Goal: Contribute content: Contribute content

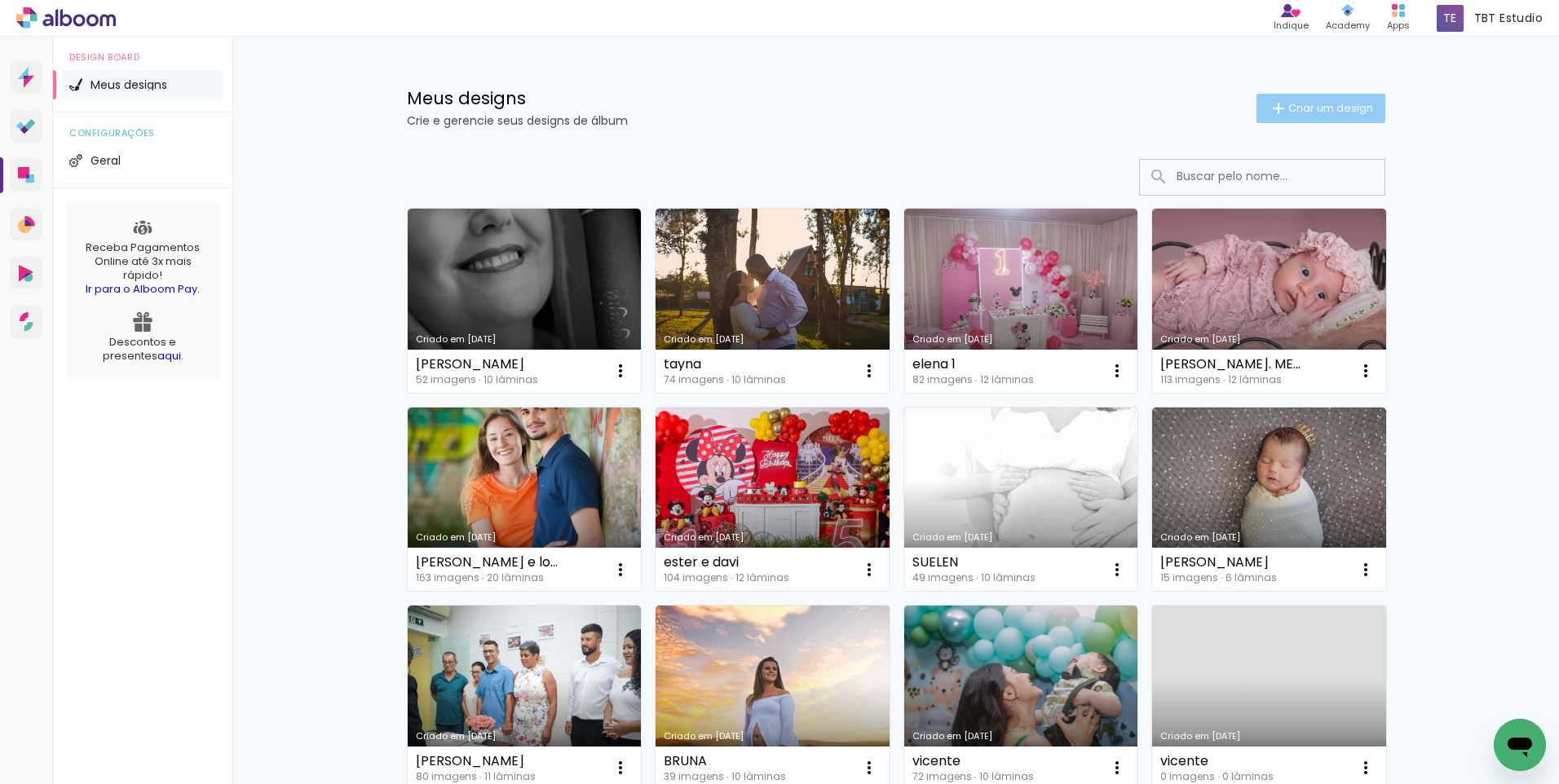
click at [1277, 97] on paper-button "Criar um design" at bounding box center [1320, 108] width 128 height 29
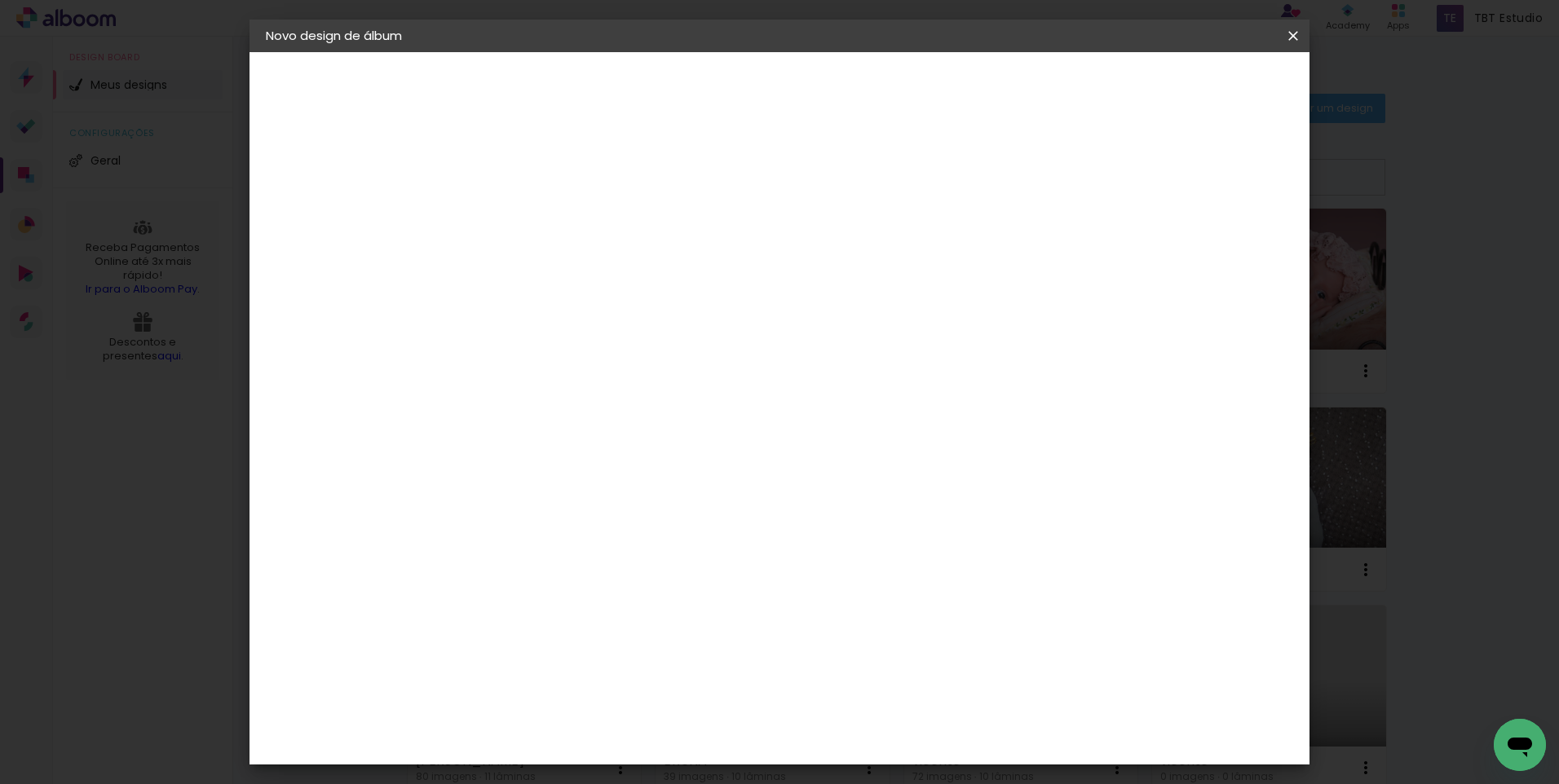
click at [532, 210] on input at bounding box center [532, 219] width 0 height 26
type input "Isa - 15 anos"
type paper-input "Isa - 15 anos"
click at [0, 0] on slot "Avançar" at bounding box center [0, 0] width 0 height 0
click at [0, 0] on slot "Tamanho Livre" at bounding box center [0, 0] width 0 height 0
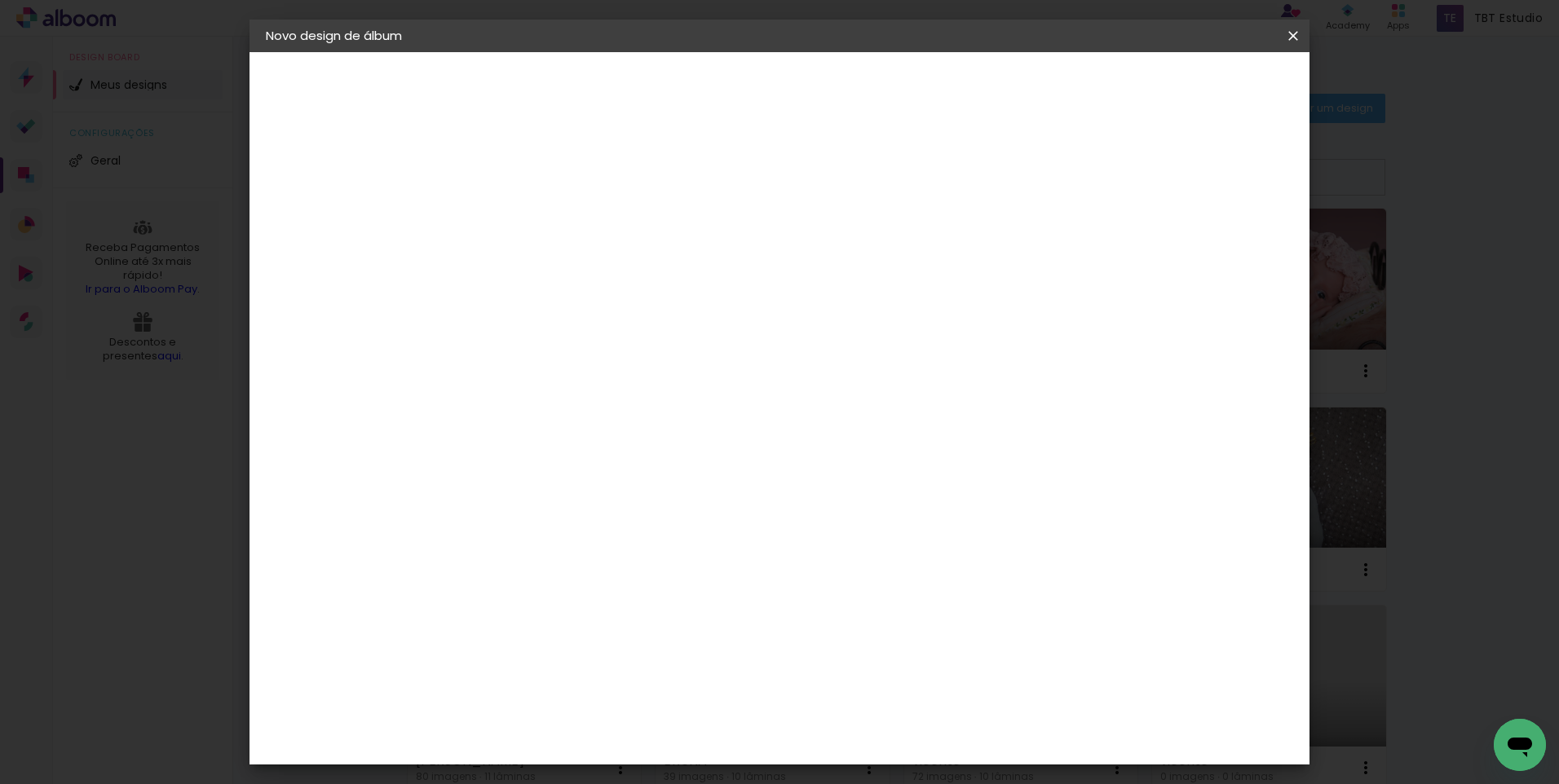
click at [0, 0] on slot "Tamanho Livre" at bounding box center [0, 0] width 0 height 0
click at [839, 247] on paper-item "Tamanho Livre" at bounding box center [760, 248] width 156 height 36
click at [561, 309] on input at bounding box center [574, 309] width 165 height 20
type input "d"
click at [0, 0] on slot "Avançar" at bounding box center [0, 0] width 0 height 0
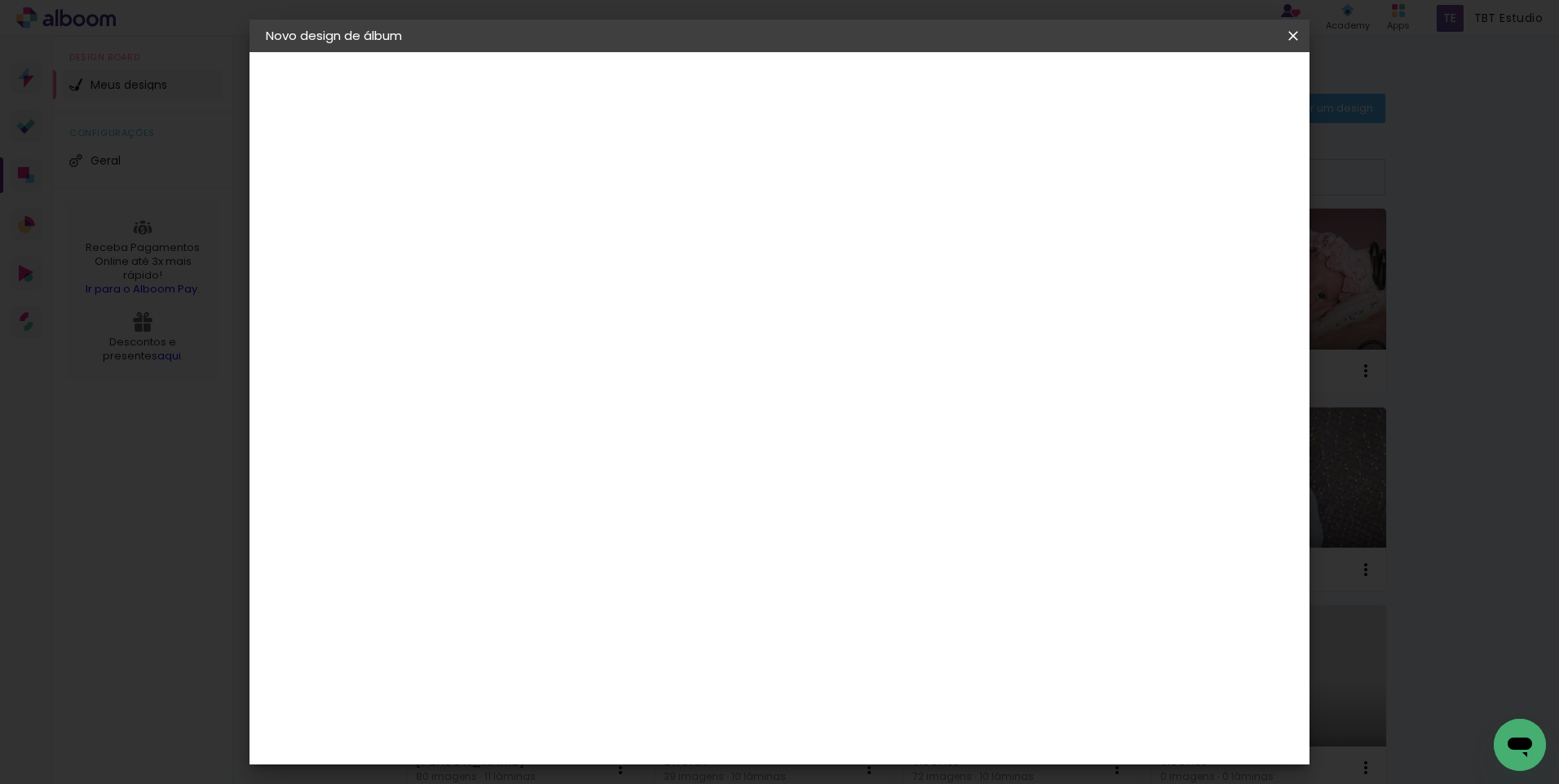
click at [367, 192] on paper-button "Tamanho livre" at bounding box center [355, 201] width 179 height 32
click at [0, 0] on slot "Tamanho Livre" at bounding box center [0, 0] width 0 height 0
click at [839, 258] on paper-item "Tamanho Livre" at bounding box center [760, 248] width 156 height 36
click at [709, 245] on iron-icon at bounding box center [700, 247] width 20 height 20
click at [709, 246] on iron-icon at bounding box center [700, 247] width 20 height 20
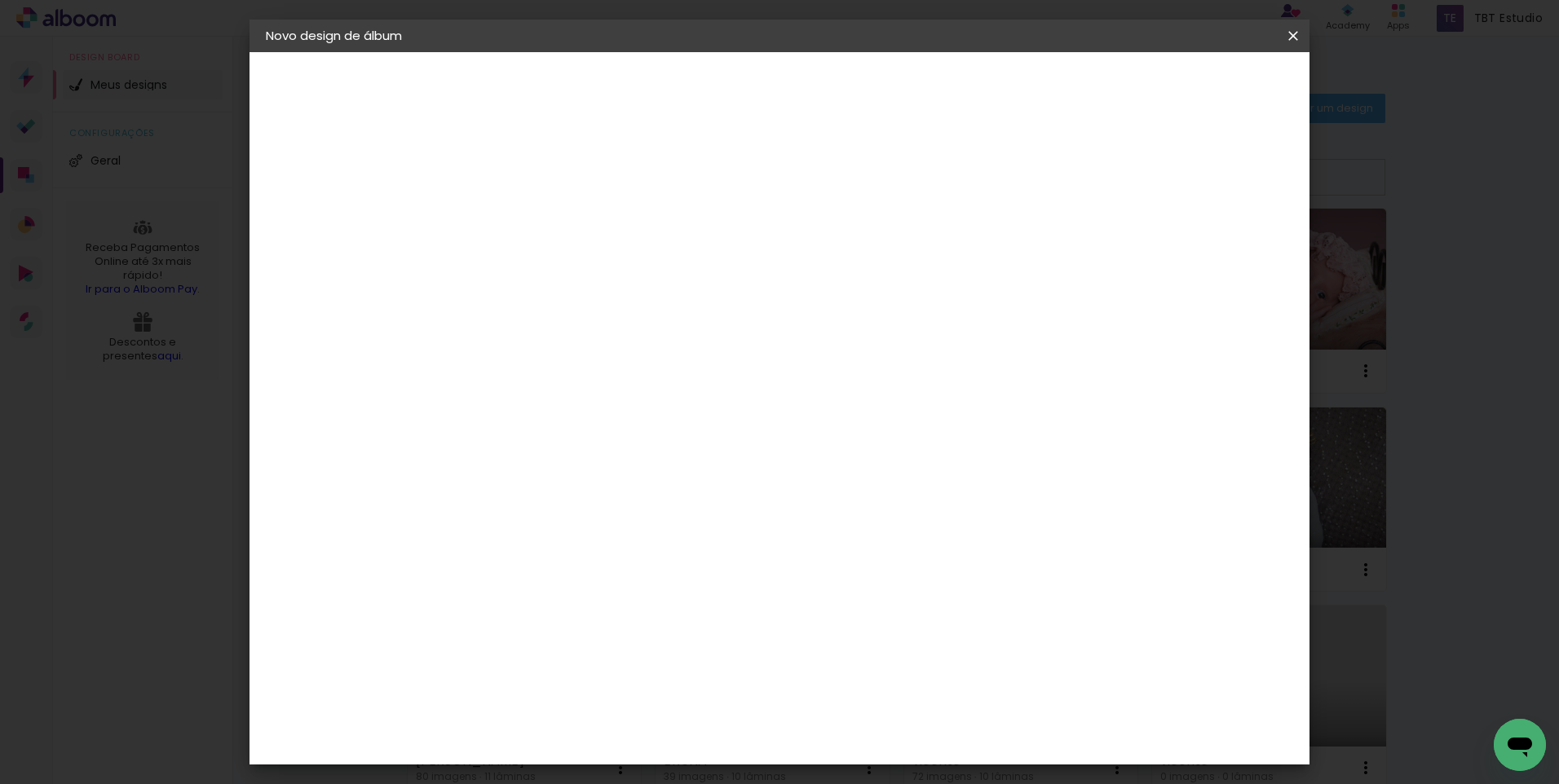
click at [709, 246] on iron-icon at bounding box center [700, 247] width 20 height 20
drag, startPoint x: 904, startPoint y: 247, endPoint x: 918, endPoint y: 245, distance: 14.1
click at [713, 245] on span at bounding box center [710, 248] width 3 height 13
click at [709, 244] on iron-icon at bounding box center [700, 247] width 20 height 20
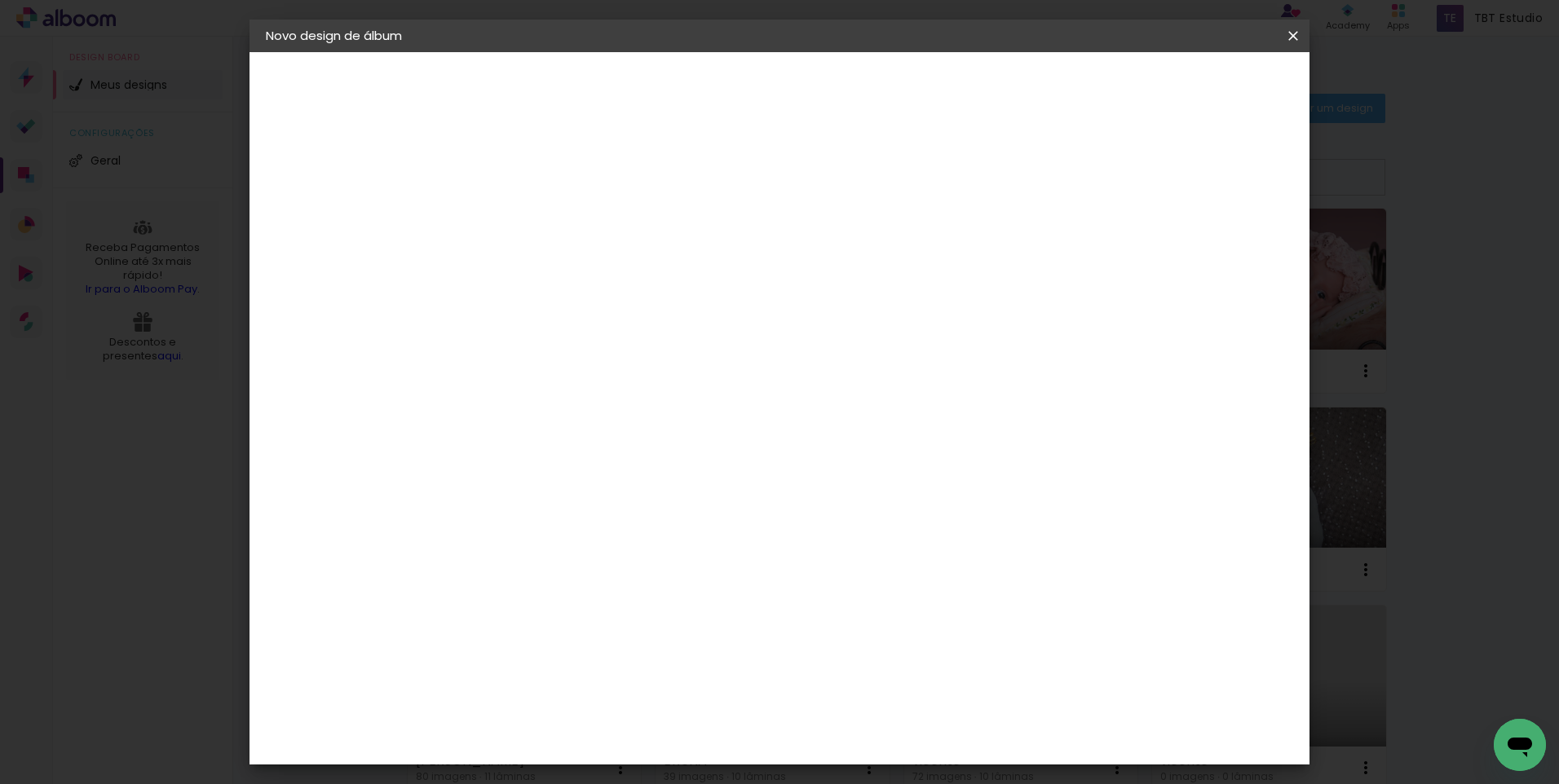
click at [0, 0] on slot "Tamanho Livre" at bounding box center [0, 0] width 0 height 0
click at [709, 249] on iron-icon at bounding box center [700, 247] width 20 height 20
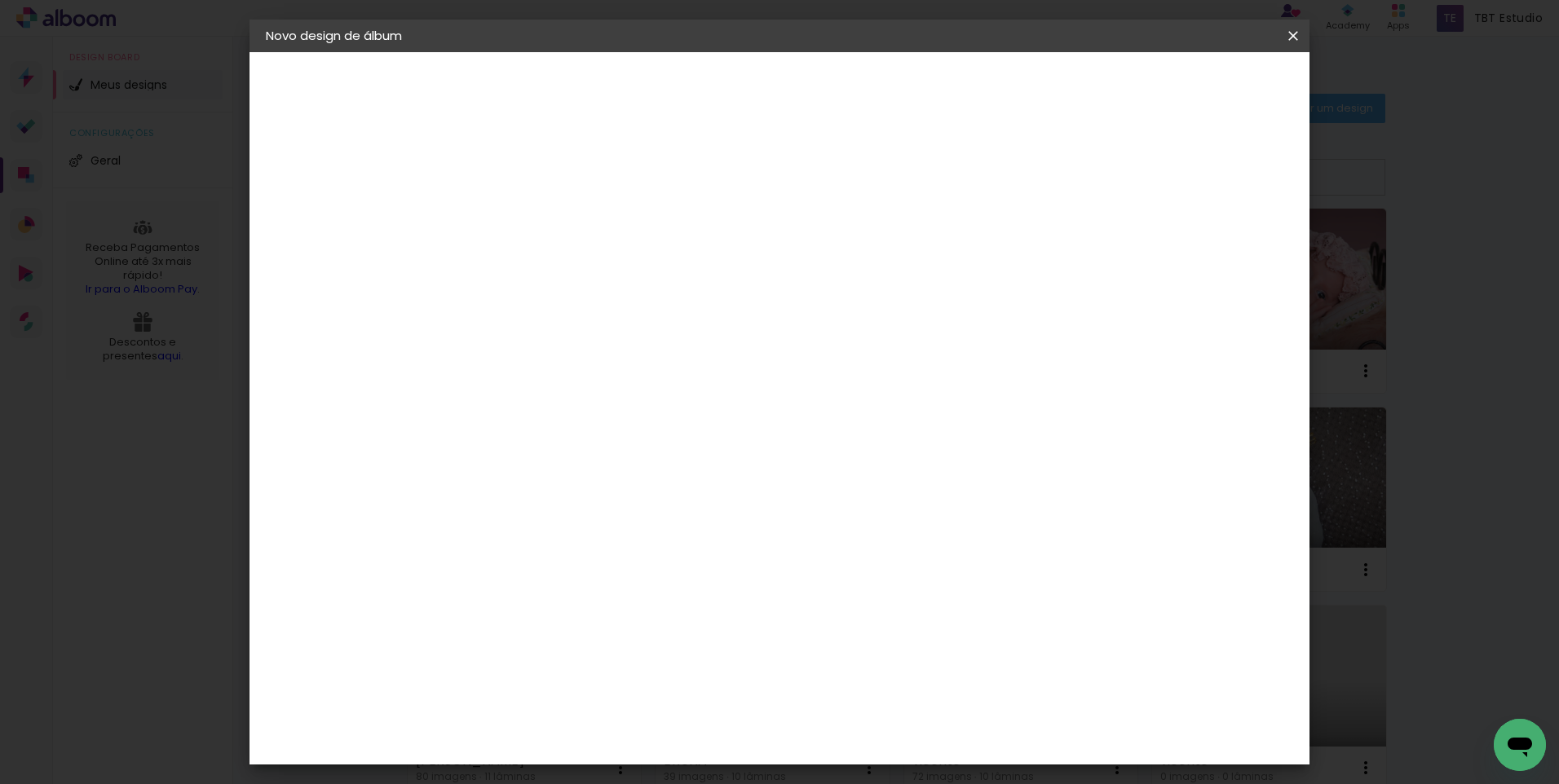
click at [709, 245] on iron-icon at bounding box center [700, 247] width 20 height 20
click at [839, 245] on paper-item "Tamanho Livre" at bounding box center [760, 248] width 156 height 36
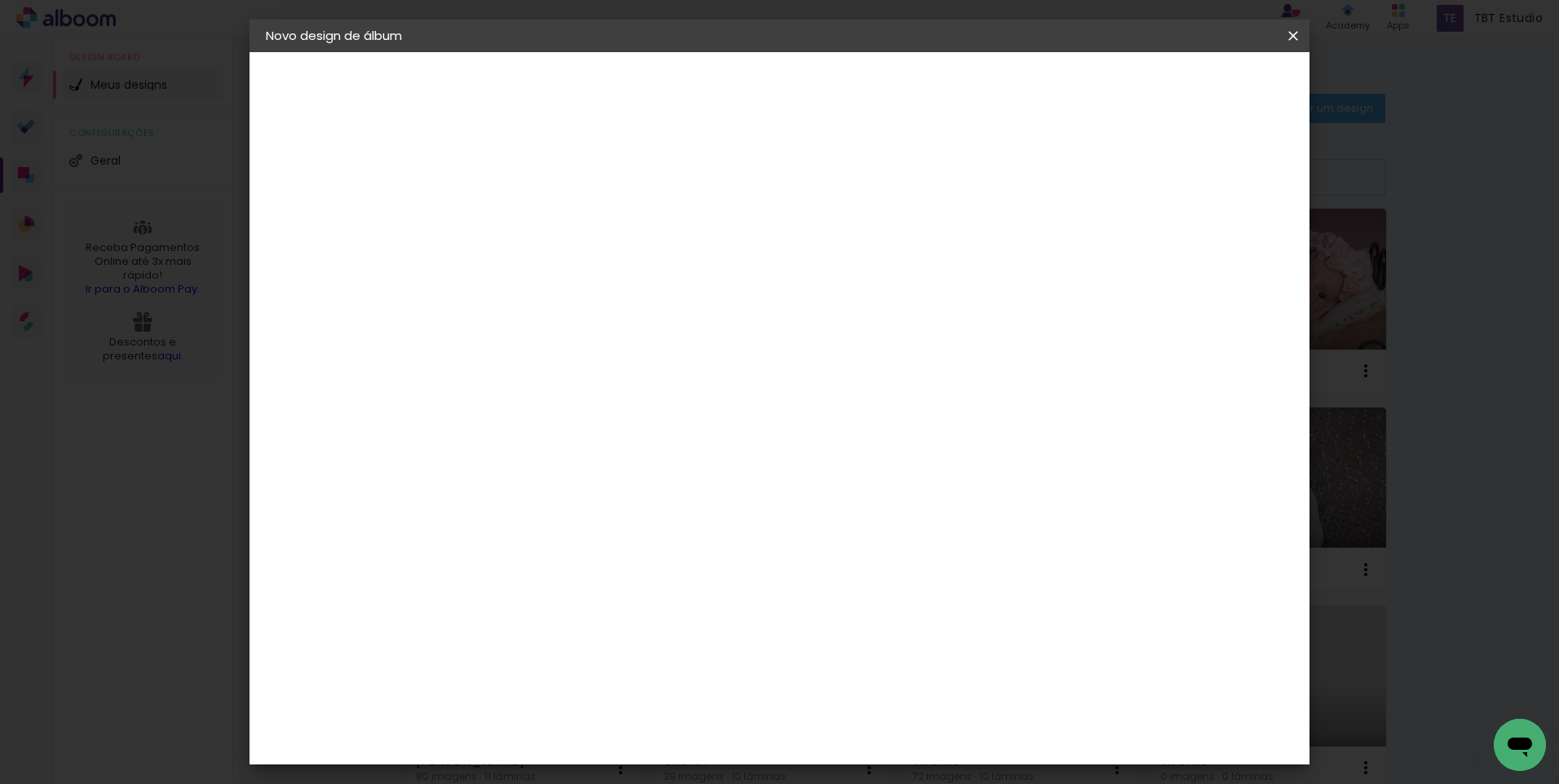
click at [861, 66] on header "Fornecedor Escolha um fornecedor ou avance com o tamanho livre. Voltar Avançar" at bounding box center [661, 101] width 401 height 97
click at [0, 0] on slot "Avançar" at bounding box center [0, 0] width 0 height 0
click at [499, 459] on input "30" at bounding box center [481, 463] width 43 height 25
click at [501, 459] on input "30" at bounding box center [481, 463] width 43 height 25
drag, startPoint x: 501, startPoint y: 459, endPoint x: 477, endPoint y: 458, distance: 24.0
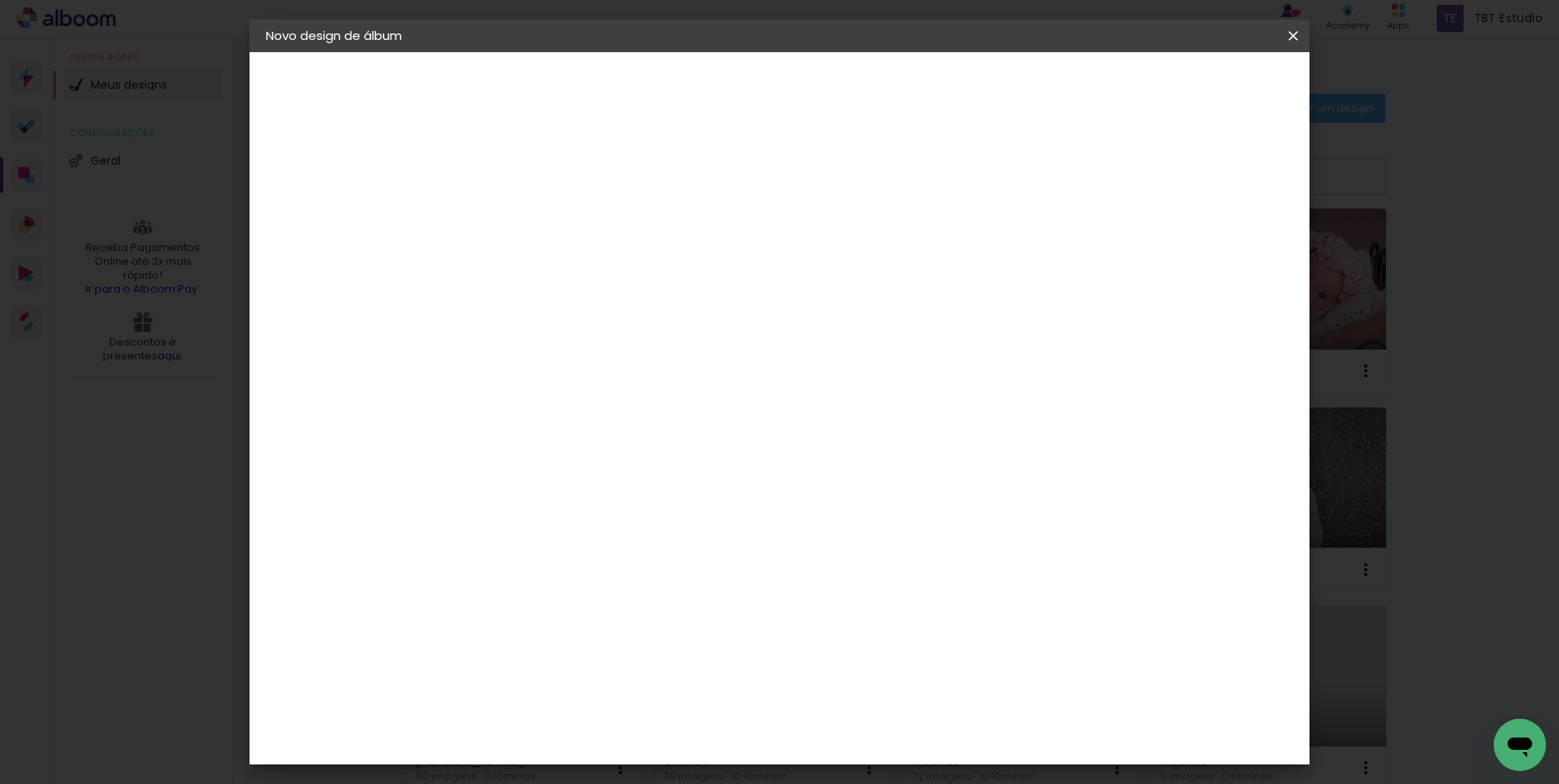
click at [477, 458] on input "30" at bounding box center [481, 463] width 43 height 25
drag, startPoint x: 889, startPoint y: 679, endPoint x: 857, endPoint y: 674, distance: 32.4
click at [857, 674] on input "60" at bounding box center [870, 680] width 43 height 25
type input "20"
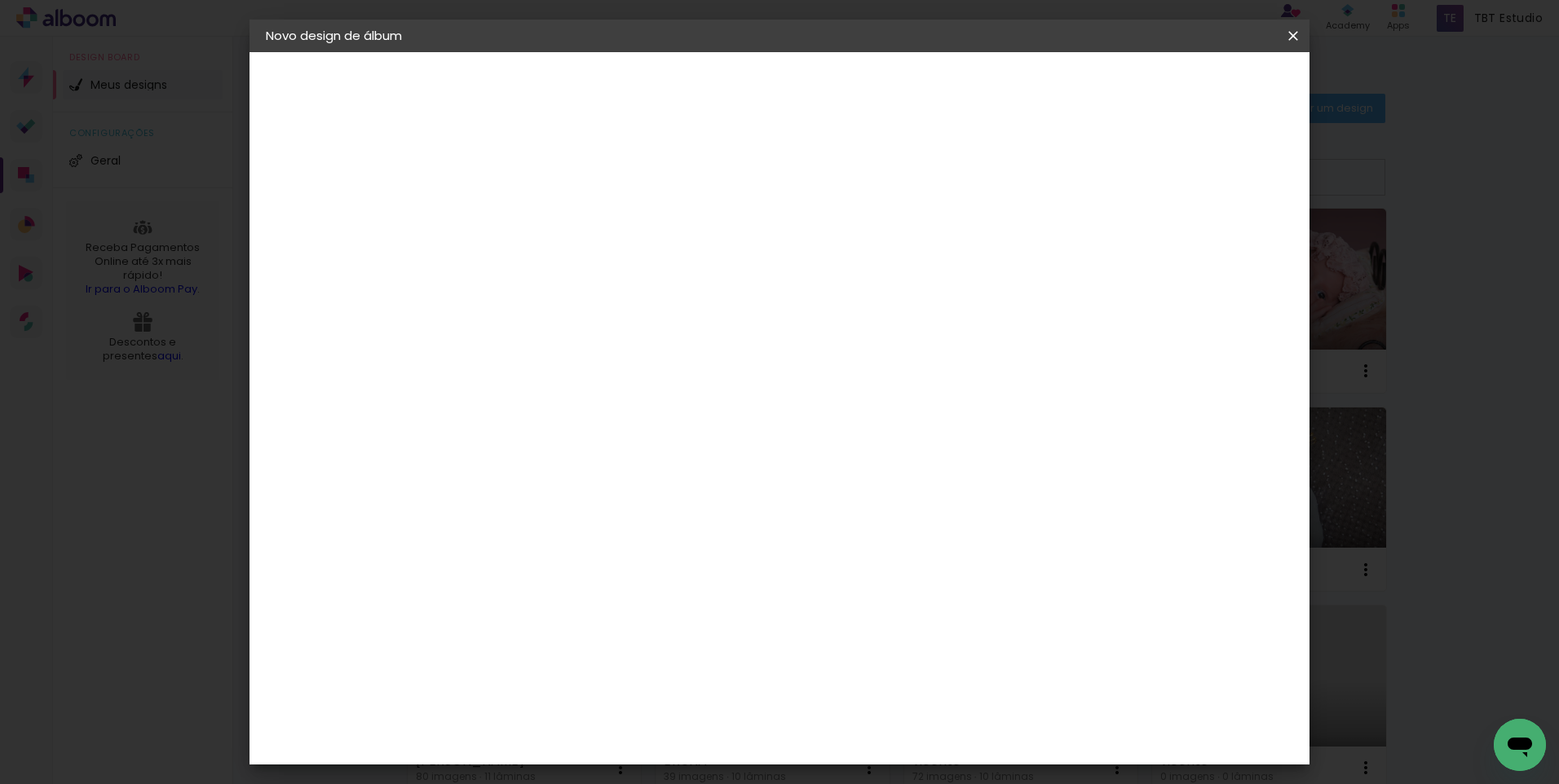
type paper-input "20"
drag, startPoint x: 651, startPoint y: 421, endPoint x: 629, endPoint y: 417, distance: 22.4
click at [629, 417] on div "30" at bounding box center [639, 420] width 62 height 25
type input "20"
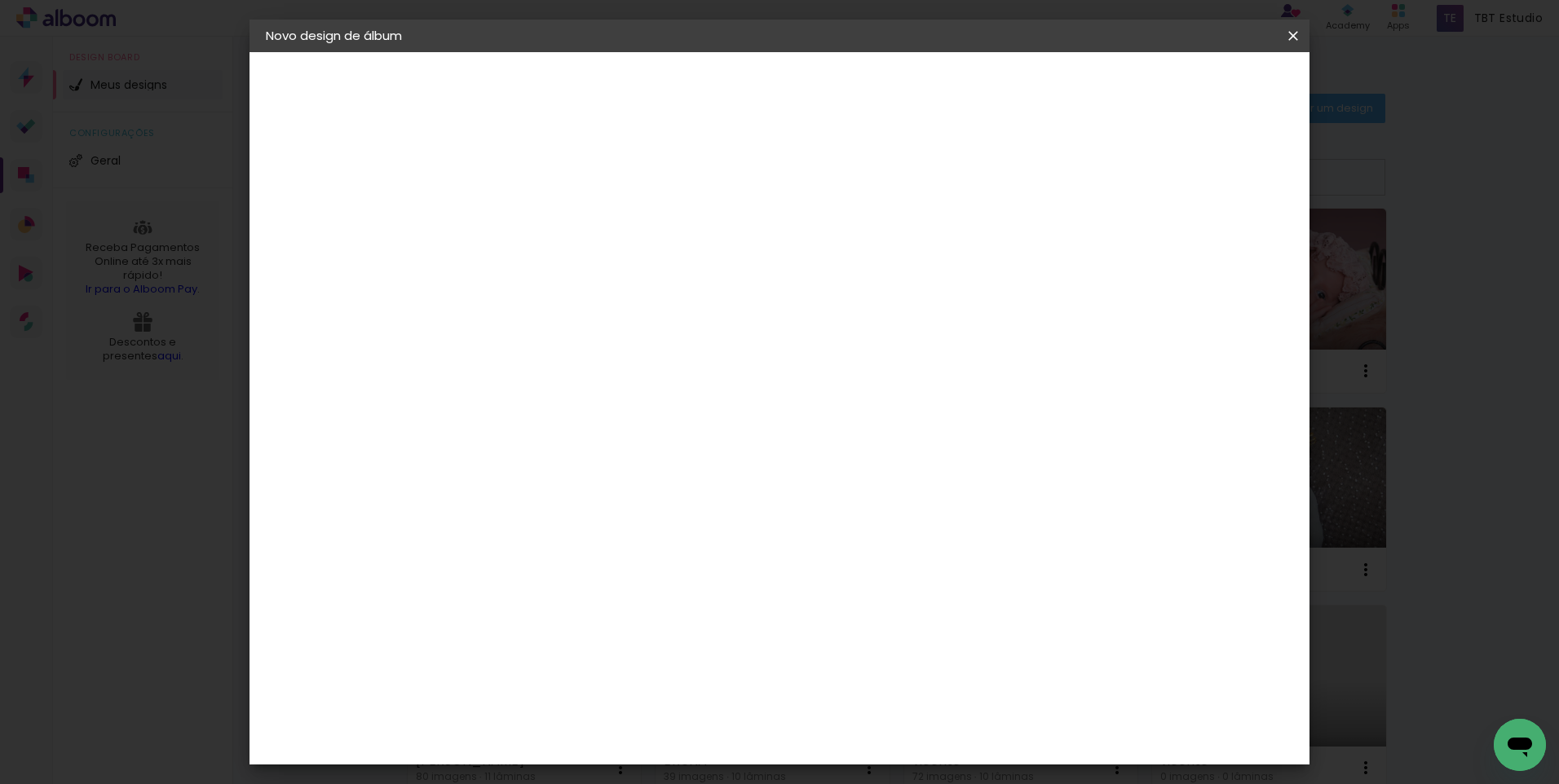
type paper-input "20"
drag, startPoint x: 893, startPoint y: 736, endPoint x: 861, endPoint y: 732, distance: 32.2
click at [861, 732] on div "20" at bounding box center [879, 735] width 62 height 25
drag, startPoint x: 890, startPoint y: 732, endPoint x: 853, endPoint y: 725, distance: 37.7
click at [853, 725] on input "20" at bounding box center [870, 735] width 43 height 25
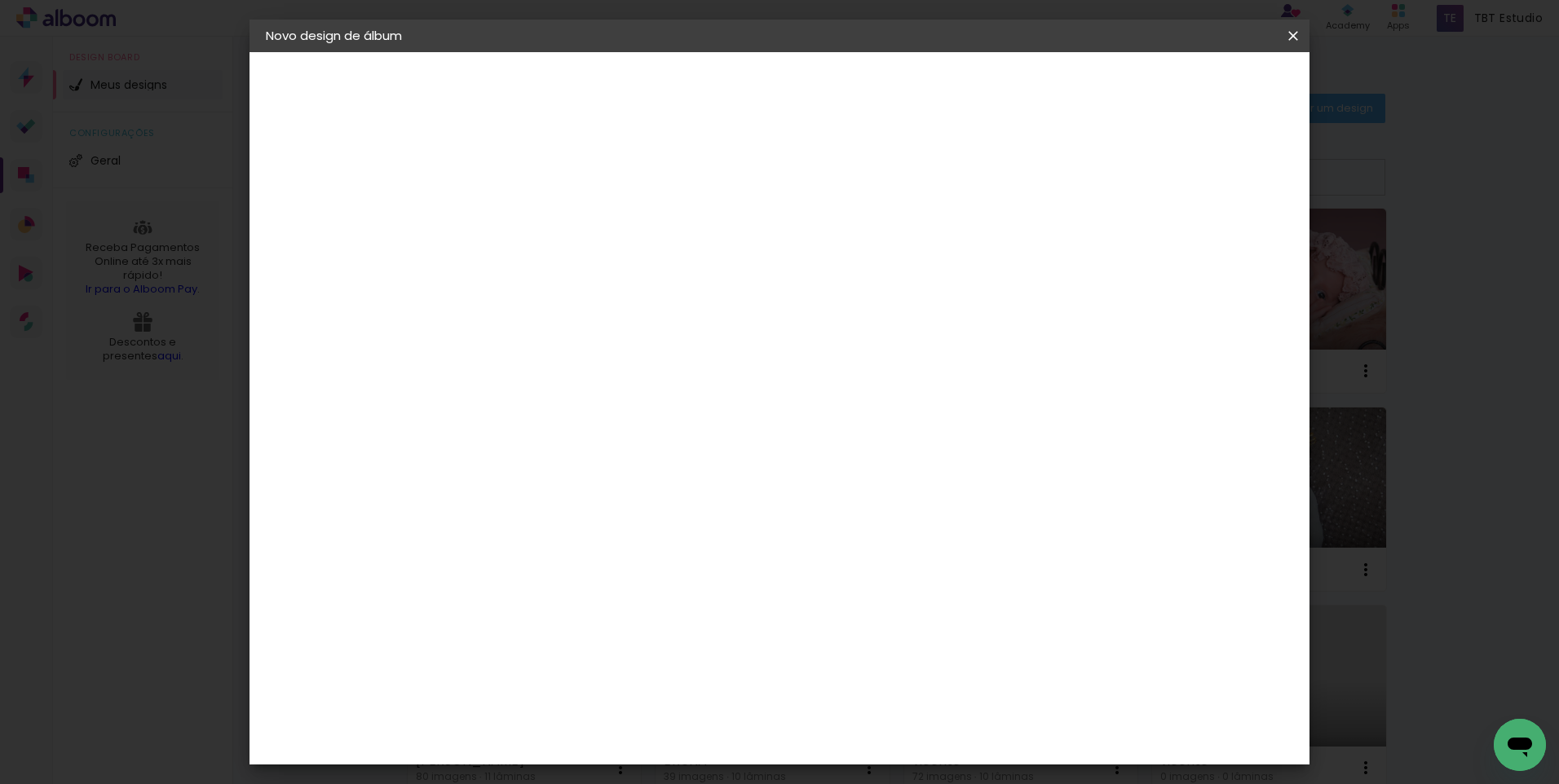
scroll to position [471, 0]
type input "30"
type paper-input "30"
click at [991, 52] on div "mm Mostrar sangria 15 cm cm cm mm A maioria das encadernadoras sugere 5mm de sa…" at bounding box center [846, 52] width 770 height 0
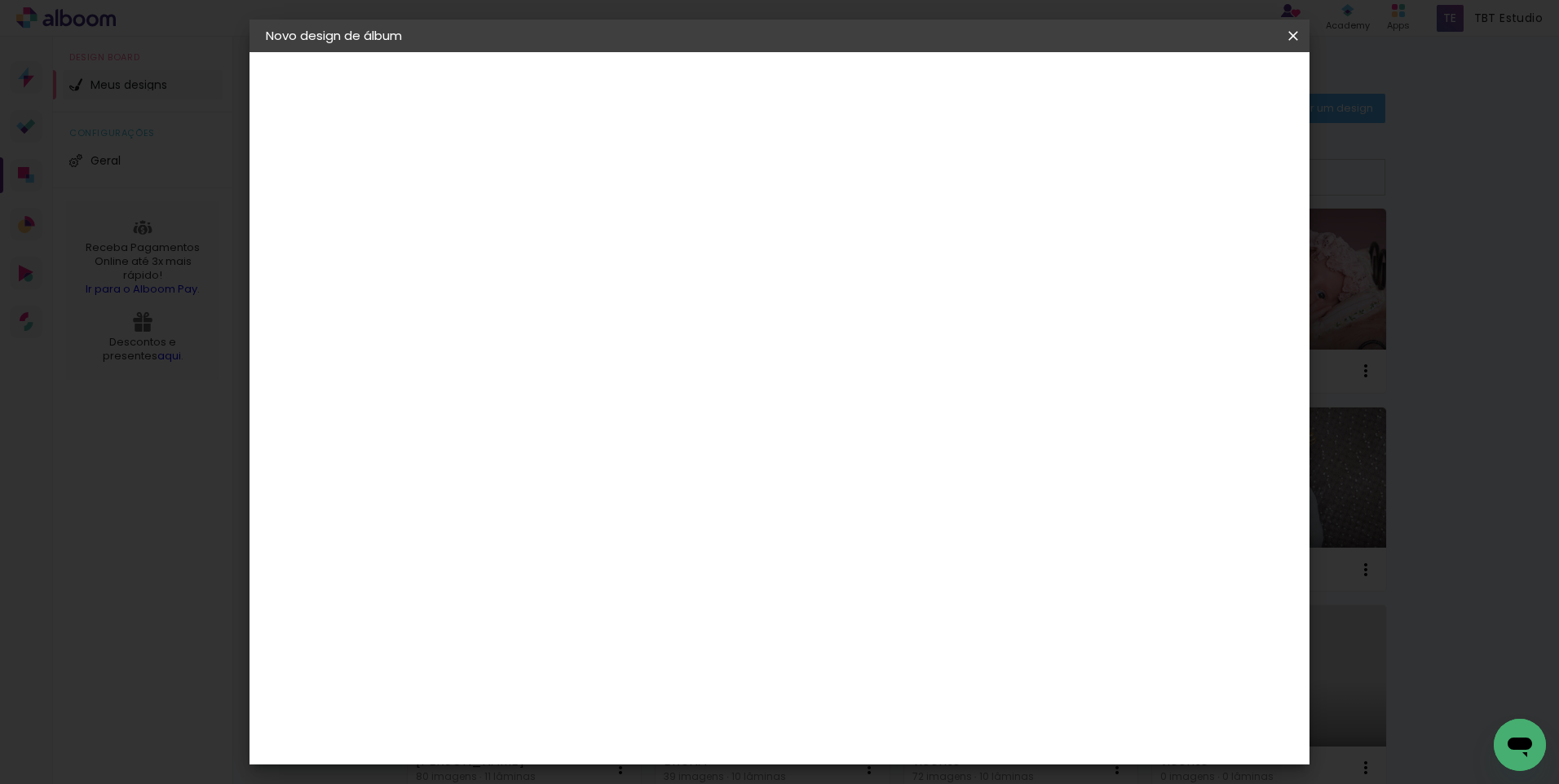
click at [1191, 87] on span "Iniciar design" at bounding box center [1154, 87] width 74 height 11
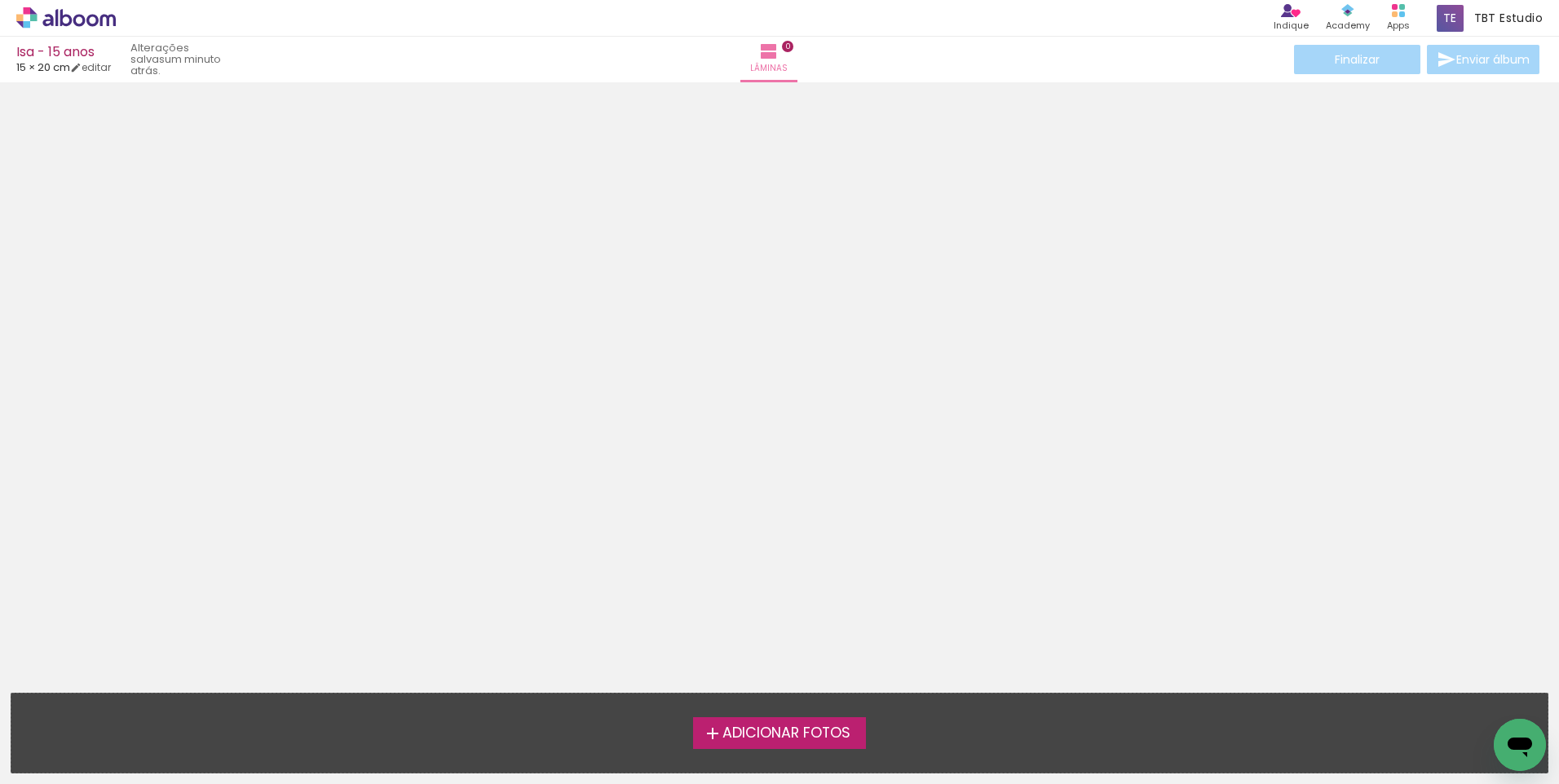
click at [793, 731] on span "Adicionar Fotos" at bounding box center [786, 733] width 128 height 14
click at [0, 0] on input "file" at bounding box center [0, 0] width 0 height 0
click at [810, 726] on span "Adicionar Fotos" at bounding box center [786, 733] width 128 height 14
click at [0, 0] on input "file" at bounding box center [0, 0] width 0 height 0
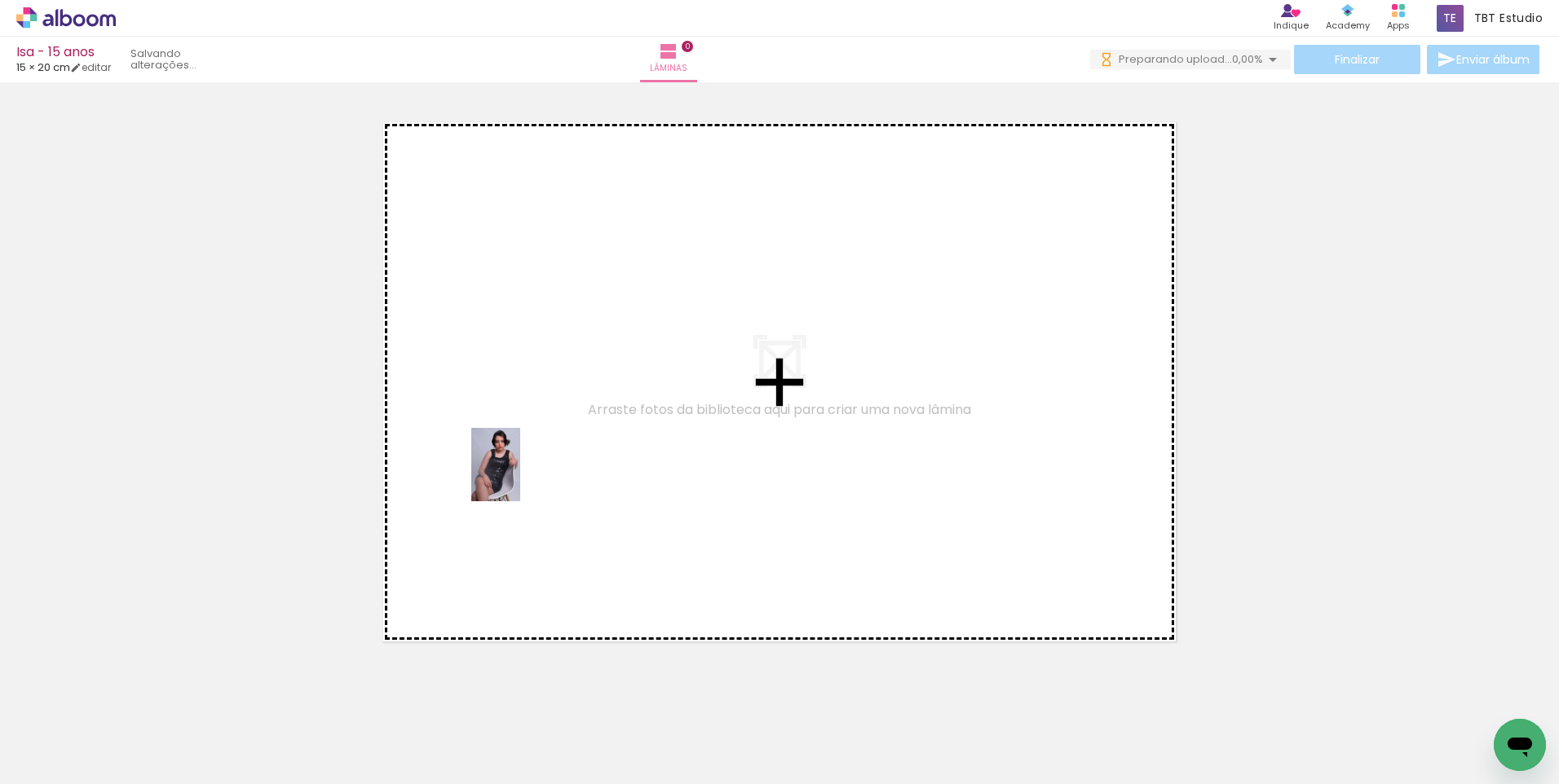
drag, startPoint x: 178, startPoint y: 728, endPoint x: 529, endPoint y: 463, distance: 439.8
click at [529, 463] on quentale-workspace at bounding box center [780, 392] width 1559 height 784
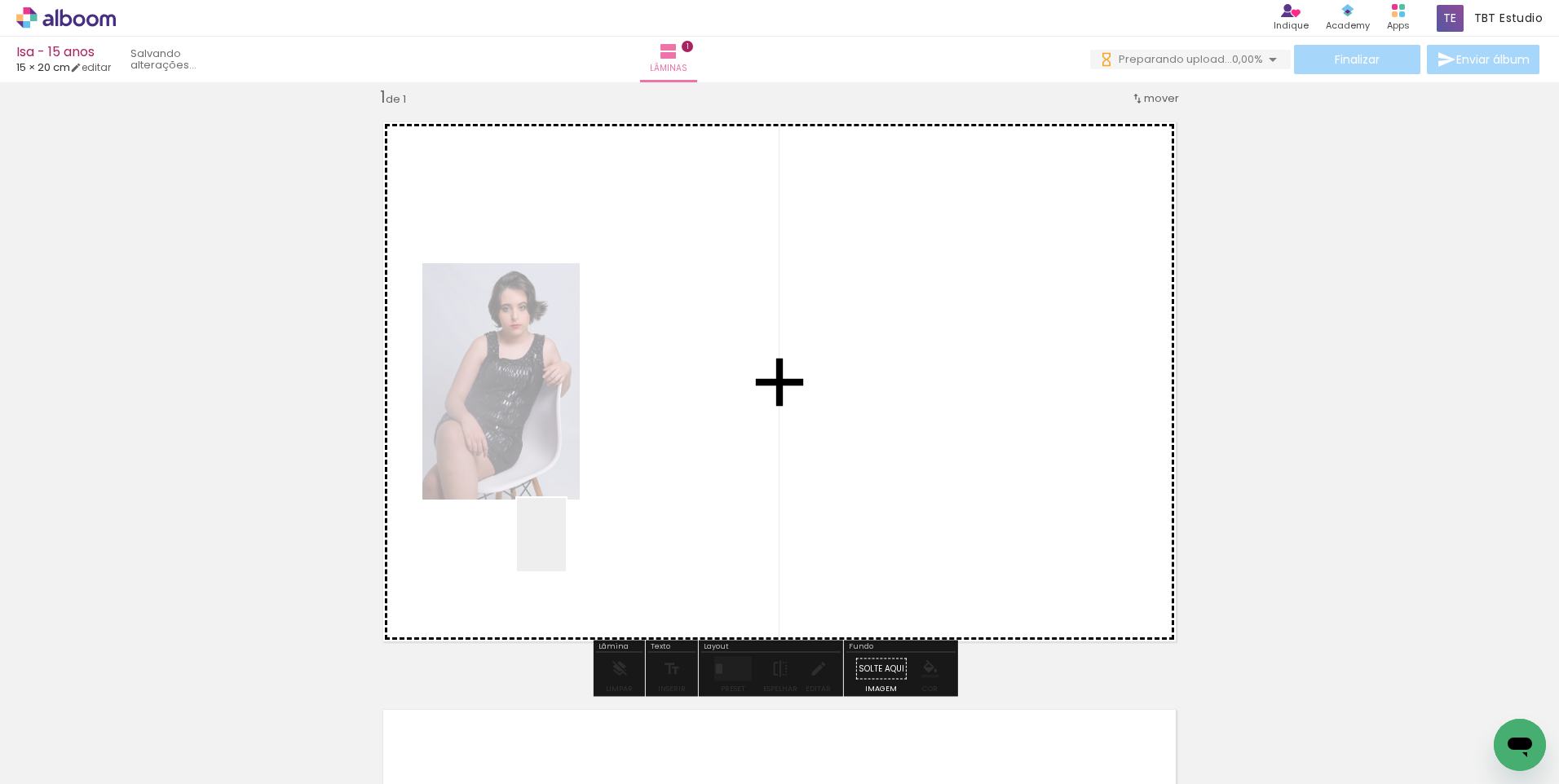
scroll to position [21, 0]
drag, startPoint x: 495, startPoint y: 605, endPoint x: 638, endPoint y: 454, distance: 208.0
click at [638, 454] on quentale-workspace at bounding box center [780, 392] width 1559 height 784
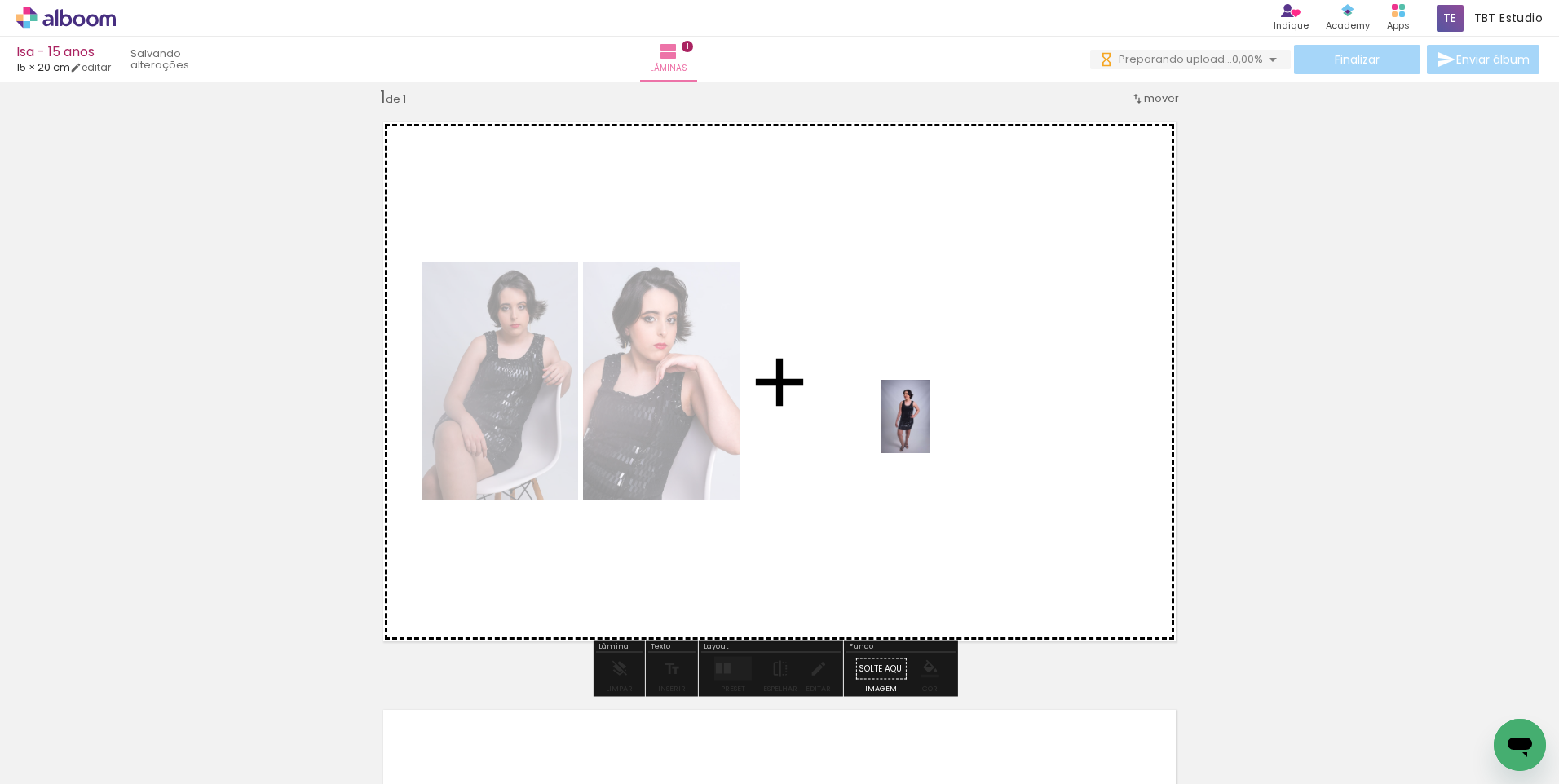
drag, startPoint x: 531, startPoint y: 747, endPoint x: 743, endPoint y: 506, distance: 321.0
click at [936, 425] on quentale-workspace at bounding box center [780, 392] width 1559 height 784
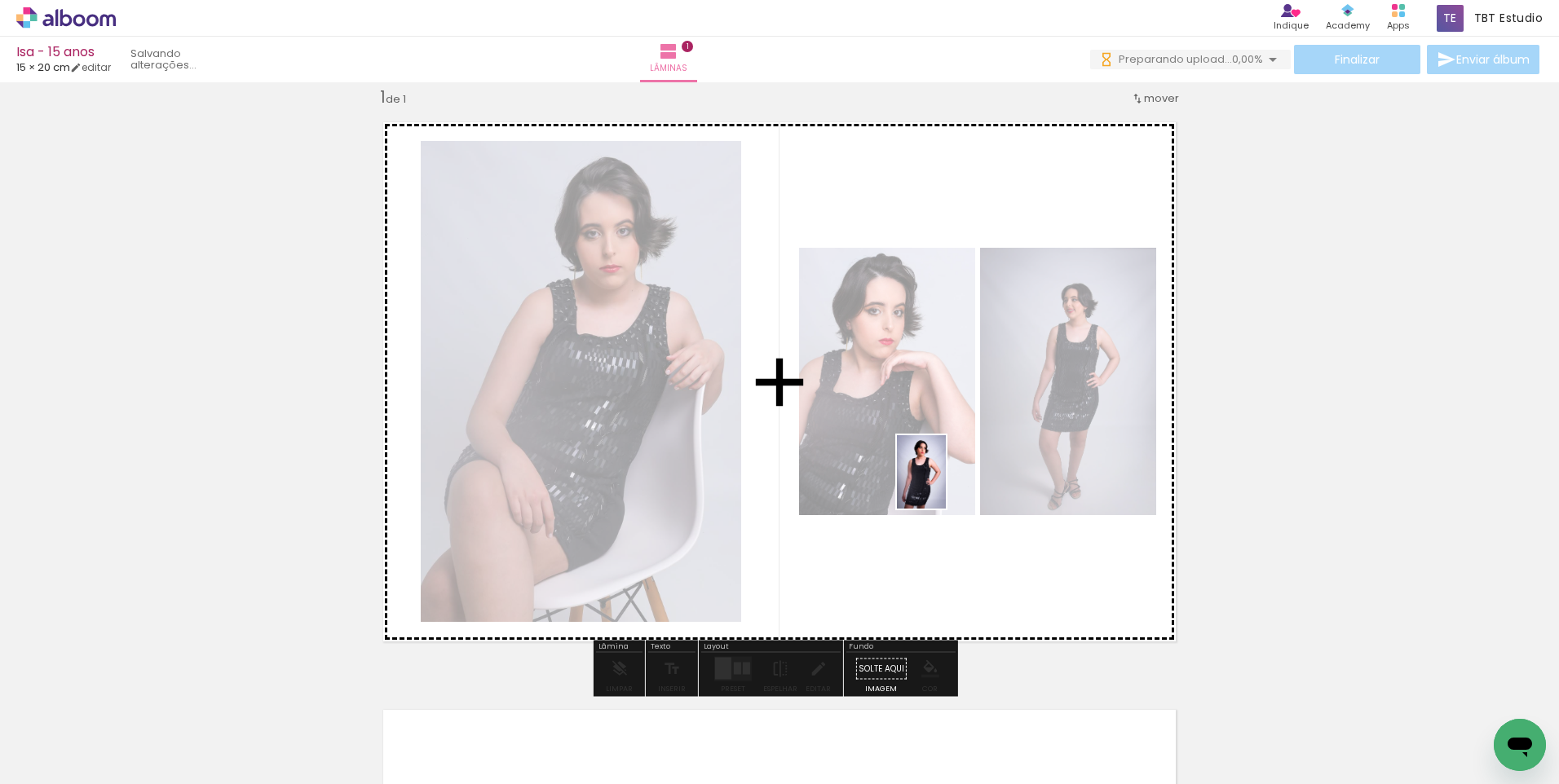
drag, startPoint x: 645, startPoint y: 706, endPoint x: 953, endPoint y: 479, distance: 382.6
click at [953, 479] on quentale-workspace at bounding box center [780, 392] width 1559 height 784
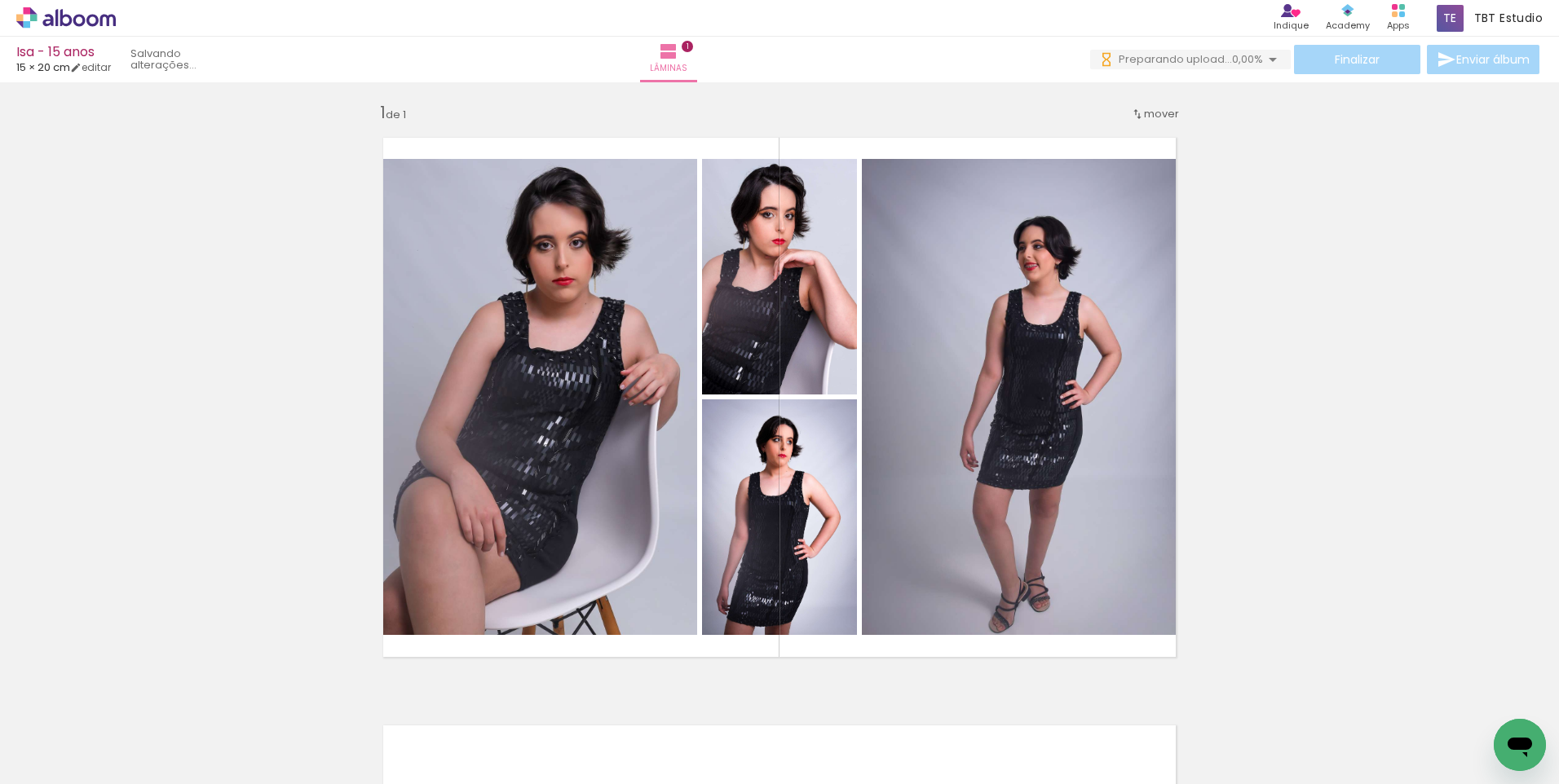
scroll to position [0, 0]
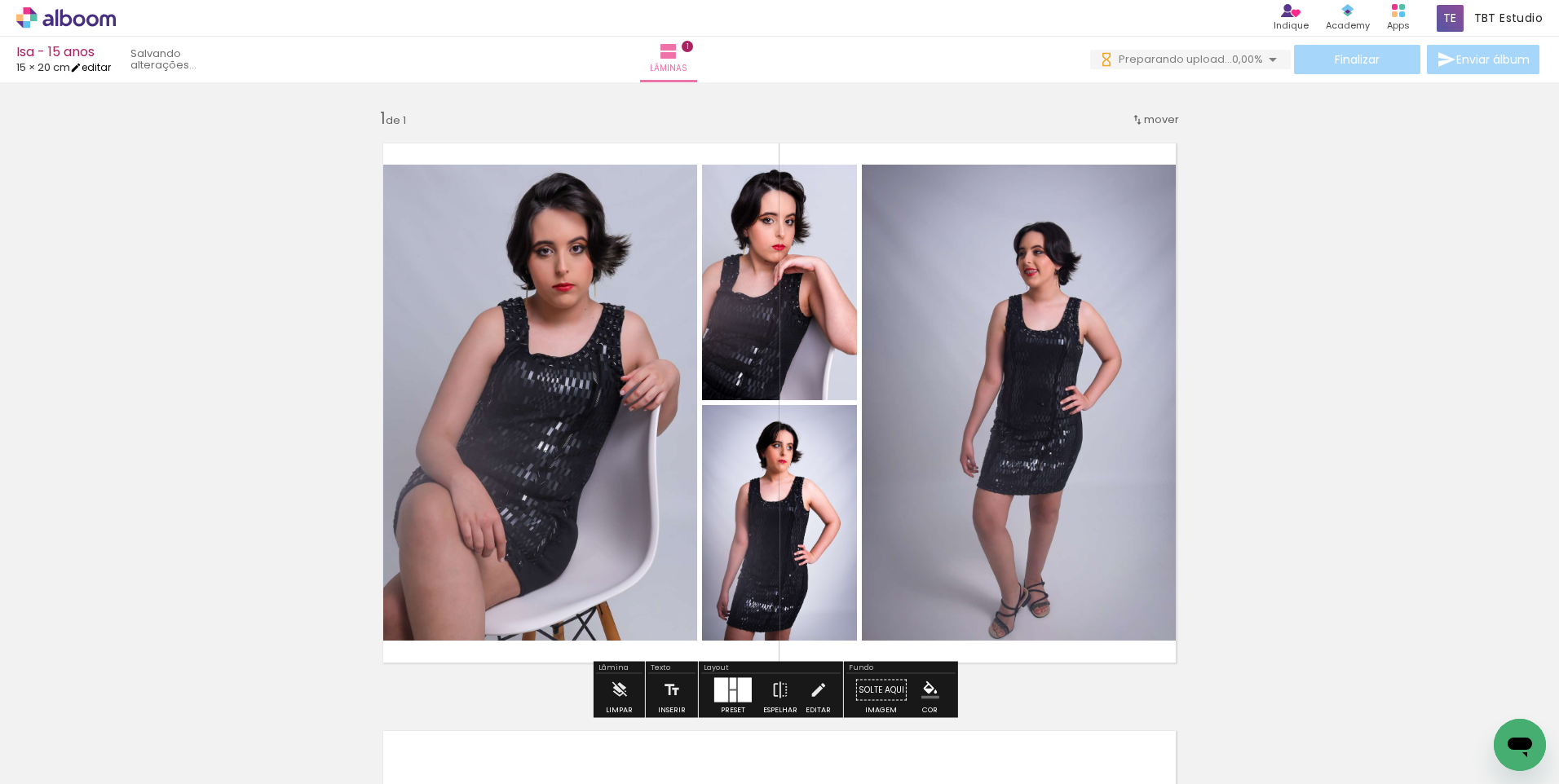
click at [93, 67] on link "editar" at bounding box center [90, 67] width 41 height 14
type input "20"
type input "30"
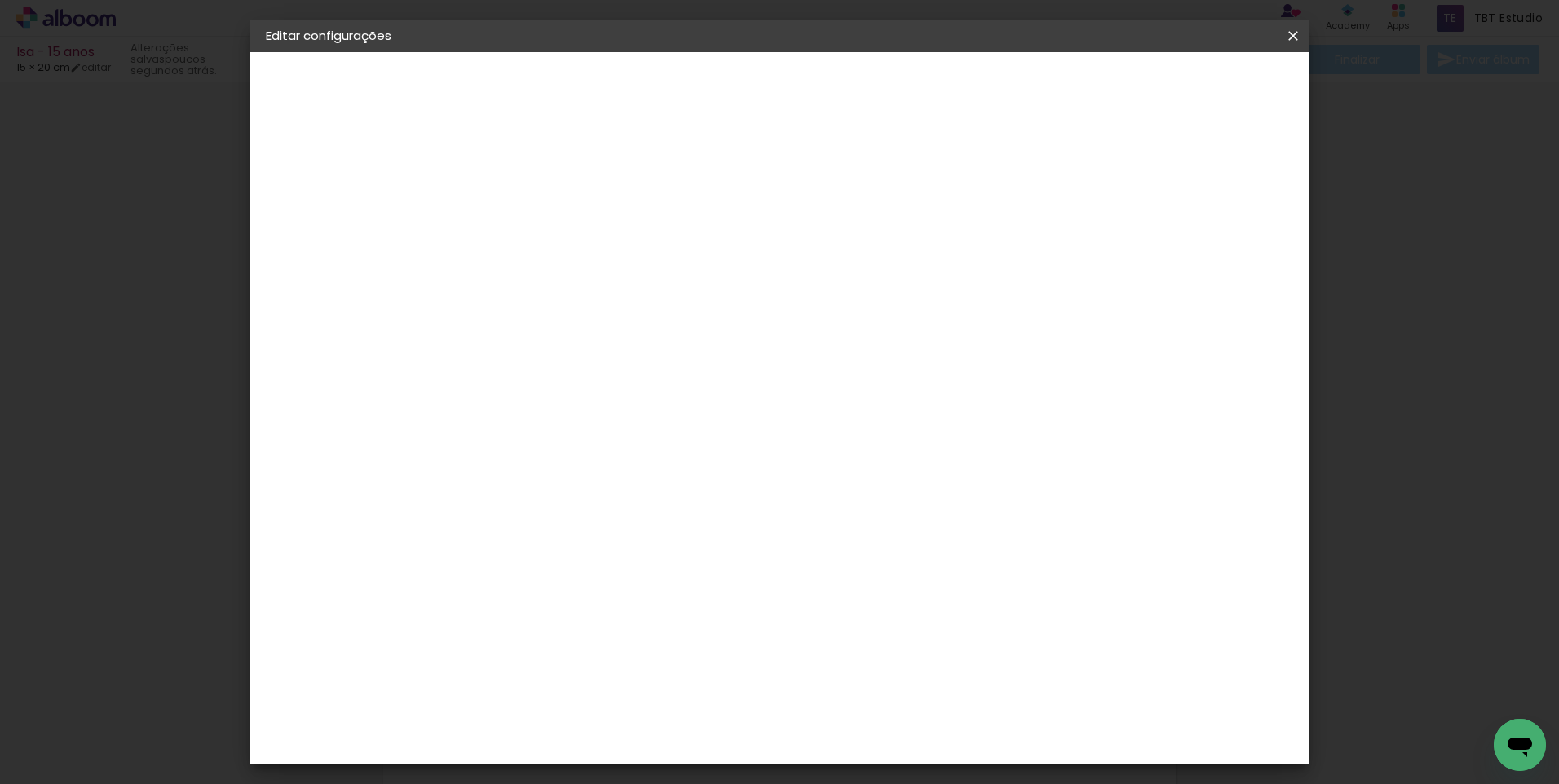
click at [1289, 31] on iron-icon at bounding box center [1293, 35] width 20 height 16
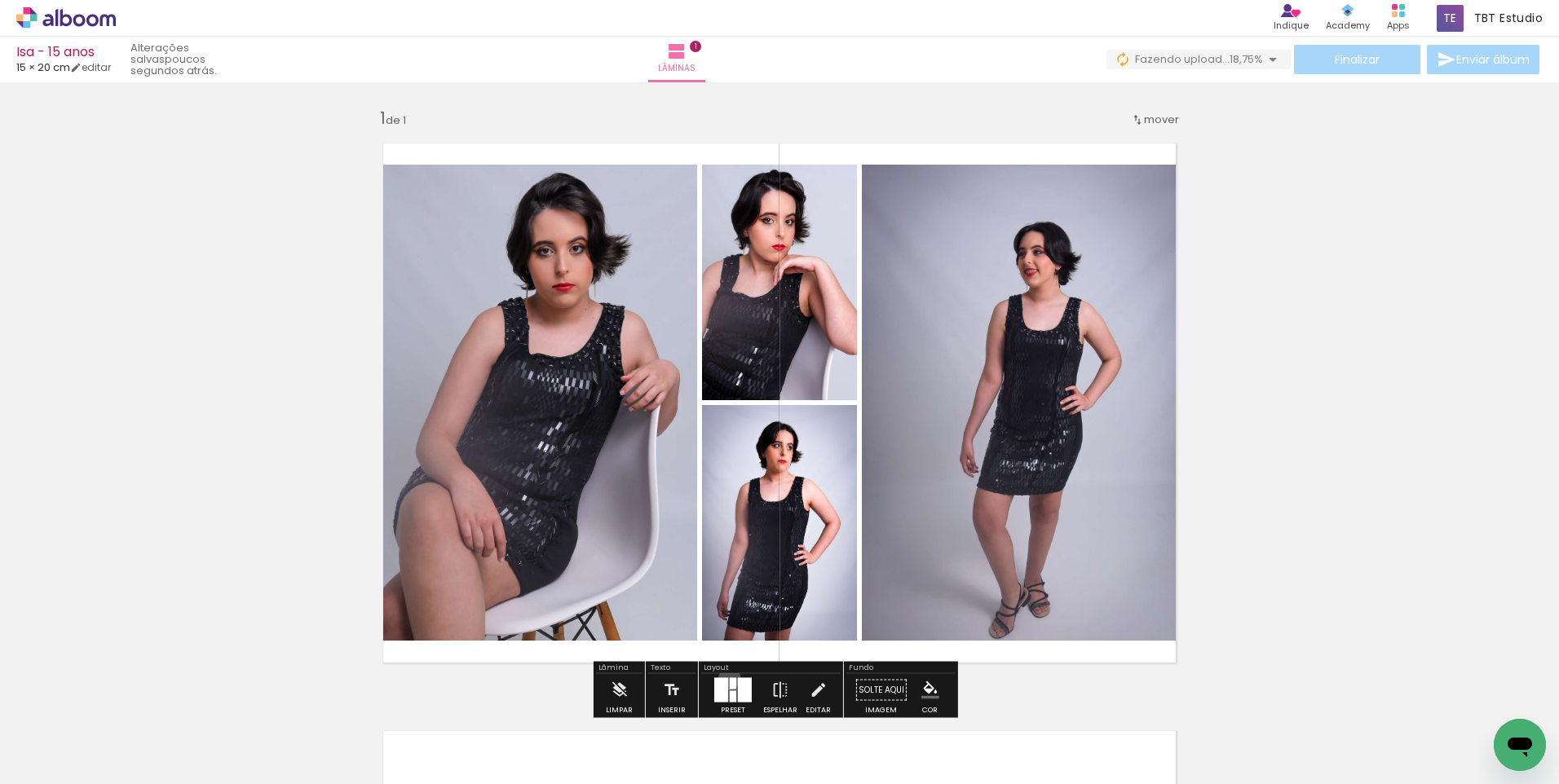
click at [730, 678] on div at bounding box center [733, 684] width 7 height 11
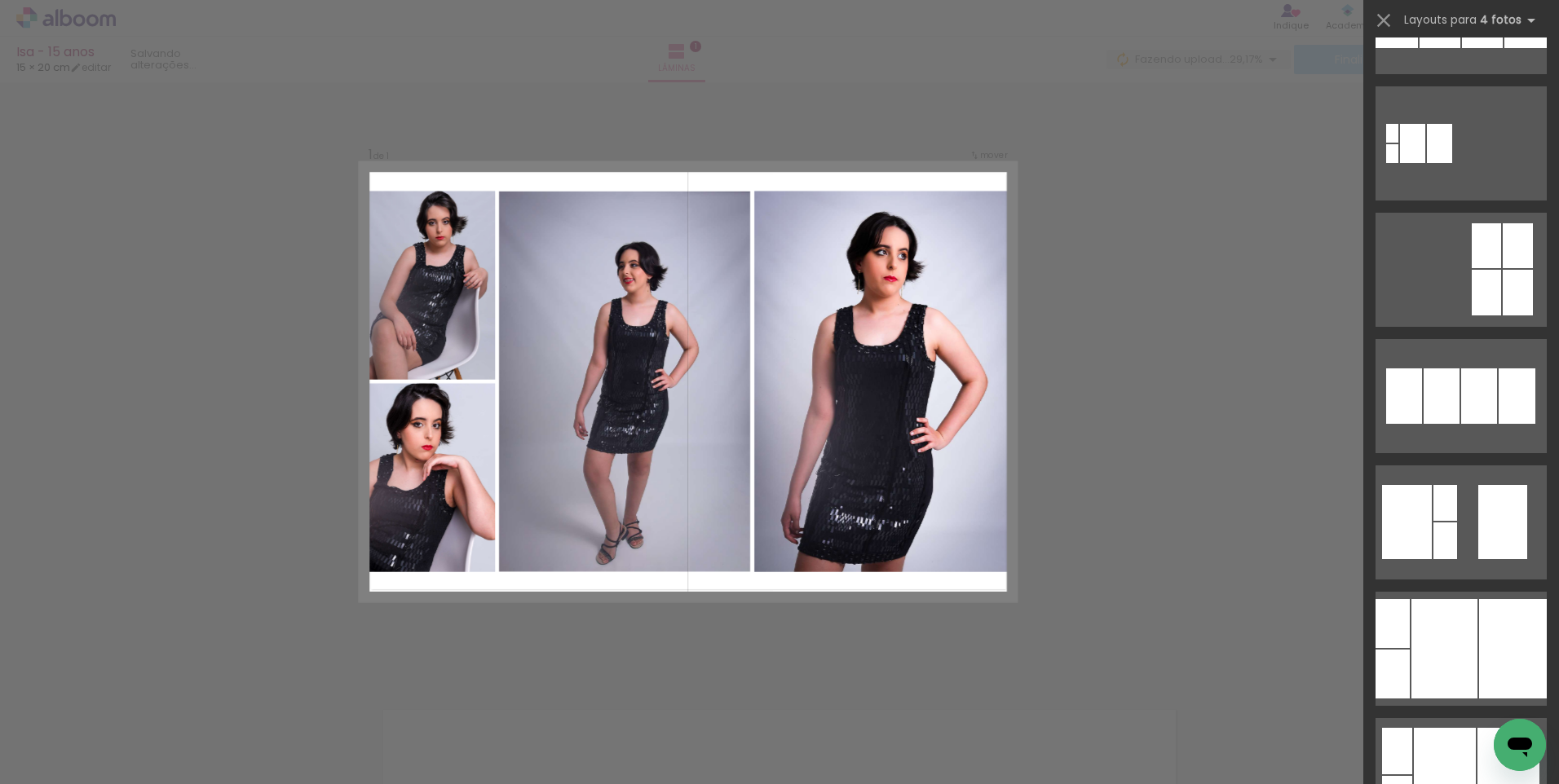
scroll to position [2445, 0]
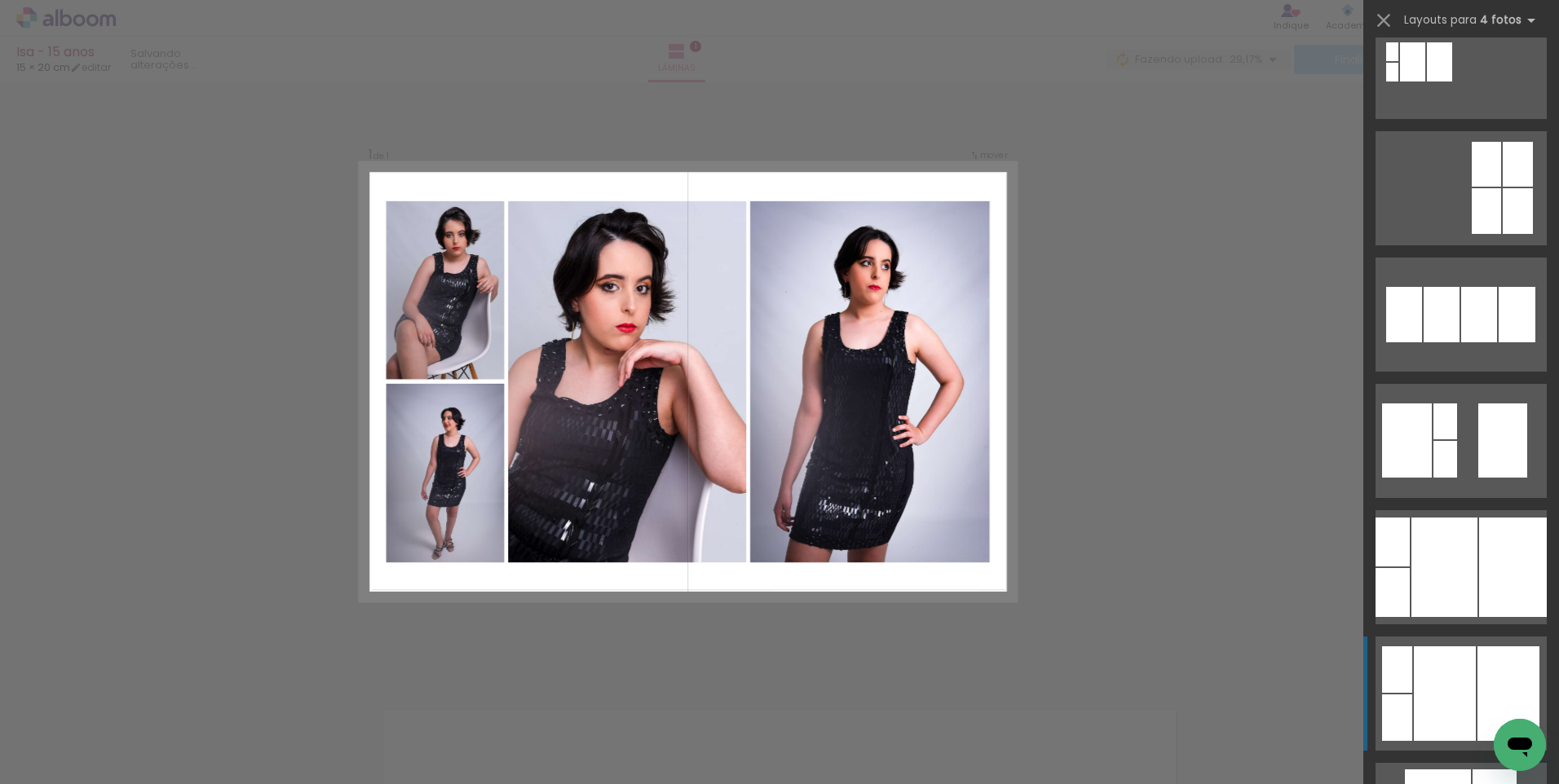
click at [1440, 655] on div at bounding box center [1444, 693] width 62 height 94
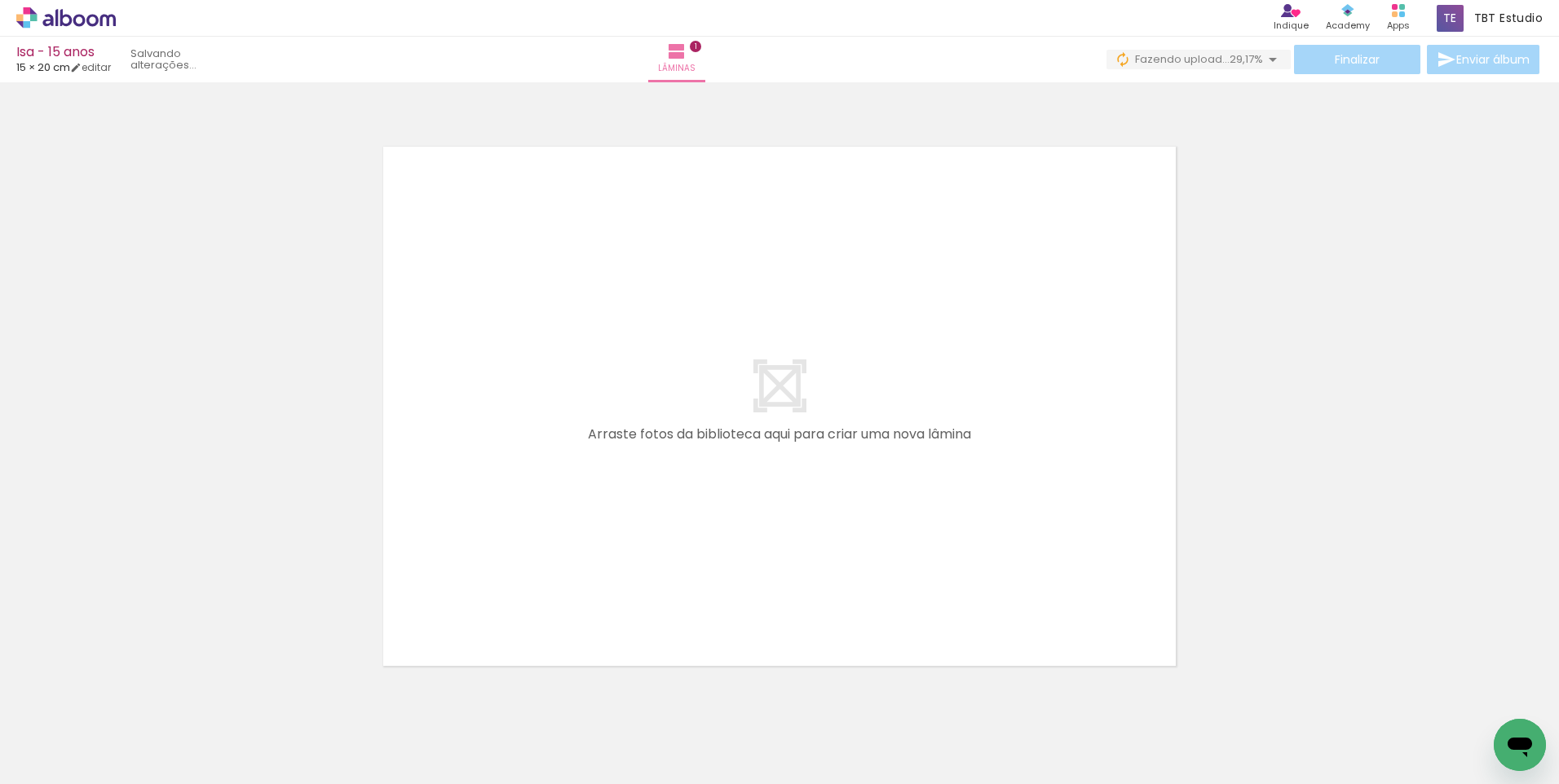
scroll to position [592, 0]
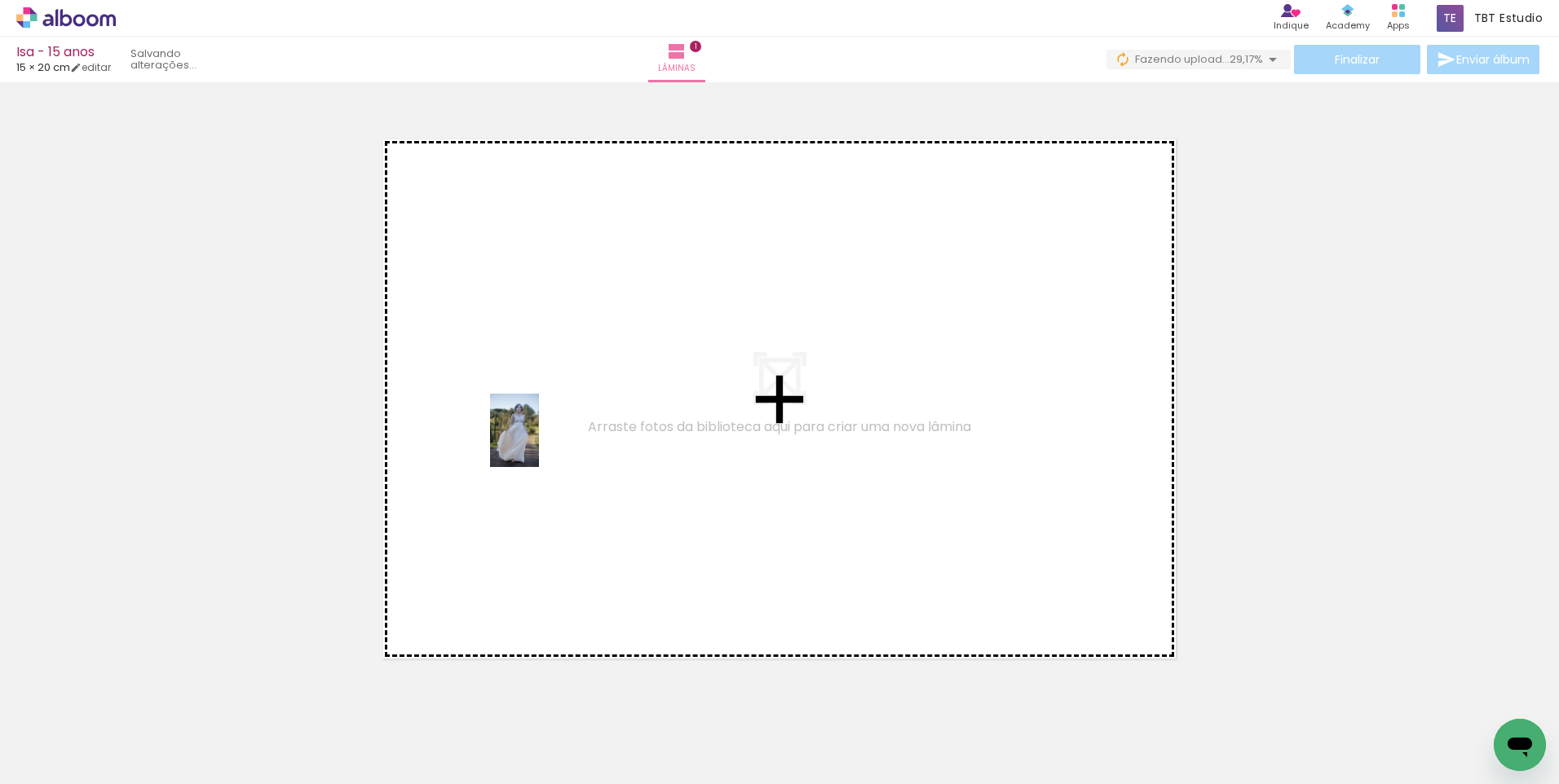
drag, startPoint x: 275, startPoint y: 732, endPoint x: 554, endPoint y: 419, distance: 419.3
click at [554, 419] on quentale-workspace at bounding box center [780, 392] width 1559 height 784
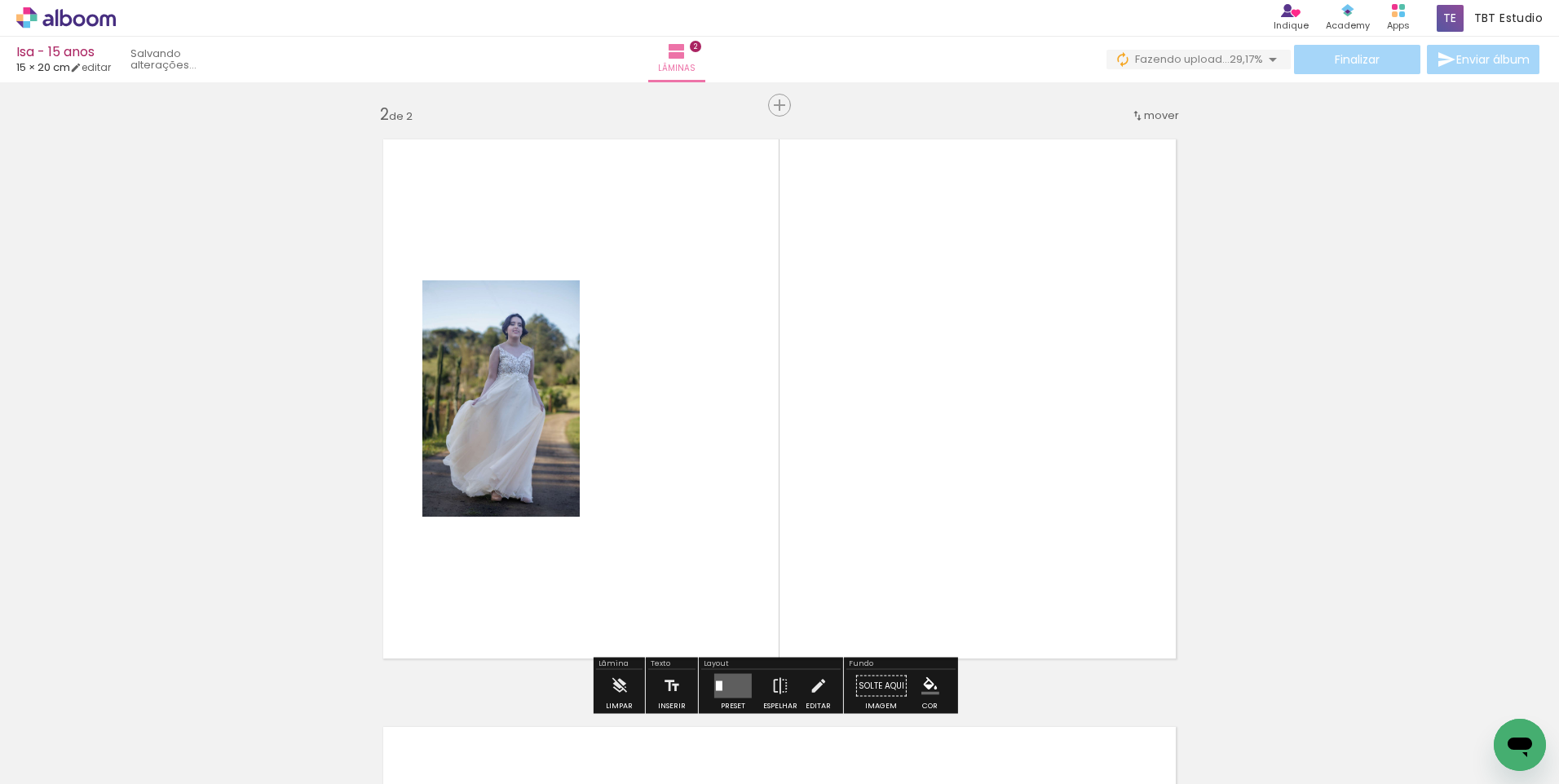
scroll to position [609, 0]
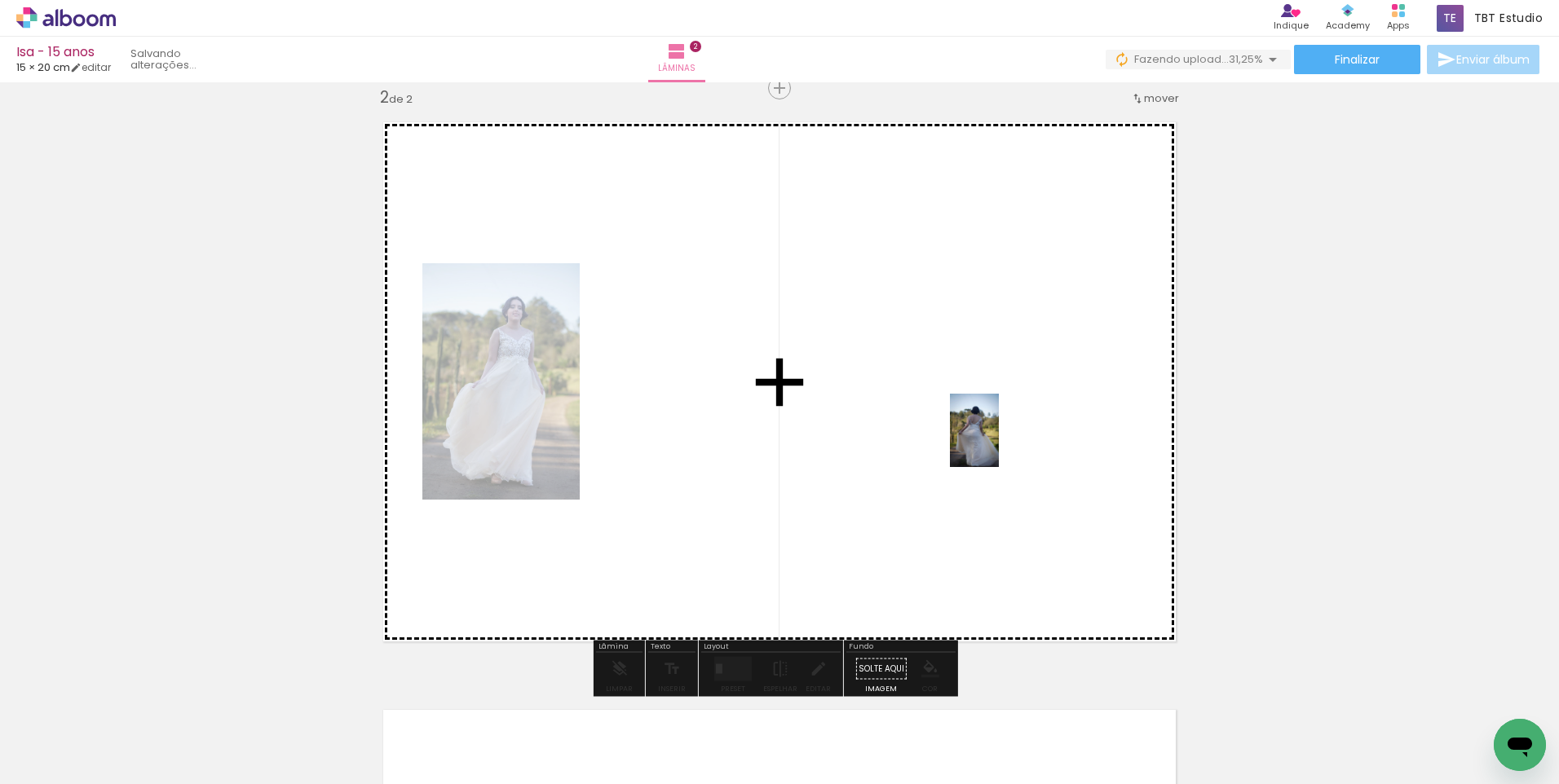
drag, startPoint x: 445, startPoint y: 747, endPoint x: 998, endPoint y: 442, distance: 631.5
click at [998, 442] on quentale-workspace at bounding box center [780, 392] width 1559 height 784
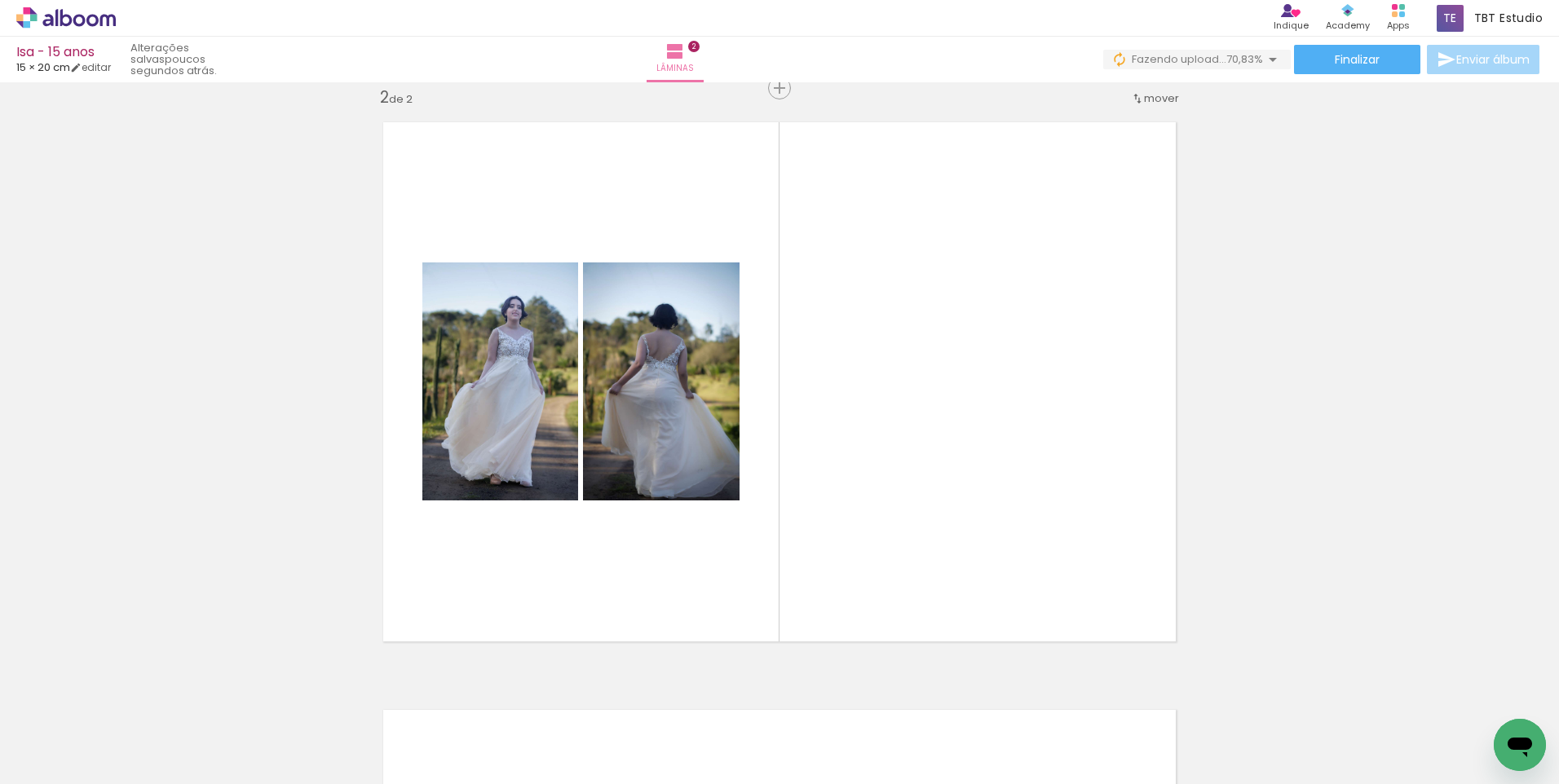
scroll to position [0, 170]
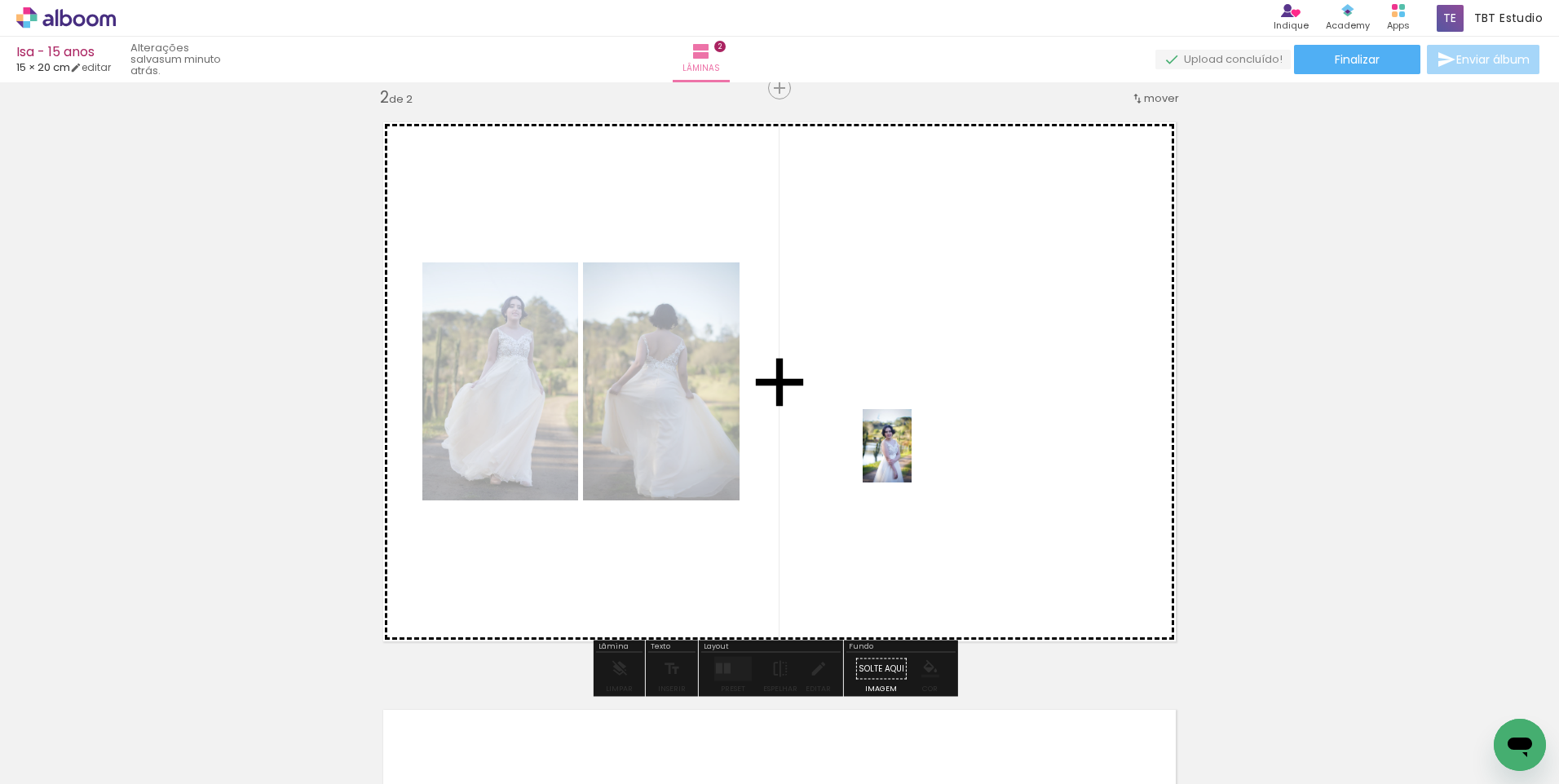
drag, startPoint x: 824, startPoint y: 744, endPoint x: 912, endPoint y: 458, distance: 299.2
click at [912, 458] on quentale-workspace at bounding box center [780, 392] width 1559 height 784
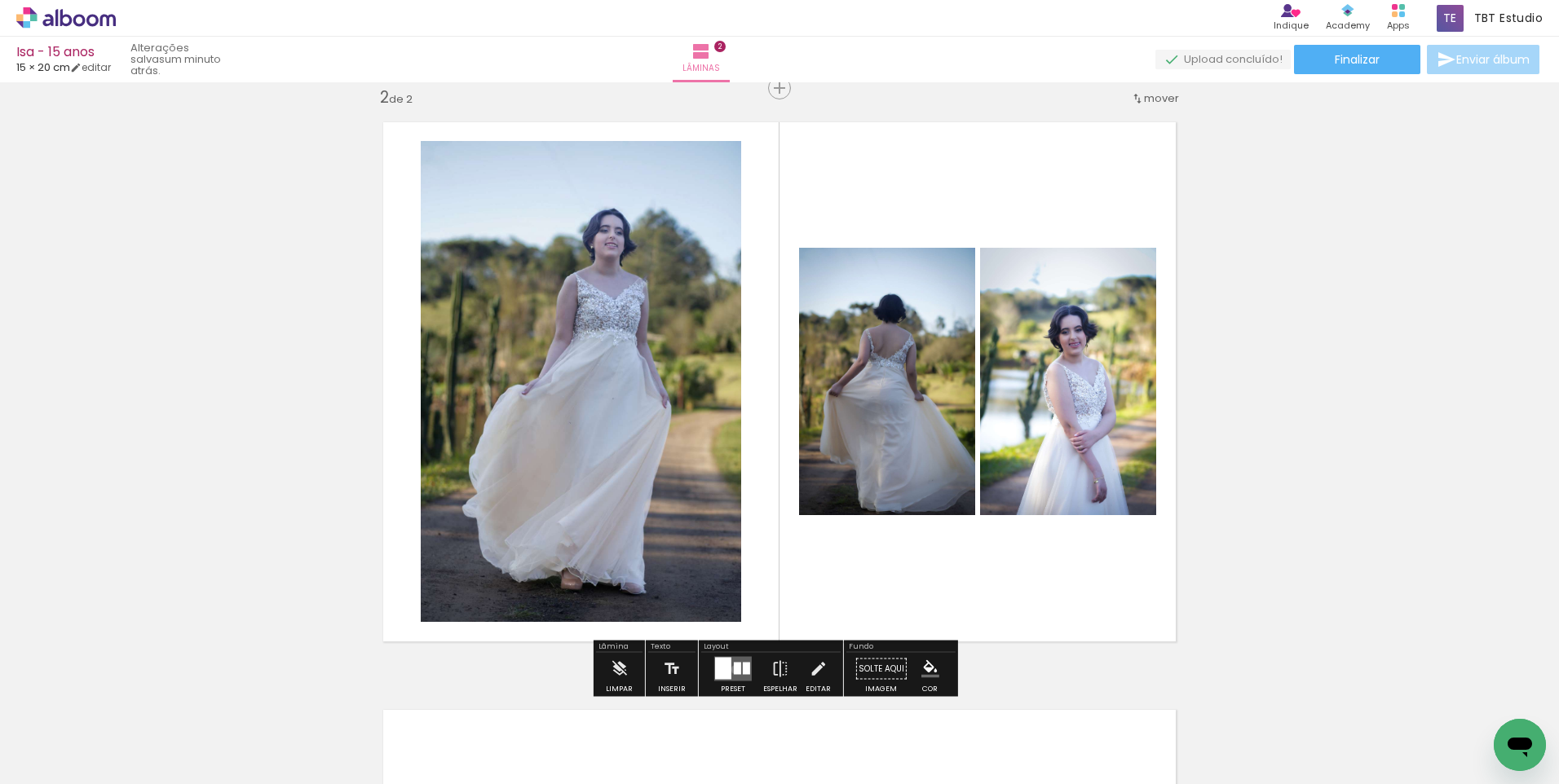
drag, startPoint x: 731, startPoint y: 669, endPoint x: 763, endPoint y: 664, distance: 32.4
click at [734, 668] on div at bounding box center [738, 668] width 8 height 12
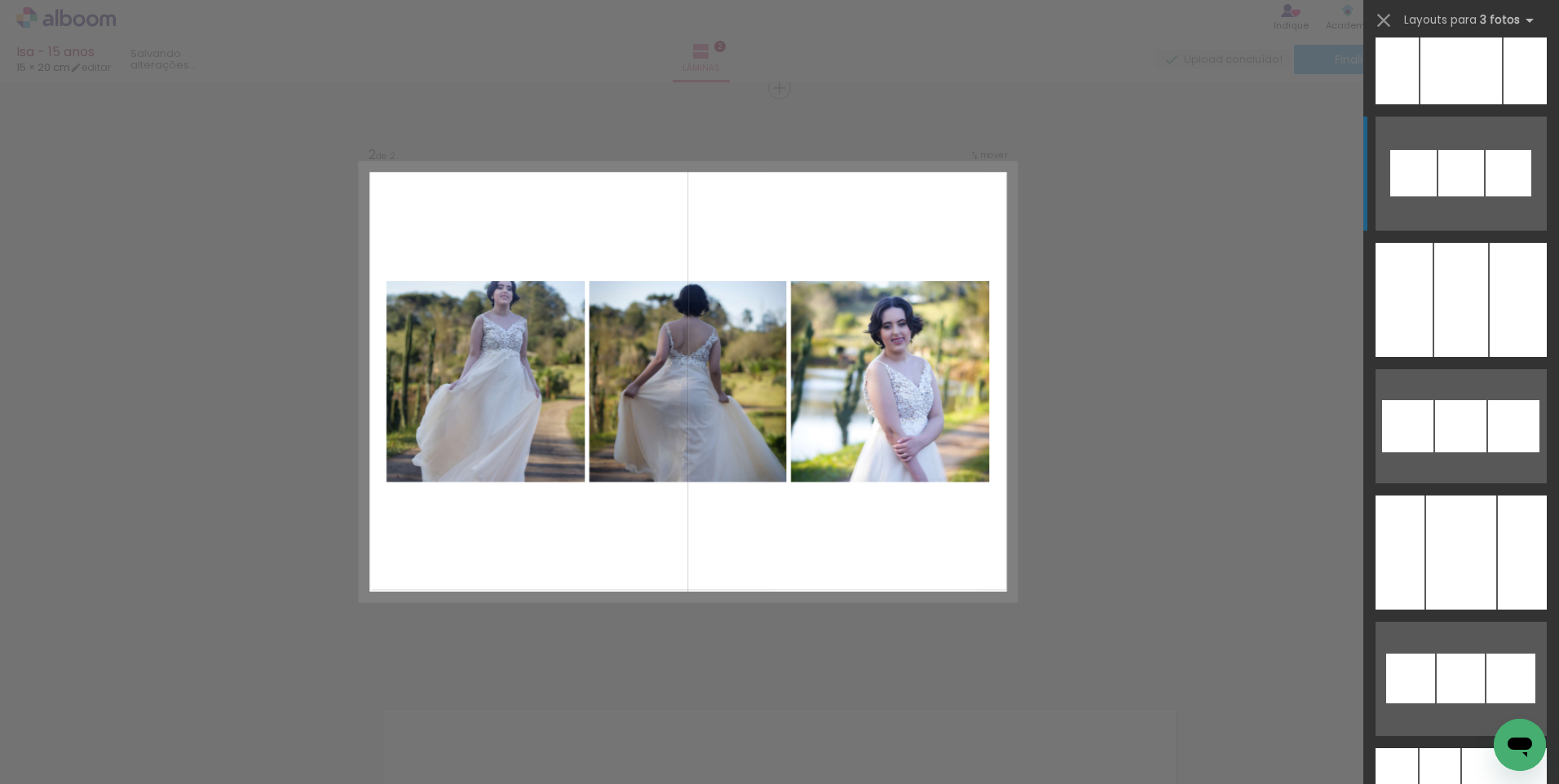
scroll to position [9535, 0]
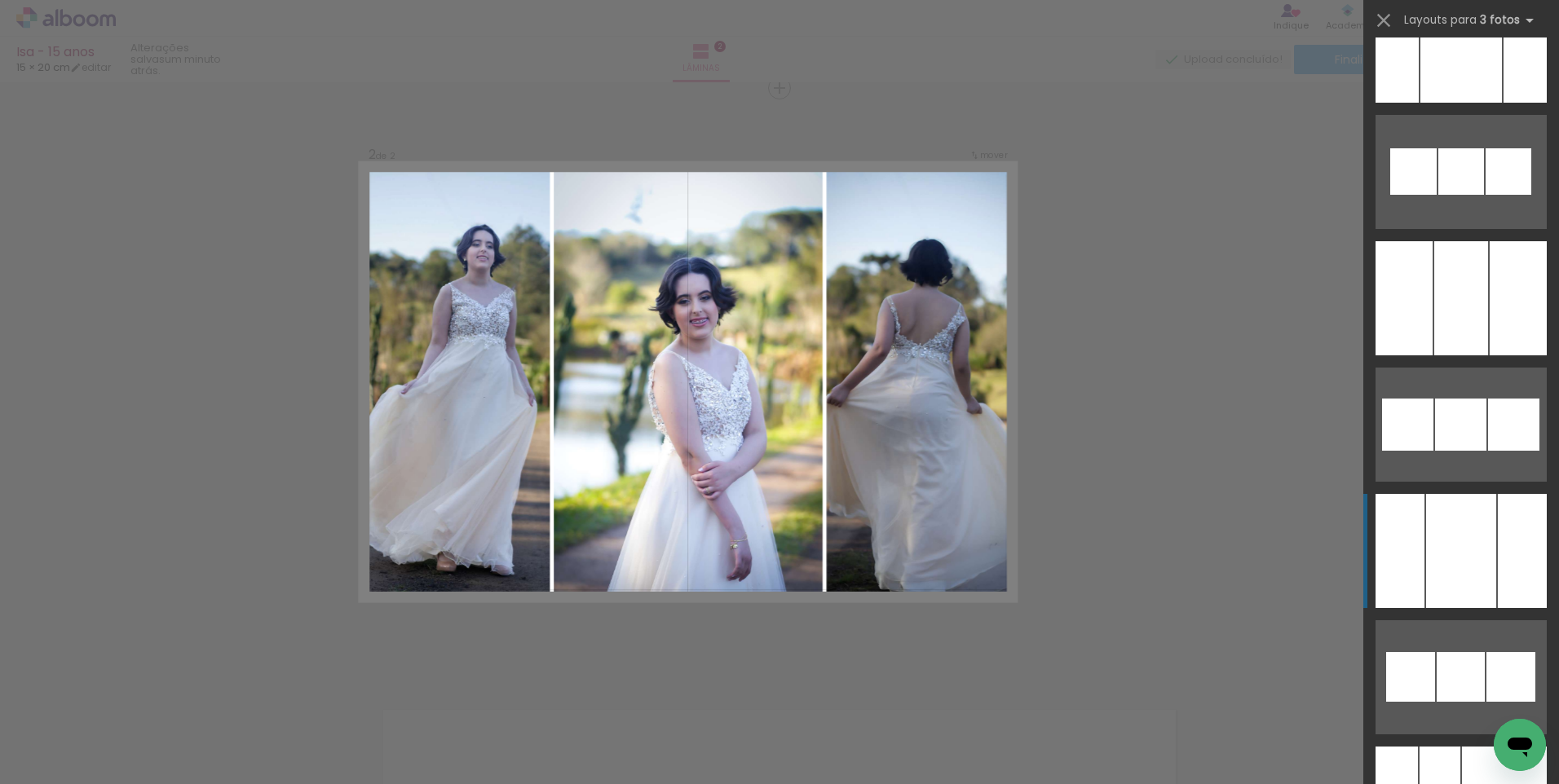
click at [1463, 539] on div at bounding box center [1461, 551] width 70 height 114
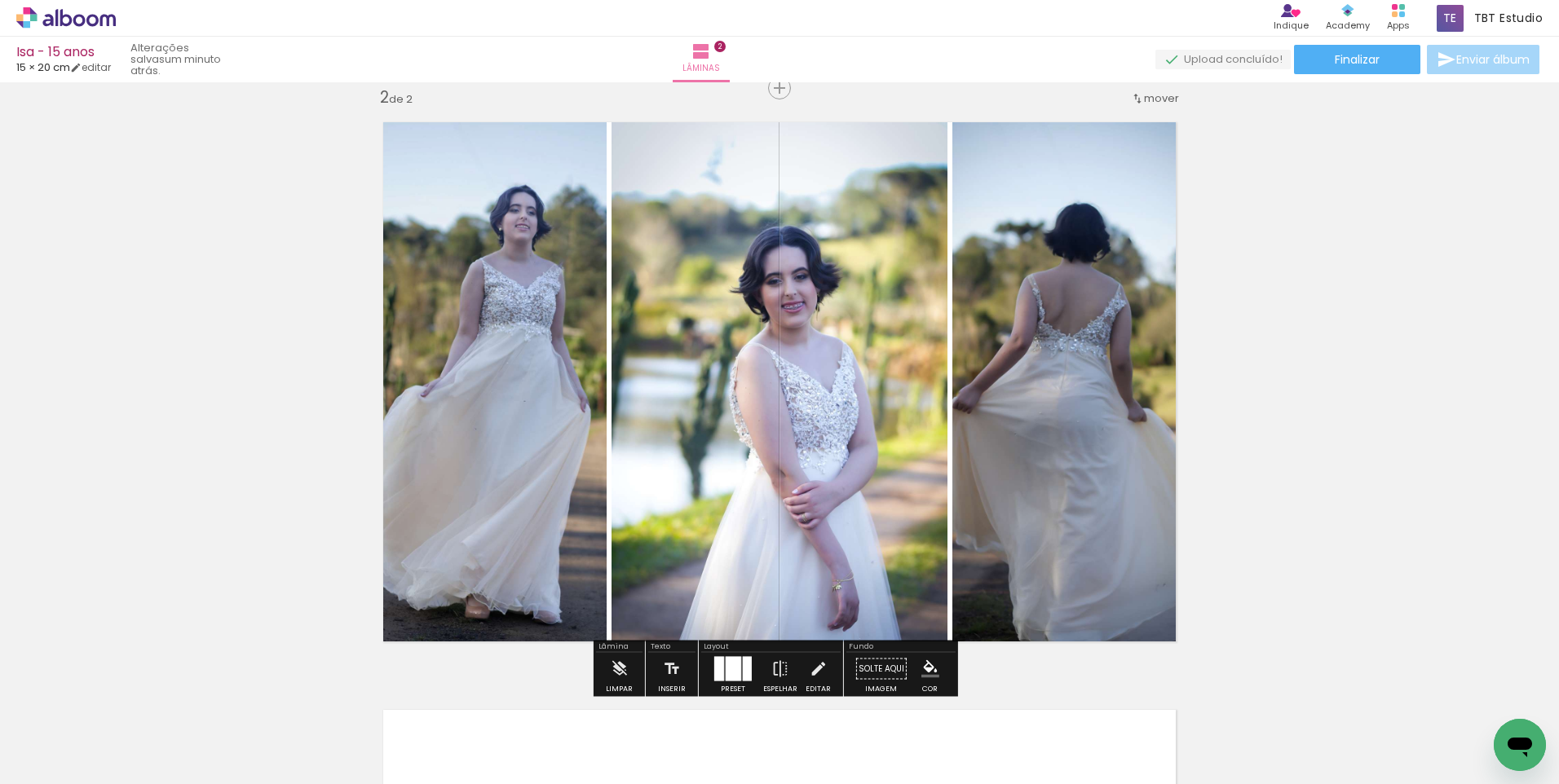
click at [490, 368] on quentale-photo at bounding box center [487, 382] width 237 height 547
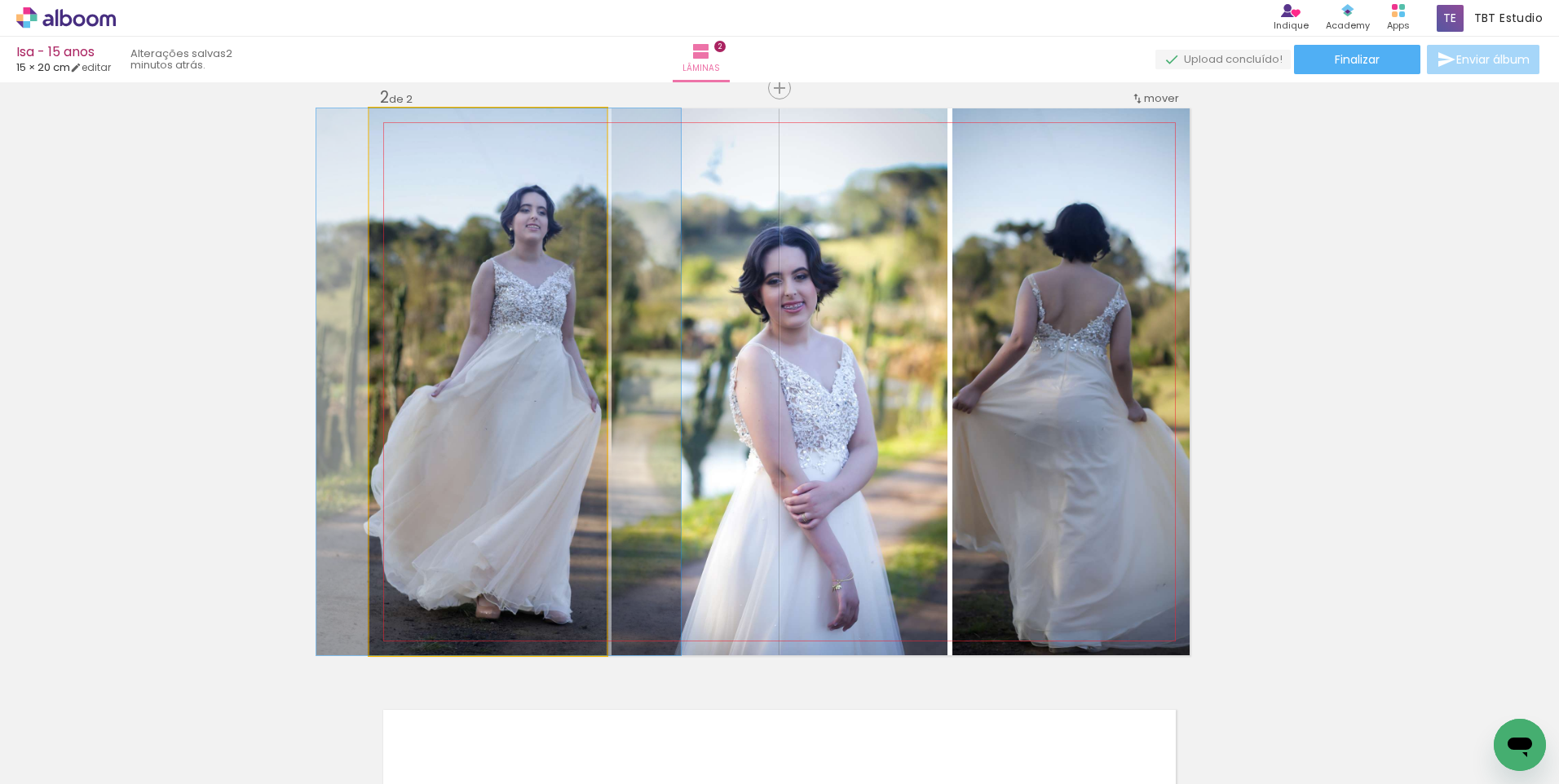
drag, startPoint x: 489, startPoint y: 366, endPoint x: 500, endPoint y: 366, distance: 11.0
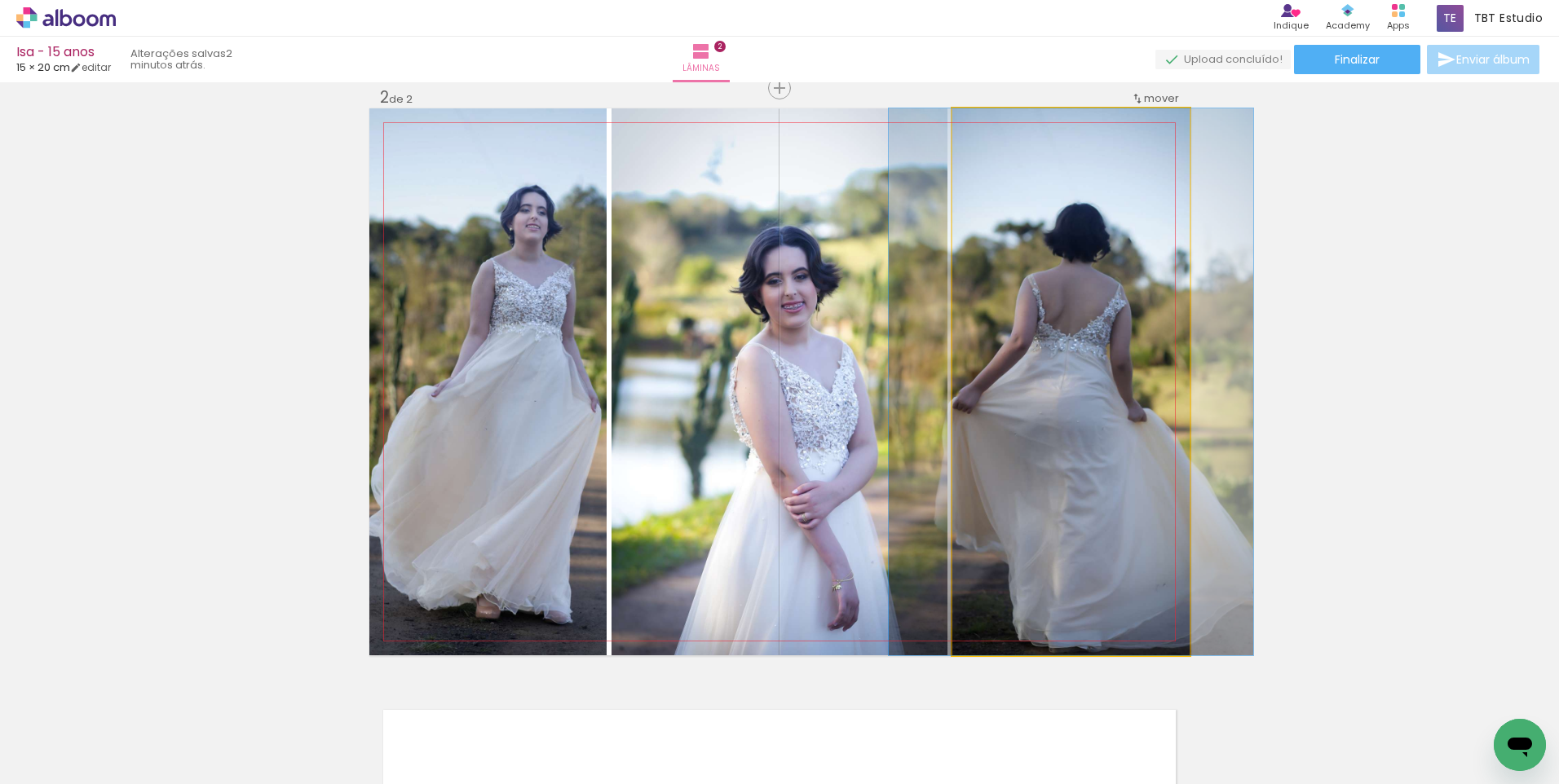
click at [1098, 365] on quentale-photo at bounding box center [1071, 382] width 237 height 547
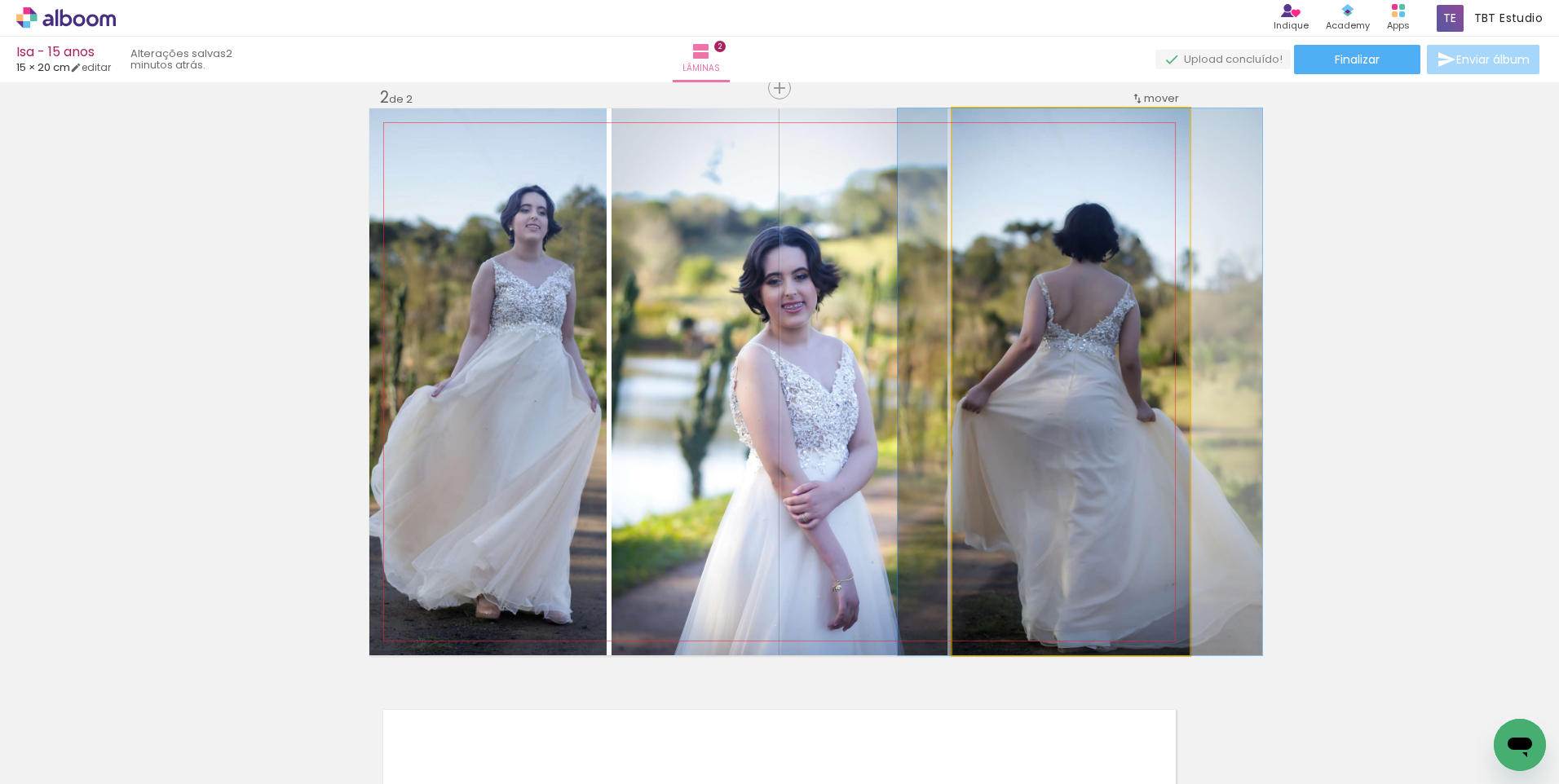
drag, startPoint x: 1091, startPoint y: 364, endPoint x: 1100, endPoint y: 365, distance: 9.1
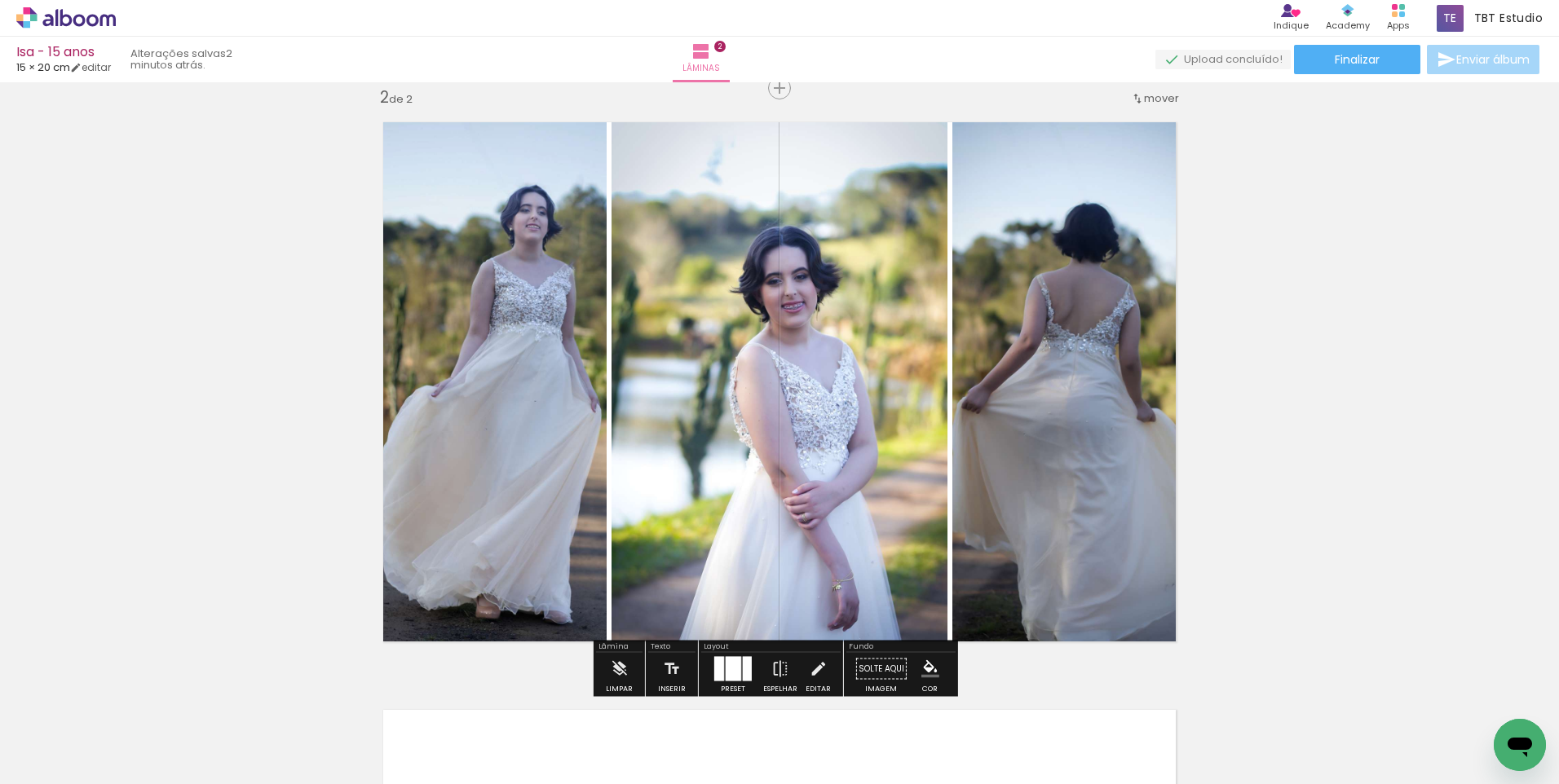
click at [1430, 356] on div "Inserir lâmina 1 de 2 Inserir lâmina 2 de 2" at bounding box center [780, 362] width 1559 height 1764
click at [720, 673] on quentale-layouter at bounding box center [732, 669] width 37 height 25
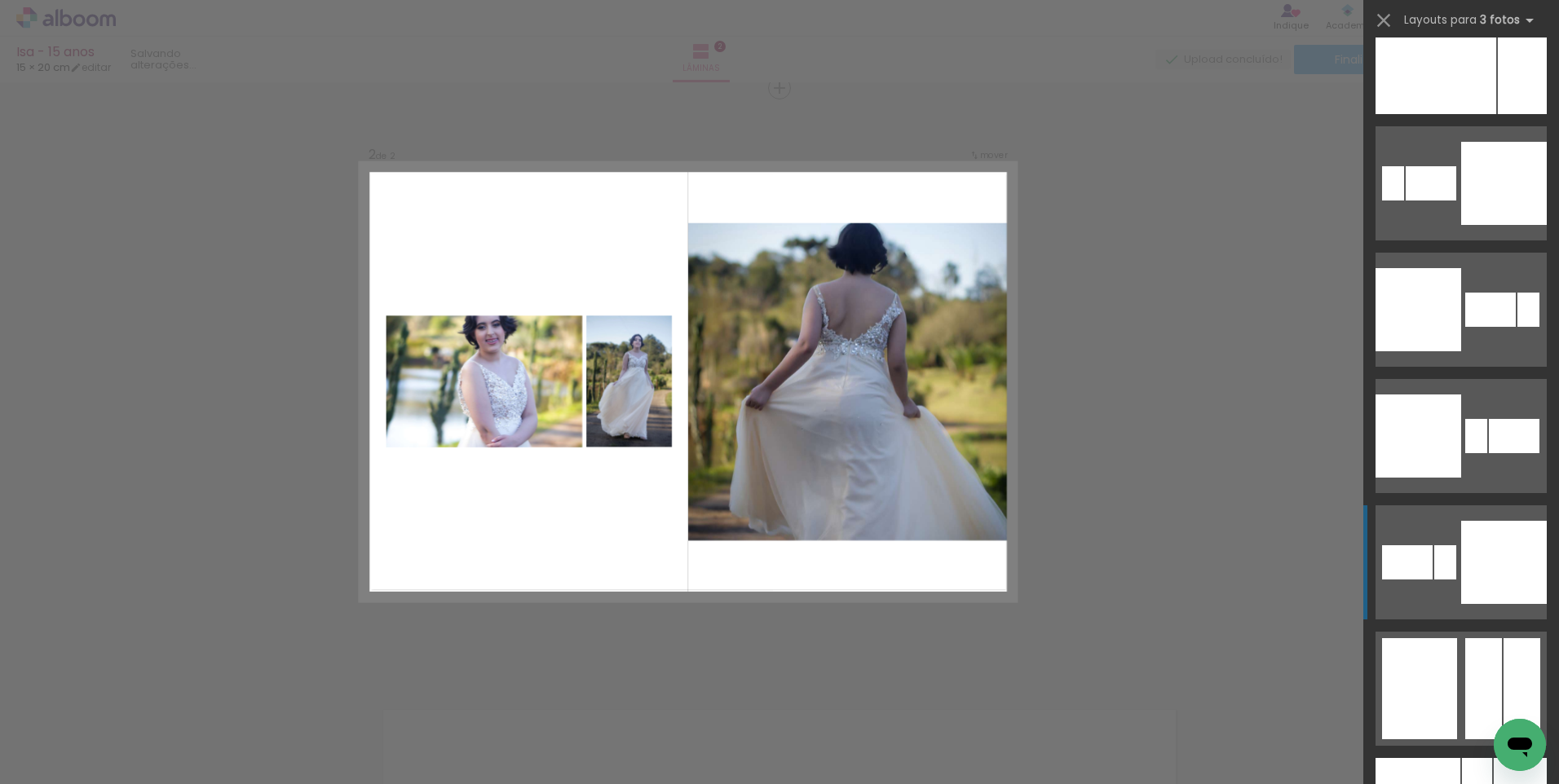
scroll to position [10551, 0]
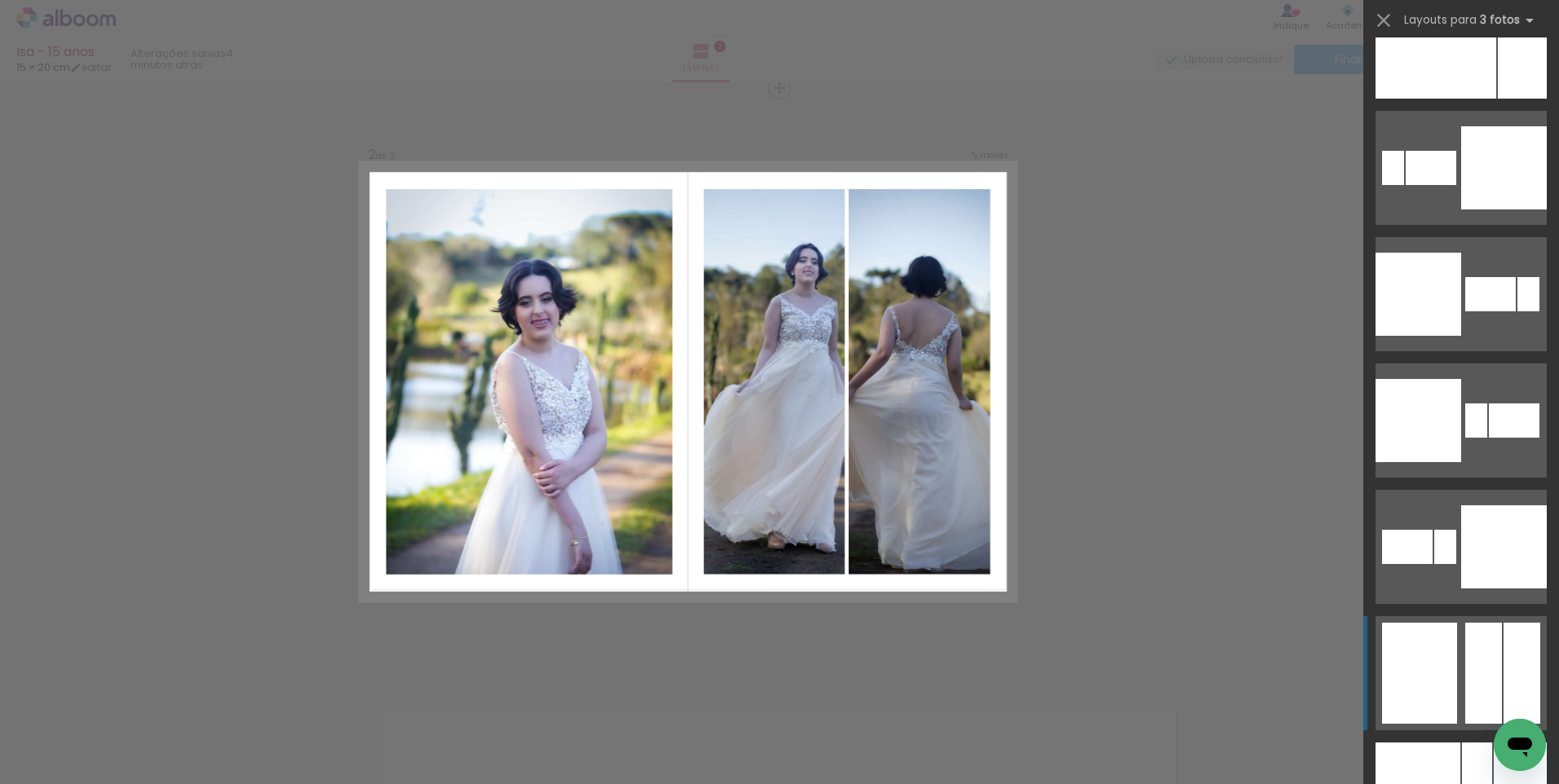
click at [1450, 651] on div at bounding box center [1419, 673] width 75 height 101
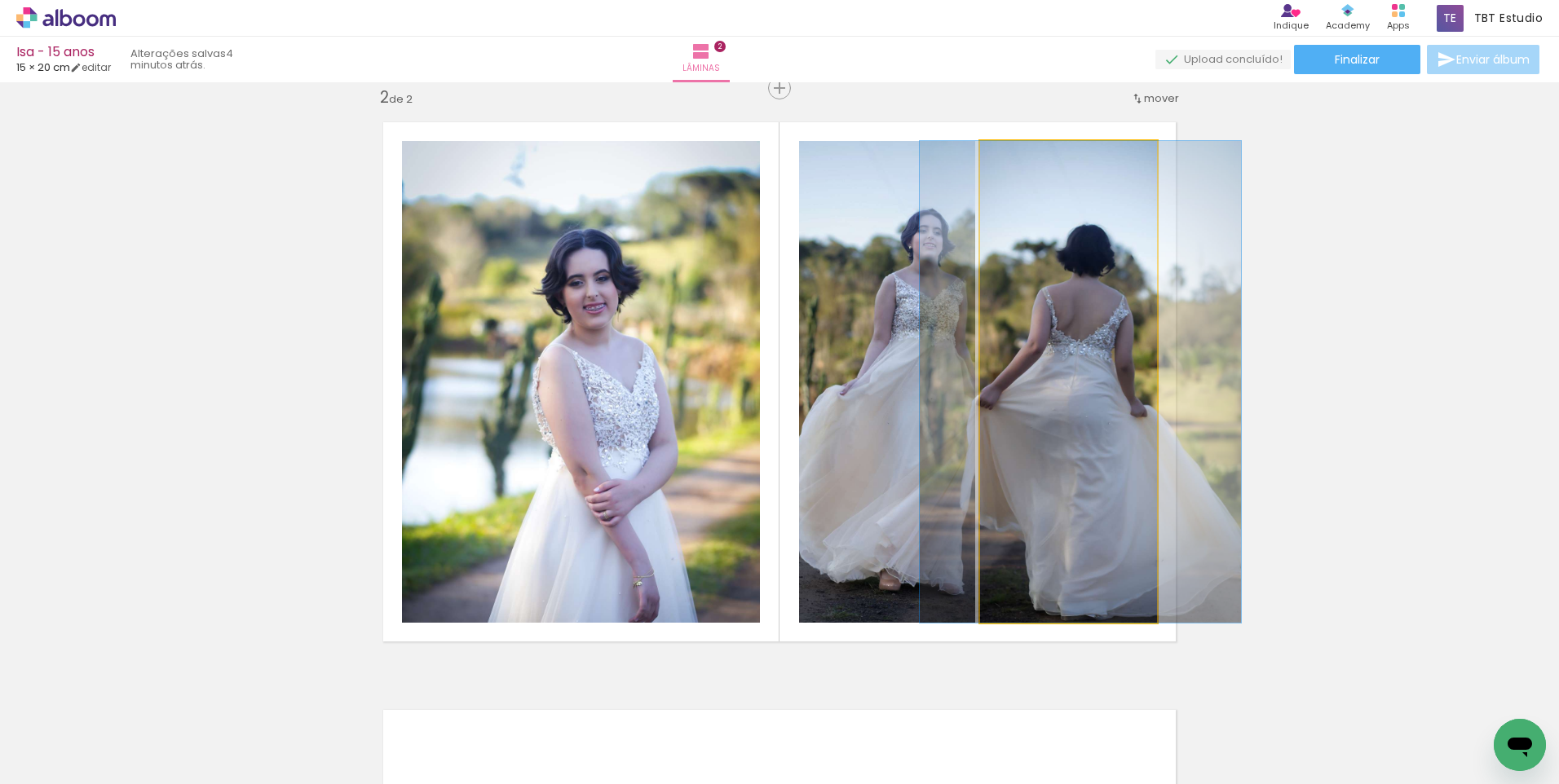
drag, startPoint x: 1081, startPoint y: 500, endPoint x: 1094, endPoint y: 500, distance: 13.0
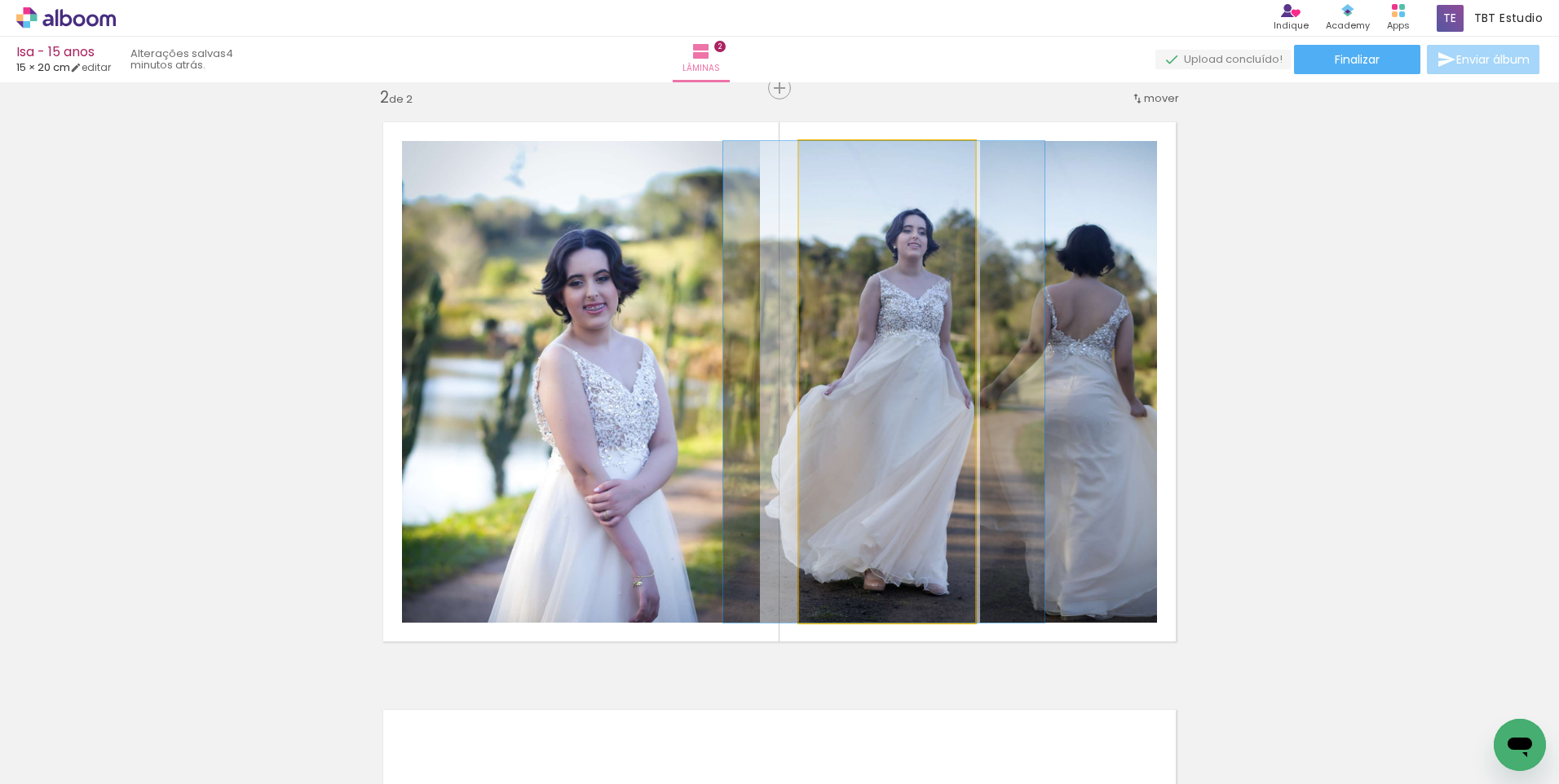
drag, startPoint x: 928, startPoint y: 463, endPoint x: 913, endPoint y: 462, distance: 15.0
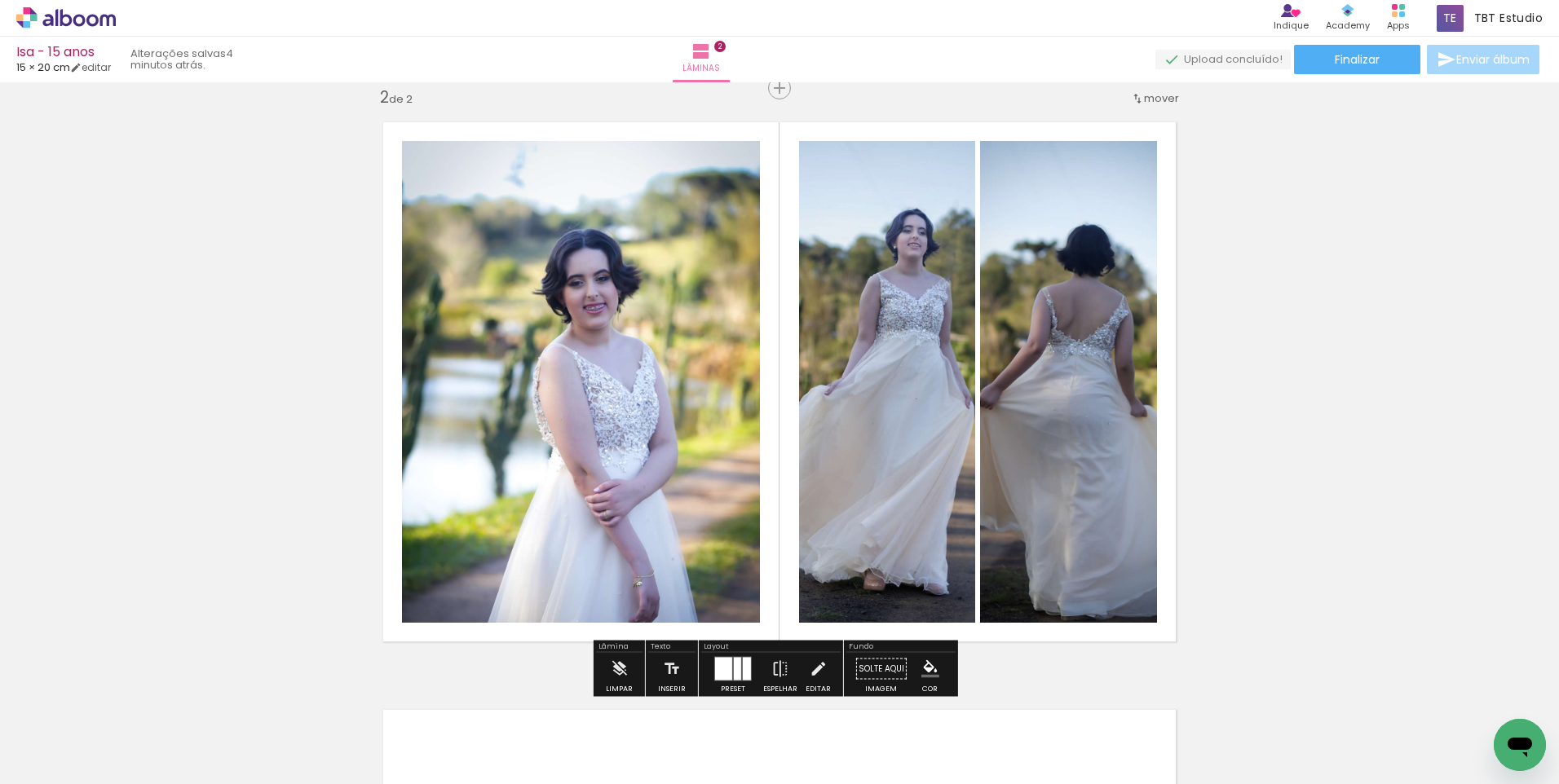
click at [1407, 442] on div "Inserir lâmina 1 de 2 Inserir lâmina 2 de 2" at bounding box center [780, 362] width 1559 height 1764
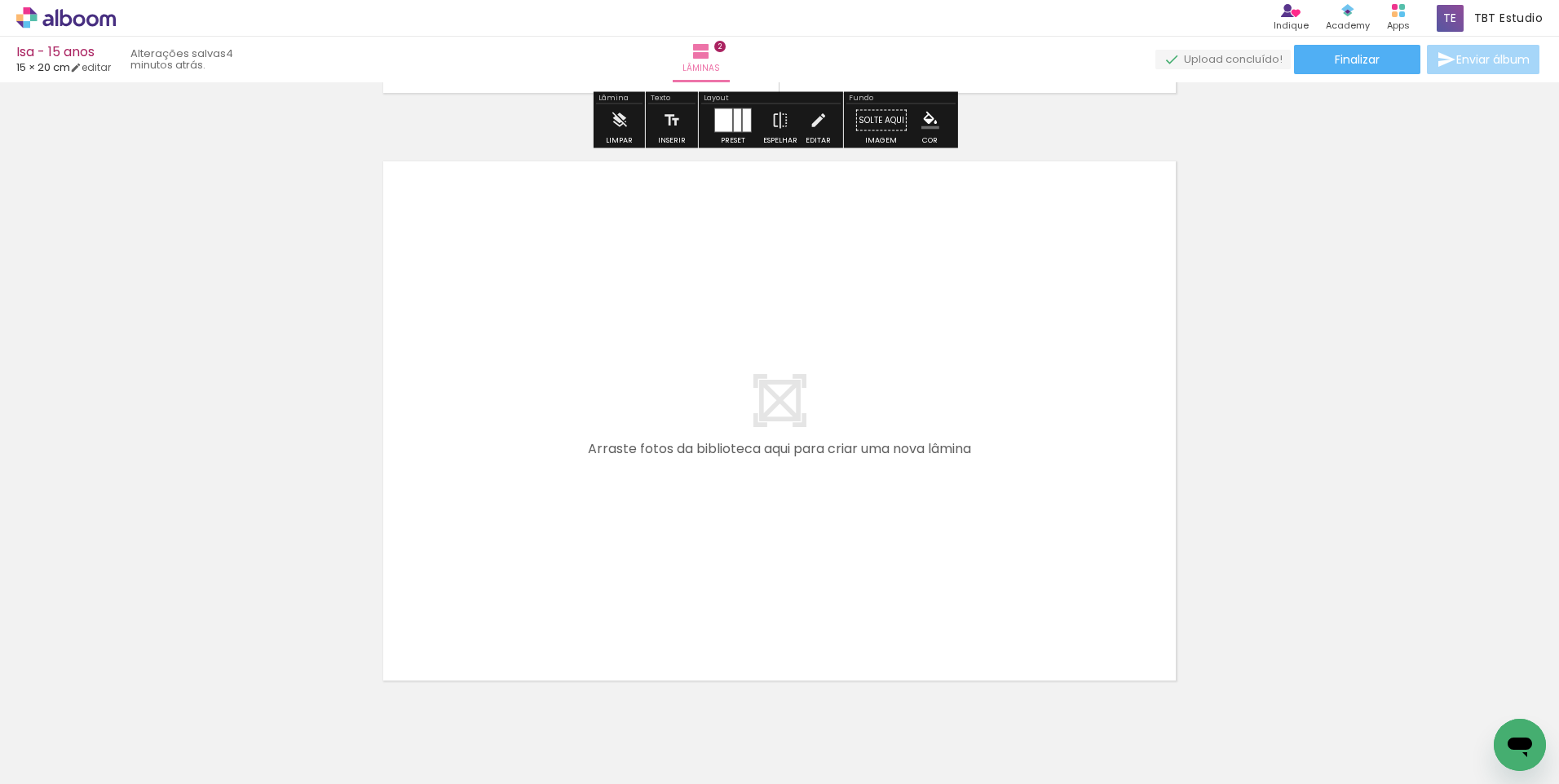
scroll to position [1226, 0]
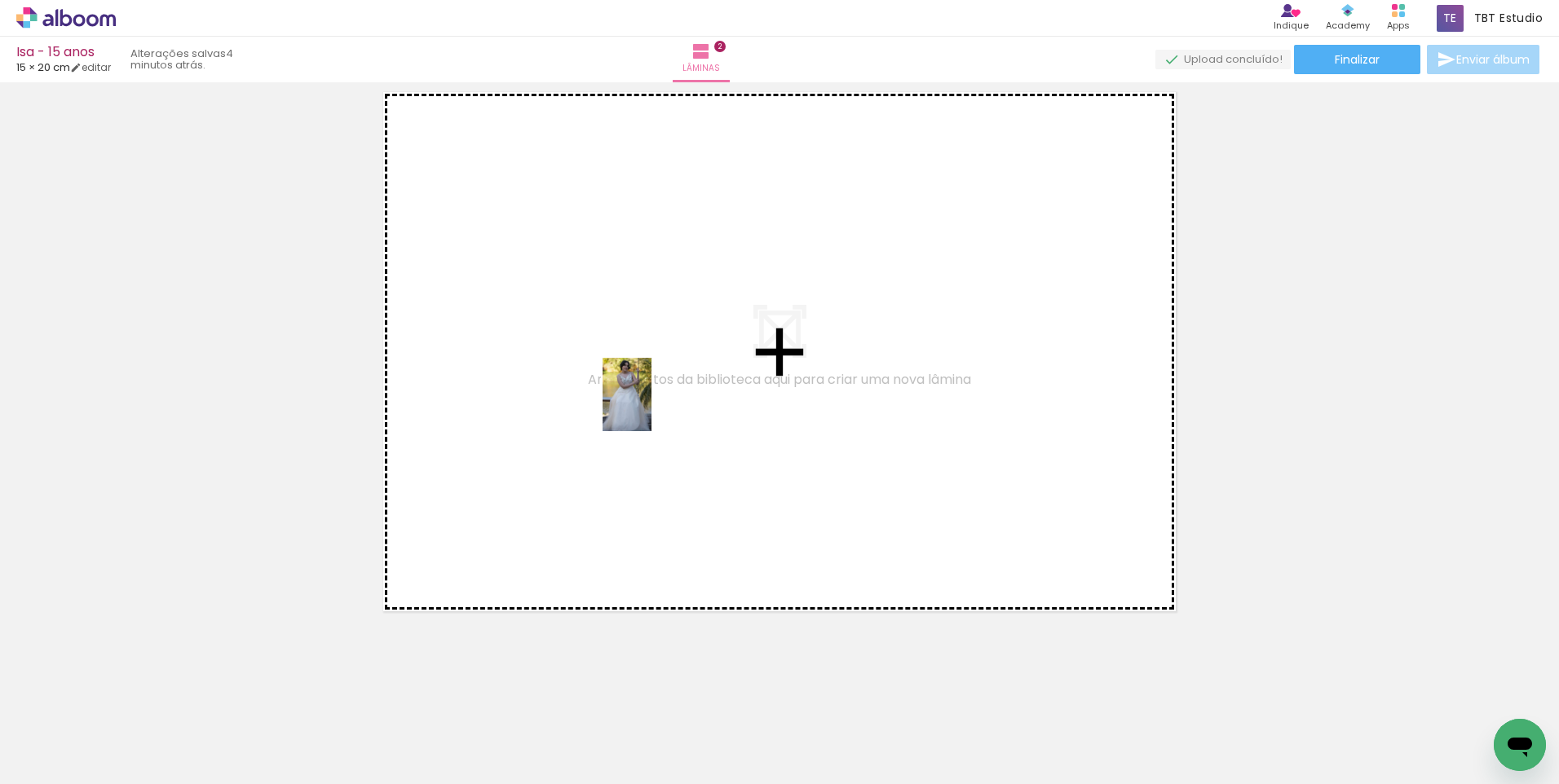
drag, startPoint x: 1374, startPoint y: 743, endPoint x: 651, endPoint y: 406, distance: 797.7
click at [651, 406] on quentale-workspace at bounding box center [780, 392] width 1559 height 784
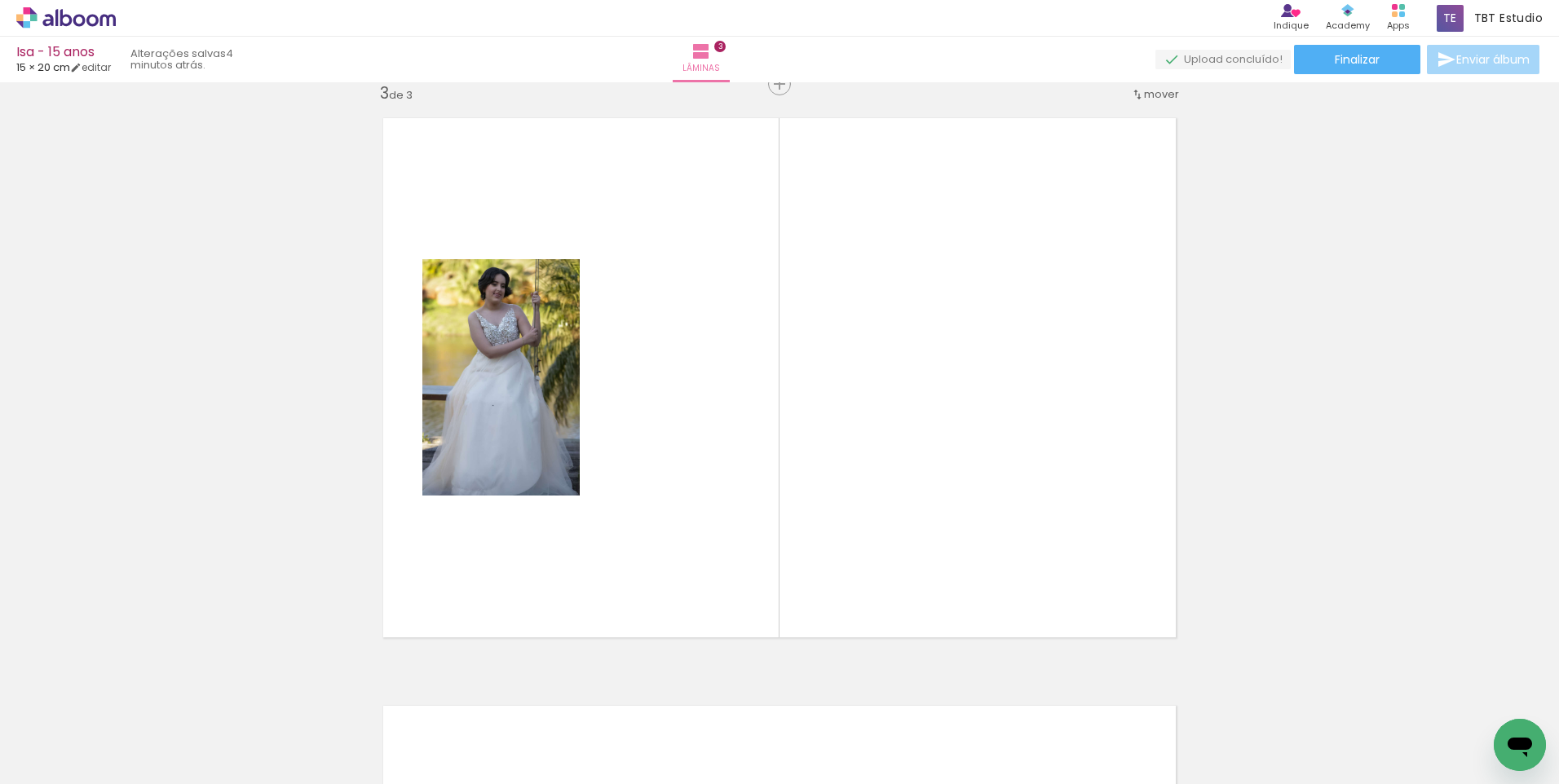
scroll to position [1196, 0]
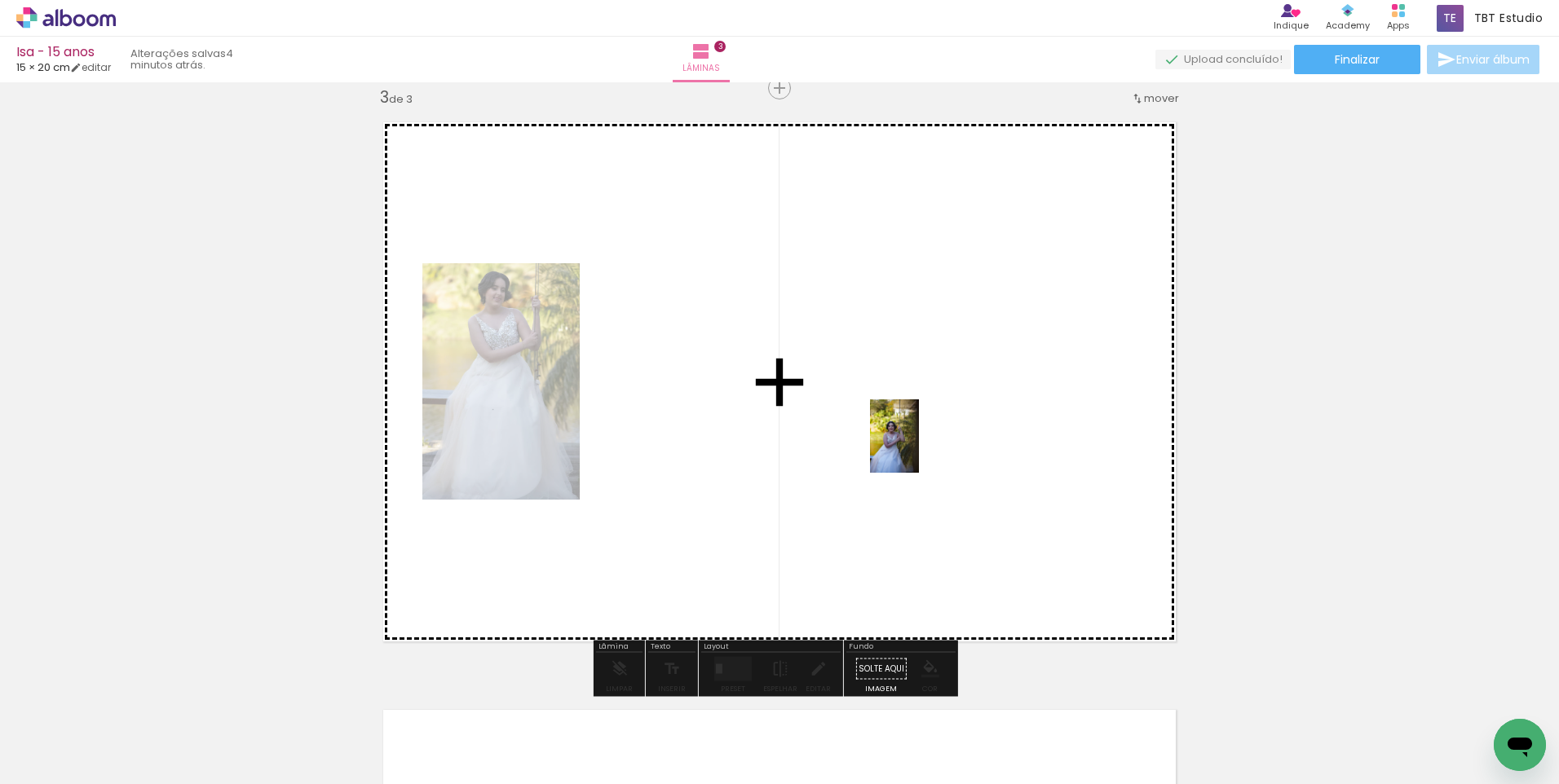
drag, startPoint x: 1464, startPoint y: 735, endPoint x: 918, endPoint y: 448, distance: 616.8
click at [918, 448] on quentale-workspace at bounding box center [780, 392] width 1559 height 784
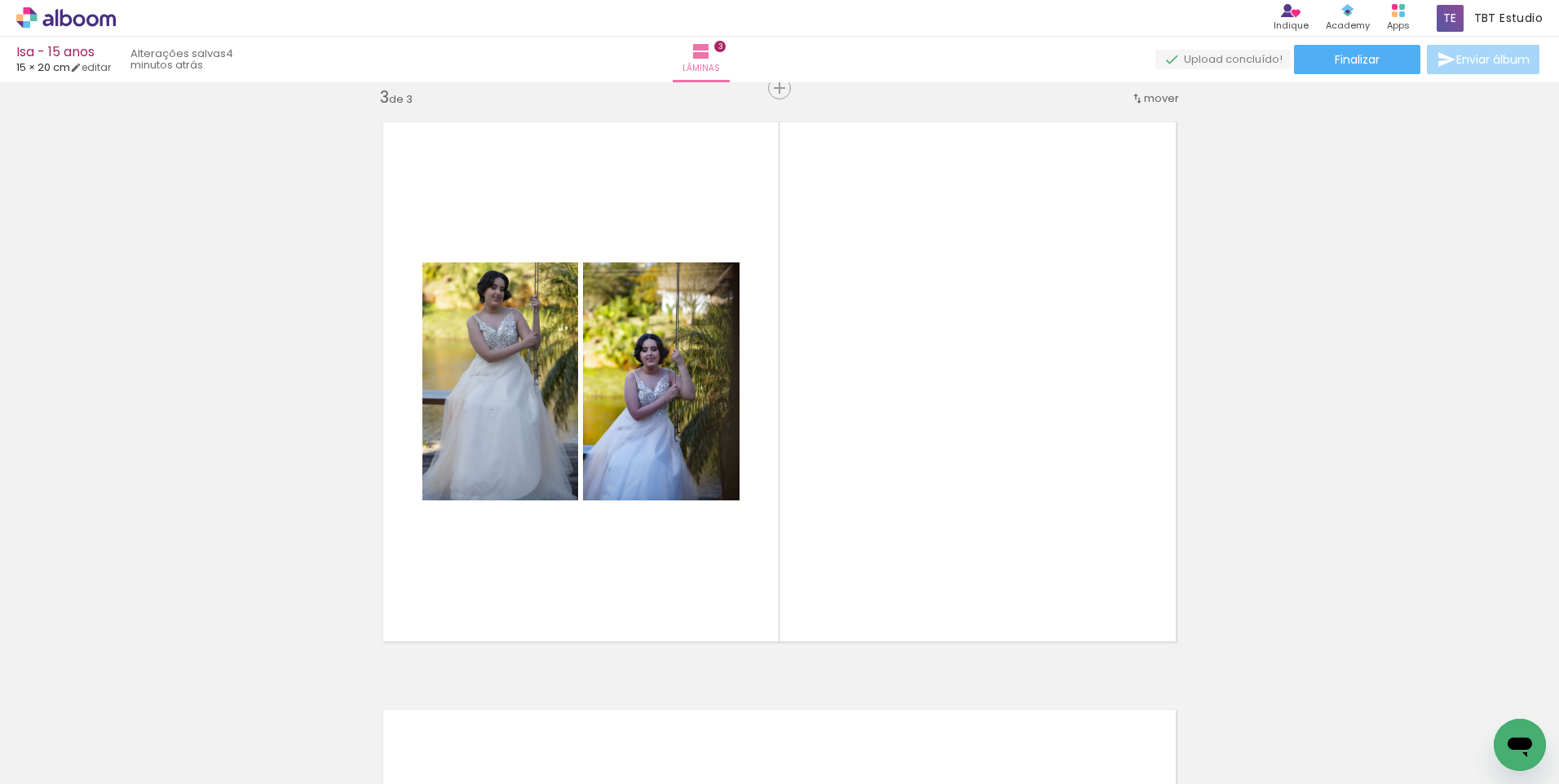
scroll to position [0, 986]
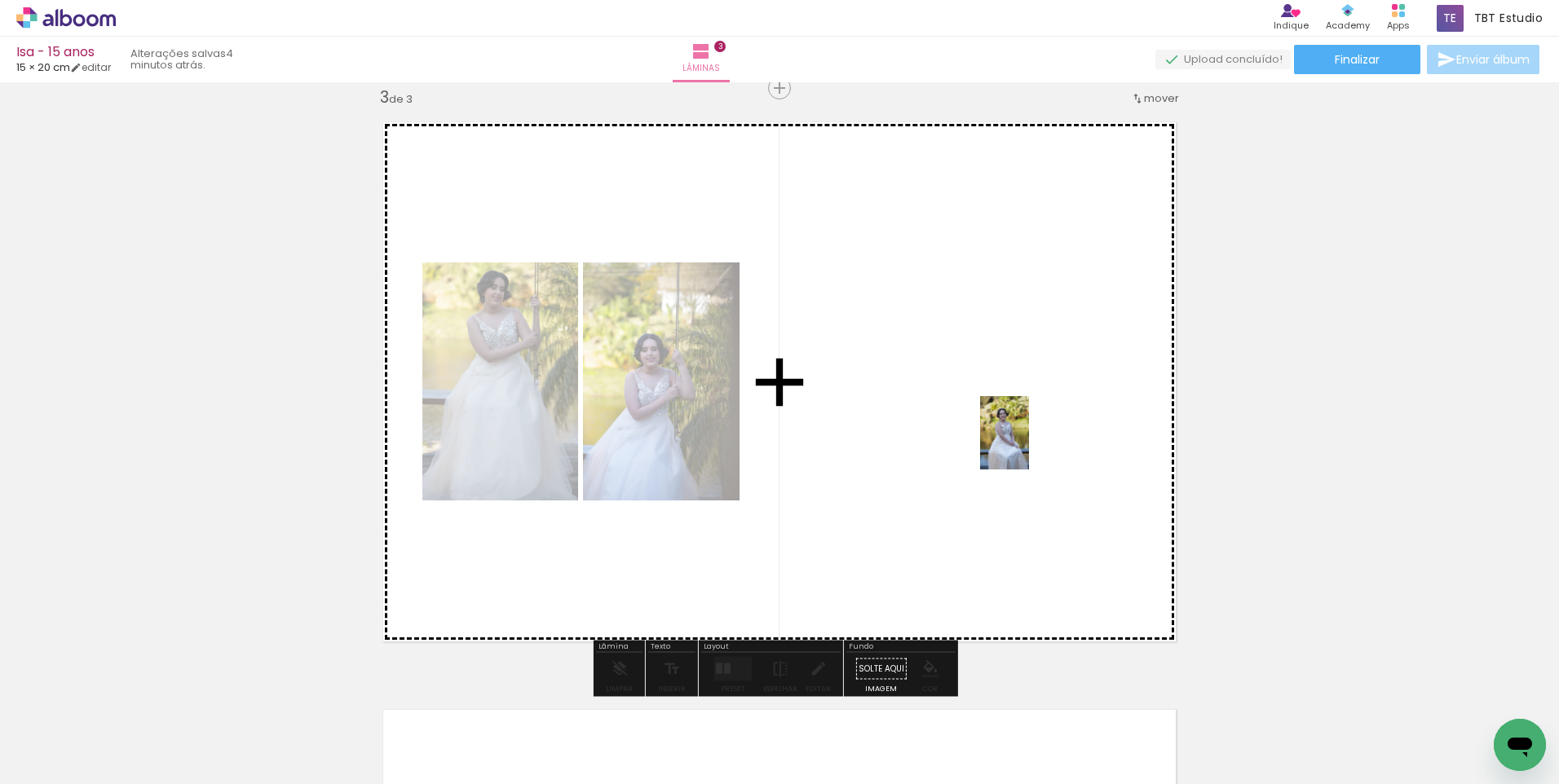
drag, startPoint x: 1194, startPoint y: 731, endPoint x: 1028, endPoint y: 444, distance: 331.5
click at [1028, 444] on quentale-workspace at bounding box center [780, 392] width 1559 height 784
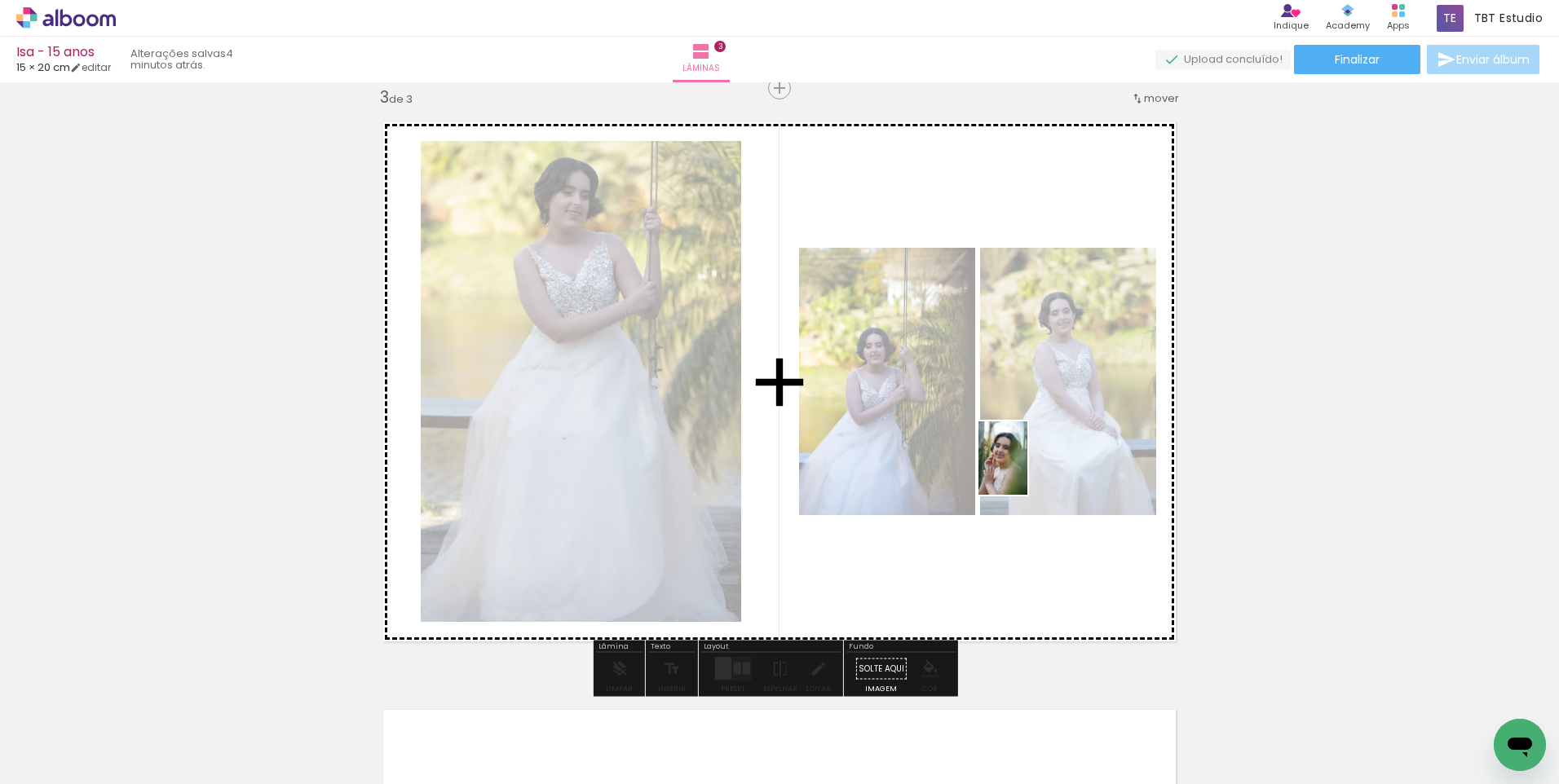
drag, startPoint x: 1014, startPoint y: 741, endPoint x: 1027, endPoint y: 470, distance: 271.3
click at [1027, 470] on quentale-workspace at bounding box center [780, 392] width 1559 height 784
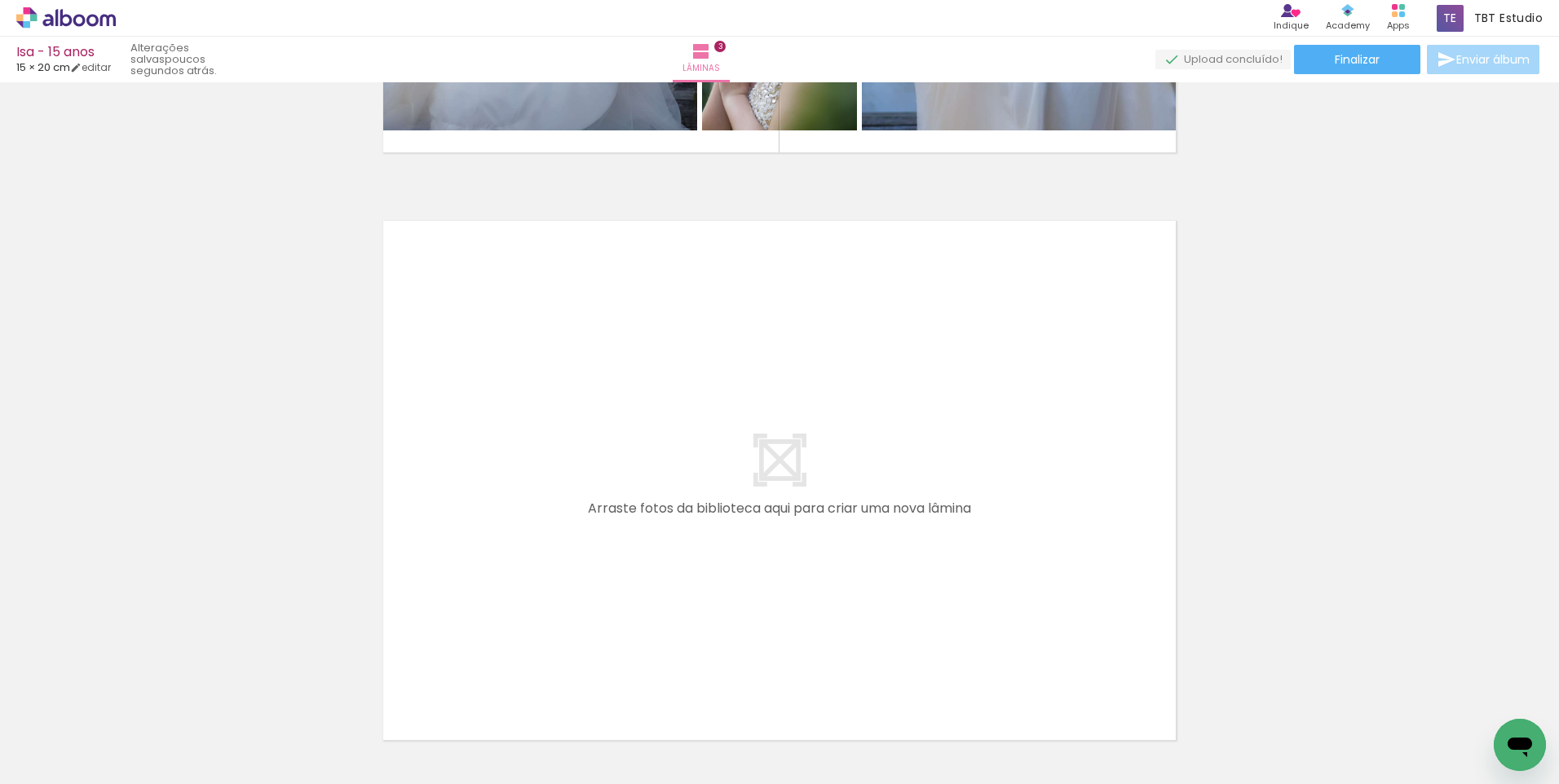
scroll to position [0, 310]
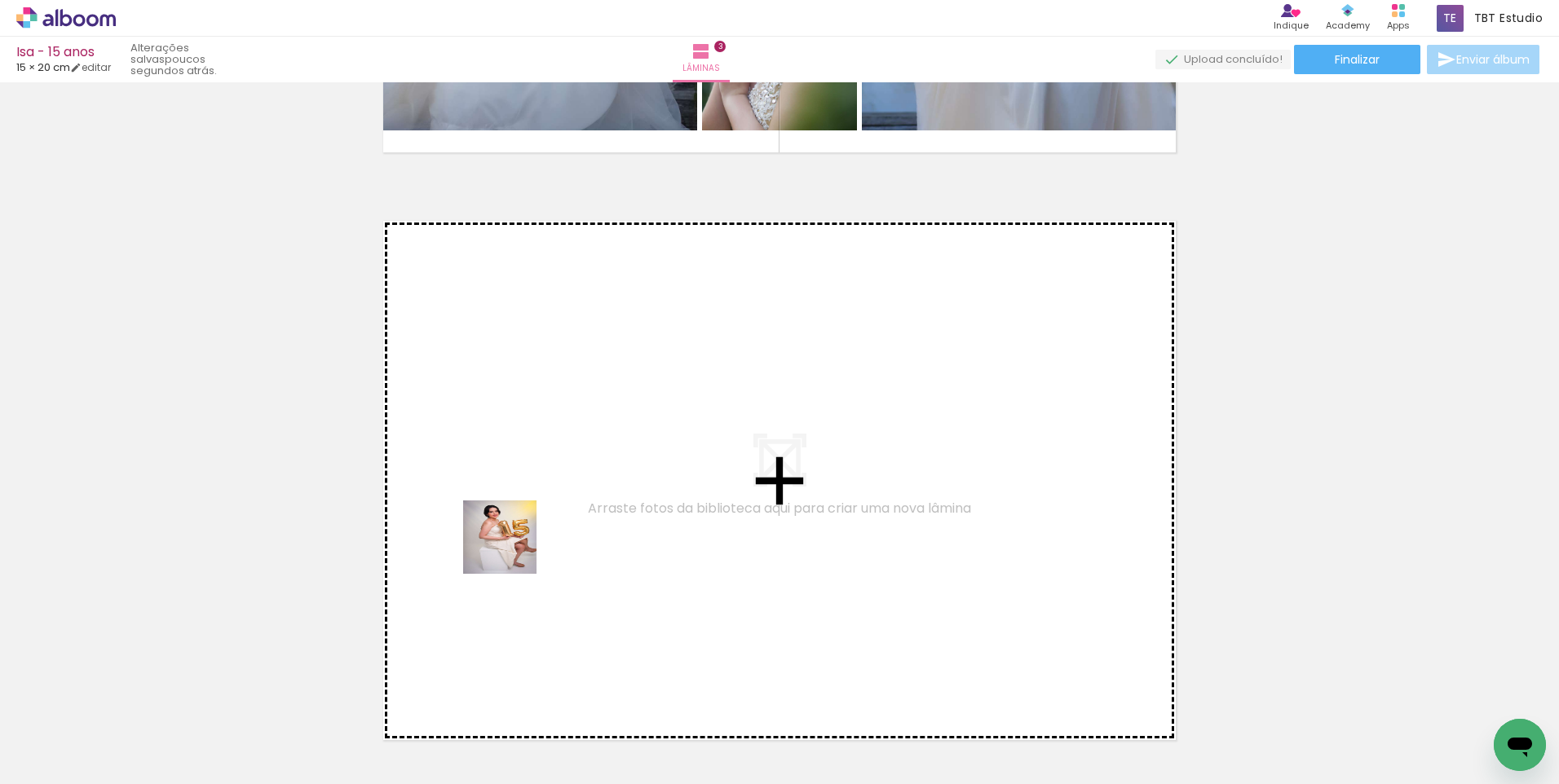
drag, startPoint x: 420, startPoint y: 735, endPoint x: 512, endPoint y: 549, distance: 207.5
click at [512, 549] on quentale-workspace at bounding box center [780, 392] width 1559 height 784
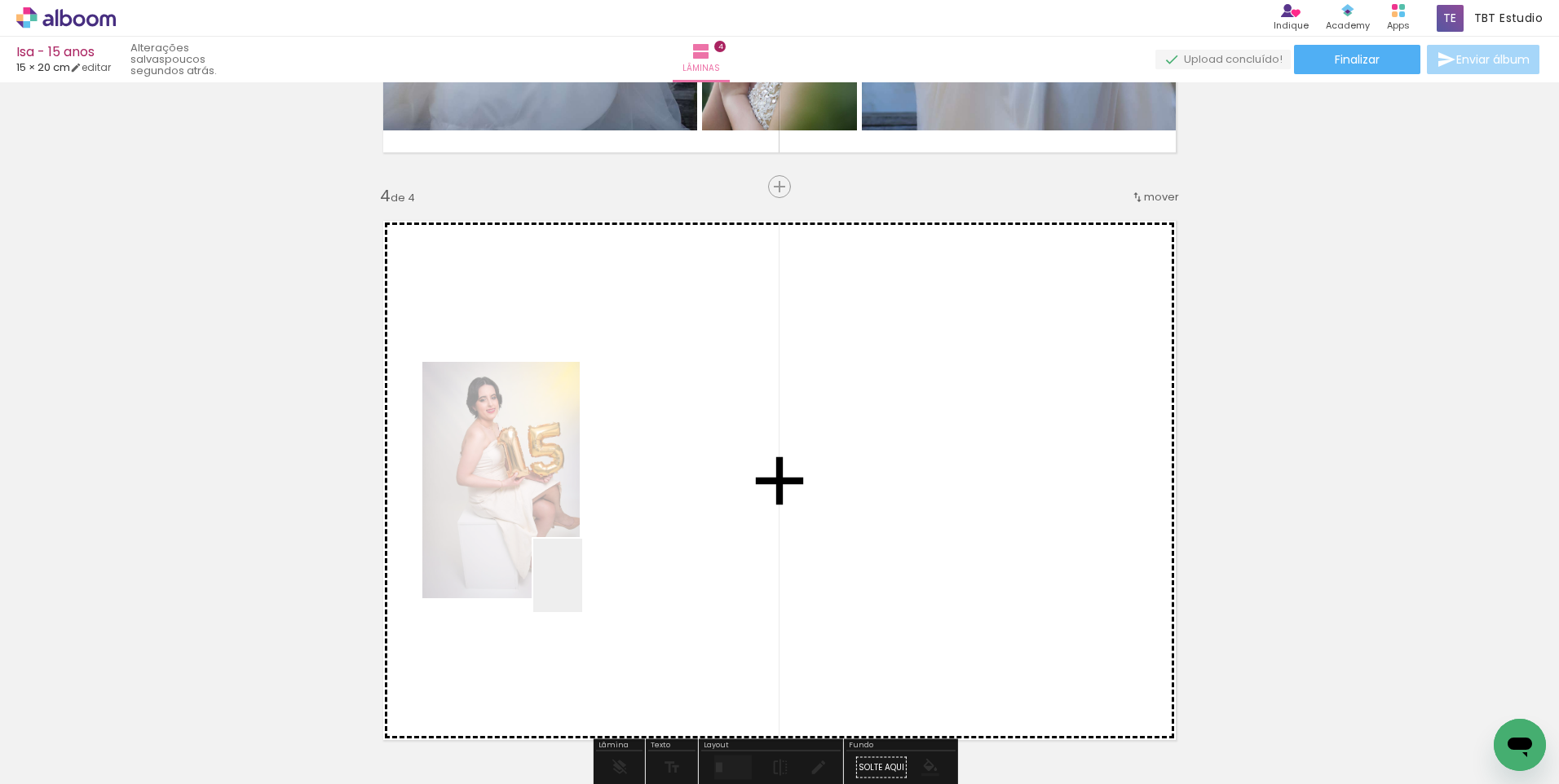
scroll to position [1784, 0]
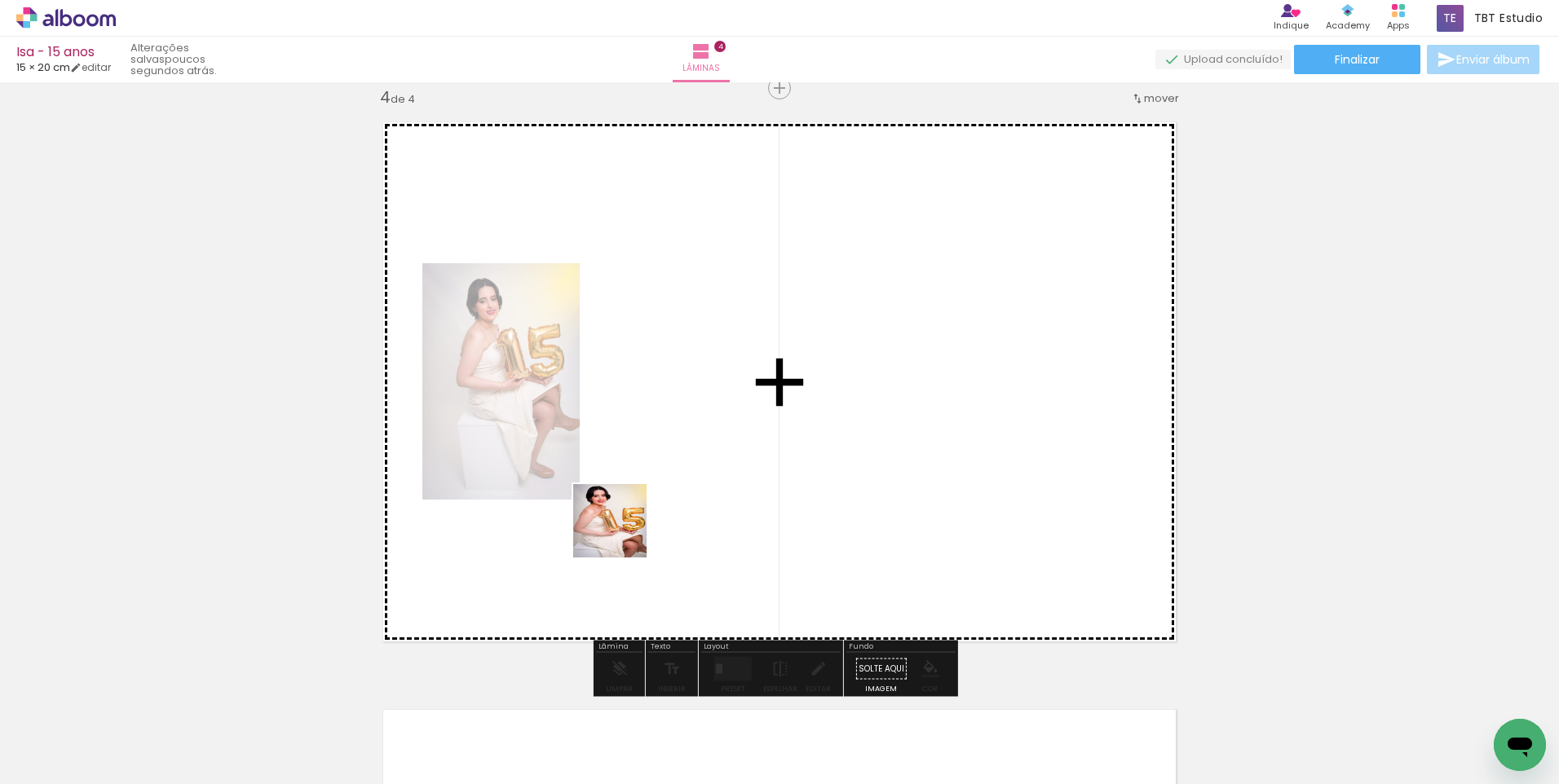
drag, startPoint x: 582, startPoint y: 588, endPoint x: 573, endPoint y: 725, distance: 137.3
click at [625, 531] on quentale-workspace at bounding box center [780, 392] width 1559 height 784
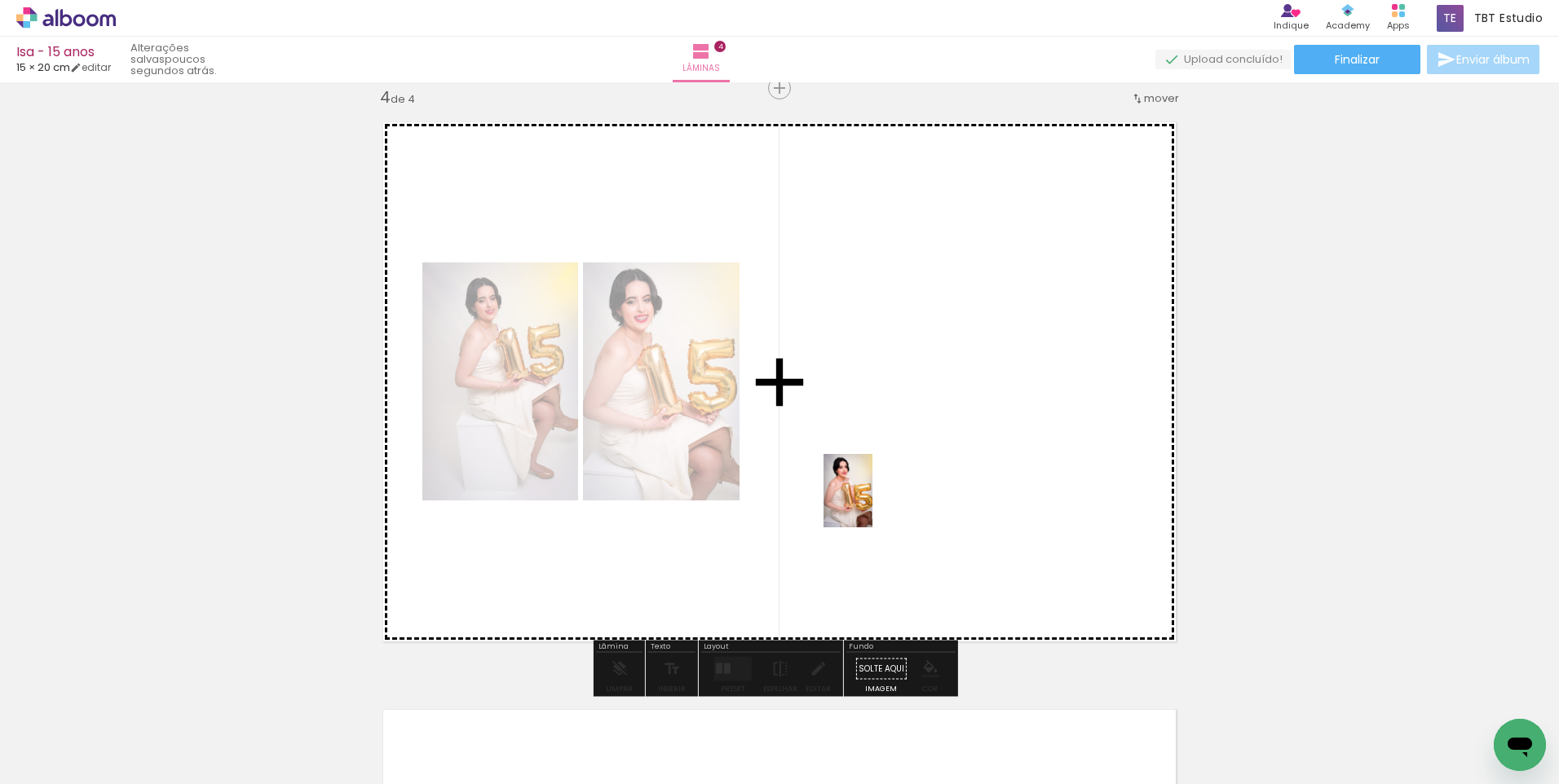
drag, startPoint x: 651, startPoint y: 689, endPoint x: 874, endPoint y: 502, distance: 291.0
click at [874, 502] on quentale-workspace at bounding box center [780, 392] width 1559 height 784
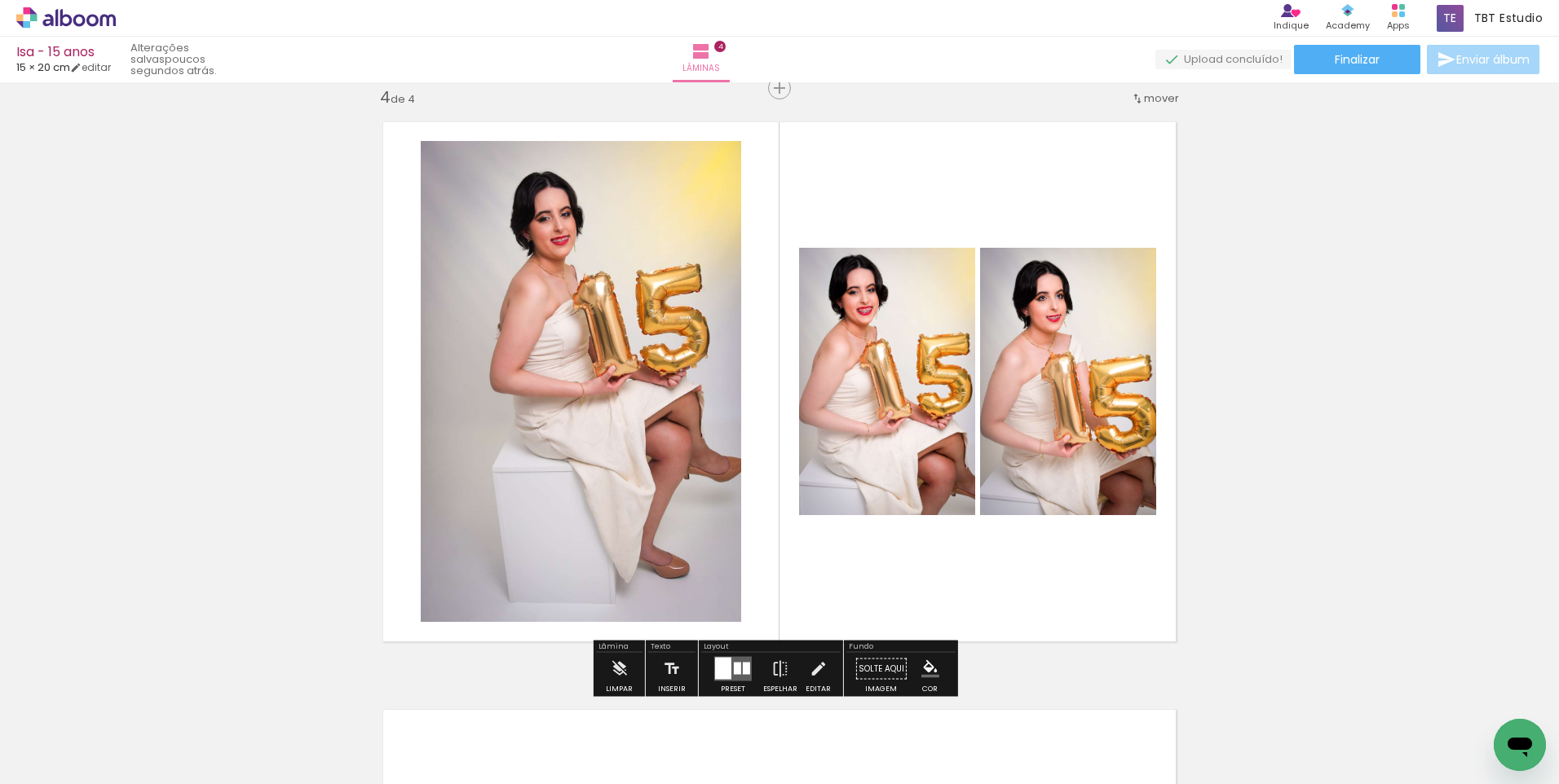
click at [728, 669] on quentale-layouter at bounding box center [732, 669] width 37 height 25
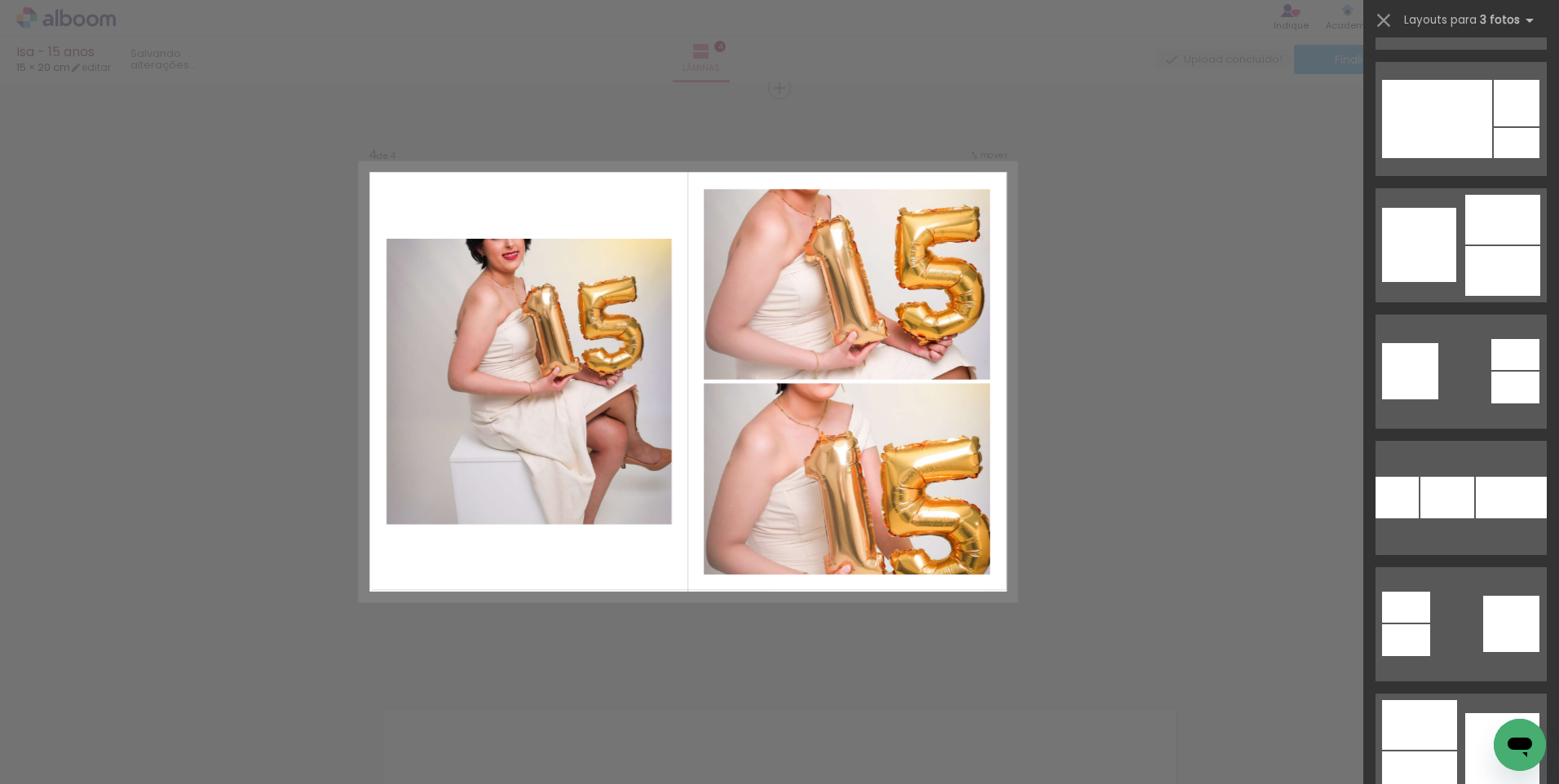
scroll to position [17197, 0]
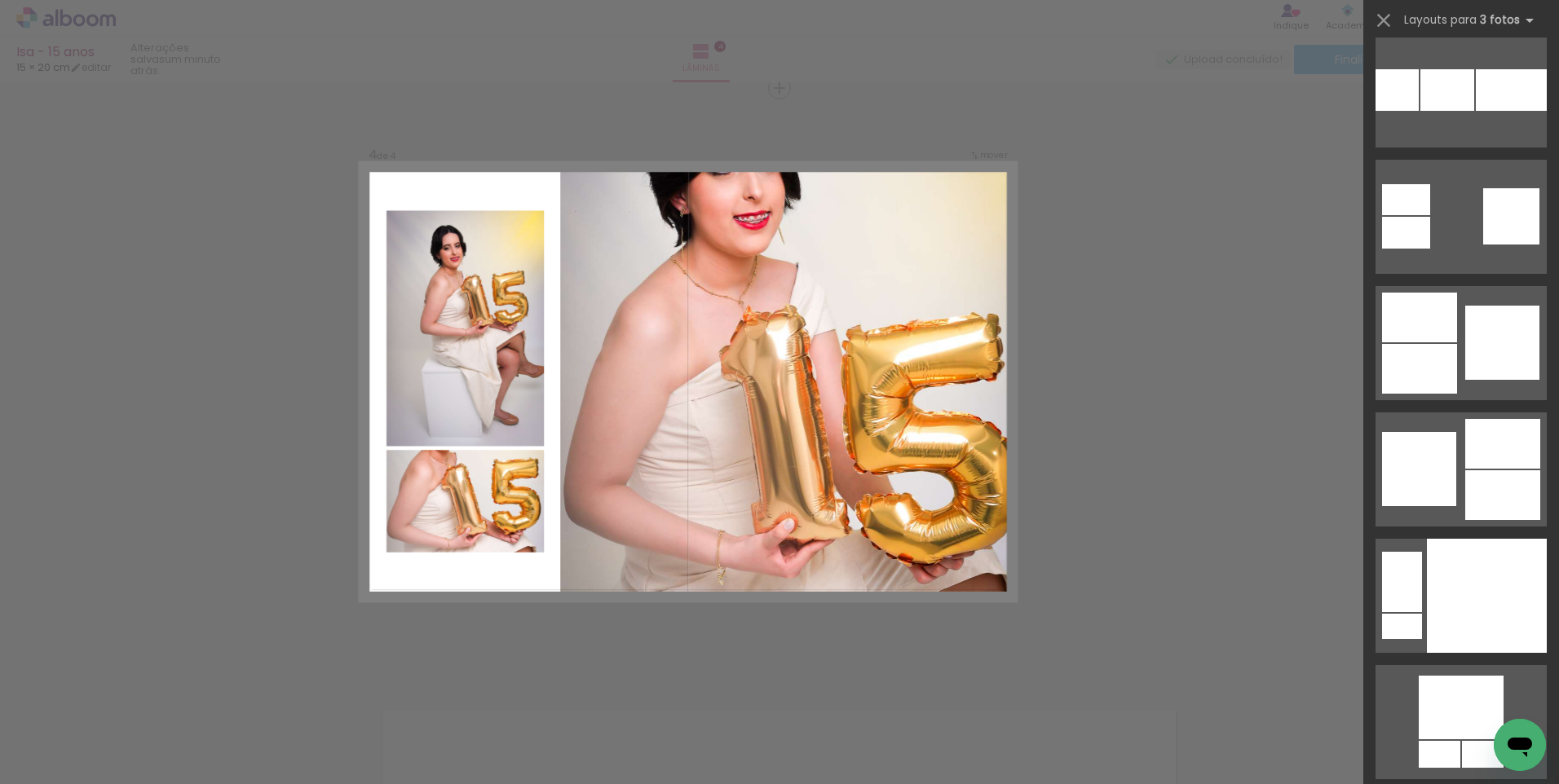
click at [724, 472] on div at bounding box center [787, 382] width 456 height 438
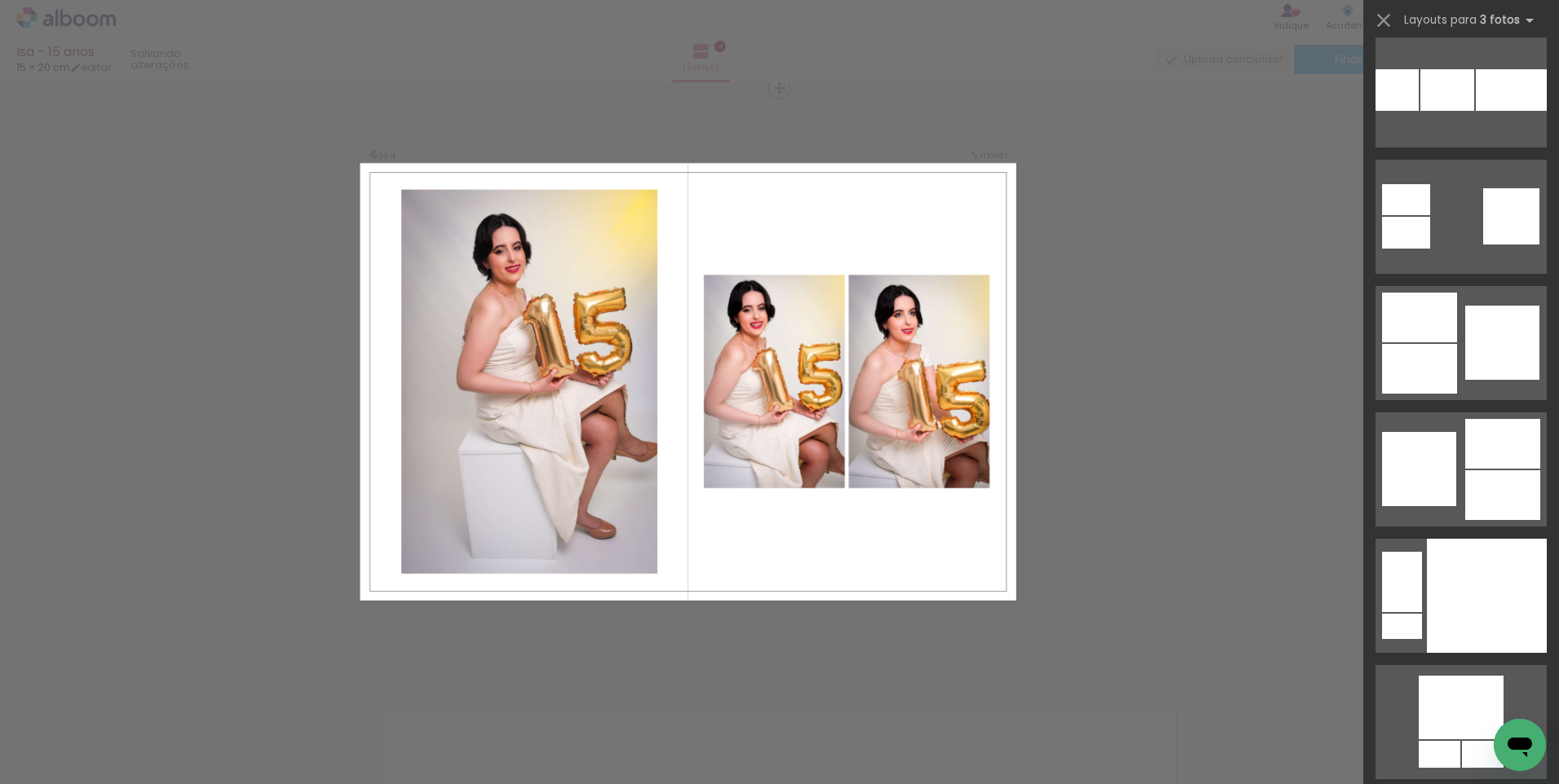
scroll to position [0, 0]
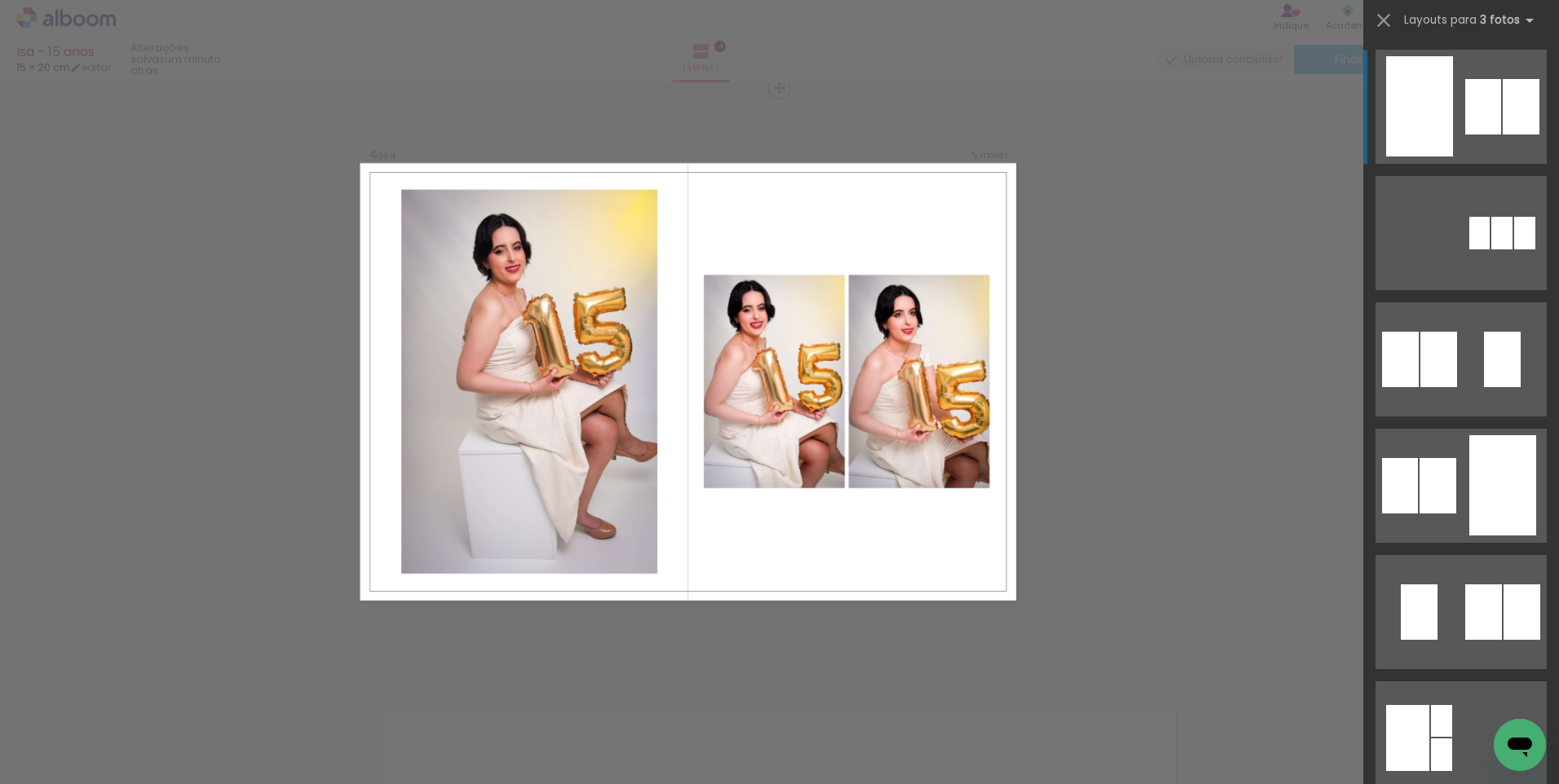
click at [1438, 100] on div at bounding box center [1419, 106] width 67 height 100
click at [1474, 108] on div at bounding box center [1483, 107] width 36 height 55
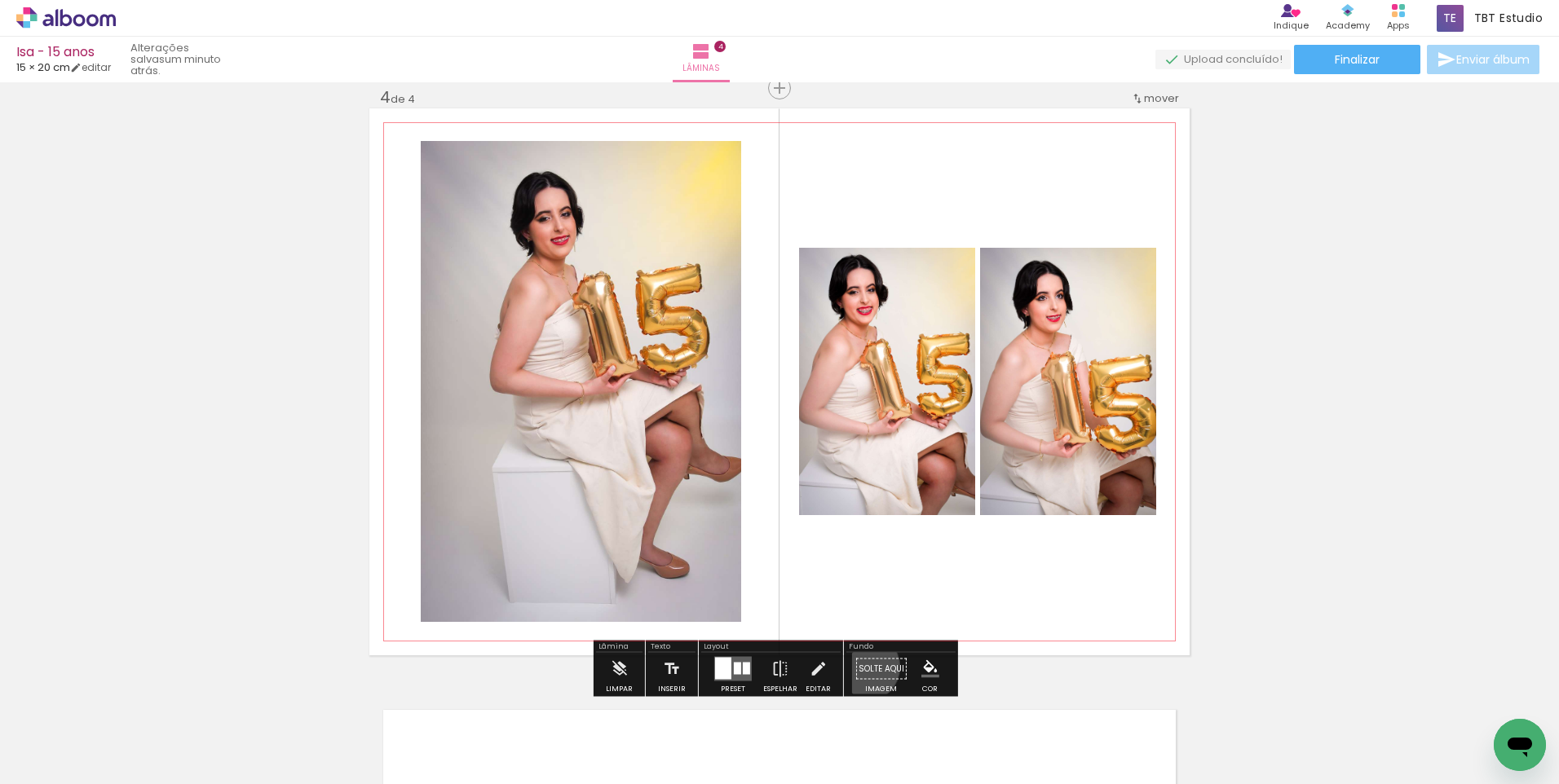
click at [859, 667] on paper-button "Solte aqui Imagem" at bounding box center [881, 674] width 59 height 42
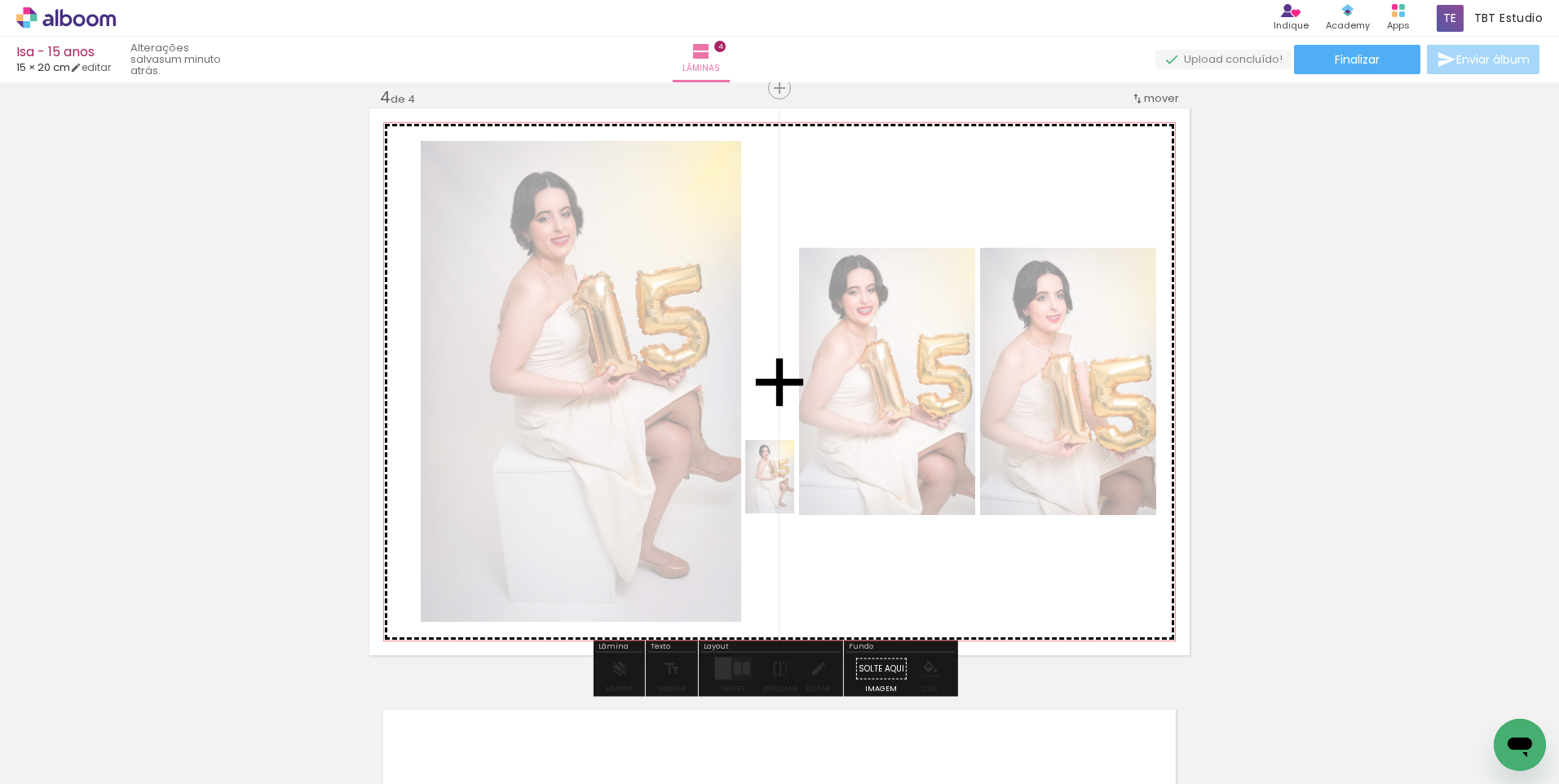
drag, startPoint x: 423, startPoint y: 736, endPoint x: 794, endPoint y: 489, distance: 445.7
click at [794, 489] on quentale-workspace at bounding box center [780, 392] width 1559 height 784
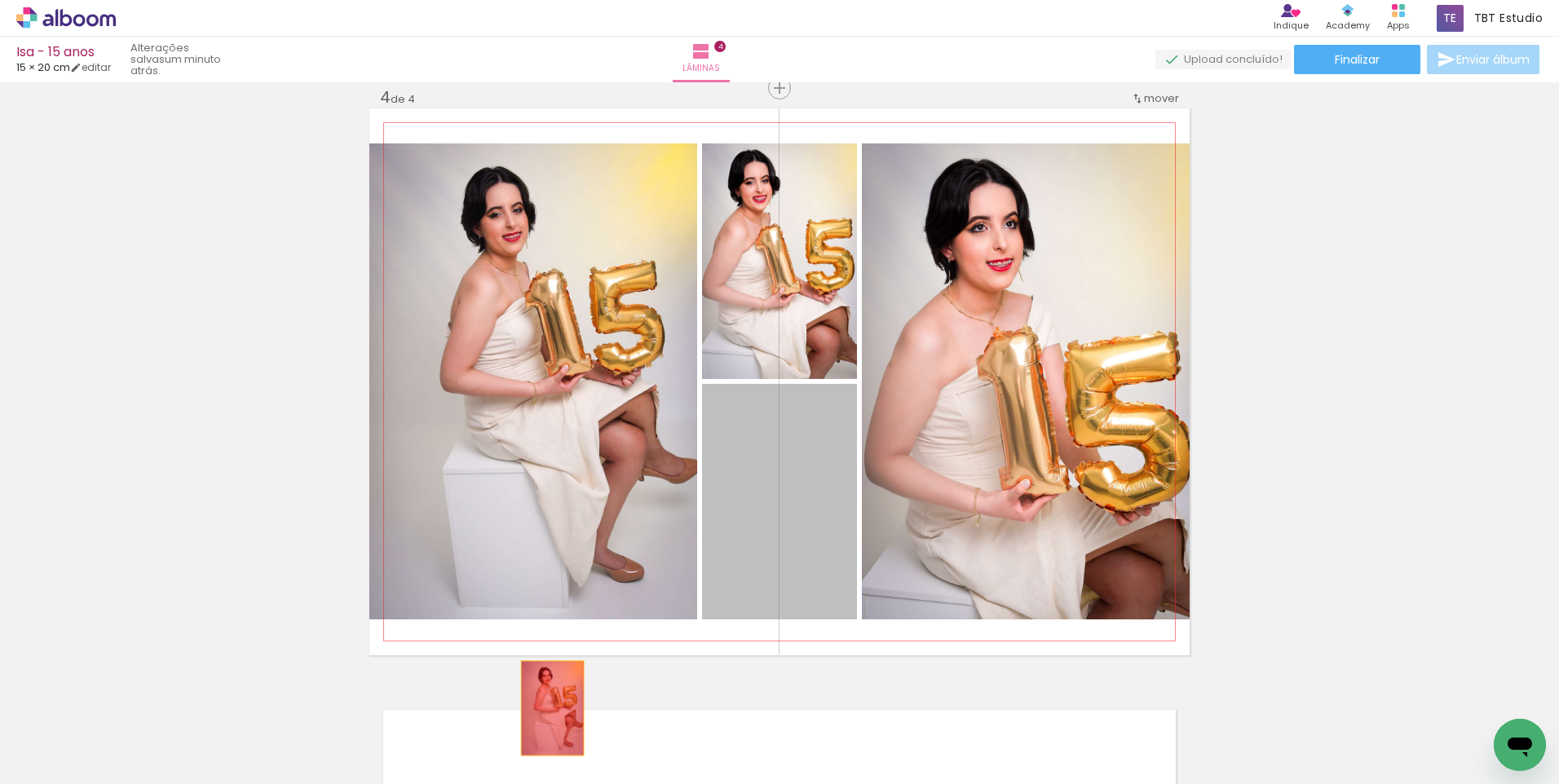
drag, startPoint x: 794, startPoint y: 489, endPoint x: 520, endPoint y: 741, distance: 372.3
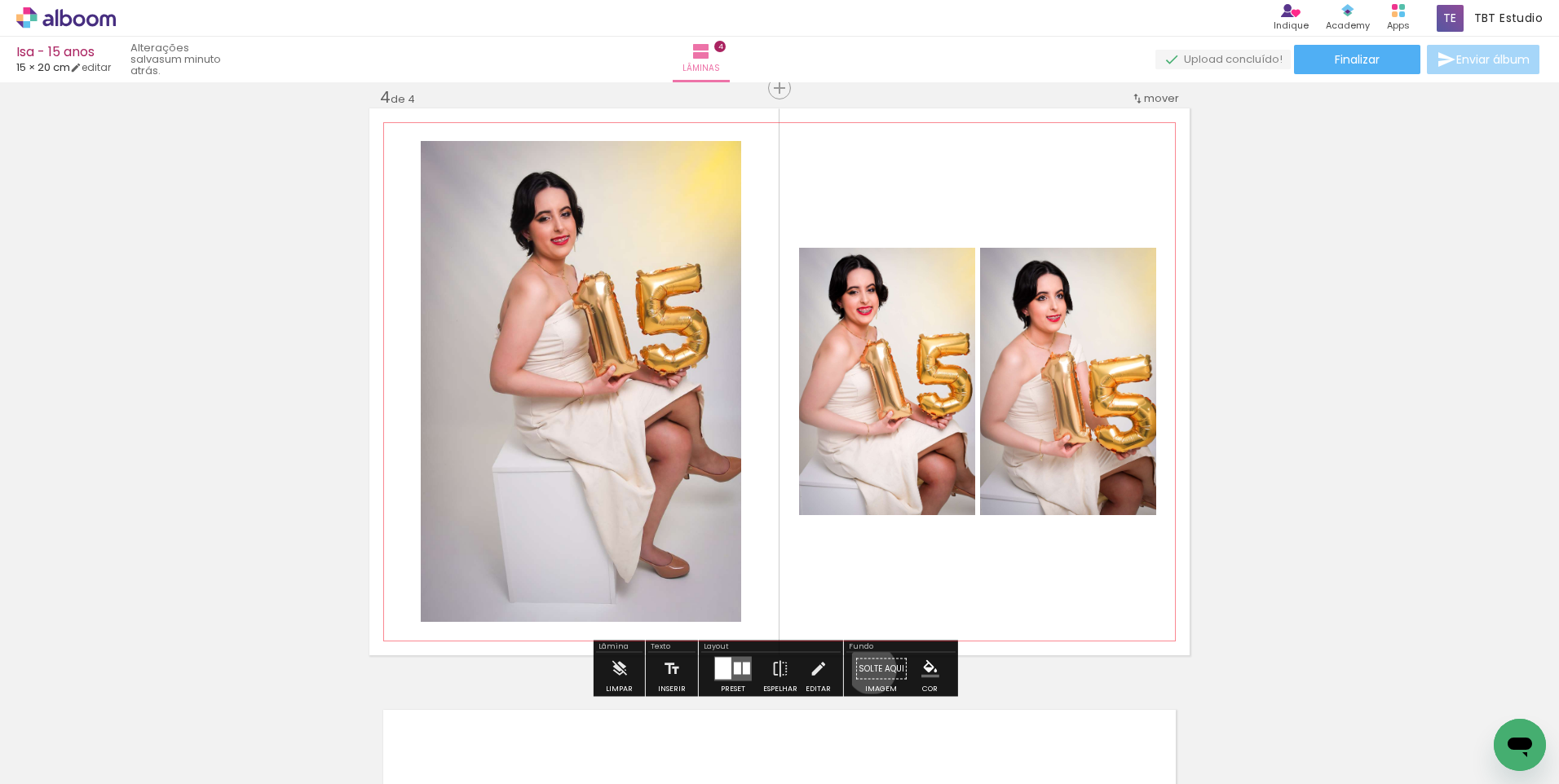
click at [866, 669] on paper-button "Solte aqui Imagem" at bounding box center [881, 674] width 59 height 42
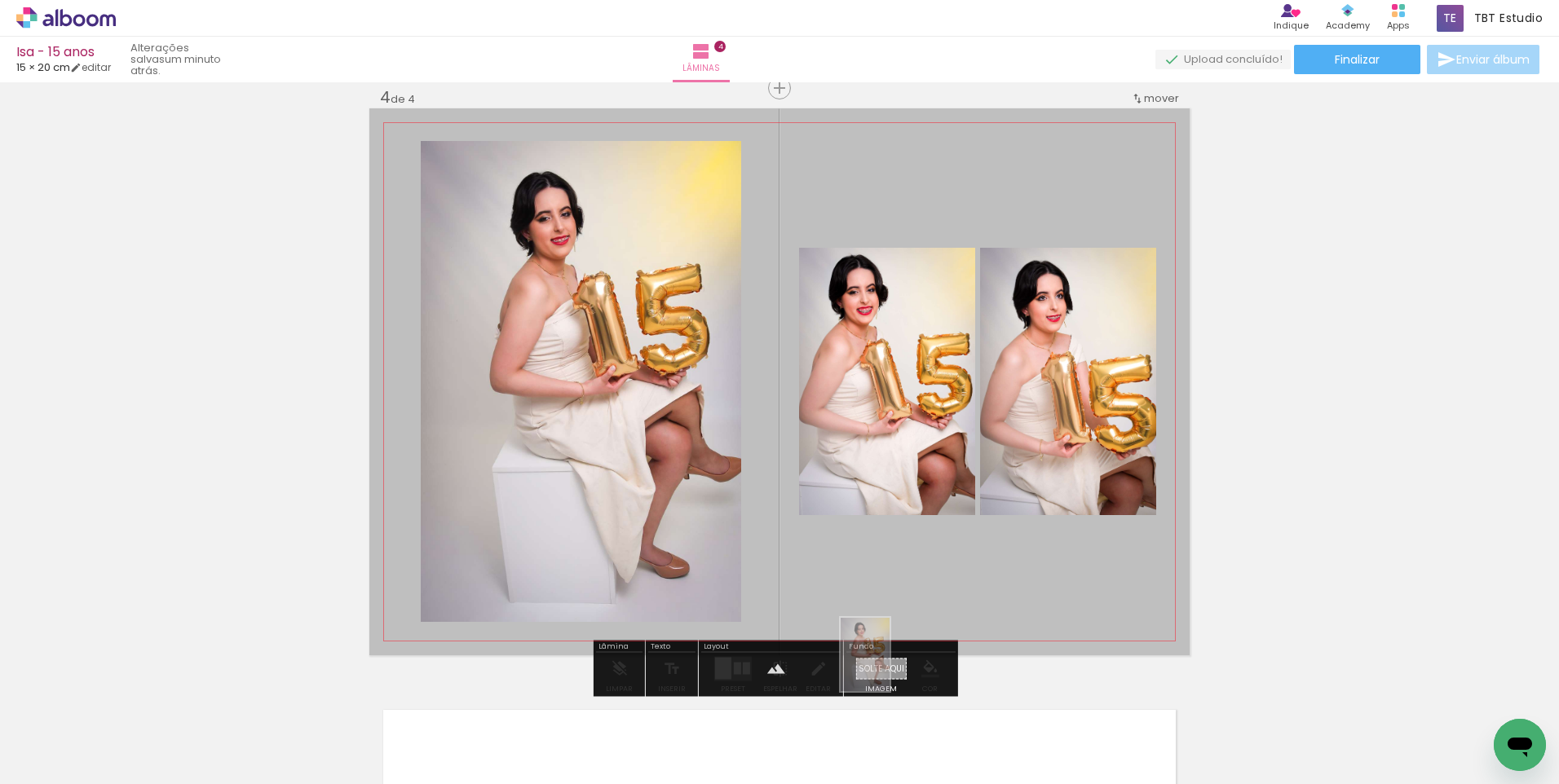
drag, startPoint x: 424, startPoint y: 743, endPoint x: 890, endPoint y: 667, distance: 472.2
click at [890, 667] on quentale-workspace at bounding box center [780, 392] width 1559 height 784
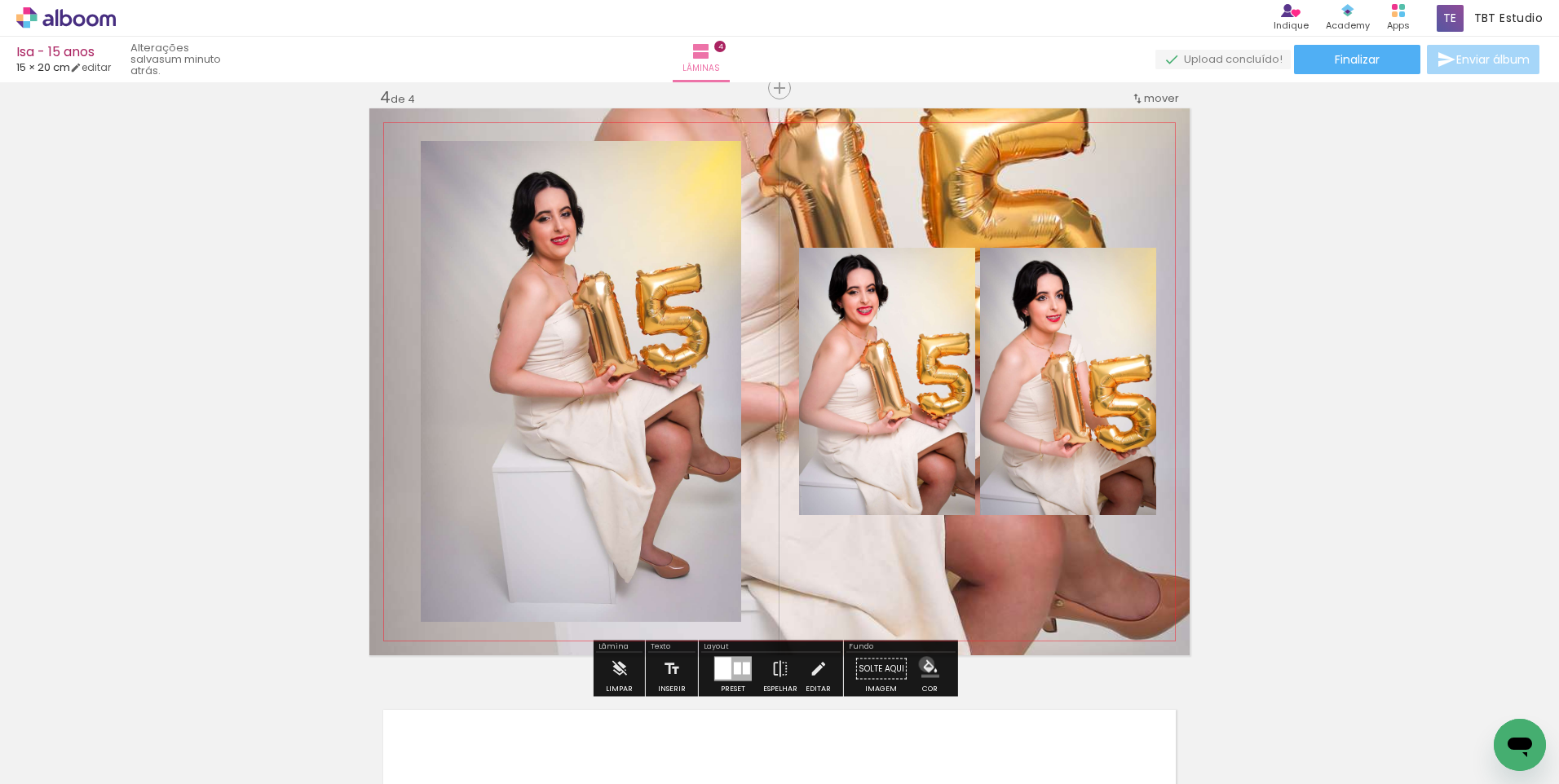
click at [921, 664] on iron-icon "color picker" at bounding box center [930, 669] width 18 height 18
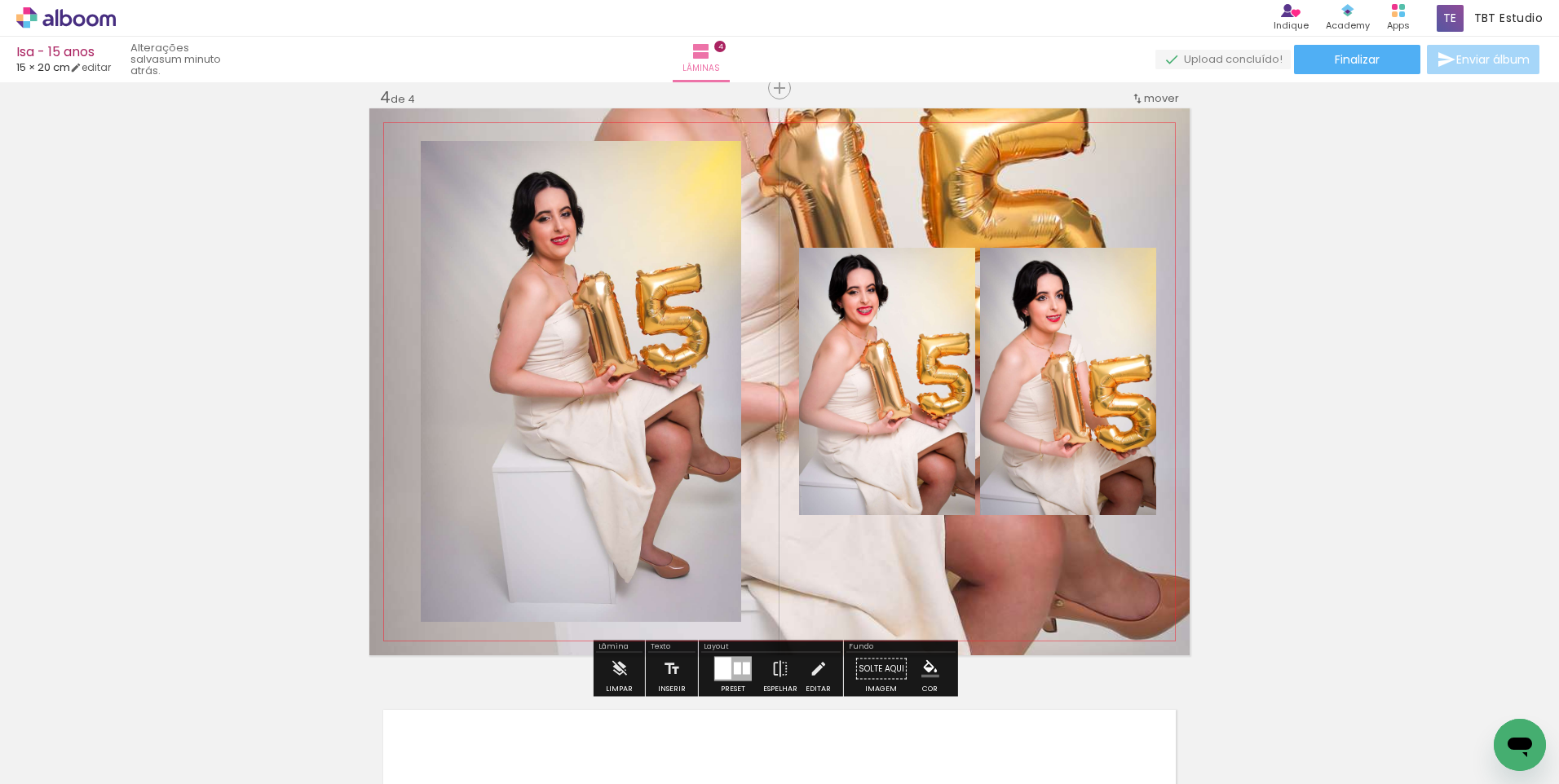
click at [1169, 559] on quentale-layouter at bounding box center [780, 382] width 820 height 547
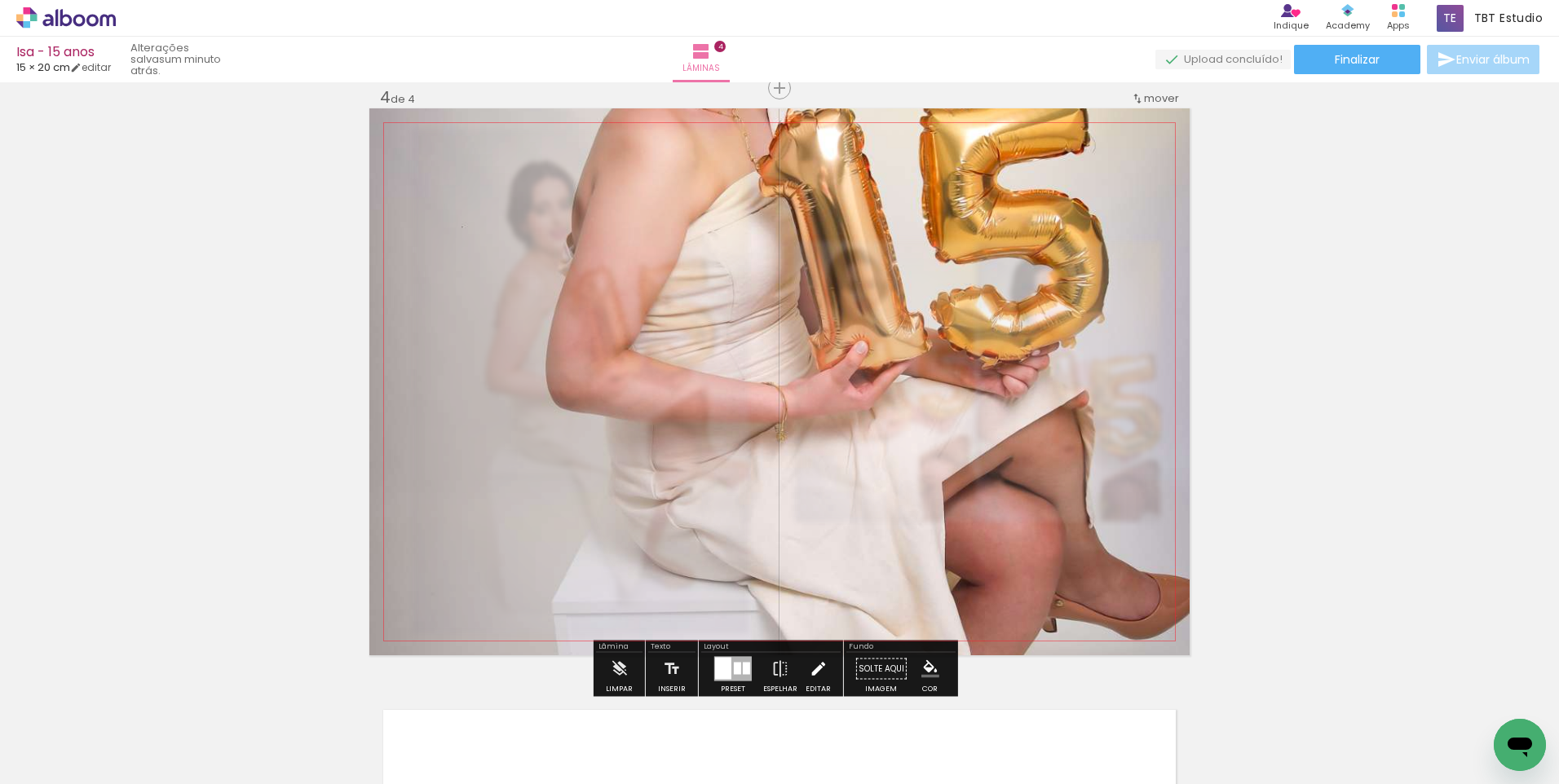
click at [816, 671] on iron-icon at bounding box center [818, 669] width 18 height 32
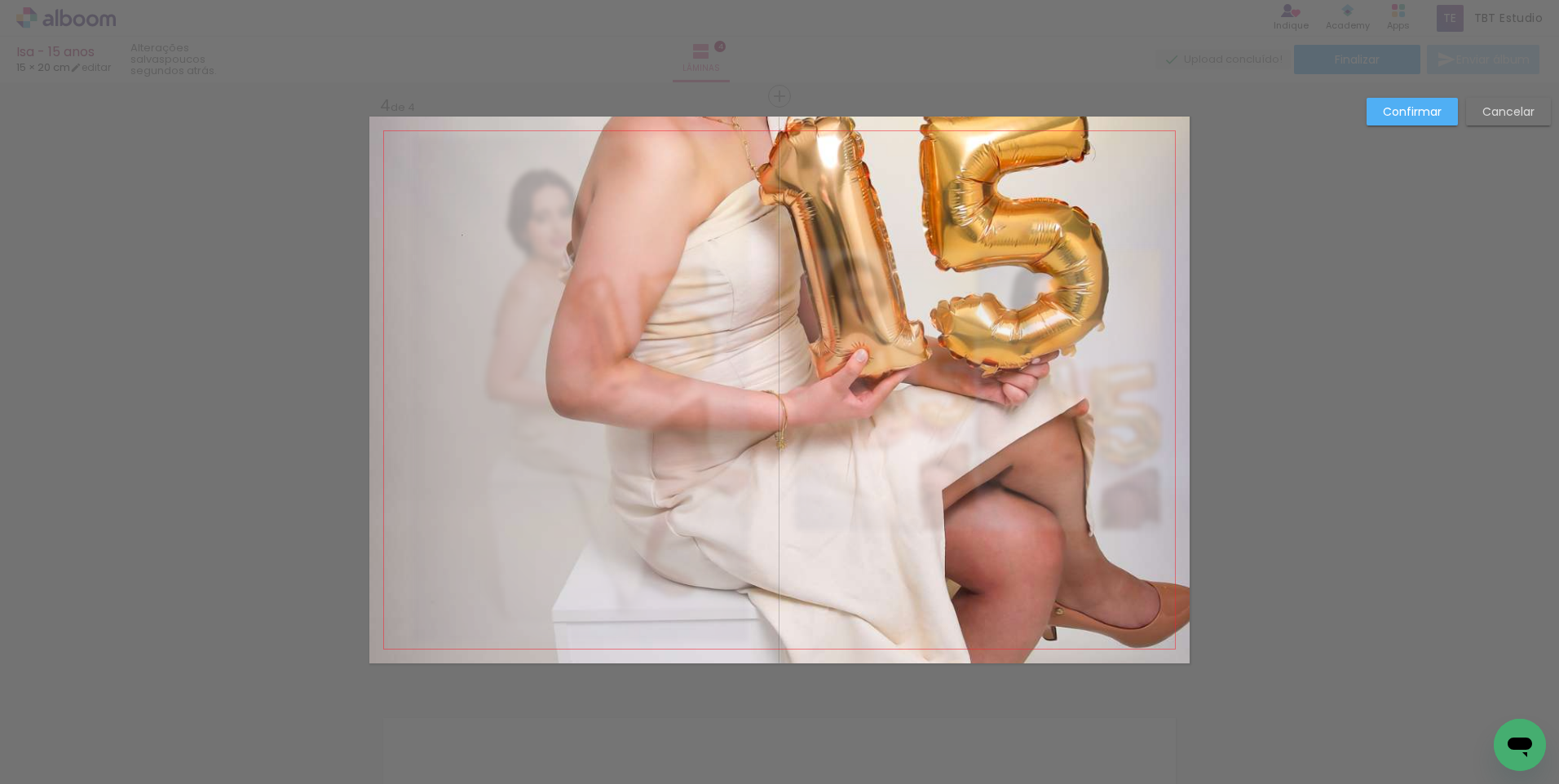
scroll to position [1784, 0]
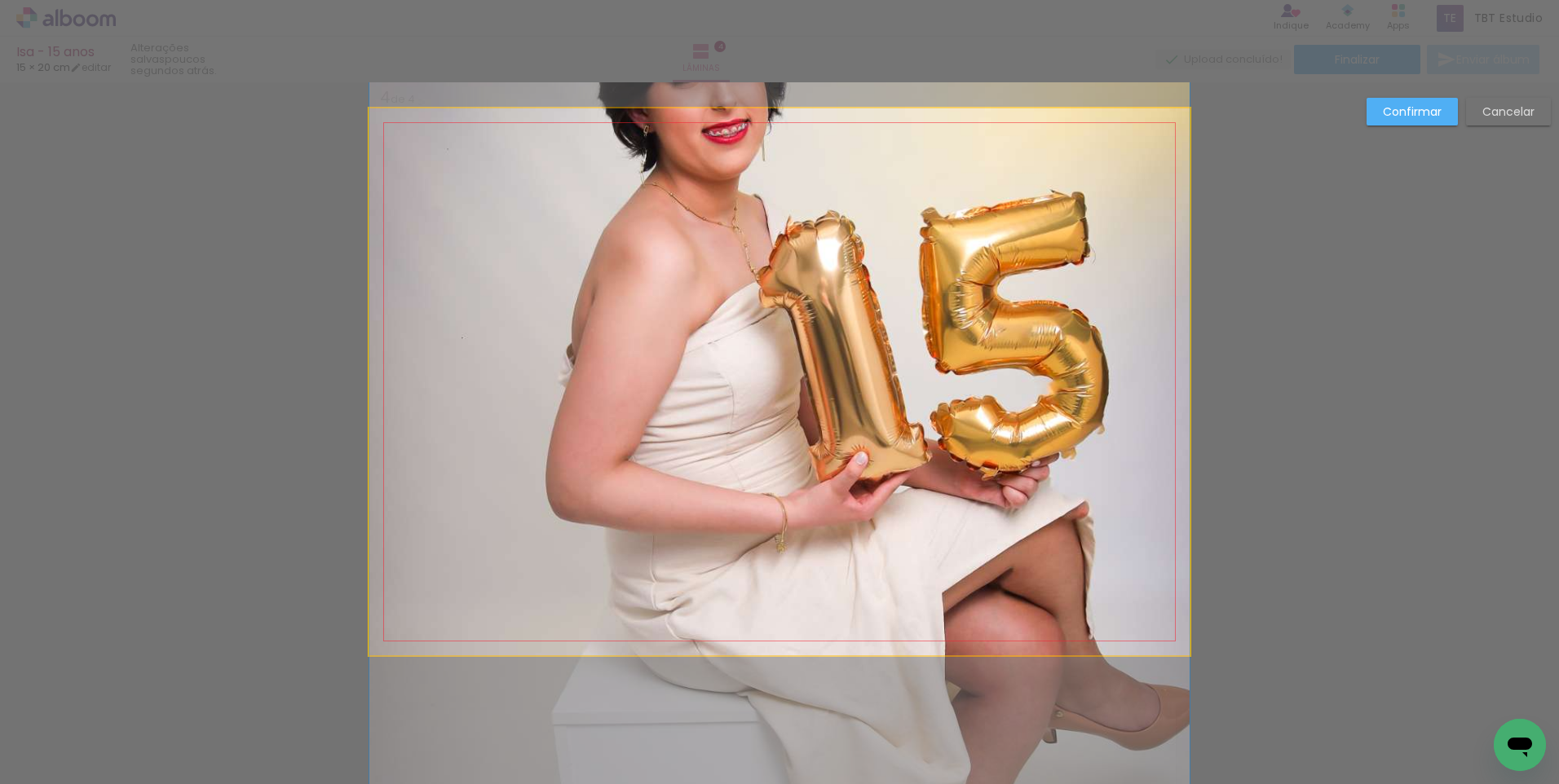
drag, startPoint x: 997, startPoint y: 498, endPoint x: 935, endPoint y: 609, distance: 127.1
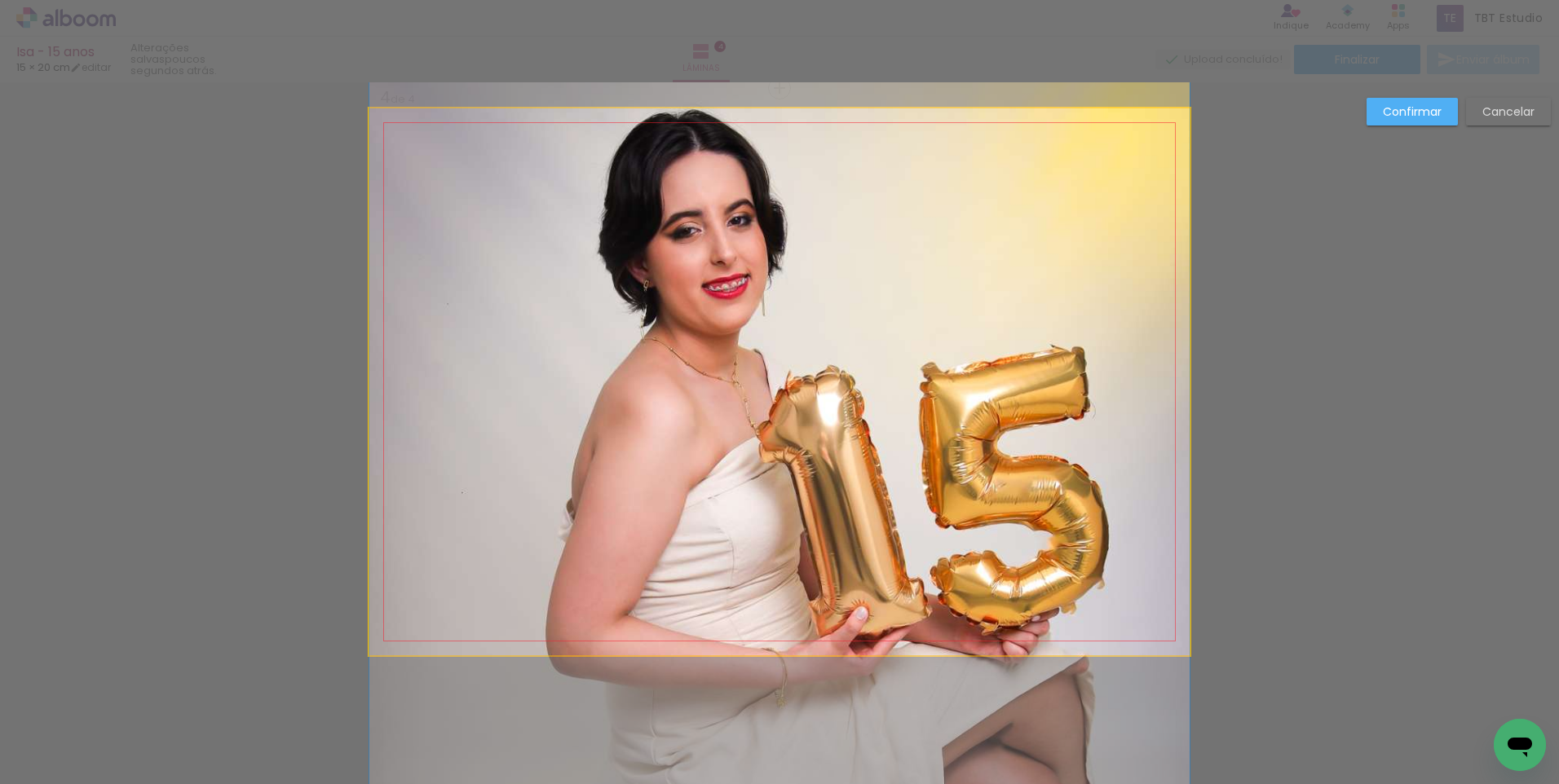
drag, startPoint x: 887, startPoint y: 429, endPoint x: 888, endPoint y: 578, distance: 149.0
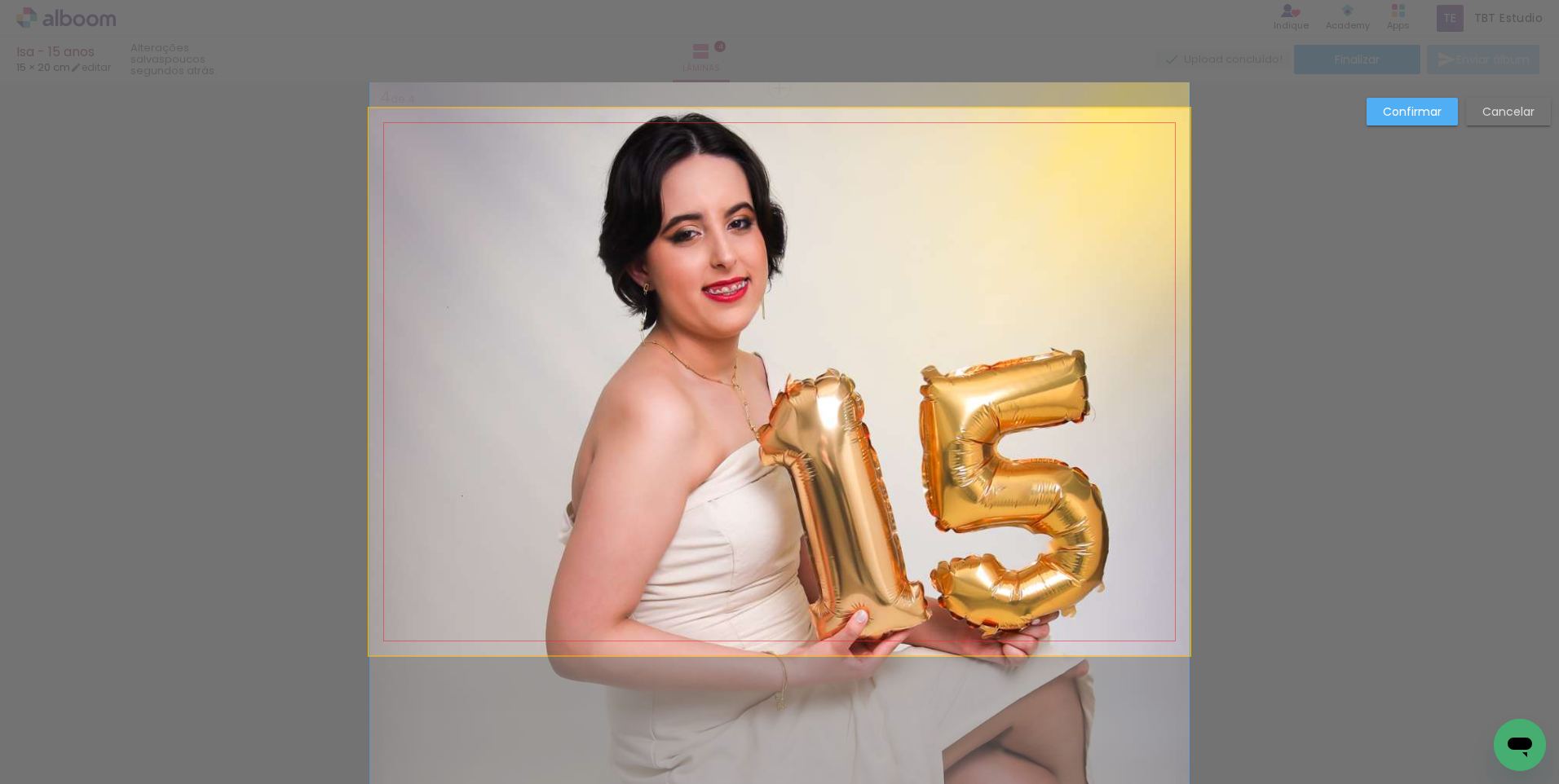
drag, startPoint x: 870, startPoint y: 455, endPoint x: 878, endPoint y: 455, distance: 8.0
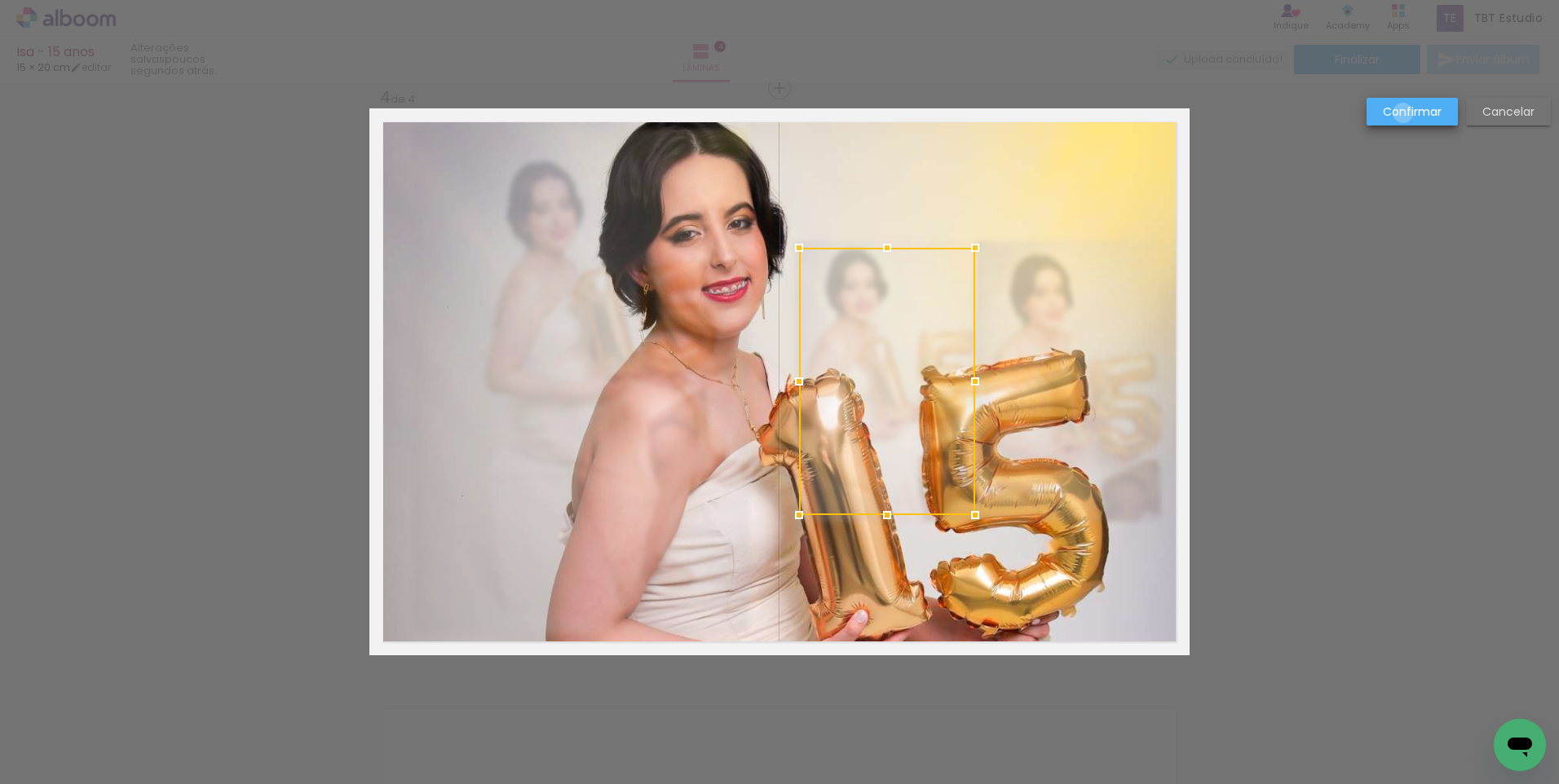
click at [0, 0] on slot "Confirmar" at bounding box center [0, 0] width 0 height 0
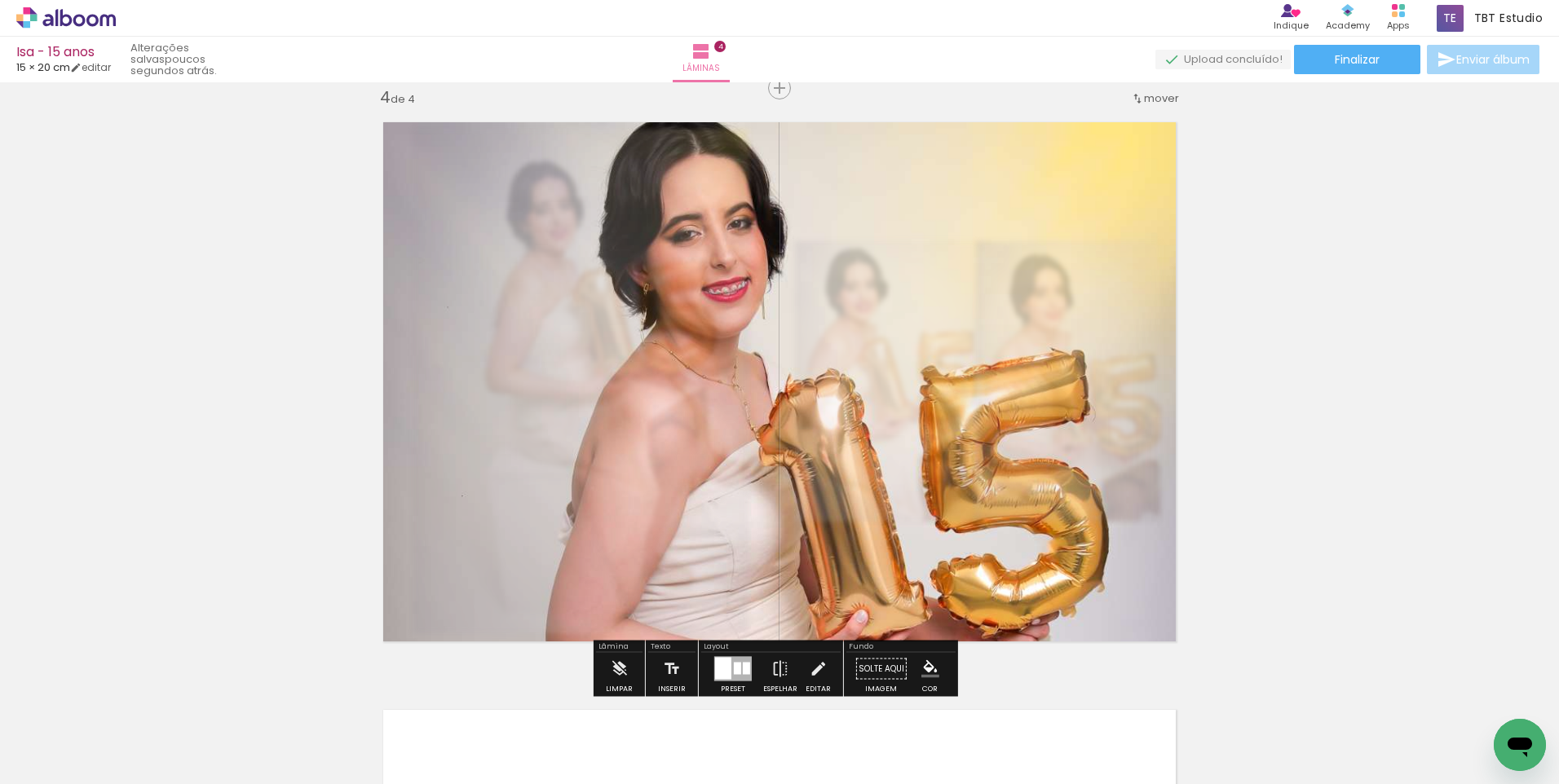
click at [0, 0] on slot at bounding box center [0, 0] width 0 height 0
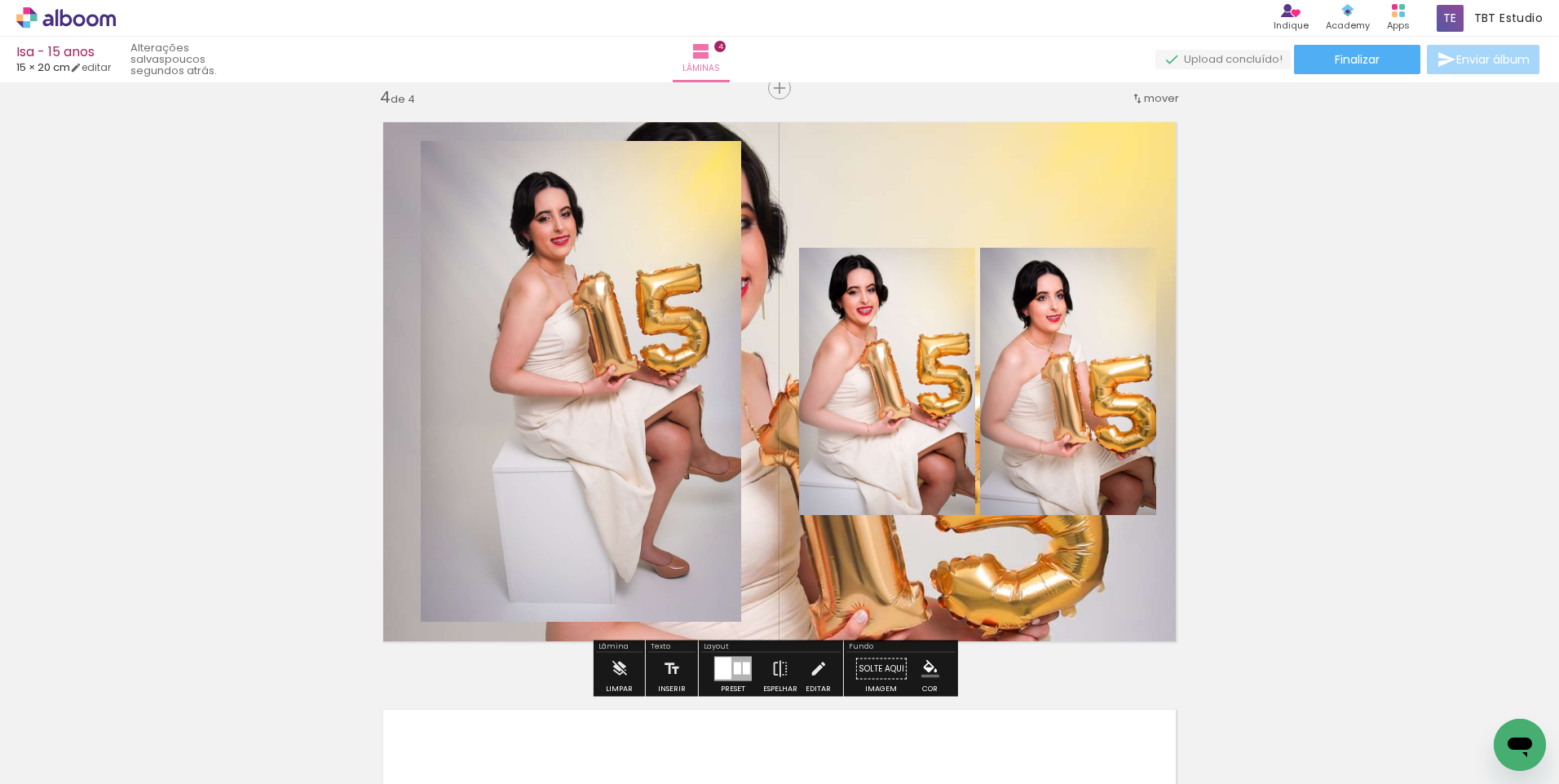
click at [1128, 143] on quentale-layouter at bounding box center [780, 382] width 820 height 547
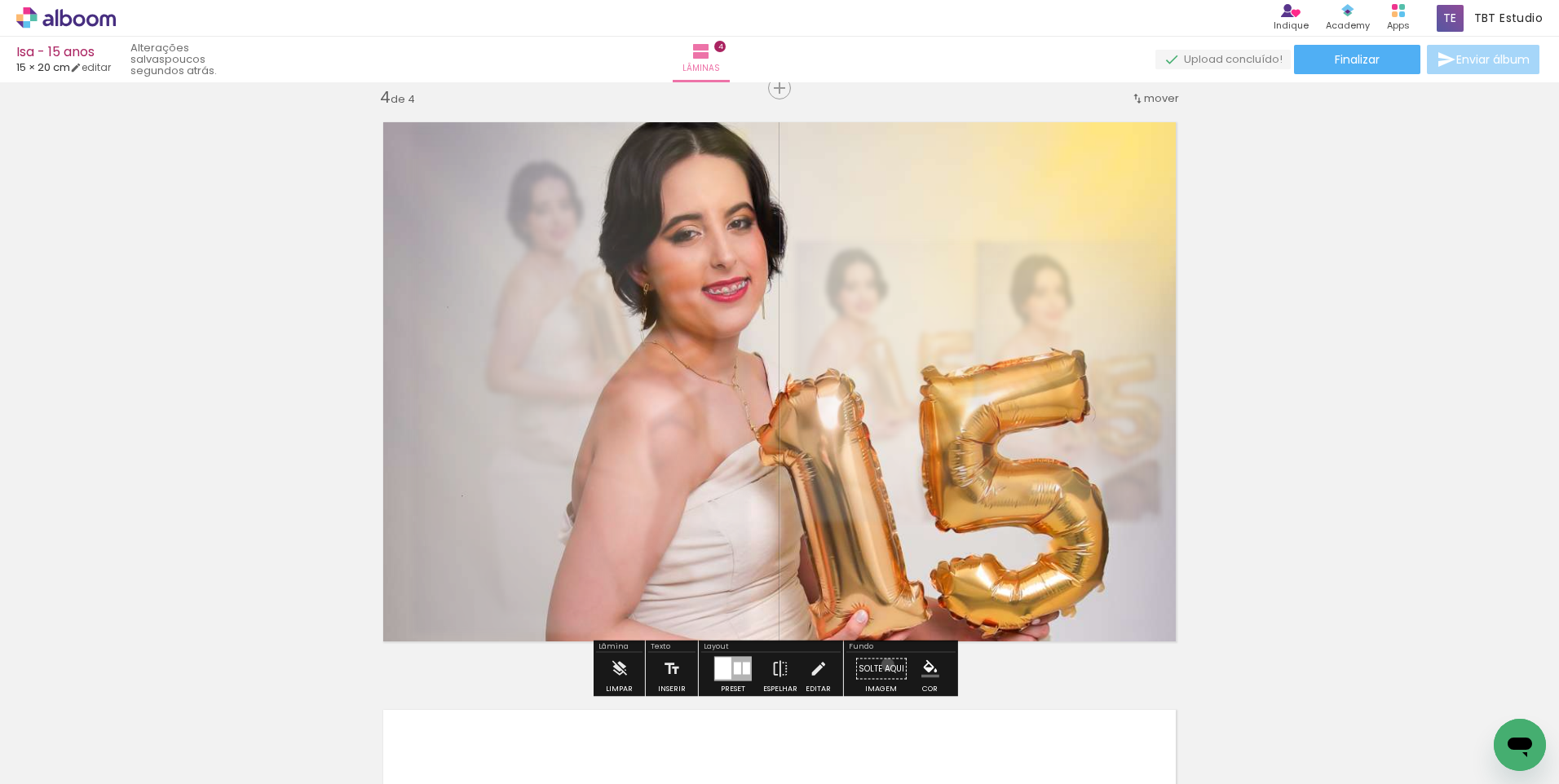
click at [882, 664] on paper-button "Solte aqui Imagem" at bounding box center [881, 674] width 59 height 42
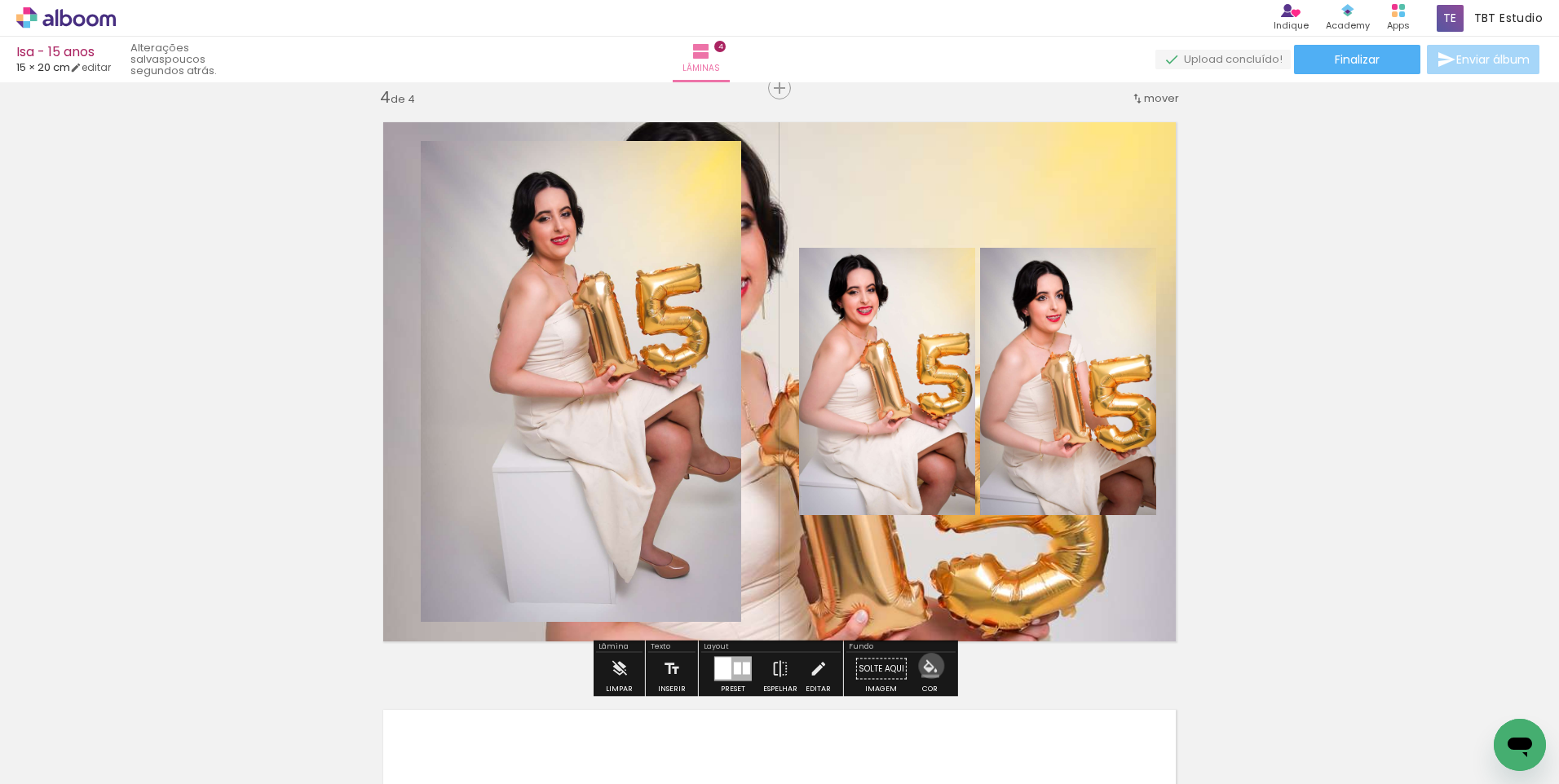
click at [925, 666] on iron-icon "color picker" at bounding box center [930, 669] width 18 height 18
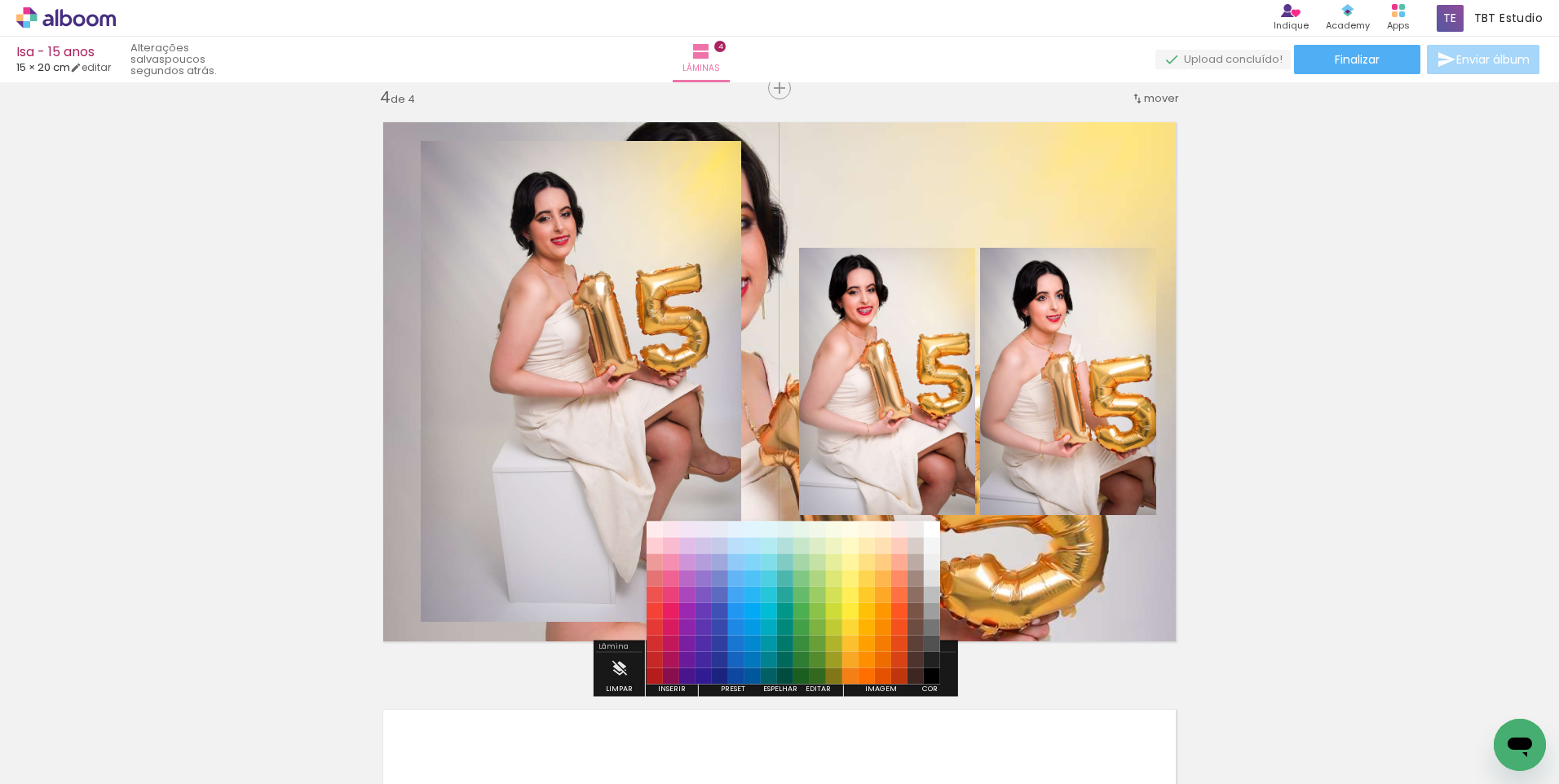
click at [925, 666] on paper-item "#212121" at bounding box center [932, 659] width 16 height 16
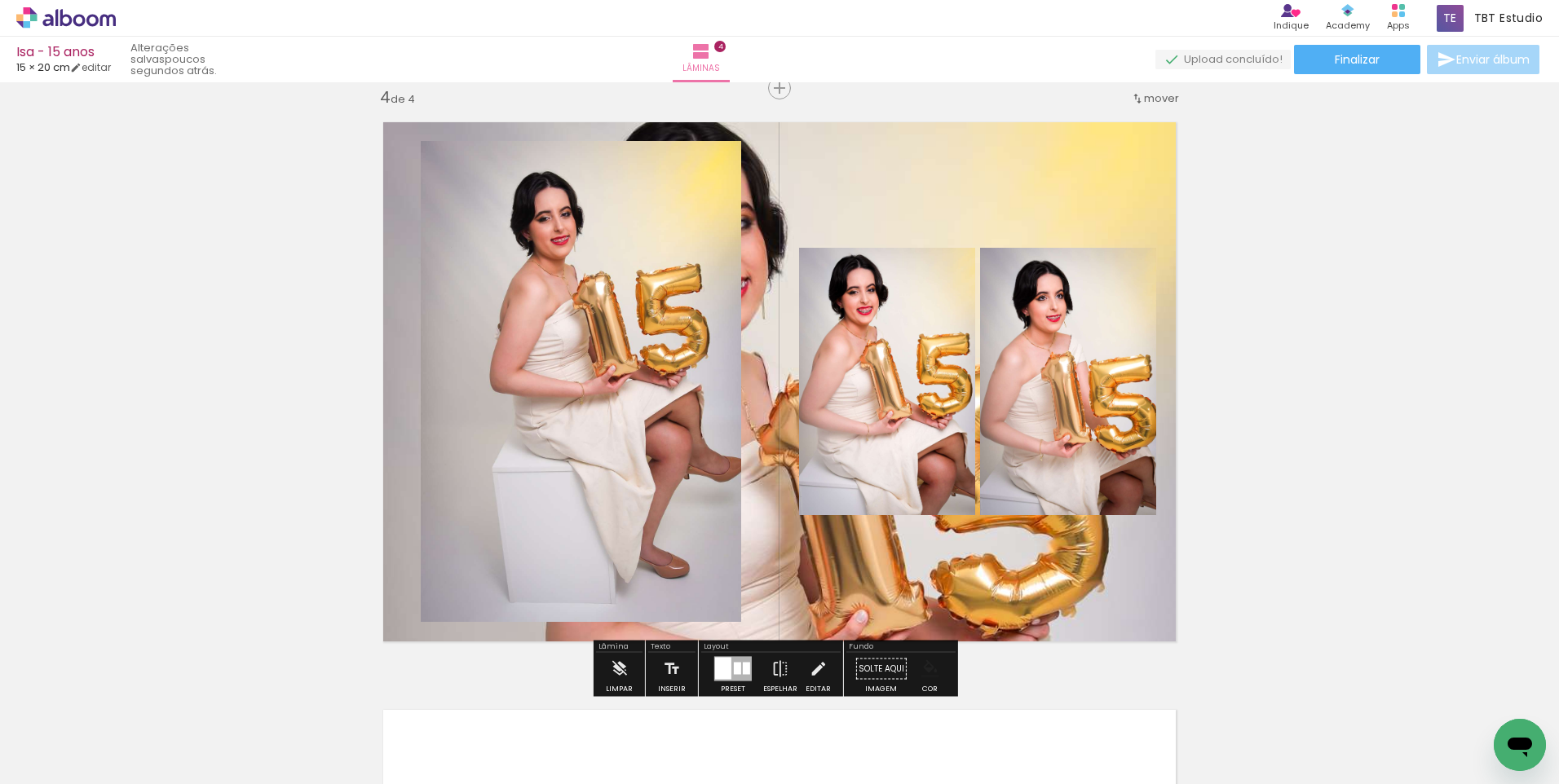
click at [1025, 174] on quentale-layouter at bounding box center [780, 382] width 820 height 547
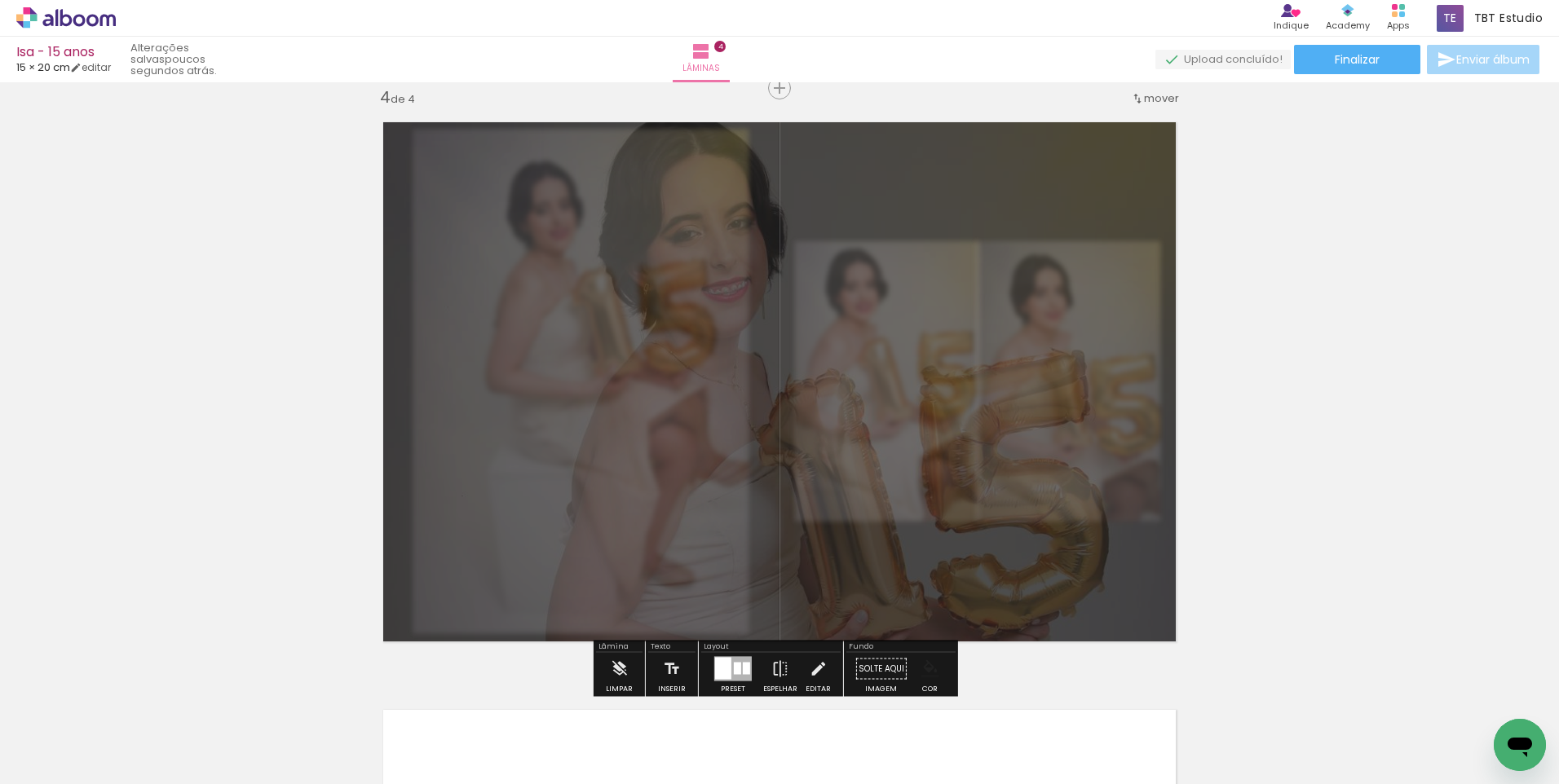
drag, startPoint x: 602, startPoint y: 150, endPoint x: 552, endPoint y: 158, distance: 50.6
type paper-slider "20"
click at [552, 158] on div at bounding box center [559, 149] width 26 height 26
click at [912, 199] on quentale-photo at bounding box center [780, 382] width 820 height 547
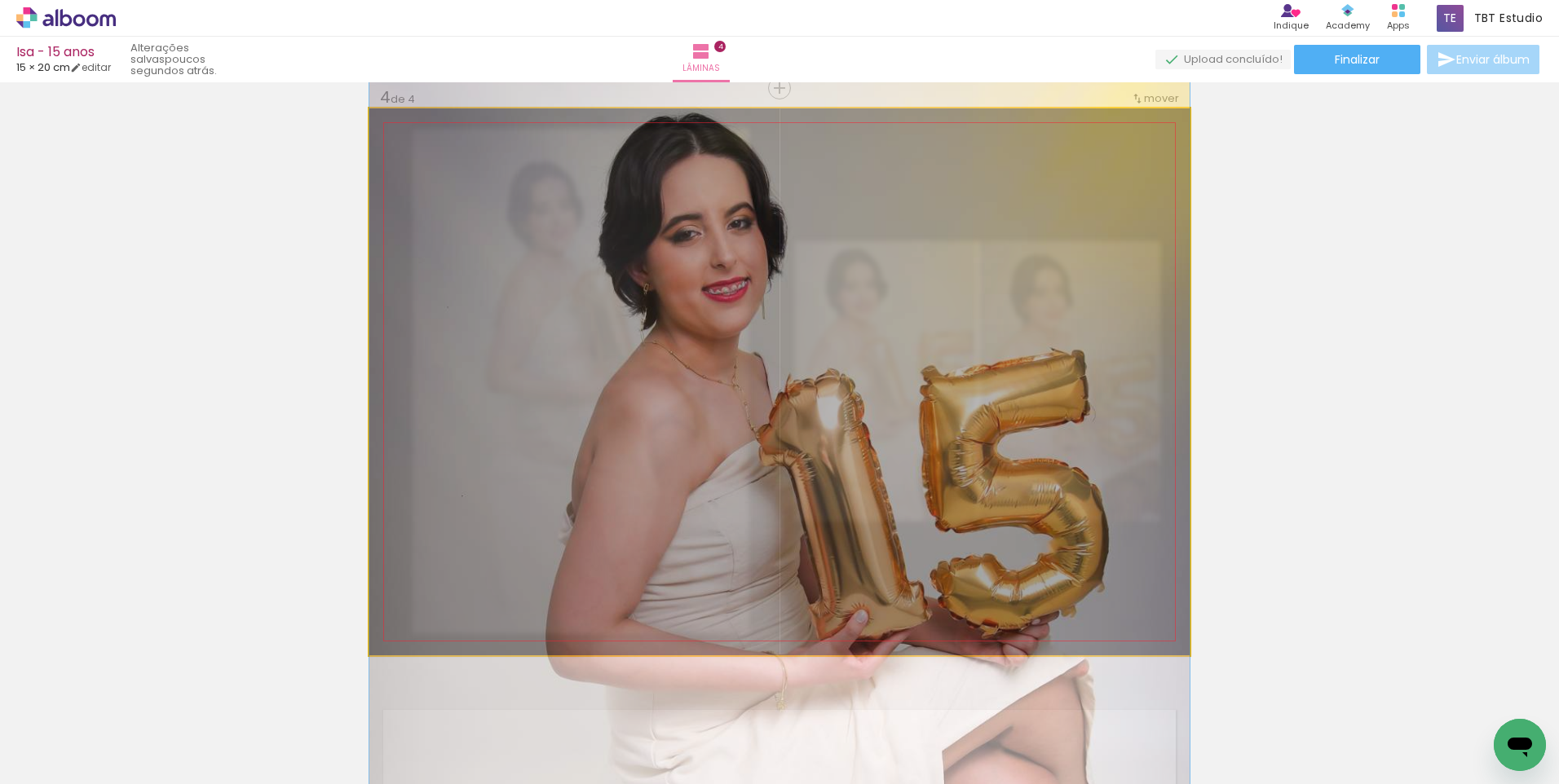
click at [1134, 218] on quentale-photo at bounding box center [780, 382] width 820 height 547
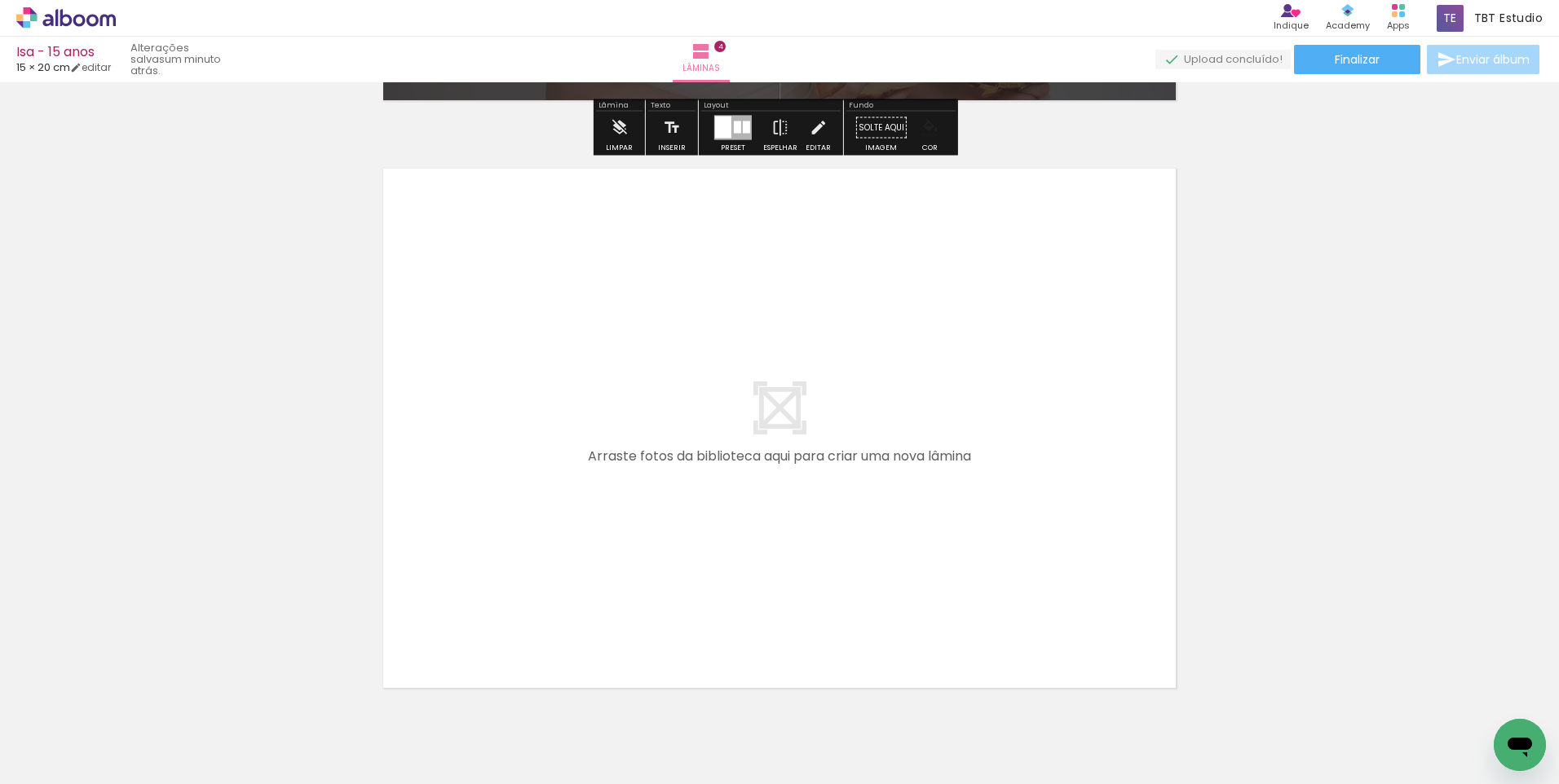
scroll to position [2355, 0]
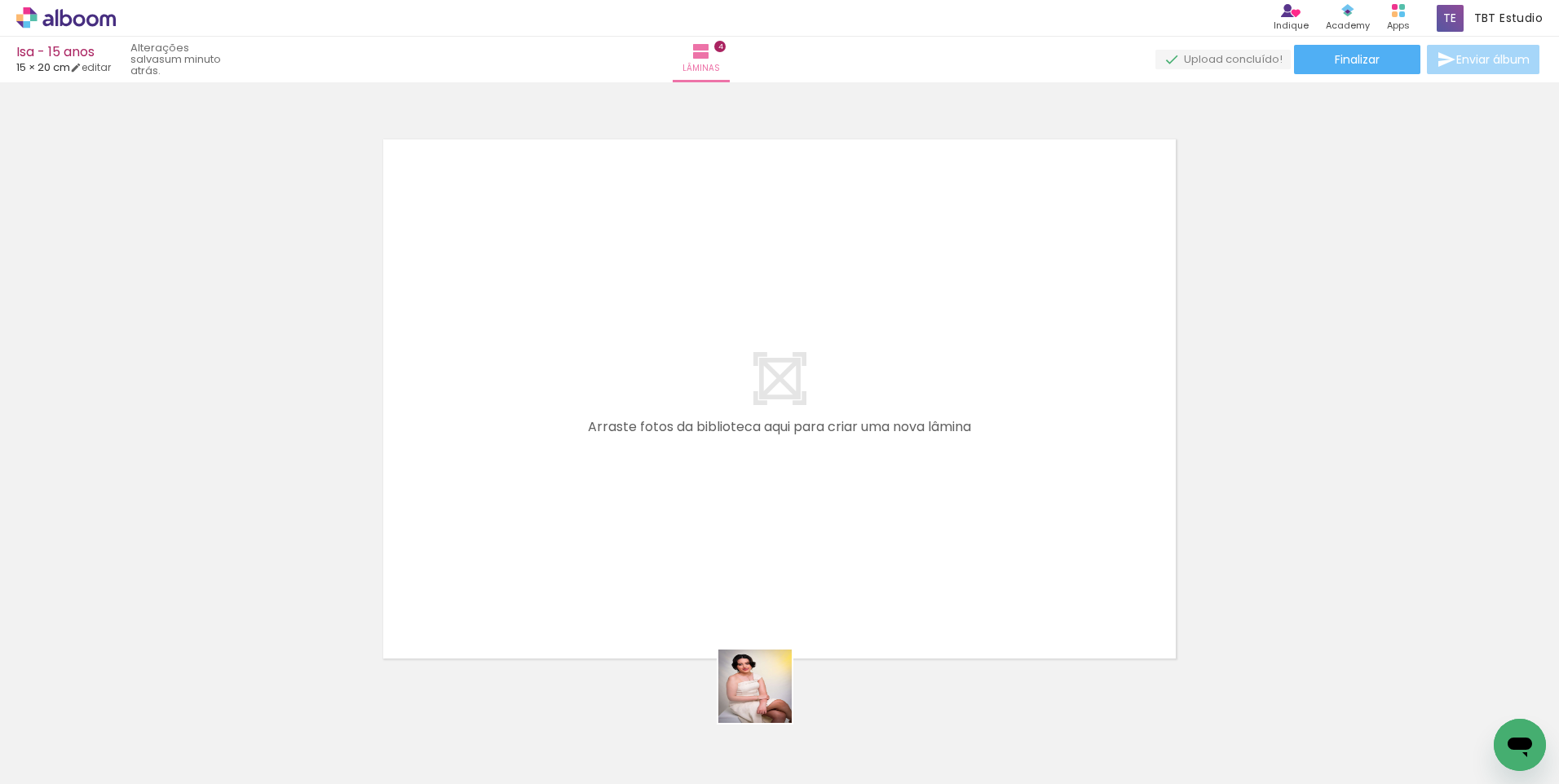
drag, startPoint x: 780, startPoint y: 747, endPoint x: 861, endPoint y: 735, distance: 81.9
click at [734, 509] on quentale-workspace at bounding box center [780, 392] width 1559 height 784
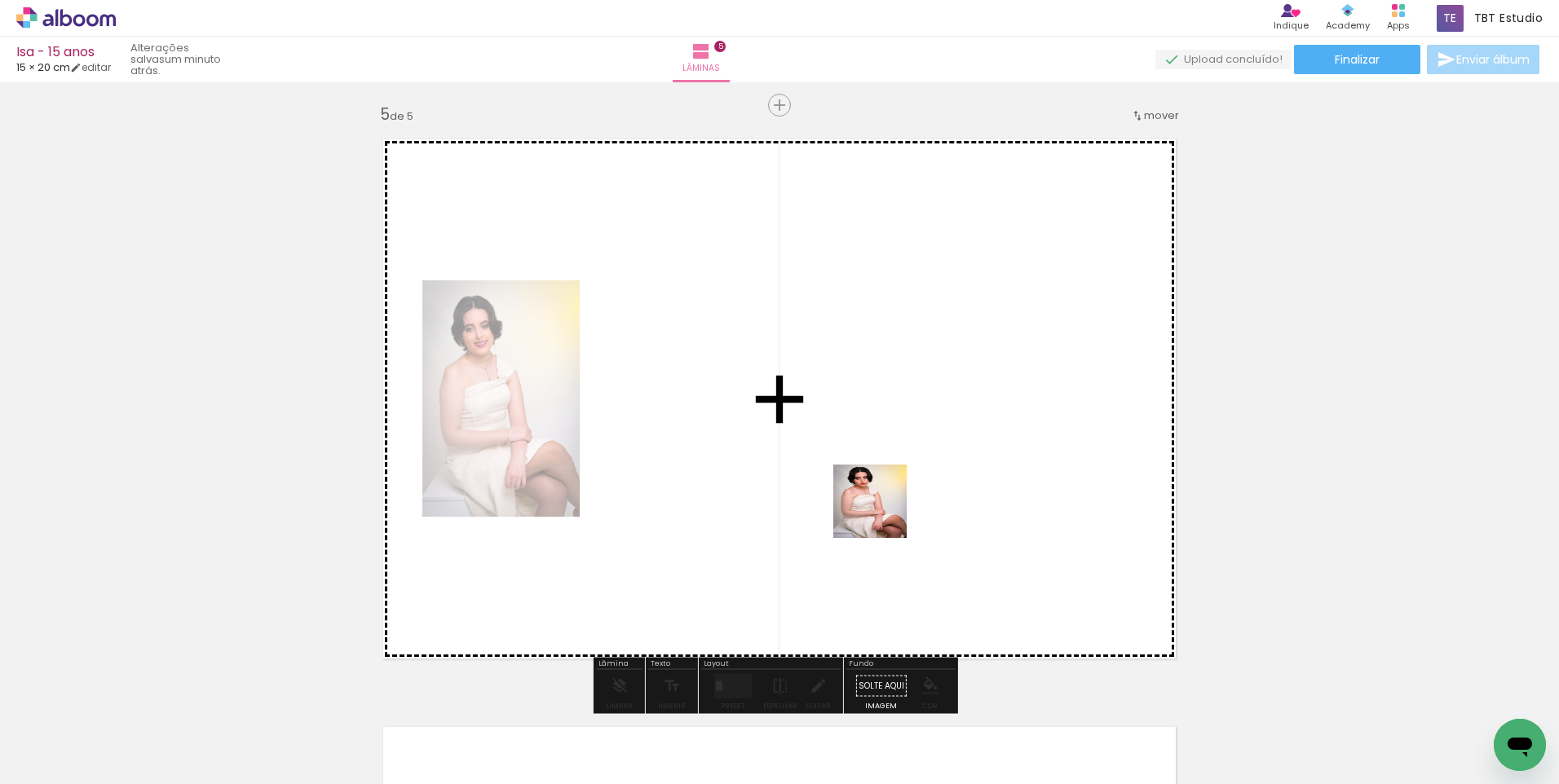
drag, startPoint x: 861, startPoint y: 735, endPoint x: 884, endPoint y: 512, distance: 224.2
click at [884, 512] on quentale-workspace at bounding box center [780, 392] width 1559 height 784
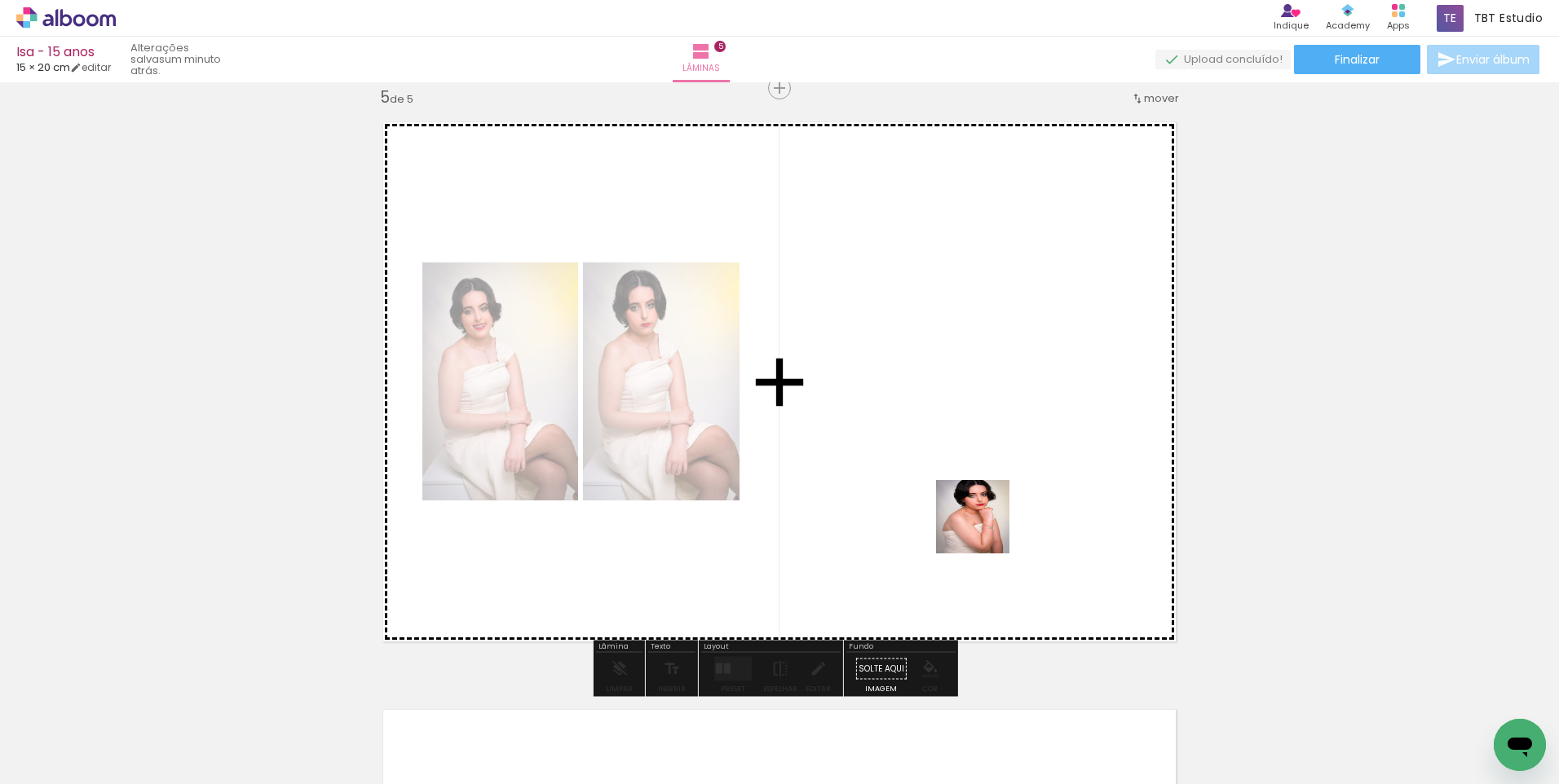
drag, startPoint x: 943, startPoint y: 751, endPoint x: 985, endPoint y: 529, distance: 225.9
click at [985, 529] on quentale-workspace at bounding box center [780, 392] width 1559 height 784
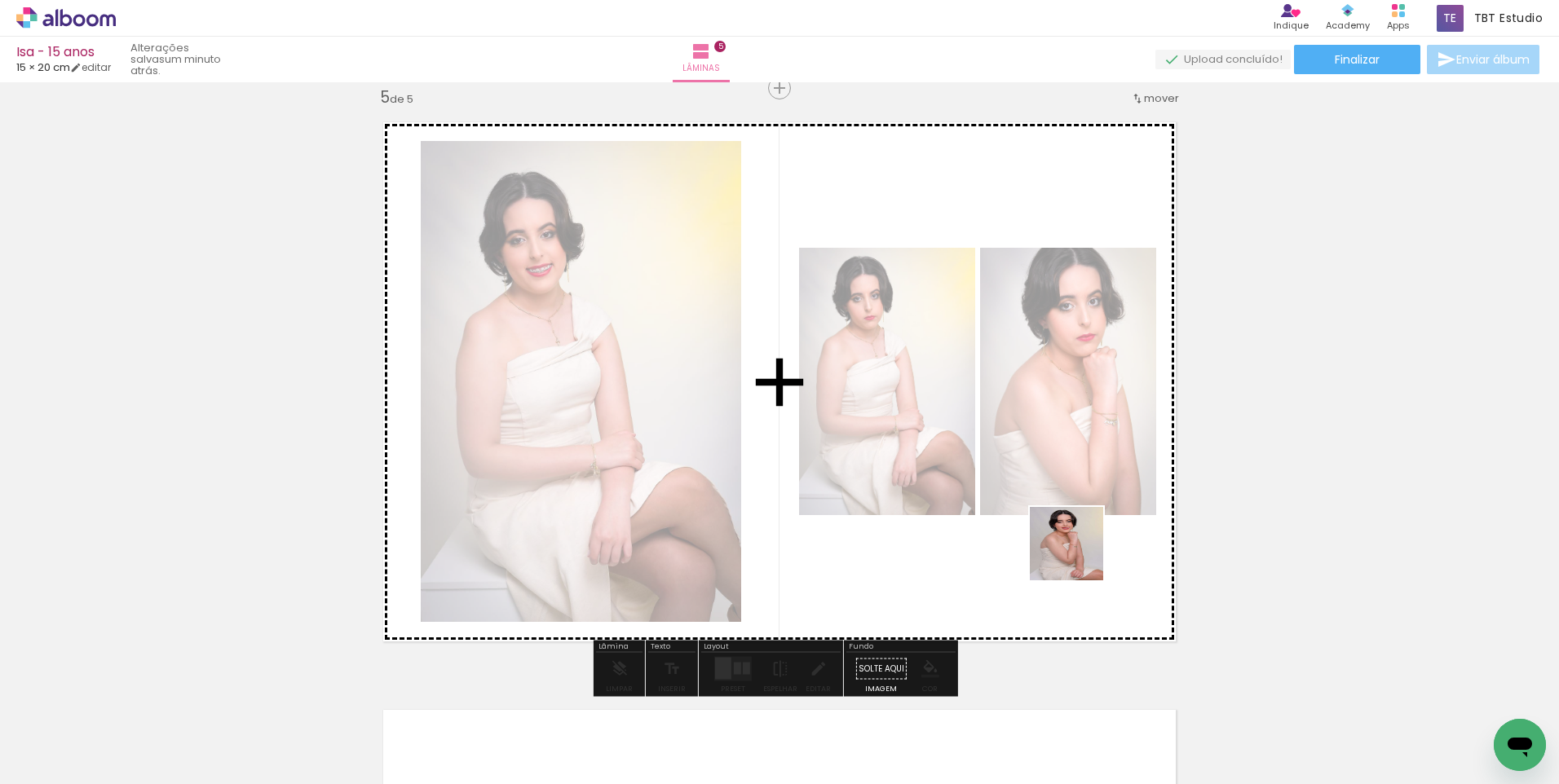
drag, startPoint x: 1040, startPoint y: 752, endPoint x: 1121, endPoint y: 677, distance: 110.4
click at [1073, 520] on quentale-workspace at bounding box center [780, 392] width 1559 height 784
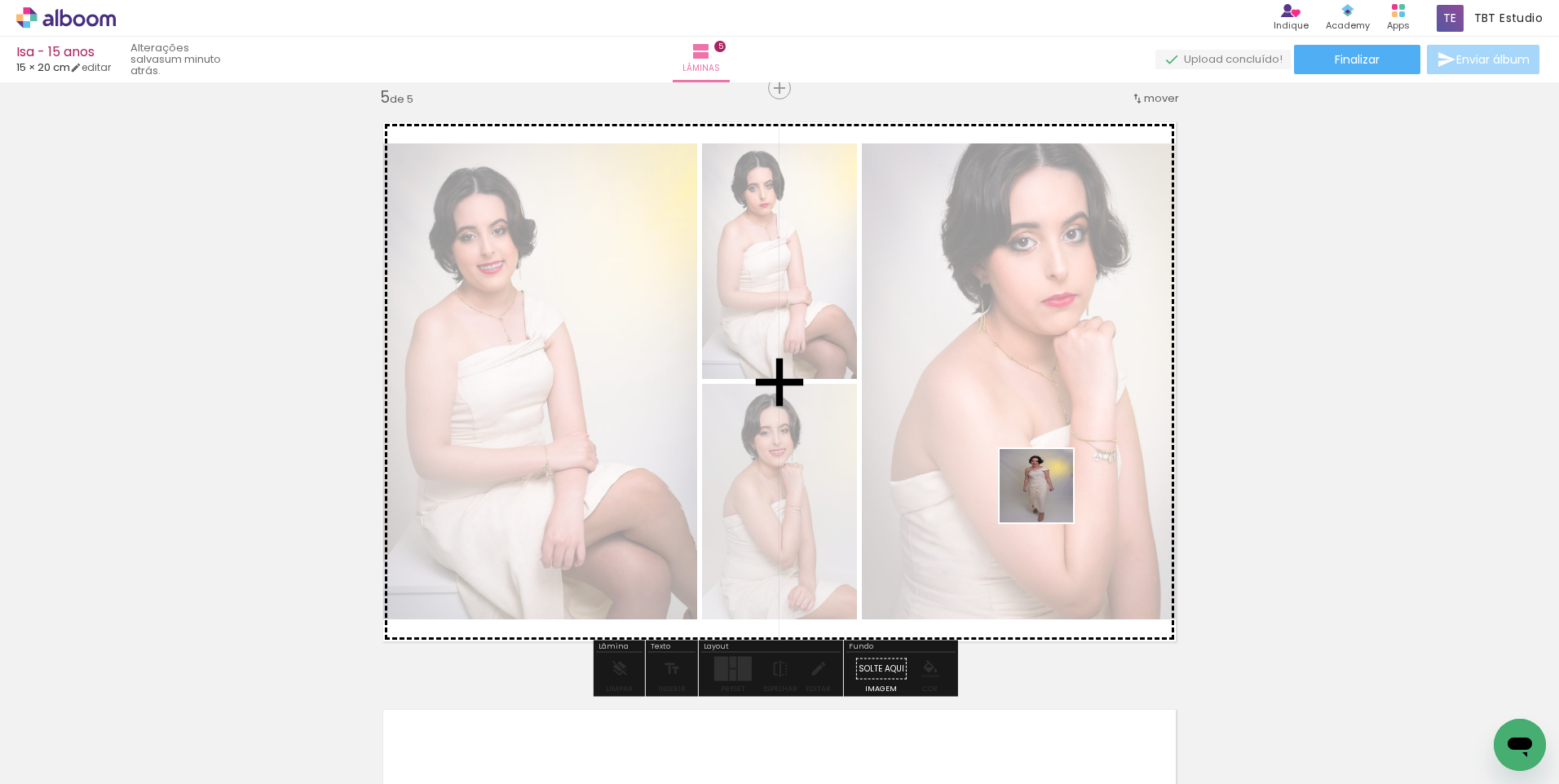
drag, startPoint x: 1137, startPoint y: 735, endPoint x: 1158, endPoint y: 488, distance: 247.9
click at [1049, 498] on quentale-workspace at bounding box center [780, 392] width 1559 height 784
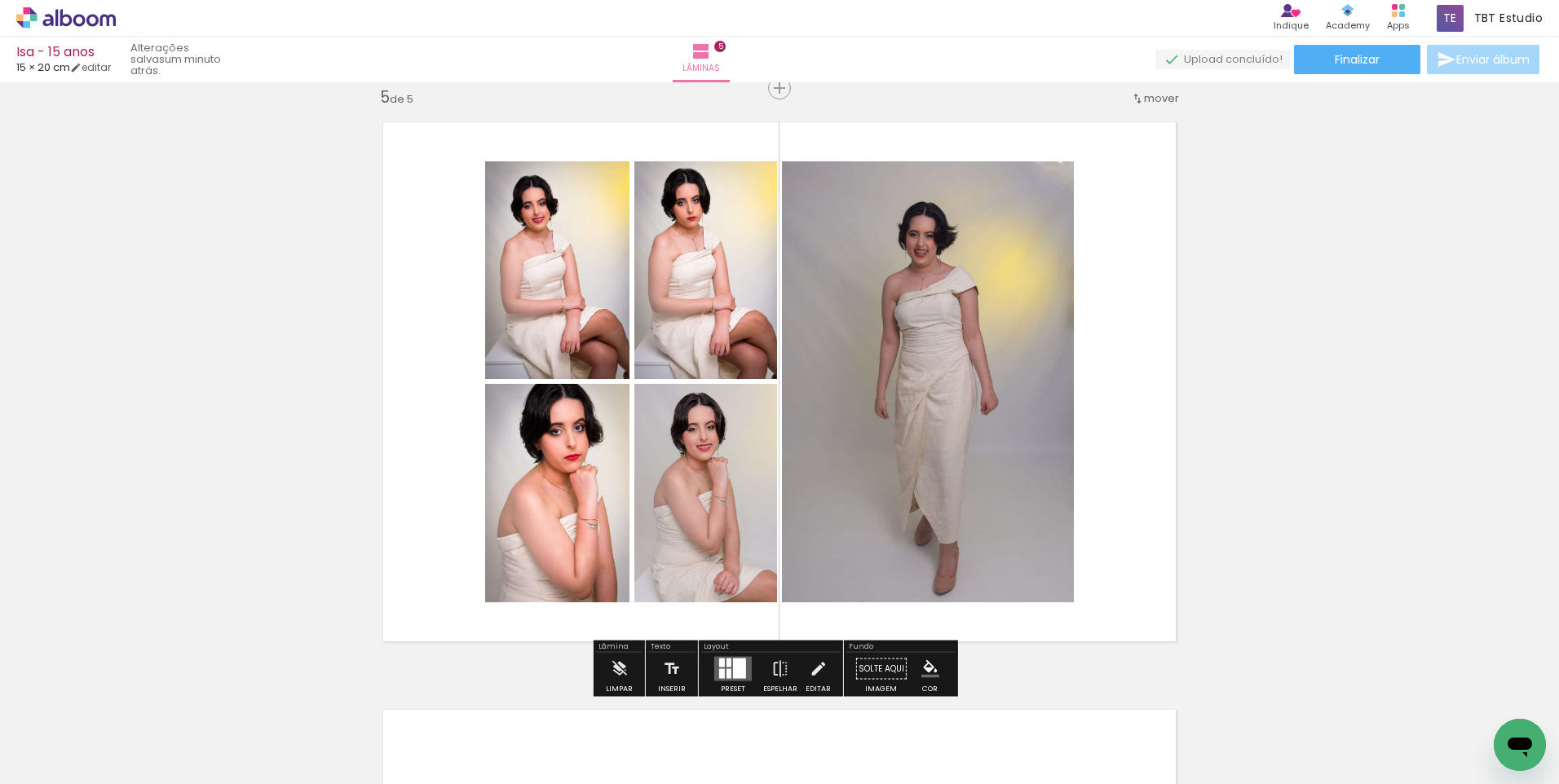
scroll to position [0, 310]
click at [926, 662] on iron-icon "color picker" at bounding box center [930, 669] width 18 height 18
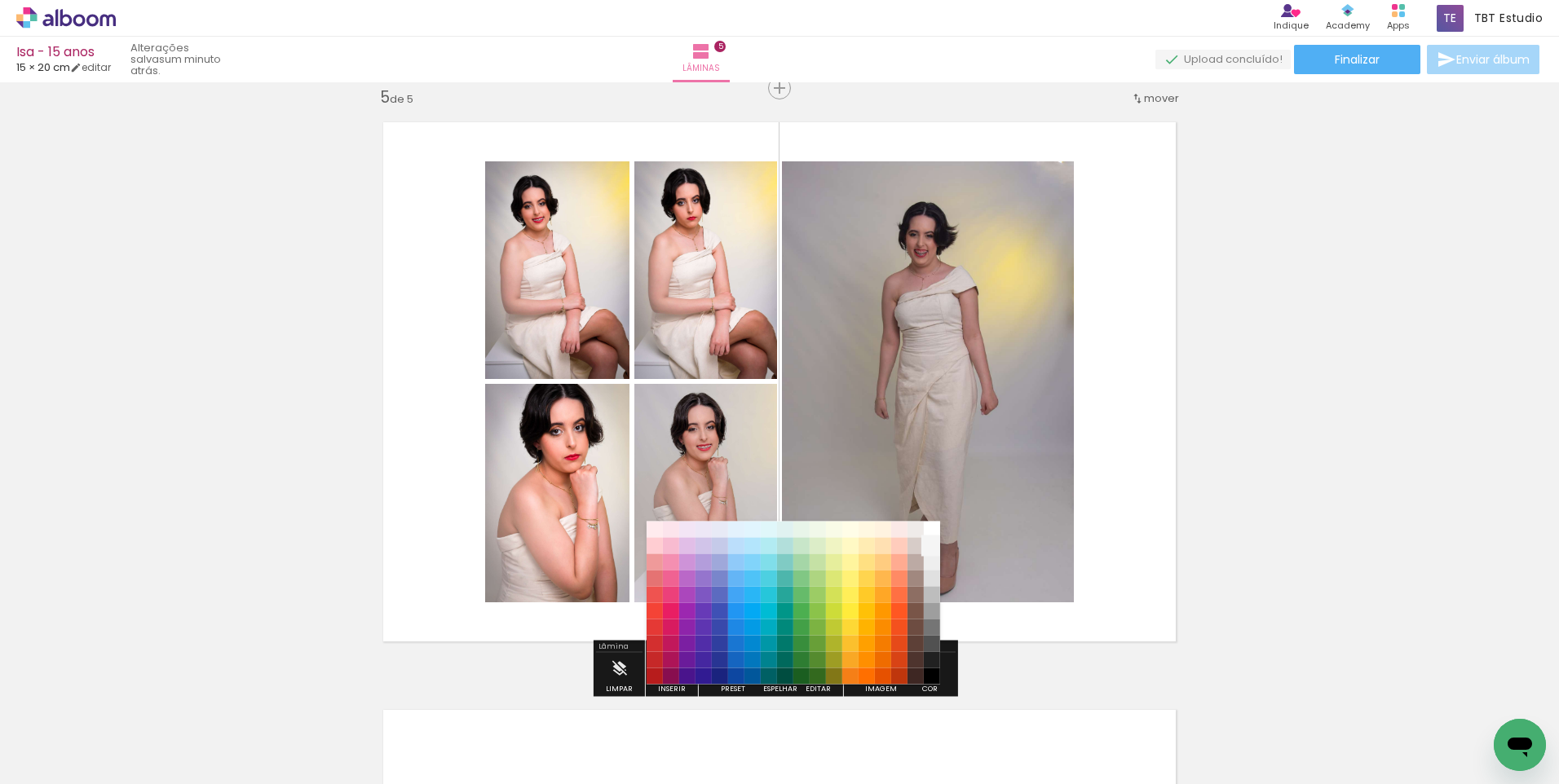
click at [930, 543] on paper-item "#f5f5f5" at bounding box center [932, 545] width 16 height 16
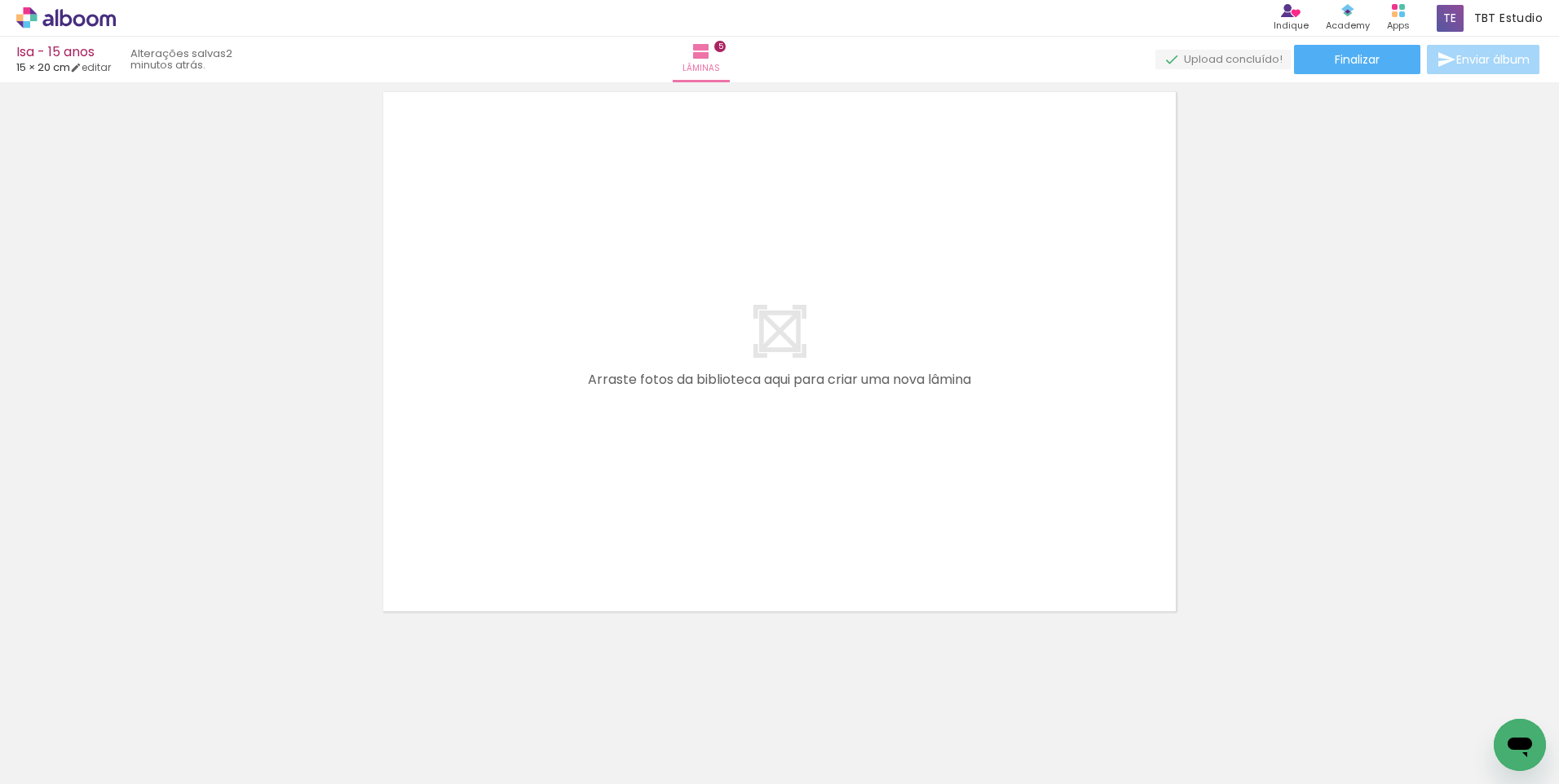
scroll to position [0, 952]
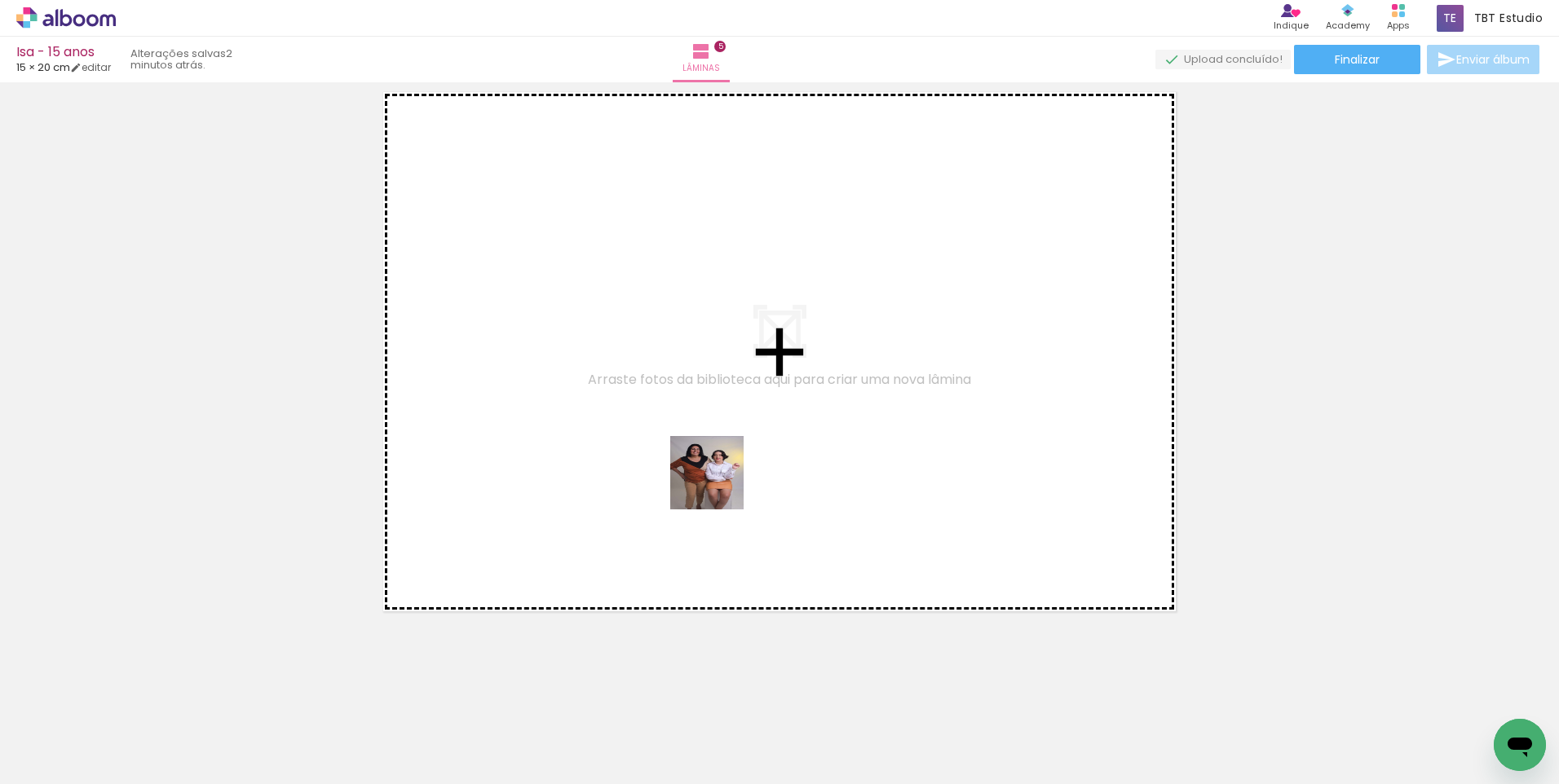
drag, startPoint x: 787, startPoint y: 735, endPoint x: 717, endPoint y: 481, distance: 263.5
click at [717, 481] on quentale-workspace at bounding box center [780, 392] width 1559 height 784
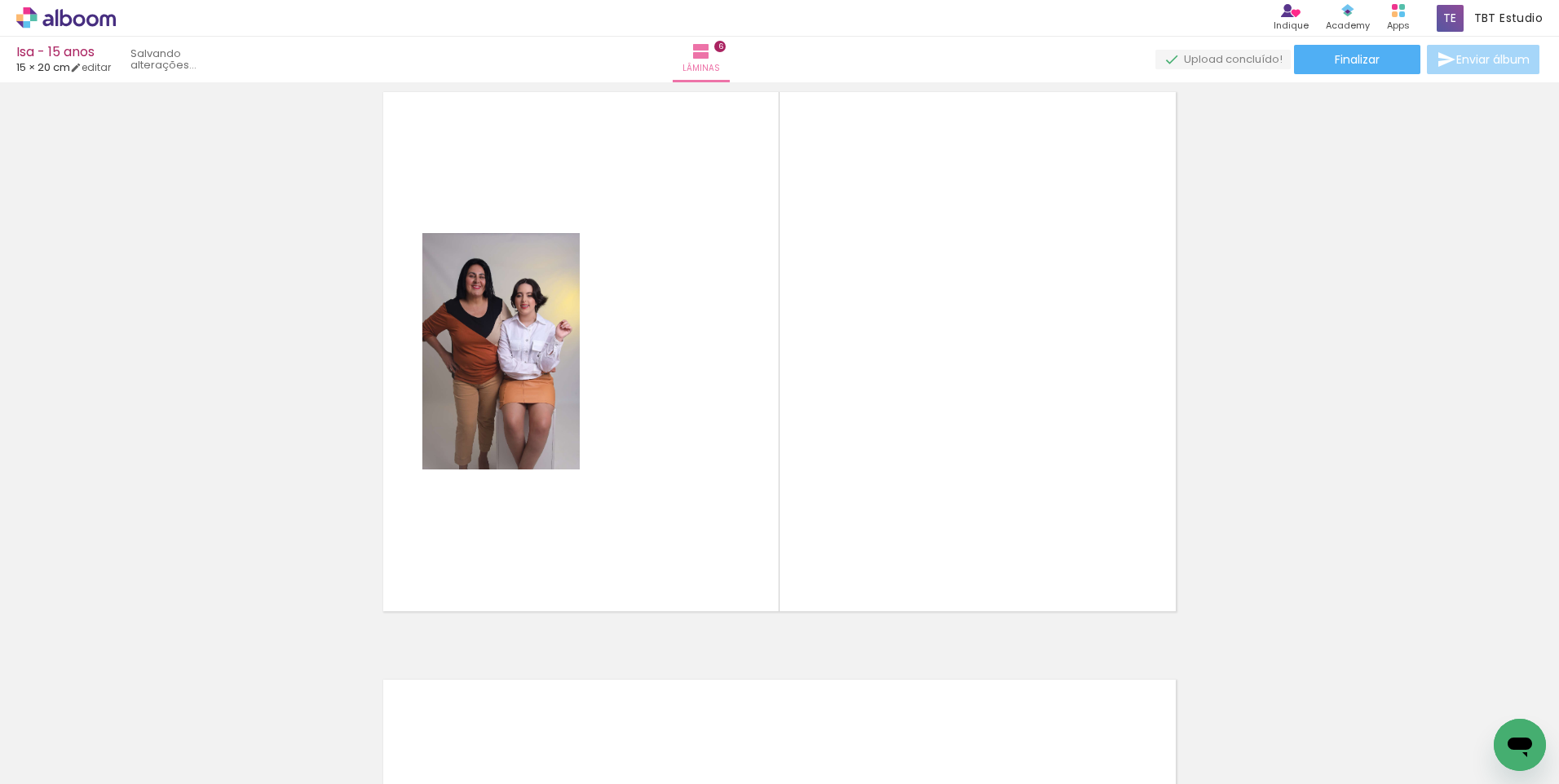
scroll to position [2959, 0]
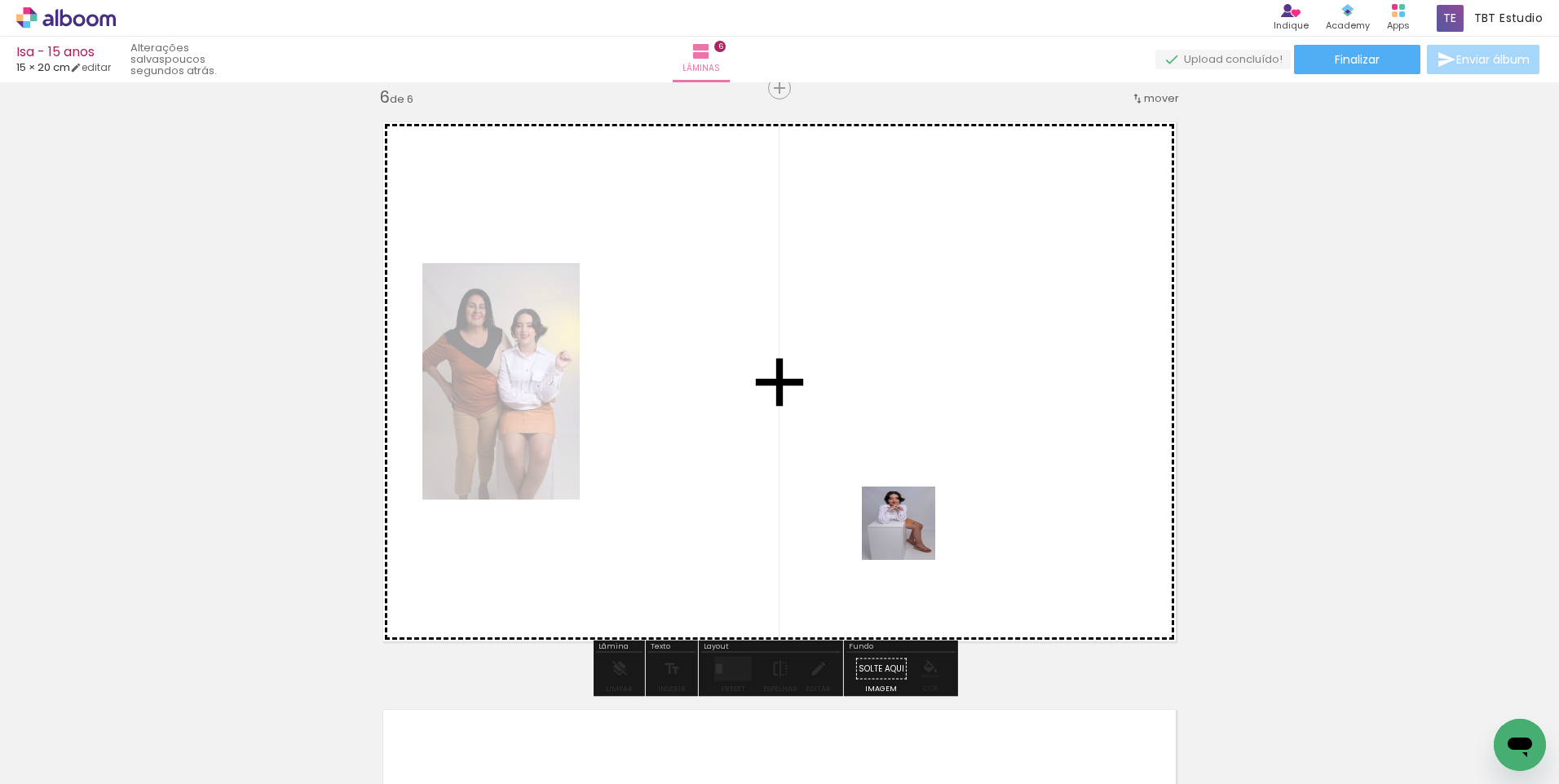
drag, startPoint x: 874, startPoint y: 752, endPoint x: 911, endPoint y: 536, distance: 219.1
click at [911, 536] on quentale-workspace at bounding box center [780, 392] width 1559 height 784
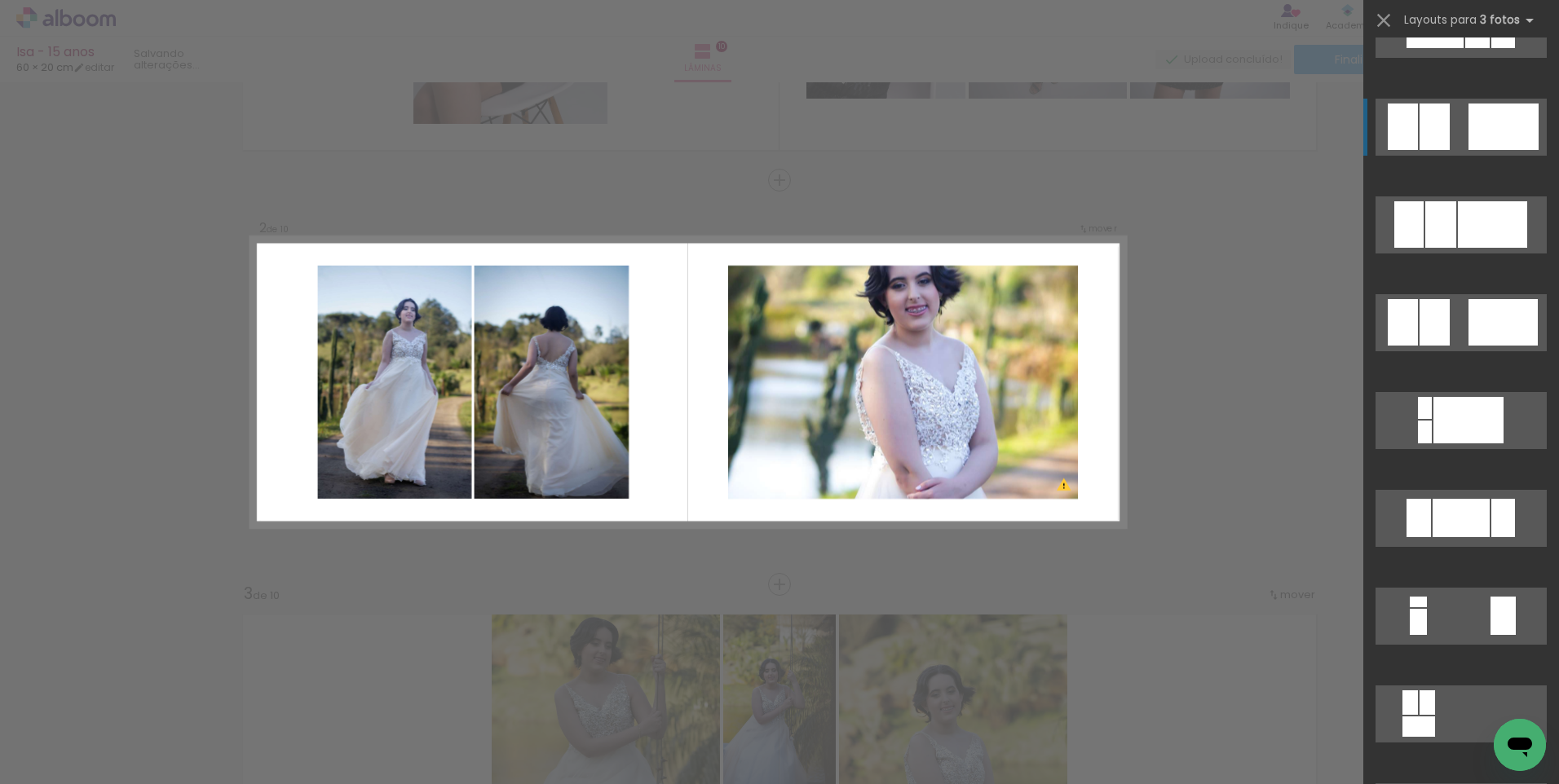
scroll to position [3912, 0]
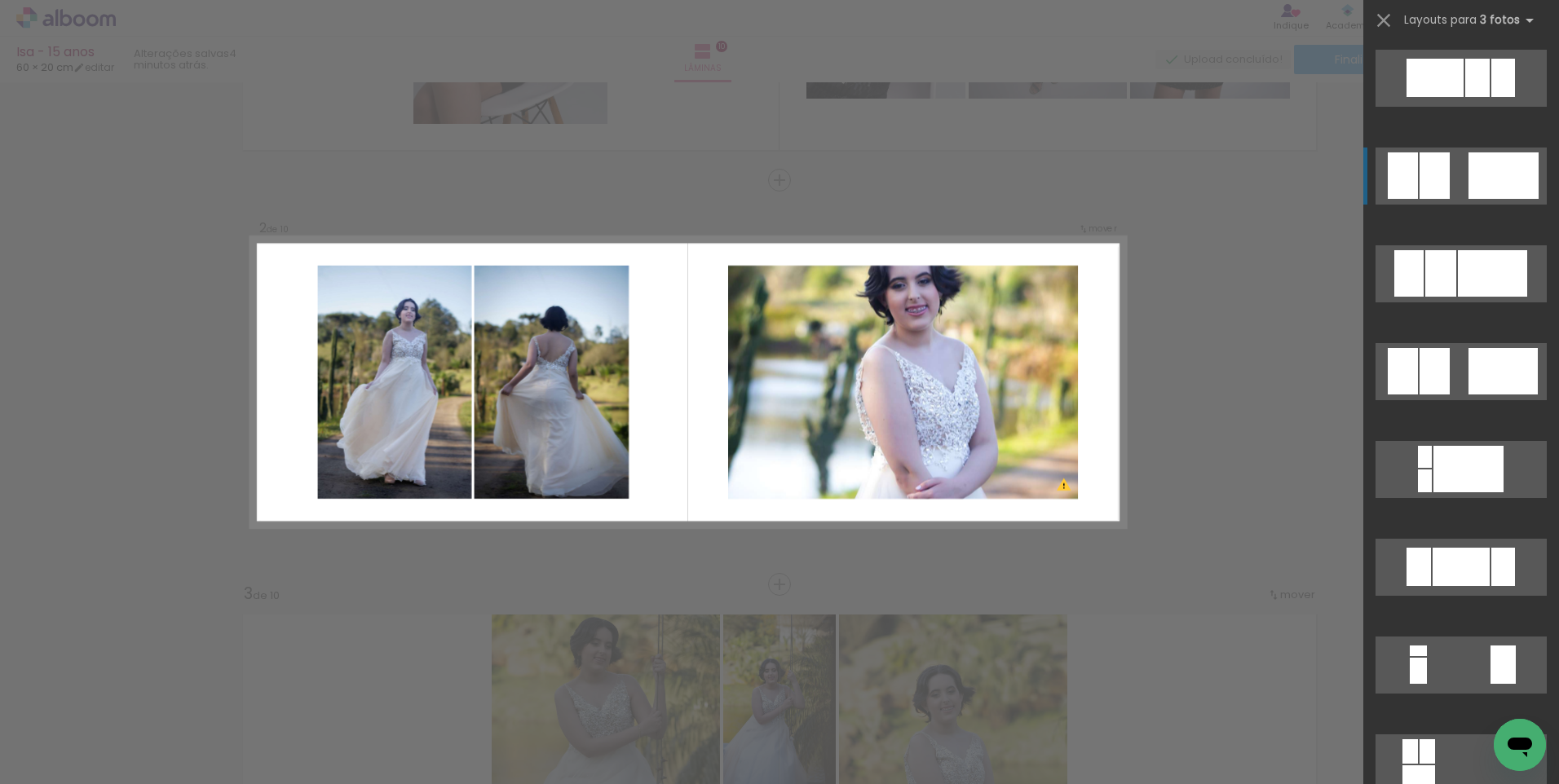
click at [1459, 183] on quentale-layouter at bounding box center [1461, 176] width 171 height 57
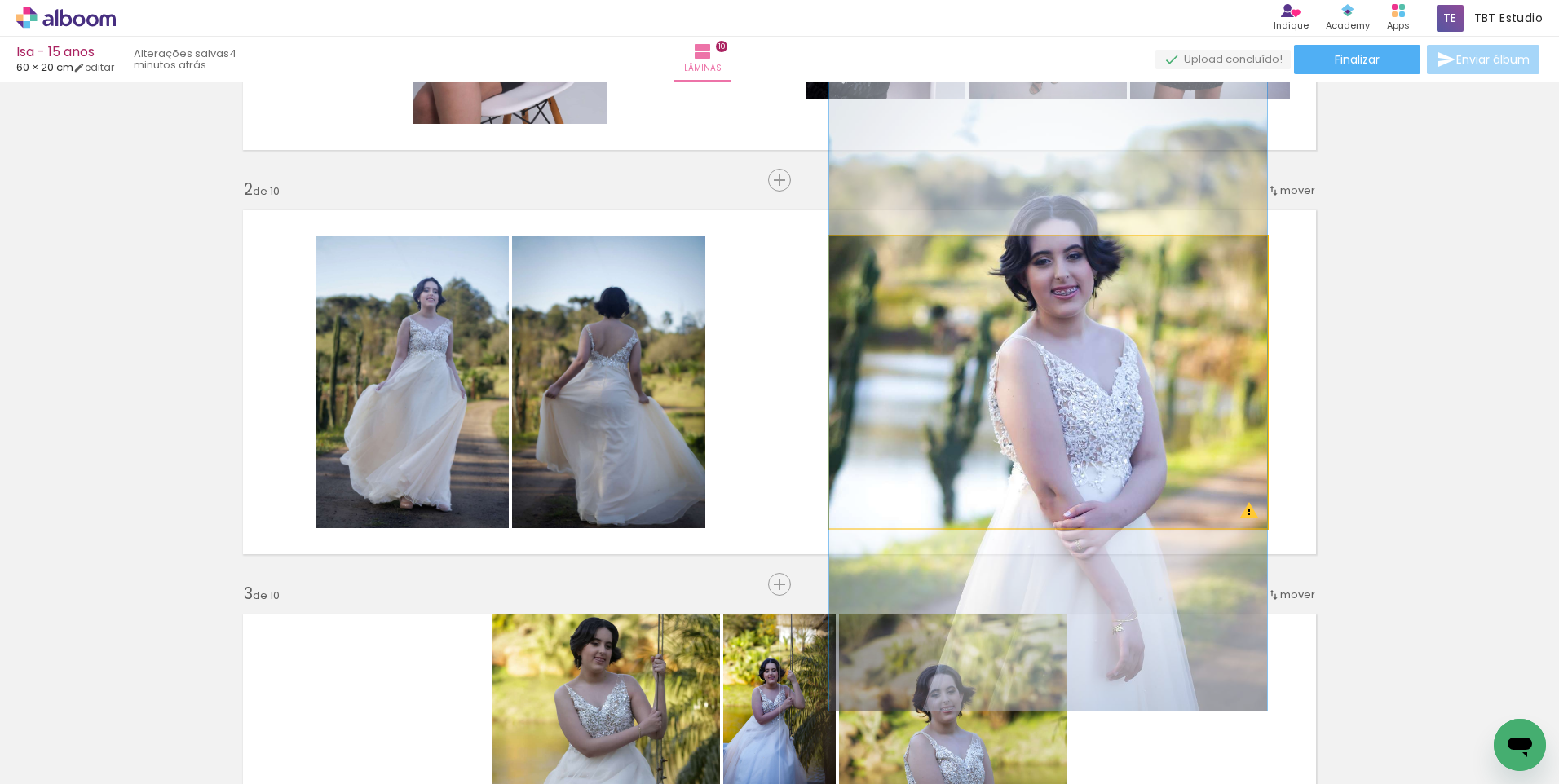
click at [1142, 409] on quentale-photo at bounding box center [1048, 382] width 438 height 292
click at [1150, 370] on quentale-photo at bounding box center [1048, 382] width 438 height 292
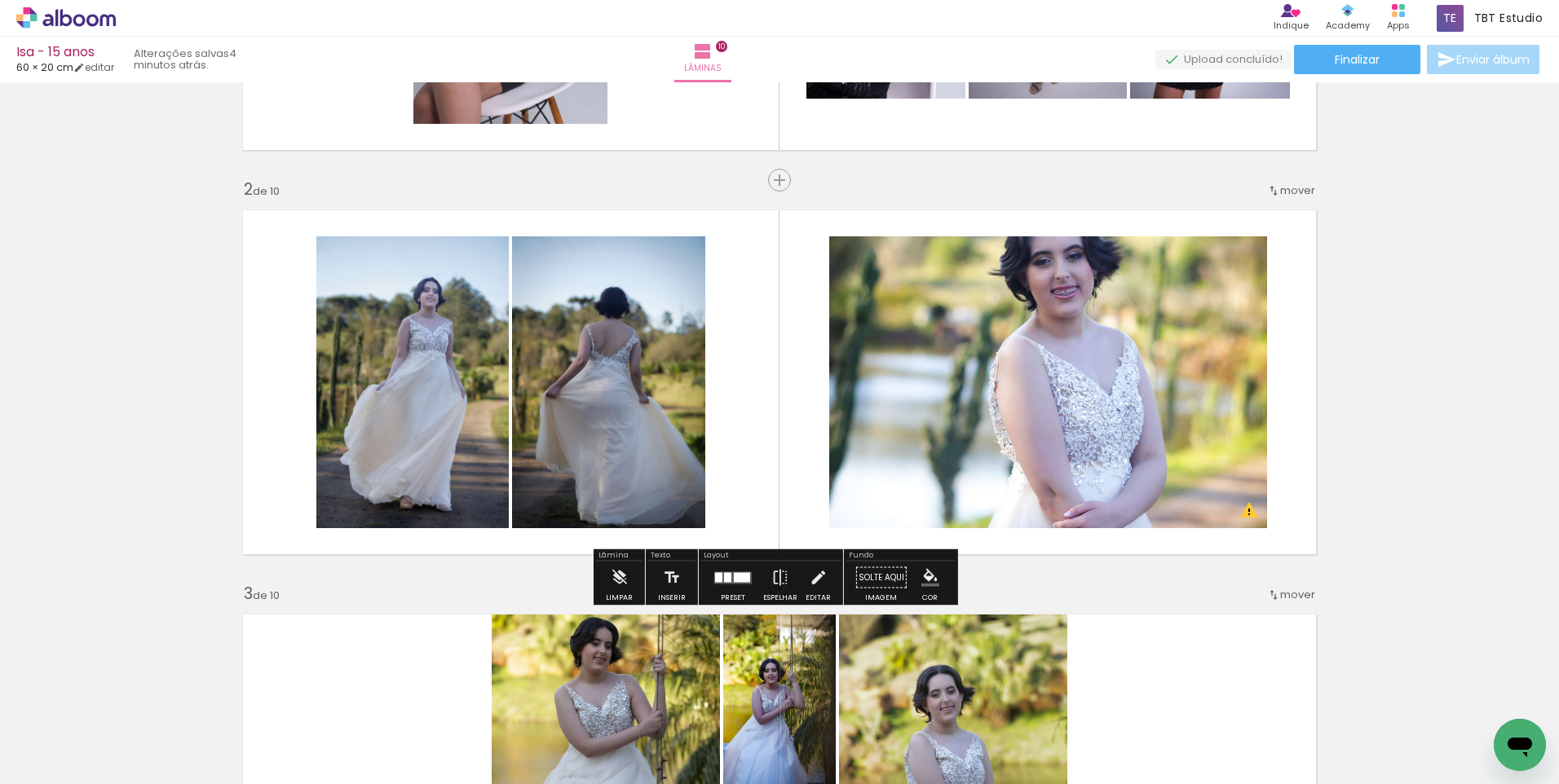
click at [1150, 370] on quentale-photo at bounding box center [1048, 382] width 438 height 292
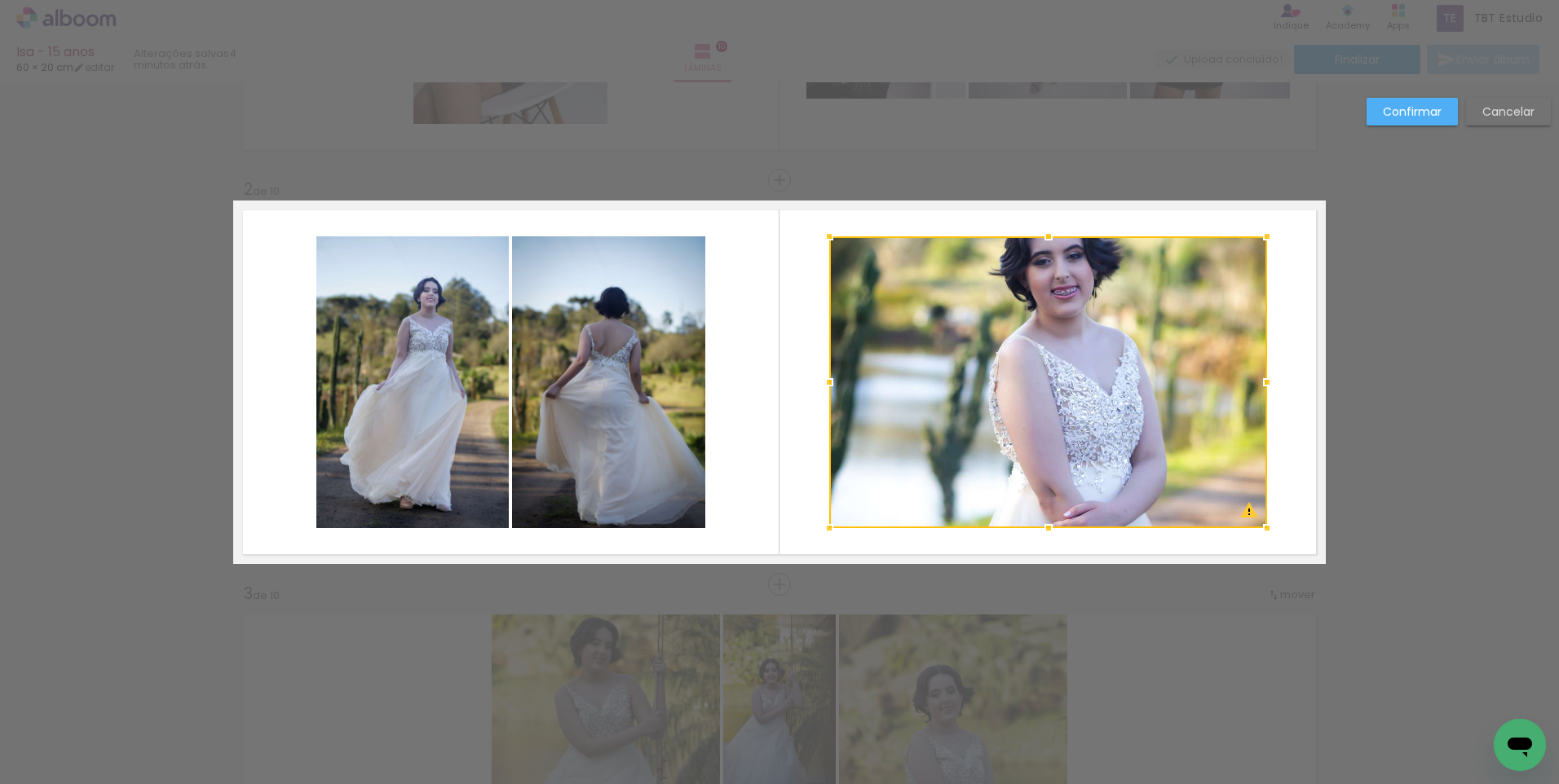
click at [1150, 370] on div at bounding box center [1048, 382] width 438 height 292
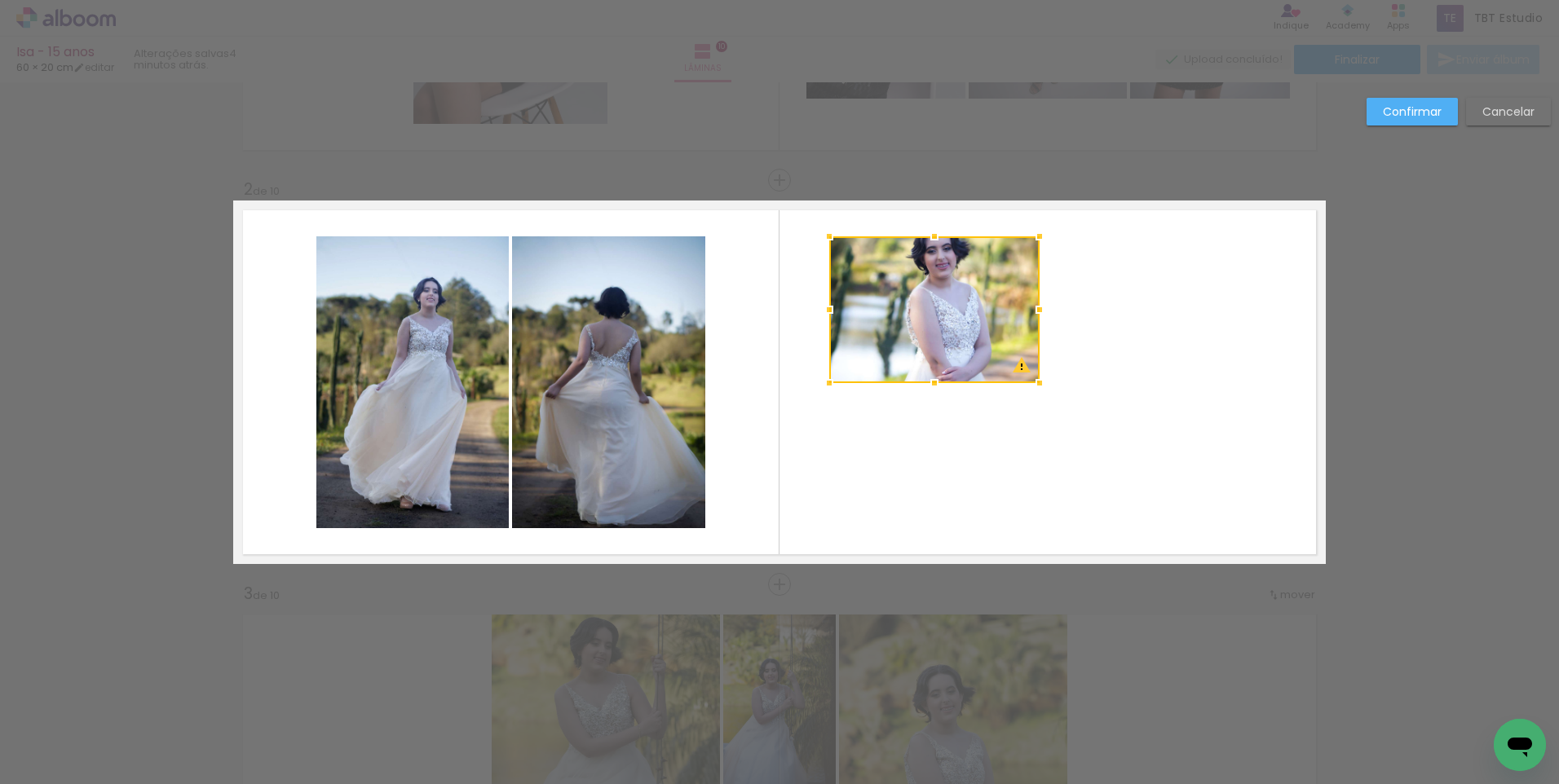
drag, startPoint x: 1258, startPoint y: 526, endPoint x: 1027, endPoint y: 374, distance: 276.5
click at [1027, 374] on div at bounding box center [1039, 382] width 32 height 32
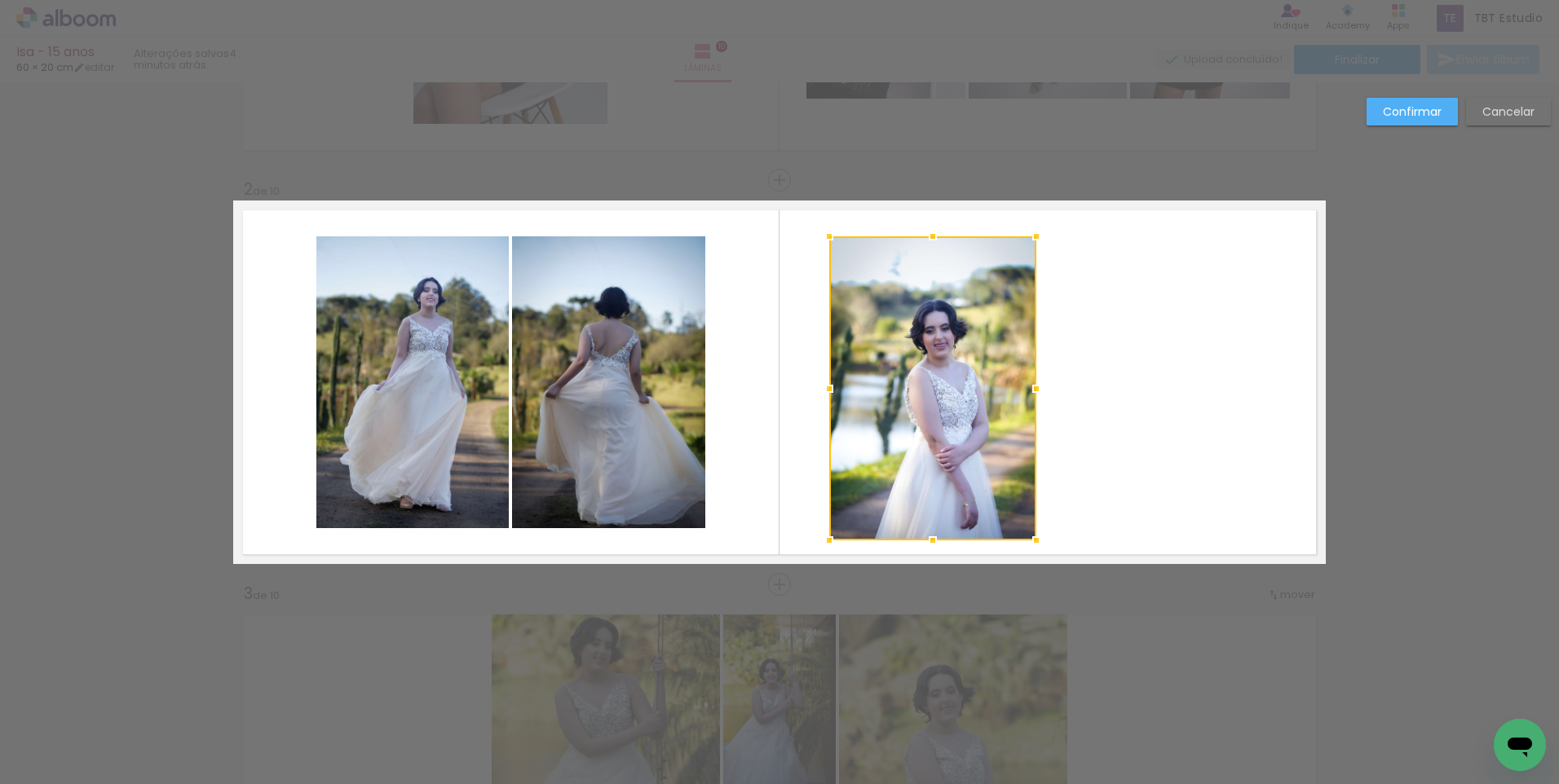
drag, startPoint x: 929, startPoint y: 378, endPoint x: 917, endPoint y: 541, distance: 163.4
click at [917, 541] on div at bounding box center [933, 540] width 32 height 32
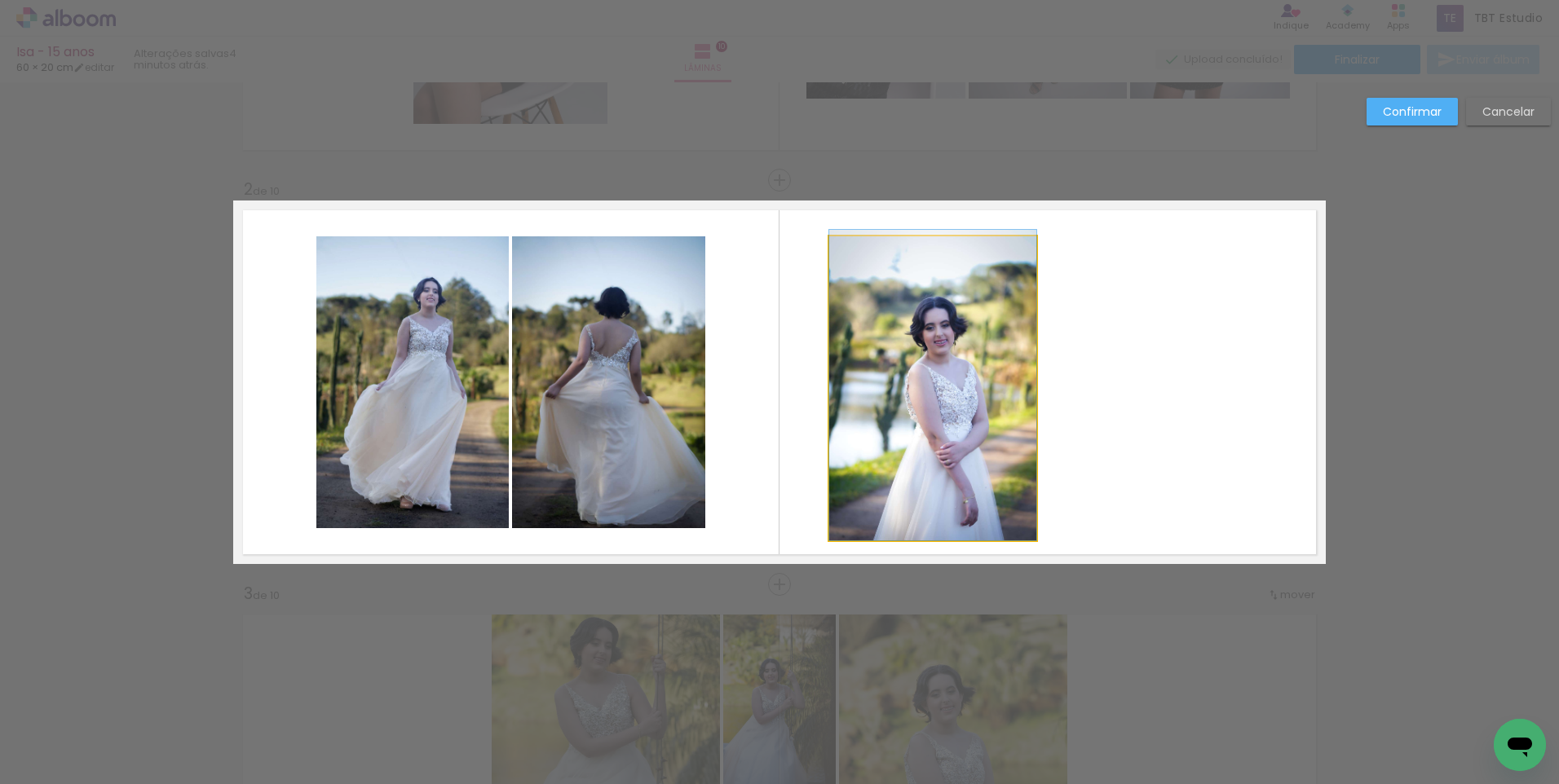
drag, startPoint x: 919, startPoint y: 412, endPoint x: 1041, endPoint y: 393, distance: 123.5
click at [1041, 393] on quentale-layouter at bounding box center [780, 382] width 1093 height 363
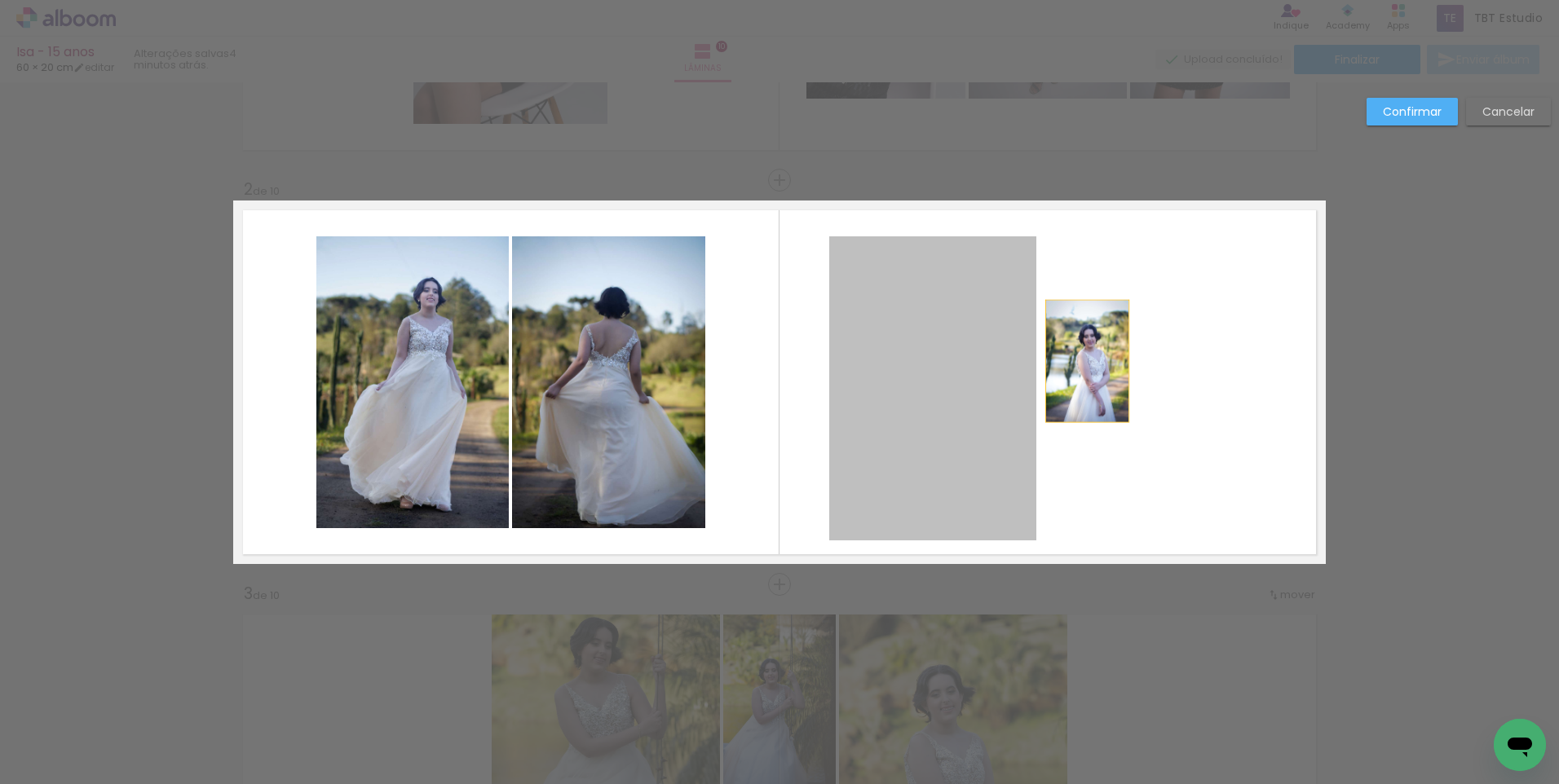
drag, startPoint x: 966, startPoint y: 378, endPoint x: 1081, endPoint y: 361, distance: 116.2
click at [1081, 361] on quentale-layouter at bounding box center [780, 382] width 1093 height 363
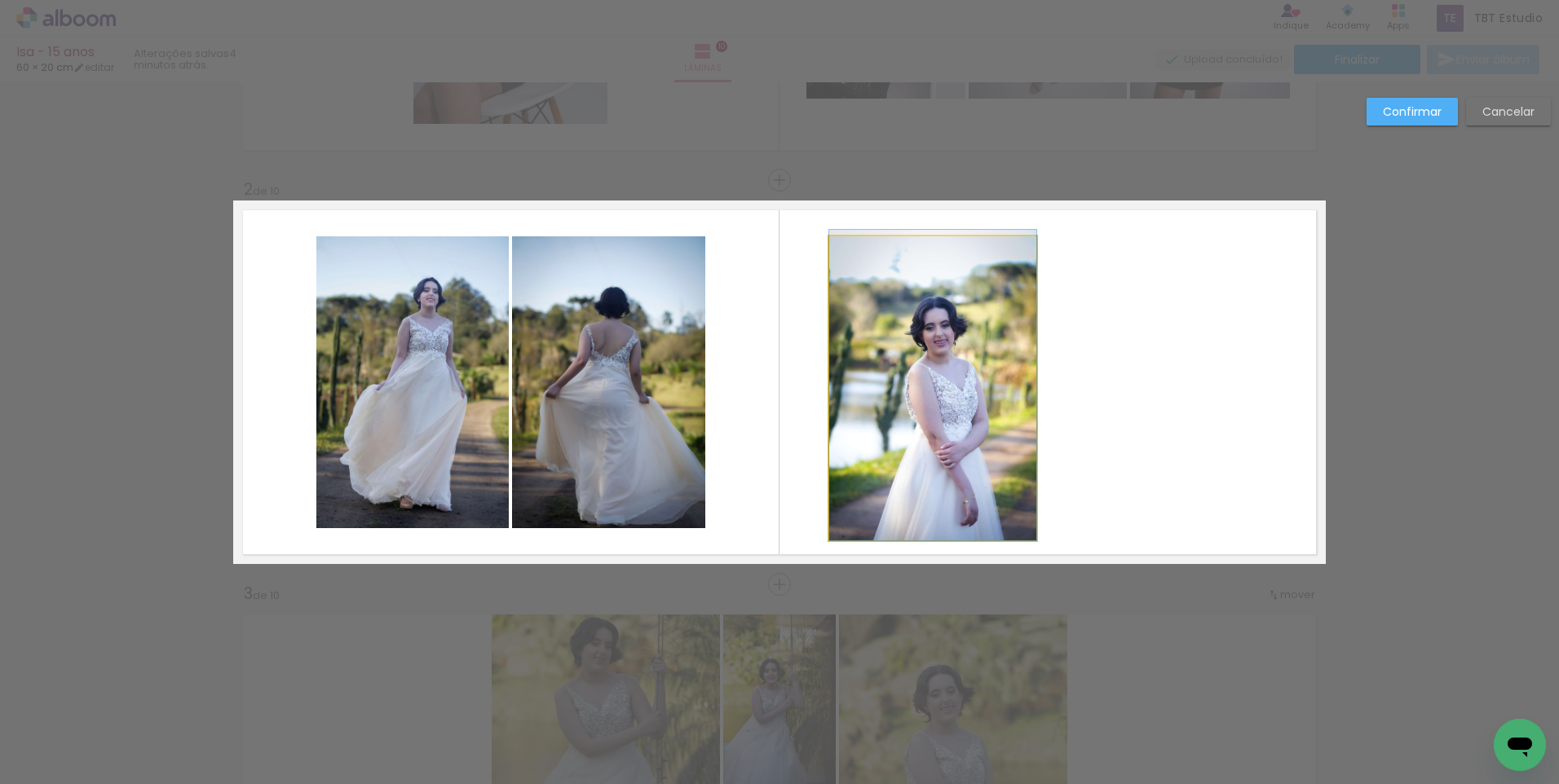
click at [979, 322] on quentale-photo at bounding box center [933, 388] width 207 height 304
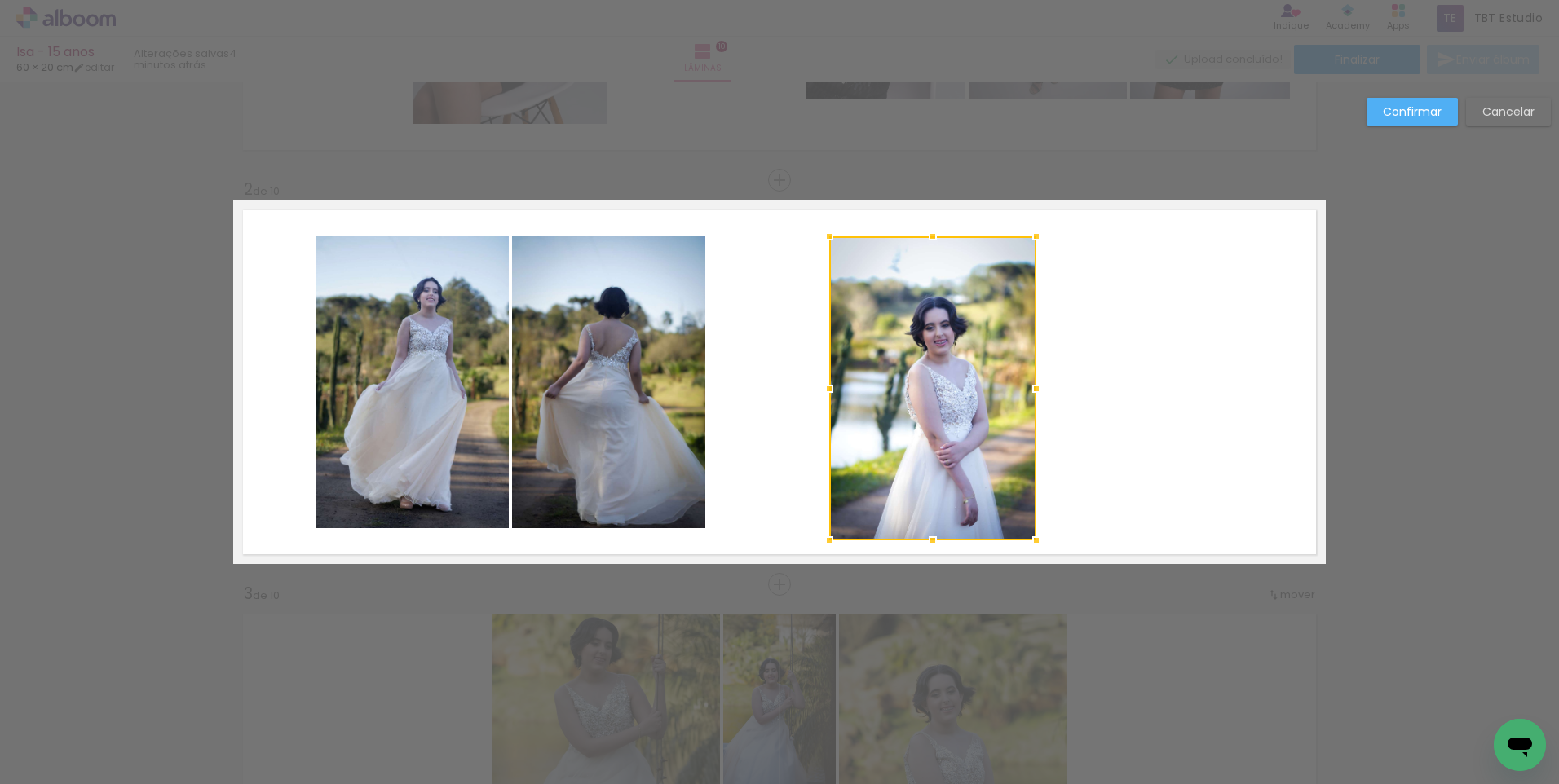
click at [953, 323] on div at bounding box center [933, 388] width 207 height 304
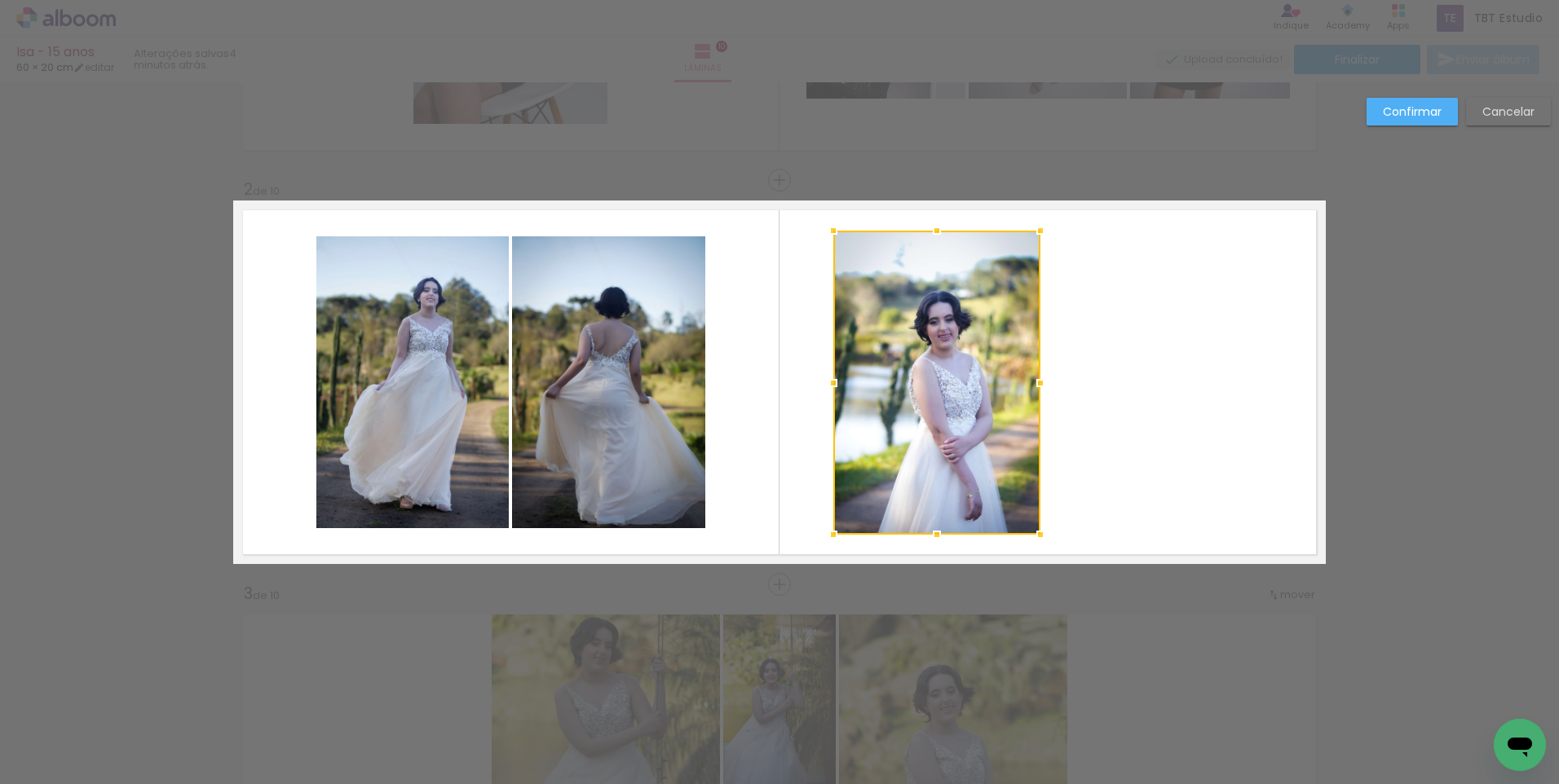
drag, startPoint x: 941, startPoint y: 341, endPoint x: 945, endPoint y: 324, distance: 17.5
click at [945, 324] on div at bounding box center [937, 382] width 207 height 304
click at [937, 335] on div at bounding box center [937, 382] width 207 height 304
click at [938, 335] on div at bounding box center [937, 382] width 207 height 304
click at [937, 335] on div at bounding box center [937, 382] width 207 height 304
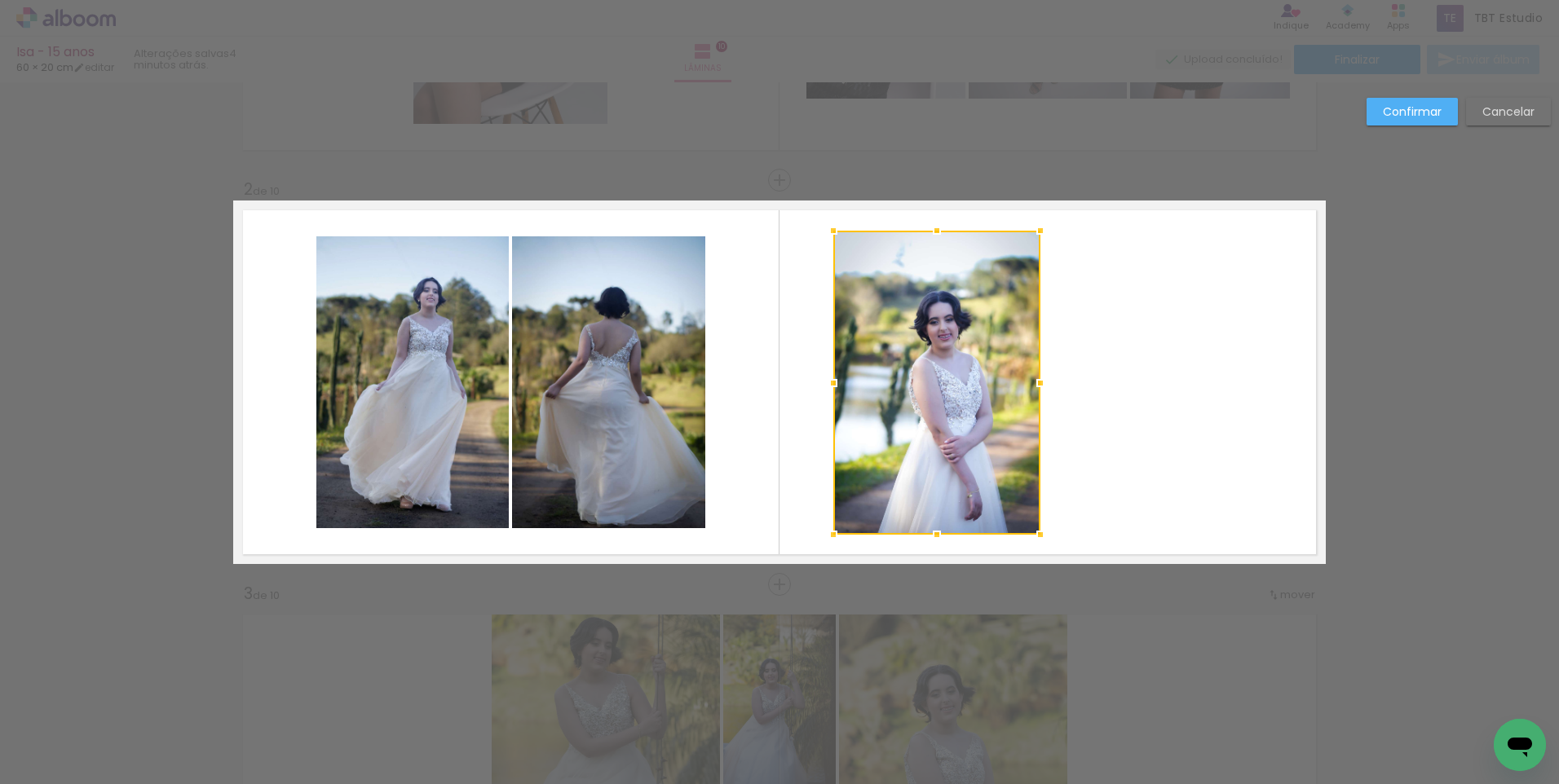
click at [937, 335] on div at bounding box center [937, 382] width 207 height 304
click at [1112, 348] on quentale-layouter at bounding box center [780, 382] width 1093 height 363
click at [924, 280] on quentale-photo at bounding box center [937, 382] width 207 height 304
drag, startPoint x: 937, startPoint y: 234, endPoint x: 933, endPoint y: 283, distance: 49.2
click at [933, 283] on div at bounding box center [937, 269] width 32 height 32
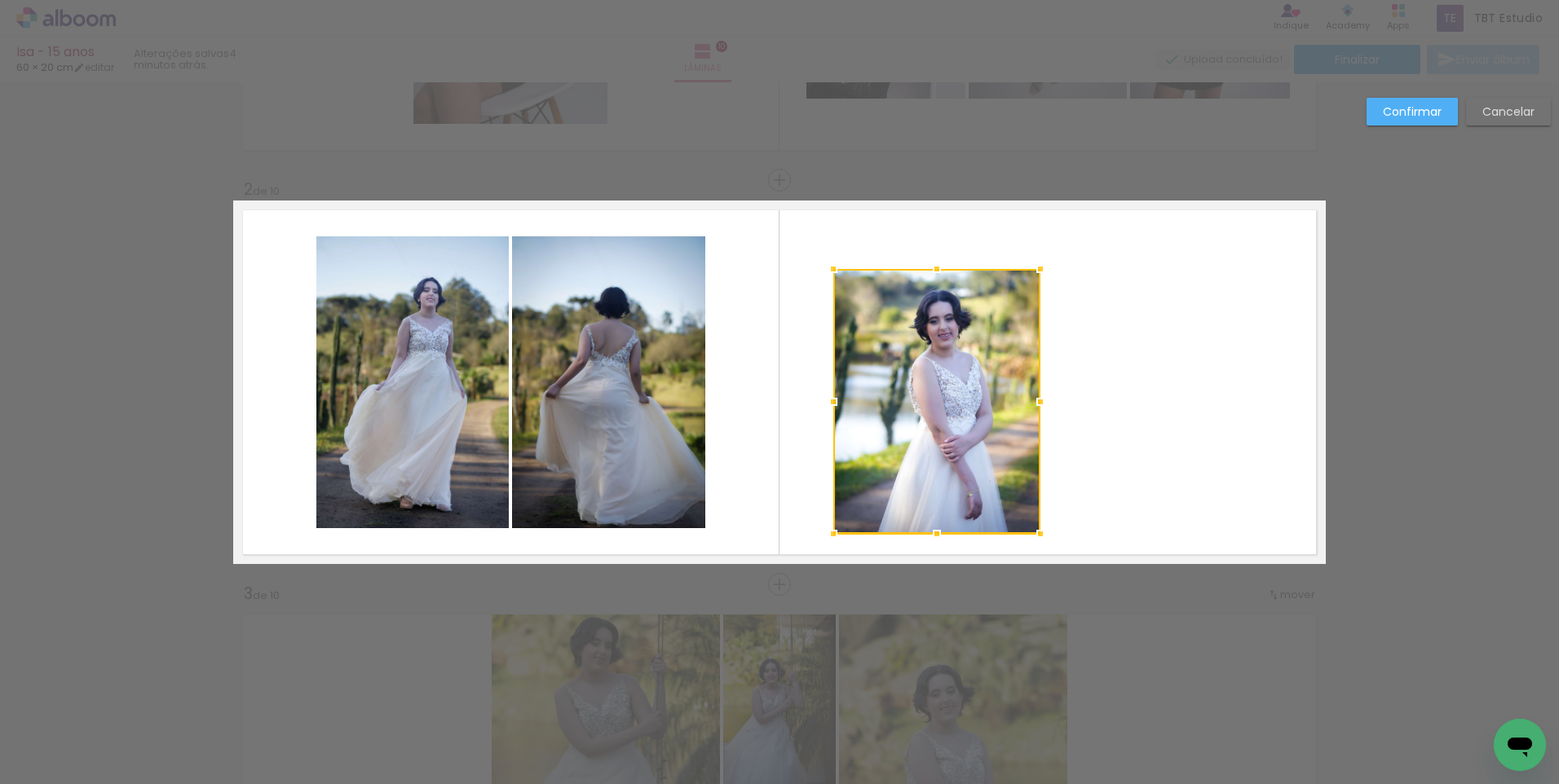
click at [958, 383] on div at bounding box center [937, 402] width 207 height 265
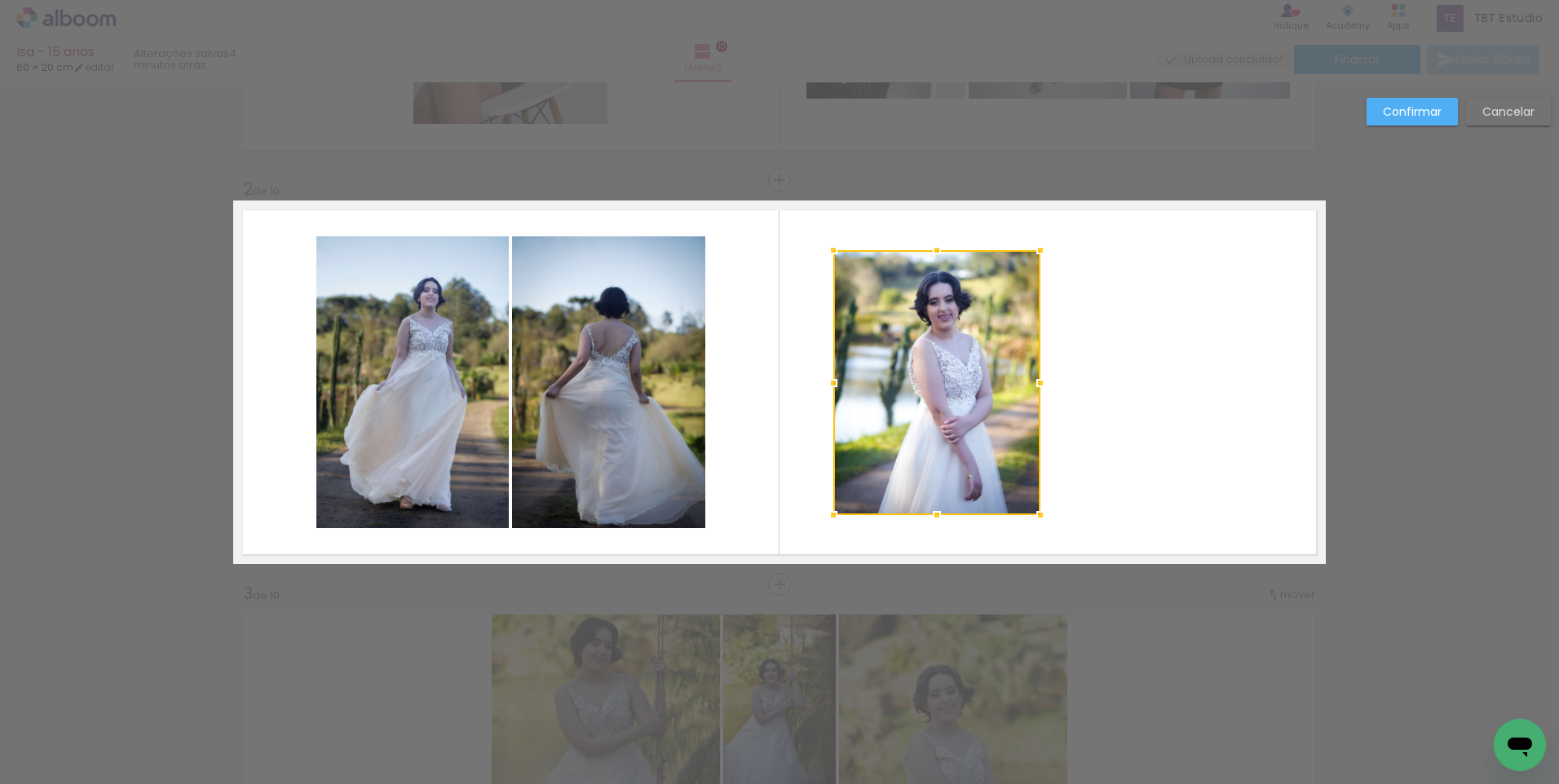
drag, startPoint x: 955, startPoint y: 386, endPoint x: 955, endPoint y: 366, distance: 20.0
click at [955, 366] on div at bounding box center [937, 382] width 207 height 265
click at [956, 380] on div at bounding box center [937, 382] width 207 height 265
click at [1111, 363] on quentale-layouter at bounding box center [780, 382] width 1093 height 363
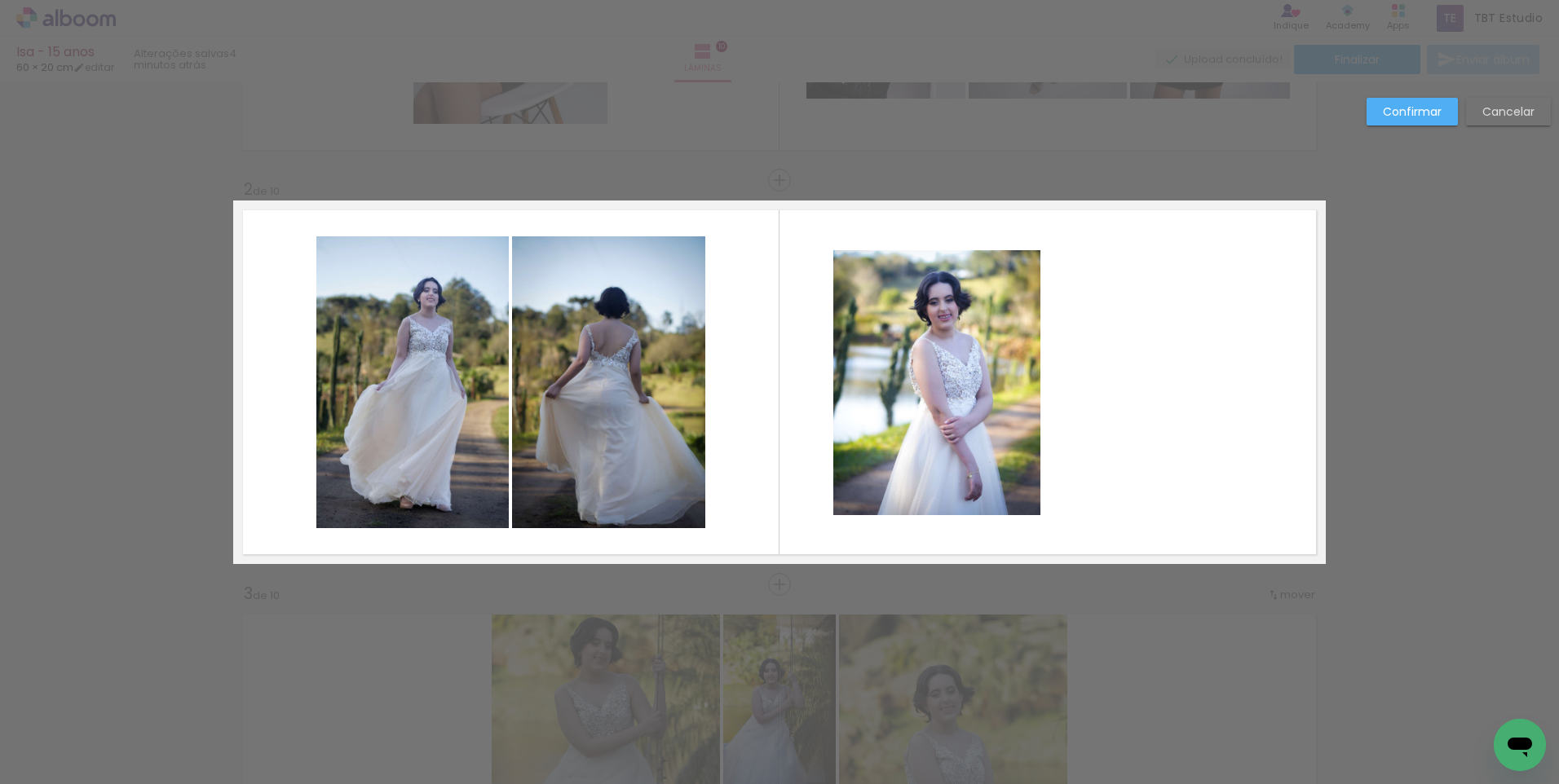
click at [0, 0] on slot "Confirmar" at bounding box center [0, 0] width 0 height 0
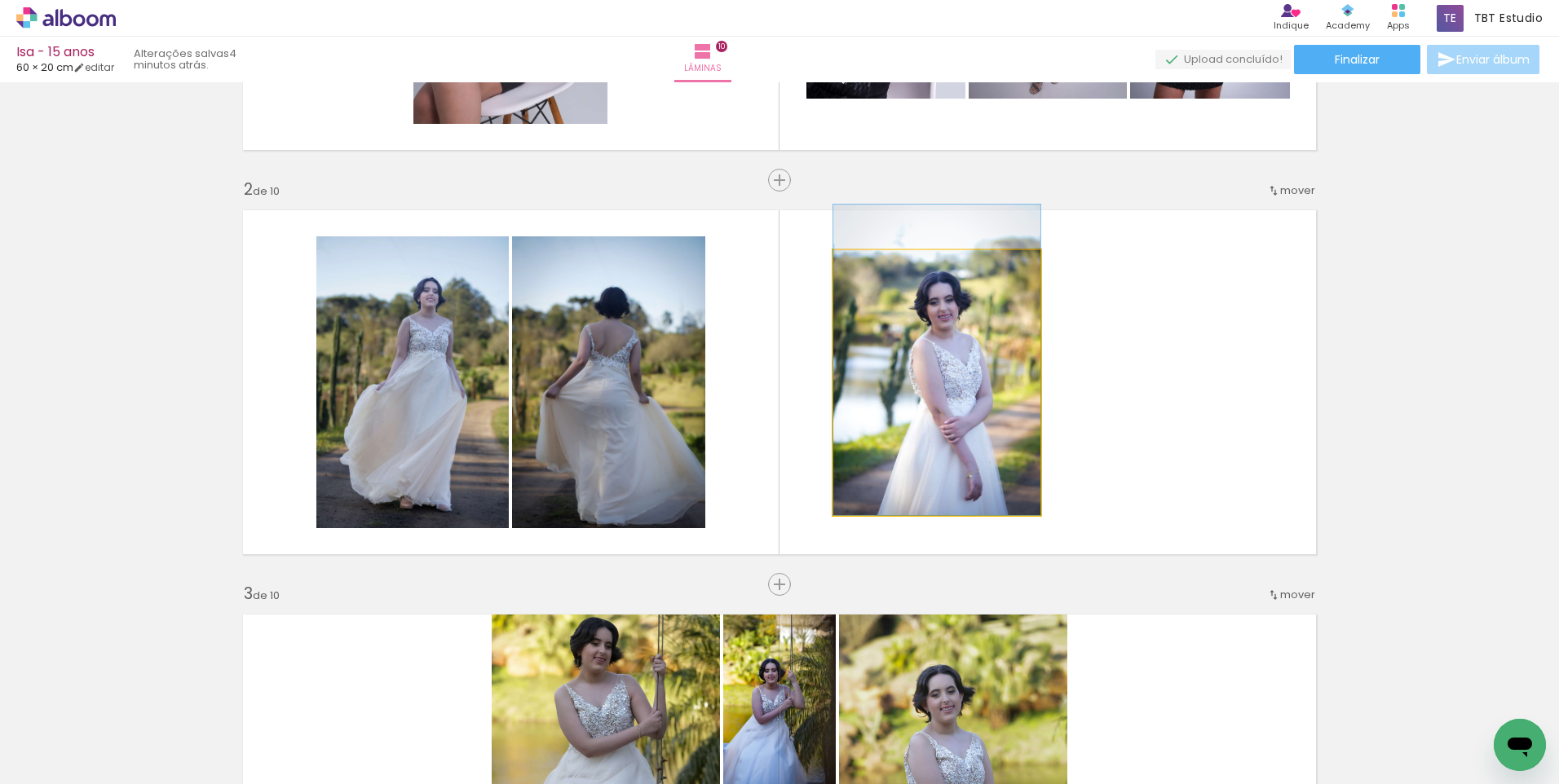
click at [967, 372] on quentale-photo at bounding box center [937, 382] width 207 height 265
drag, startPoint x: 964, startPoint y: 377, endPoint x: 969, endPoint y: 339, distance: 38.3
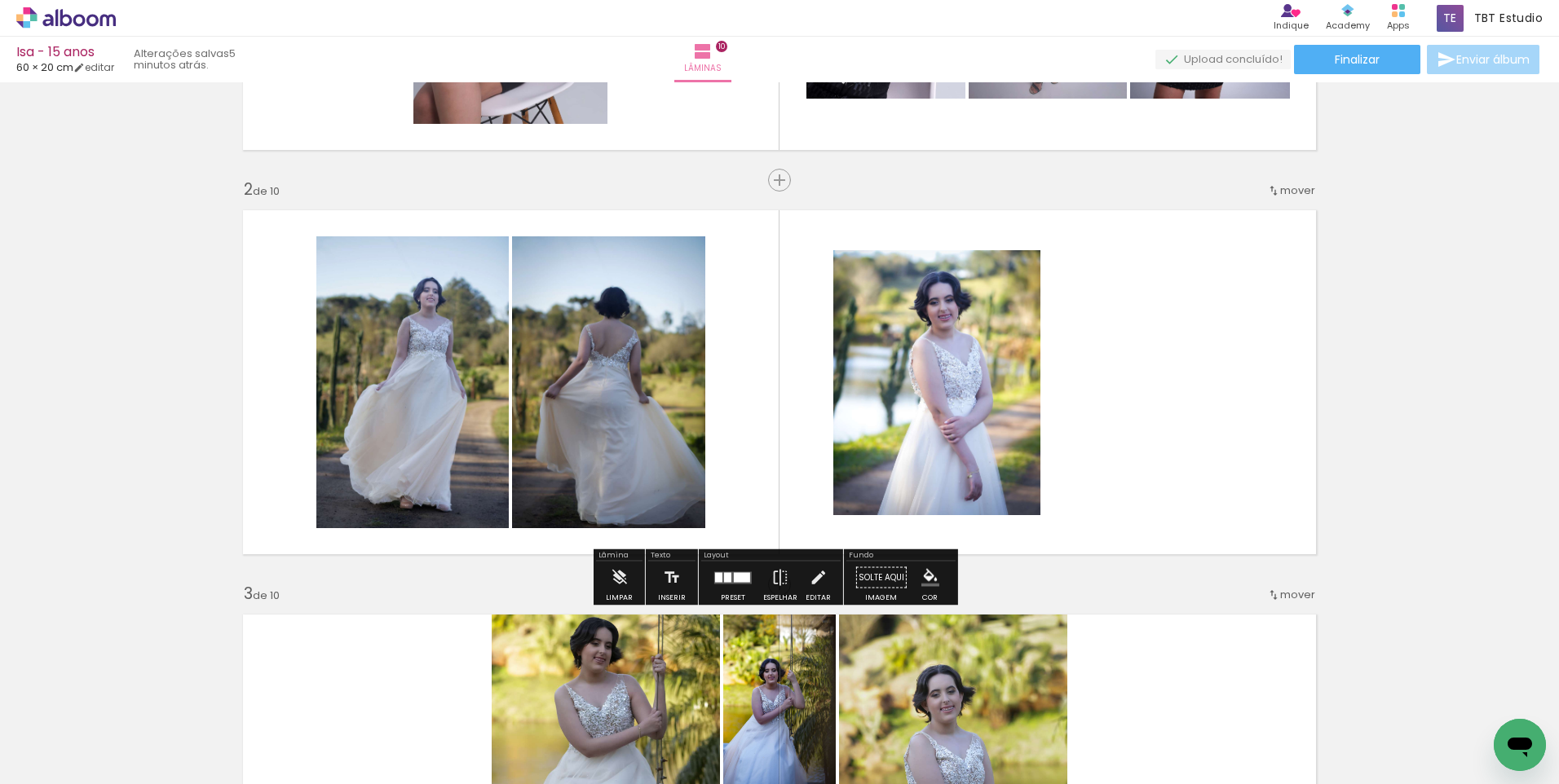
click at [1121, 361] on quentale-layouter at bounding box center [780, 382] width 1093 height 363
click at [982, 408] on quentale-photo at bounding box center [937, 382] width 207 height 265
click at [1029, 509] on quentale-photo at bounding box center [937, 382] width 207 height 265
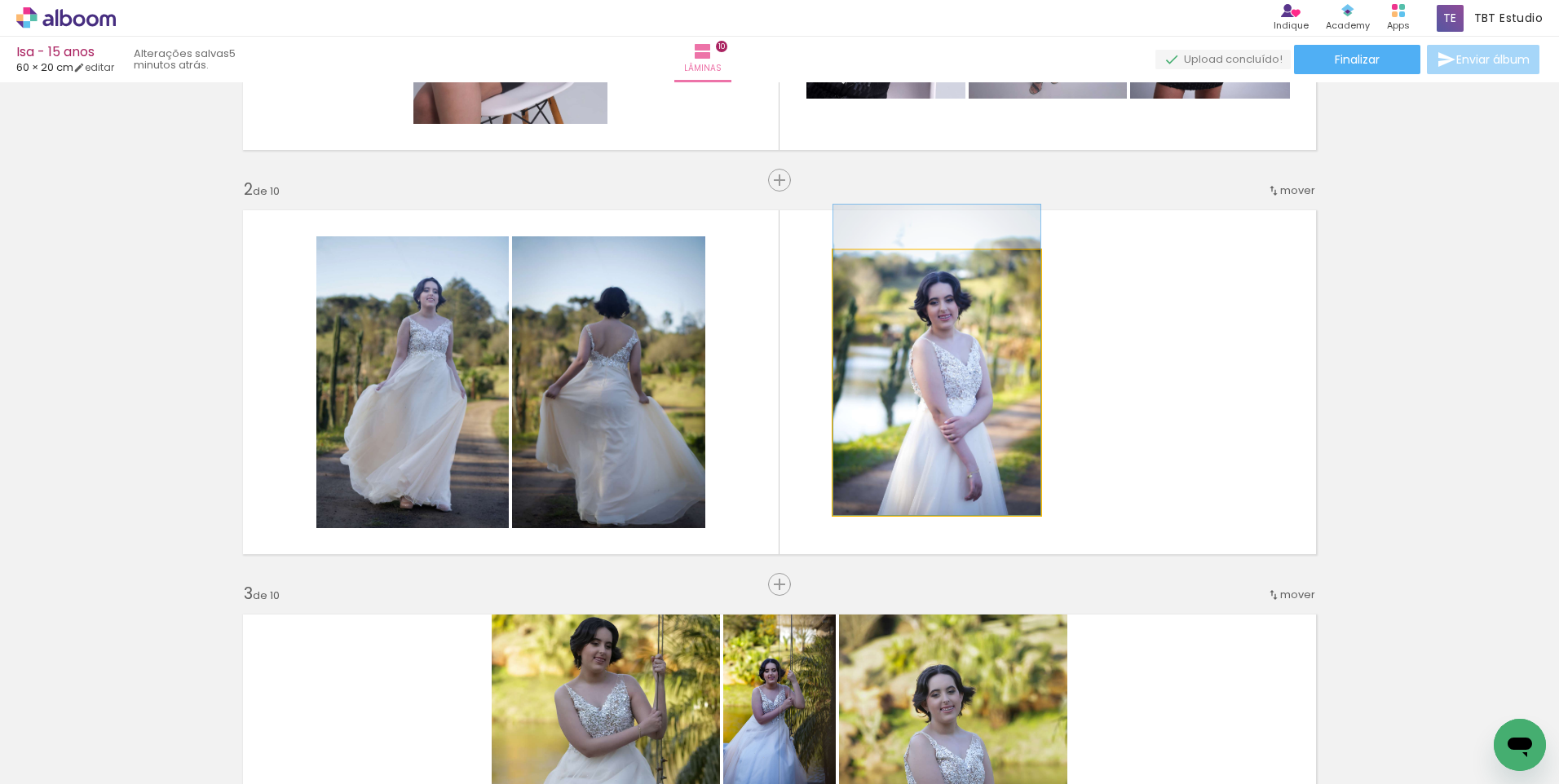
click at [1019, 499] on quentale-photo at bounding box center [937, 382] width 207 height 265
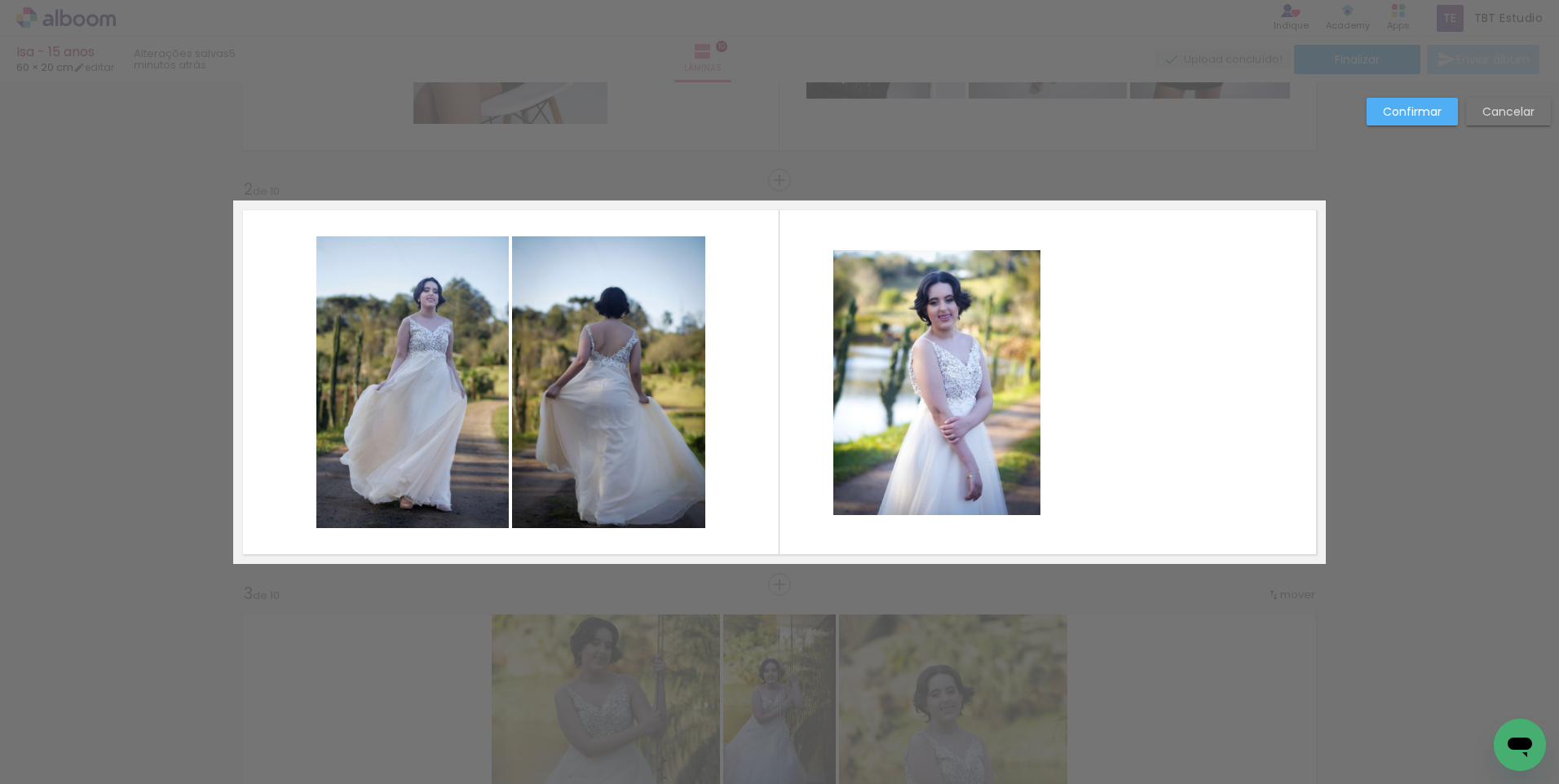
click at [1026, 506] on quentale-photo at bounding box center [937, 382] width 207 height 265
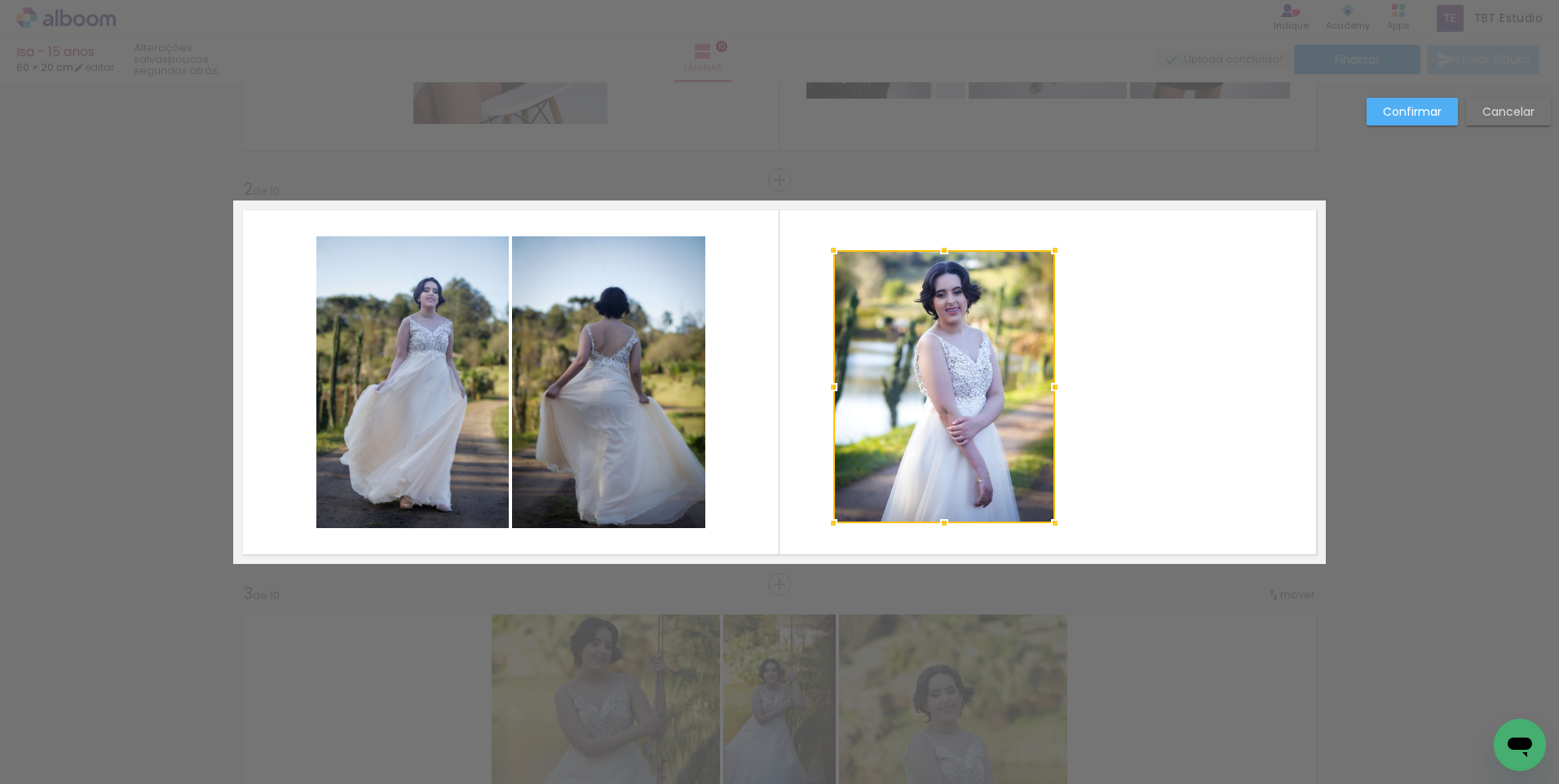
drag, startPoint x: 1030, startPoint y: 516, endPoint x: 1044, endPoint y: 525, distance: 16.6
click at [1044, 525] on div at bounding box center [1055, 523] width 32 height 32
click at [1042, 261] on quentale-photo at bounding box center [943, 386] width 222 height 273
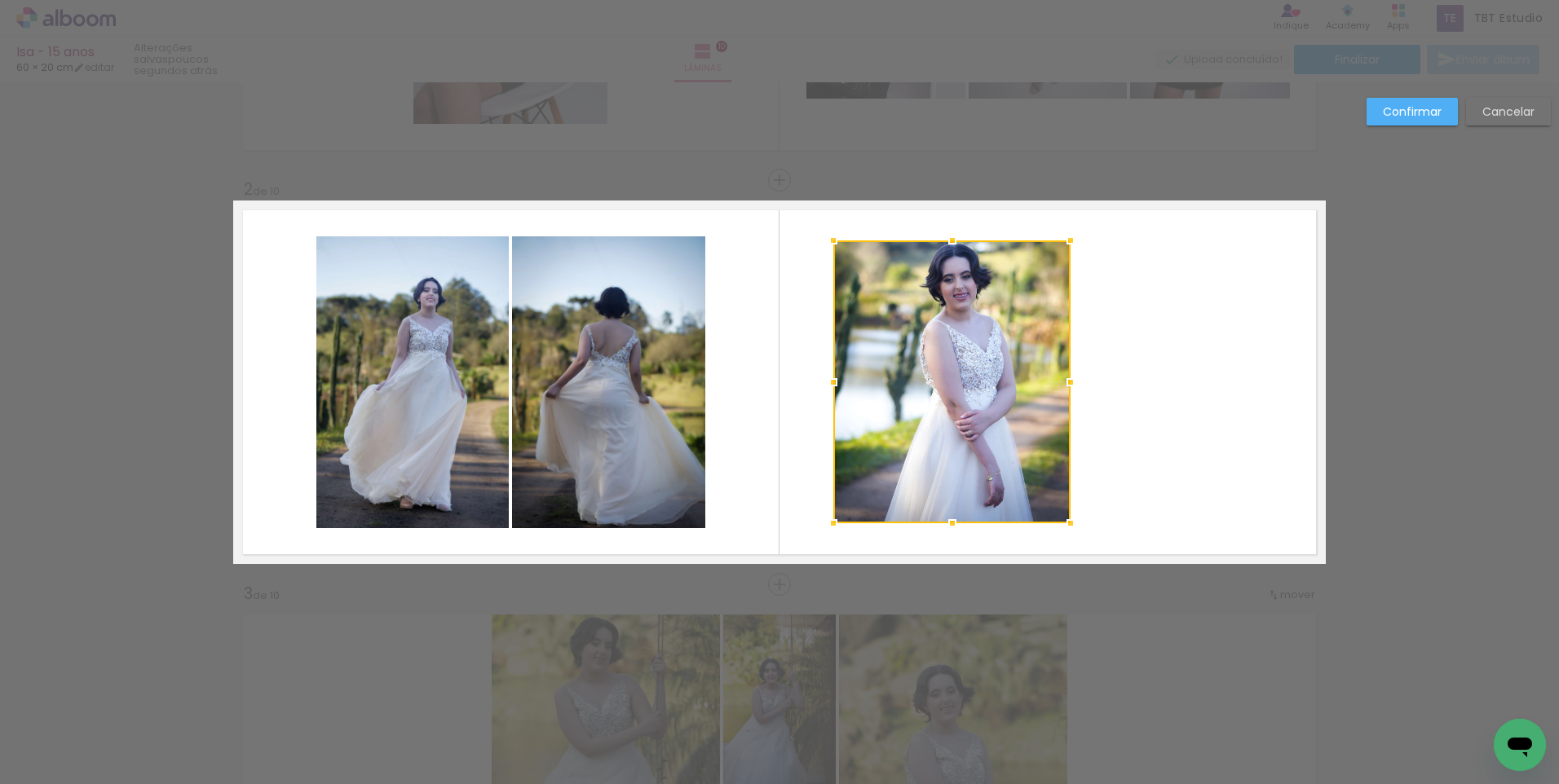
drag, startPoint x: 1051, startPoint y: 254, endPoint x: 1063, endPoint y: 246, distance: 14.4
click at [1063, 246] on div at bounding box center [1071, 241] width 32 height 32
click at [1184, 282] on quentale-layouter at bounding box center [780, 382] width 1093 height 363
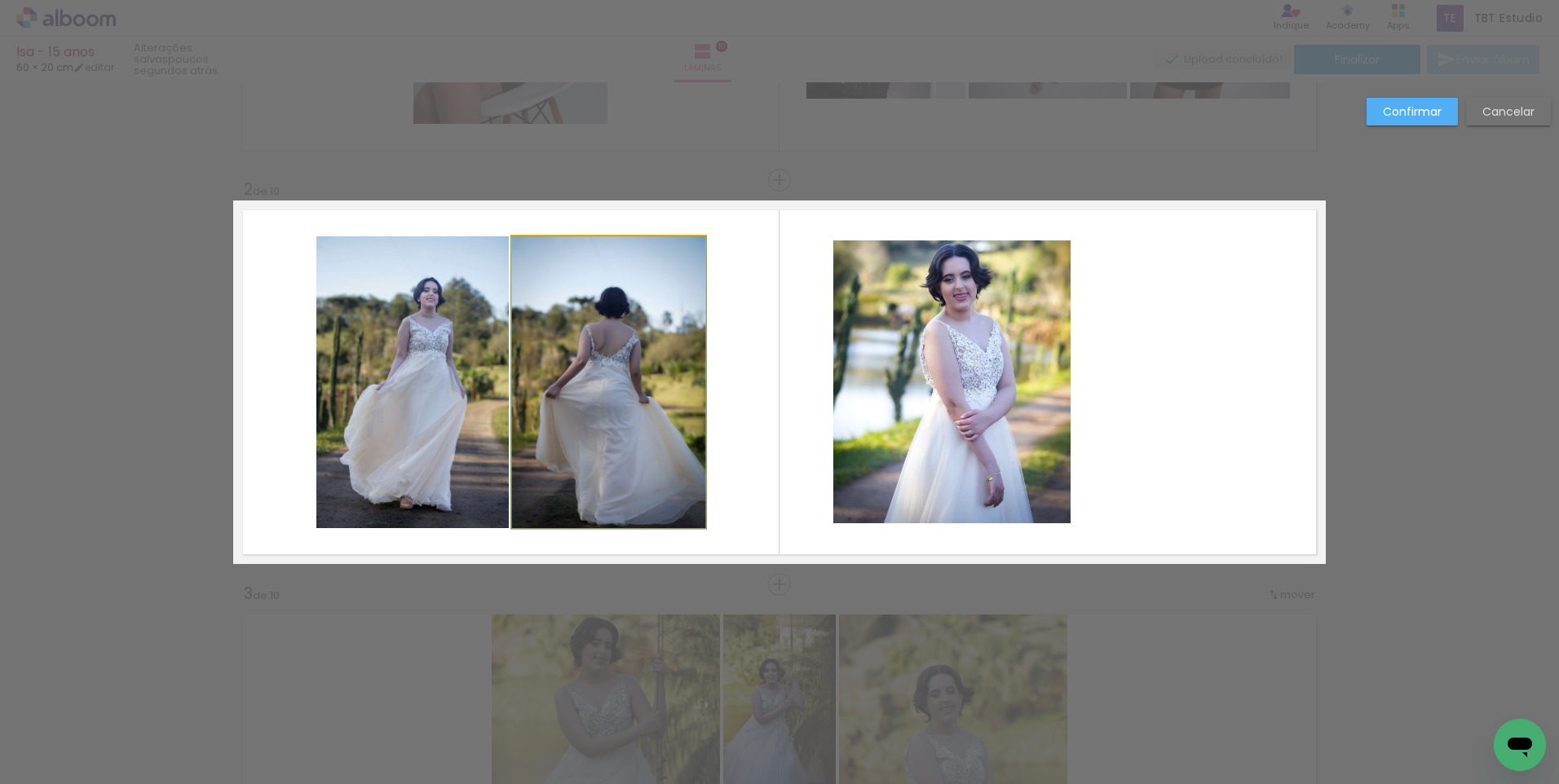
click at [619, 412] on quentale-photo at bounding box center [608, 382] width 193 height 292
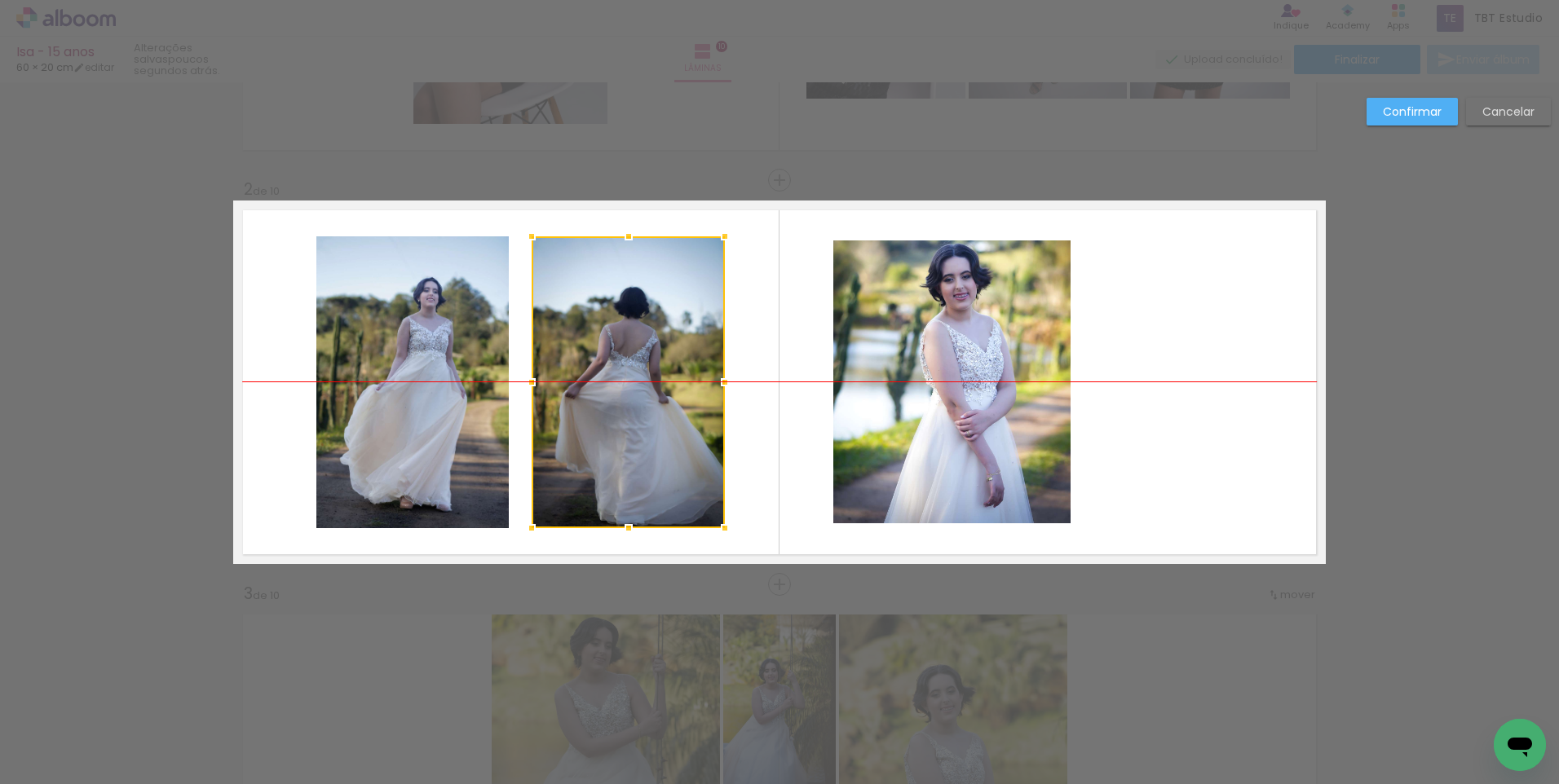
drag, startPoint x: 622, startPoint y: 411, endPoint x: 642, endPoint y: 405, distance: 20.9
click at [642, 405] on div at bounding box center [627, 382] width 193 height 292
click at [0, 0] on slot "Confirmar" at bounding box center [0, 0] width 0 height 0
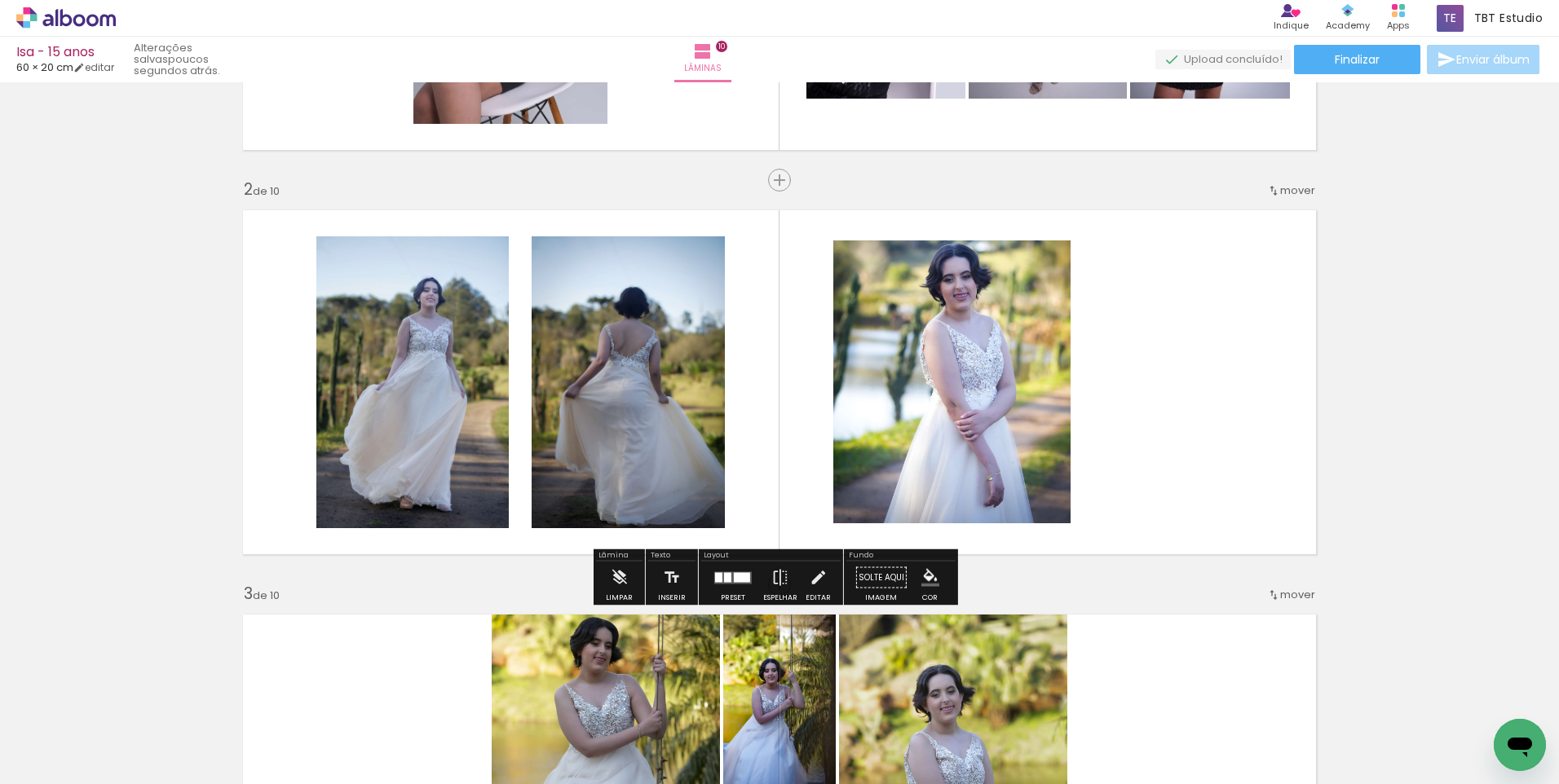
click at [641, 431] on quentale-photo at bounding box center [627, 382] width 193 height 292
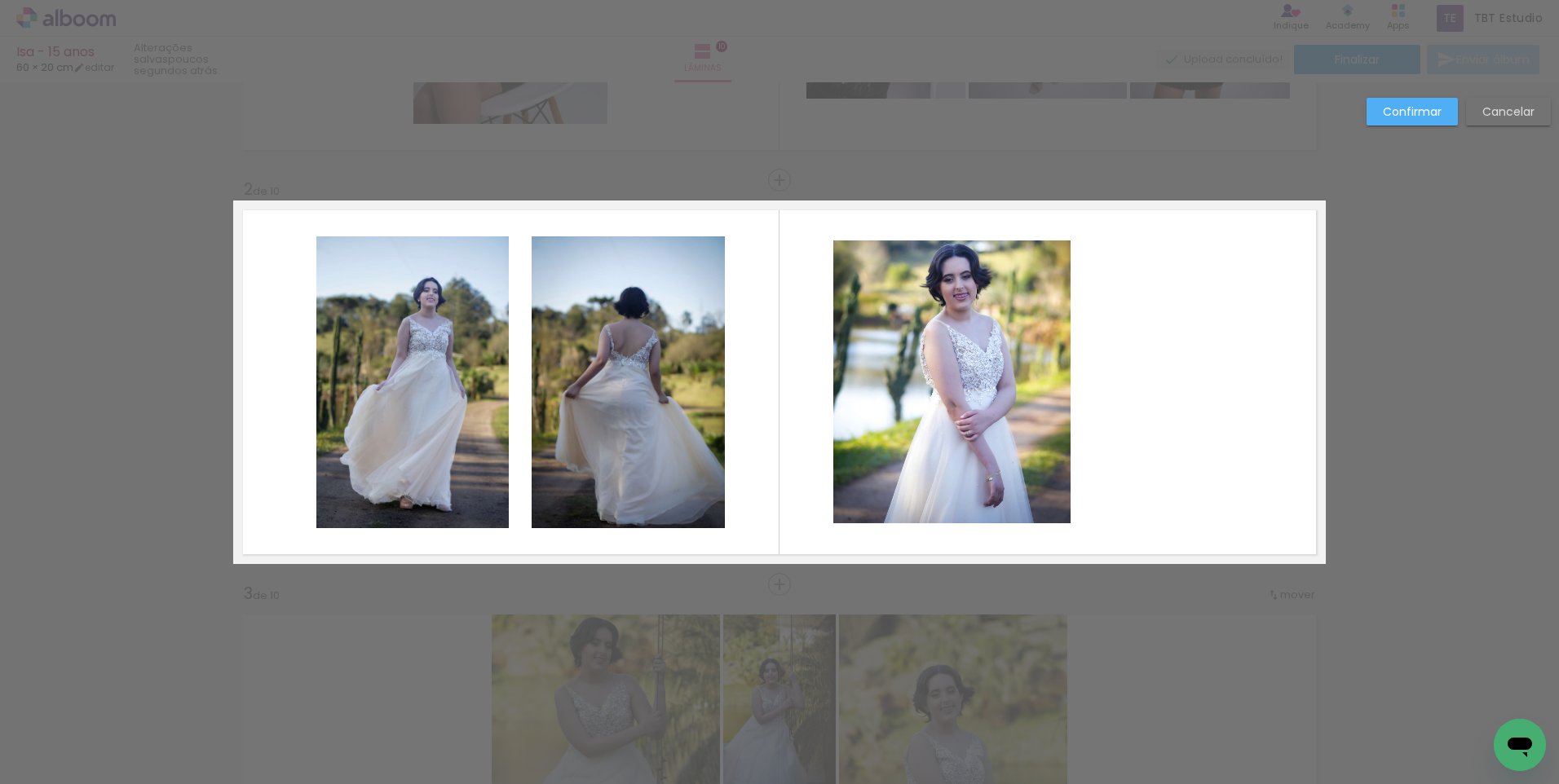
click at [1434, 98] on paper-button "Confirmar" at bounding box center [1412, 111] width 91 height 28
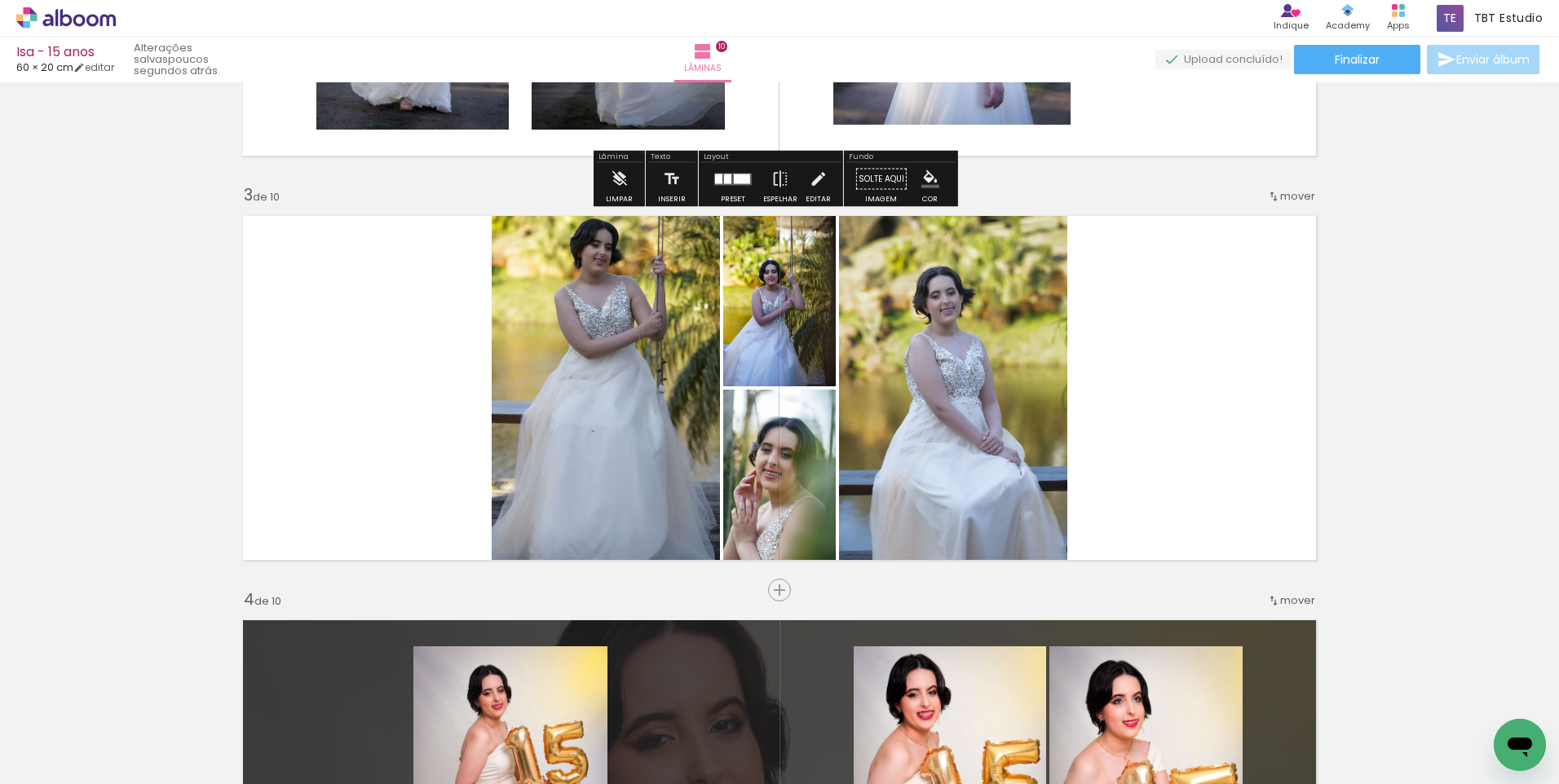
scroll to position [741, 0]
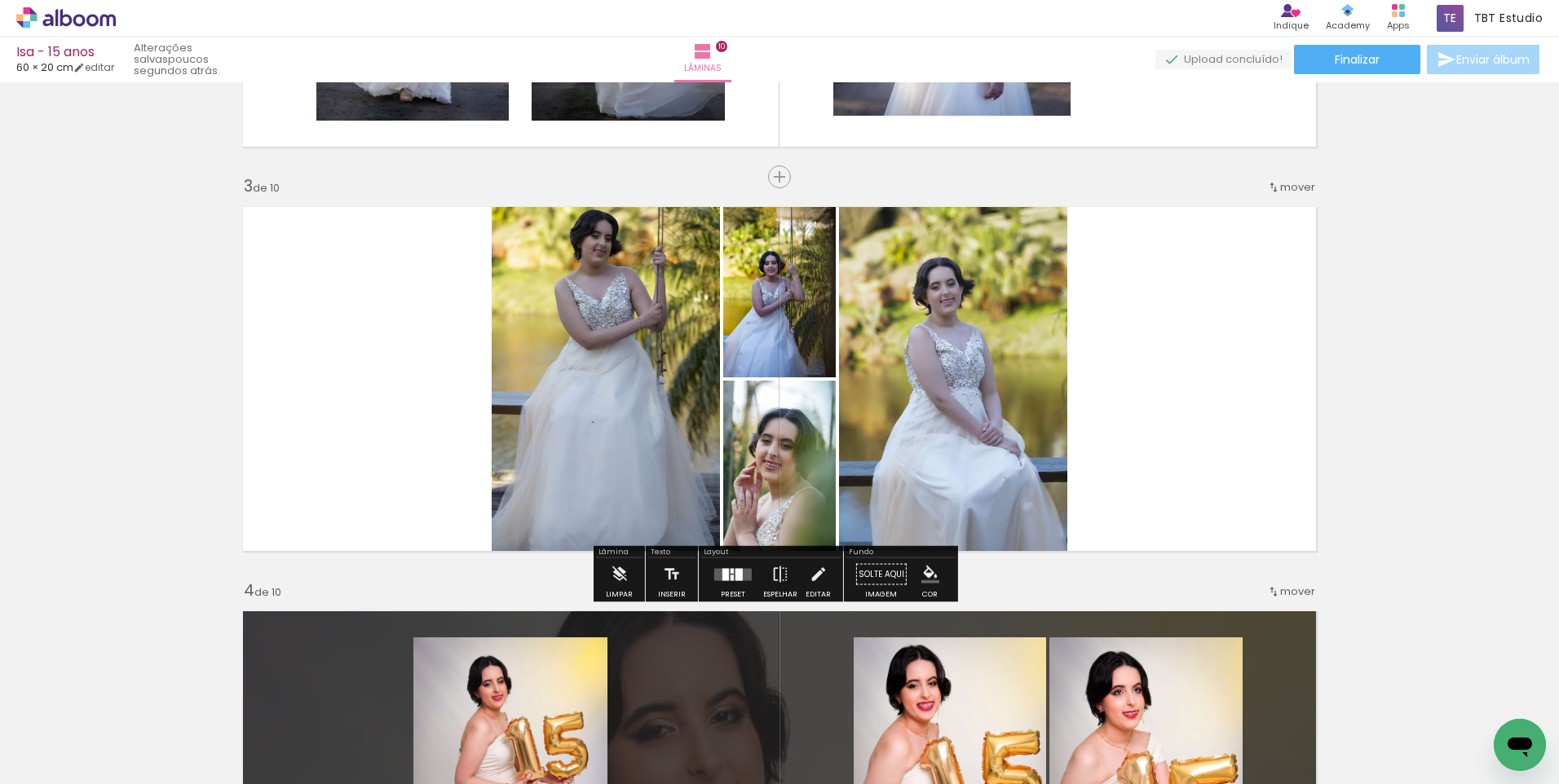
click at [736, 575] on div at bounding box center [740, 574] width 8 height 12
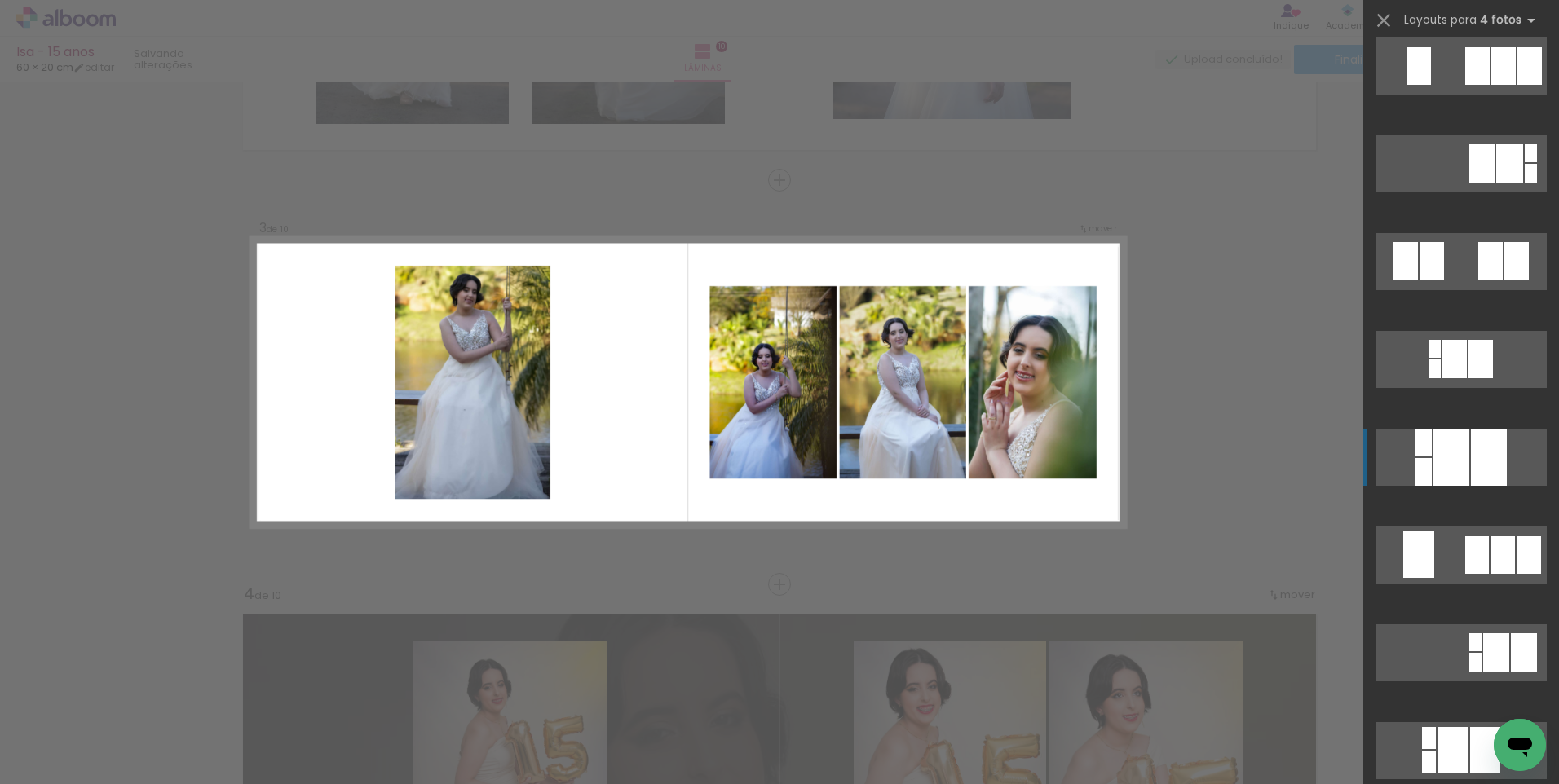
scroll to position [3342, 0]
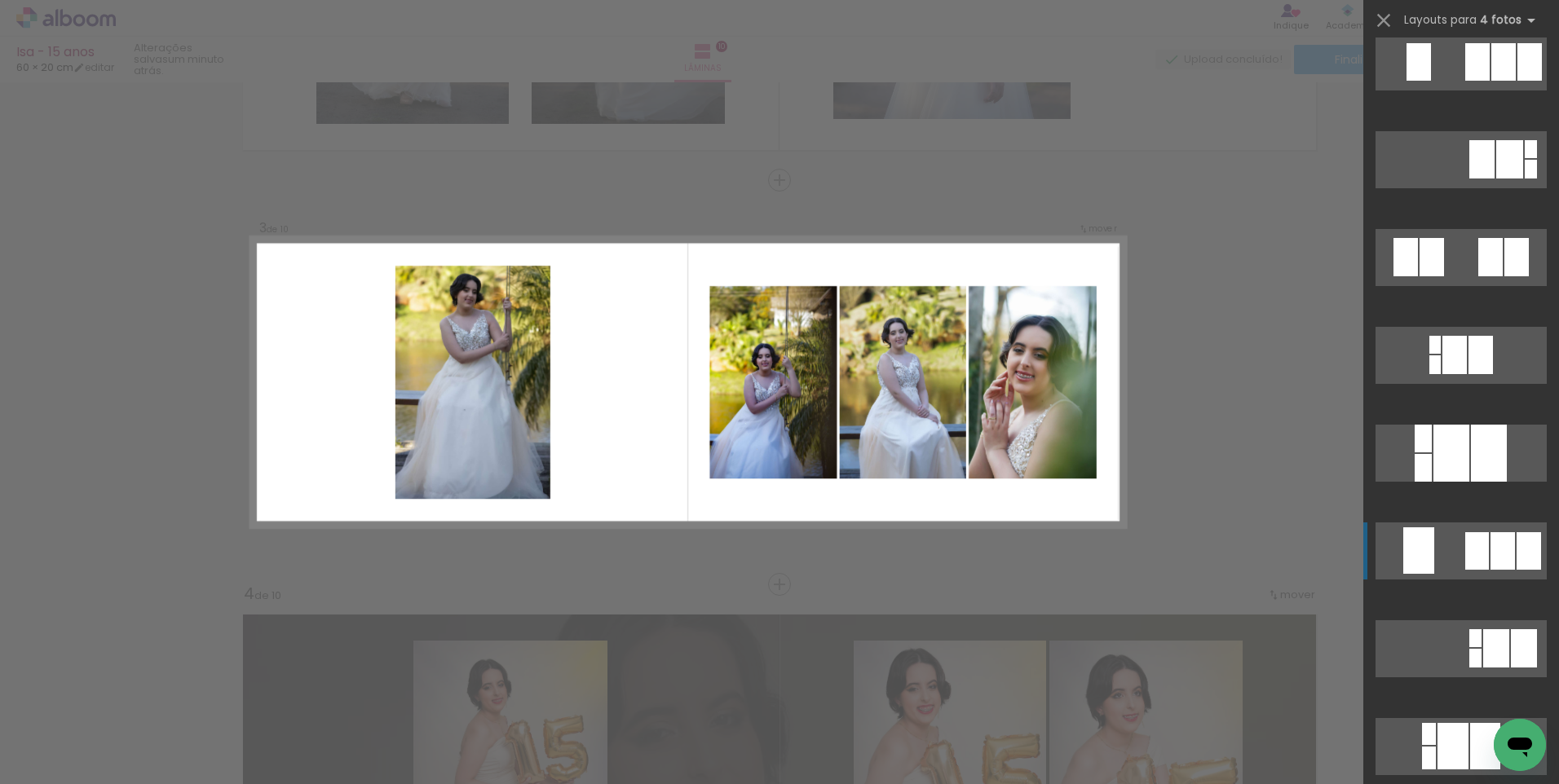
click at [1456, 570] on quentale-layouter at bounding box center [1461, 551] width 171 height 57
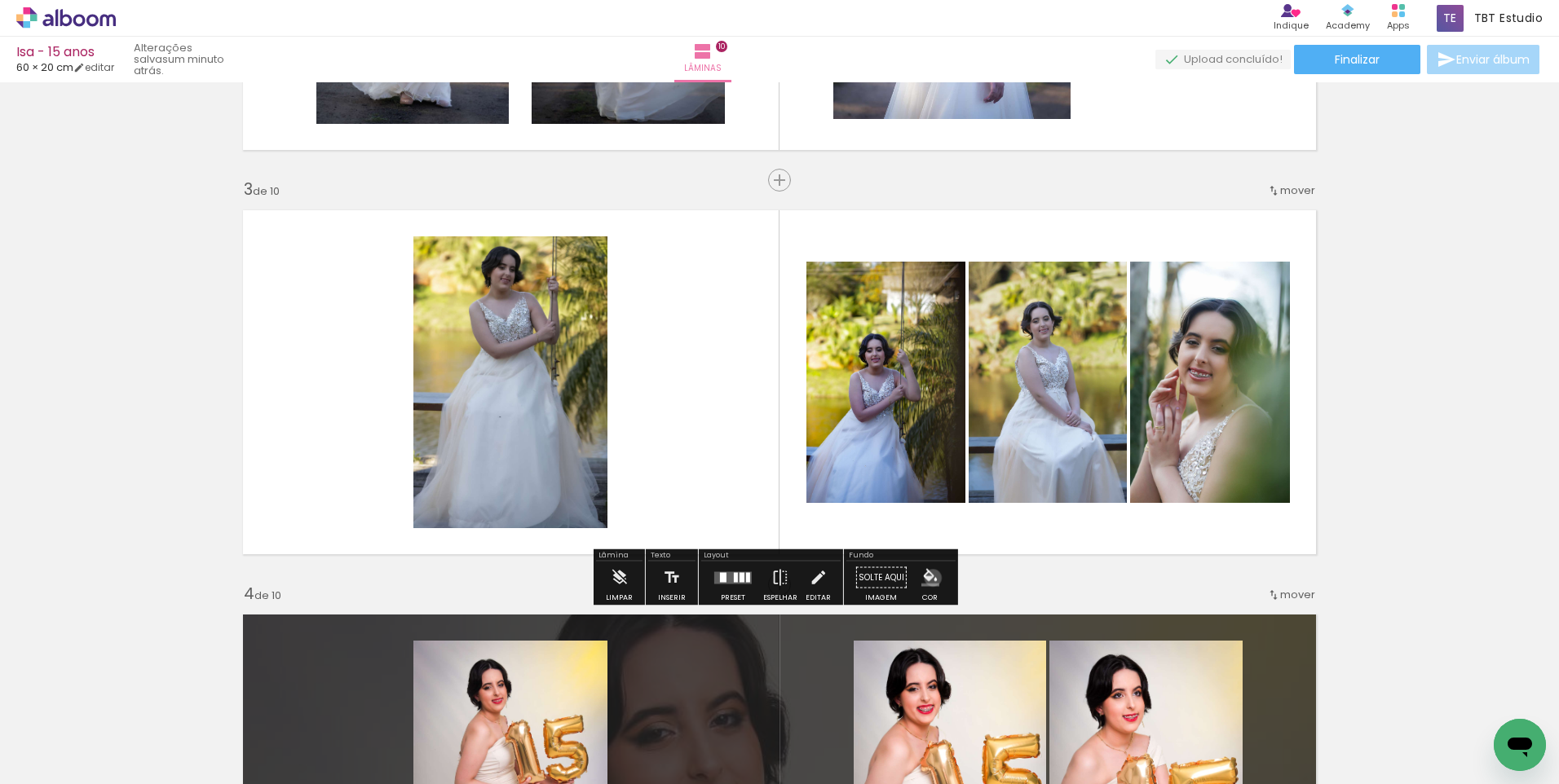
click at [927, 577] on iron-icon "color picker" at bounding box center [930, 578] width 18 height 18
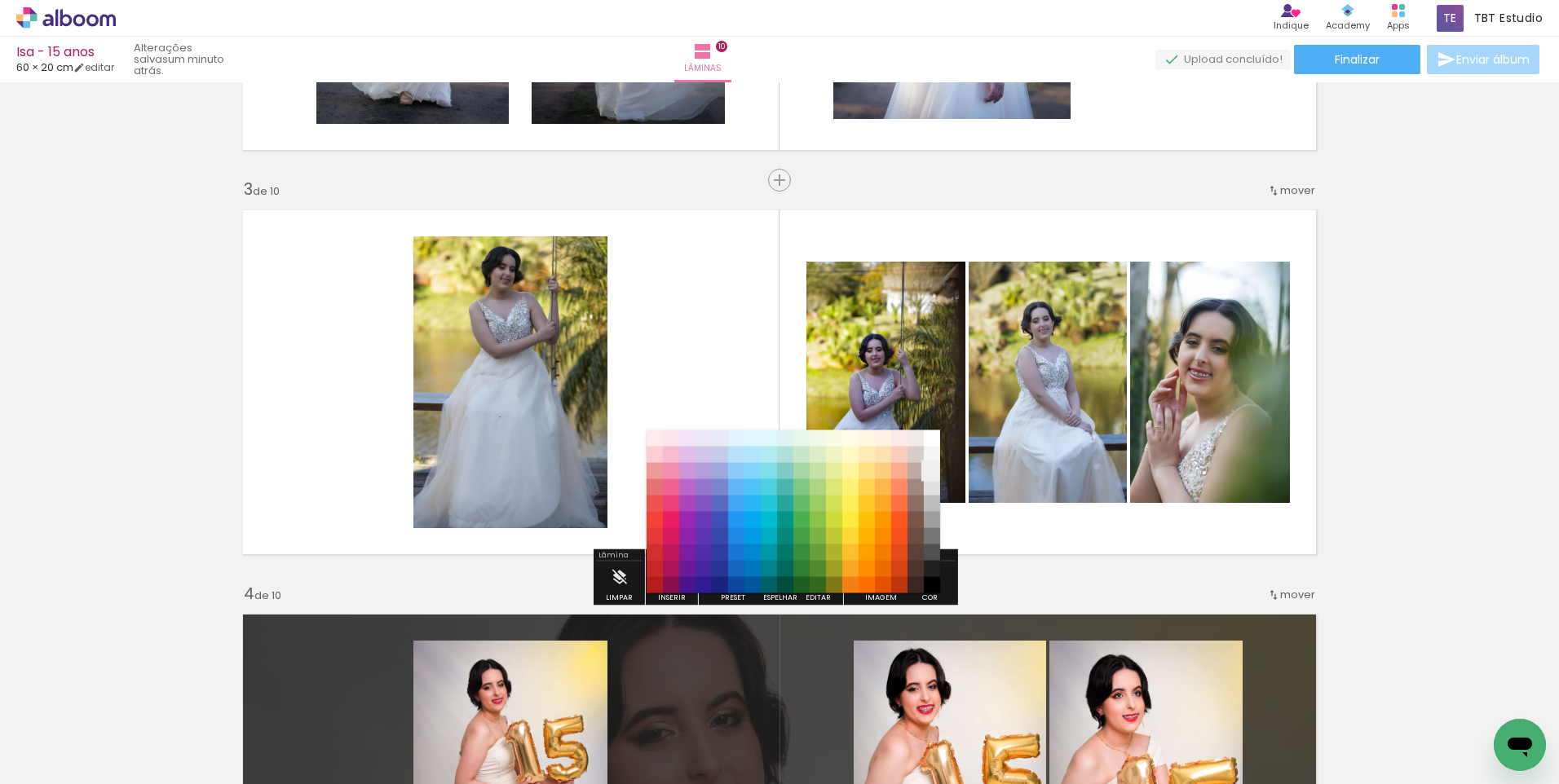
click at [930, 469] on paper-item "#eeeeee" at bounding box center [932, 471] width 16 height 16
click at [932, 488] on paper-item "#e0e0e0" at bounding box center [932, 487] width 16 height 16
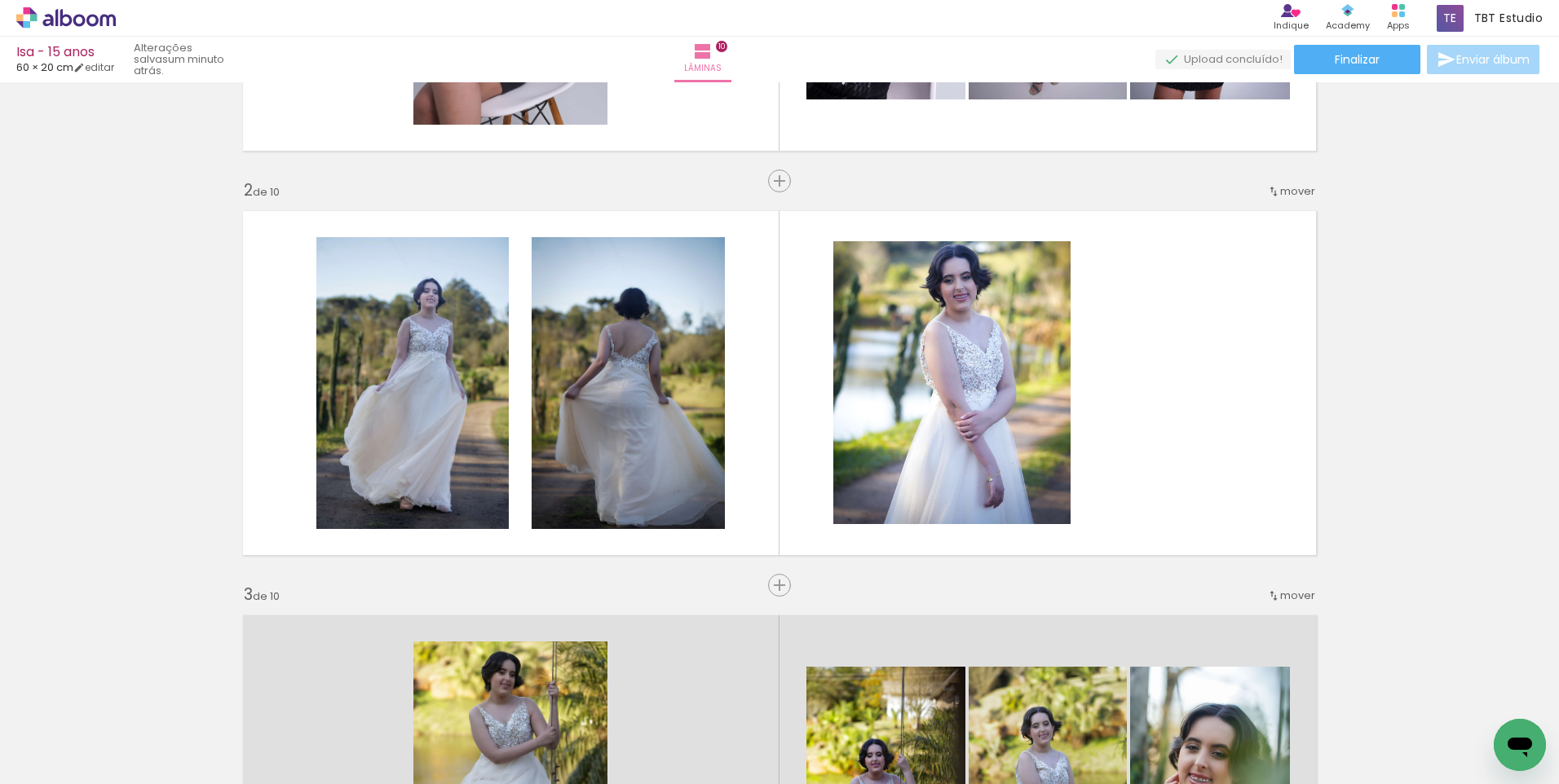
scroll to position [330, 0]
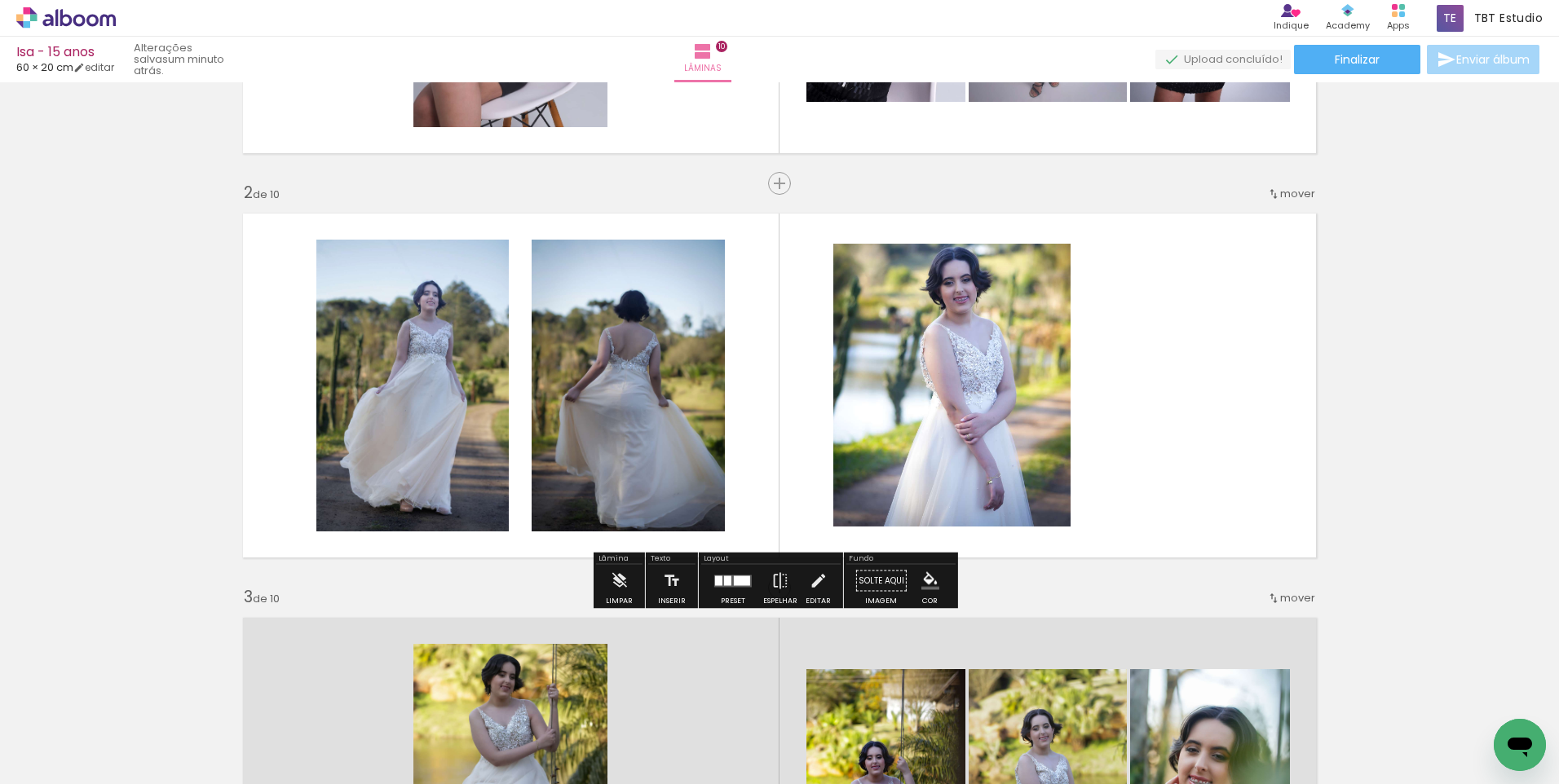
click at [930, 586] on iron-icon "color picker" at bounding box center [930, 580] width 18 height 18
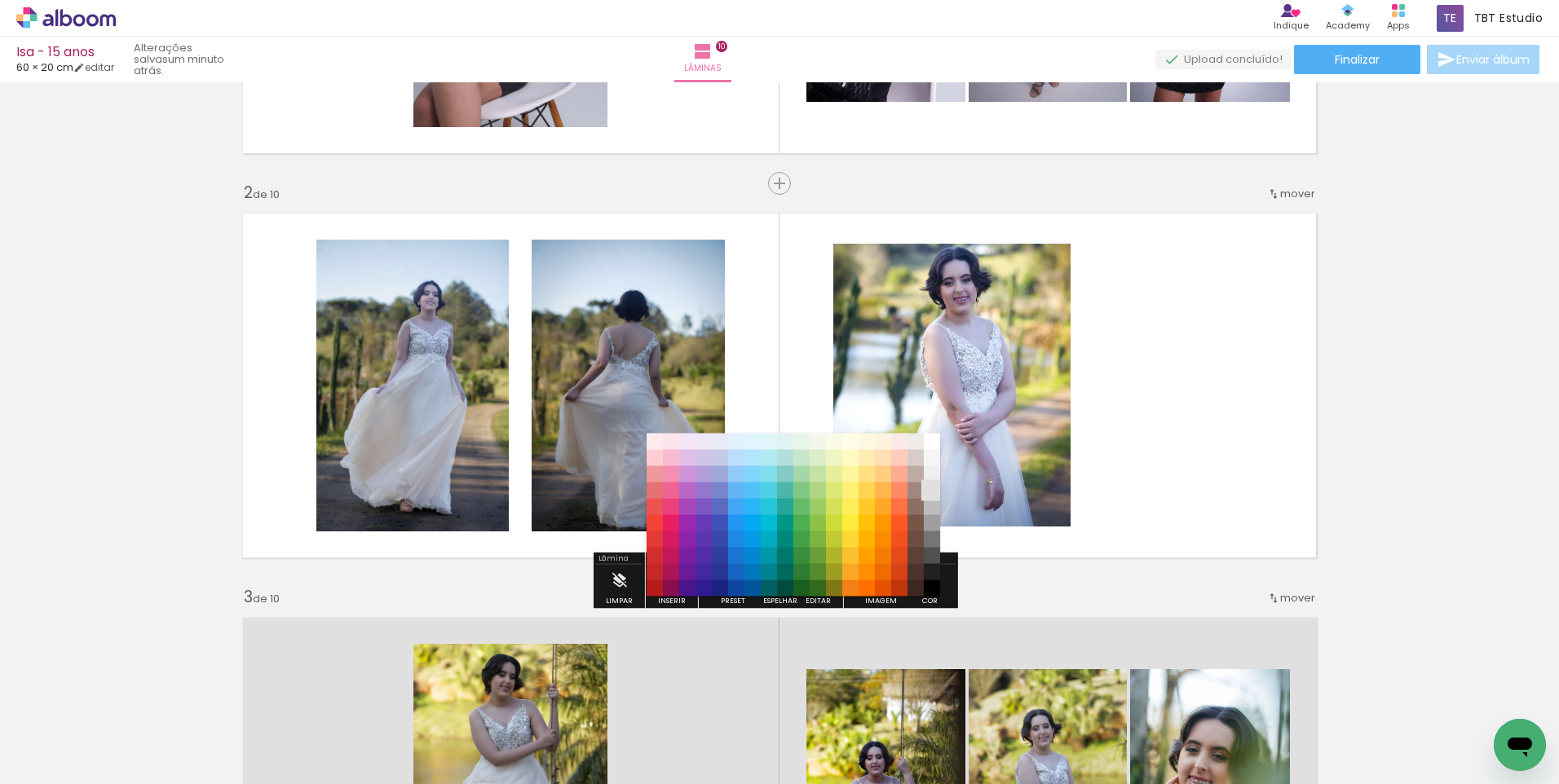
click at [931, 492] on paper-item "#e0e0e0" at bounding box center [932, 490] width 16 height 16
click at [931, 515] on paper-item "#bdbdbd" at bounding box center [932, 506] width 16 height 16
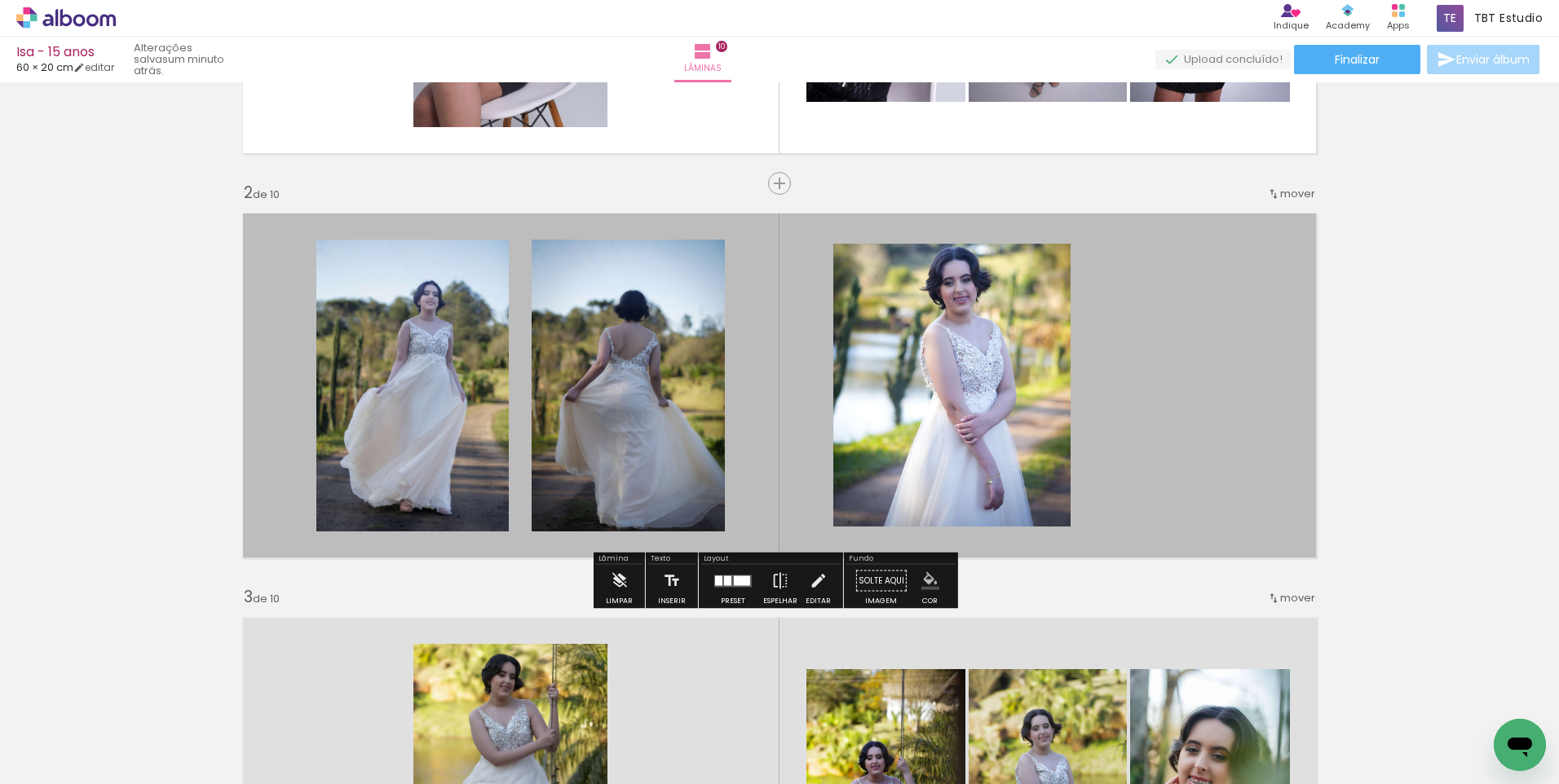
click at [931, 579] on iron-icon "color picker" at bounding box center [930, 580] width 18 height 18
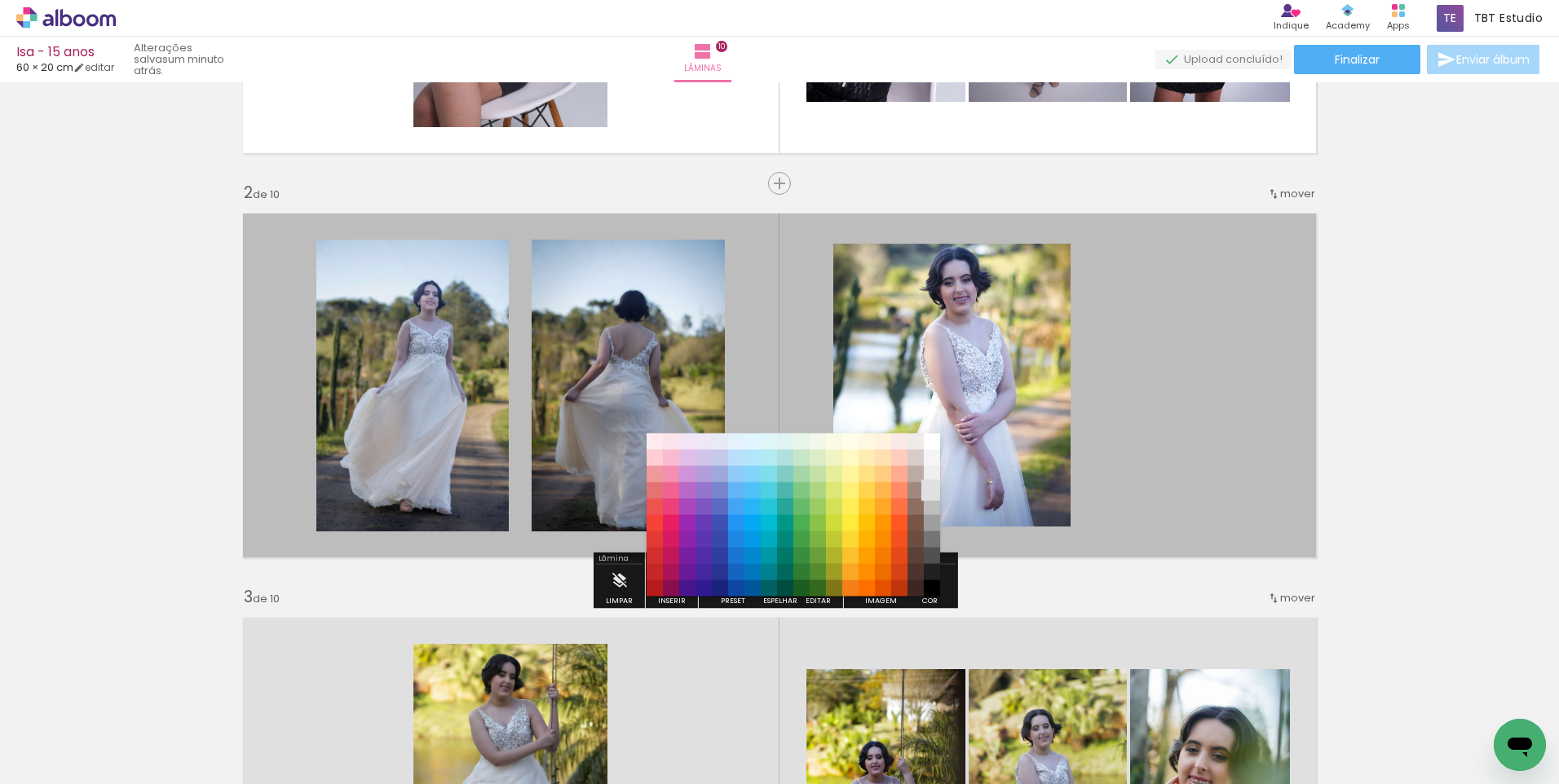
click at [937, 491] on paper-item "#e0e0e0" at bounding box center [932, 490] width 16 height 16
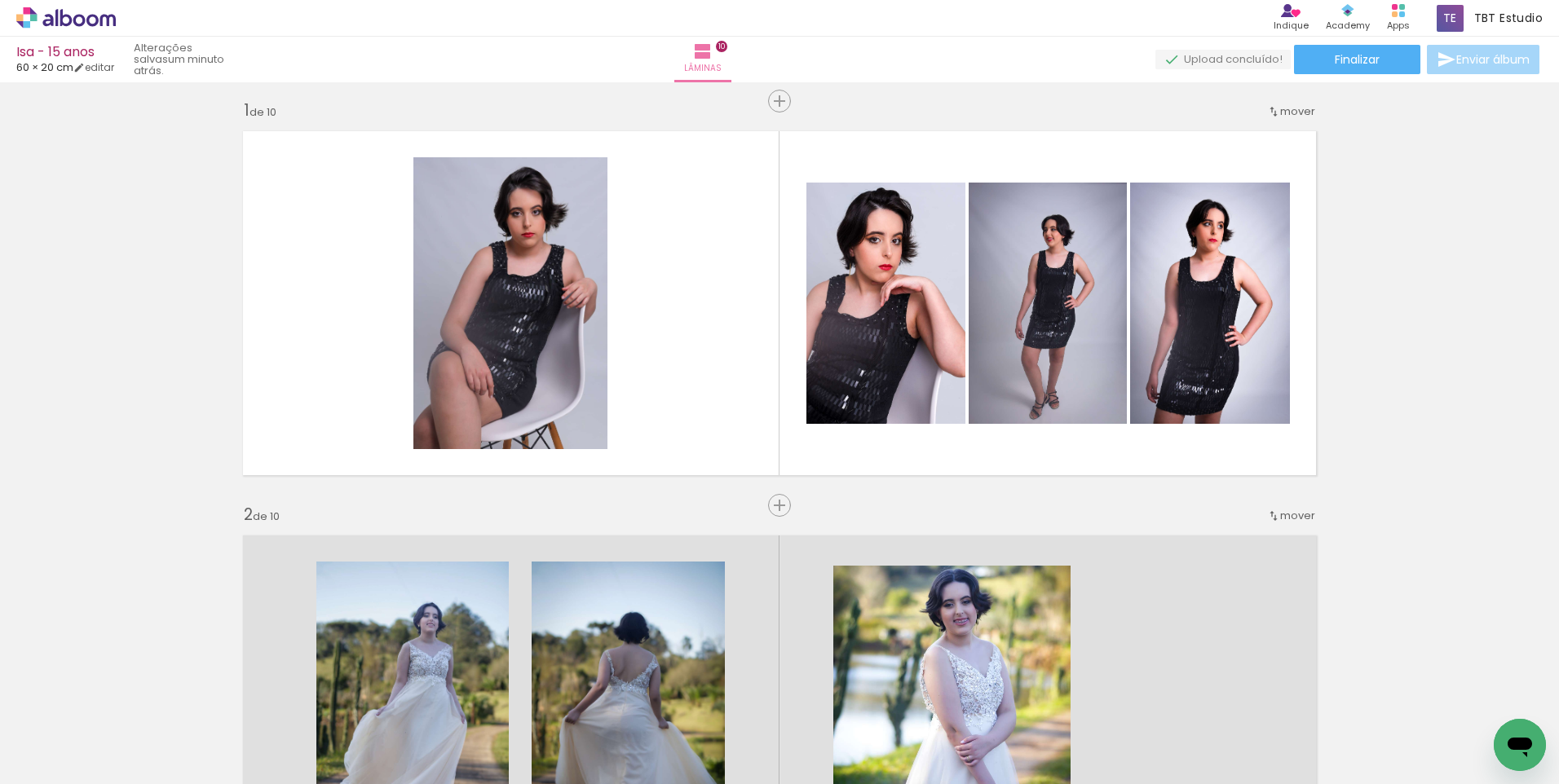
scroll to position [4, 0]
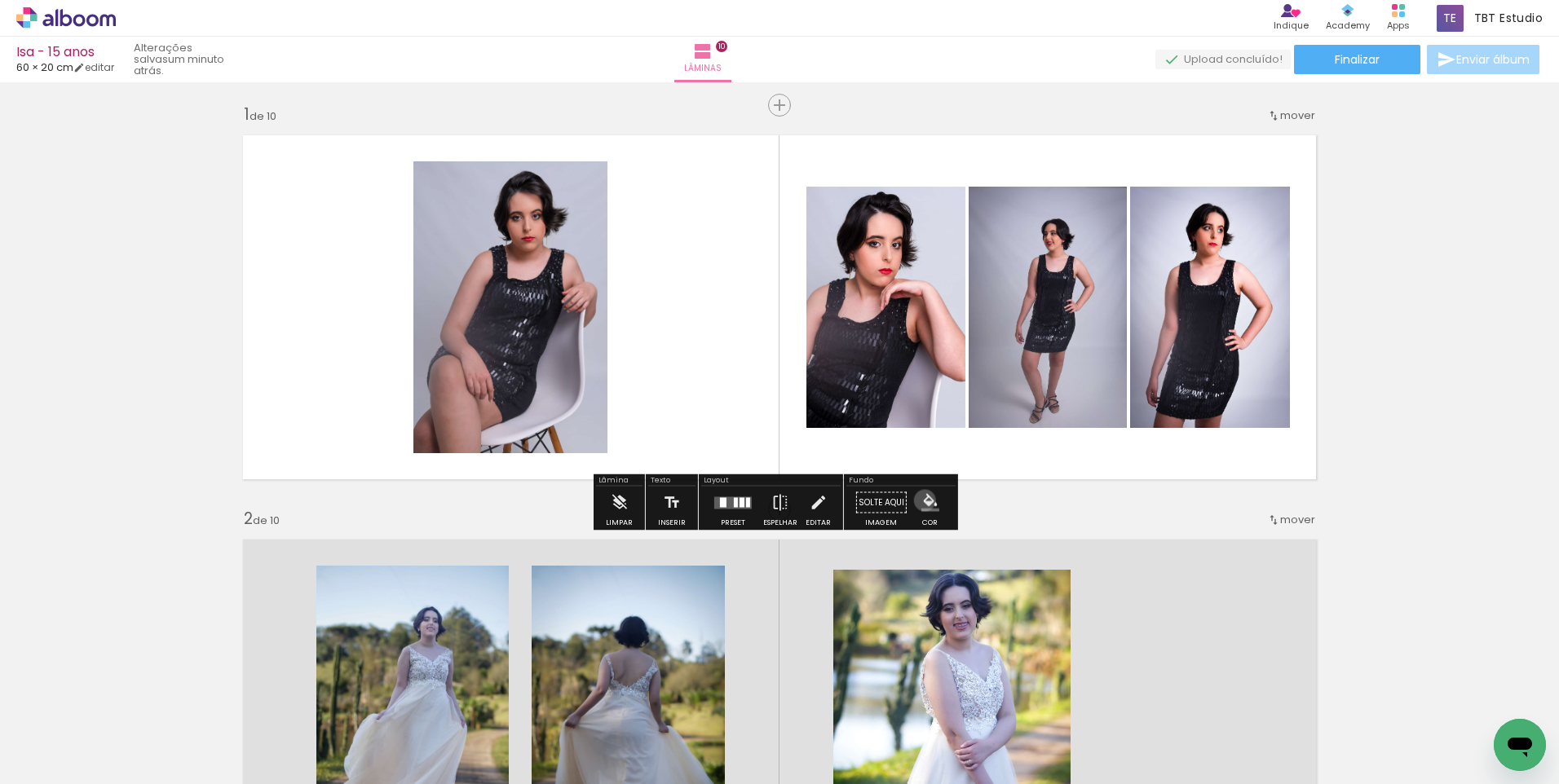
click at [921, 500] on iron-icon "color picker" at bounding box center [930, 502] width 18 height 18
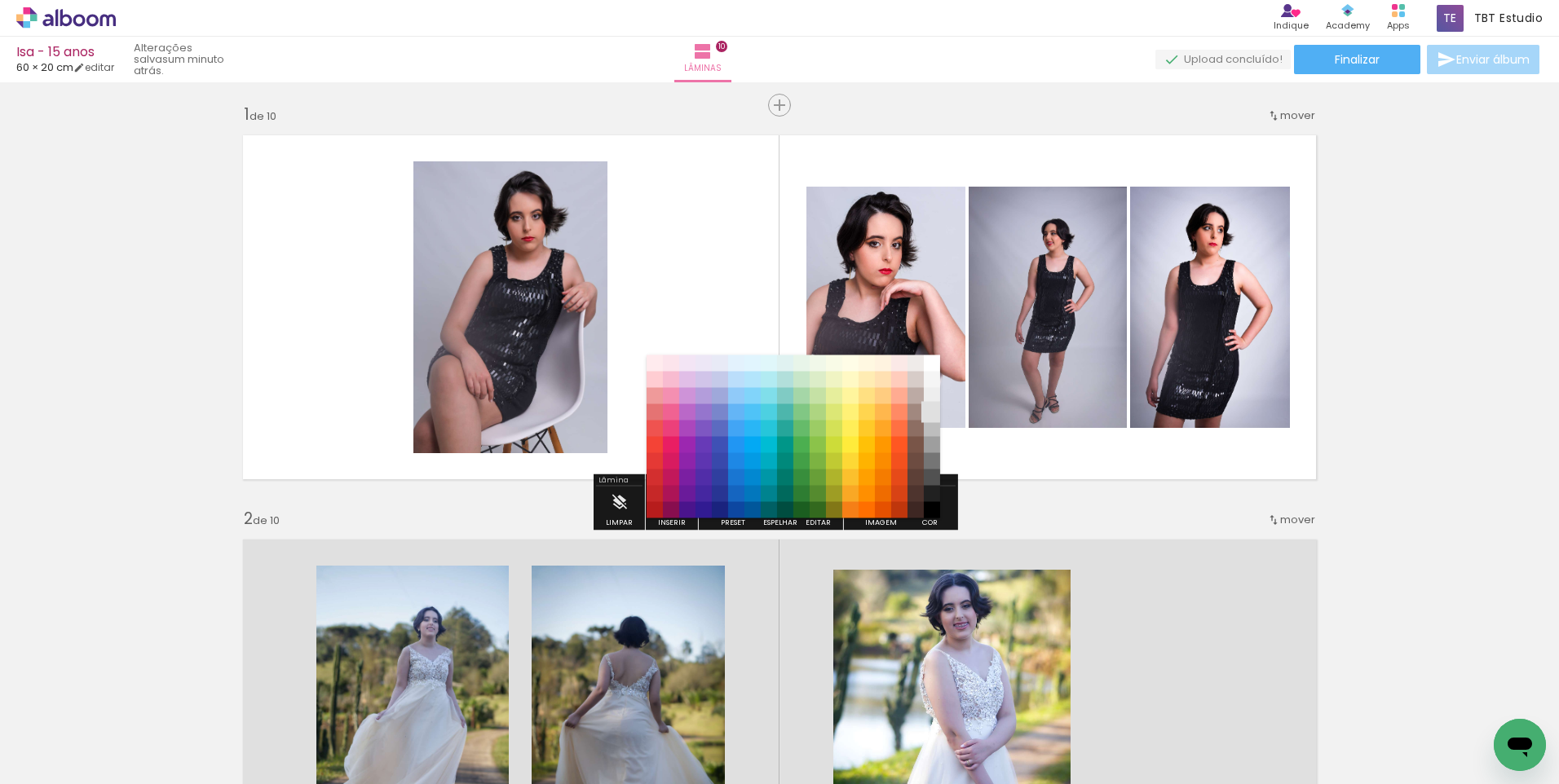
click at [930, 408] on paper-item "#e0e0e0" at bounding box center [932, 412] width 16 height 16
click at [932, 431] on paper-item "#bdbdbd" at bounding box center [932, 428] width 16 height 16
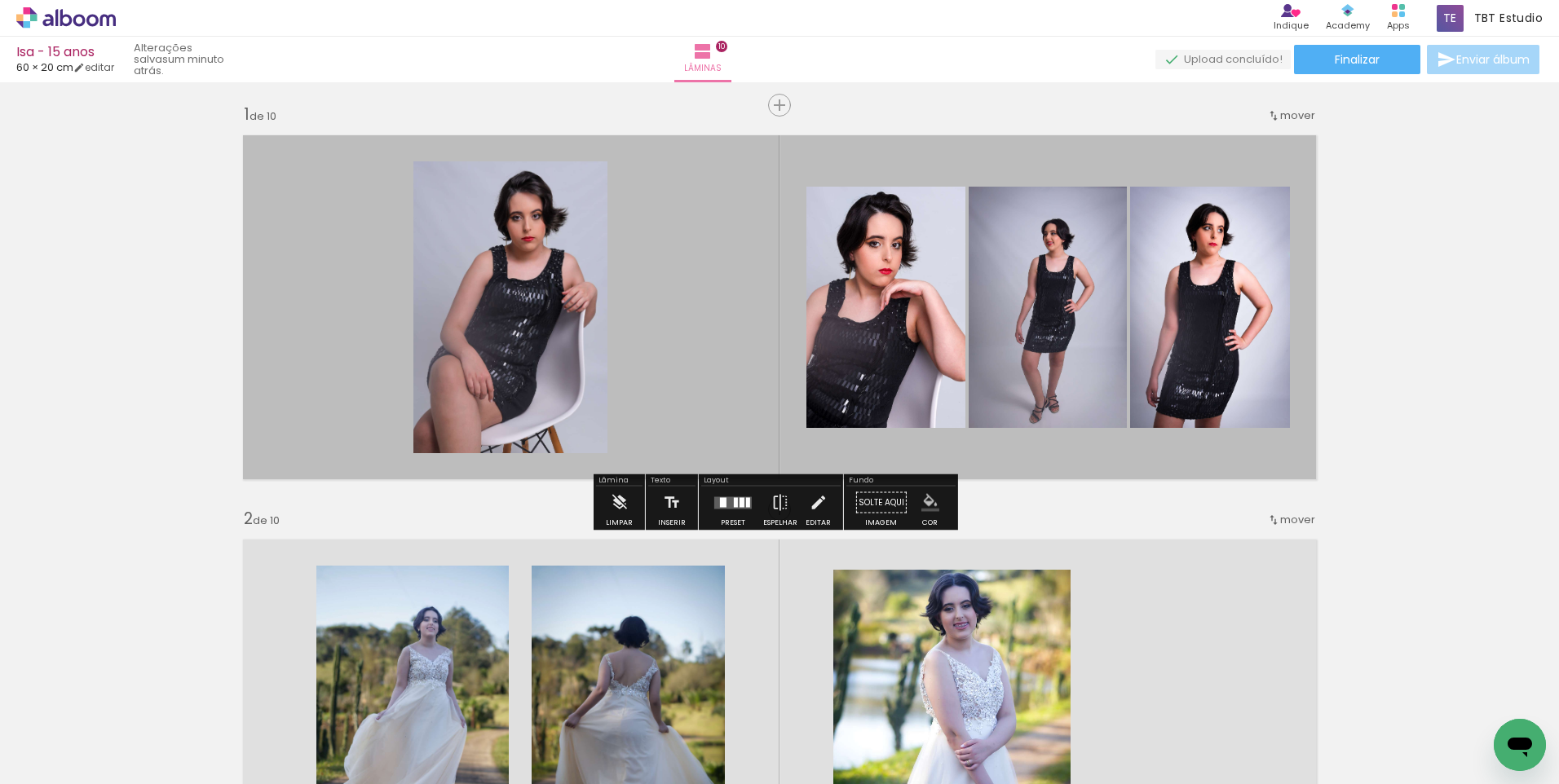
click at [929, 503] on iron-icon "color picker" at bounding box center [930, 502] width 18 height 18
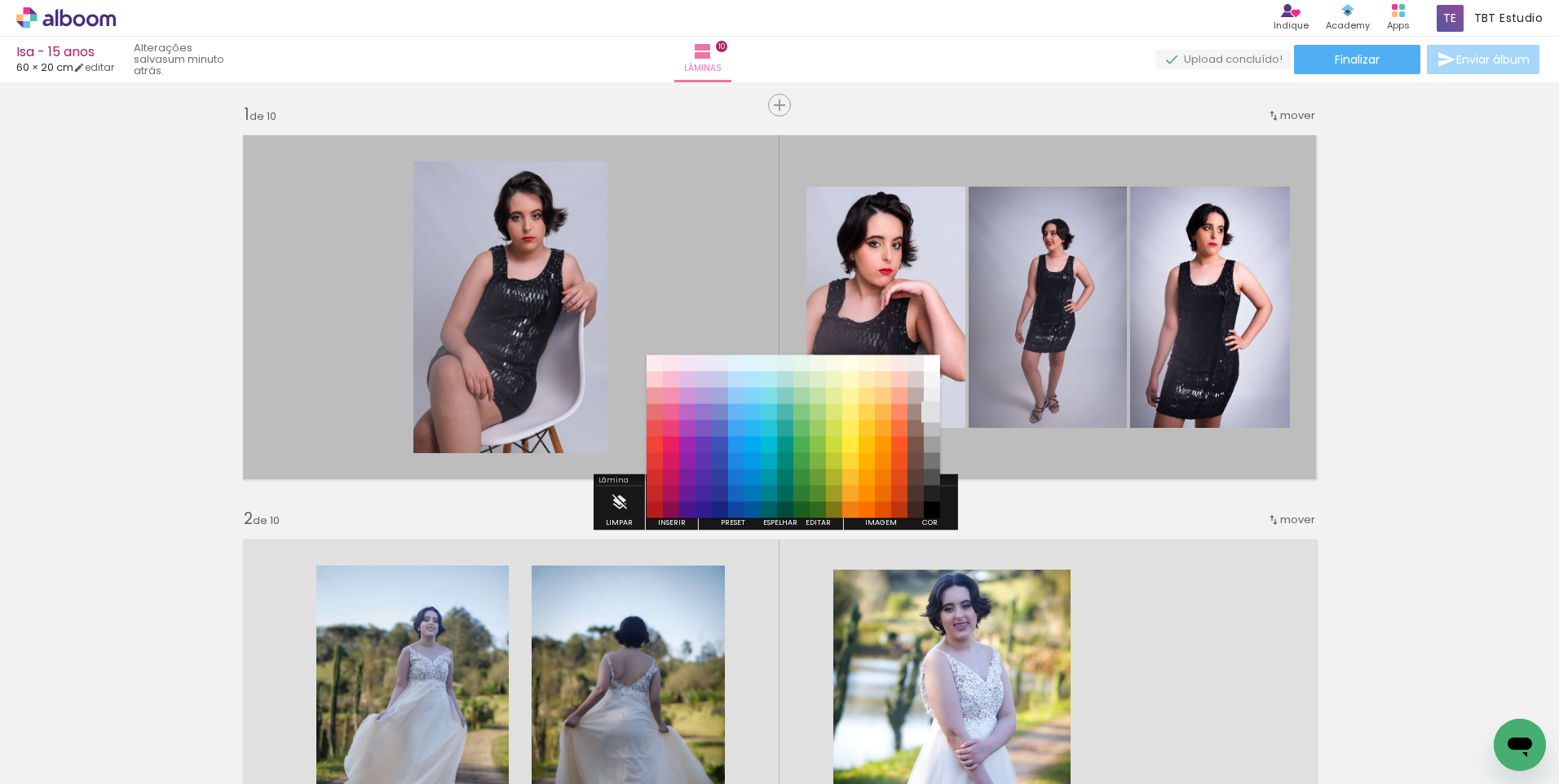
click at [931, 408] on paper-item "#e0e0e0" at bounding box center [932, 412] width 16 height 16
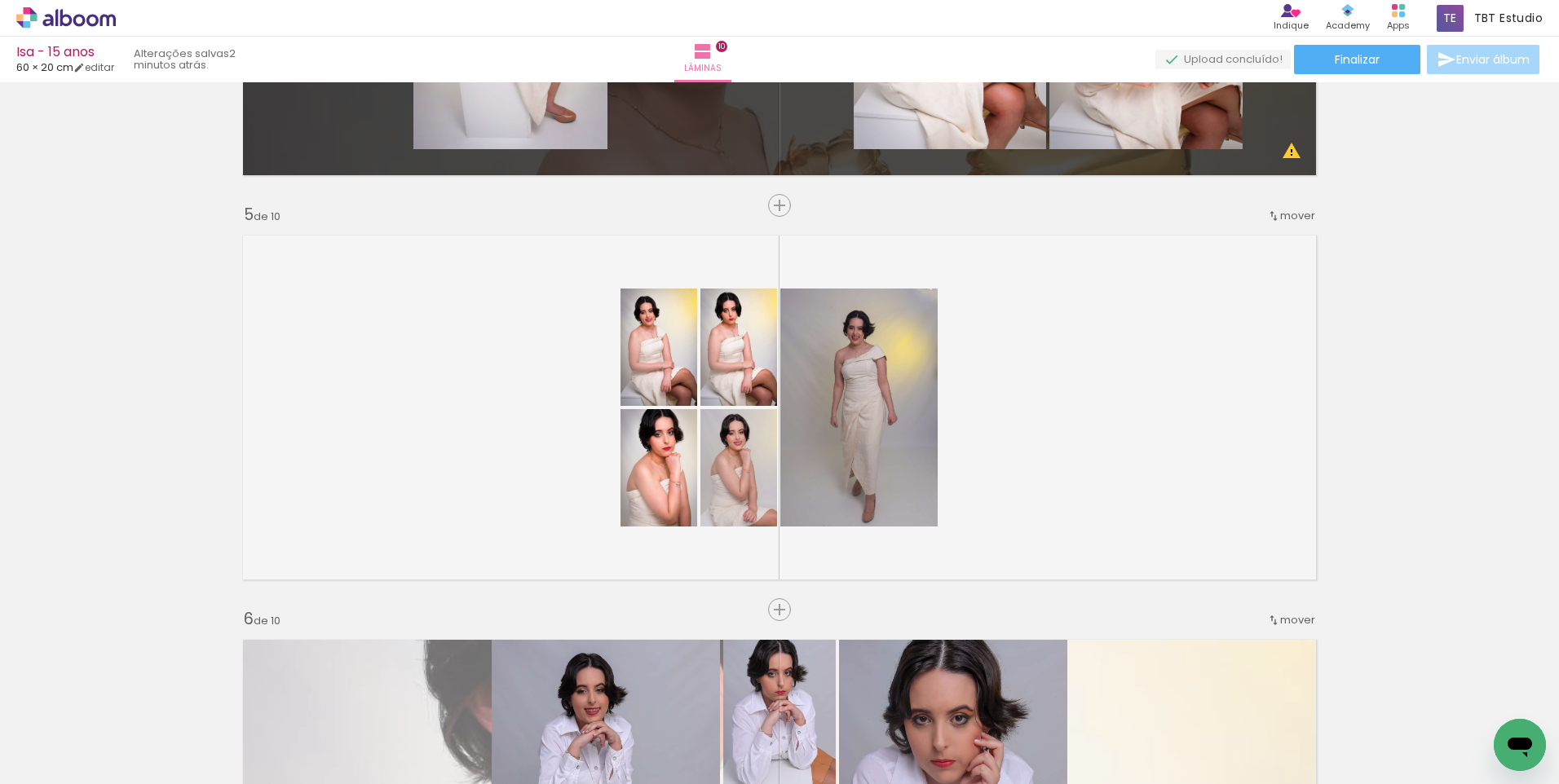
scroll to position [1549, 0]
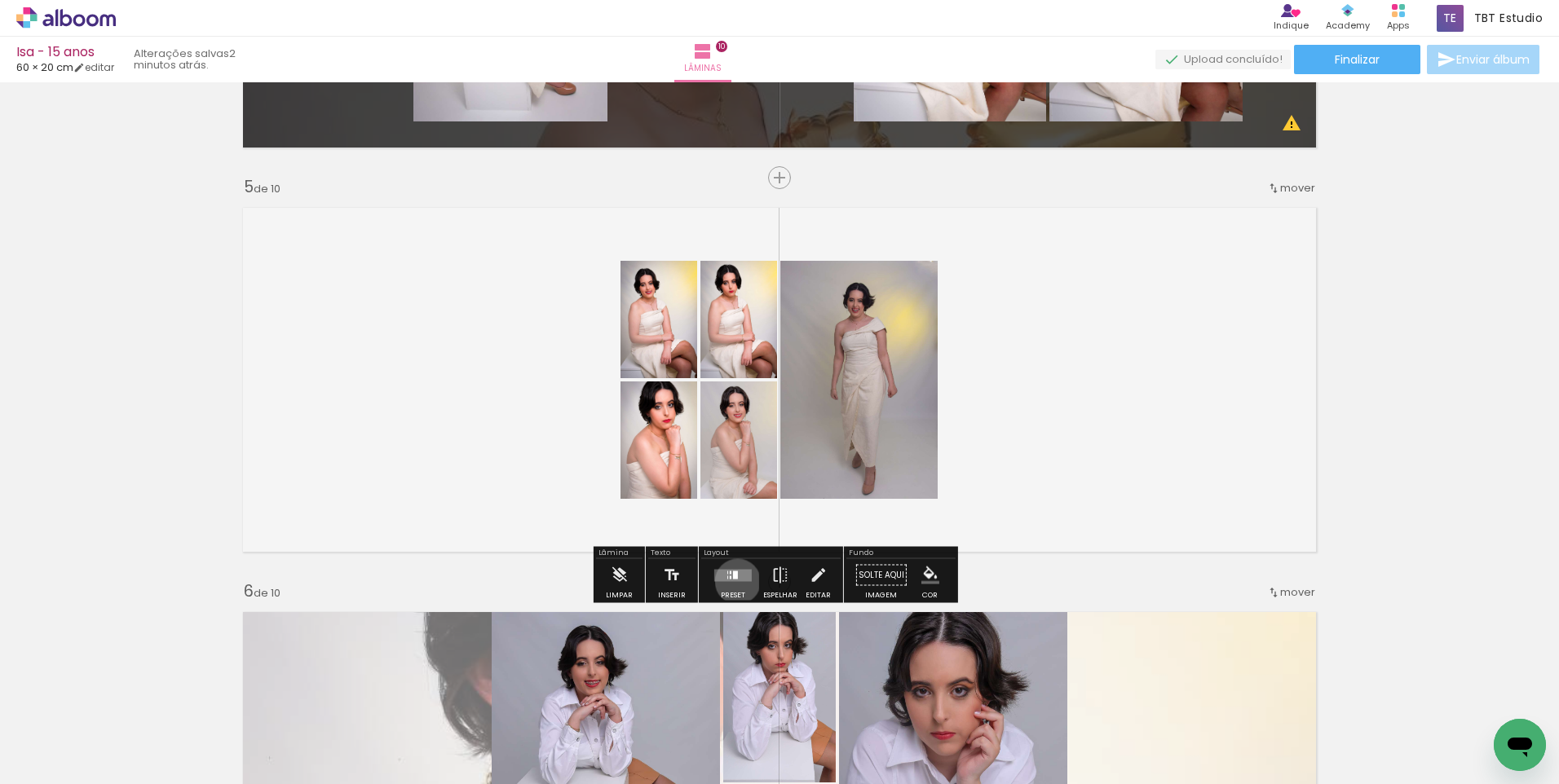
click at [734, 581] on div at bounding box center [733, 576] width 44 height 32
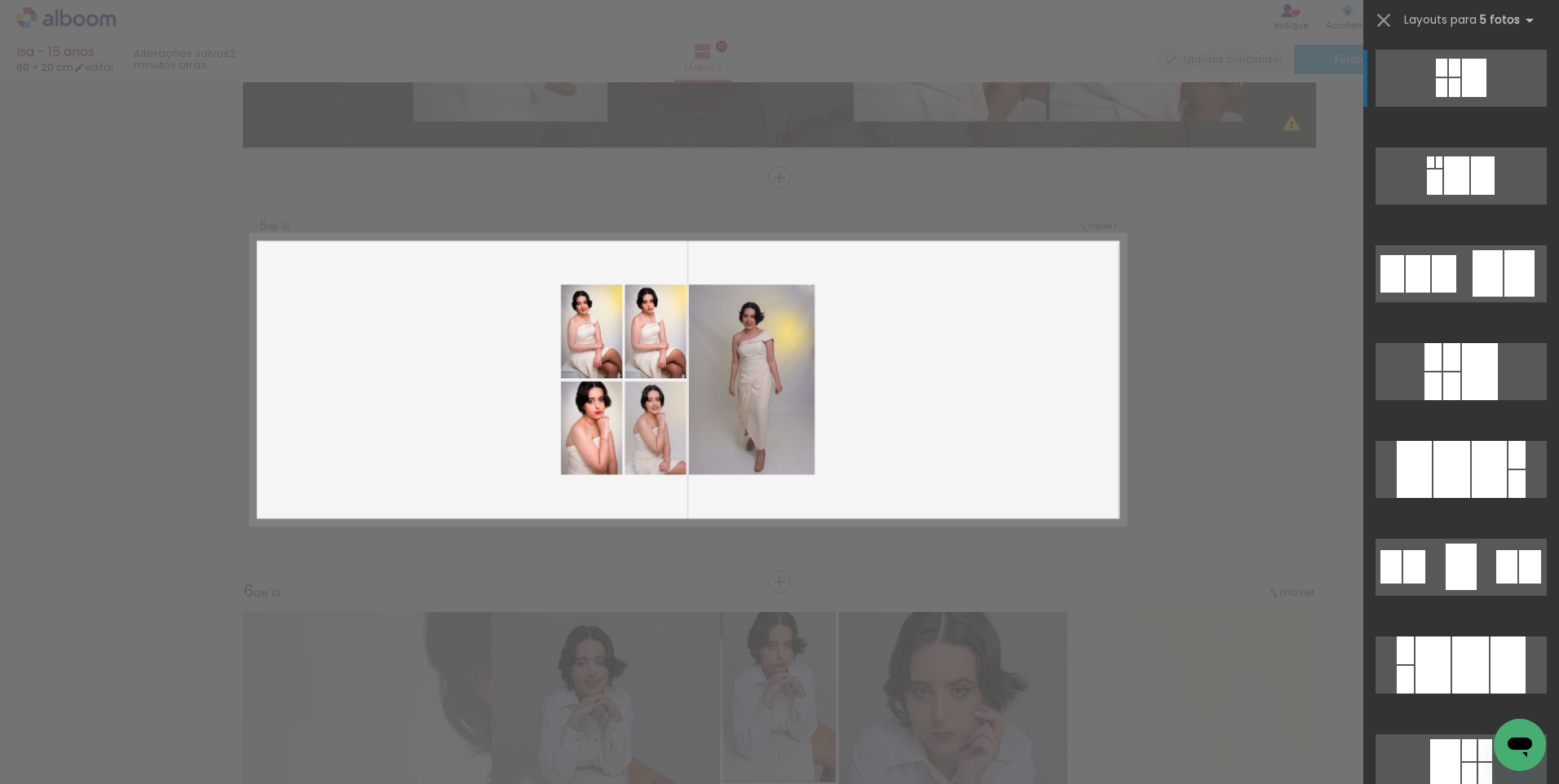
scroll to position [1546, 0]
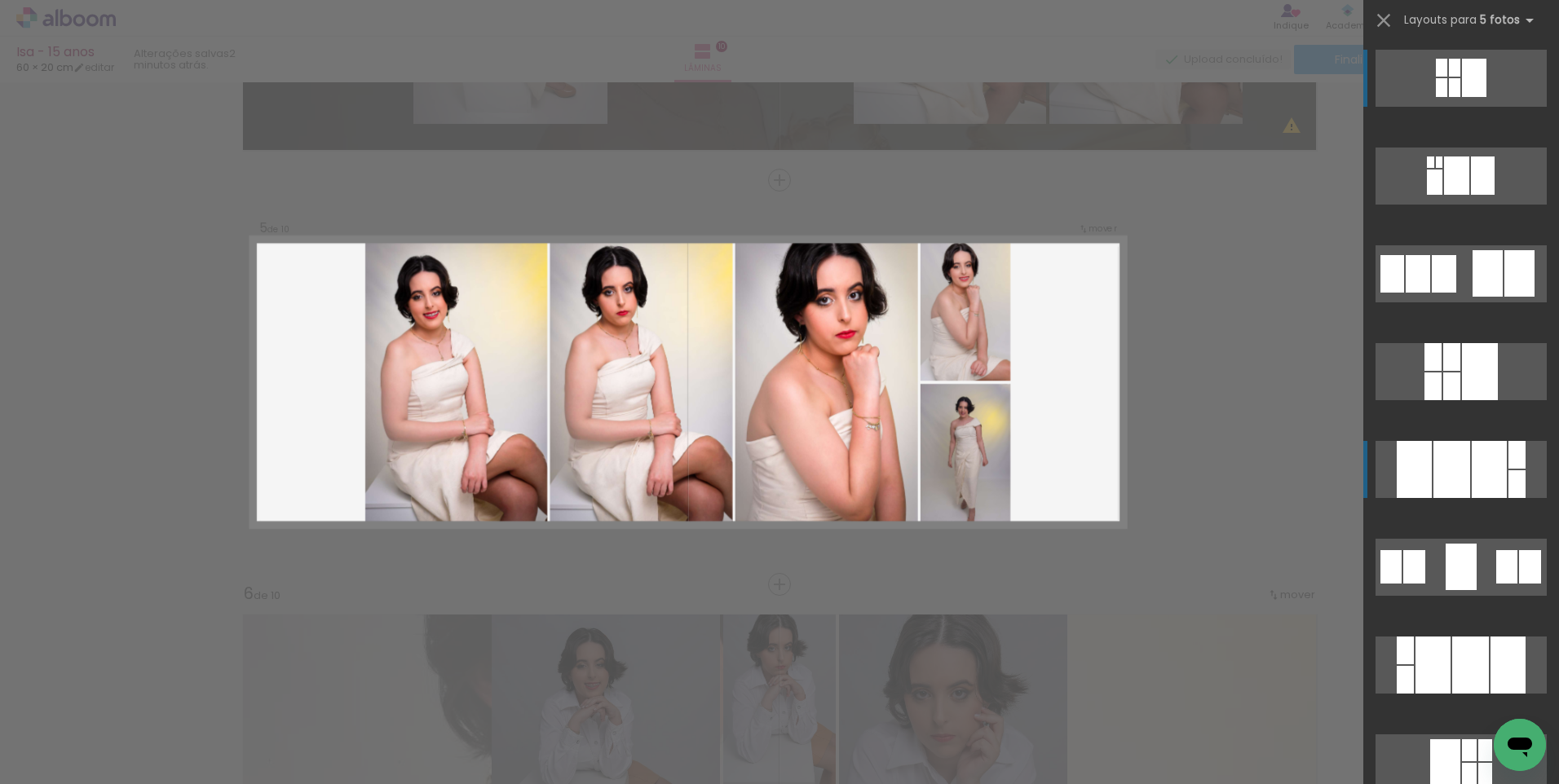
click at [1452, 476] on div at bounding box center [1451, 469] width 37 height 57
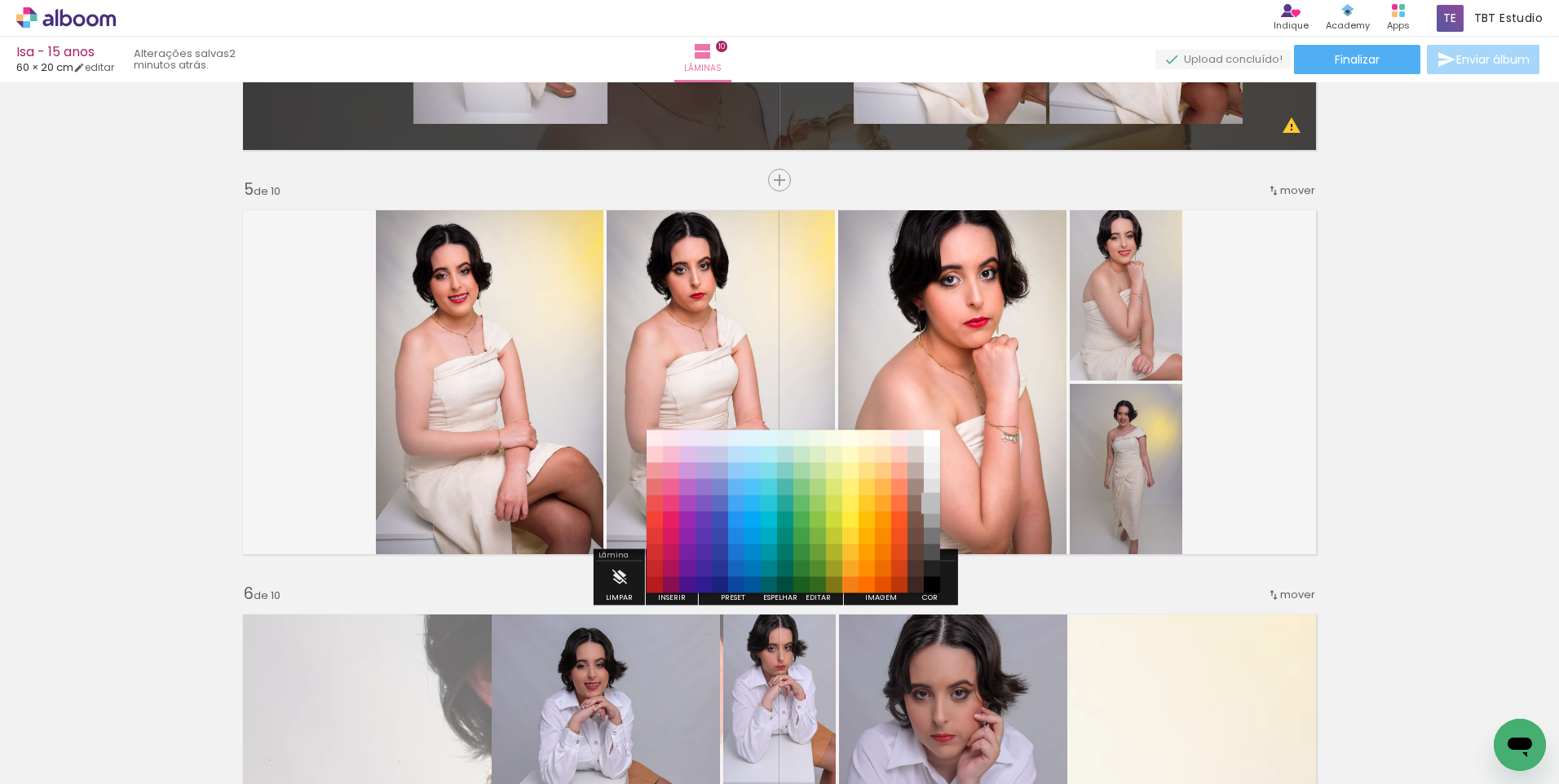
click at [931, 503] on paper-item "#bdbdbd" at bounding box center [932, 503] width 16 height 16
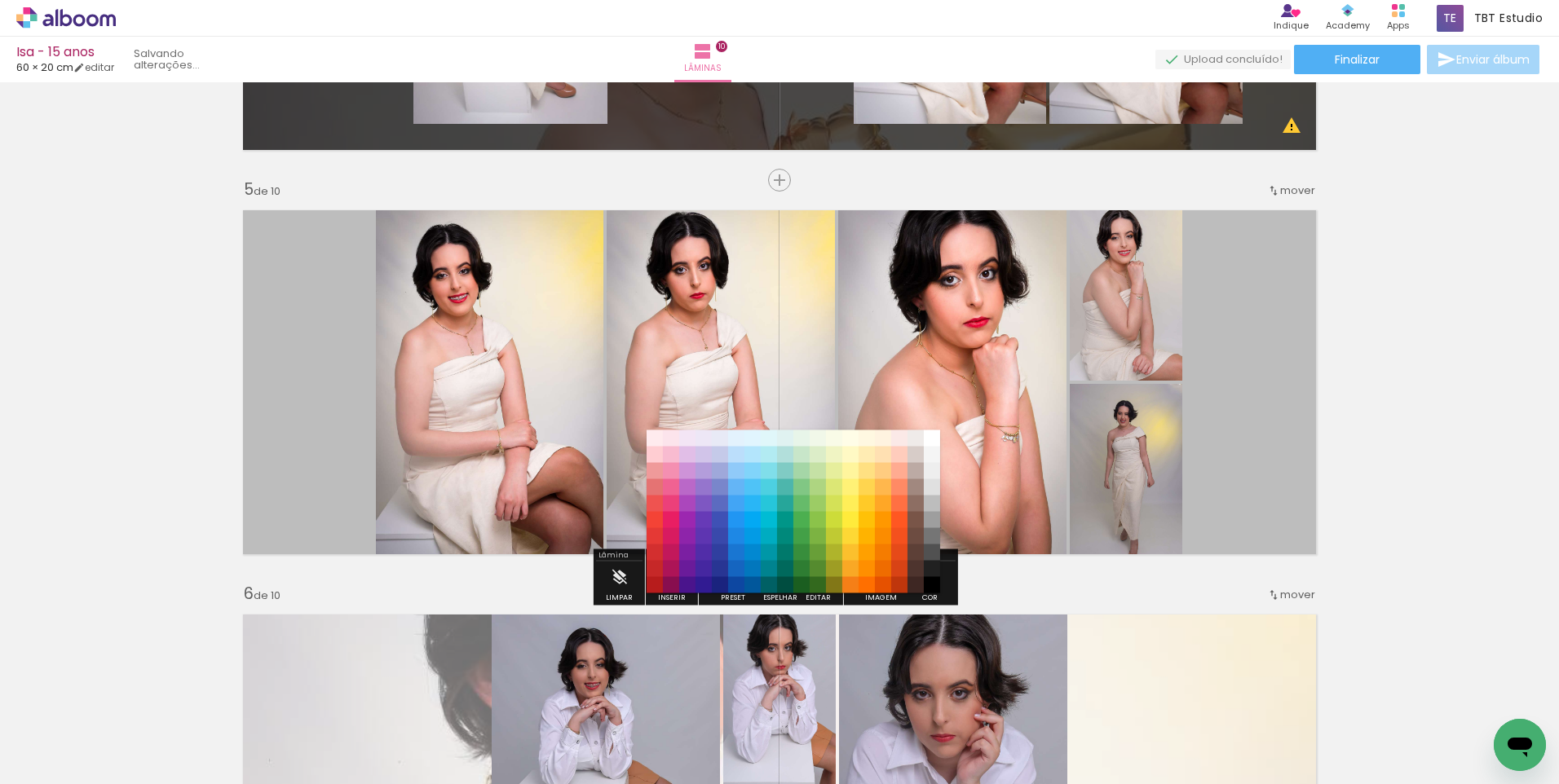
scroll to position [0, 418]
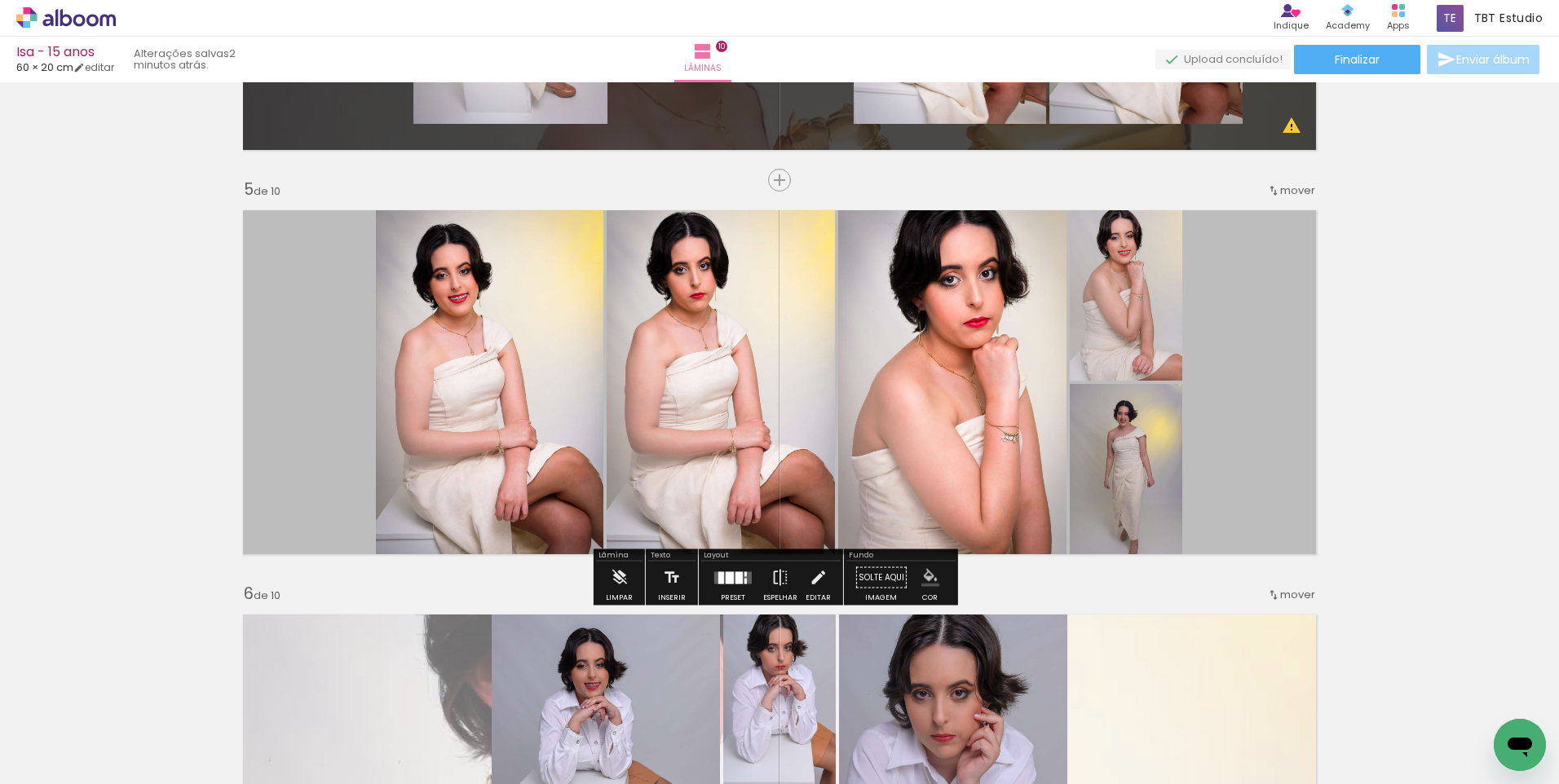
click at [930, 575] on iron-icon "color picker" at bounding box center [930, 578] width 18 height 18
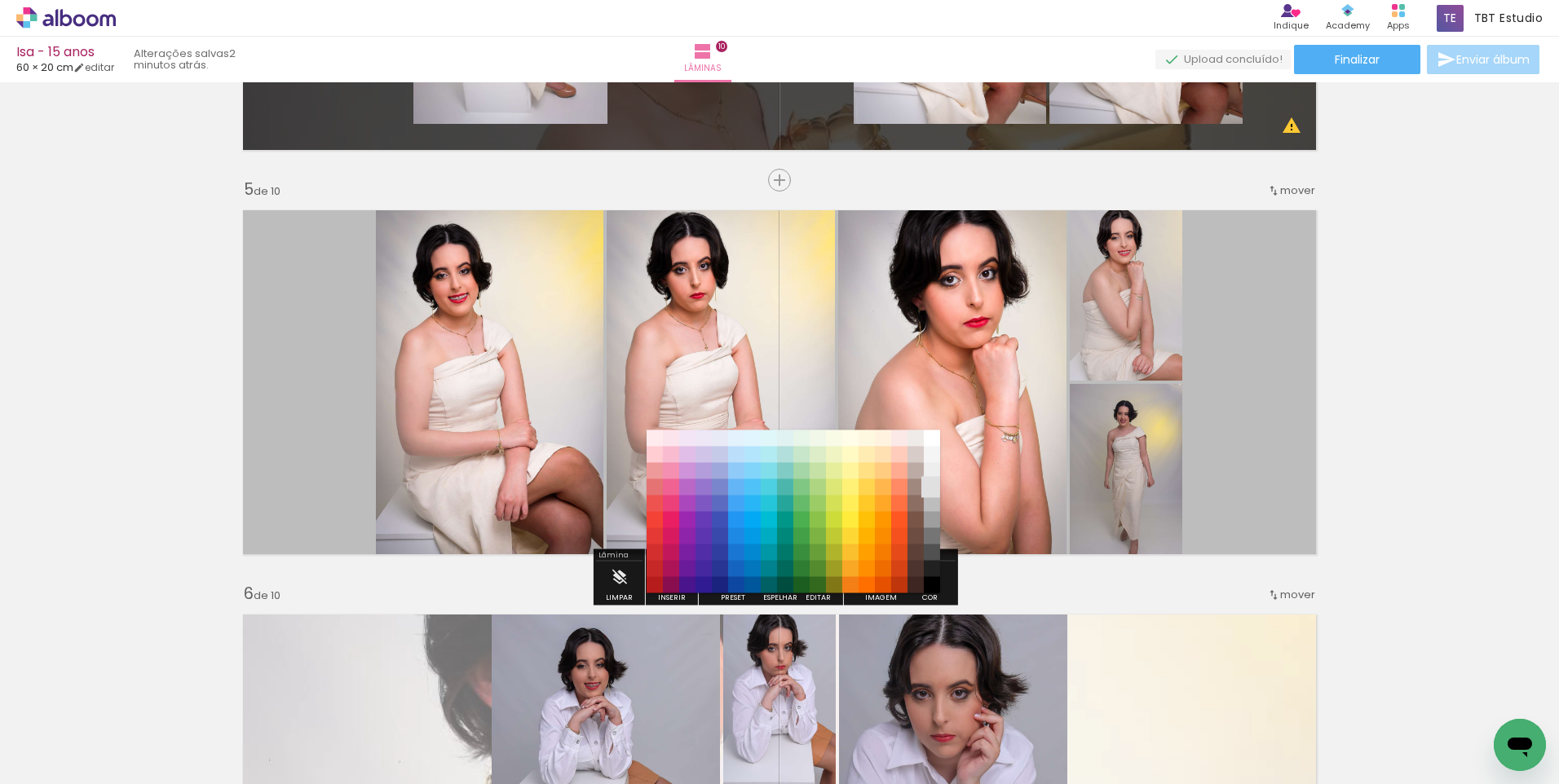
click at [934, 491] on paper-item "#e0e0e0" at bounding box center [932, 487] width 16 height 16
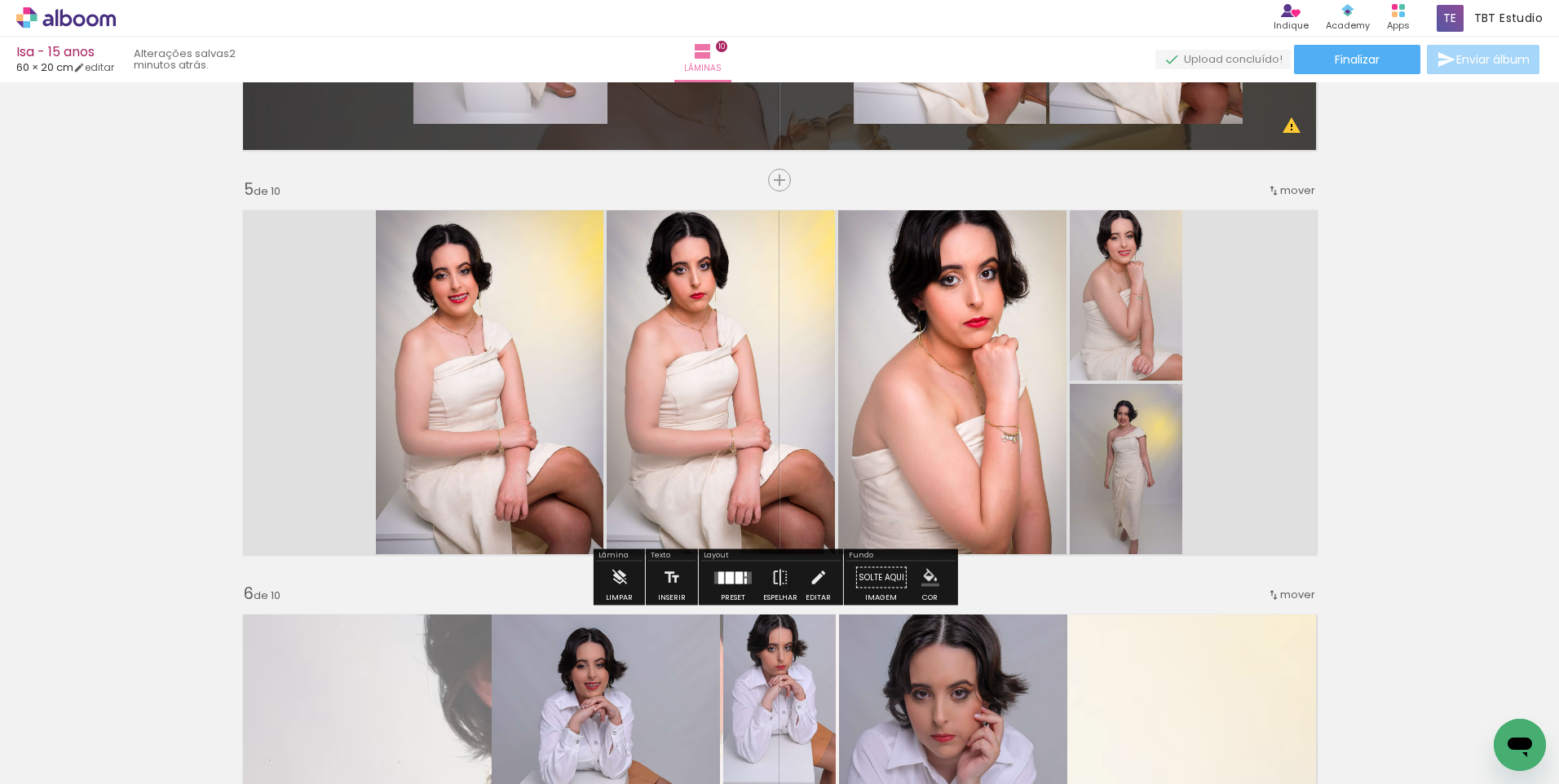
click at [1446, 550] on div "Inserir lâmina 1 de 10 Inserir lâmina 2 de 10 Inserir lâmina 3 de 10 Inserir lâ…" at bounding box center [780, 766] width 1559 height 4447
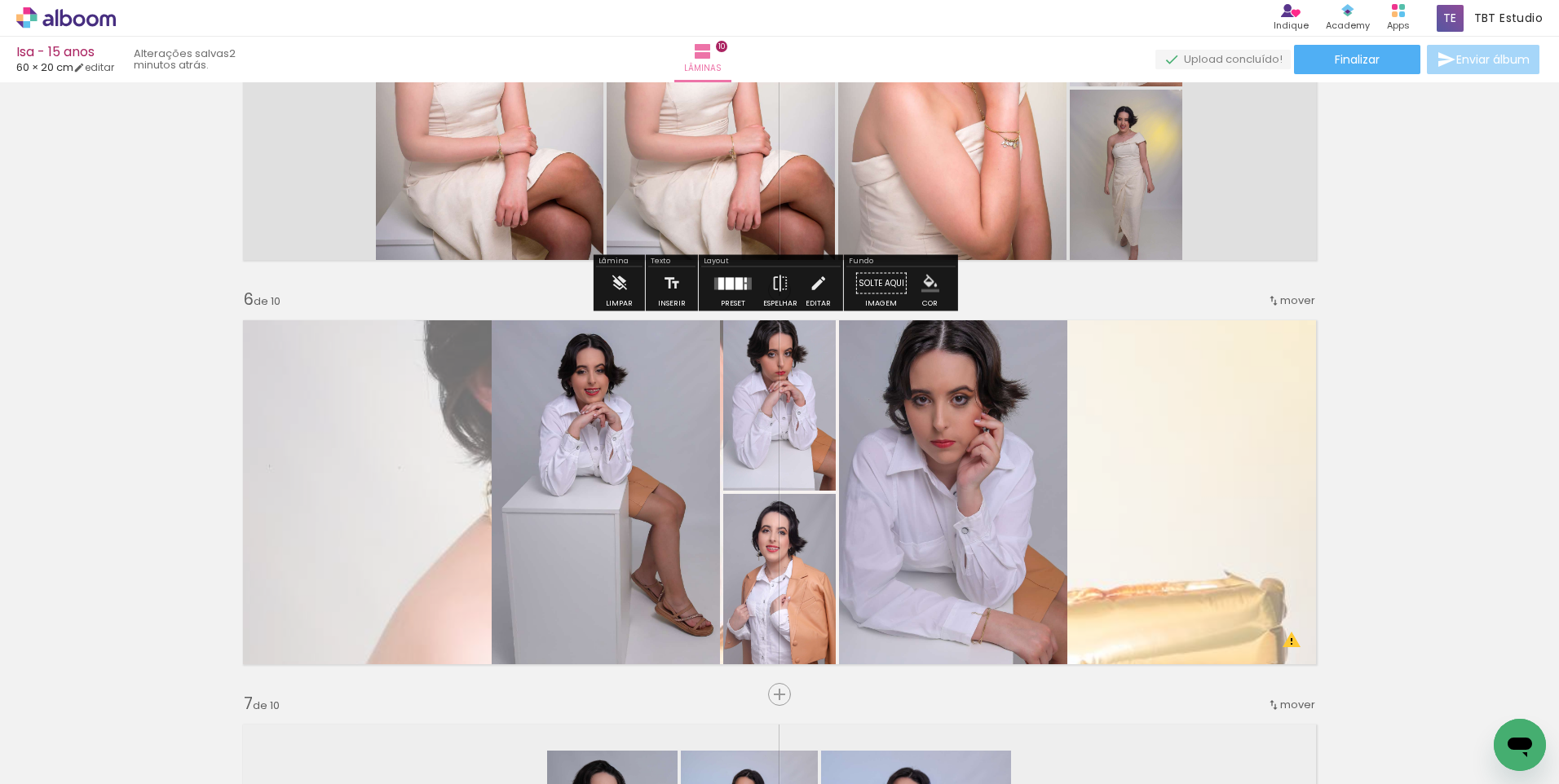
scroll to position [1953, 0]
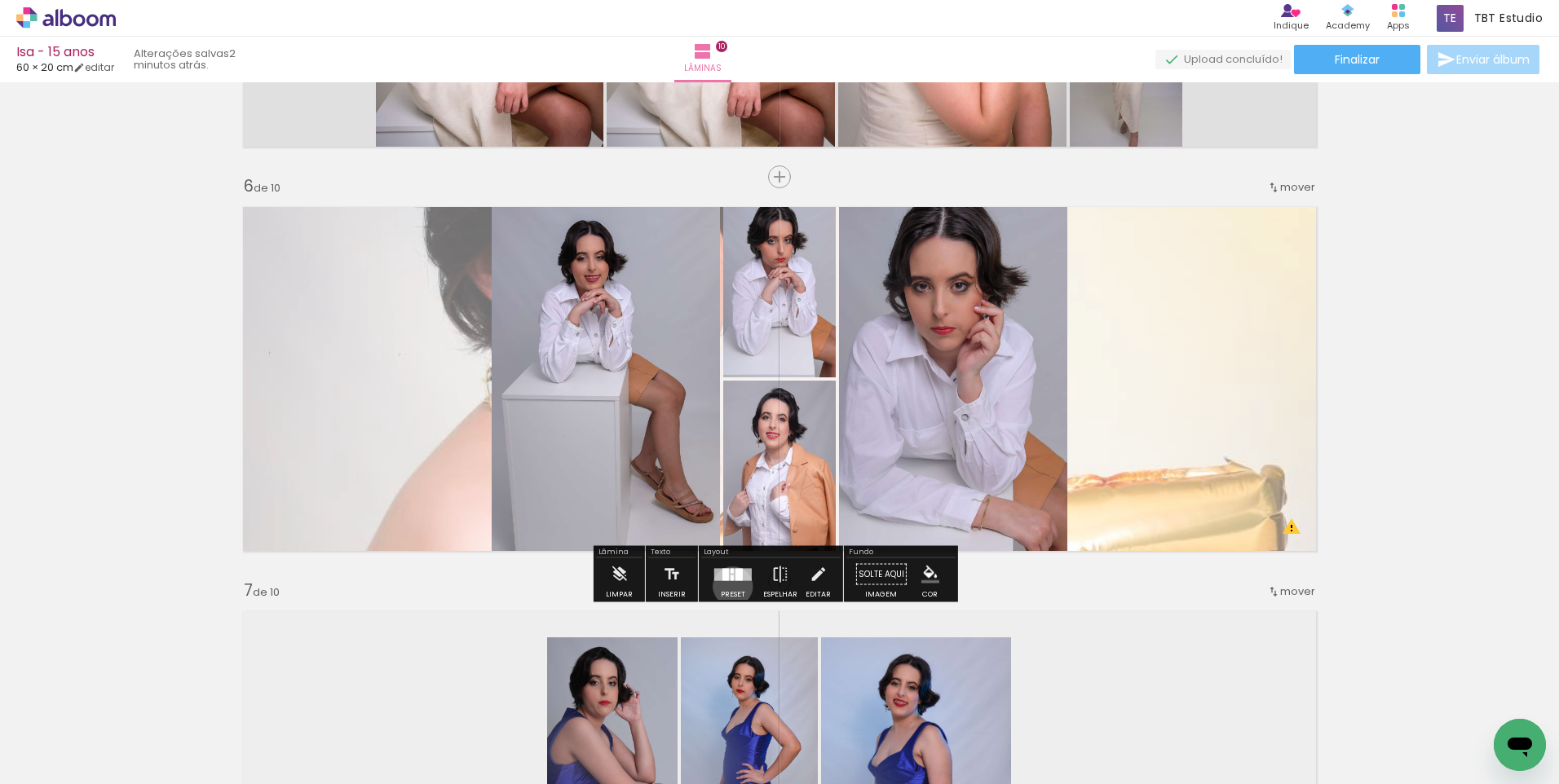
click at [729, 586] on div at bounding box center [733, 575] width 44 height 32
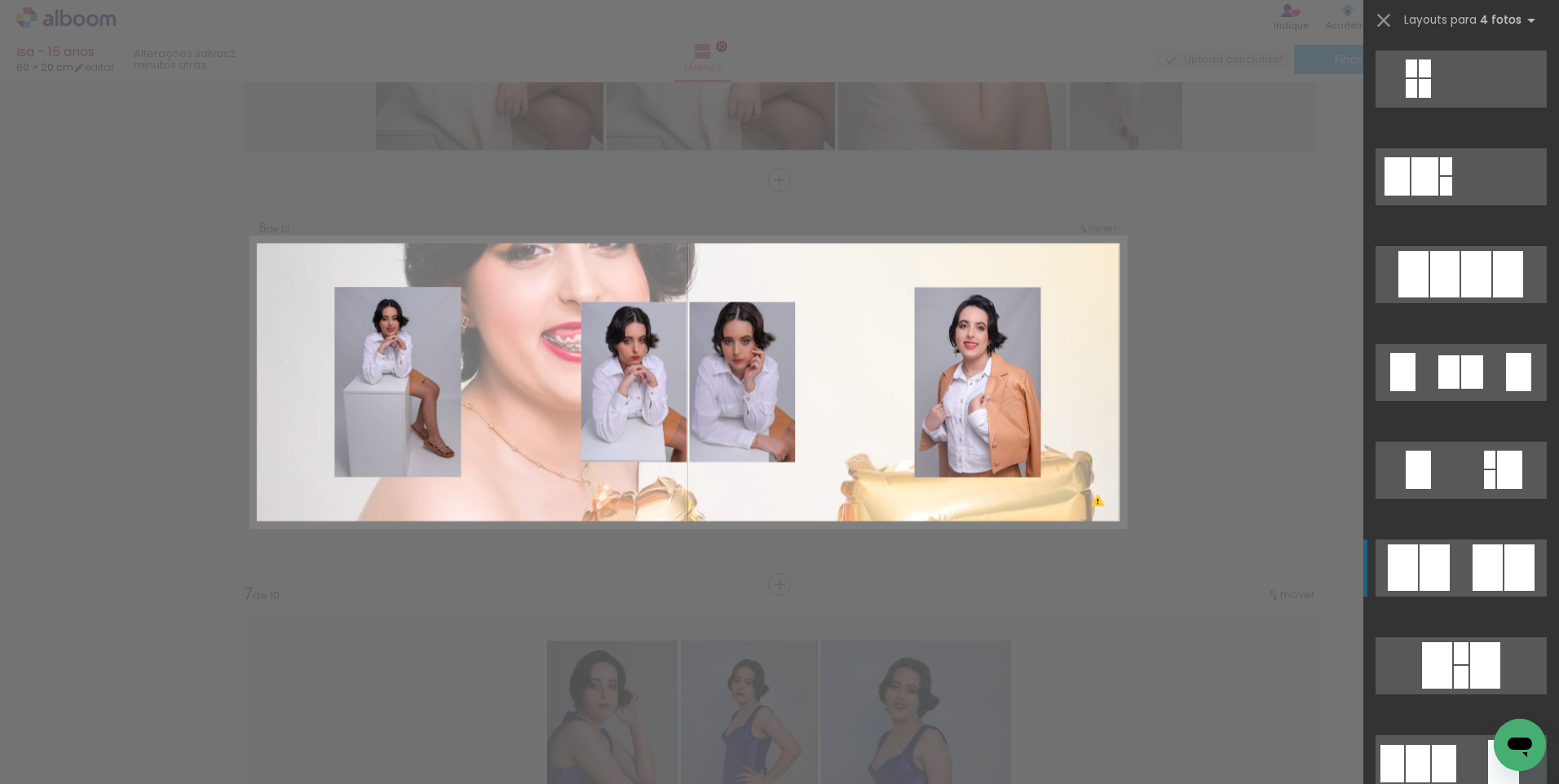
scroll to position [1060, 0]
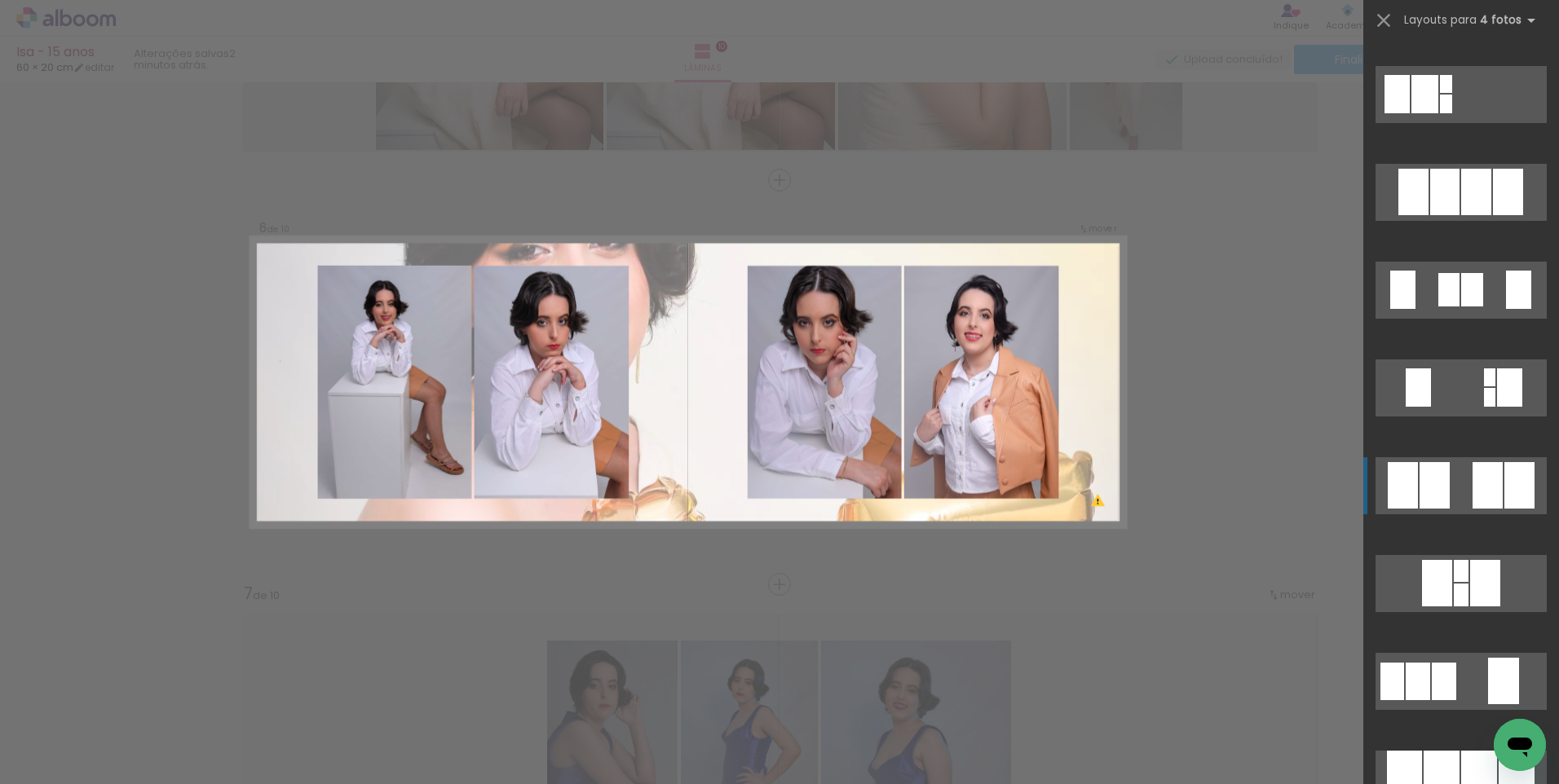
click at [1448, 475] on quentale-layouter at bounding box center [1461, 486] width 171 height 57
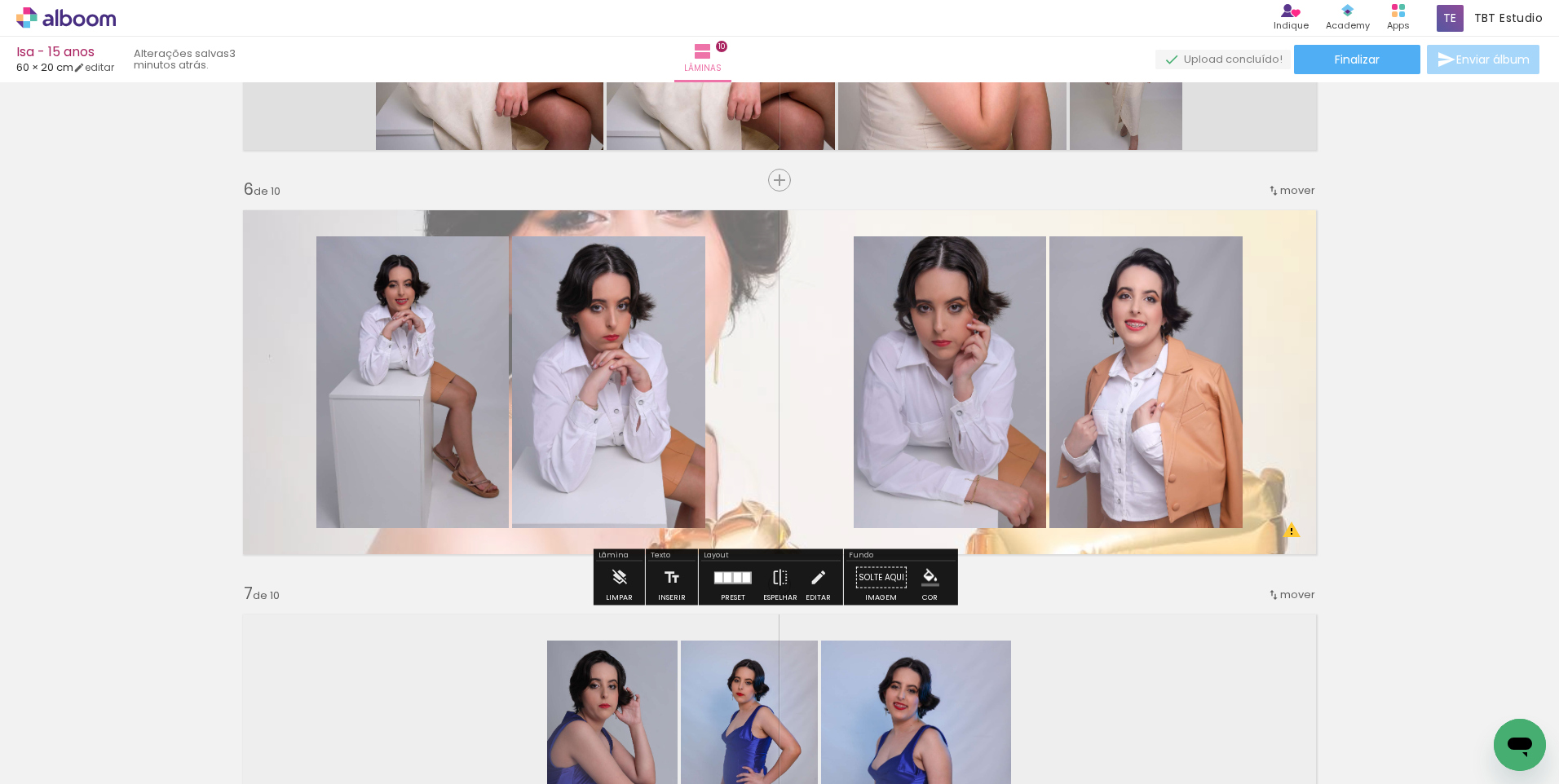
click at [1289, 390] on quentale-layouter at bounding box center [780, 382] width 1093 height 363
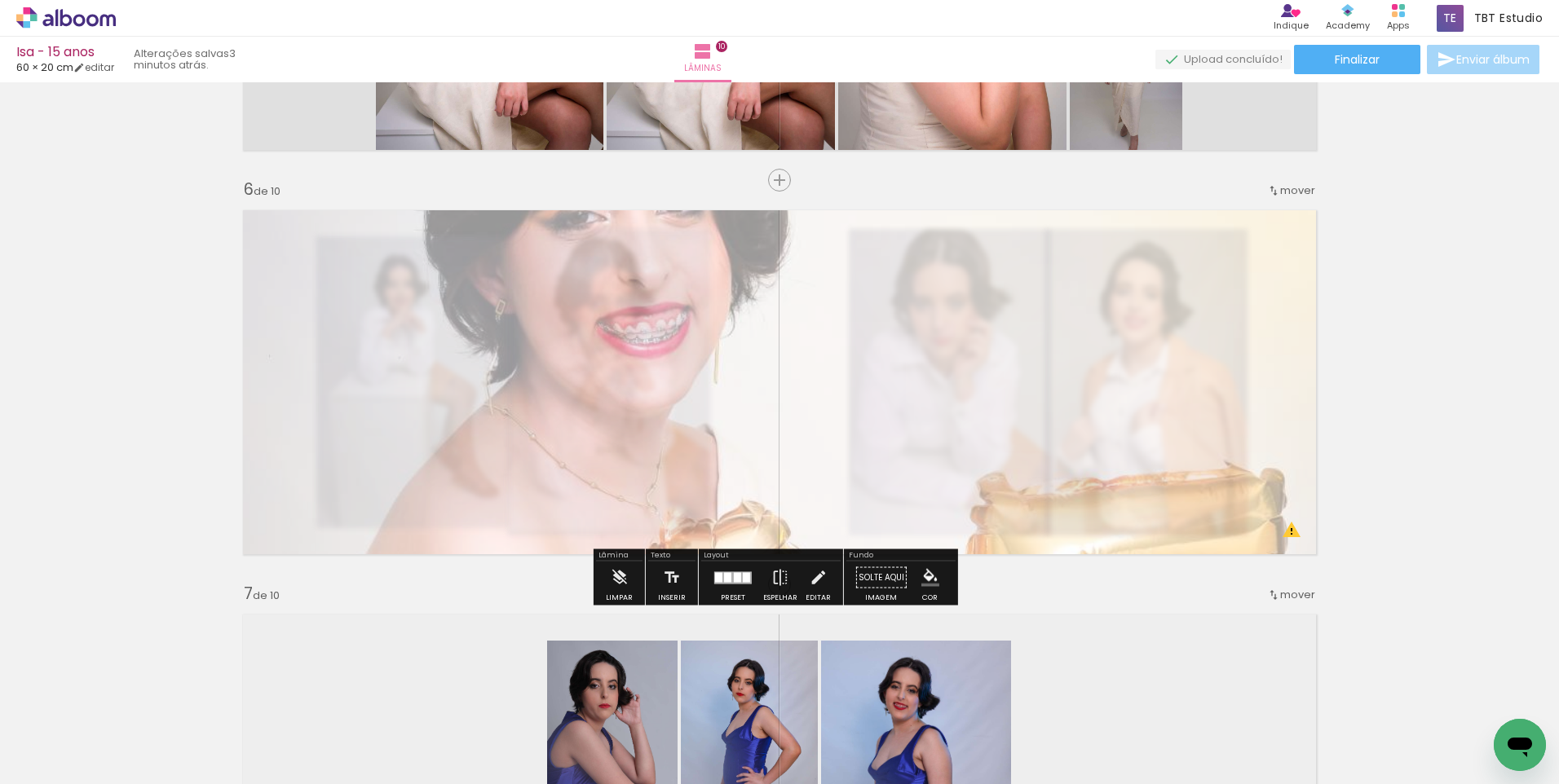
drag, startPoint x: 433, startPoint y: 244, endPoint x: 424, endPoint y: 241, distance: 9.5
type paper-slider "40"
click at [424, 241] on div at bounding box center [435, 242] width 26 height 26
click at [499, 233] on paper-button "P&B" at bounding box center [506, 243] width 25 height 25
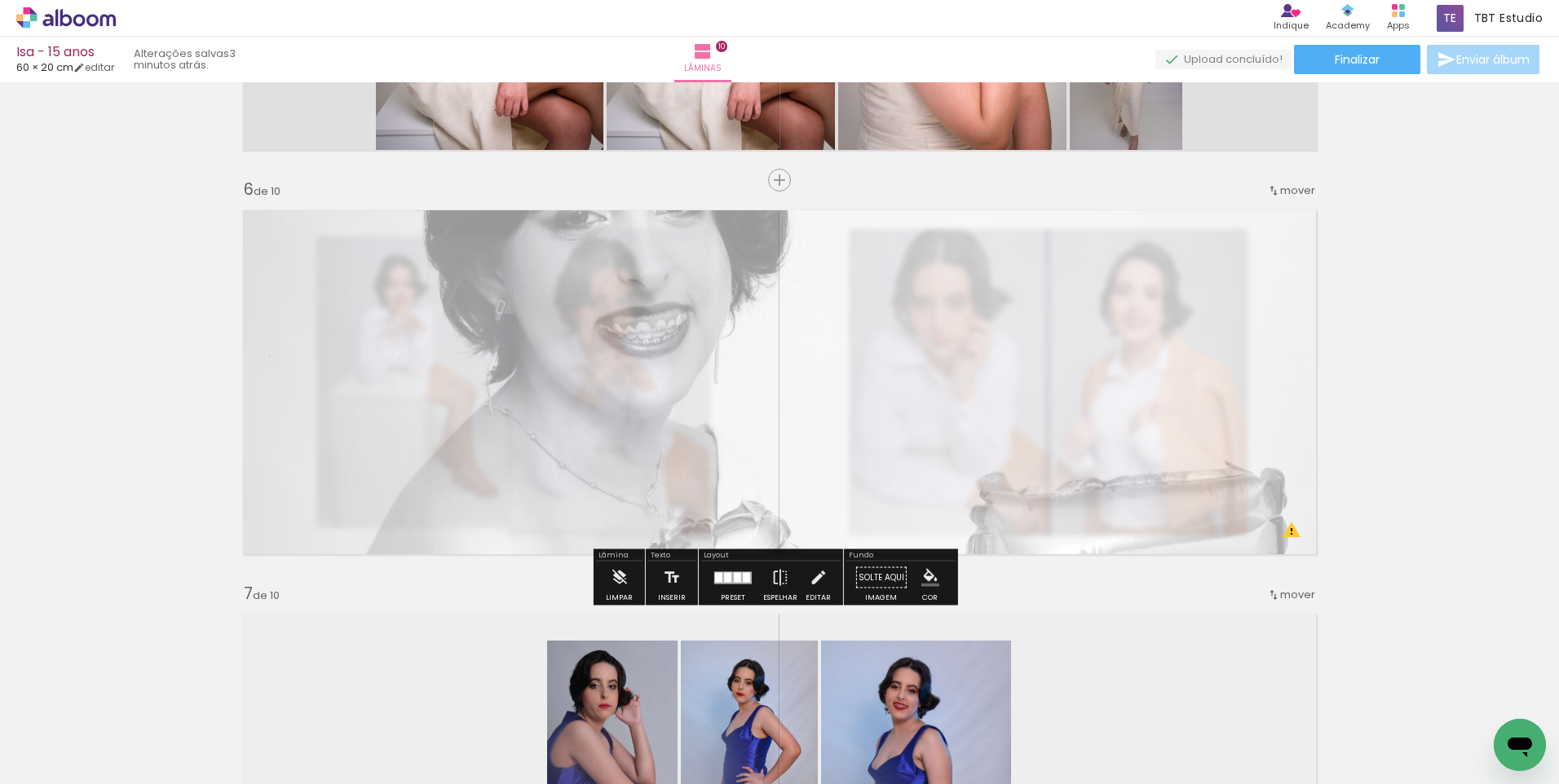
click at [1322, 298] on div "Inserir lâmina 1 de 10 Inserir lâmina 2 de 10 Inserir lâmina 3 de 10 Inserir lâ…" at bounding box center [780, 362] width 1559 height 4447
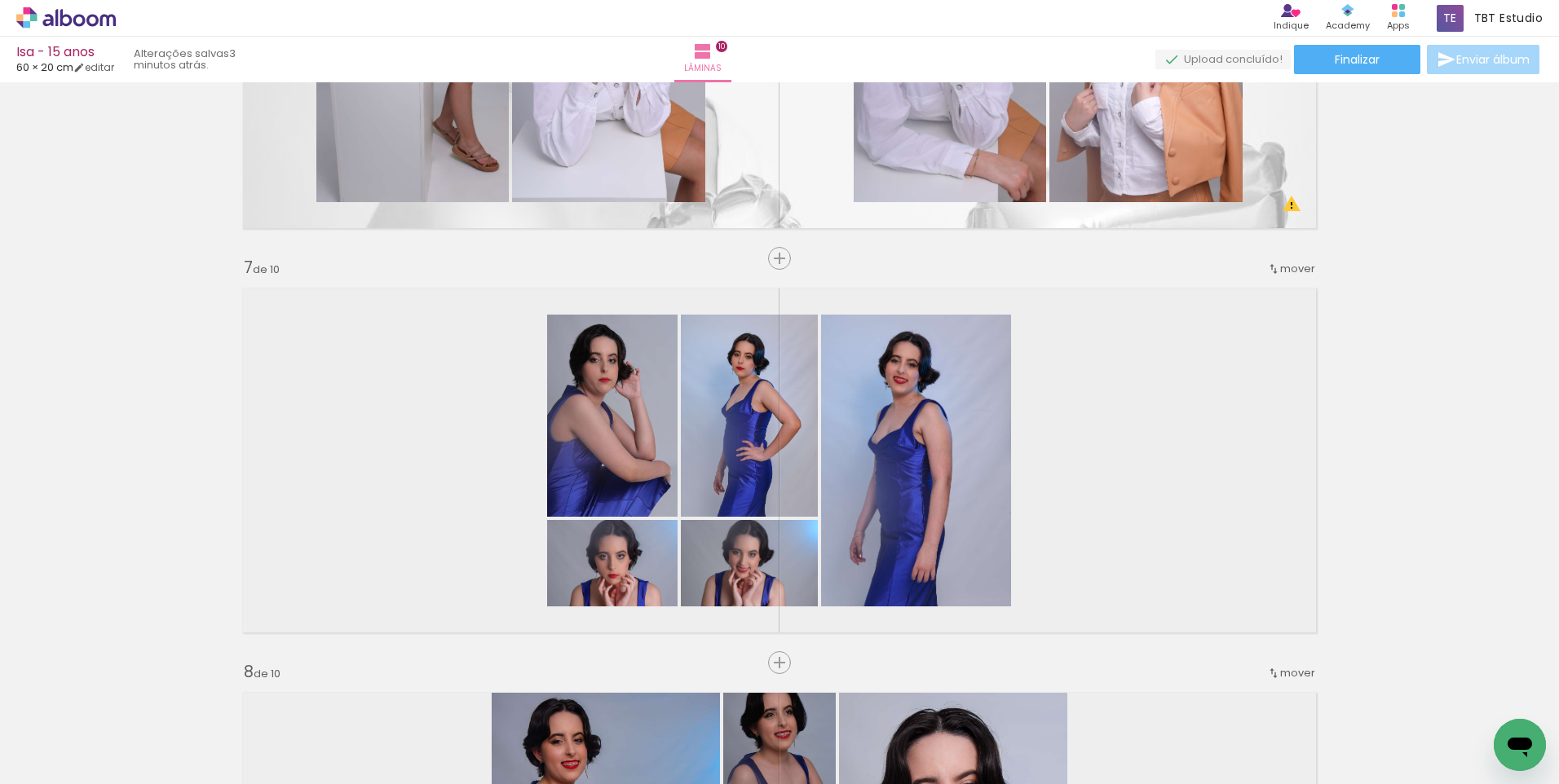
scroll to position [2358, 0]
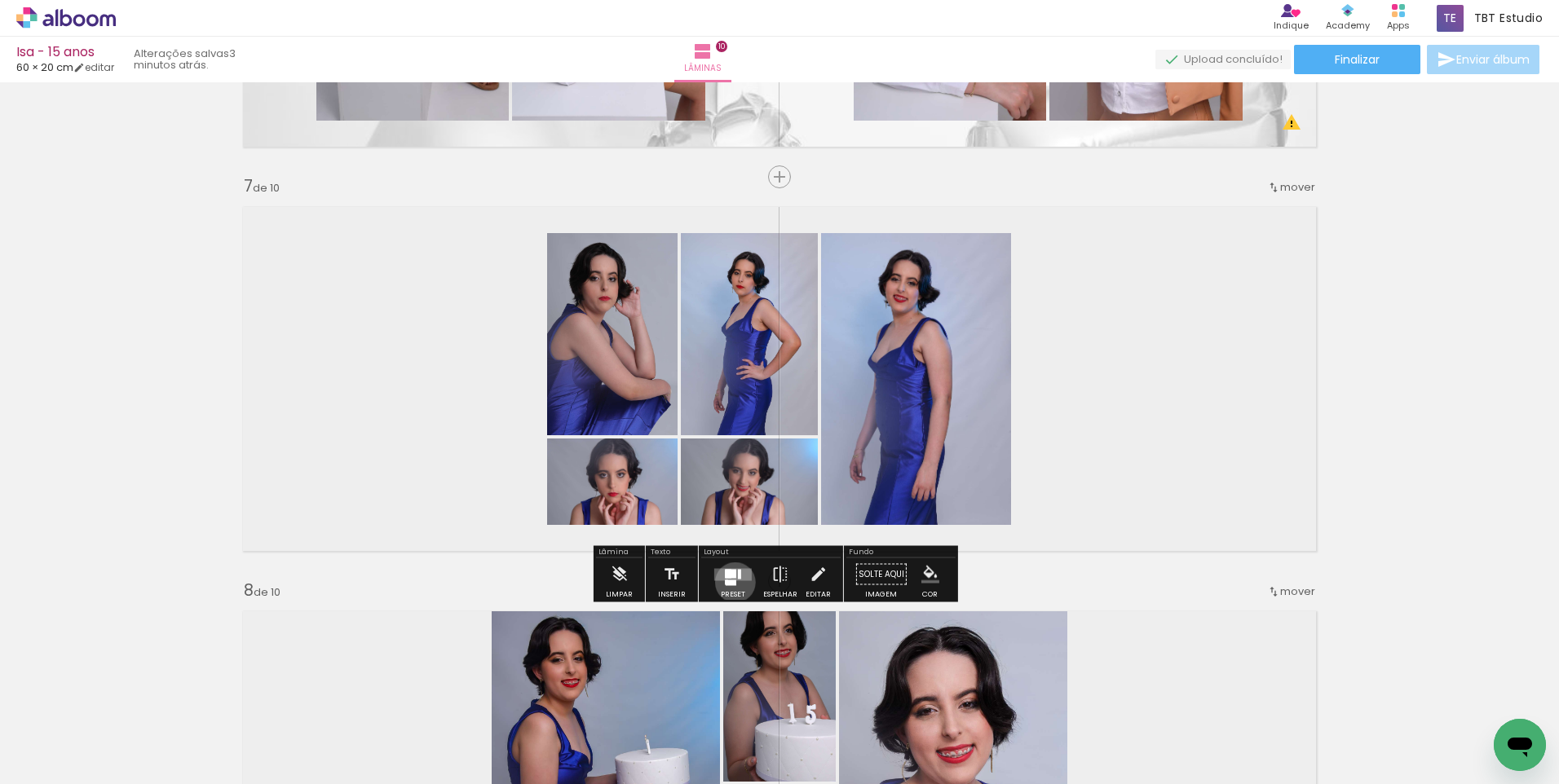
click at [731, 582] on div at bounding box center [730, 582] width 10 height 6
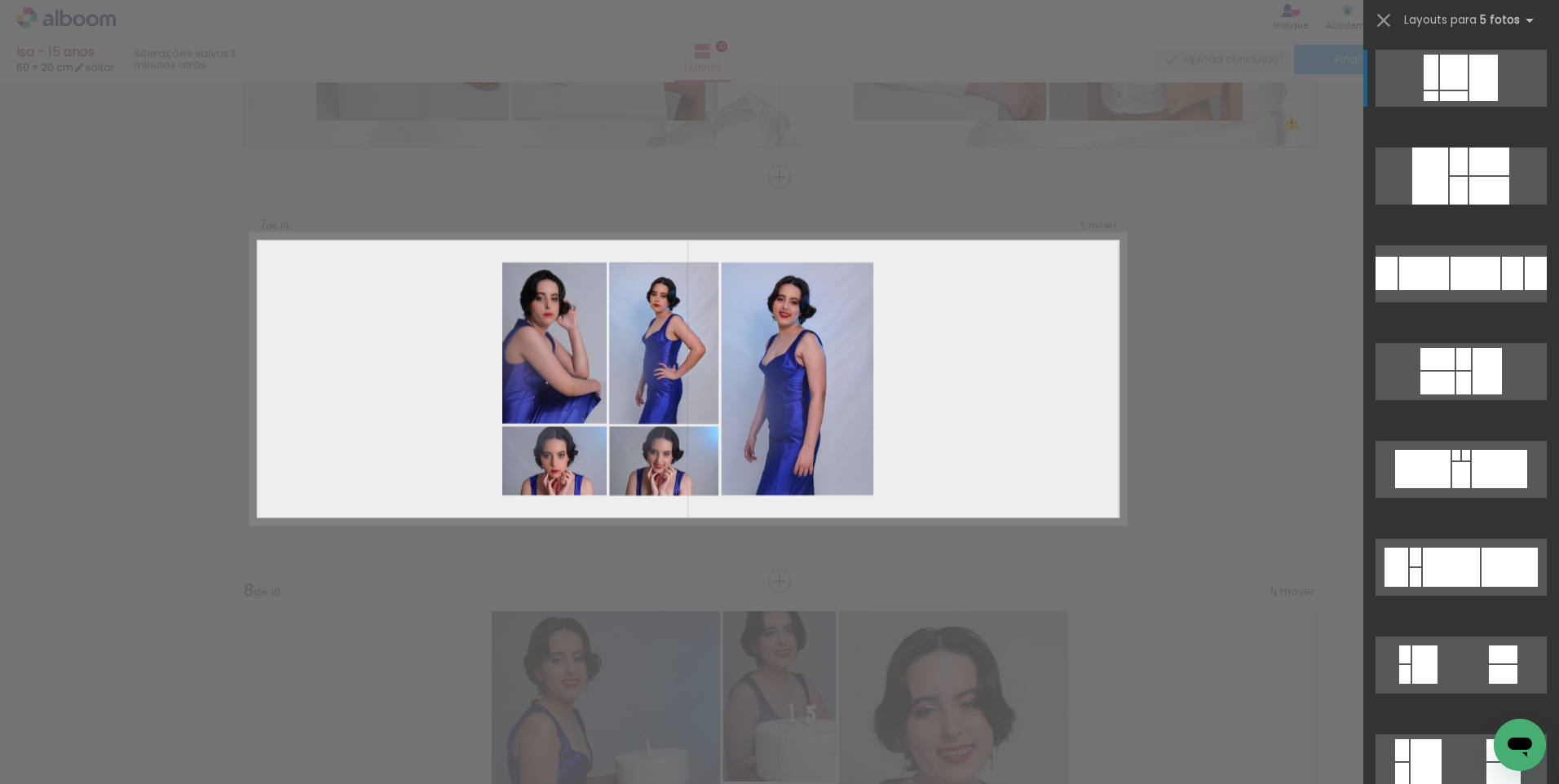
scroll to position [2355, 0]
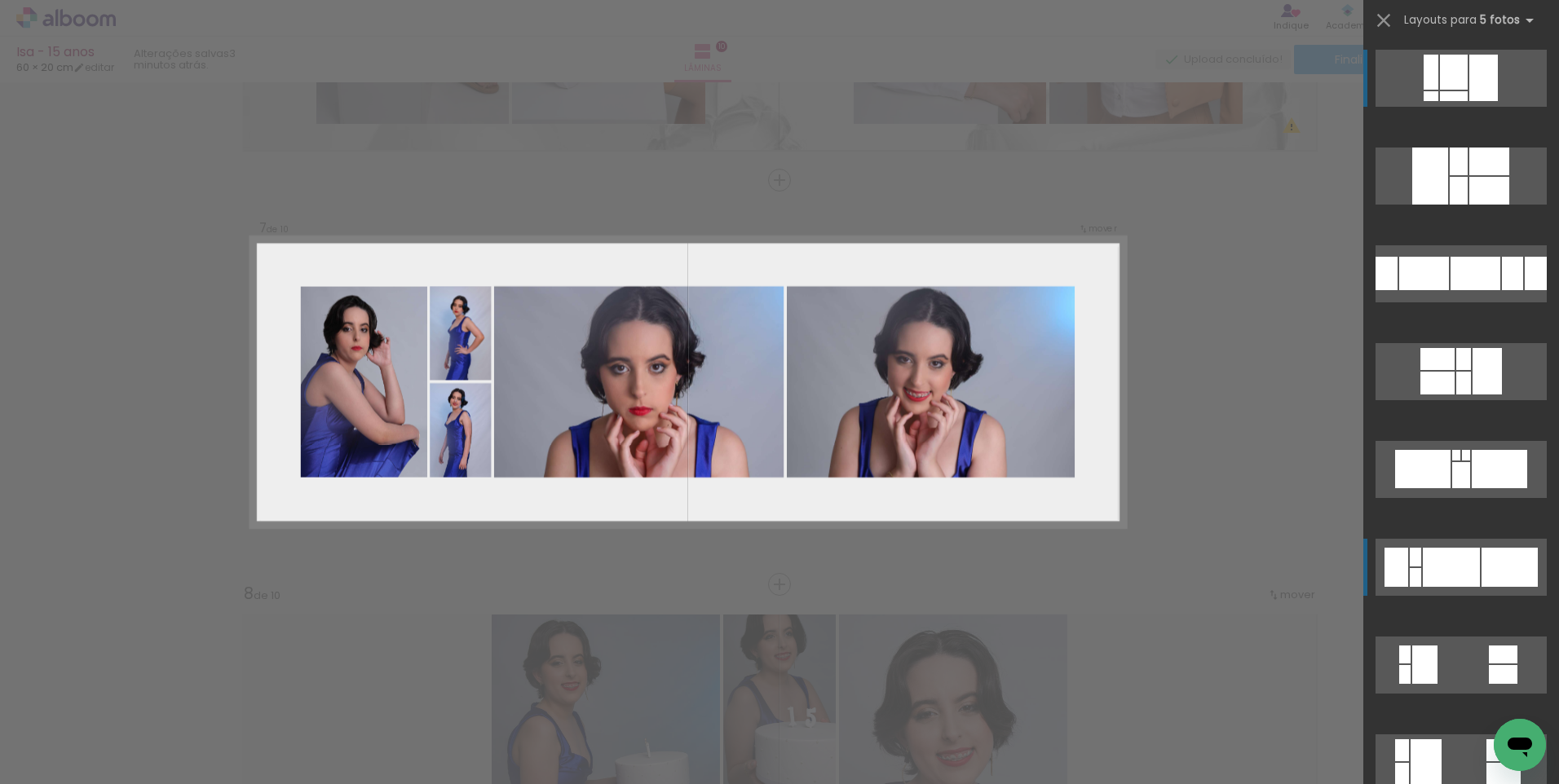
click at [1488, 565] on div at bounding box center [1509, 567] width 56 height 39
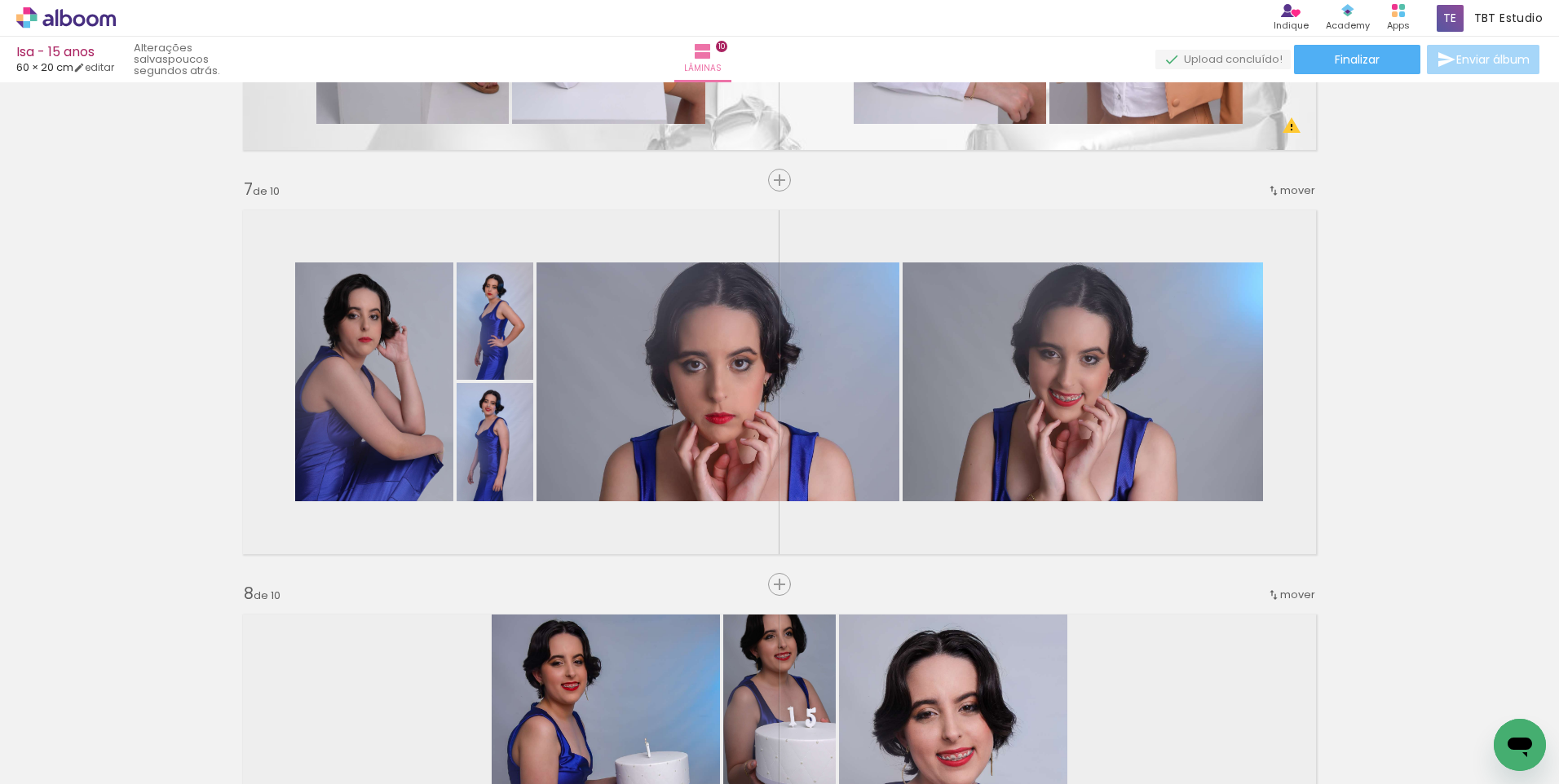
scroll to position [0, 1465]
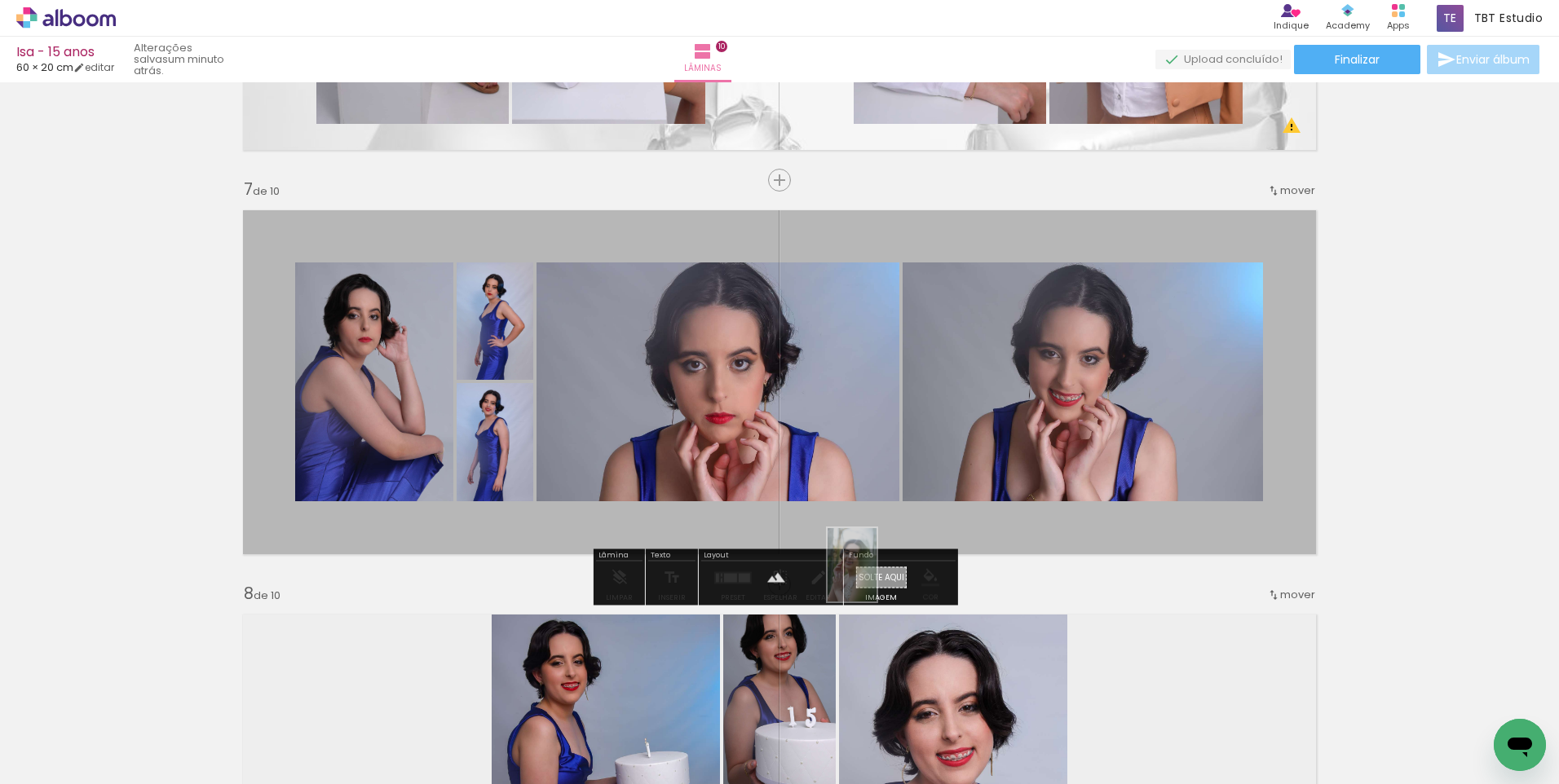
drag, startPoint x: 531, startPoint y: 730, endPoint x: 877, endPoint y: 577, distance: 378.3
click at [877, 577] on quentale-workspace at bounding box center [780, 392] width 1559 height 784
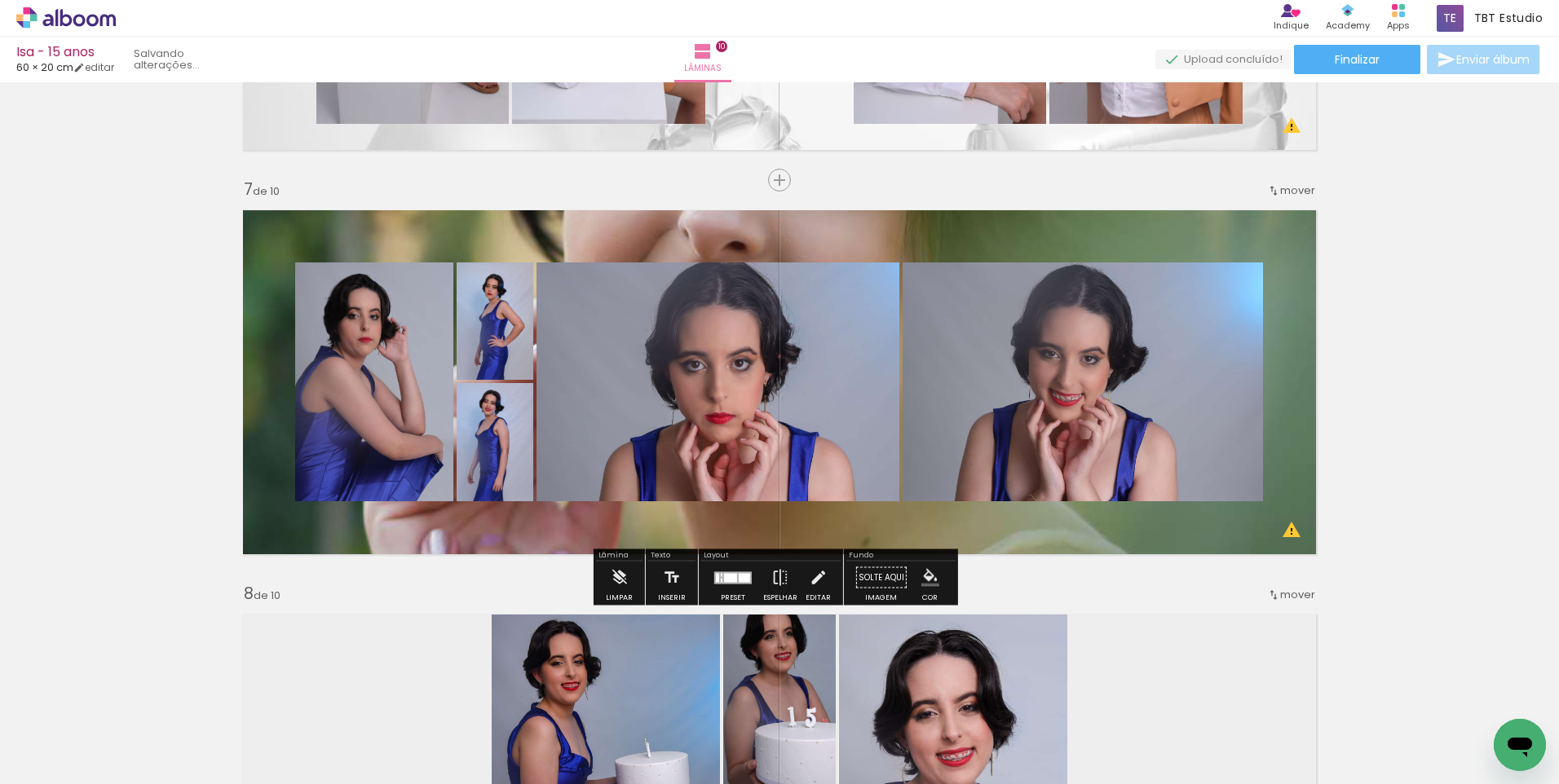
click at [876, 232] on quentale-layouter at bounding box center [780, 382] width 1093 height 363
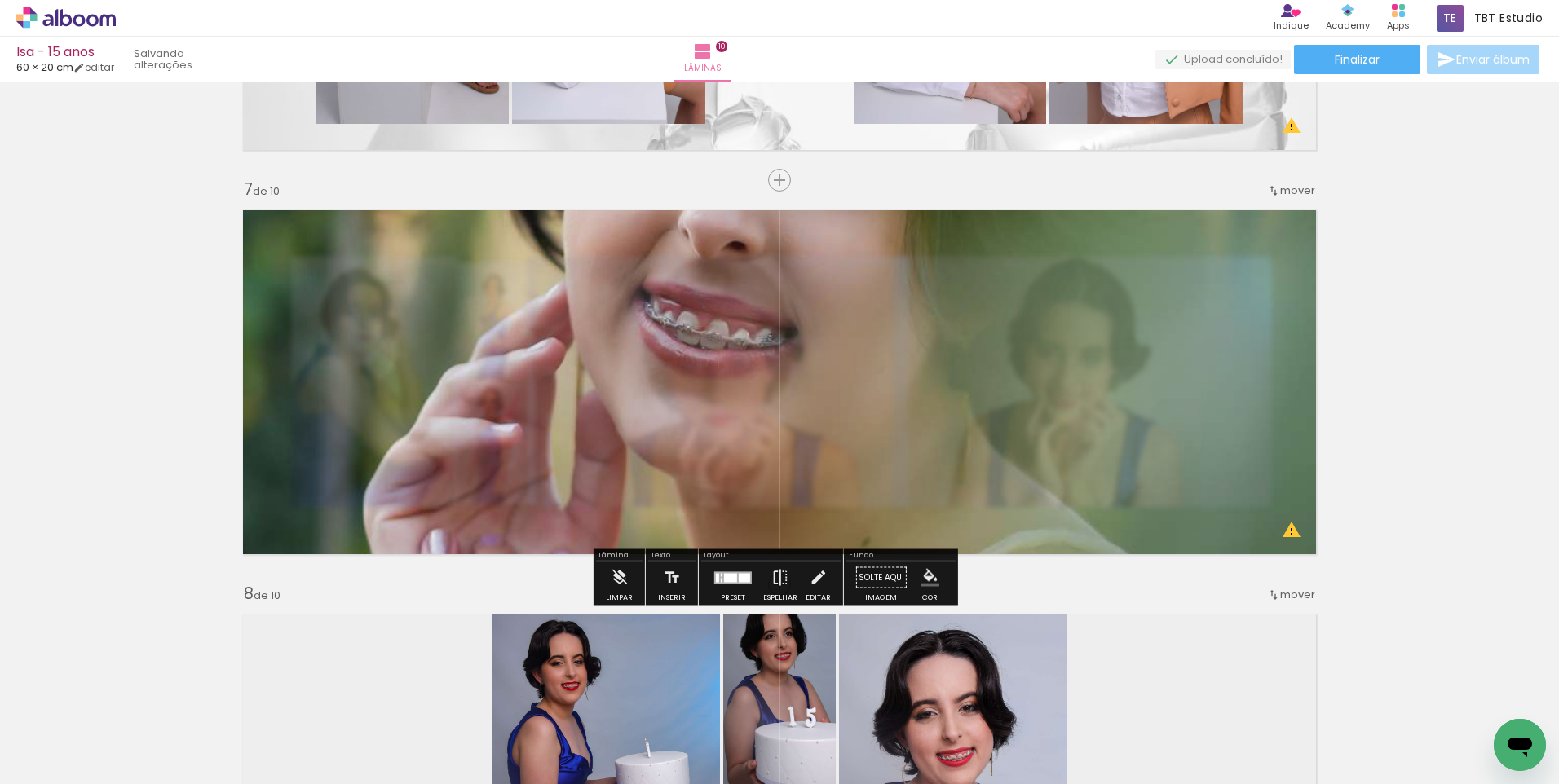
click at [841, 247] on quentale-photo at bounding box center [780, 382] width 1093 height 363
click at [0, 0] on slot "P&B" at bounding box center [0, 0] width 0 height 0
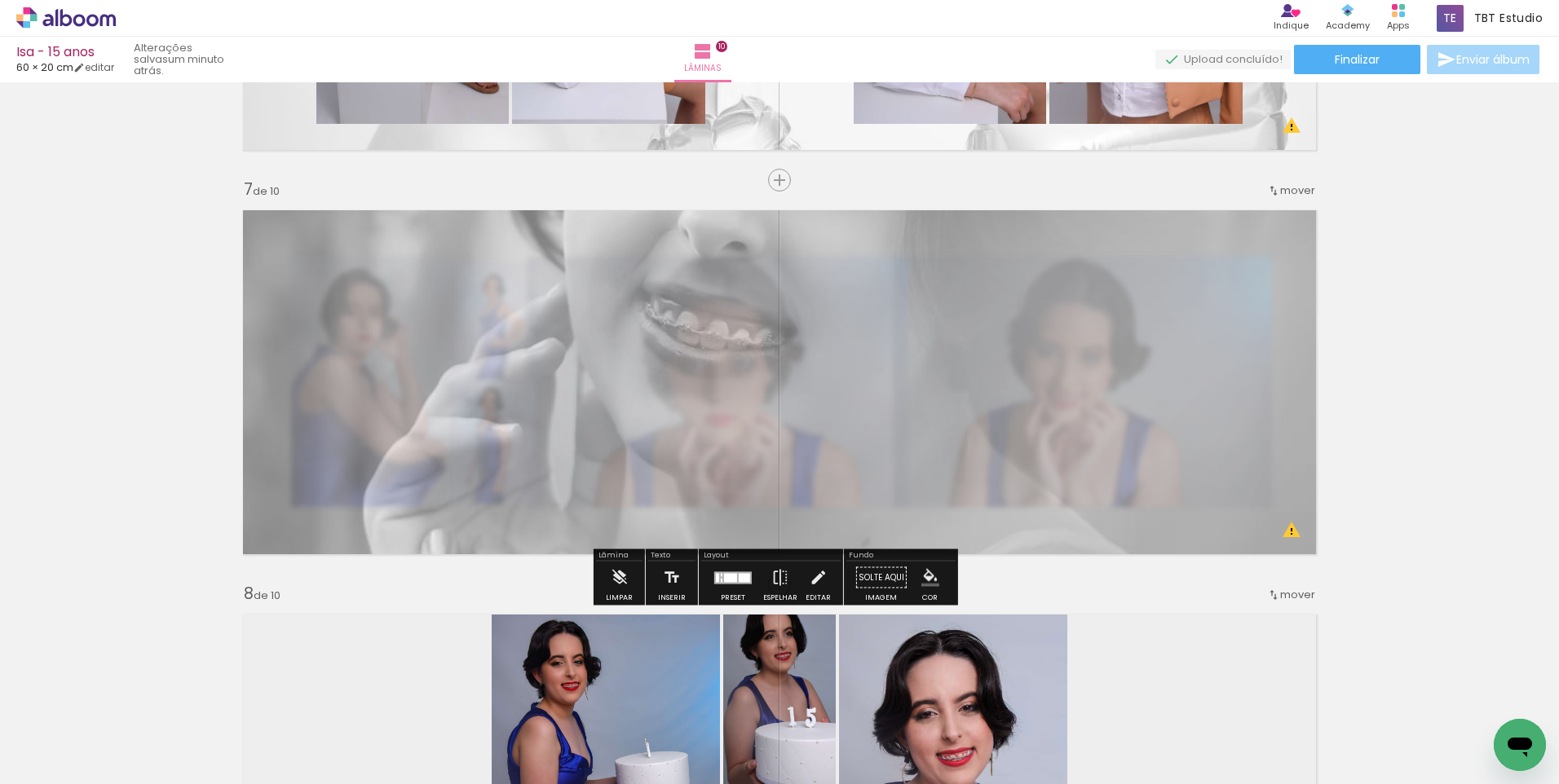
drag, startPoint x: 462, startPoint y: 242, endPoint x: 433, endPoint y: 245, distance: 29.2
type paper-slider "50"
click at [437, 245] on div at bounding box center [442, 242] width 10 height 10
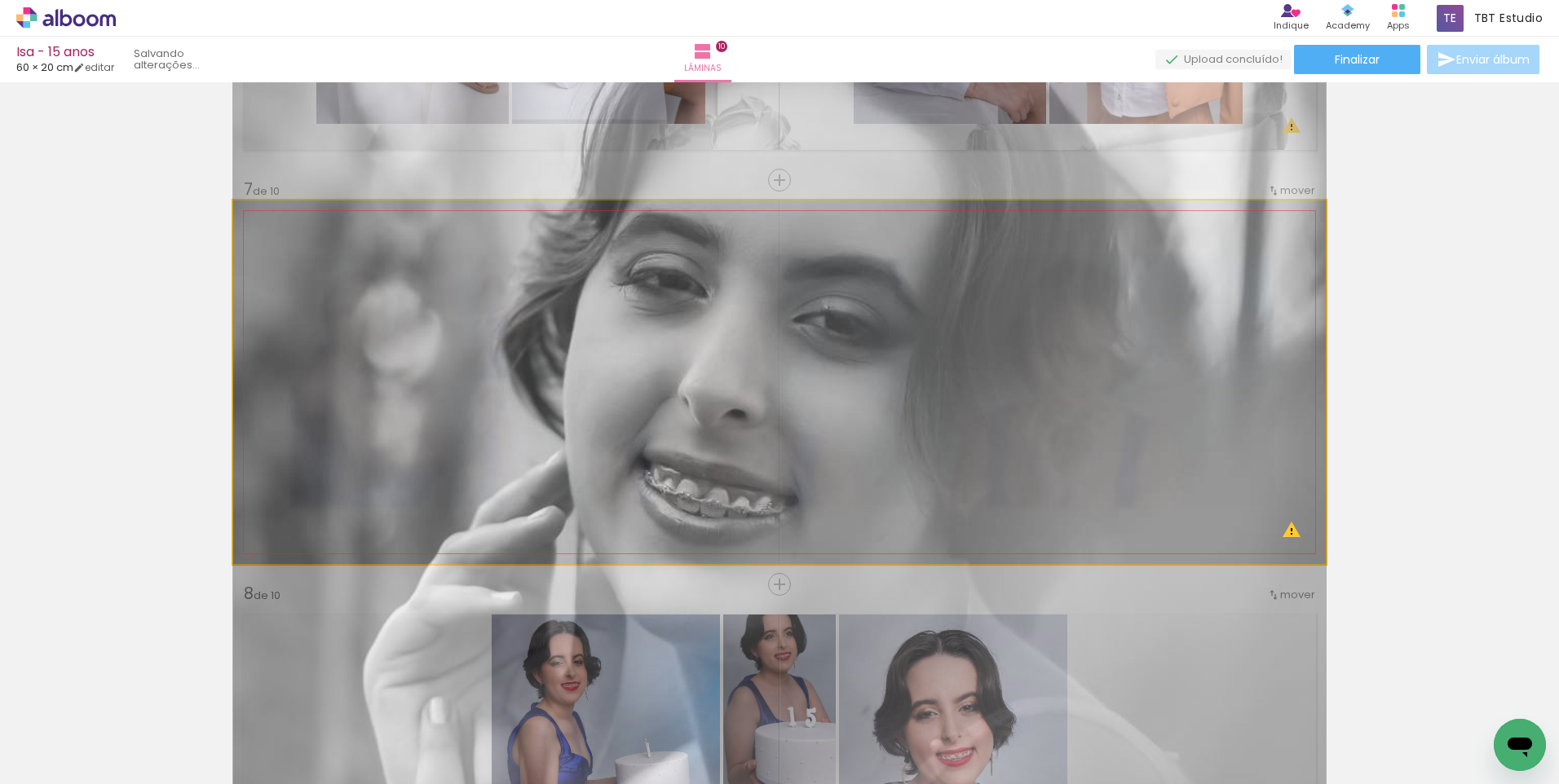
drag, startPoint x: 710, startPoint y: 372, endPoint x: 698, endPoint y: 540, distance: 168.4
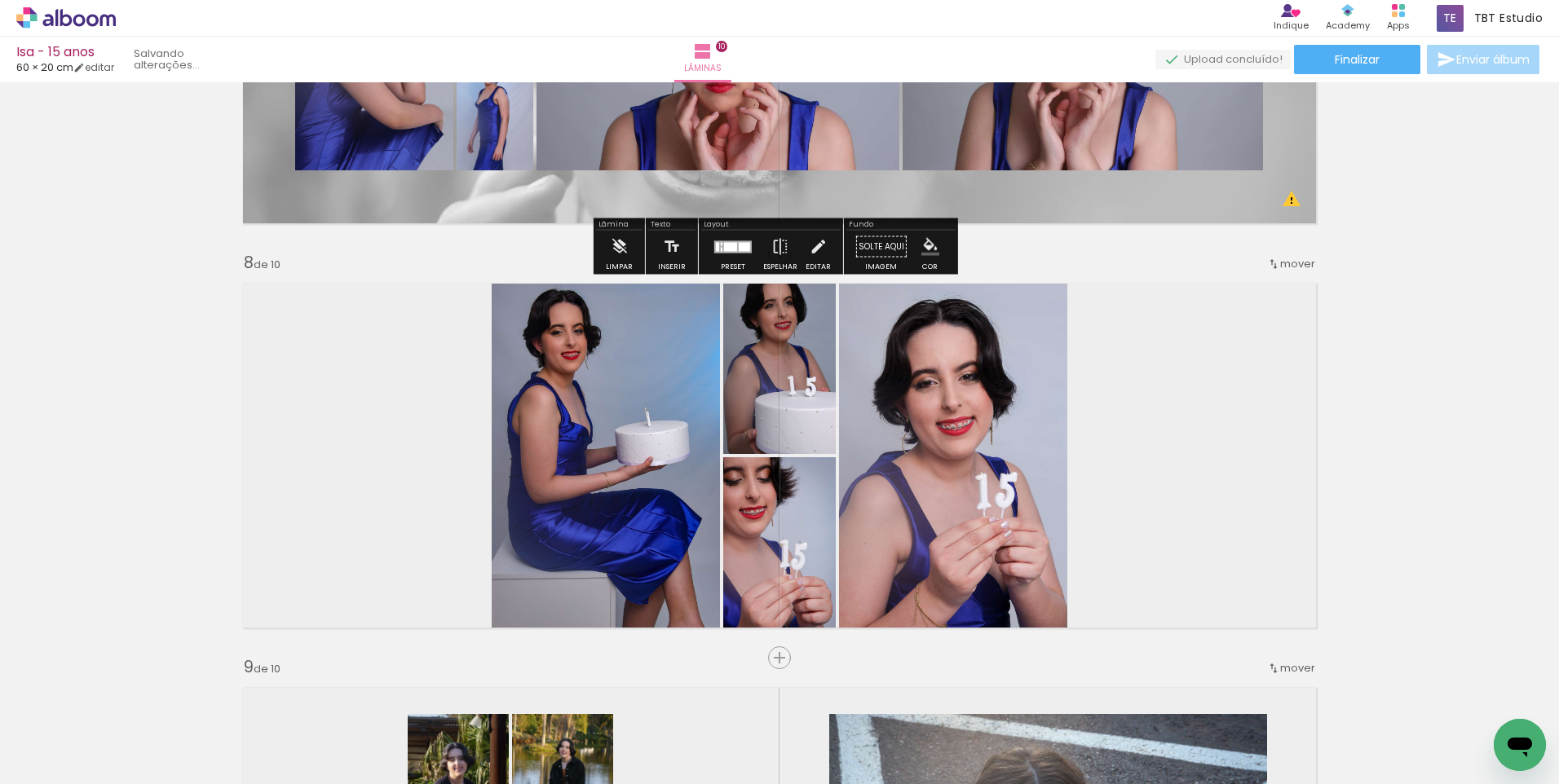
scroll to position [2844, 0]
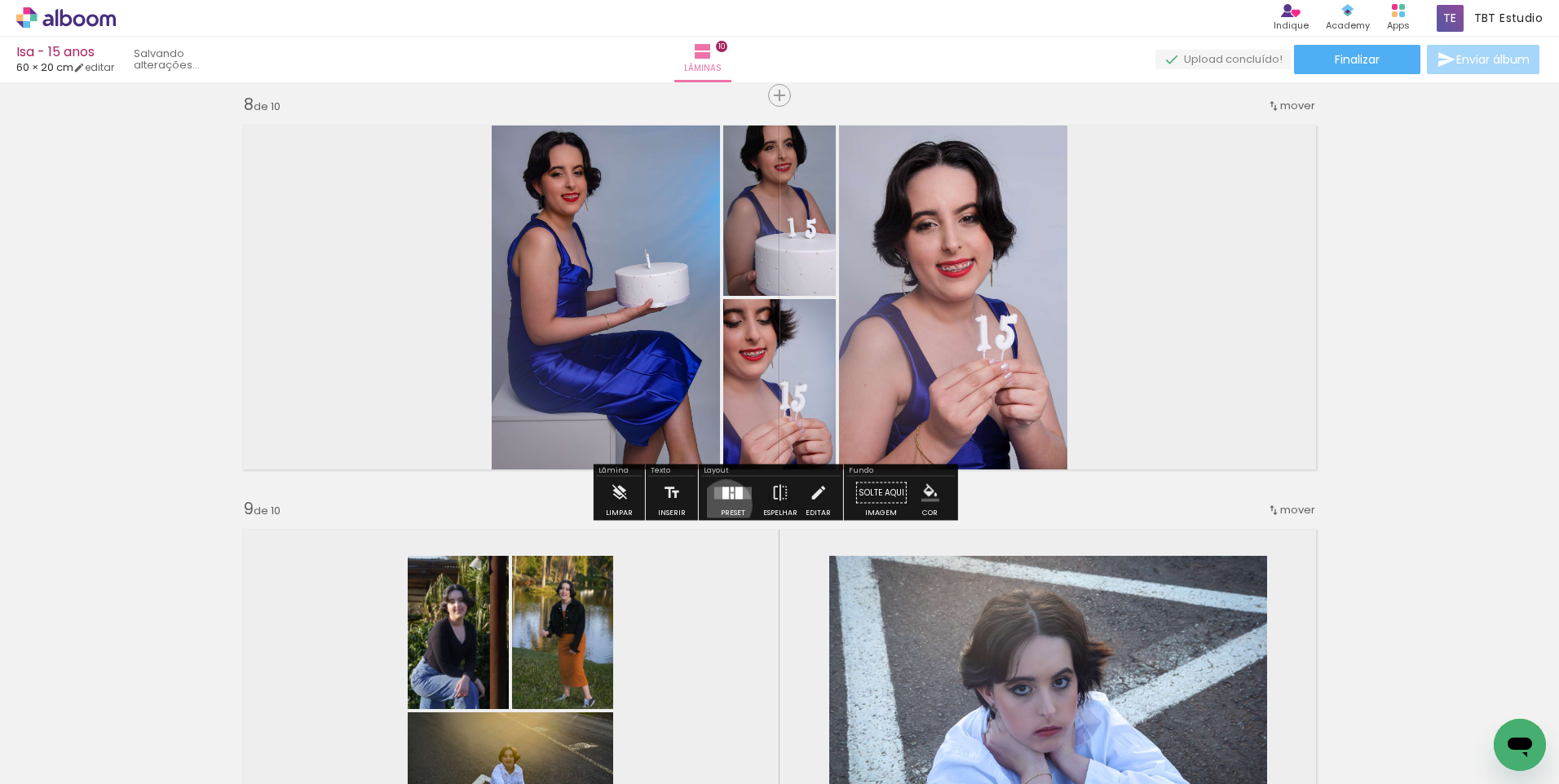
click at [722, 505] on div at bounding box center [733, 493] width 44 height 32
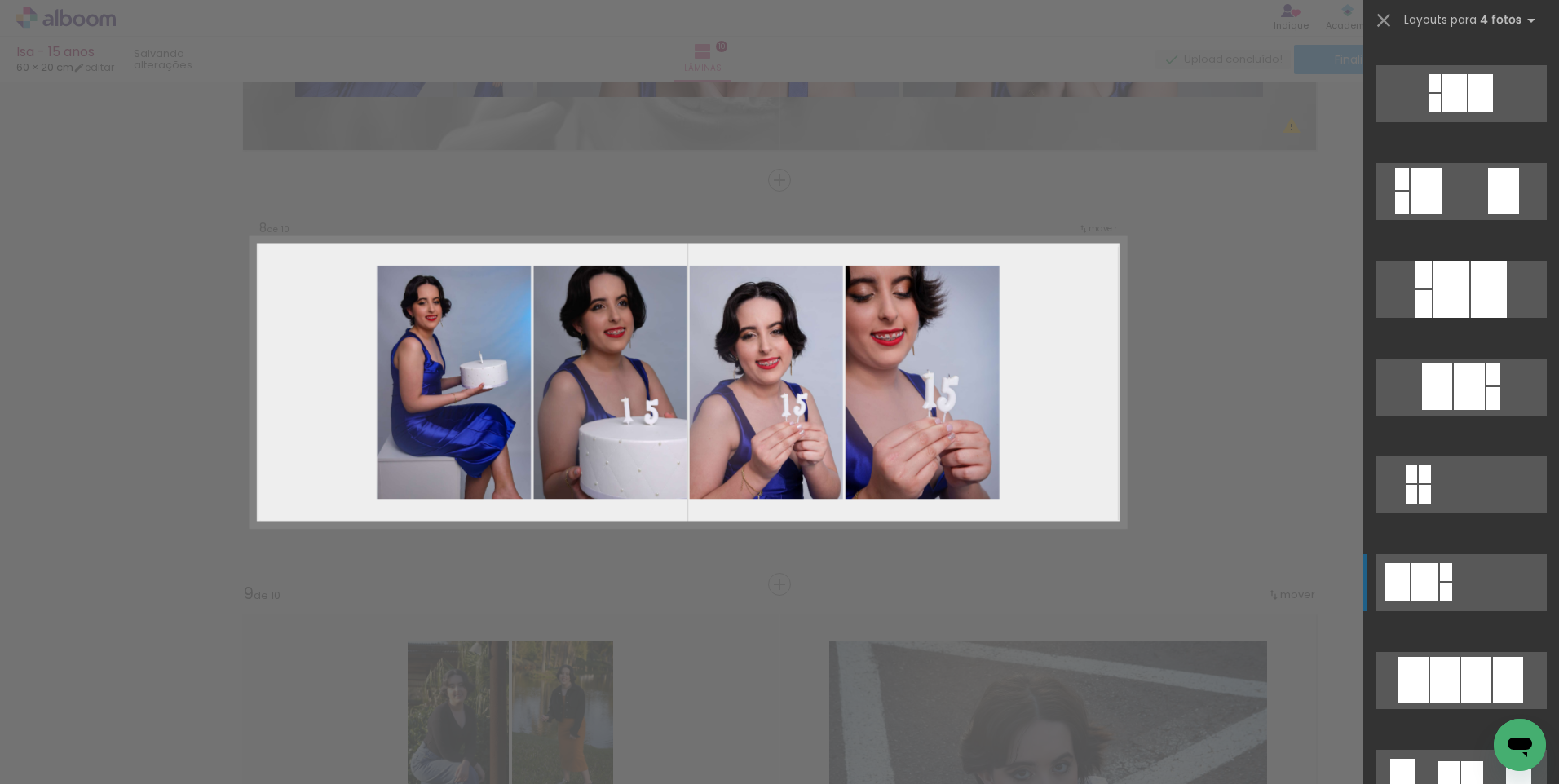
scroll to position [652, 0]
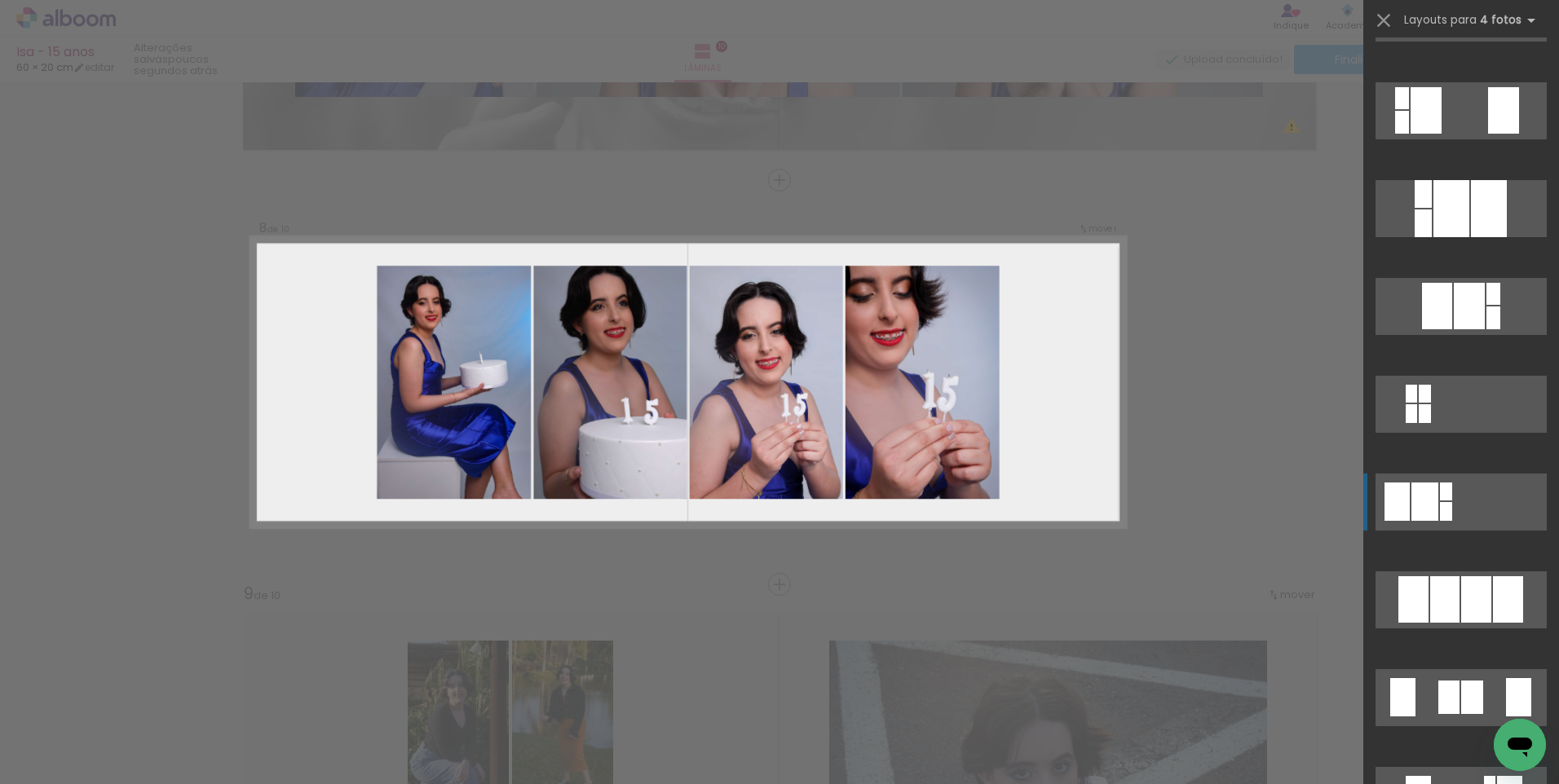
click at [1464, 577] on div at bounding box center [1476, 599] width 30 height 47
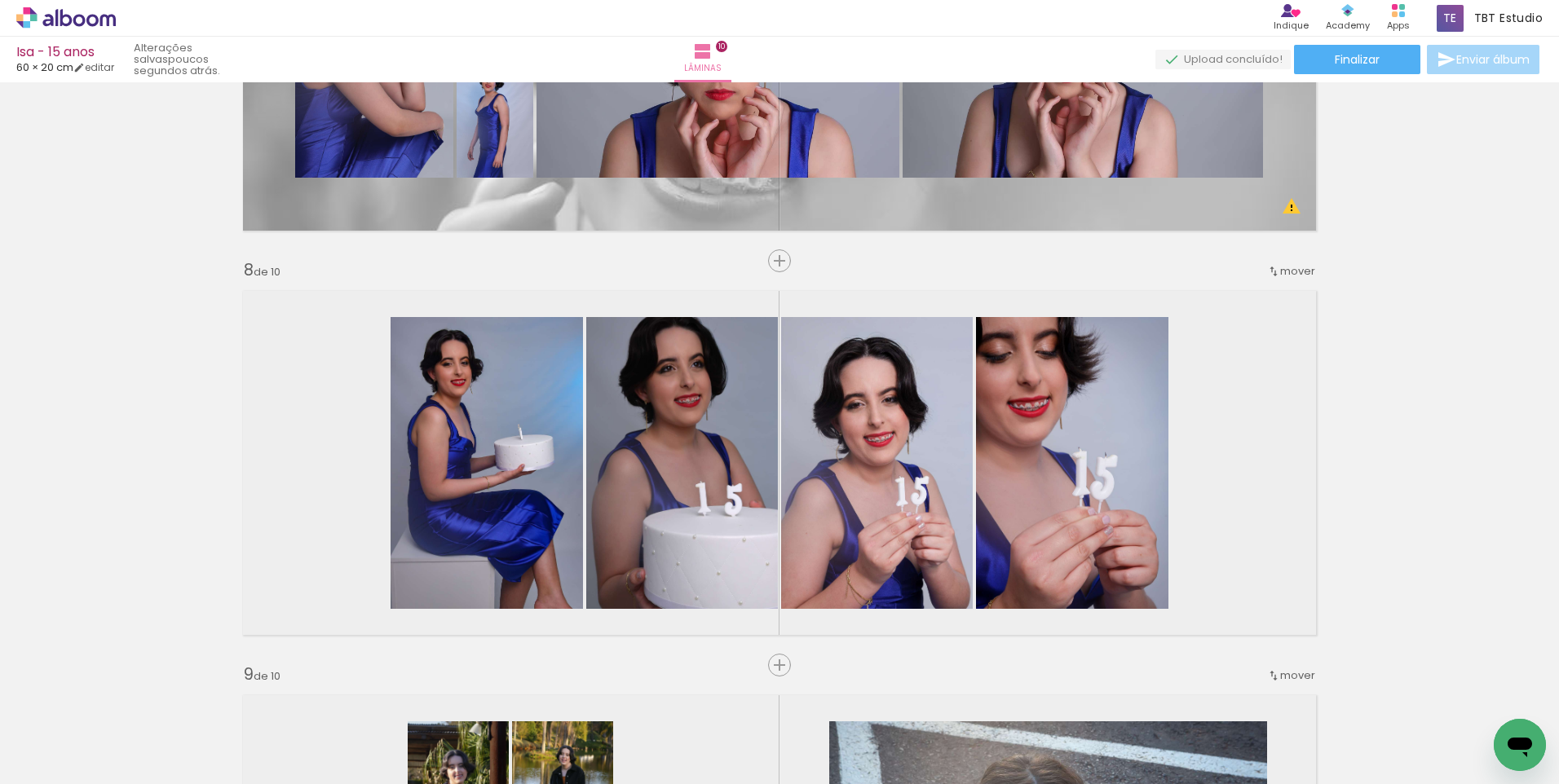
scroll to position [2759, 0]
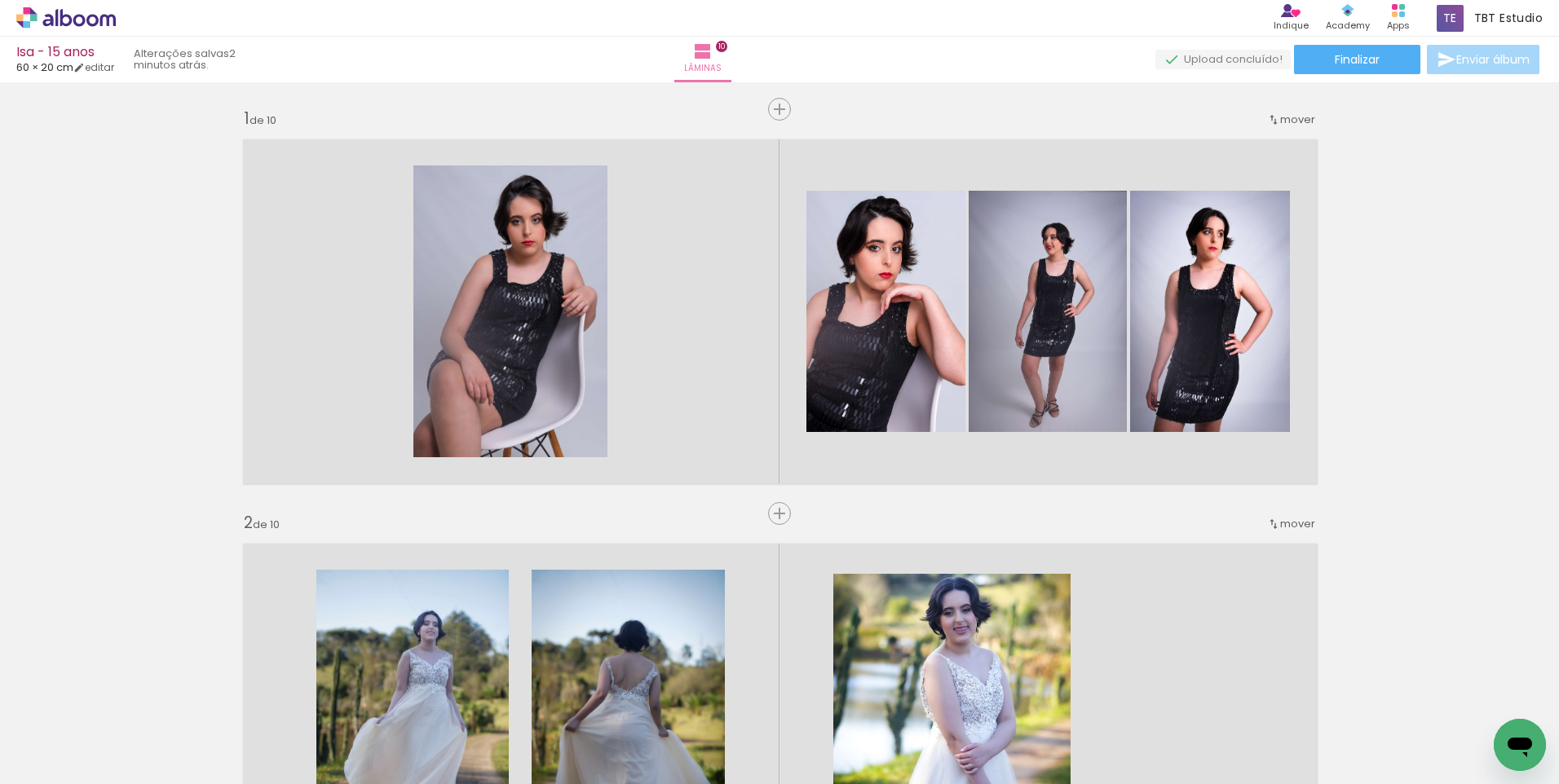
click at [74, 23] on icon at bounding box center [79, 20] width 12 height 12
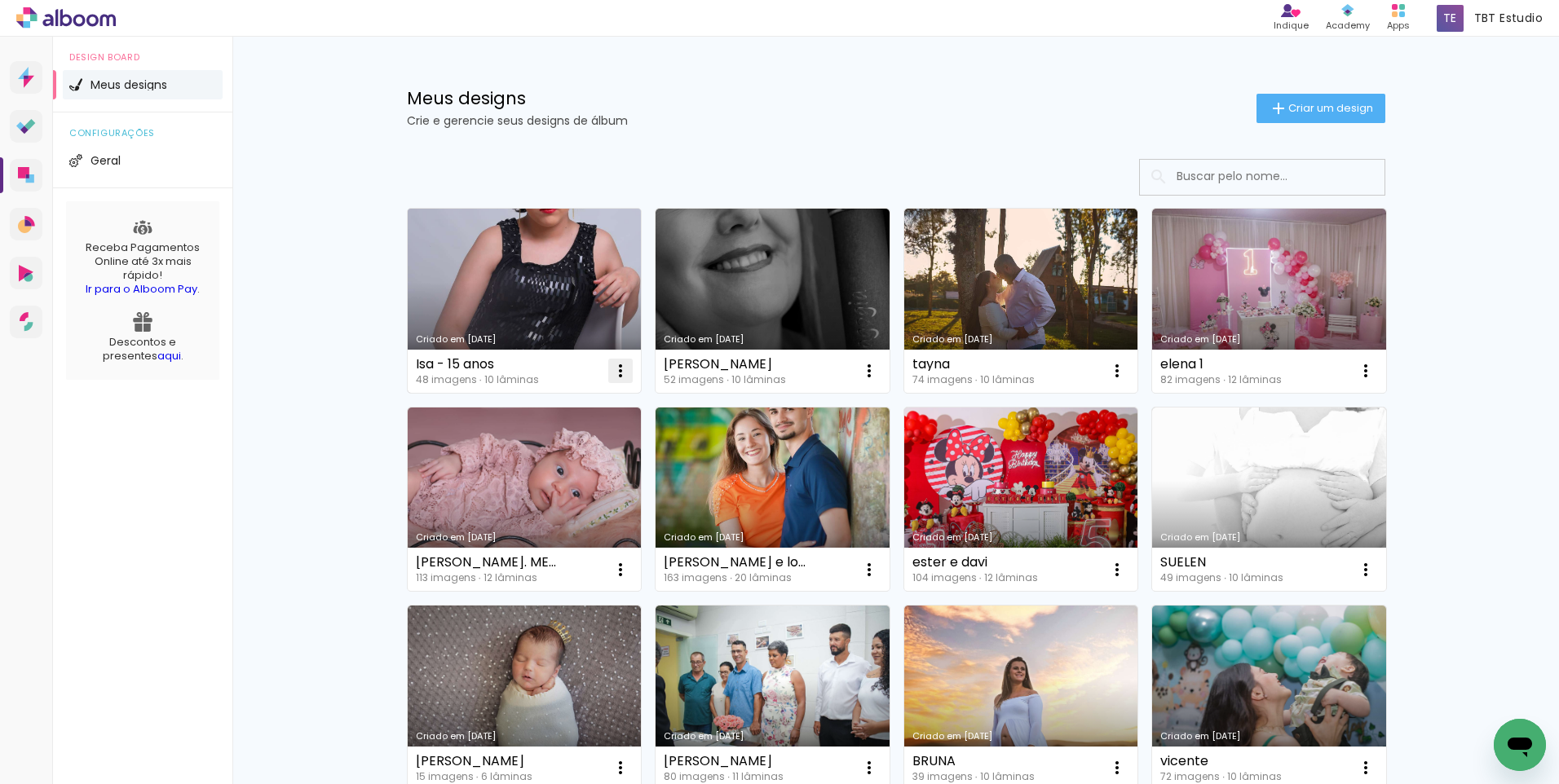
click at [616, 361] on paper-icon-button at bounding box center [621, 371] width 32 height 32
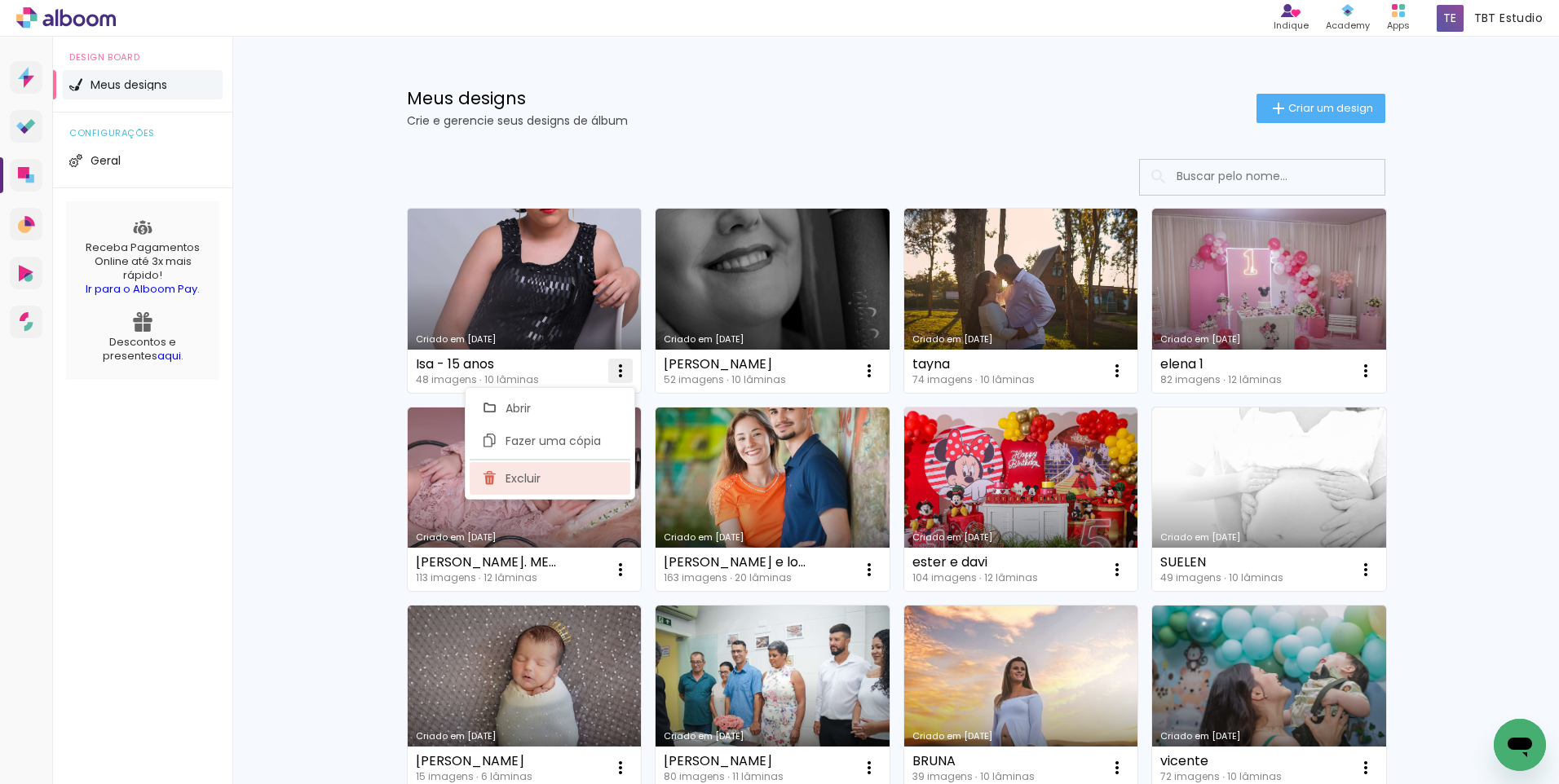
click at [535, 479] on span "Excluir" at bounding box center [523, 479] width 35 height 11
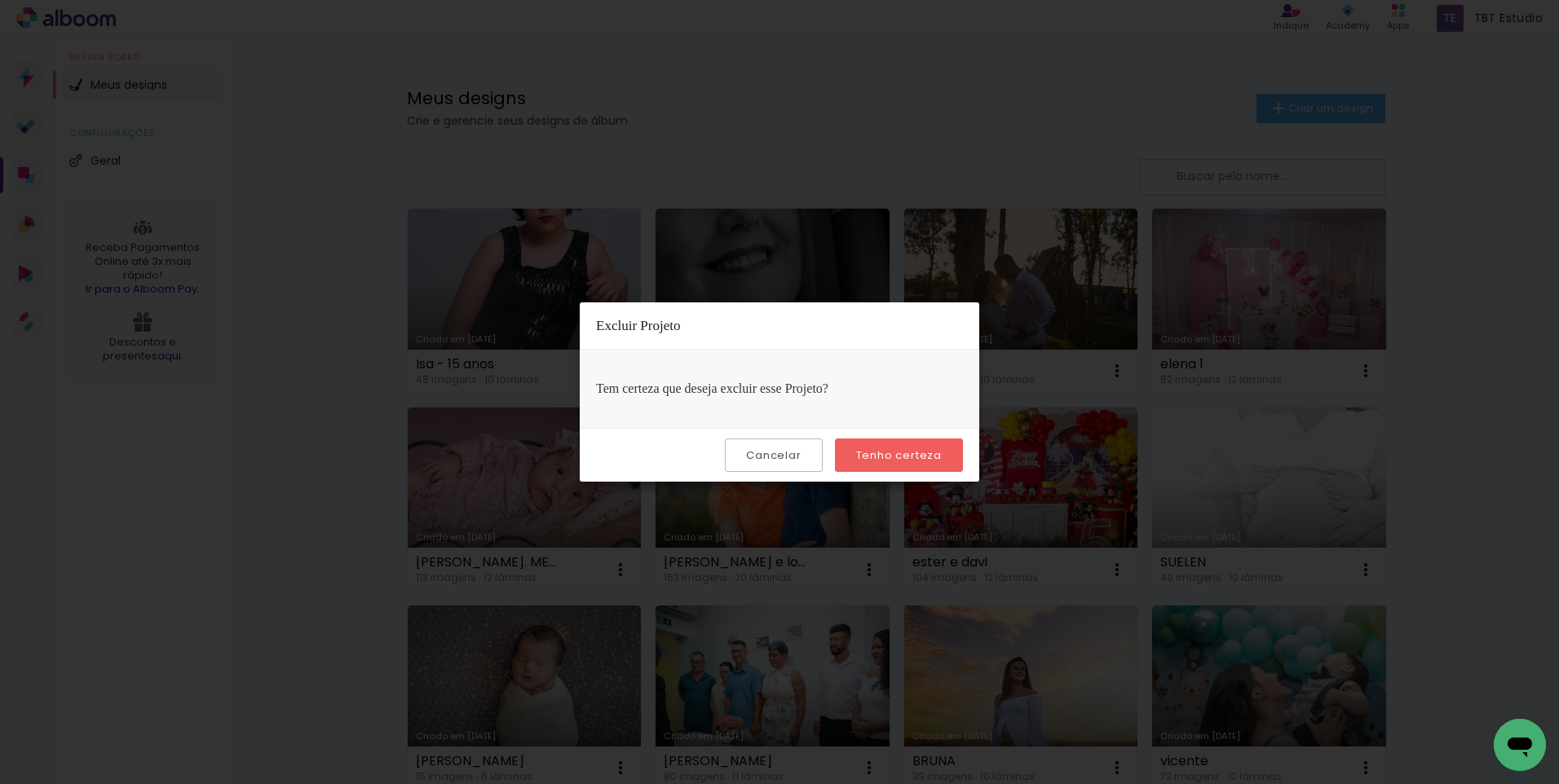
click at [0, 0] on slot "Tenho certeza" at bounding box center [0, 0] width 0 height 0
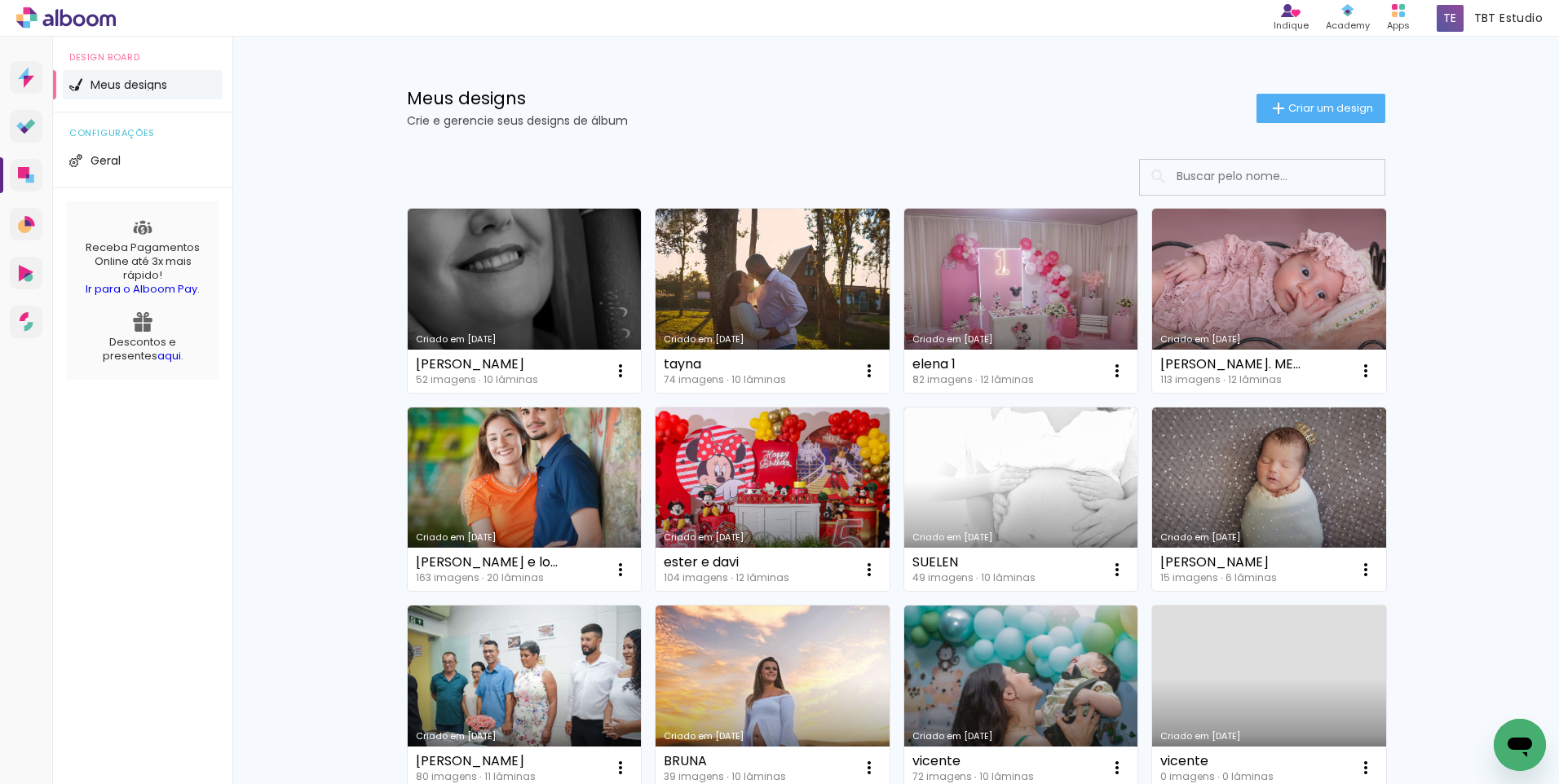
click at [78, 185] on div "configurações Geral" at bounding box center [143, 150] width 179 height 76
click at [32, 172] on icon at bounding box center [26, 175] width 16 height 16
click at [1311, 111] on span "Criar um design" at bounding box center [1330, 108] width 85 height 10
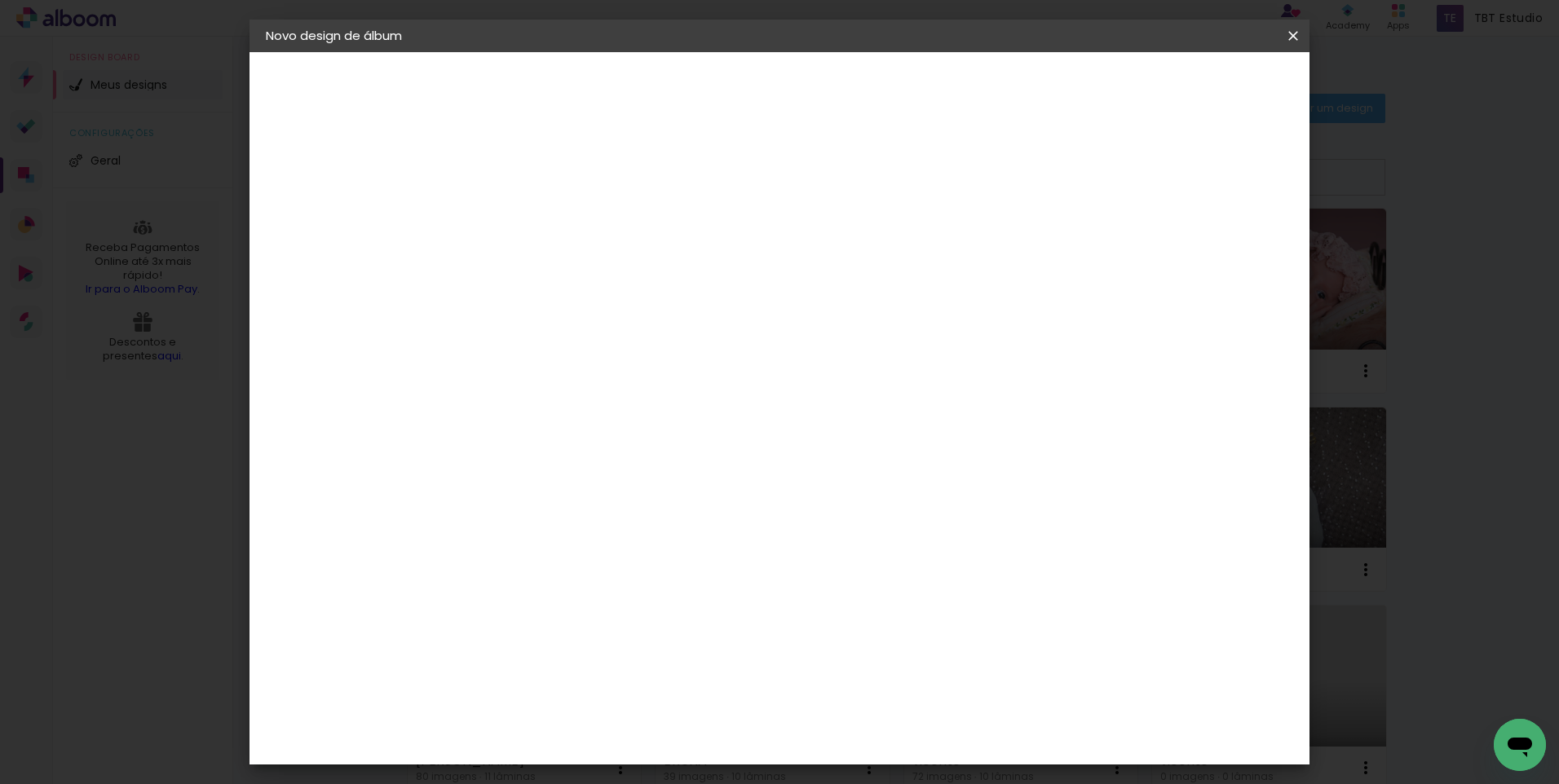
click at [532, 219] on input at bounding box center [532, 219] width 0 height 26
type input "Isa - 15 anos"
type paper-input "Isa - 15 anos"
click at [0, 0] on slot "Avançar" at bounding box center [0, 0] width 0 height 0
click at [838, 83] on div "Voltar Avançar" at bounding box center [756, 86] width 162 height 28
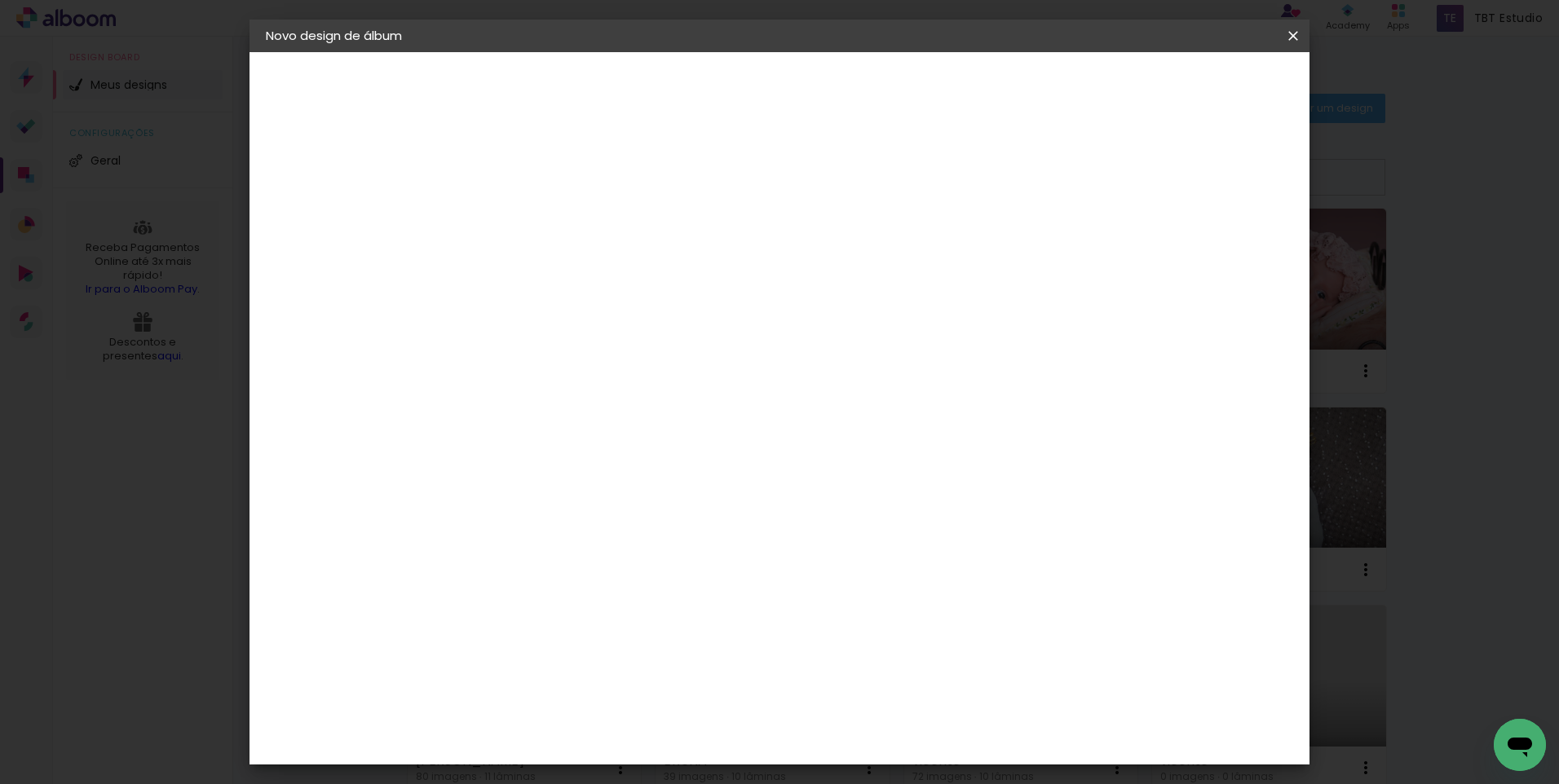
click at [643, 257] on input "[GEOGRAPHIC_DATA]" at bounding box center [567, 260] width 151 height 20
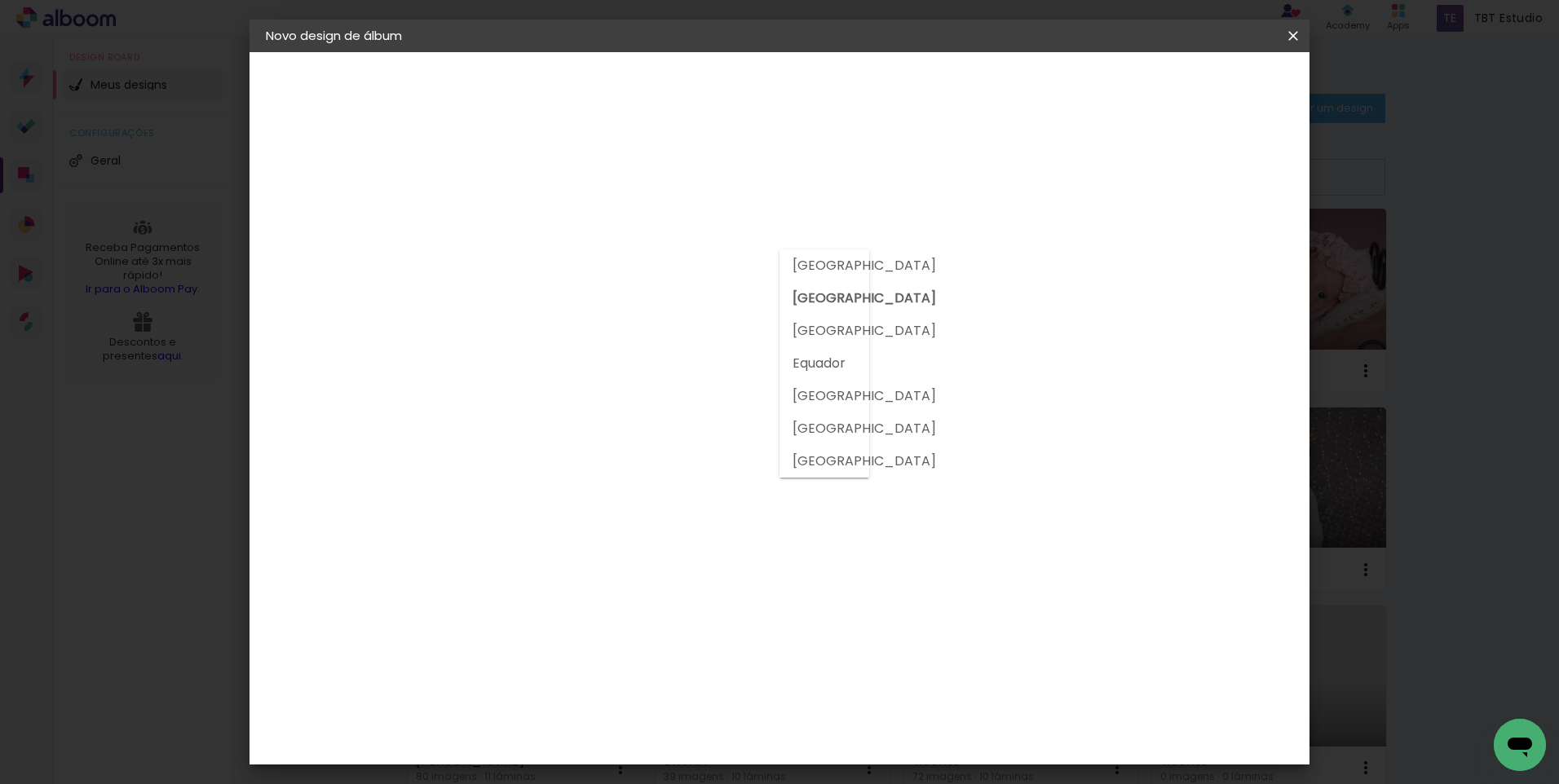
click at [643, 257] on input "[GEOGRAPHIC_DATA]" at bounding box center [567, 260] width 151 height 20
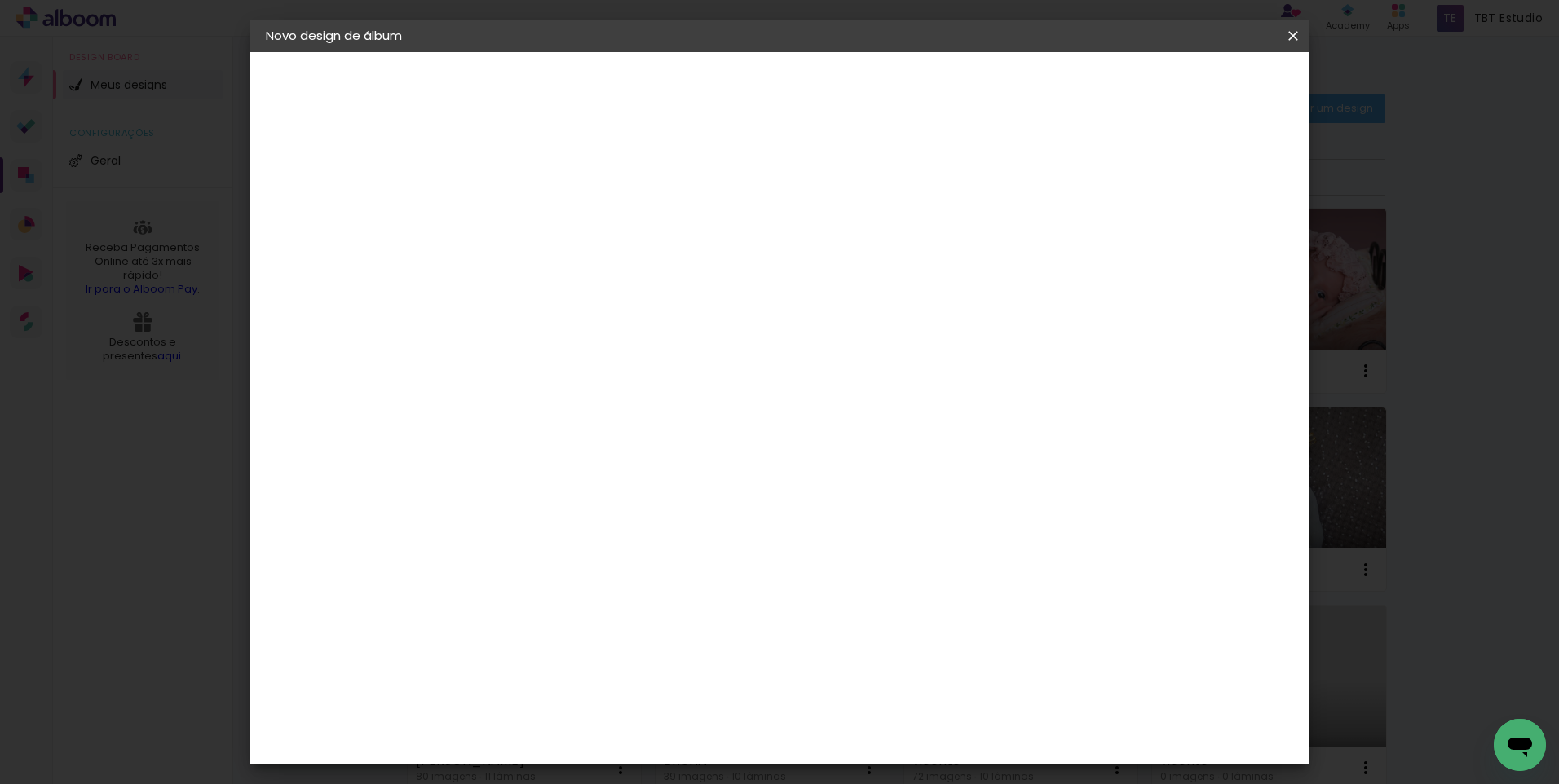
click at [0, 0] on slot "Tamanho Livre" at bounding box center [0, 0] width 0 height 0
click at [0, 0] on slot "Avançar" at bounding box center [0, 0] width 0 height 0
click at [1191, 81] on span "Iniciar design" at bounding box center [1154, 87] width 74 height 11
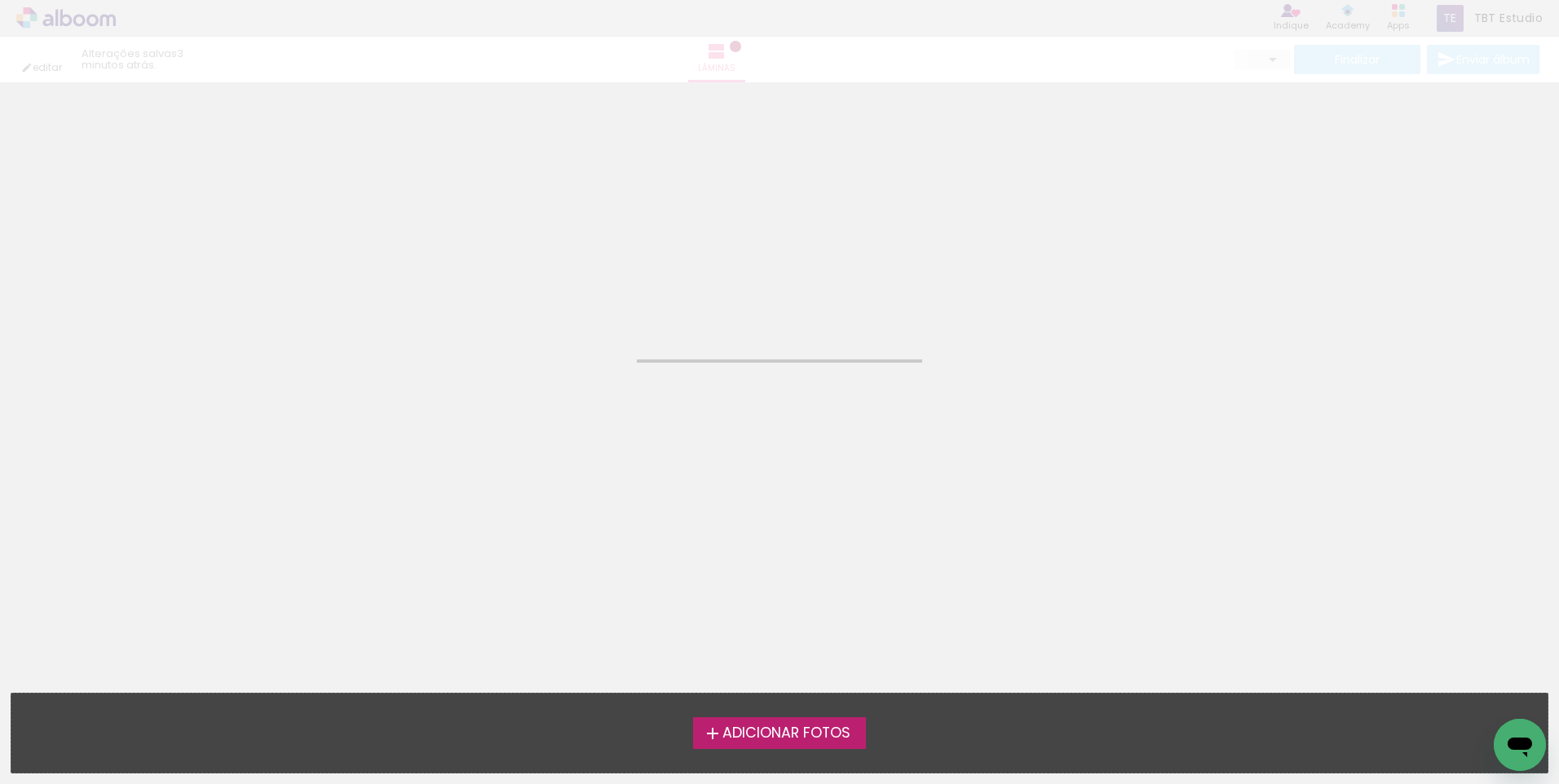
click at [753, 734] on span "Adicionar Fotos" at bounding box center [786, 733] width 128 height 14
click at [0, 0] on input "file" at bounding box center [0, 0] width 0 height 0
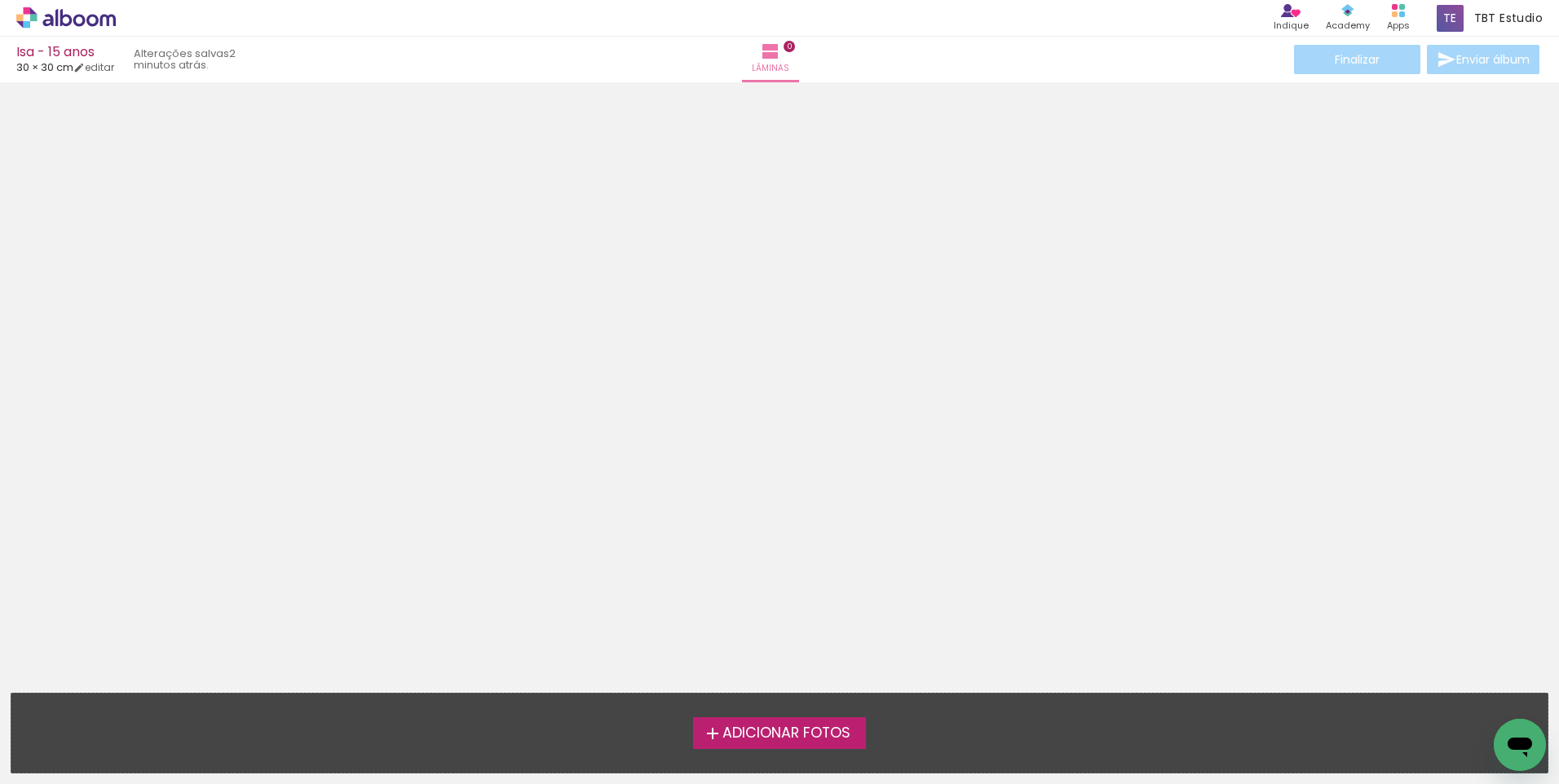
click at [755, 716] on div "Adicionar Fotos Solte suas fotos aqui..." at bounding box center [780, 733] width 1536 height 79
click at [754, 726] on span "Adicionar Fotos" at bounding box center [786, 733] width 128 height 14
click at [0, 0] on input "file" at bounding box center [0, 0] width 0 height 0
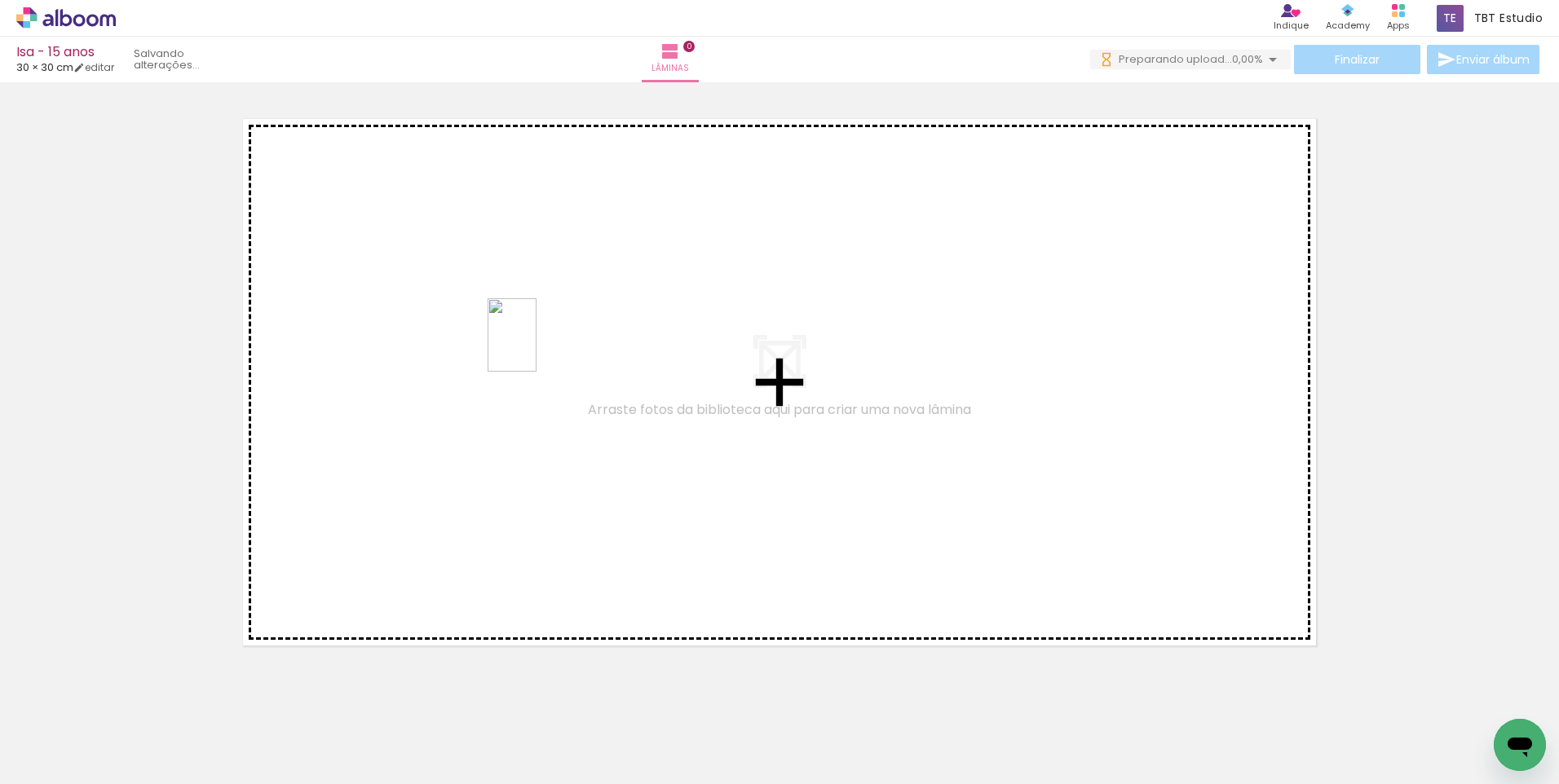
drag, startPoint x: 266, startPoint y: 750, endPoint x: 537, endPoint y: 347, distance: 485.6
click at [537, 347] on quentale-workspace at bounding box center [780, 392] width 1559 height 784
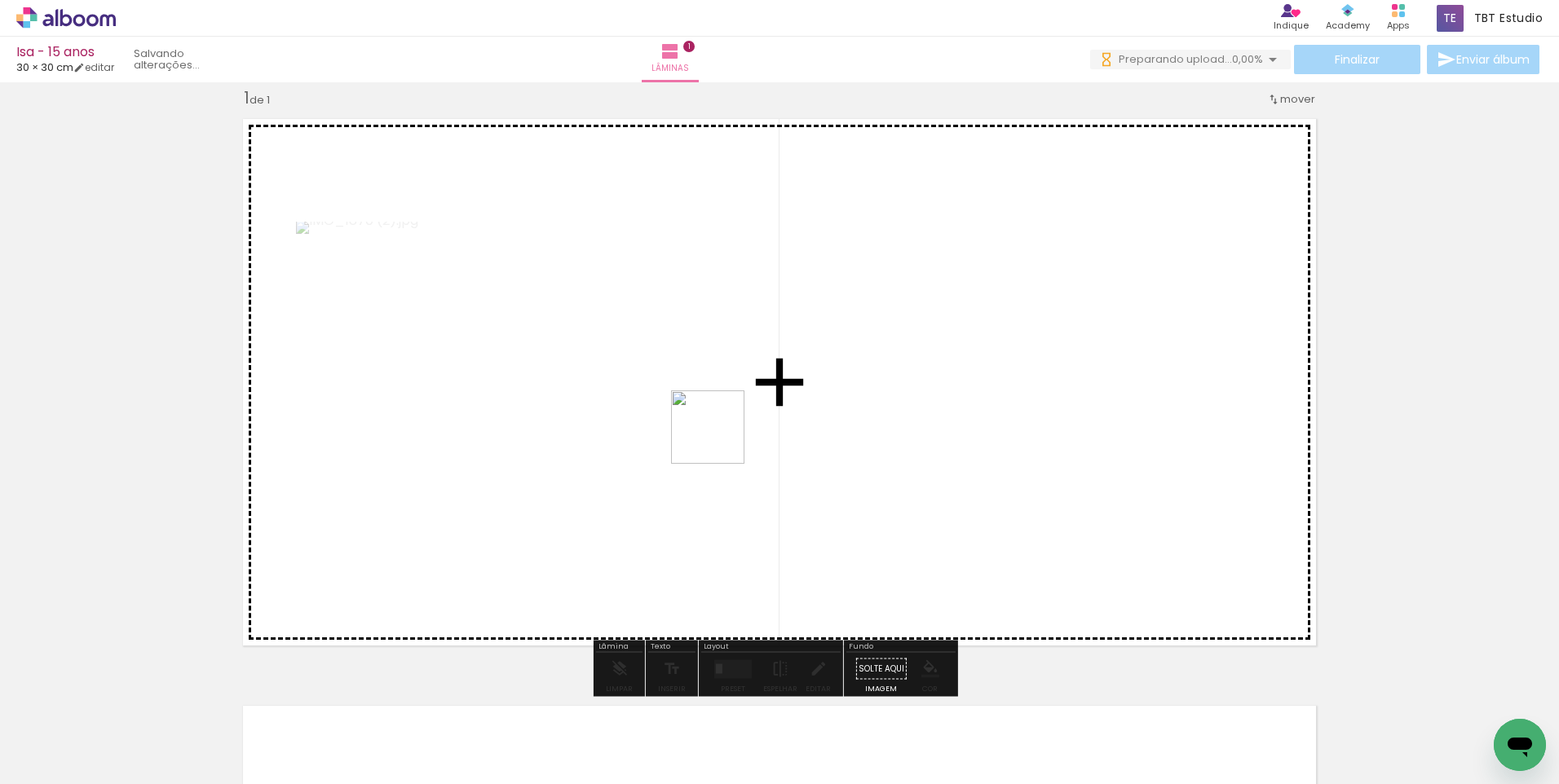
drag, startPoint x: 455, startPoint y: 730, endPoint x: 720, endPoint y: 440, distance: 392.8
click at [720, 440] on quentale-workspace at bounding box center [780, 392] width 1559 height 784
drag, startPoint x: 992, startPoint y: 736, endPoint x: 1056, endPoint y: 432, distance: 310.7
click at [1056, 432] on quentale-workspace at bounding box center [780, 392] width 1559 height 784
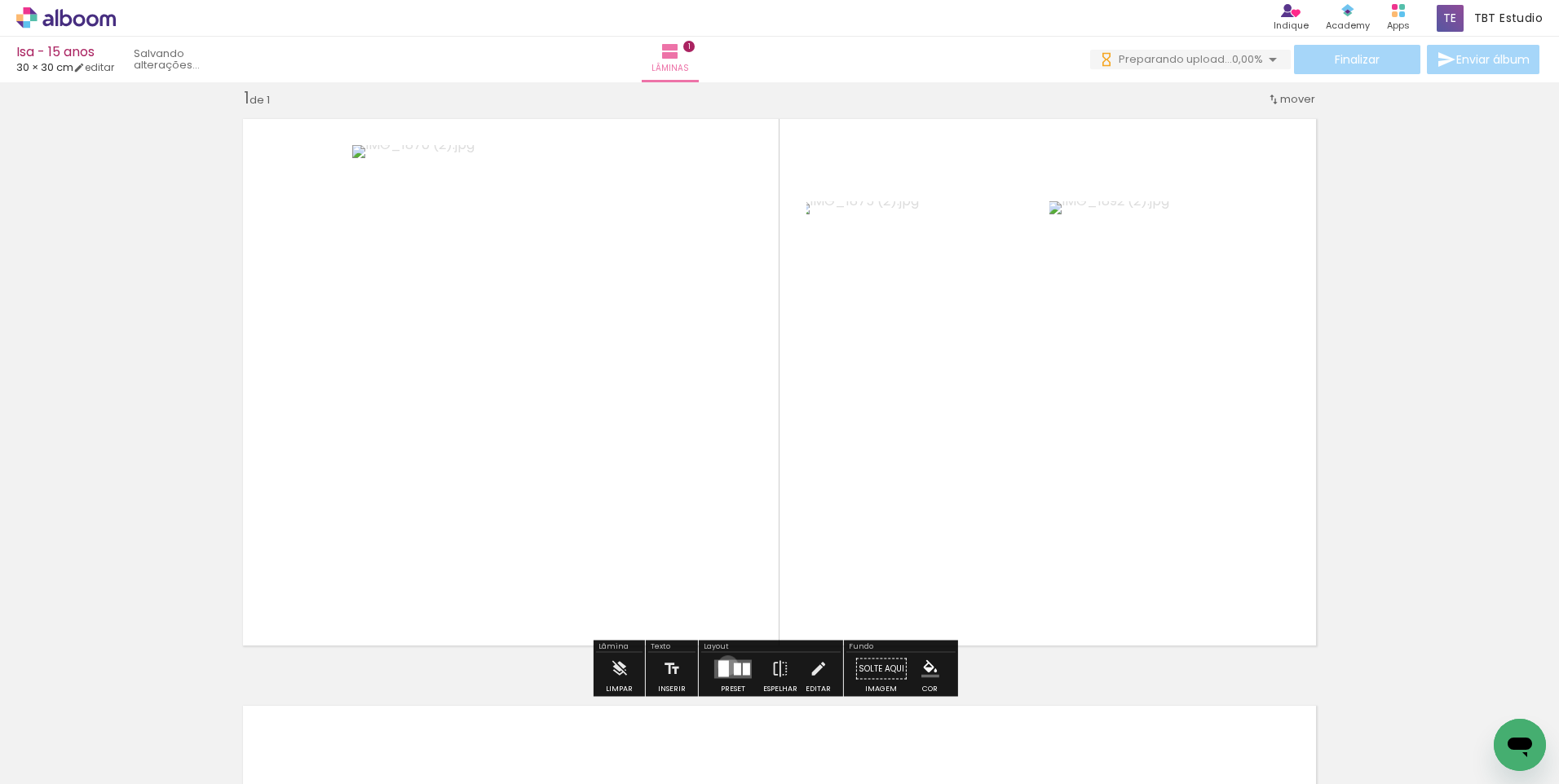
click at [724, 665] on div at bounding box center [723, 668] width 10 height 16
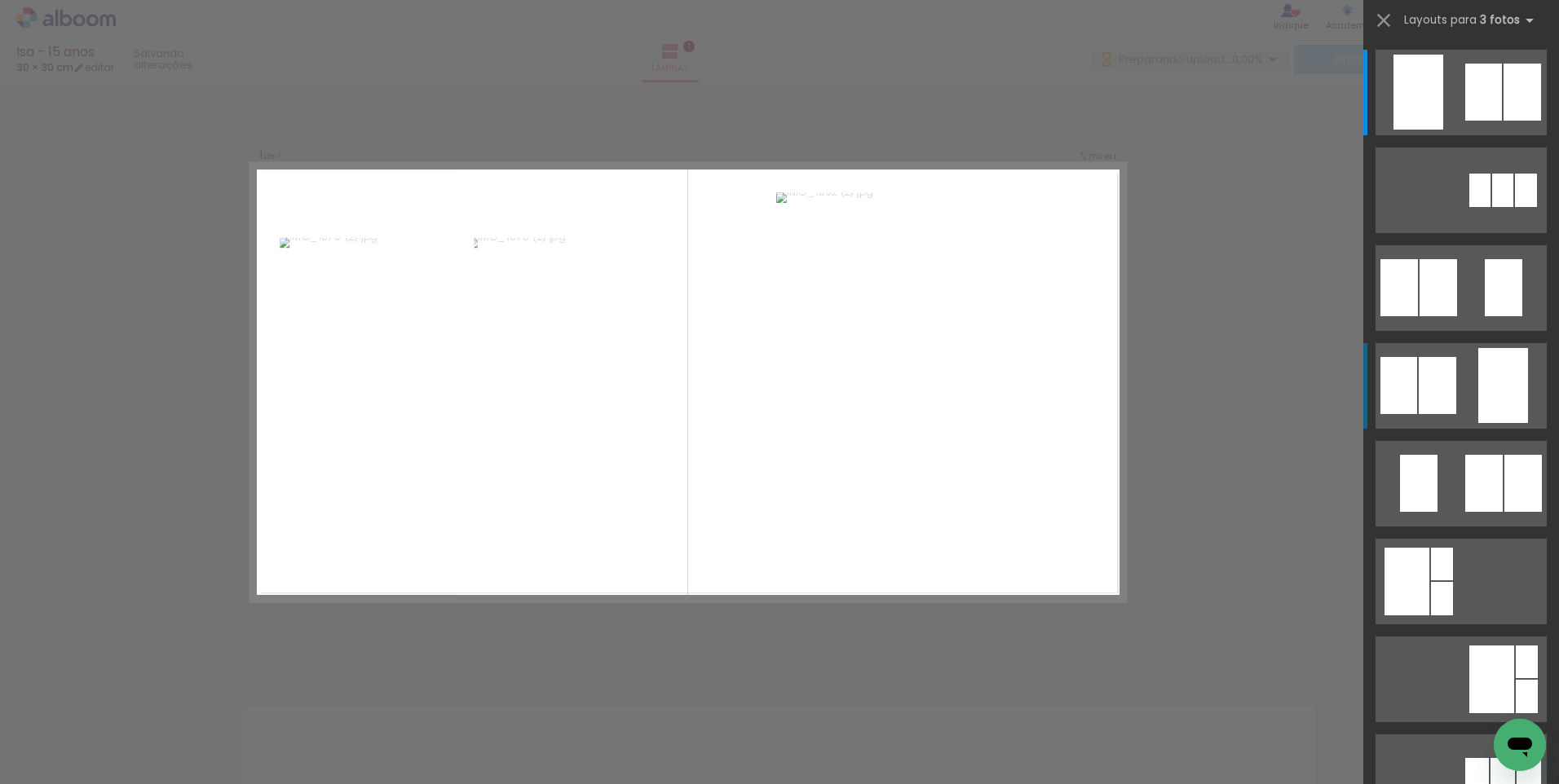
click at [1465, 404] on quentale-layouter at bounding box center [1461, 386] width 171 height 86
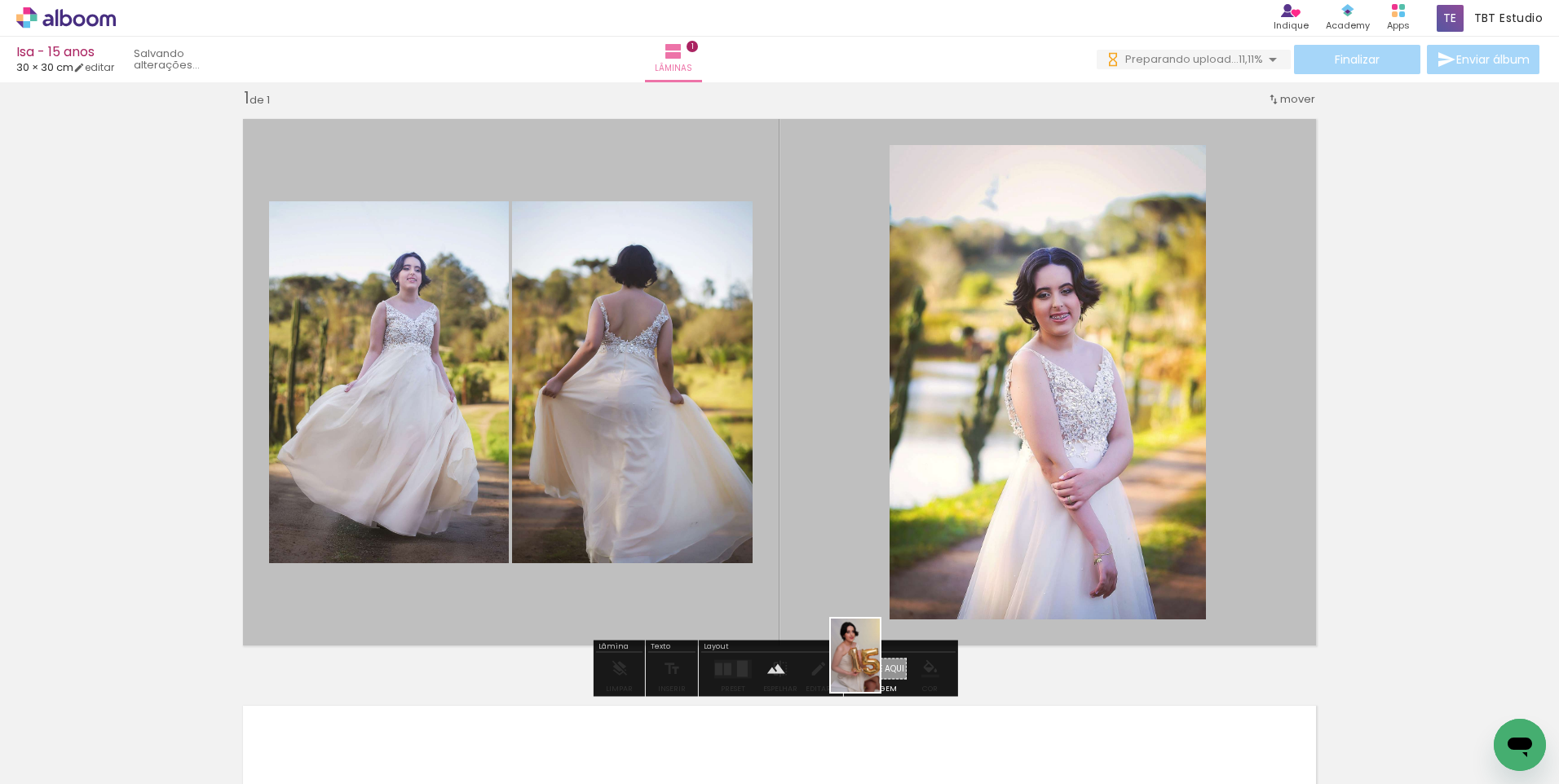
drag, startPoint x: 901, startPoint y: 723, endPoint x: 879, endPoint y: 668, distance: 59.2
click at [879, 668] on quentale-workspace at bounding box center [780, 392] width 1559 height 784
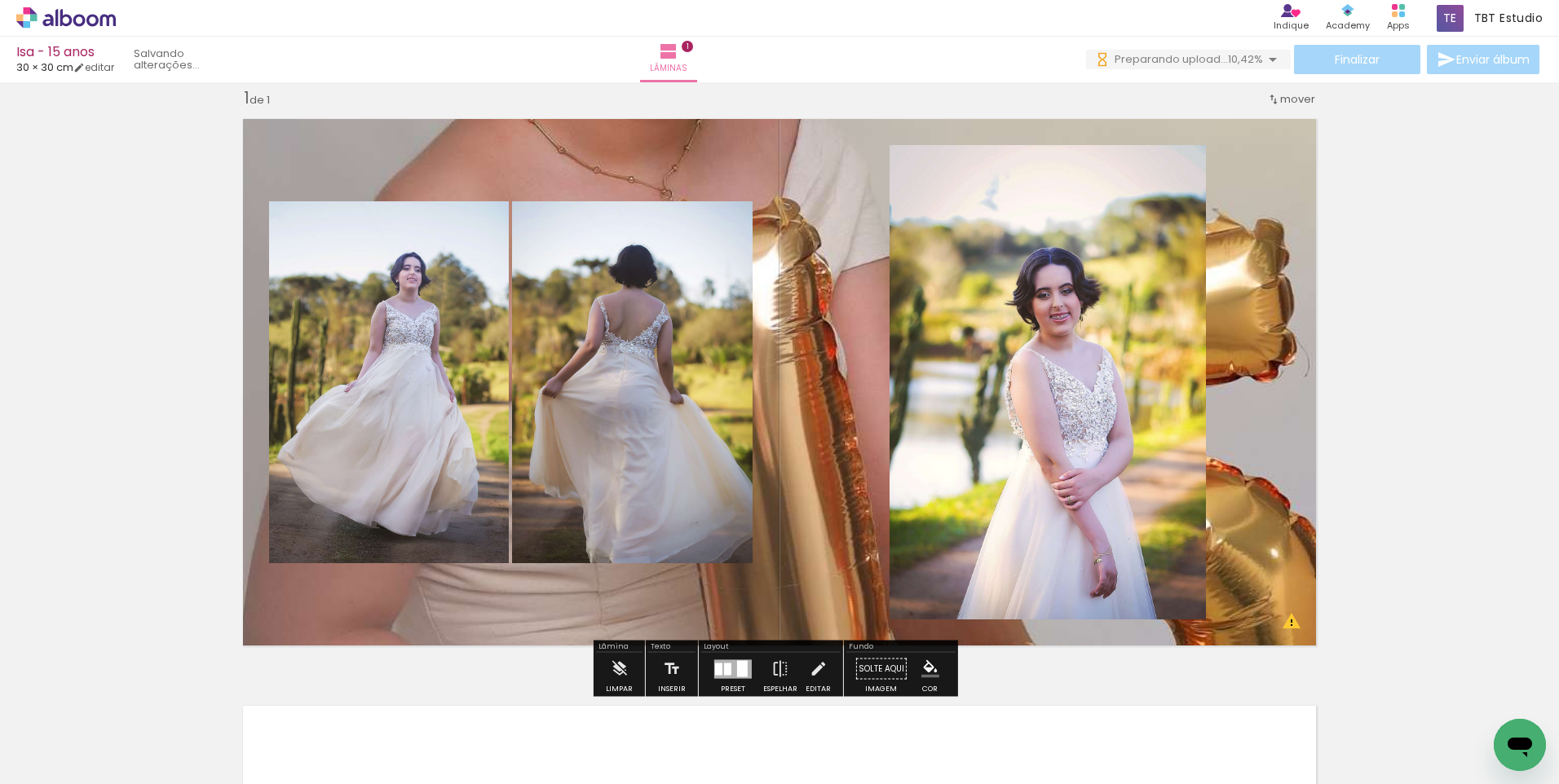
click at [817, 402] on quentale-layouter at bounding box center [780, 382] width 1093 height 546
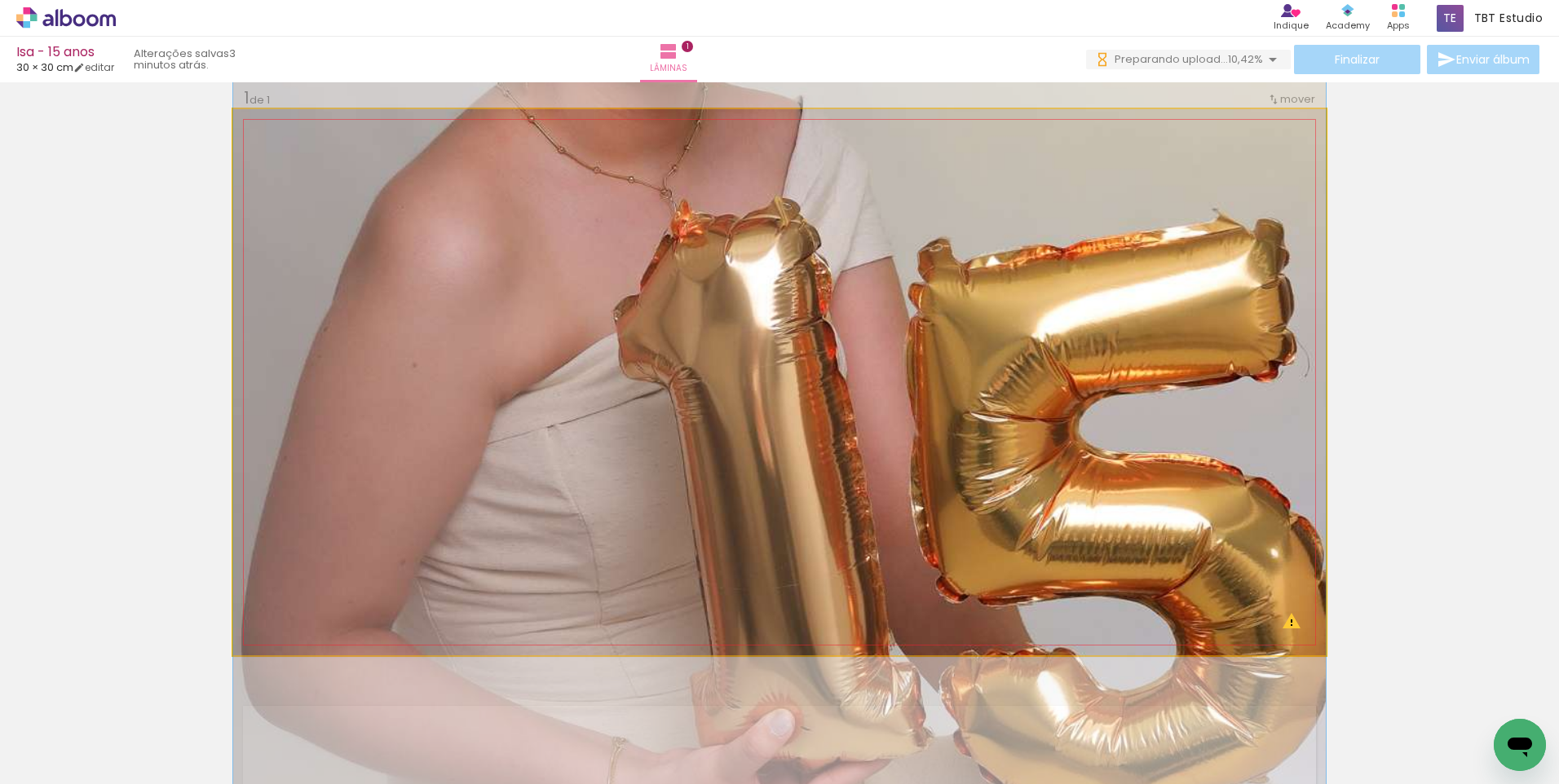
click at [817, 402] on quentale-photo at bounding box center [780, 382] width 1093 height 546
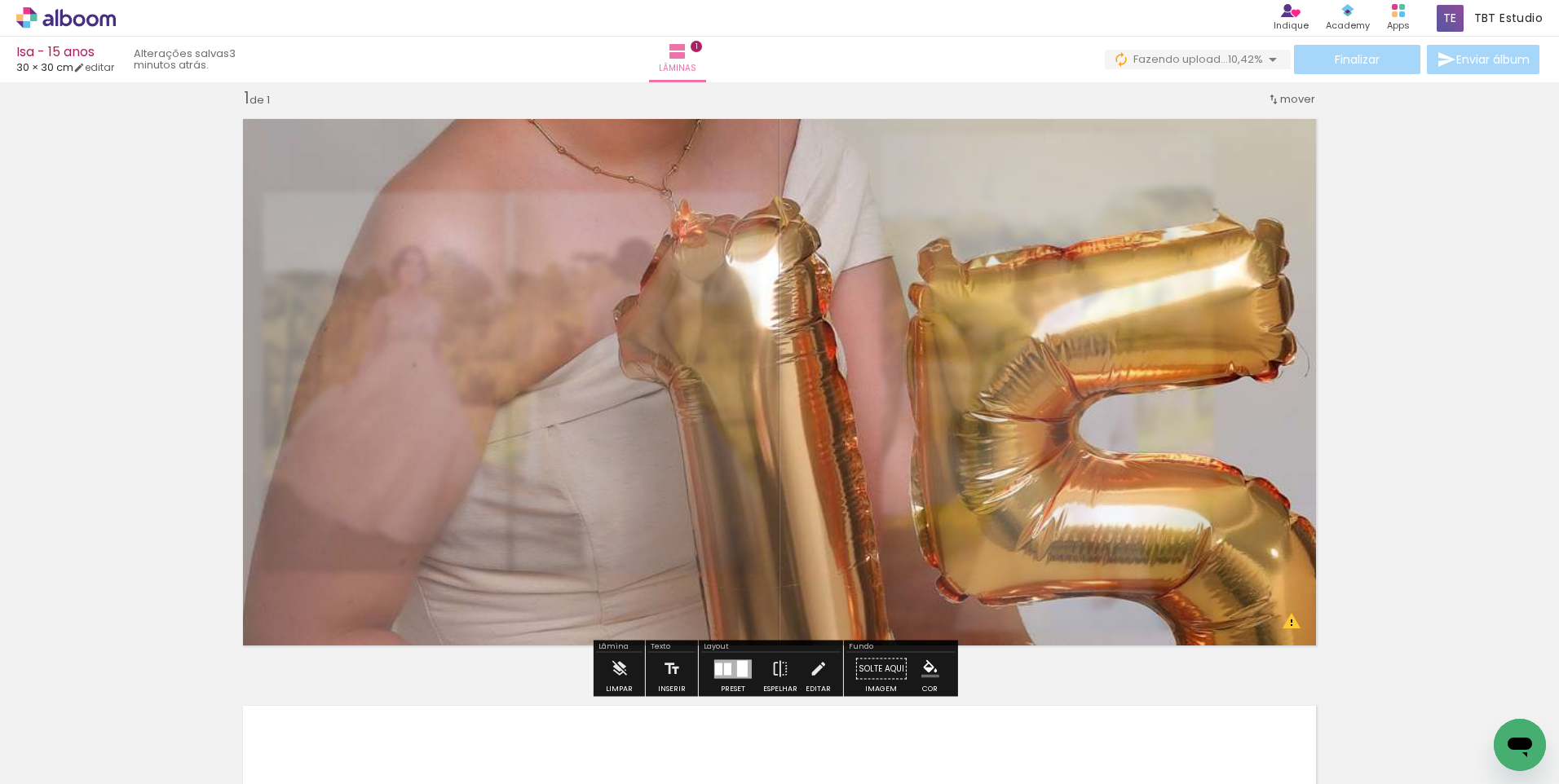
click at [465, 156] on div at bounding box center [473, 150] width 26 height 26
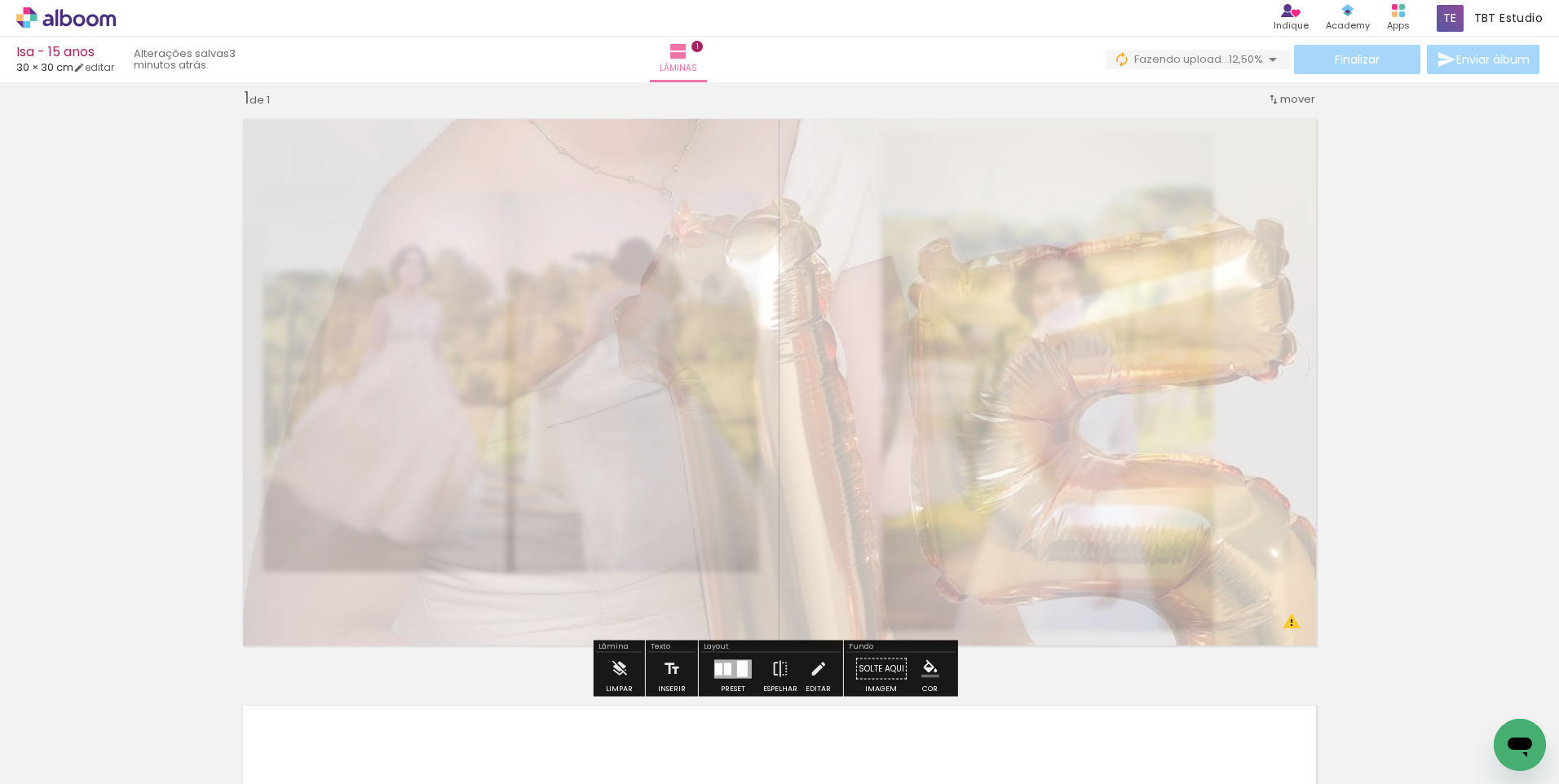
drag, startPoint x: 466, startPoint y: 155, endPoint x: 424, endPoint y: 153, distance: 42.0
type paper-slider "30"
click at [424, 153] on div at bounding box center [428, 150] width 10 height 10
click at [0, 0] on slot "P&B" at bounding box center [0, 0] width 0 height 0
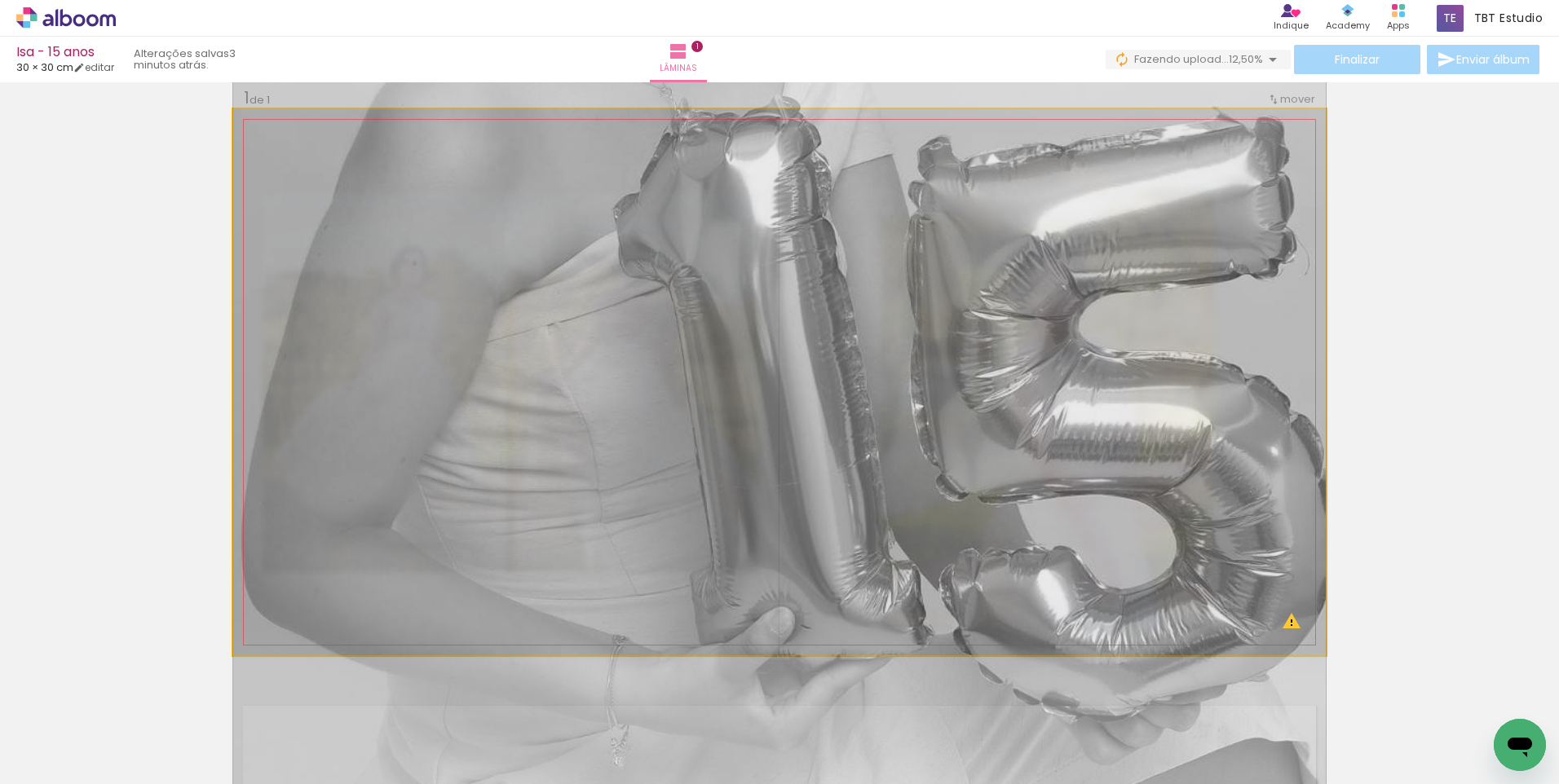
drag, startPoint x: 746, startPoint y: 436, endPoint x: 744, endPoint y: 334, distance: 102.0
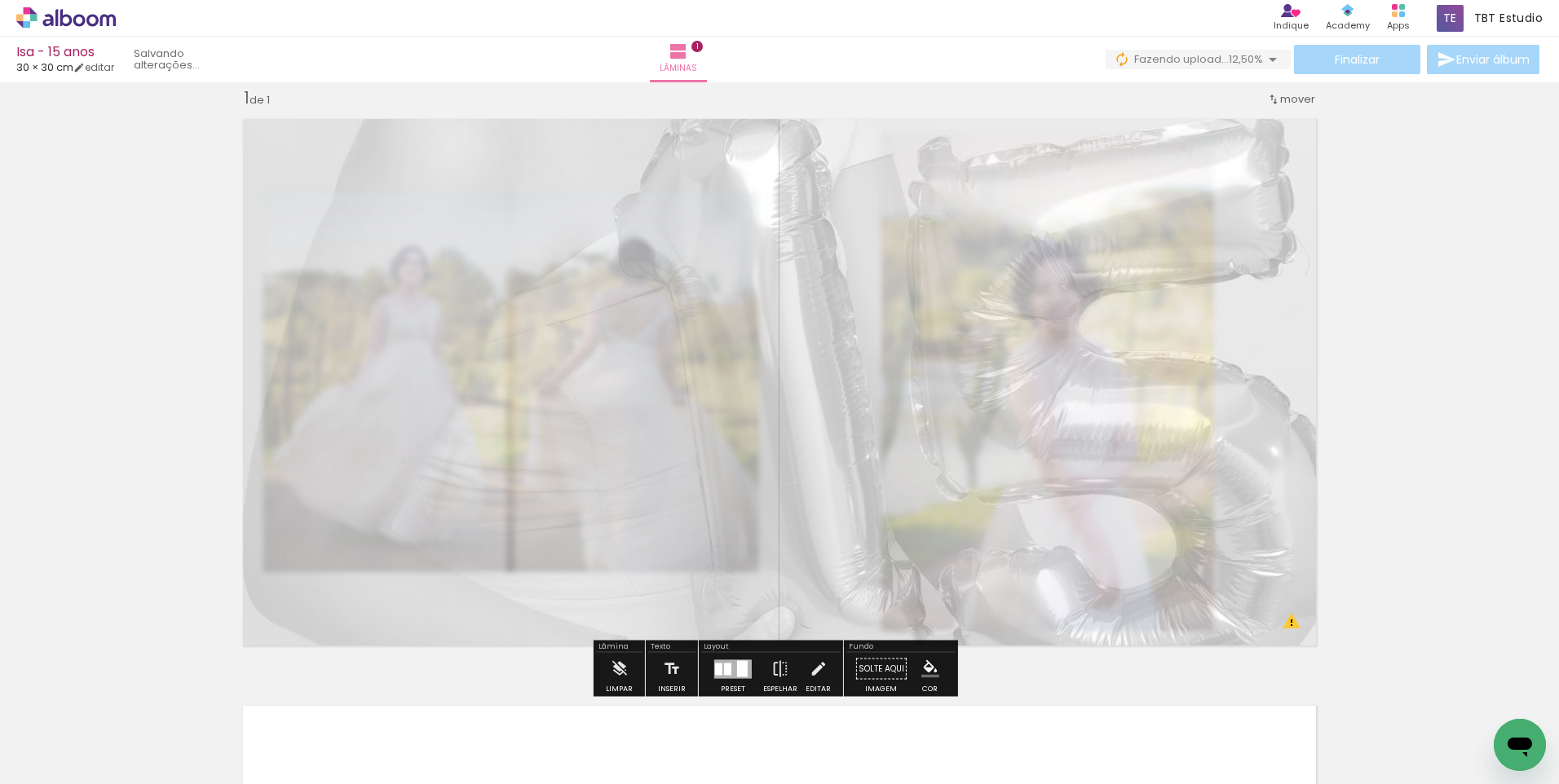
click at [1444, 368] on div "Inserir lâmina 1 de 1 O Designbox precisará aumentar a sua imagem em 255% para …" at bounding box center [780, 655] width 1559 height 1174
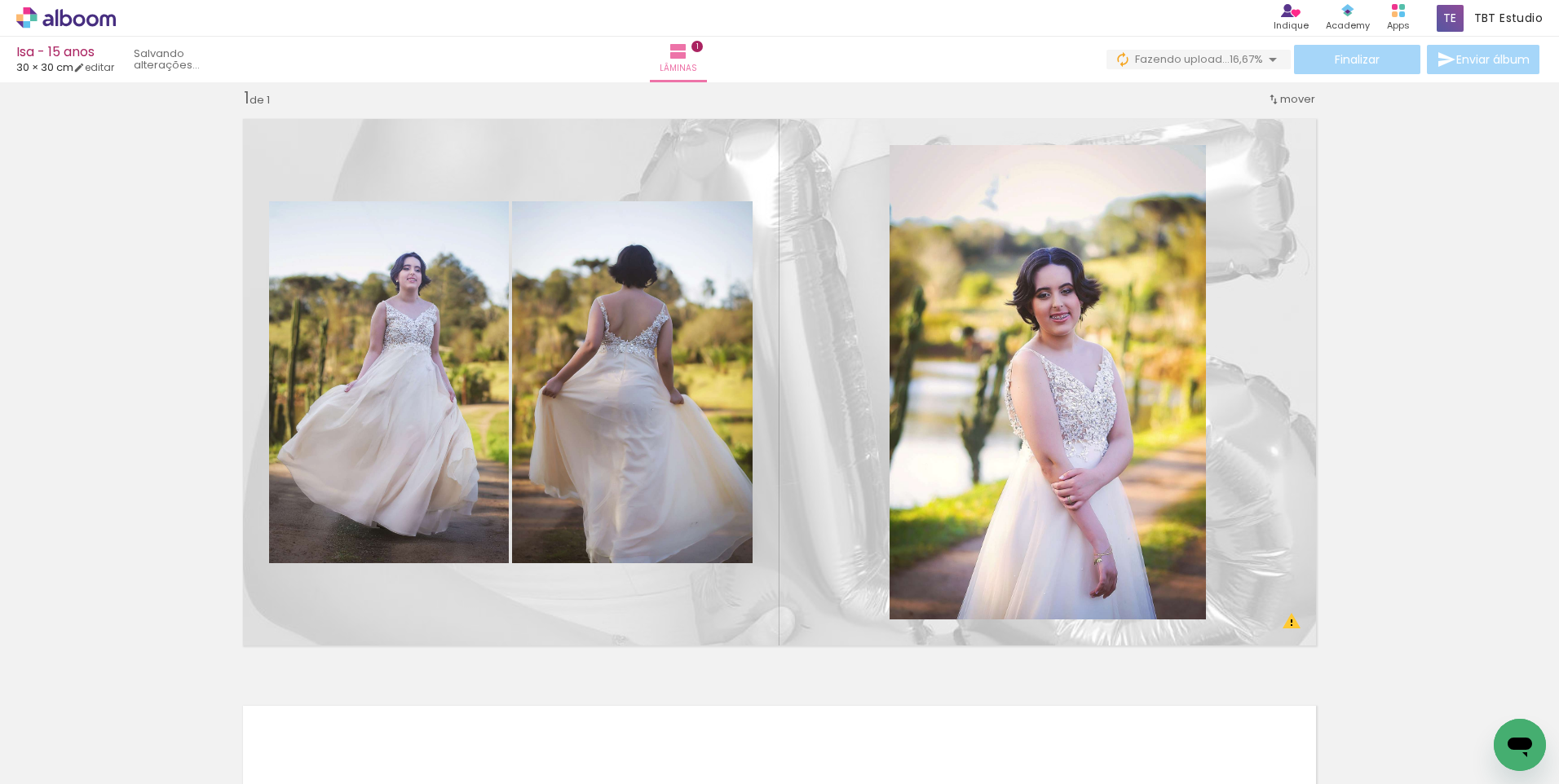
click at [1447, 455] on div "Inserir lâmina 1 de 1 O Designbox precisará aumentar a sua imagem em 255% para …" at bounding box center [780, 655] width 1559 height 1174
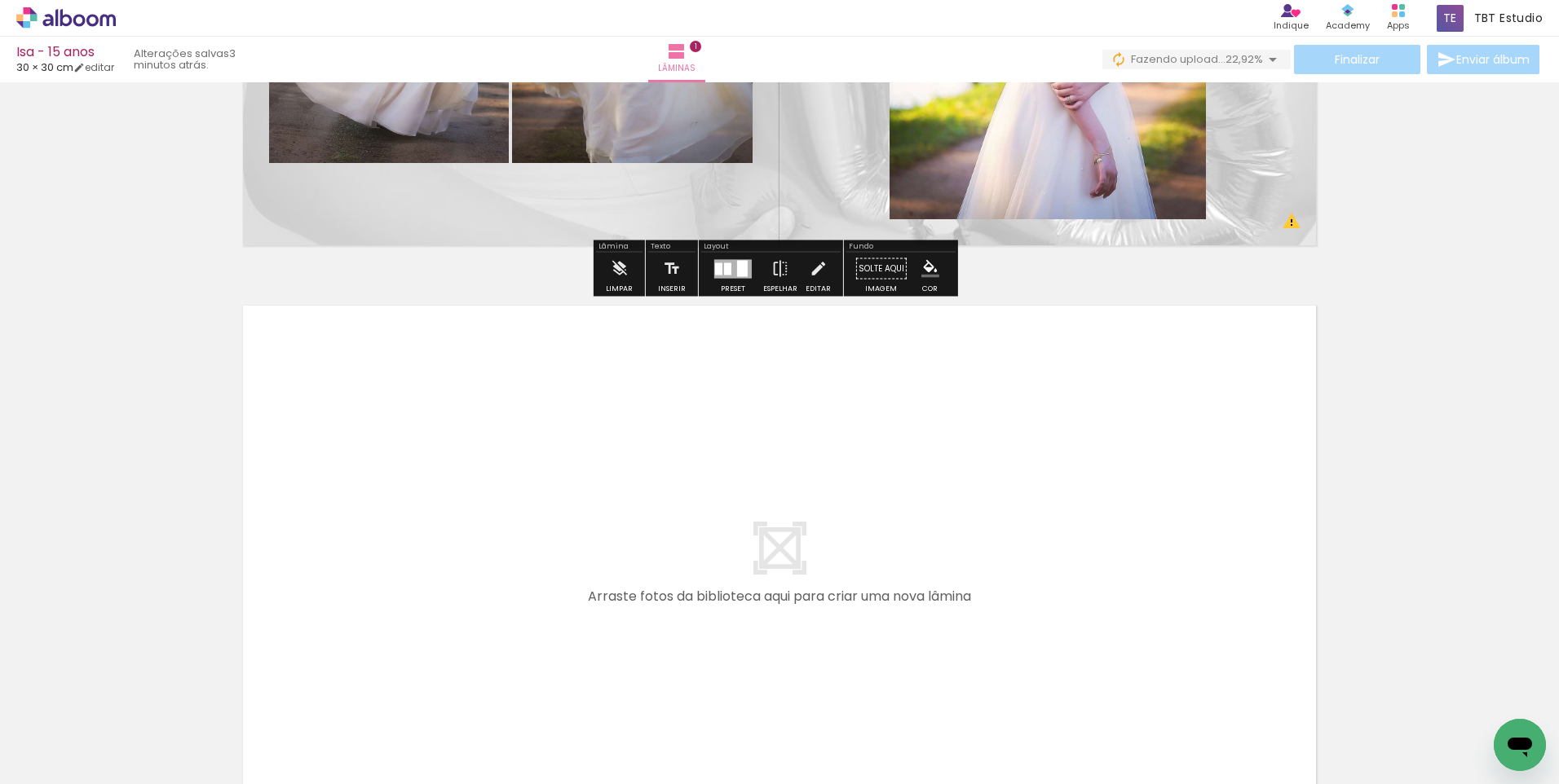
scroll to position [428, 0]
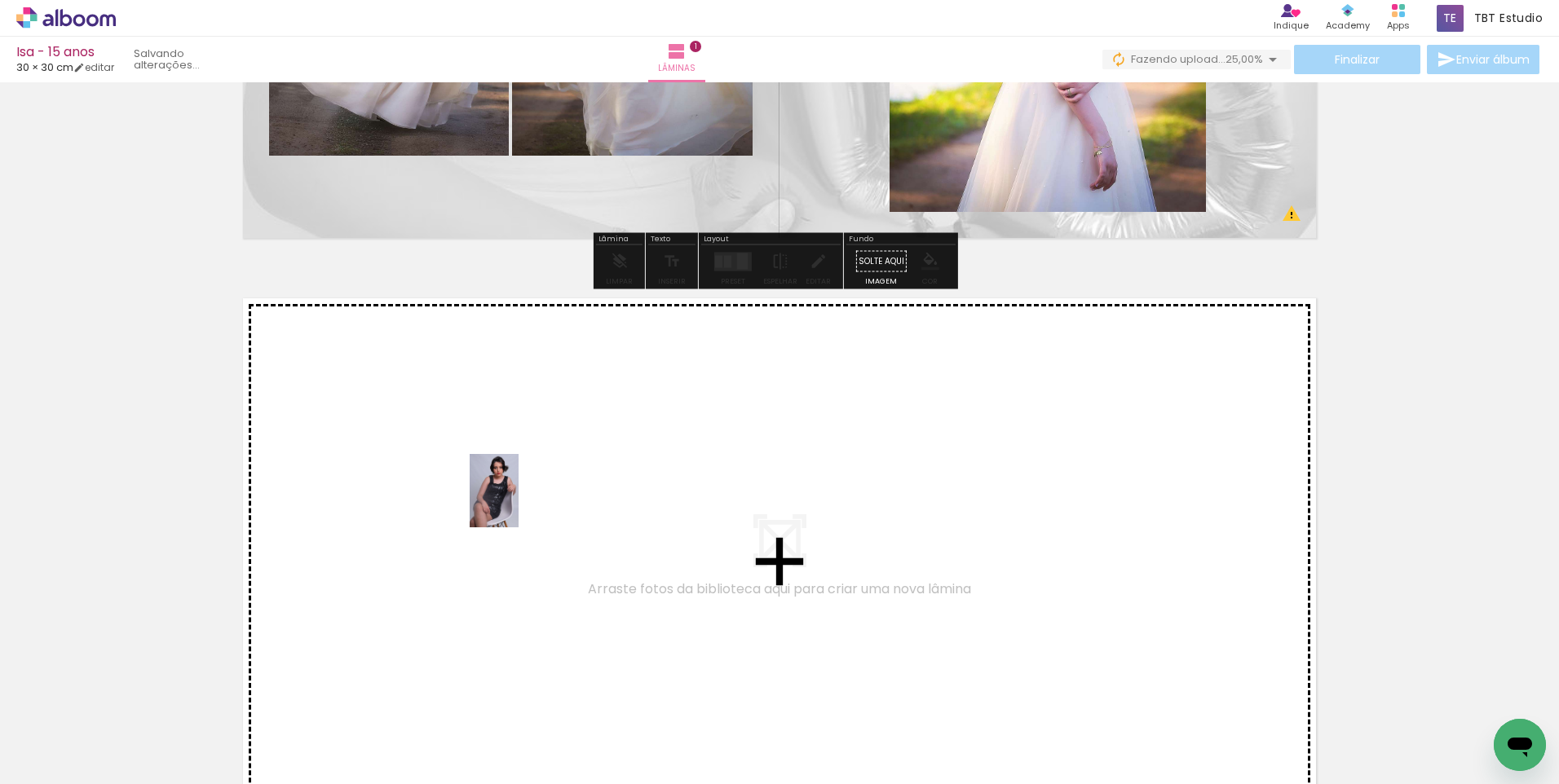
drag, startPoint x: 172, startPoint y: 742, endPoint x: 344, endPoint y: 736, distance: 172.1
click at [520, 501] on quentale-workspace at bounding box center [780, 392] width 1559 height 784
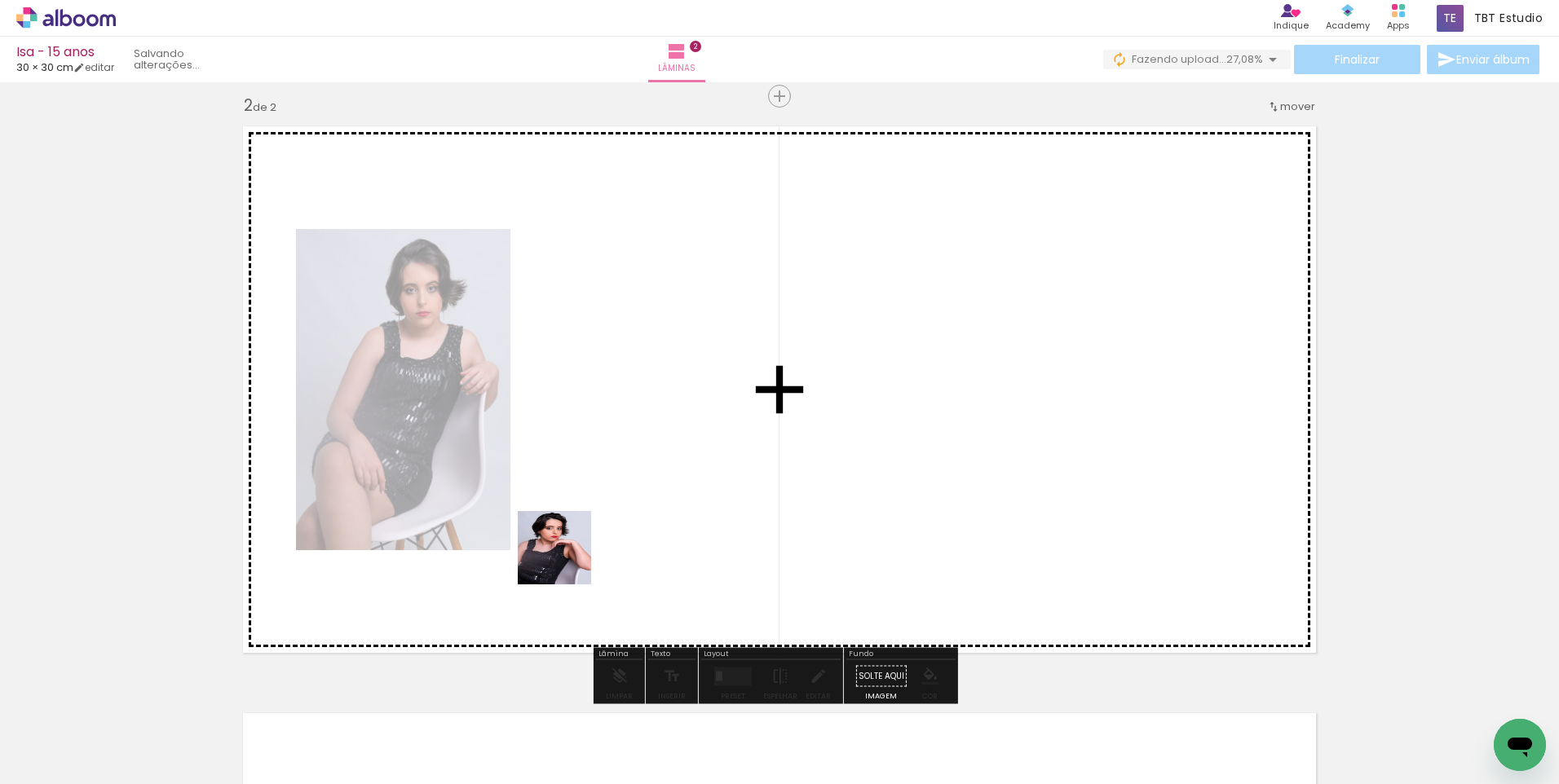
scroll to position [607, 0]
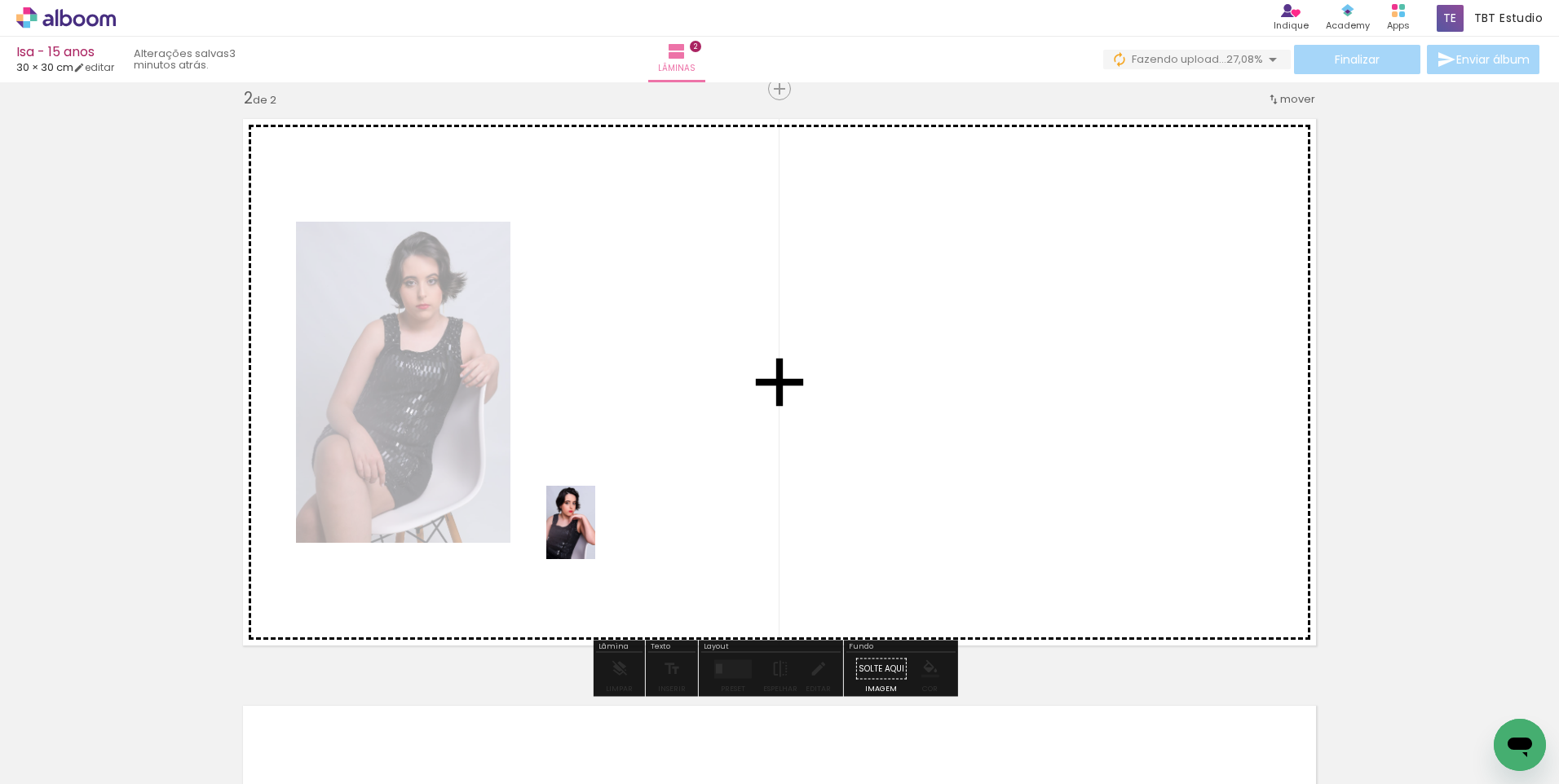
drag, startPoint x: 344, startPoint y: 736, endPoint x: 571, endPoint y: 639, distance: 246.9
click at [610, 525] on quentale-workspace at bounding box center [780, 392] width 1559 height 784
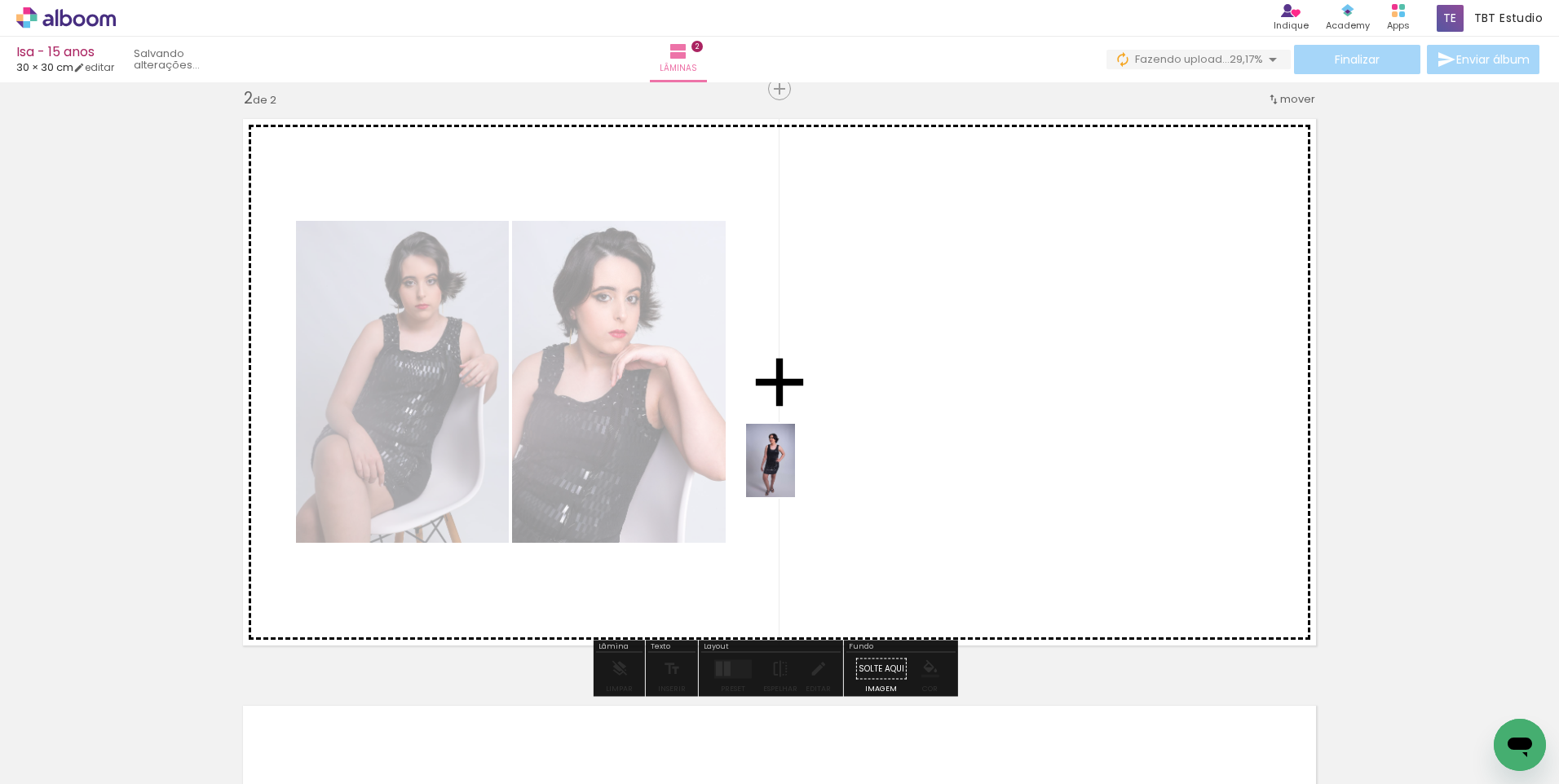
drag, startPoint x: 543, startPoint y: 745, endPoint x: 657, endPoint y: 691, distance: 126.1
click at [801, 469] on quentale-workspace at bounding box center [780, 392] width 1559 height 784
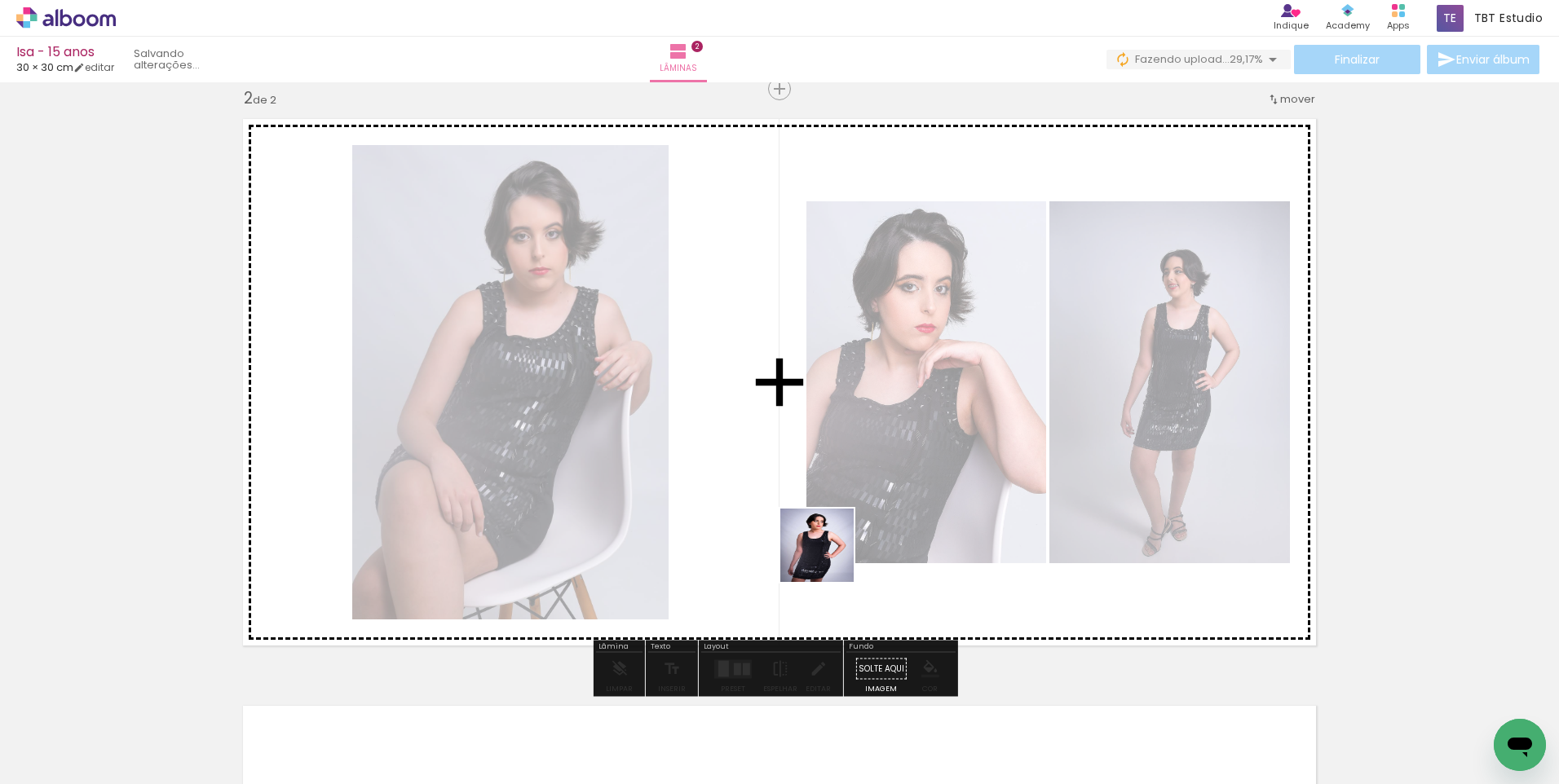
drag, startPoint x: 611, startPoint y: 747, endPoint x: 908, endPoint y: 497, distance: 388.2
click at [908, 497] on quentale-workspace at bounding box center [780, 392] width 1559 height 784
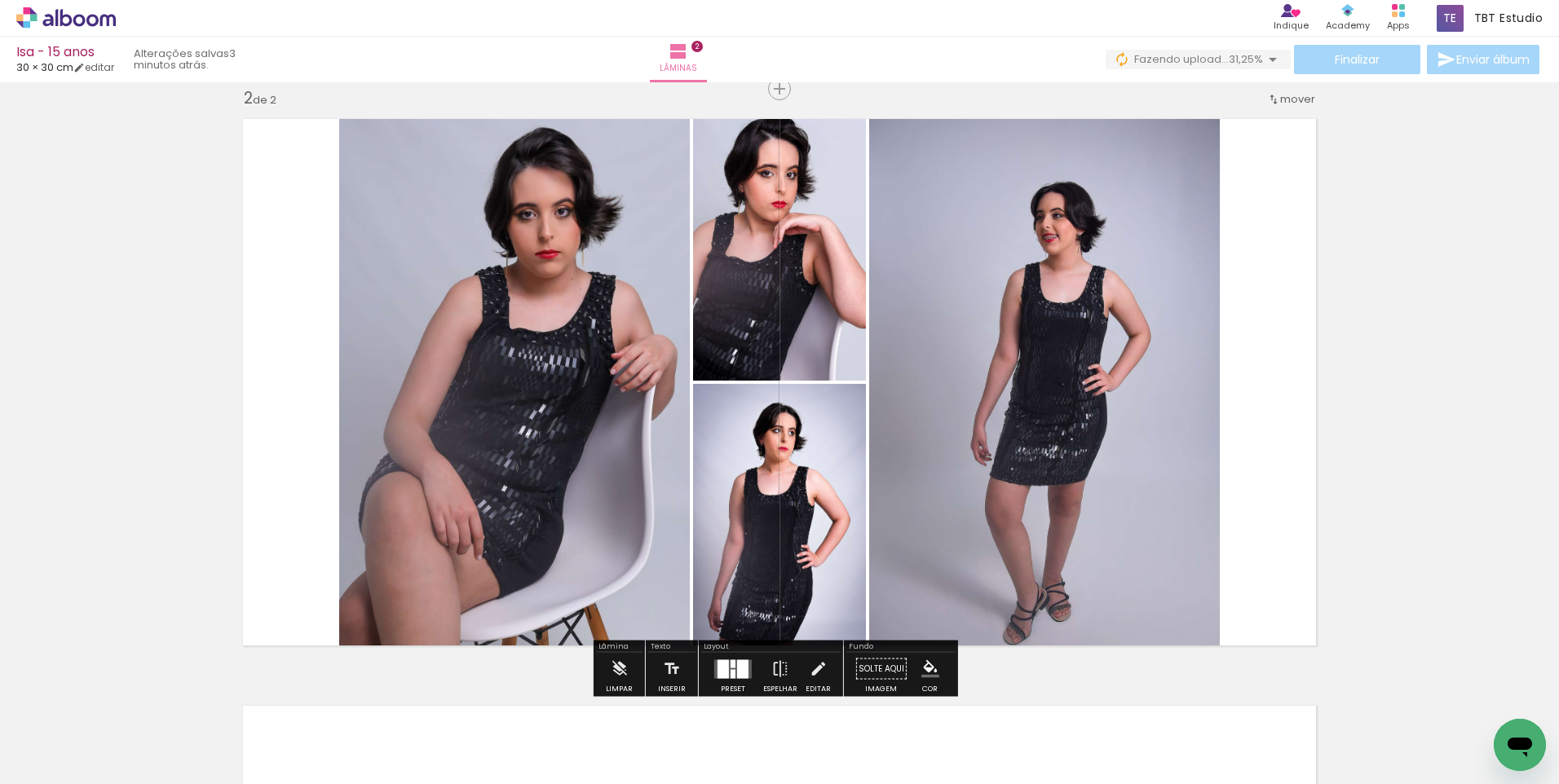
drag, startPoint x: 734, startPoint y: 673, endPoint x: 1458, endPoint y: 495, distance: 745.6
click at [737, 673] on div at bounding box center [742, 669] width 11 height 19
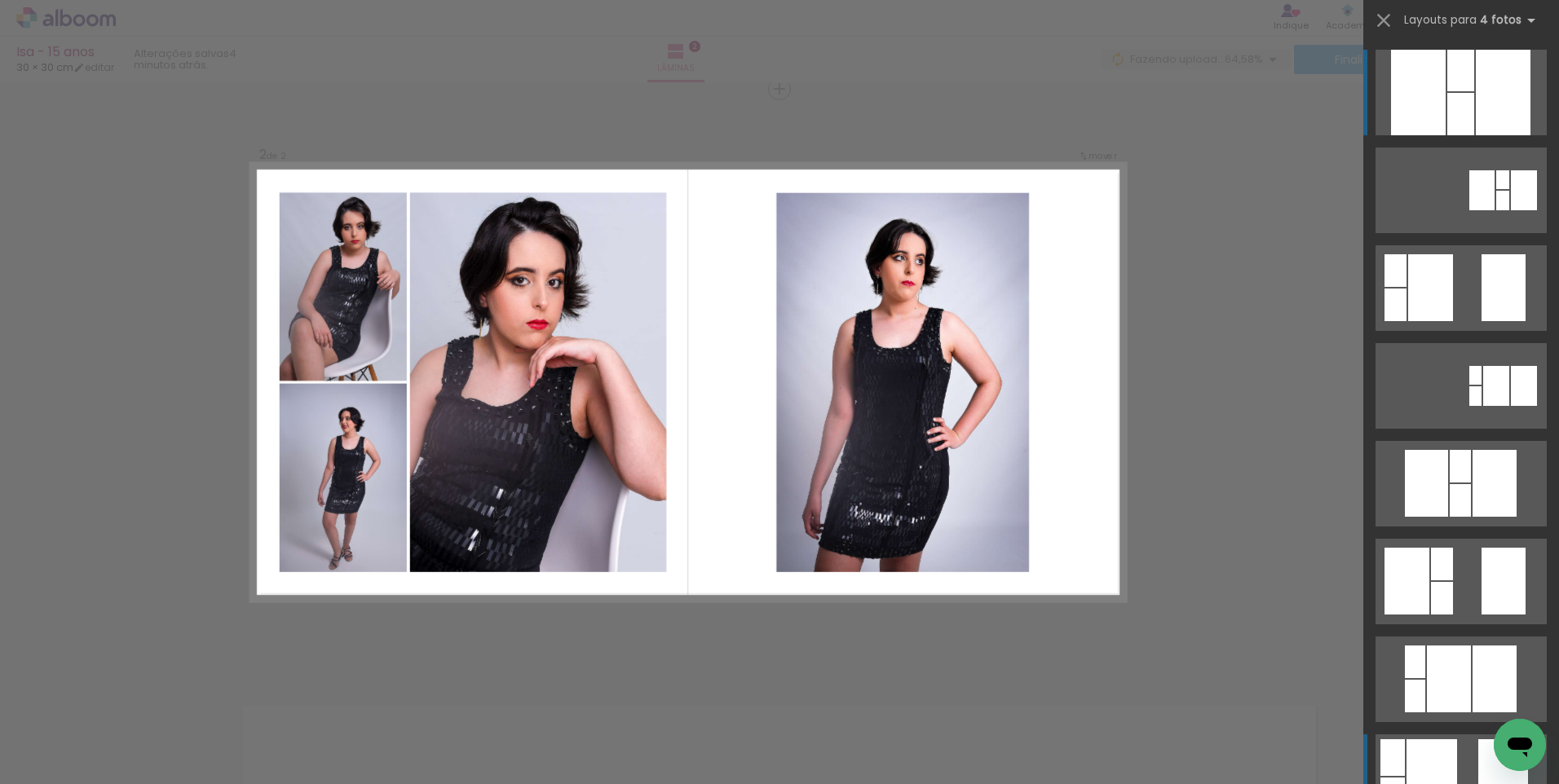
click at [1426, 758] on div at bounding box center [1431, 776] width 50 height 75
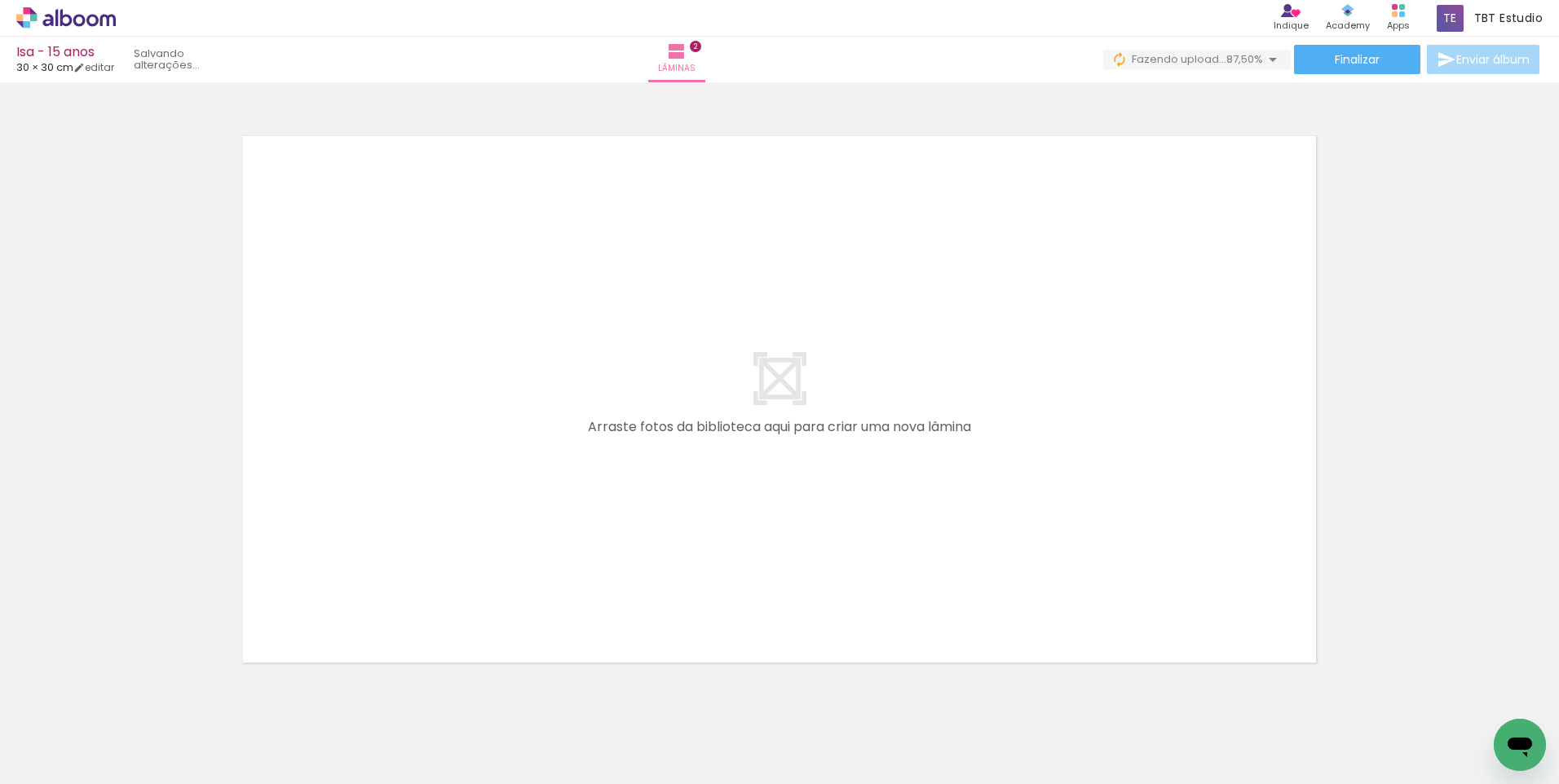
scroll to position [1178, 0]
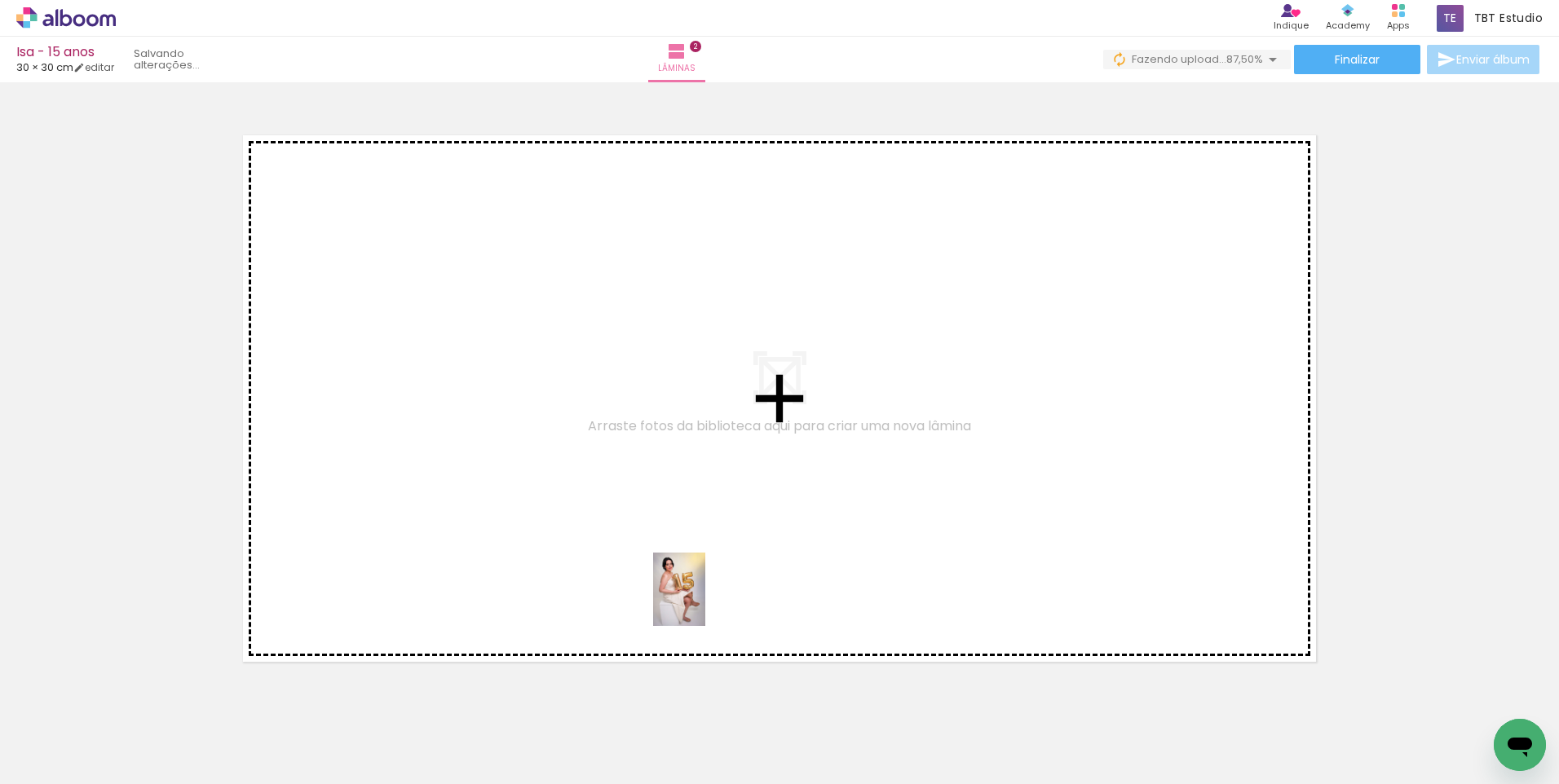
drag, startPoint x: 726, startPoint y: 735, endPoint x: 702, endPoint y: 601, distance: 136.1
click at [702, 601] on quentale-workspace at bounding box center [780, 392] width 1559 height 784
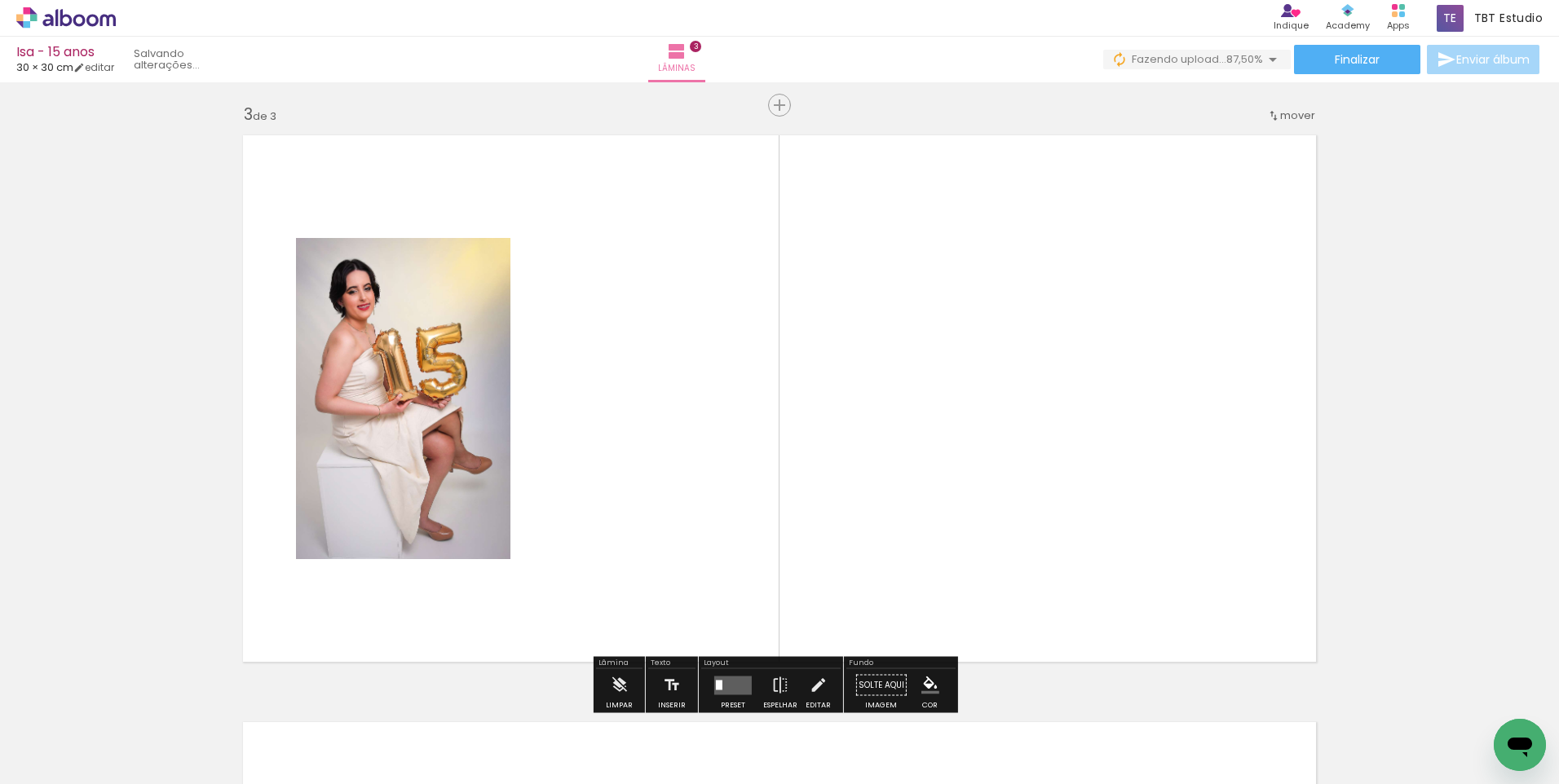
scroll to position [1194, 0]
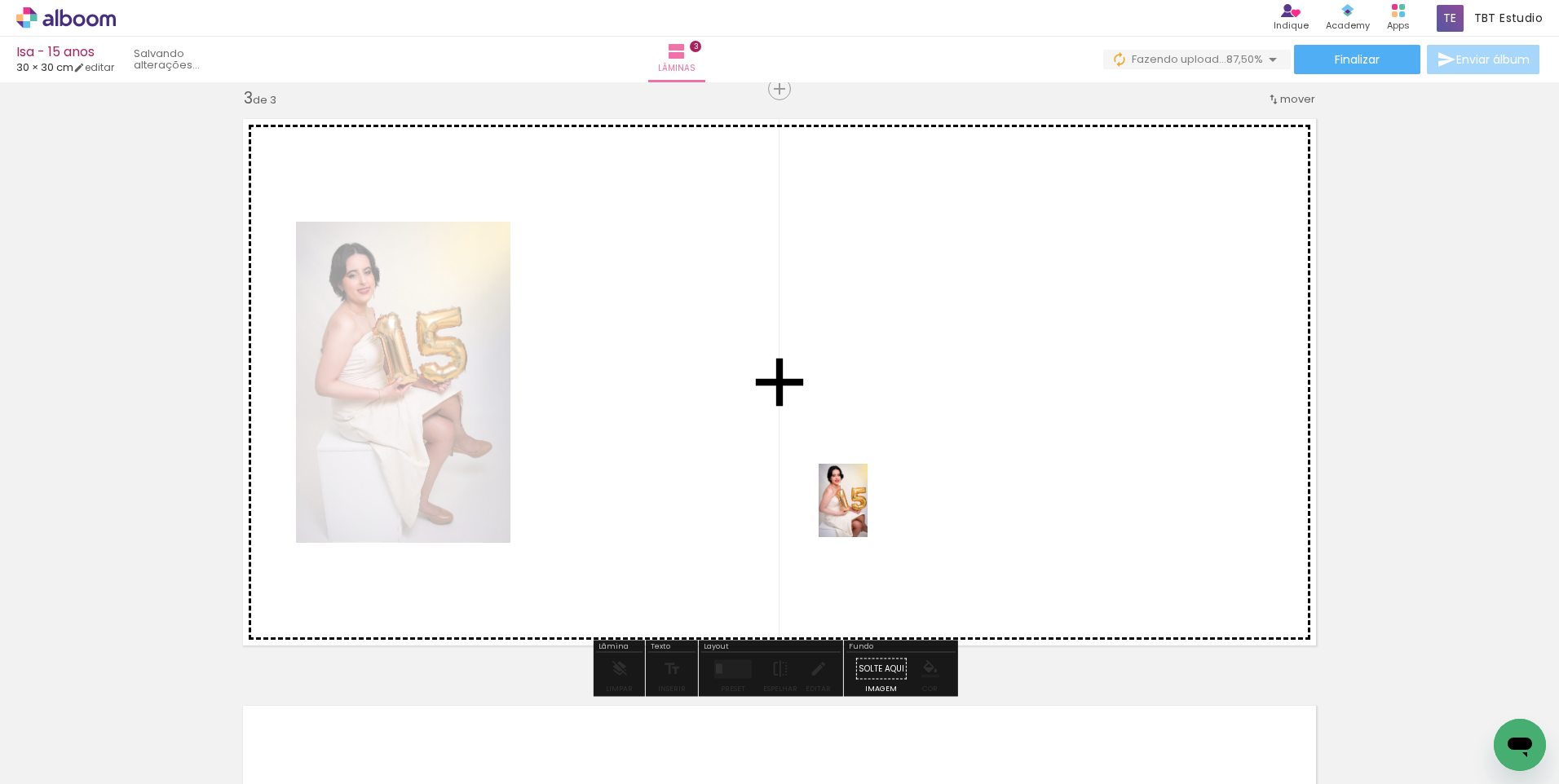
drag, startPoint x: 817, startPoint y: 708, endPoint x: 870, endPoint y: 509, distance: 205.9
click at [870, 509] on quentale-workspace at bounding box center [780, 392] width 1559 height 784
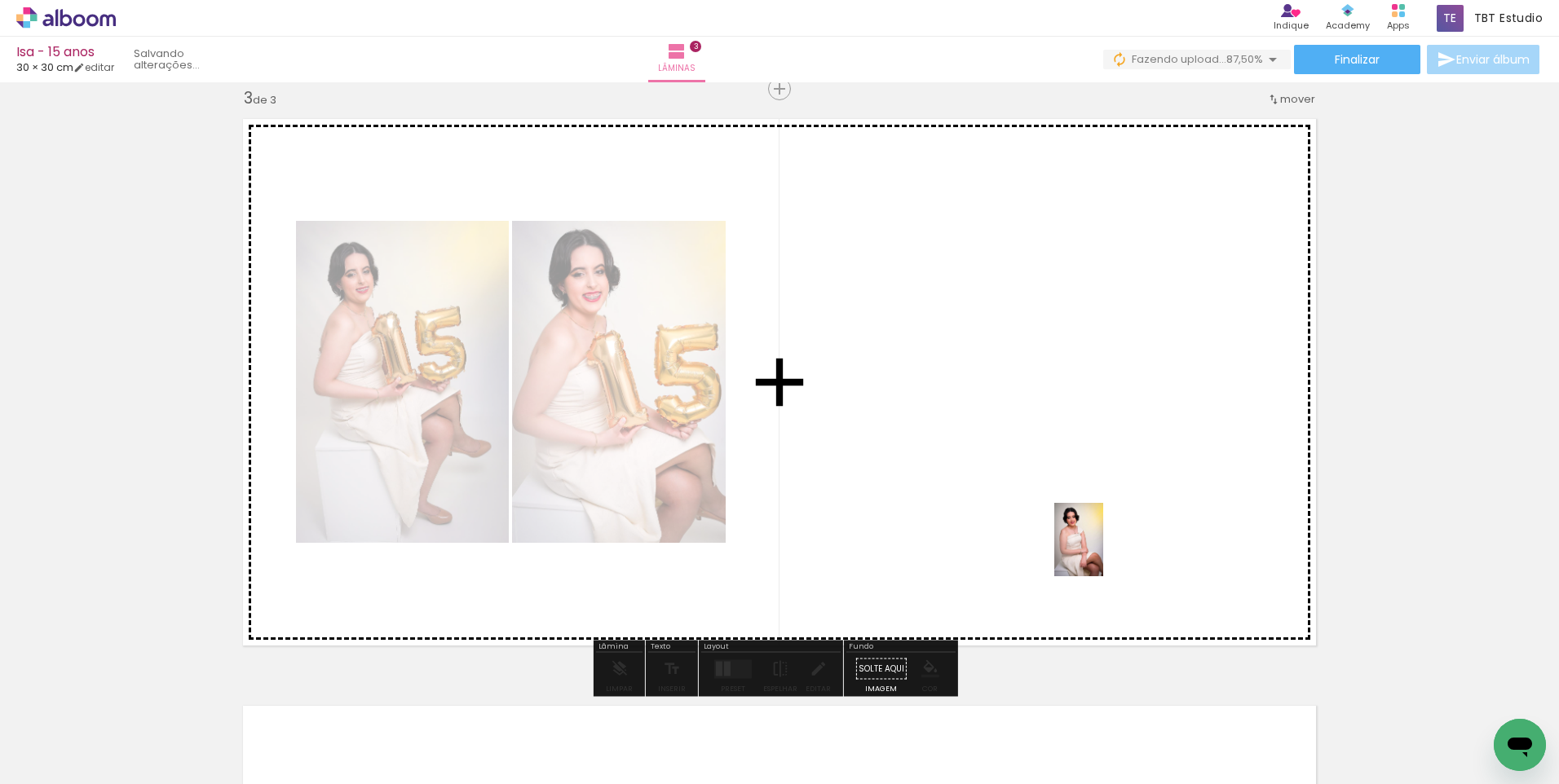
drag, startPoint x: 1095, startPoint y: 714, endPoint x: 1103, endPoint y: 552, distance: 162.2
click at [1103, 552] on quentale-workspace at bounding box center [780, 392] width 1559 height 784
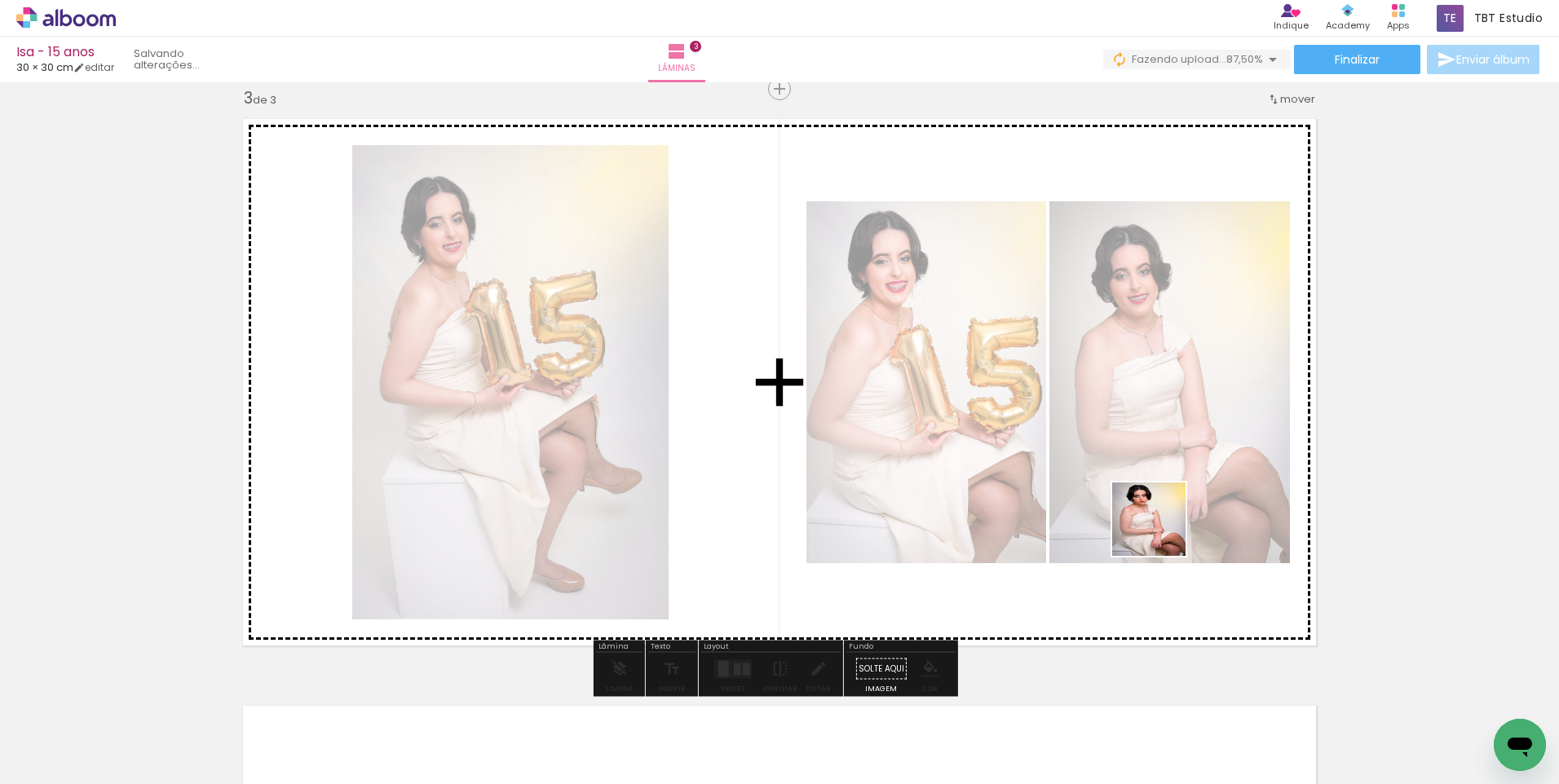
drag, startPoint x: 1171, startPoint y: 743, endPoint x: 1232, endPoint y: 645, distance: 115.4
click at [1161, 531] on quentale-workspace at bounding box center [780, 392] width 1559 height 784
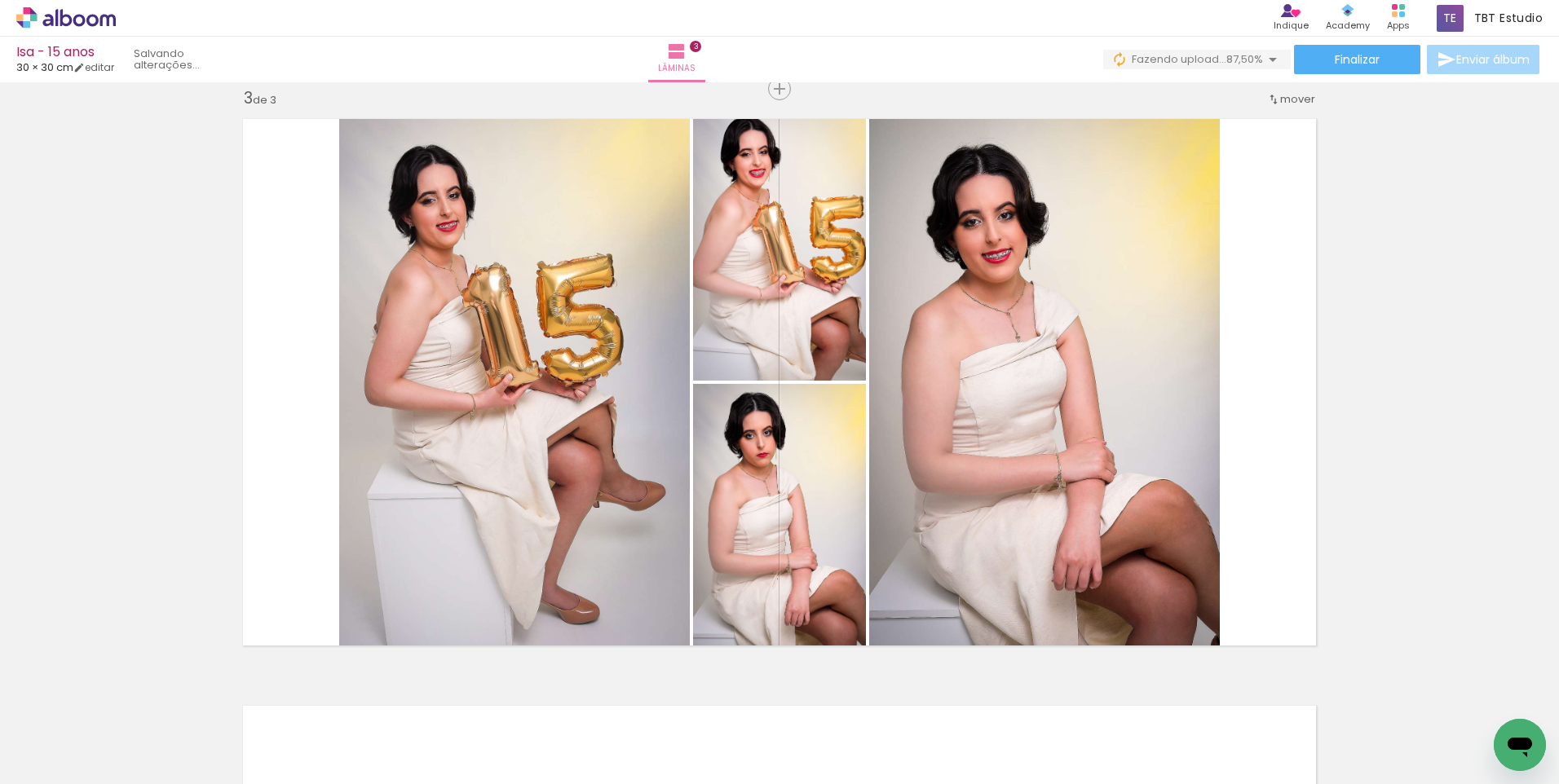
scroll to position [0, 443]
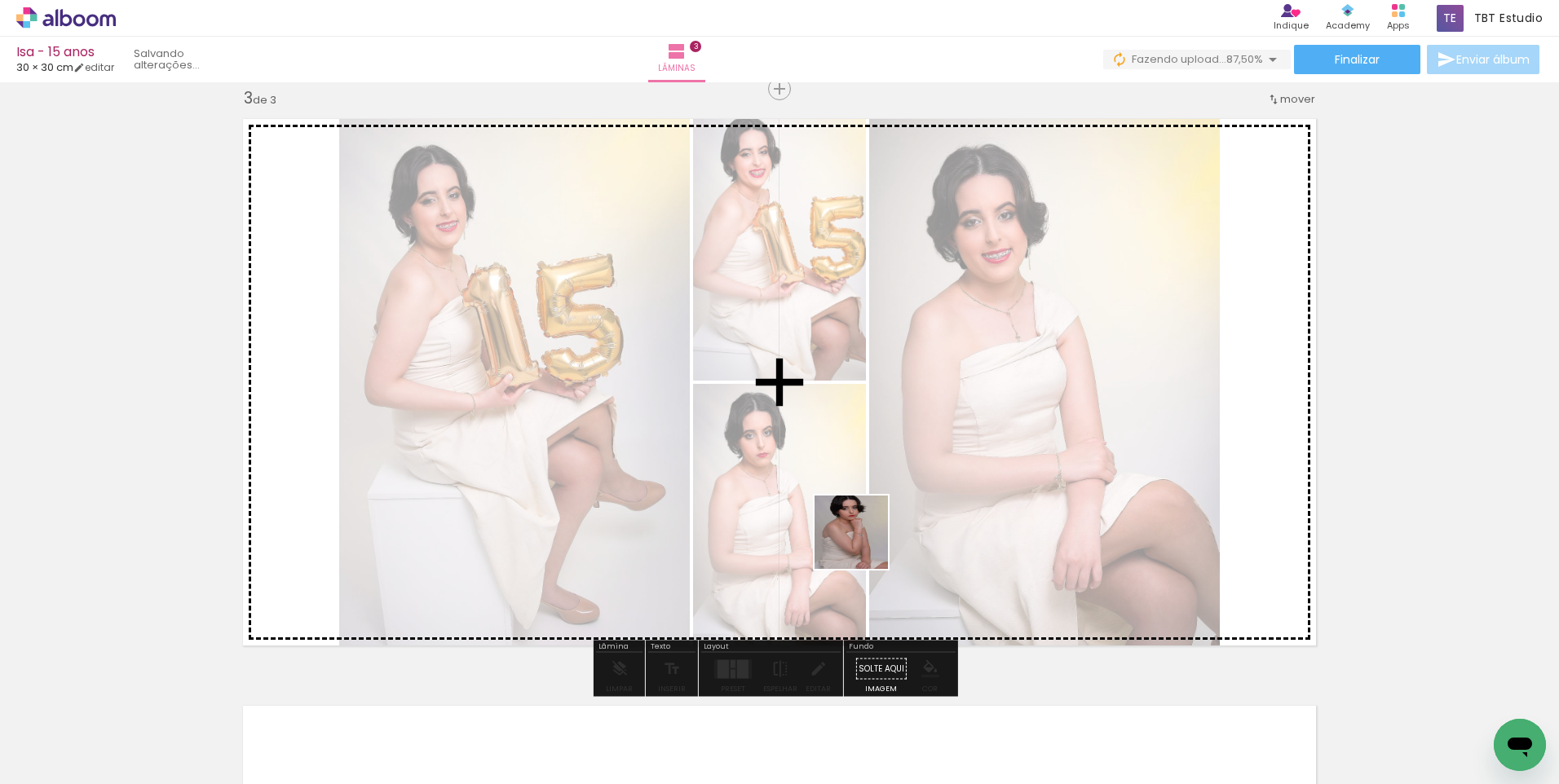
drag, startPoint x: 829, startPoint y: 744, endPoint x: 954, endPoint y: 714, distance: 128.5
click at [863, 543] on quentale-workspace at bounding box center [780, 392] width 1559 height 784
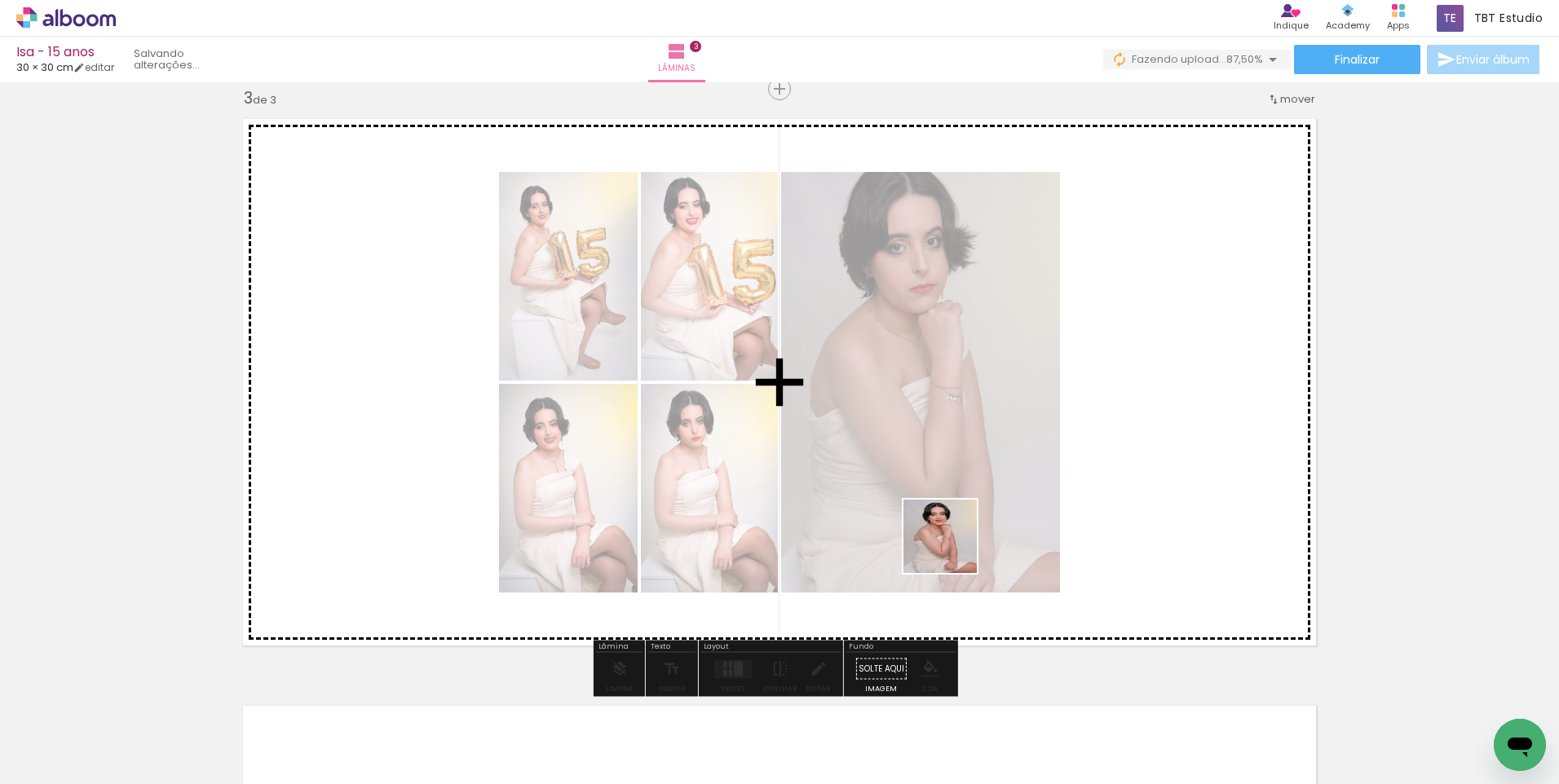
drag, startPoint x: 924, startPoint y: 651, endPoint x: 961, endPoint y: 520, distance: 136.1
click at [961, 520] on quentale-workspace at bounding box center [780, 392] width 1559 height 784
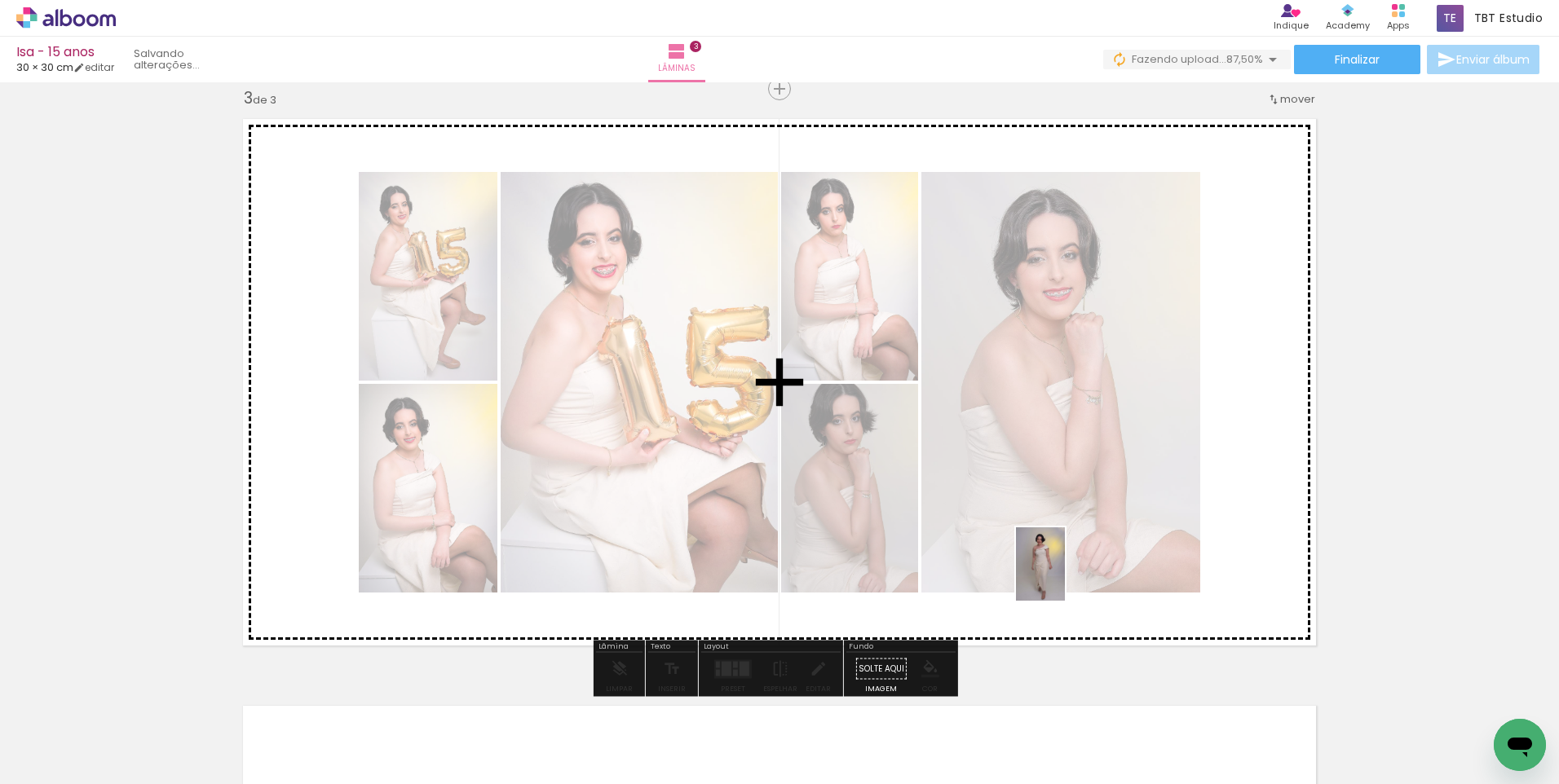
drag, startPoint x: 1005, startPoint y: 753, endPoint x: 1064, endPoint y: 572, distance: 190.4
click at [1066, 573] on quentale-workspace at bounding box center [780, 392] width 1559 height 784
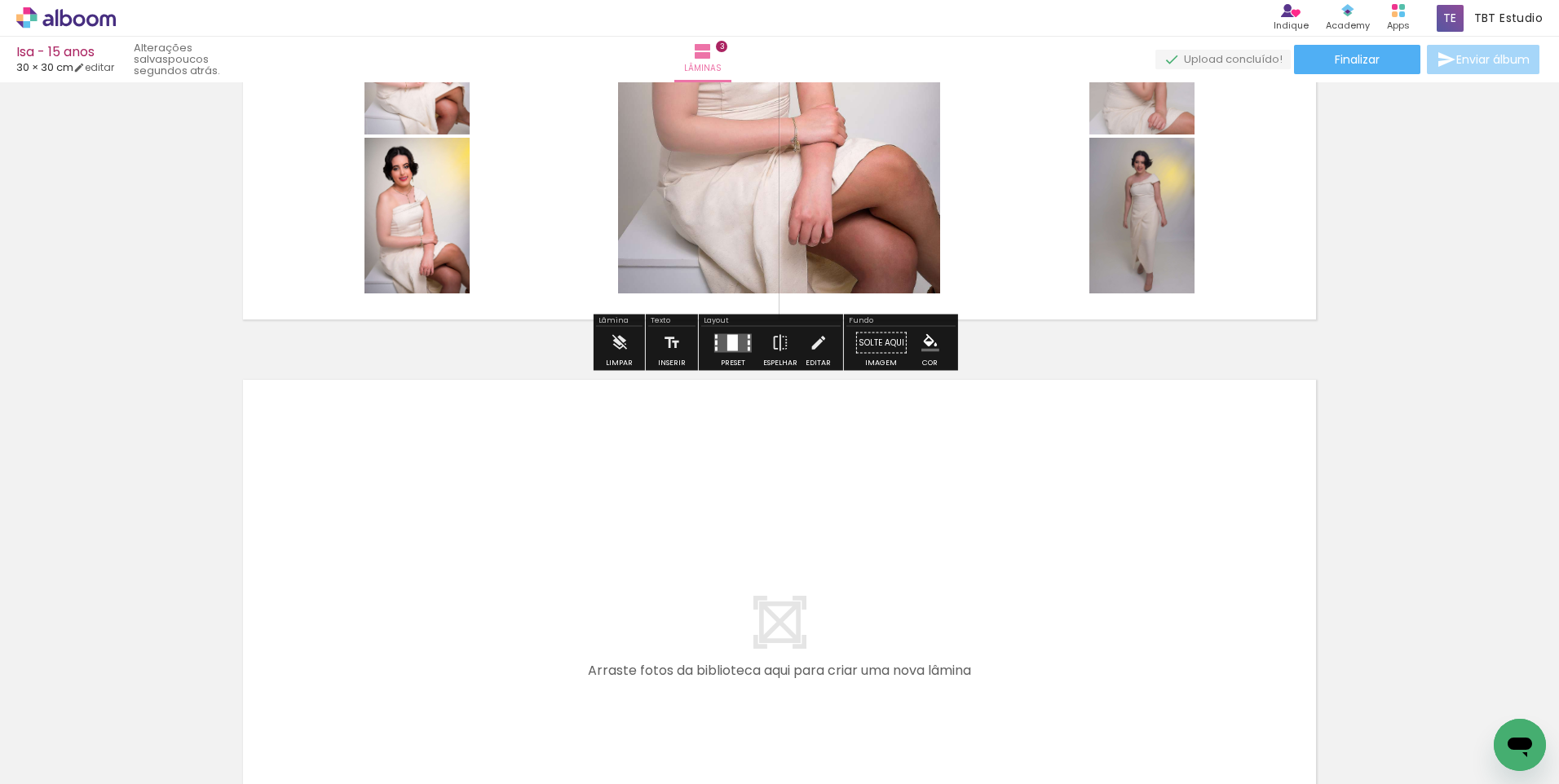
scroll to position [0, 783]
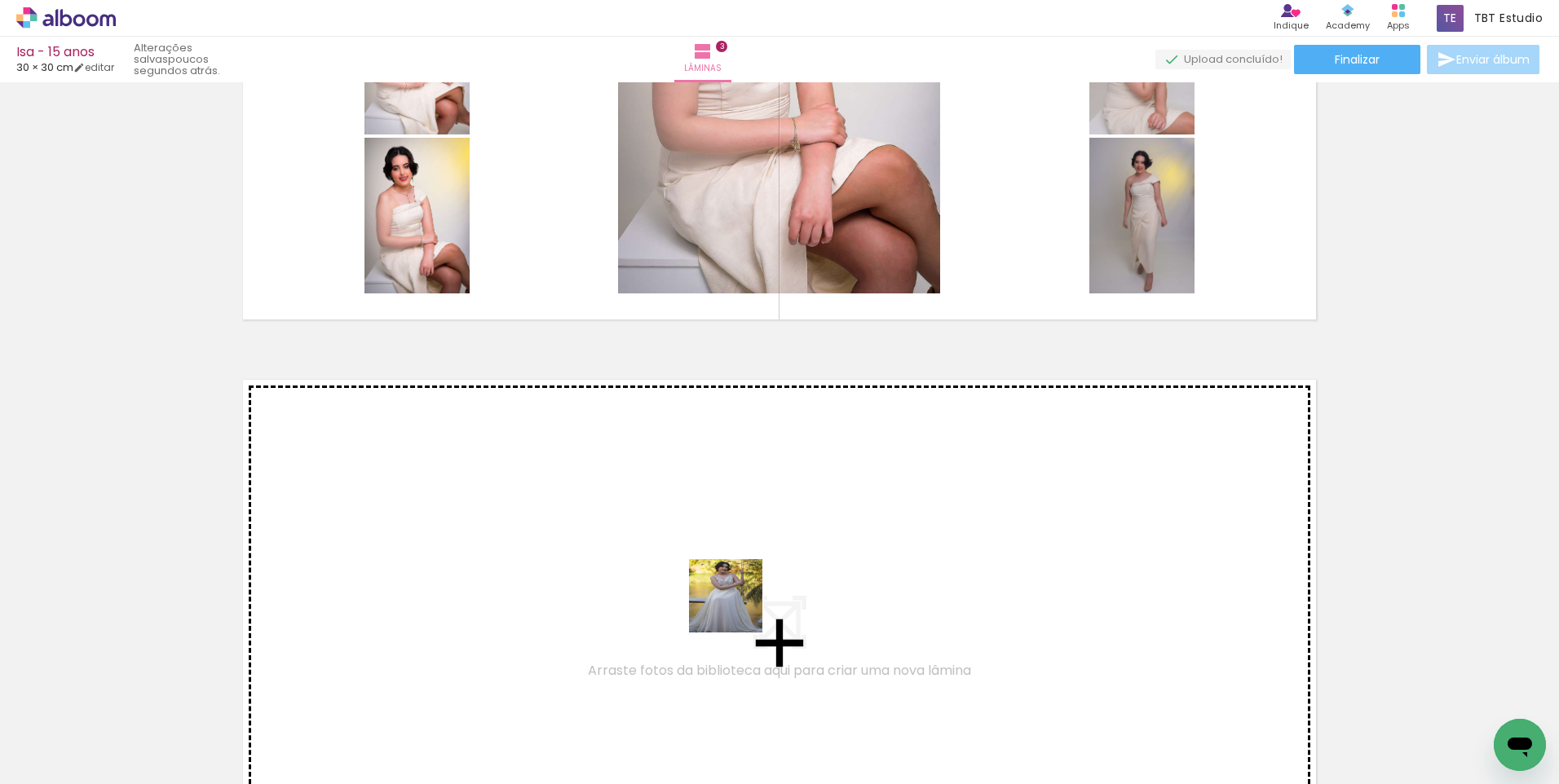
drag, startPoint x: 764, startPoint y: 736, endPoint x: 722, endPoint y: 547, distance: 193.6
click at [722, 547] on quentale-workspace at bounding box center [780, 392] width 1559 height 784
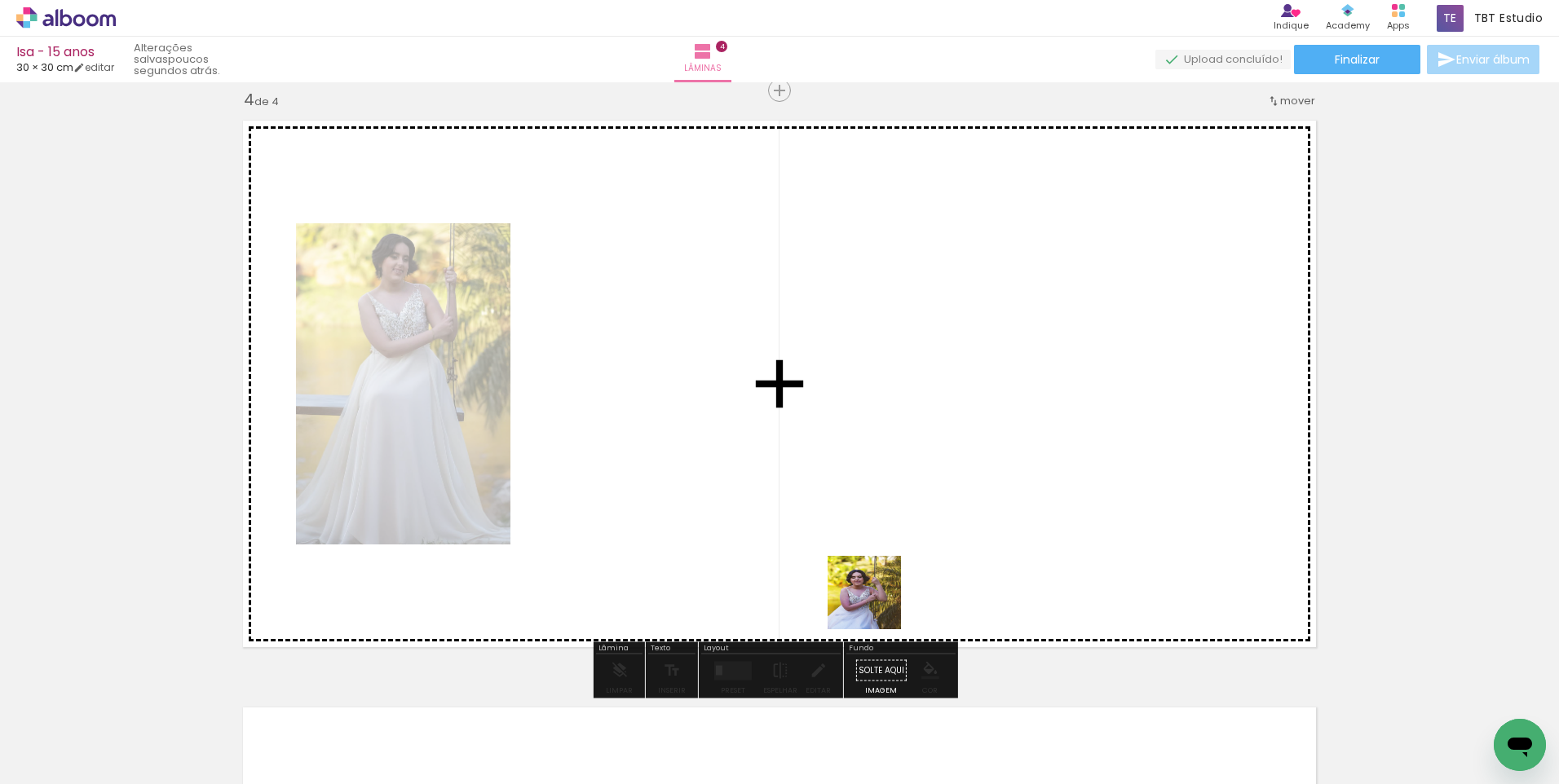
scroll to position [1781, 0]
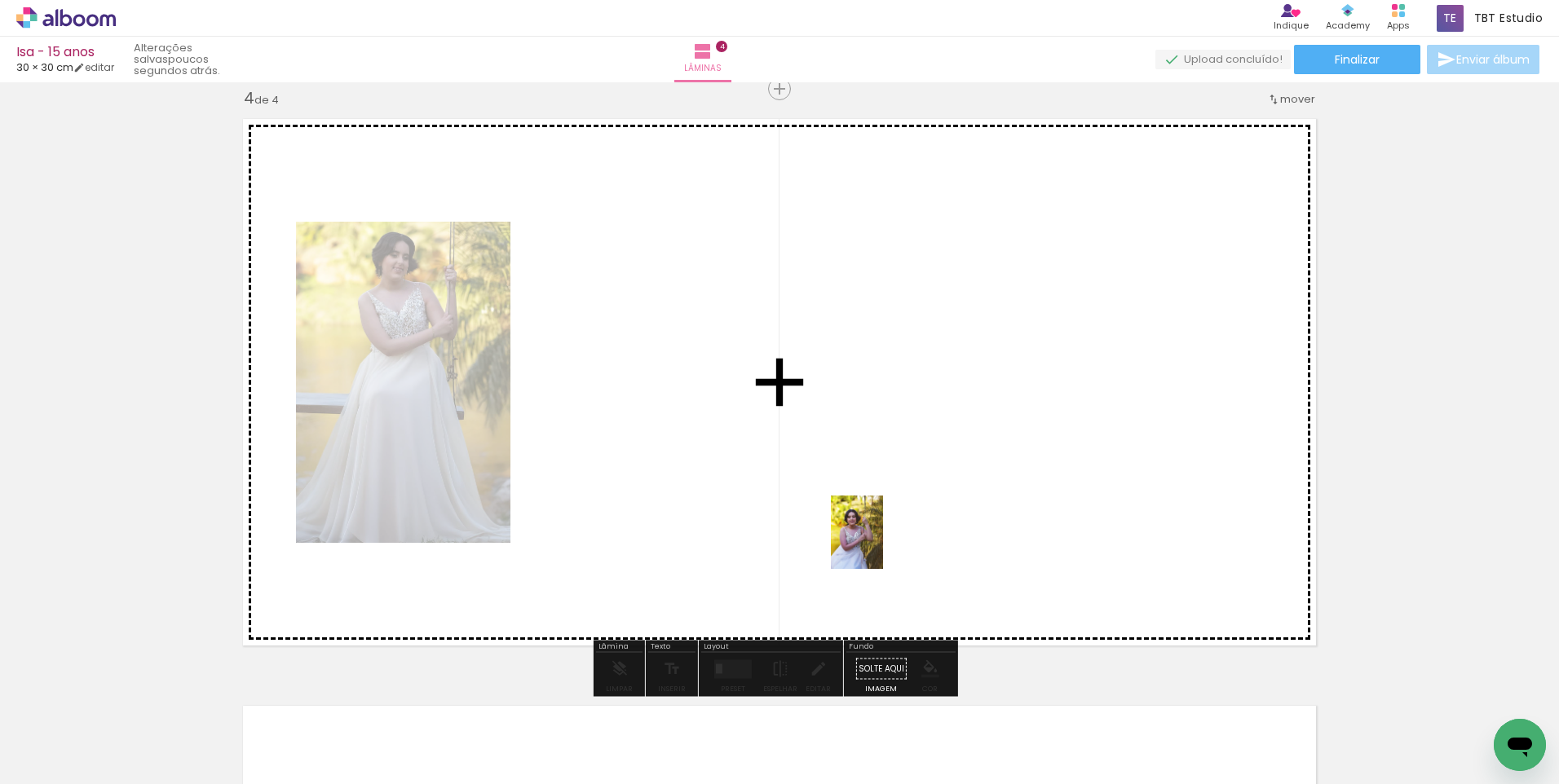
drag, startPoint x: 844, startPoint y: 727, endPoint x: 879, endPoint y: 544, distance: 186.3
click at [879, 544] on quentale-workspace at bounding box center [780, 392] width 1559 height 784
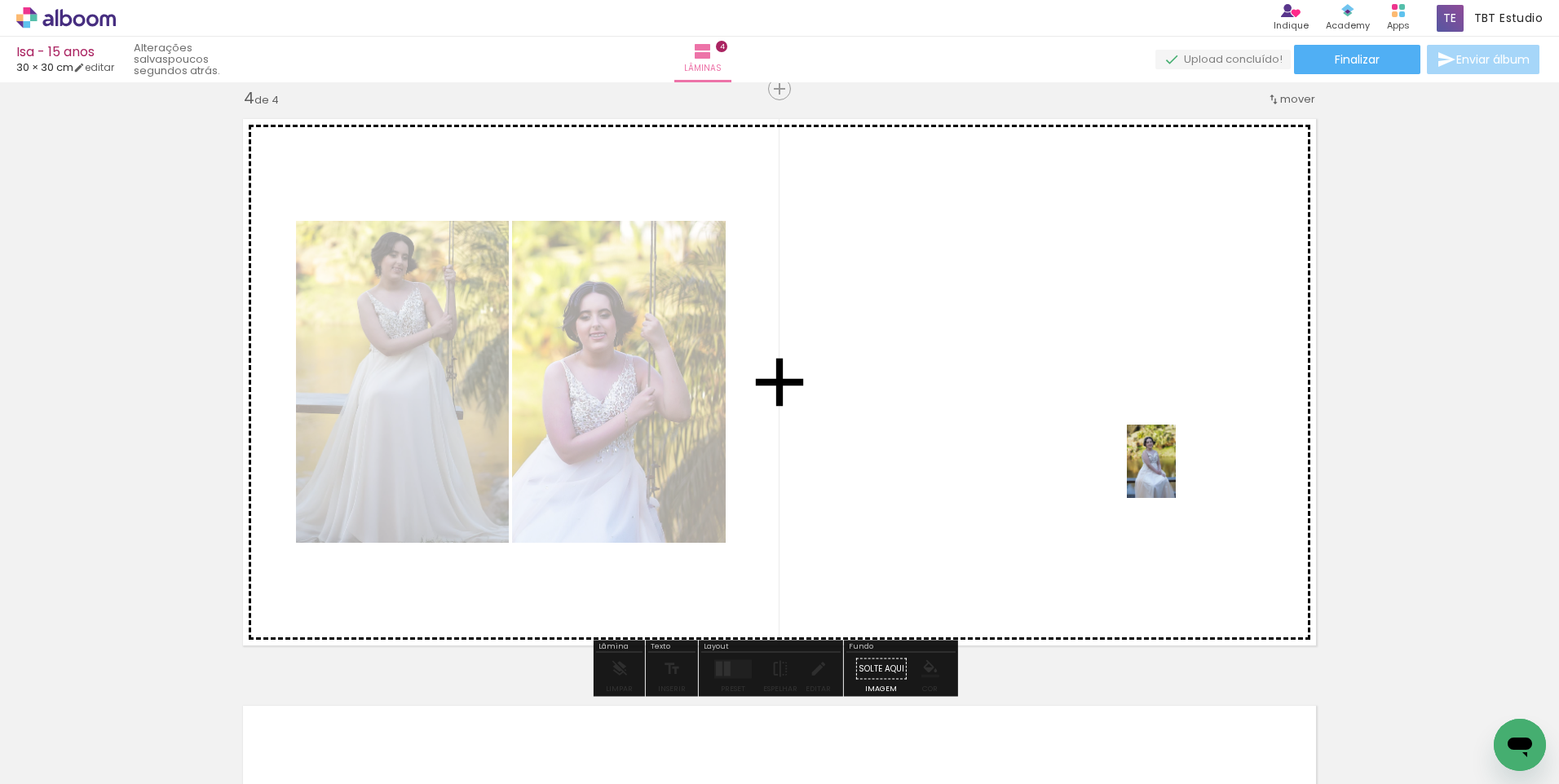
drag, startPoint x: 1391, startPoint y: 747, endPoint x: 1175, endPoint y: 474, distance: 348.1
click at [1175, 474] on quentale-workspace at bounding box center [780, 392] width 1559 height 784
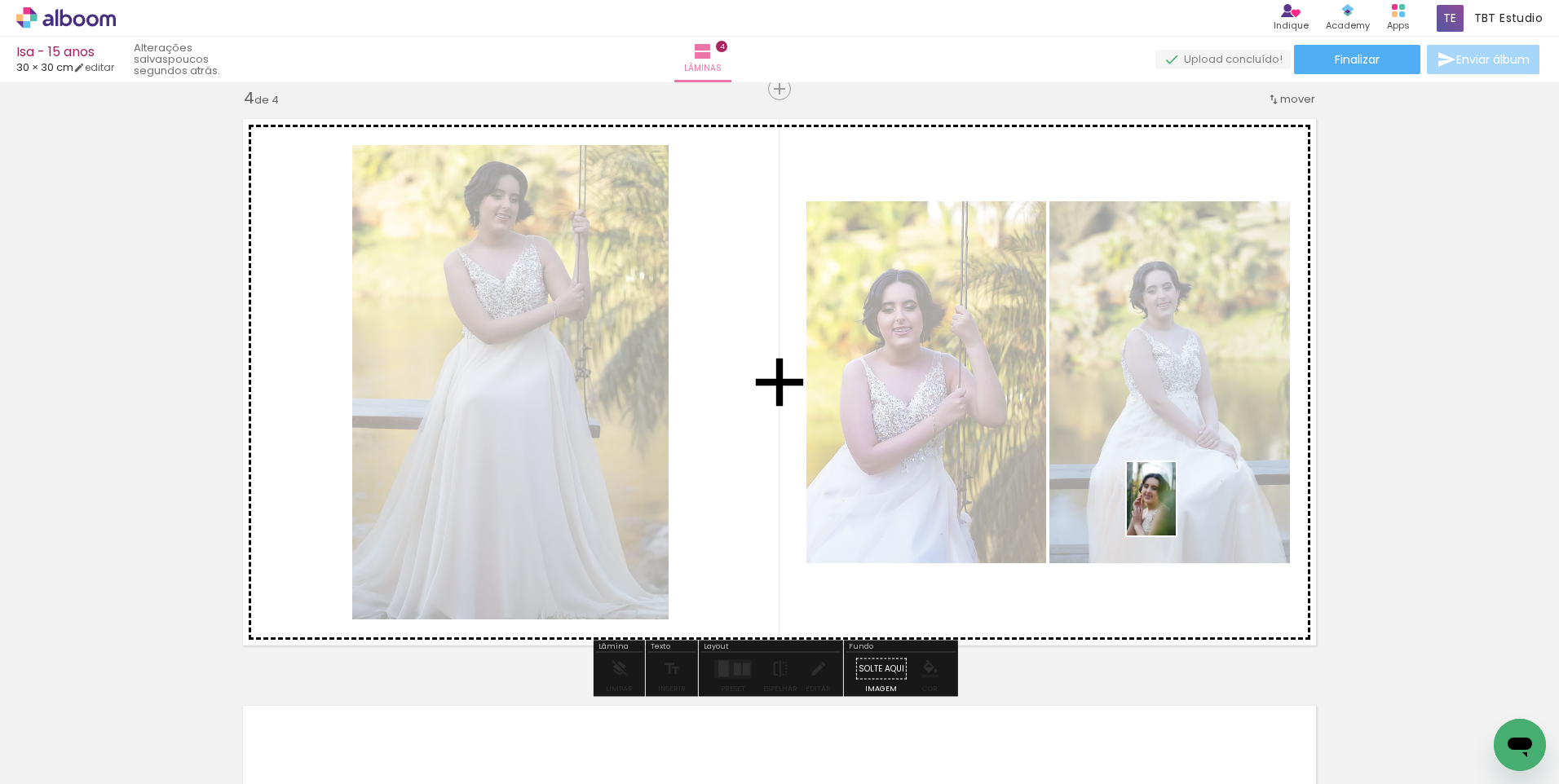
drag, startPoint x: 1216, startPoint y: 726, endPoint x: 1175, endPoint y: 511, distance: 218.9
click at [1175, 511] on quentale-workspace at bounding box center [780, 392] width 1559 height 784
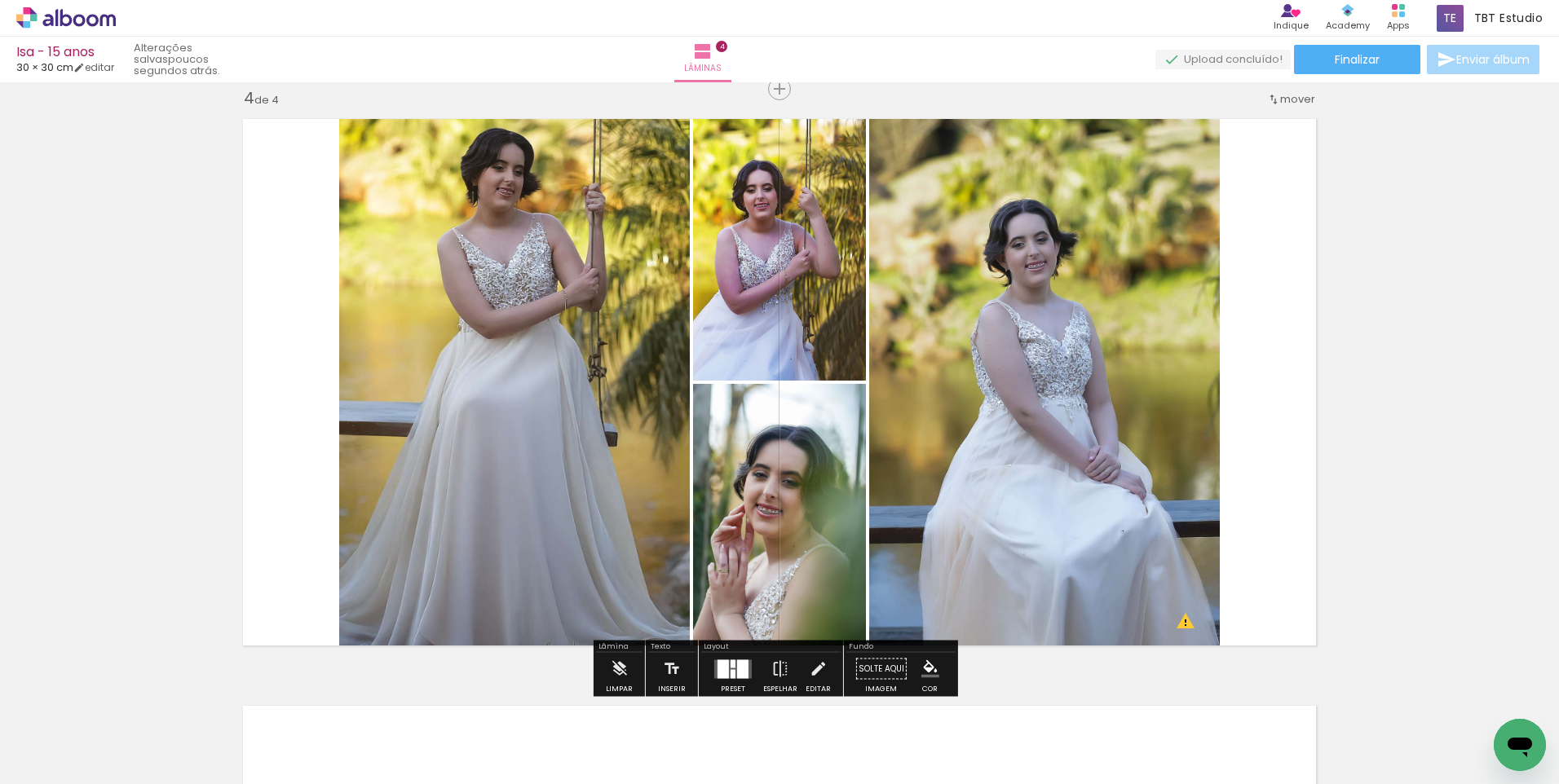
click at [731, 672] on div at bounding box center [733, 673] width 5 height 9
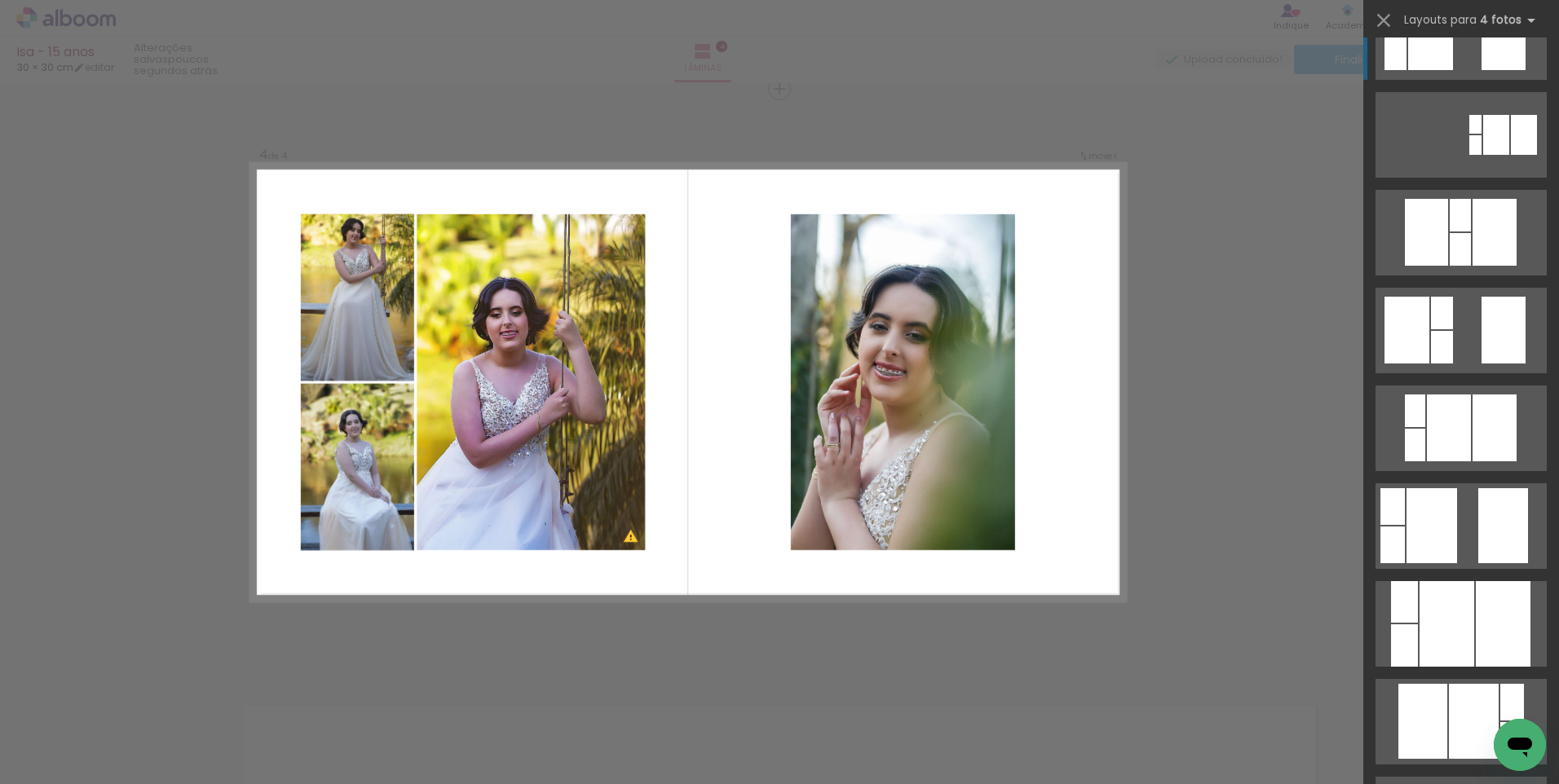
scroll to position [326, 0]
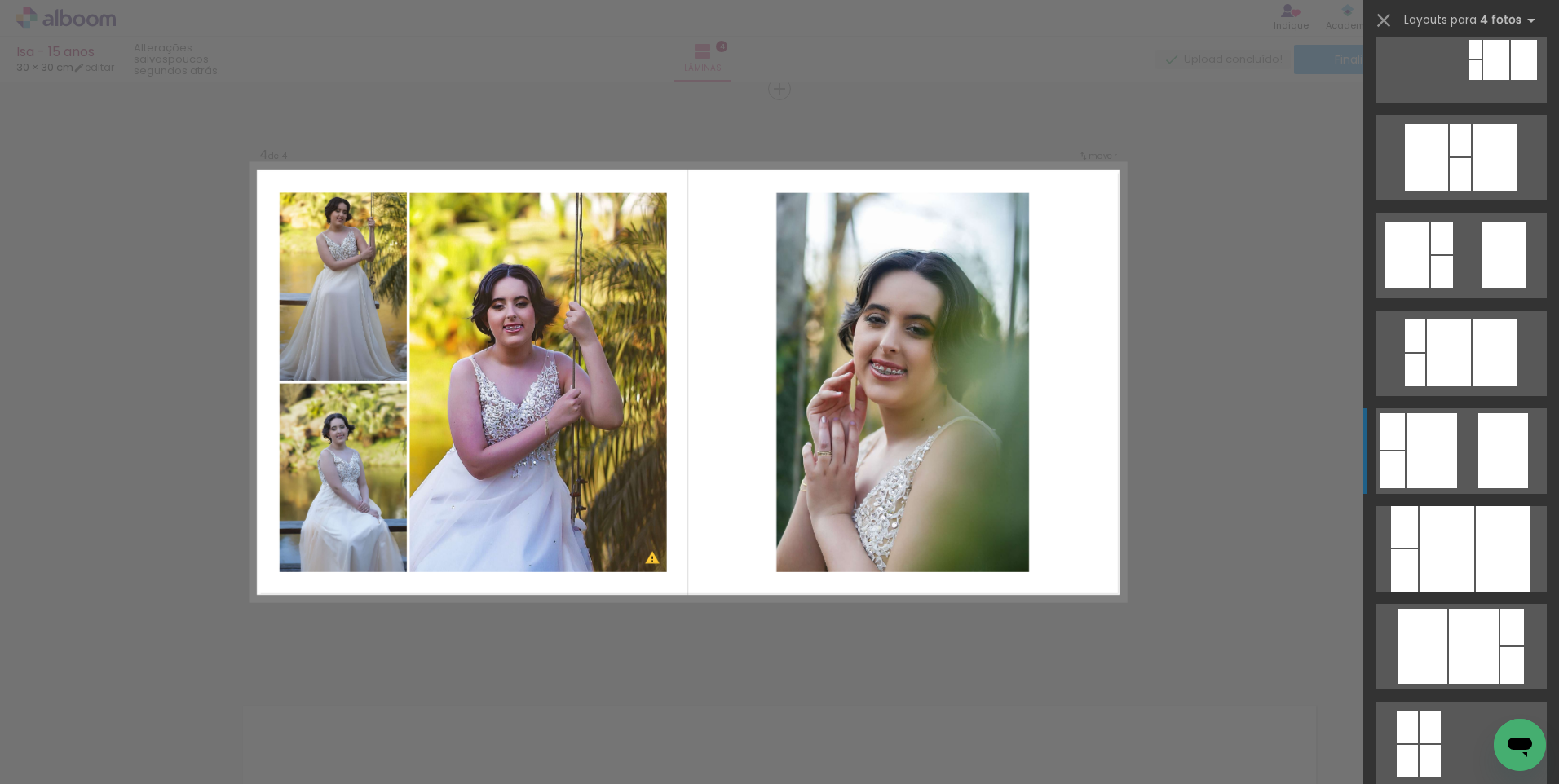
click at [1454, 442] on quentale-layouter at bounding box center [1461, 451] width 171 height 86
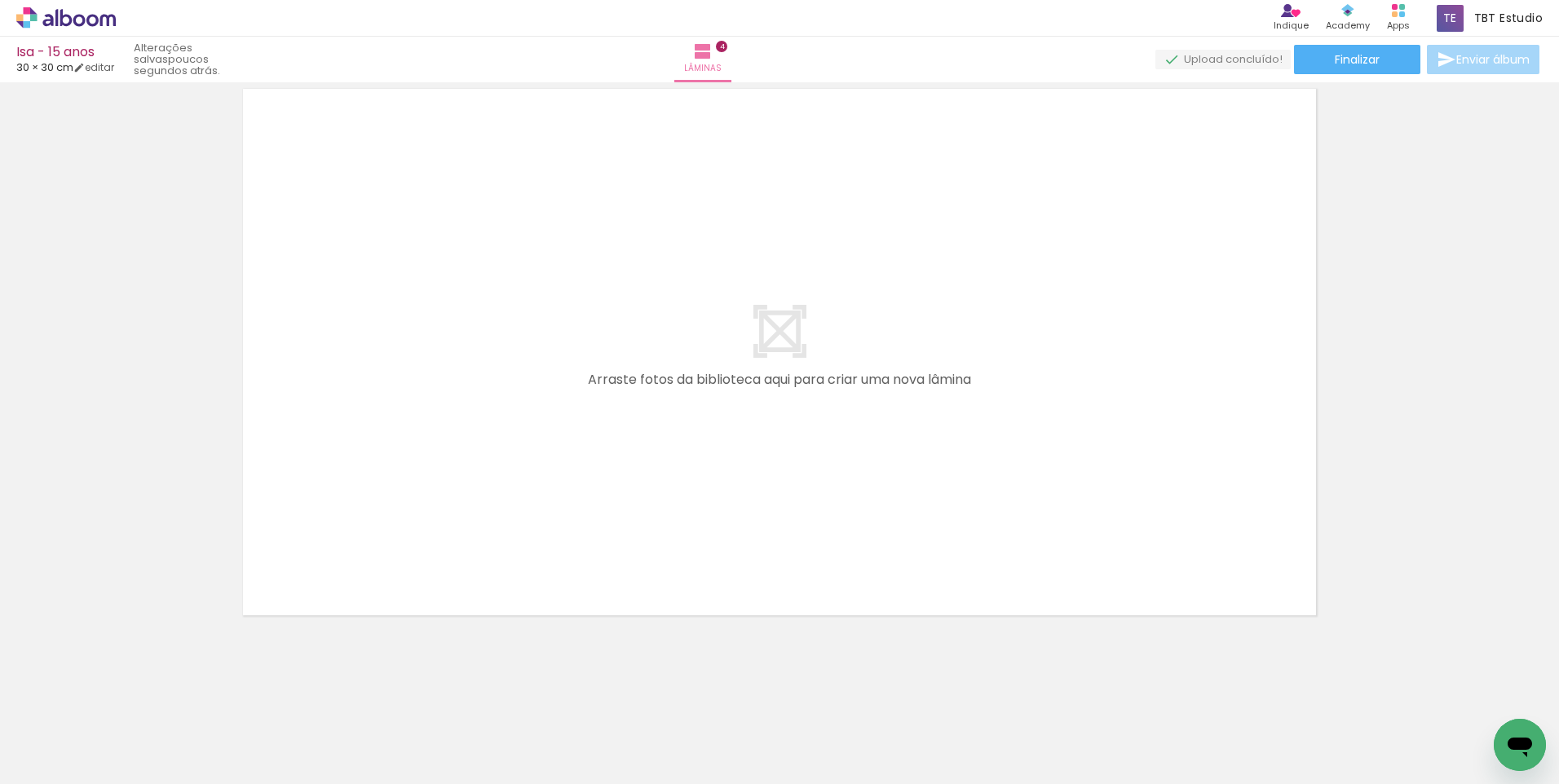
scroll to position [0, 1109]
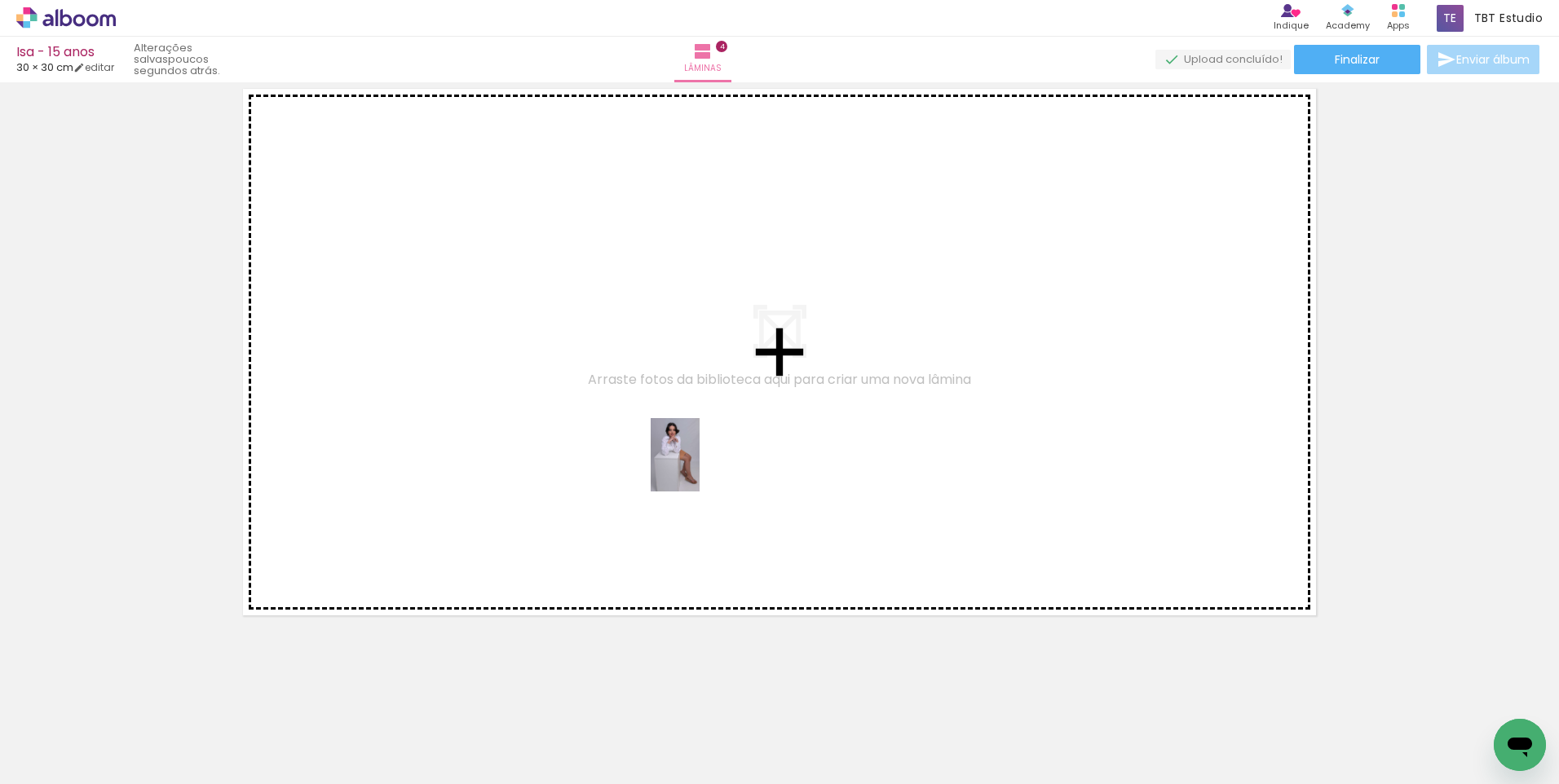
drag, startPoint x: 720, startPoint y: 714, endPoint x: 700, endPoint y: 467, distance: 247.8
click at [700, 467] on quentale-workspace at bounding box center [780, 392] width 1559 height 784
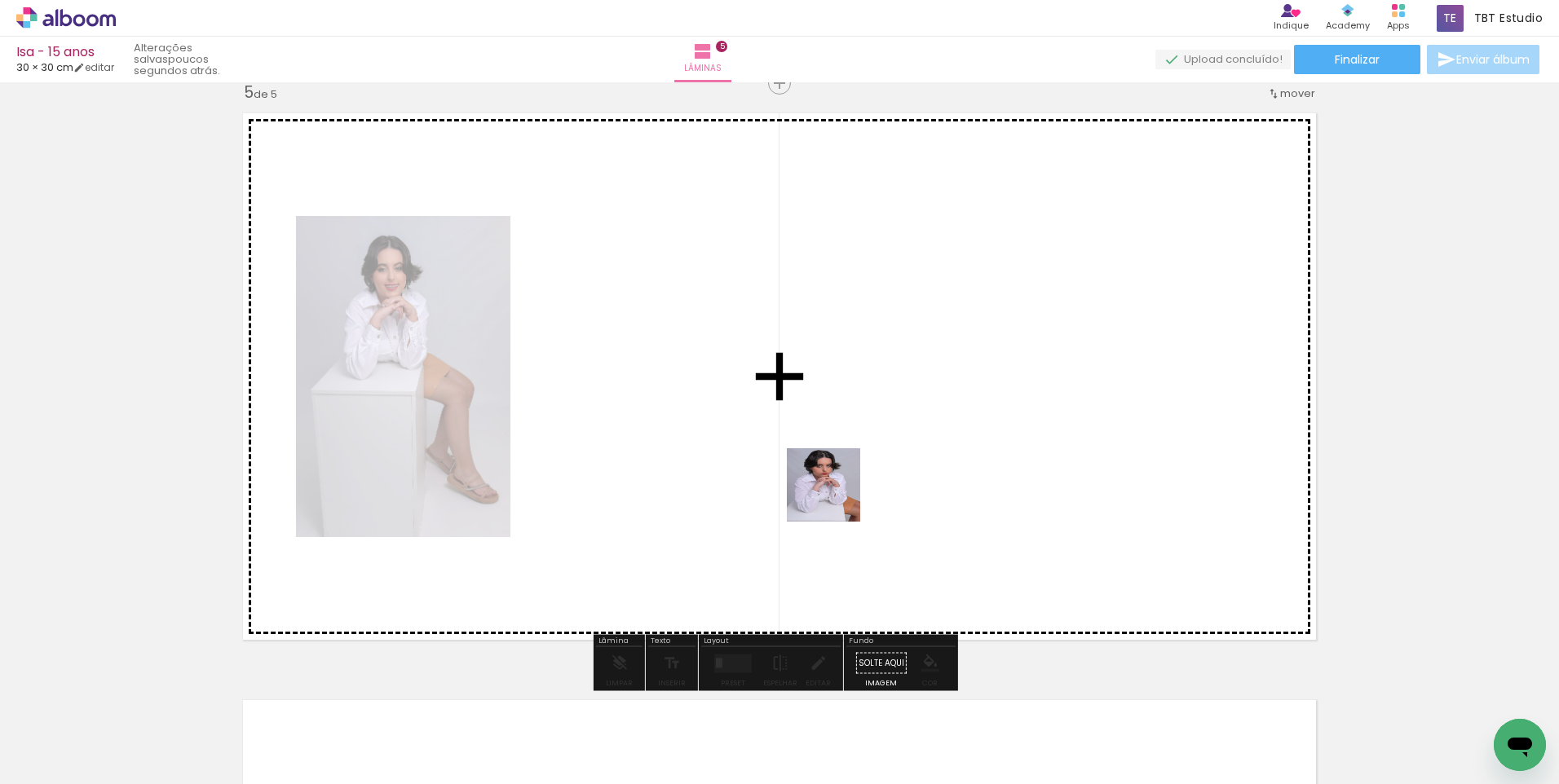
scroll to position [2367, 0]
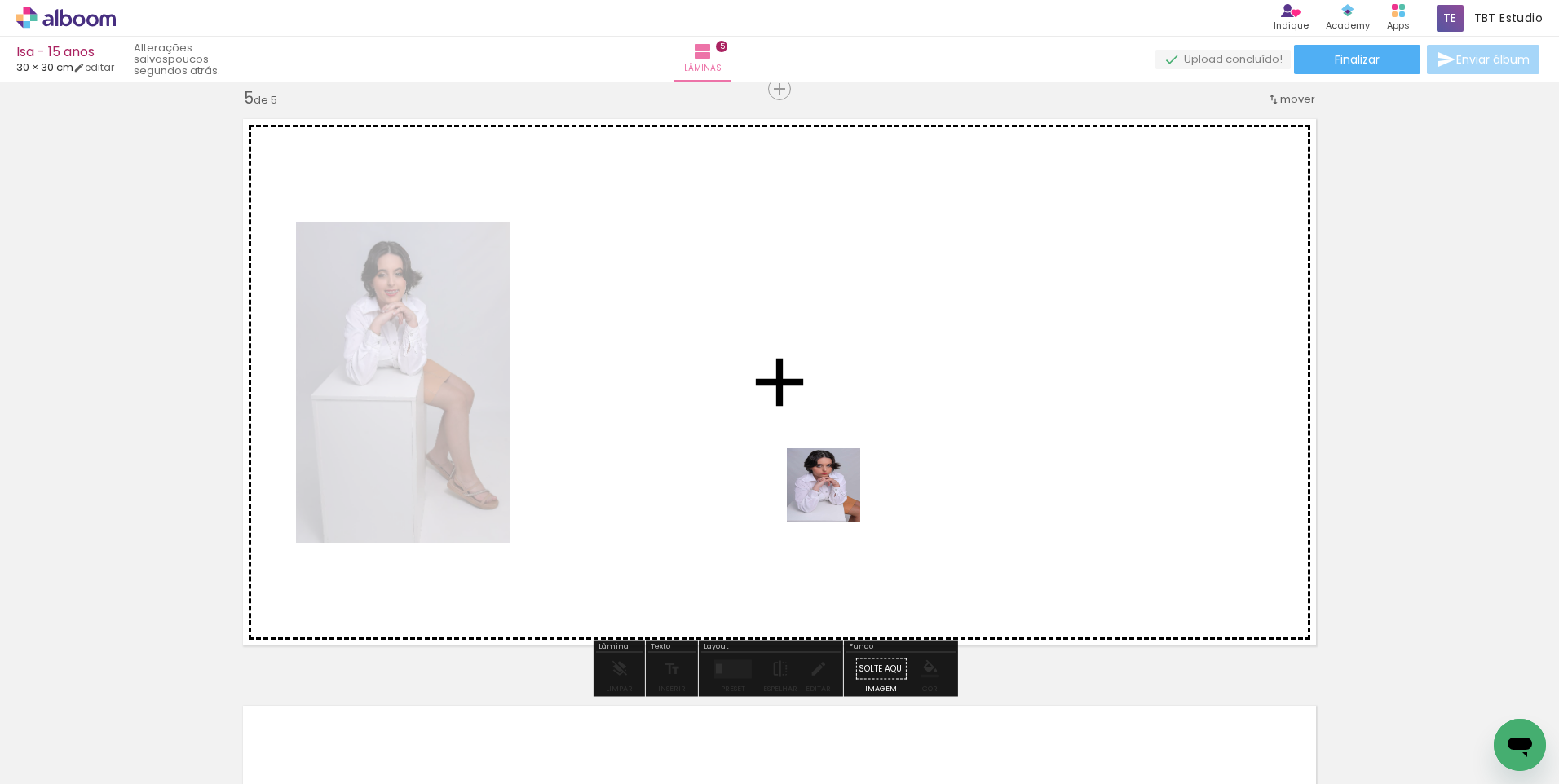
click at [836, 498] on quentale-workspace at bounding box center [780, 392] width 1559 height 784
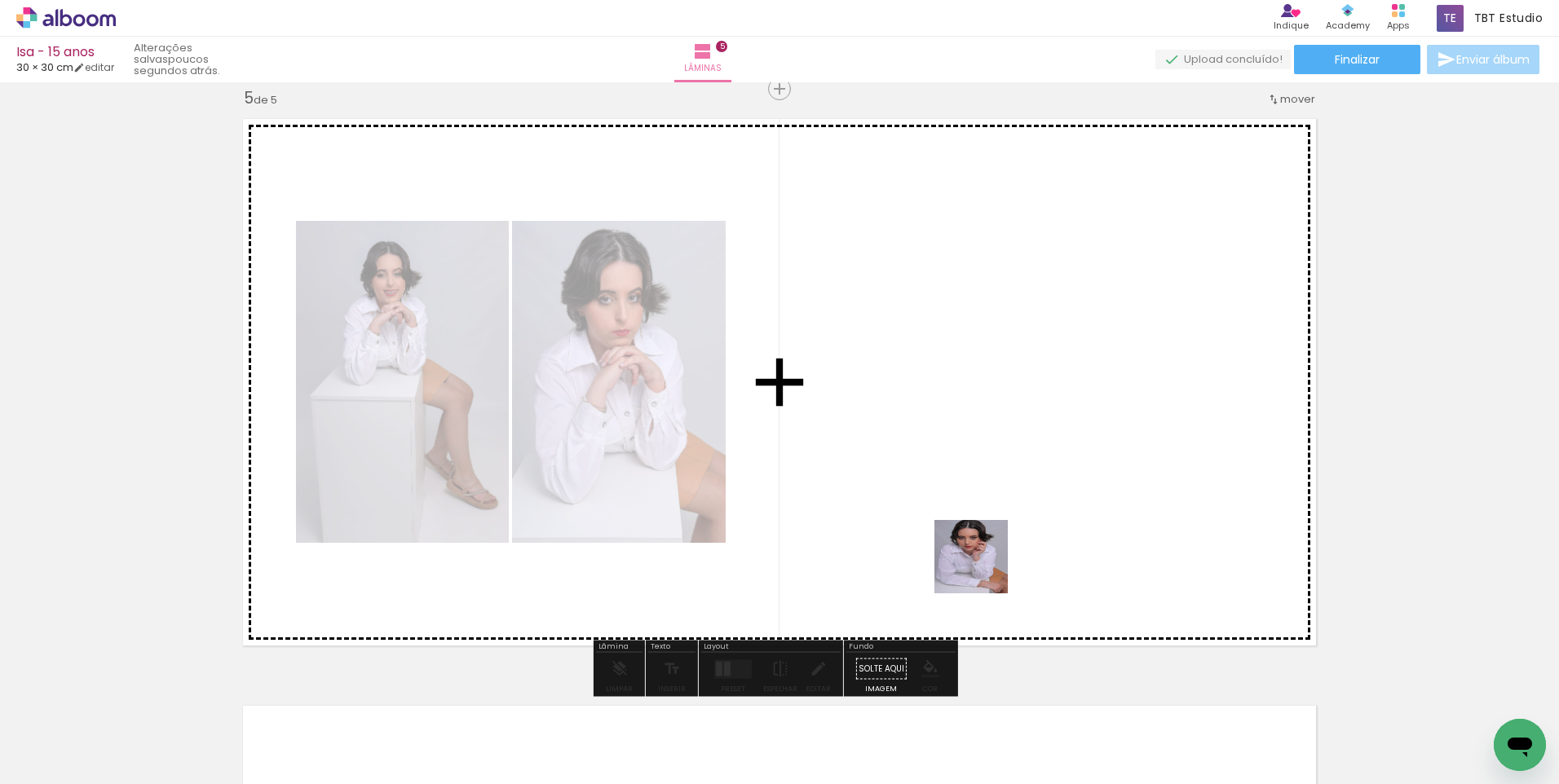
drag, startPoint x: 977, startPoint y: 749, endPoint x: 984, endPoint y: 508, distance: 241.1
click at [984, 508] on quentale-workspace at bounding box center [780, 392] width 1559 height 784
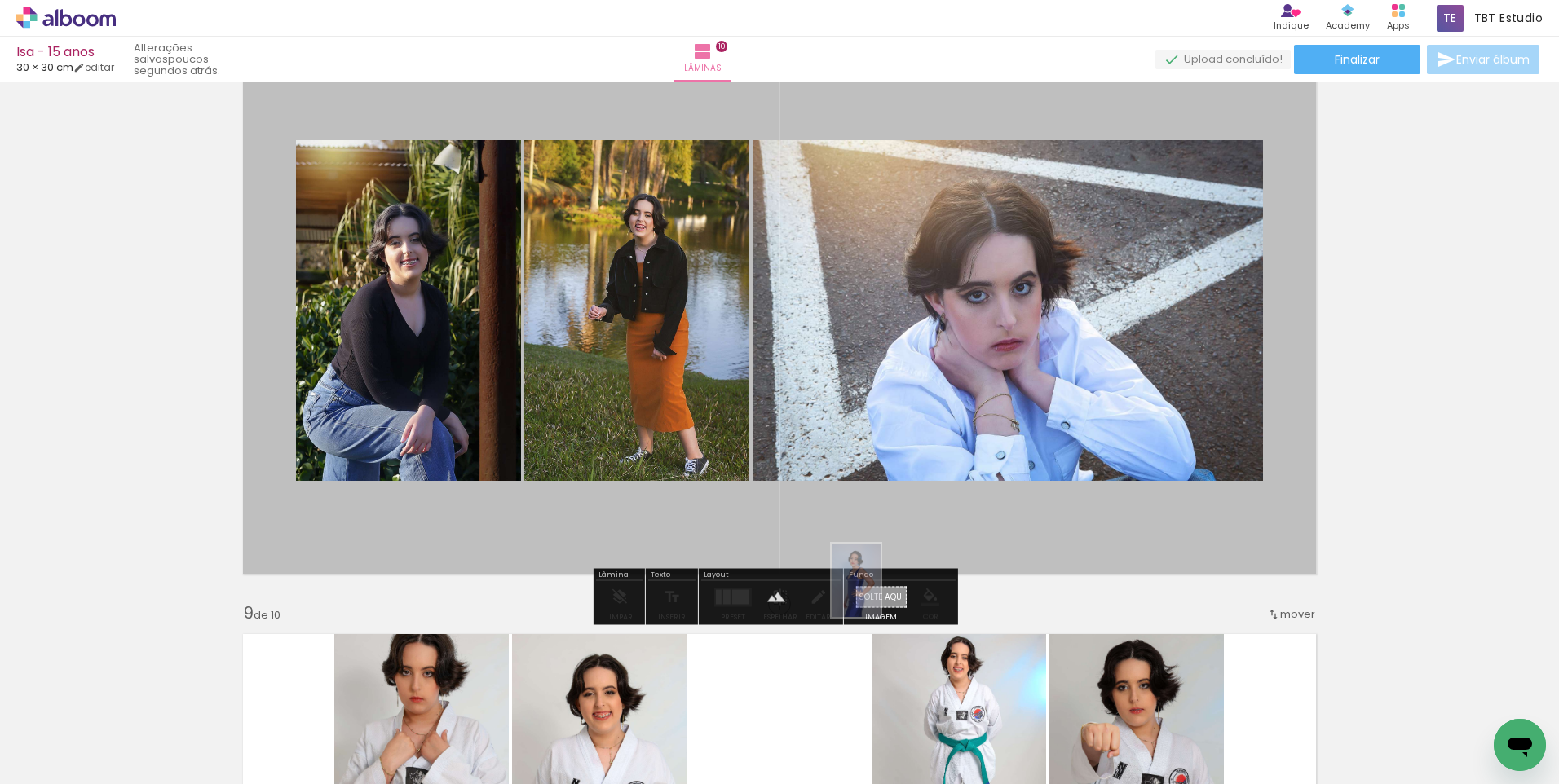
scroll to position [0, 2260]
drag, startPoint x: 898, startPoint y: 541, endPoint x: 881, endPoint y: 594, distance: 55.7
click at [881, 594] on quentale-workspace at bounding box center [780, 392] width 1559 height 784
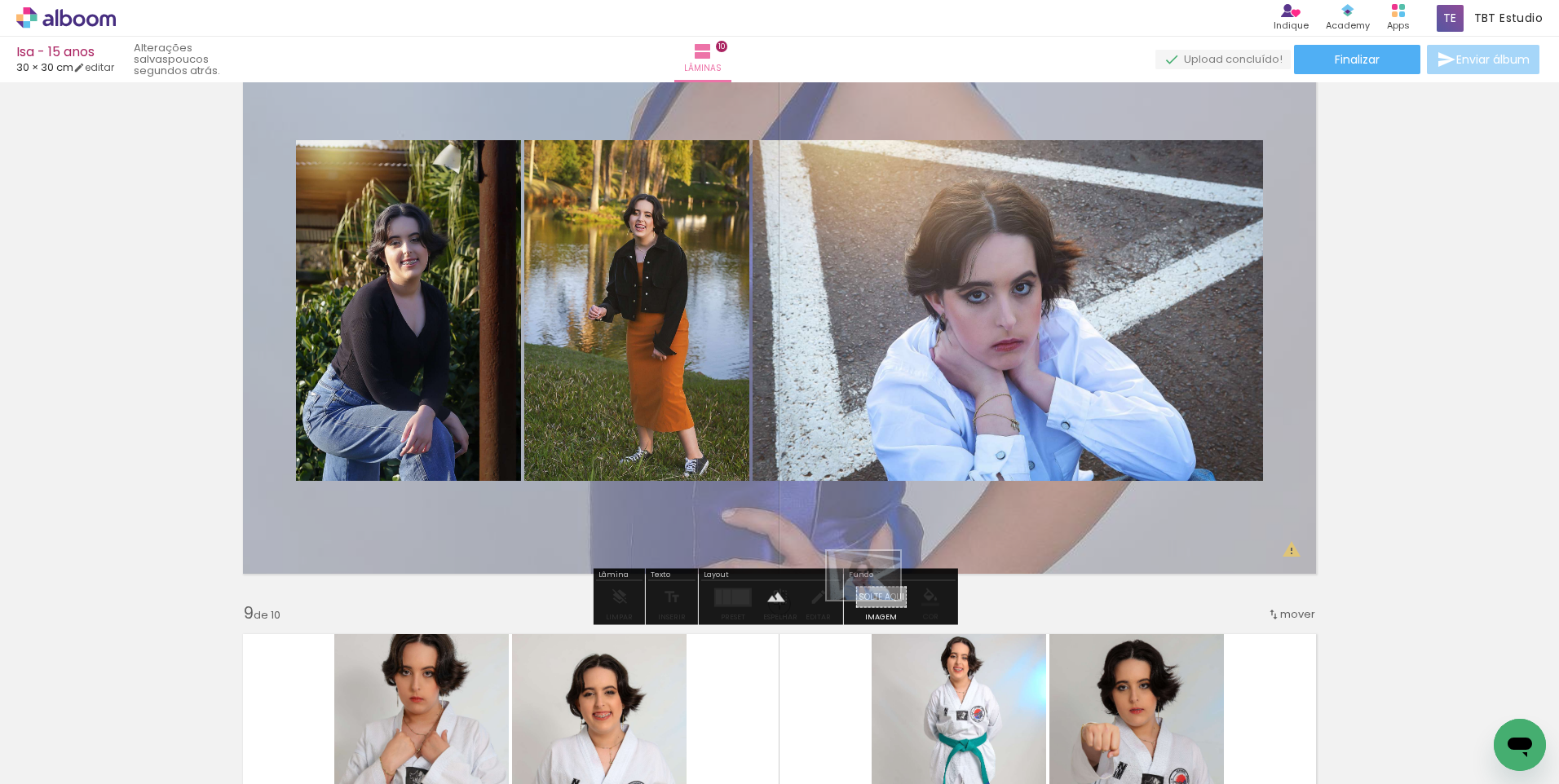
drag, startPoint x: 1195, startPoint y: 747, endPoint x: 876, endPoint y: 599, distance: 351.7
click at [876, 599] on quentale-workspace at bounding box center [780, 392] width 1559 height 784
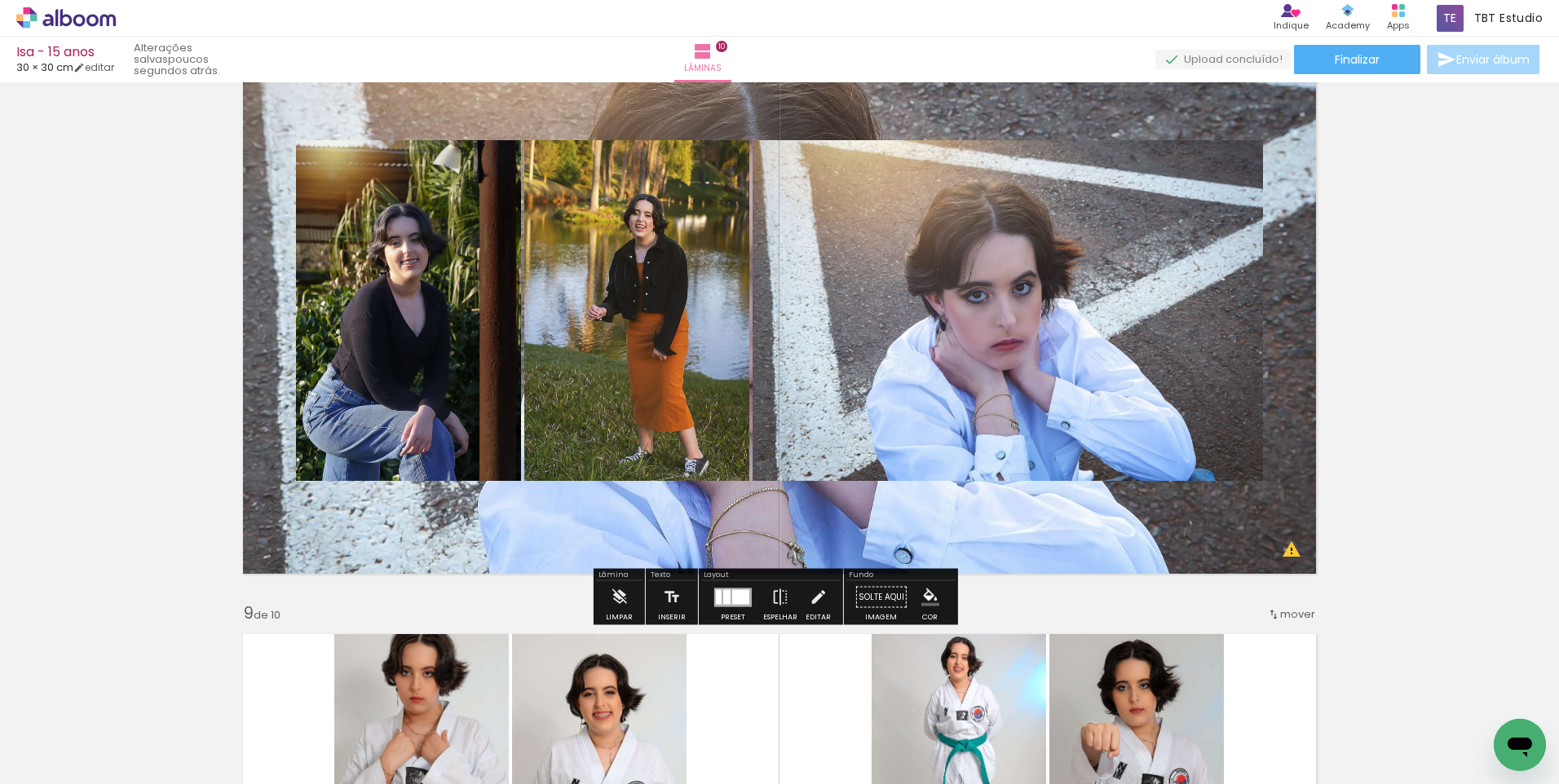
click at [890, 539] on quentale-layouter at bounding box center [780, 310] width 1093 height 546
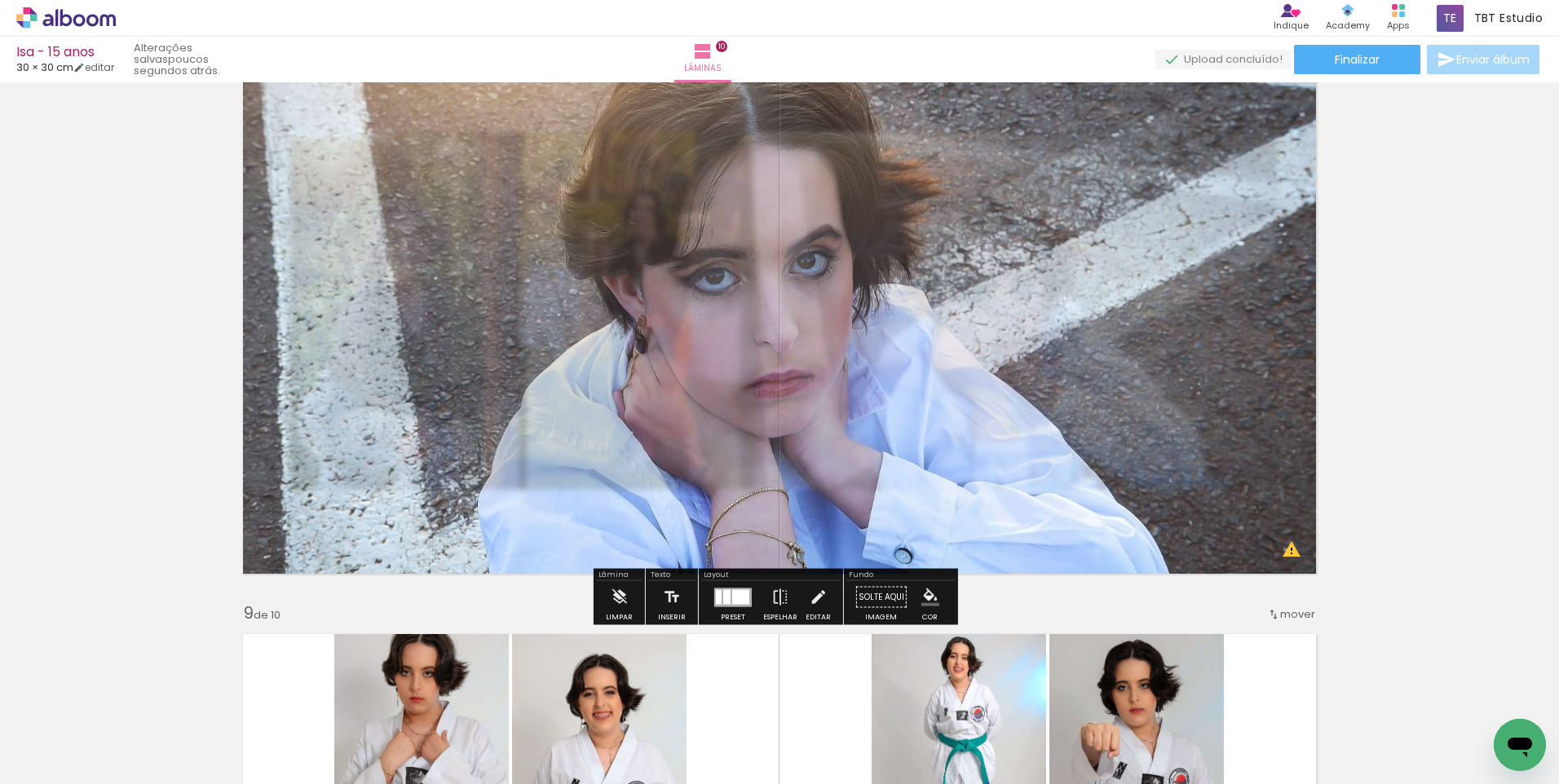
click at [890, 539] on quentale-photo at bounding box center [780, 310] width 1093 height 546
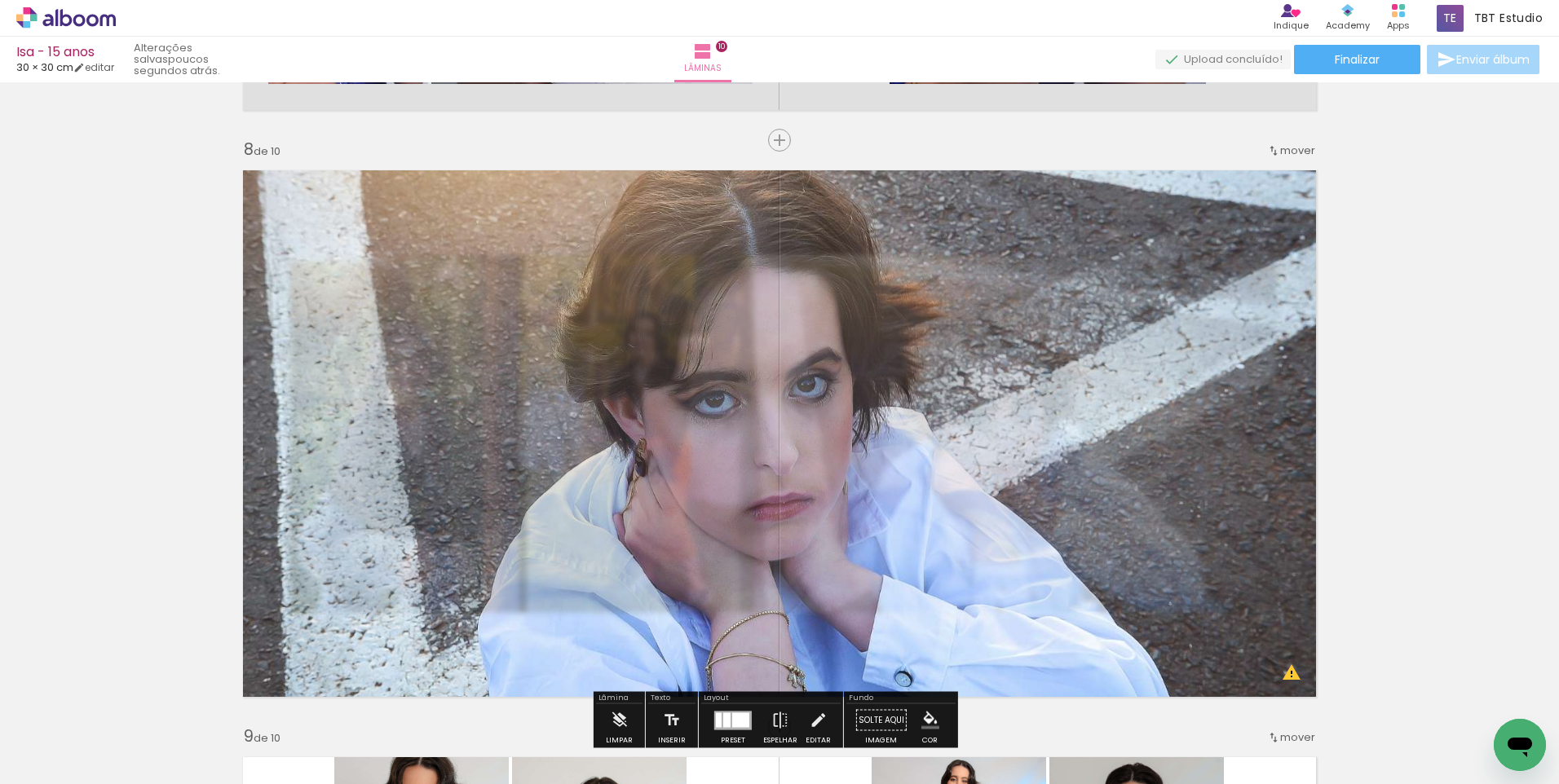
scroll to position [4037, 0]
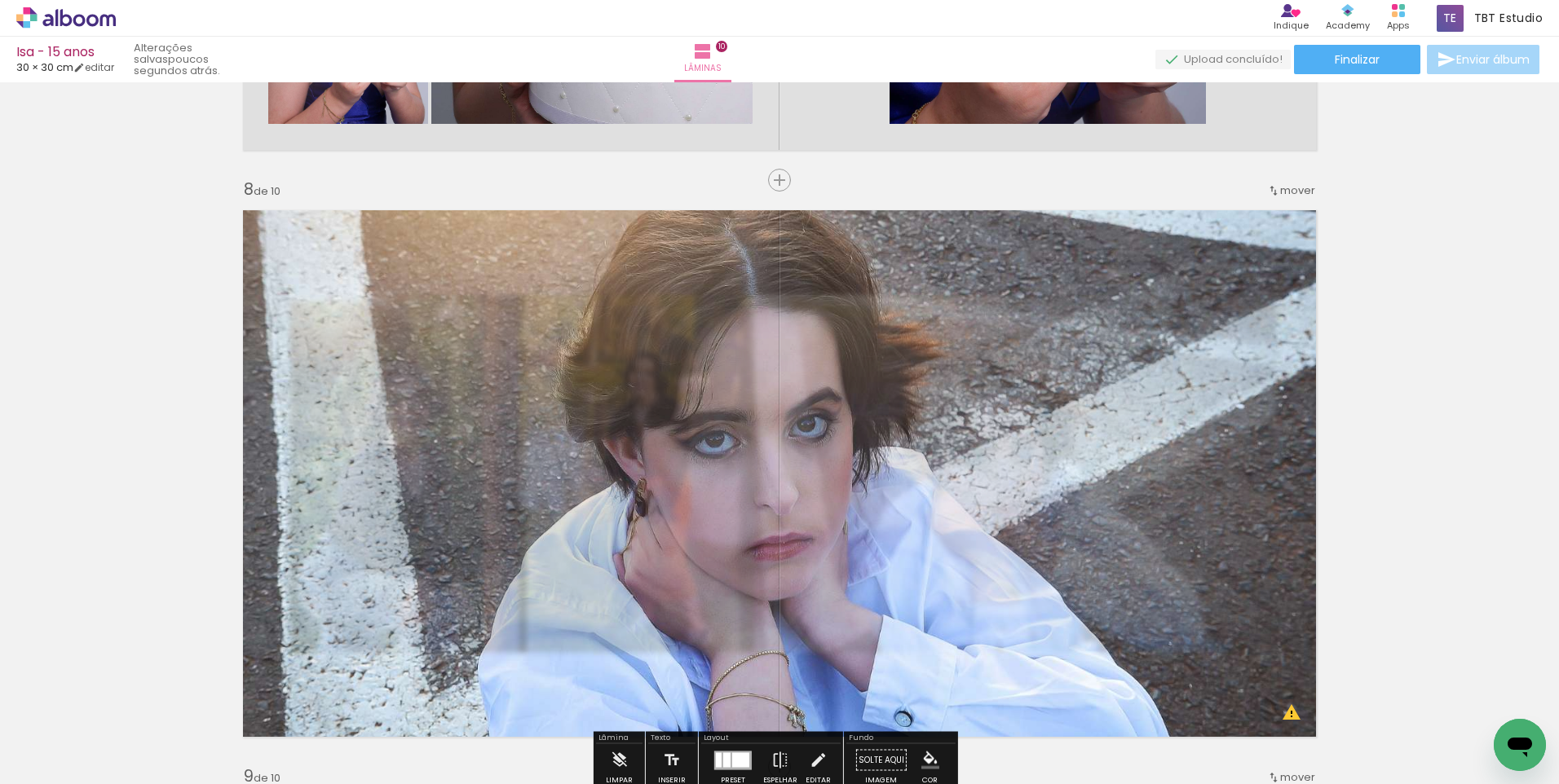
type paper-slider "35"
click at [427, 245] on div at bounding box center [442, 242] width 64 height 26
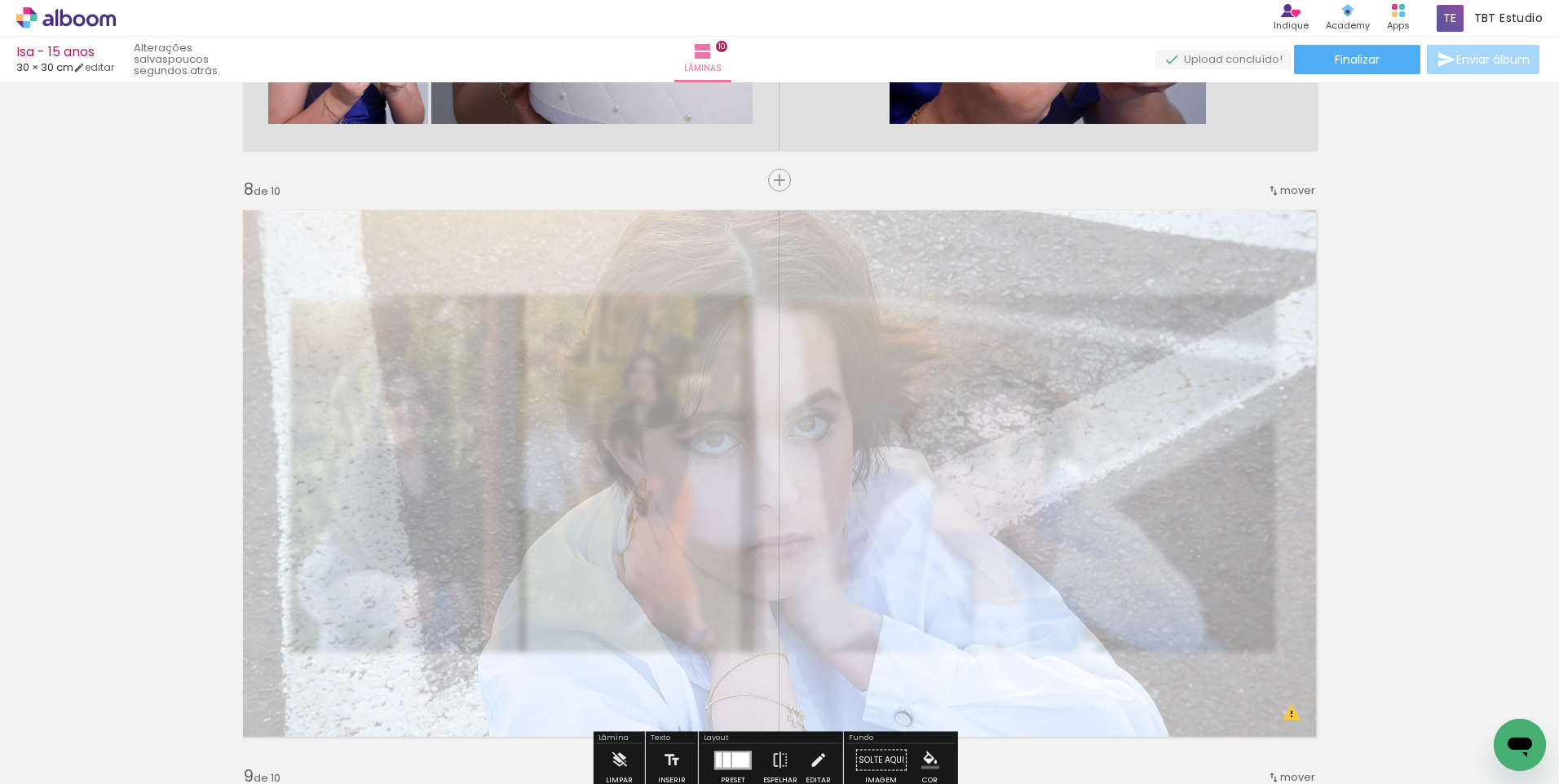
click at [0, 0] on slot "P&B" at bounding box center [0, 0] width 0 height 0
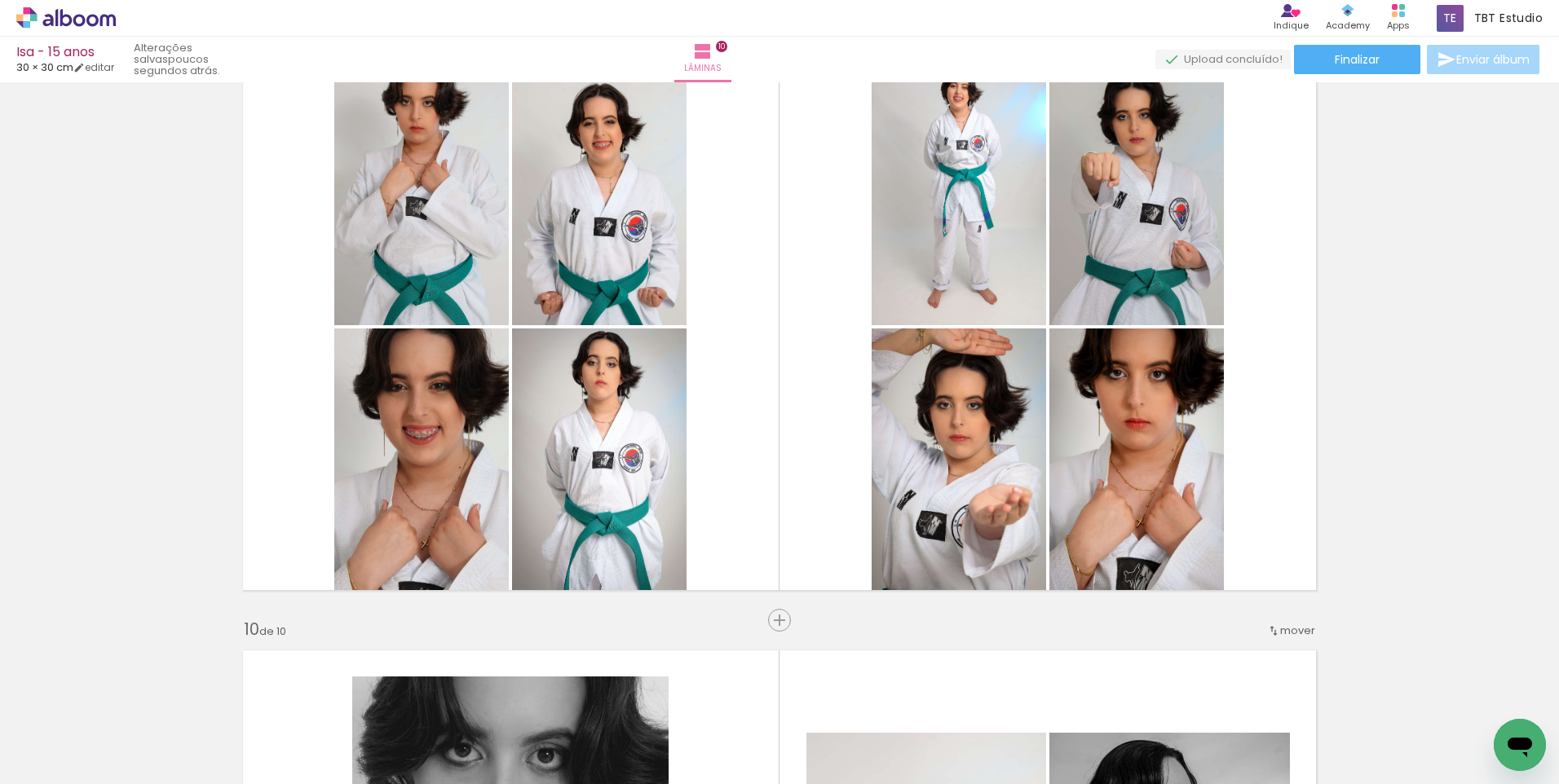
scroll to position [0, 301]
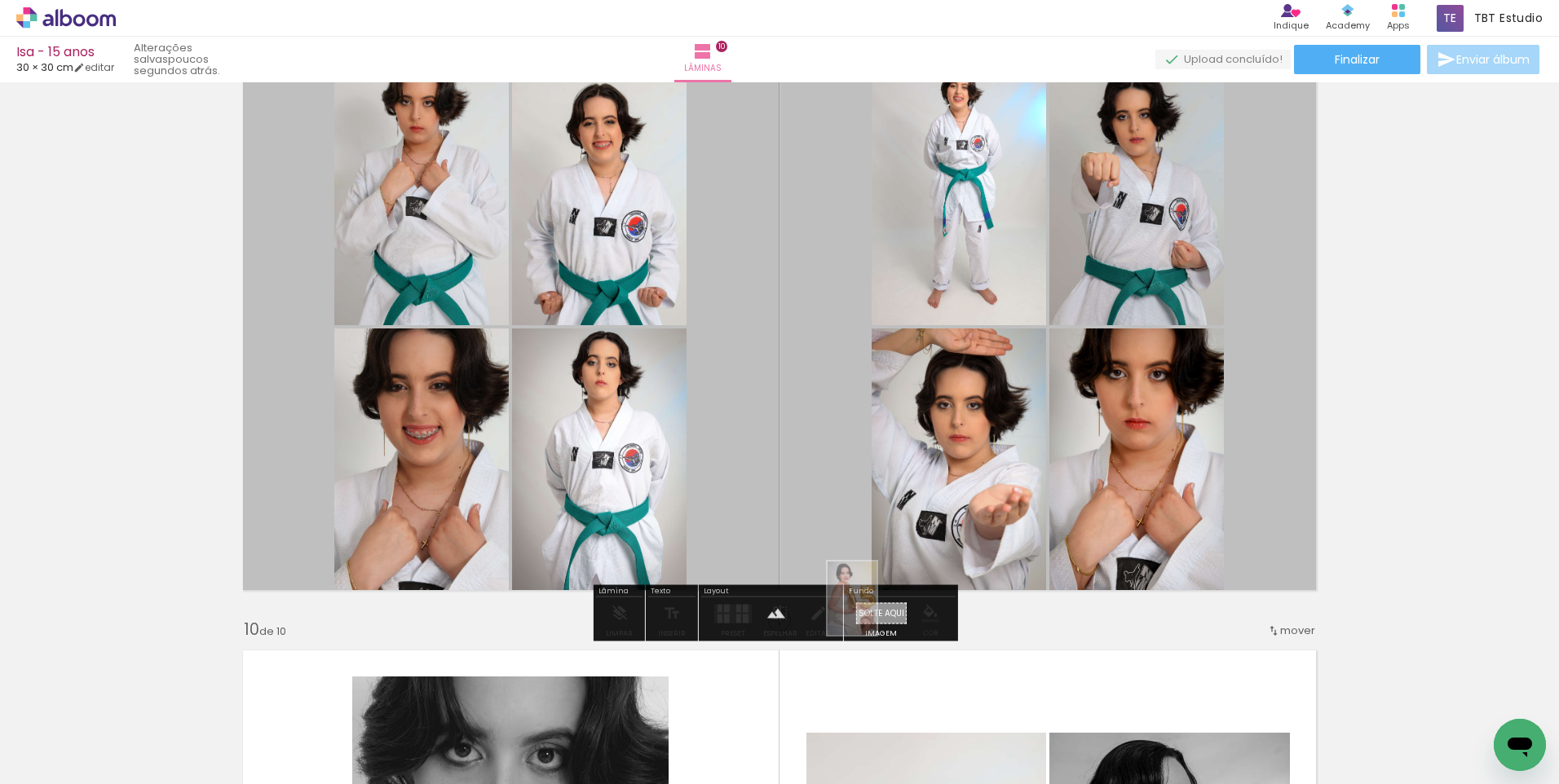
drag, startPoint x: 509, startPoint y: 742, endPoint x: 877, endPoint y: 611, distance: 390.6
click at [877, 611] on quentale-workspace at bounding box center [780, 392] width 1559 height 784
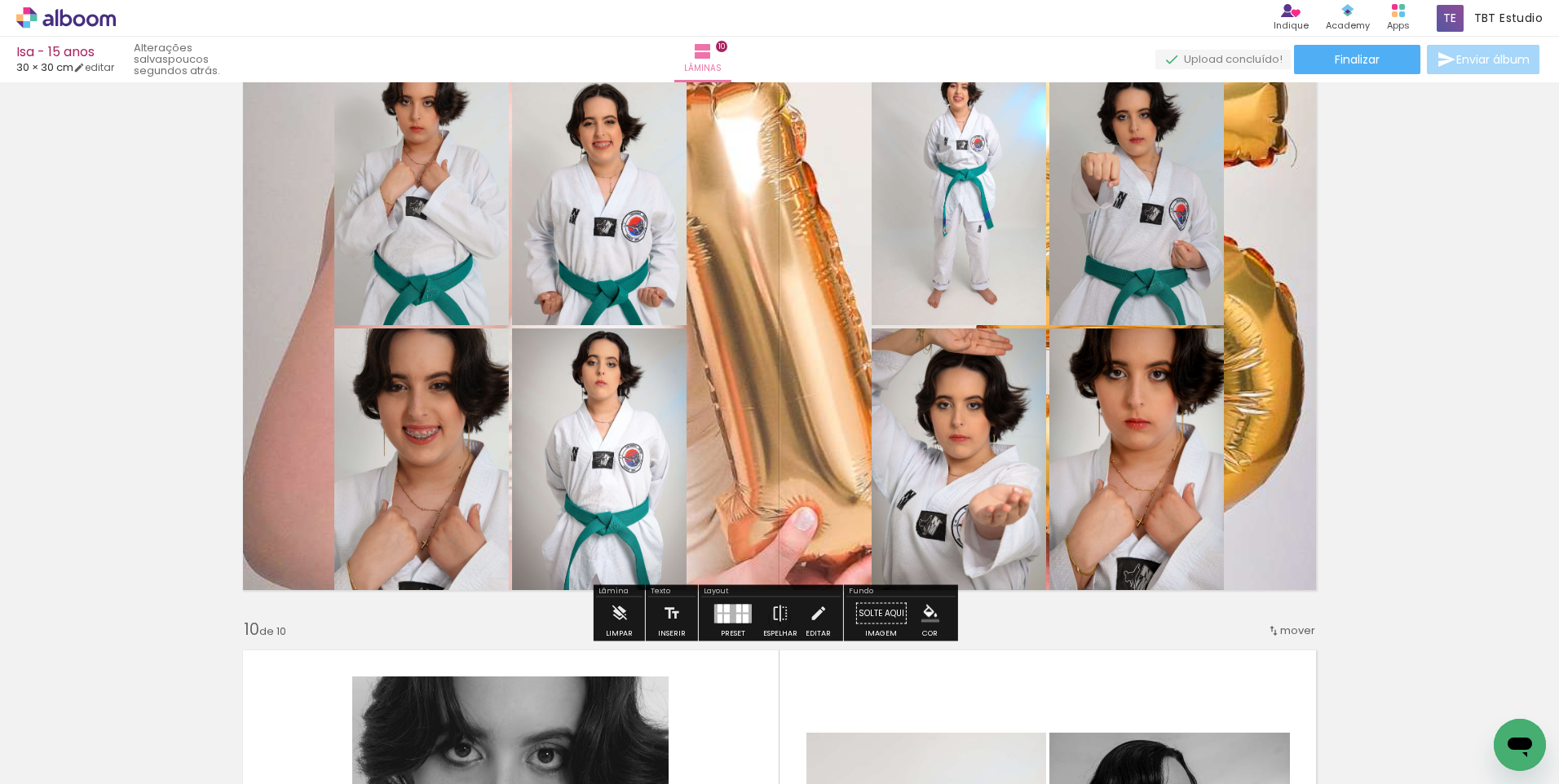
click at [833, 450] on quentale-layouter at bounding box center [780, 327] width 1093 height 546
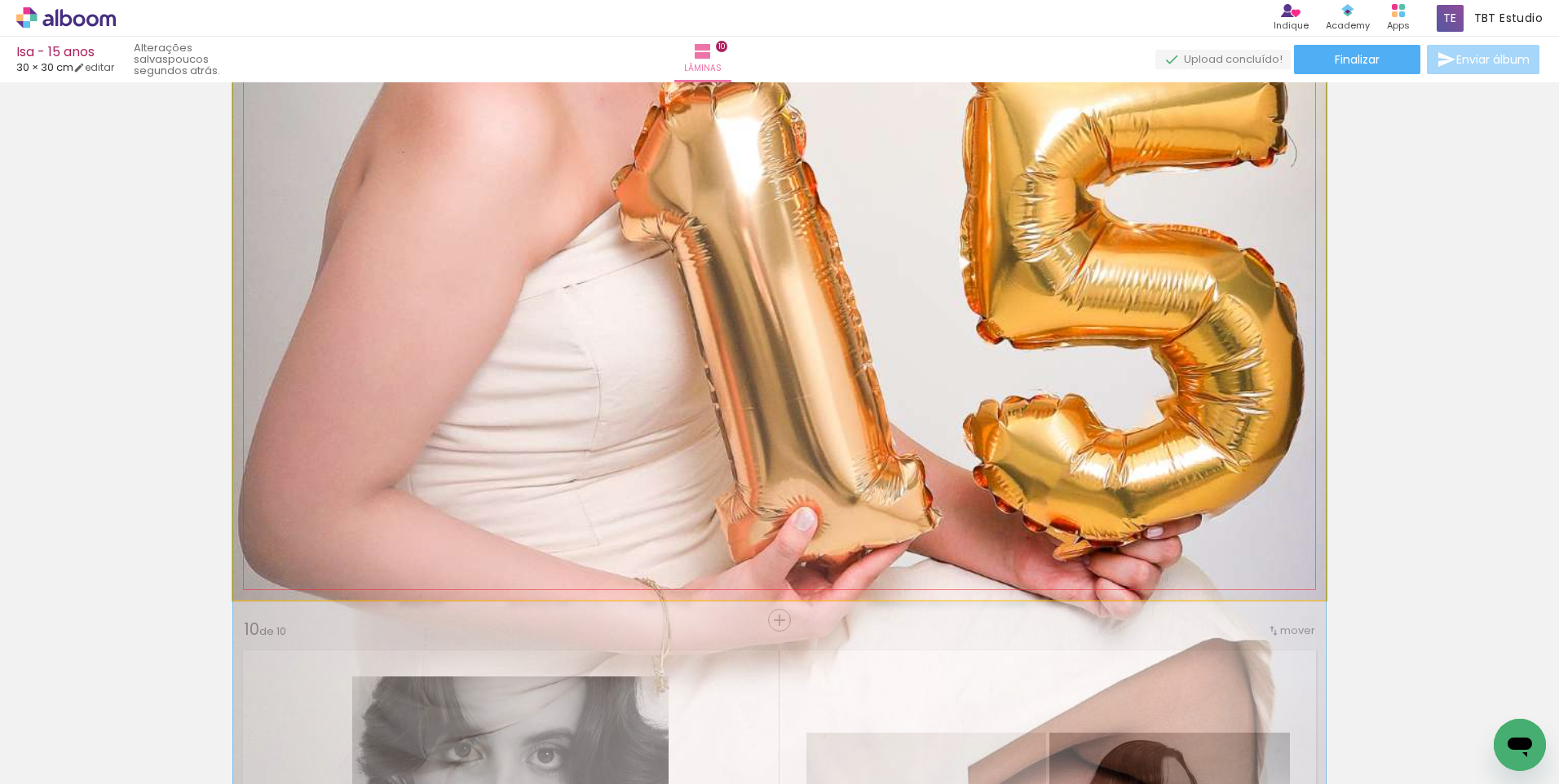
click at [832, 449] on quentale-photo at bounding box center [780, 327] width 1093 height 546
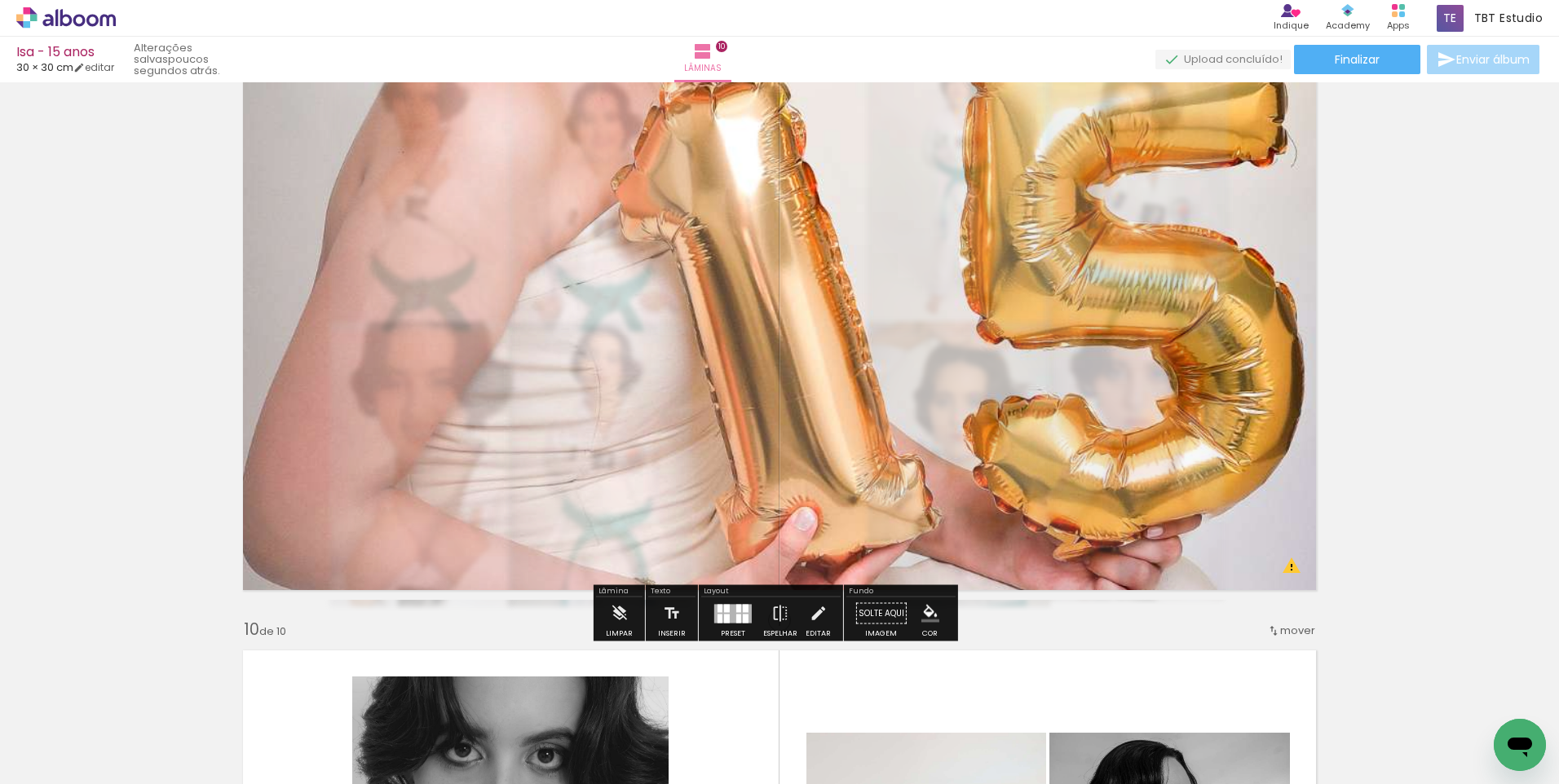
click at [438, 99] on div at bounding box center [442, 95] width 64 height 26
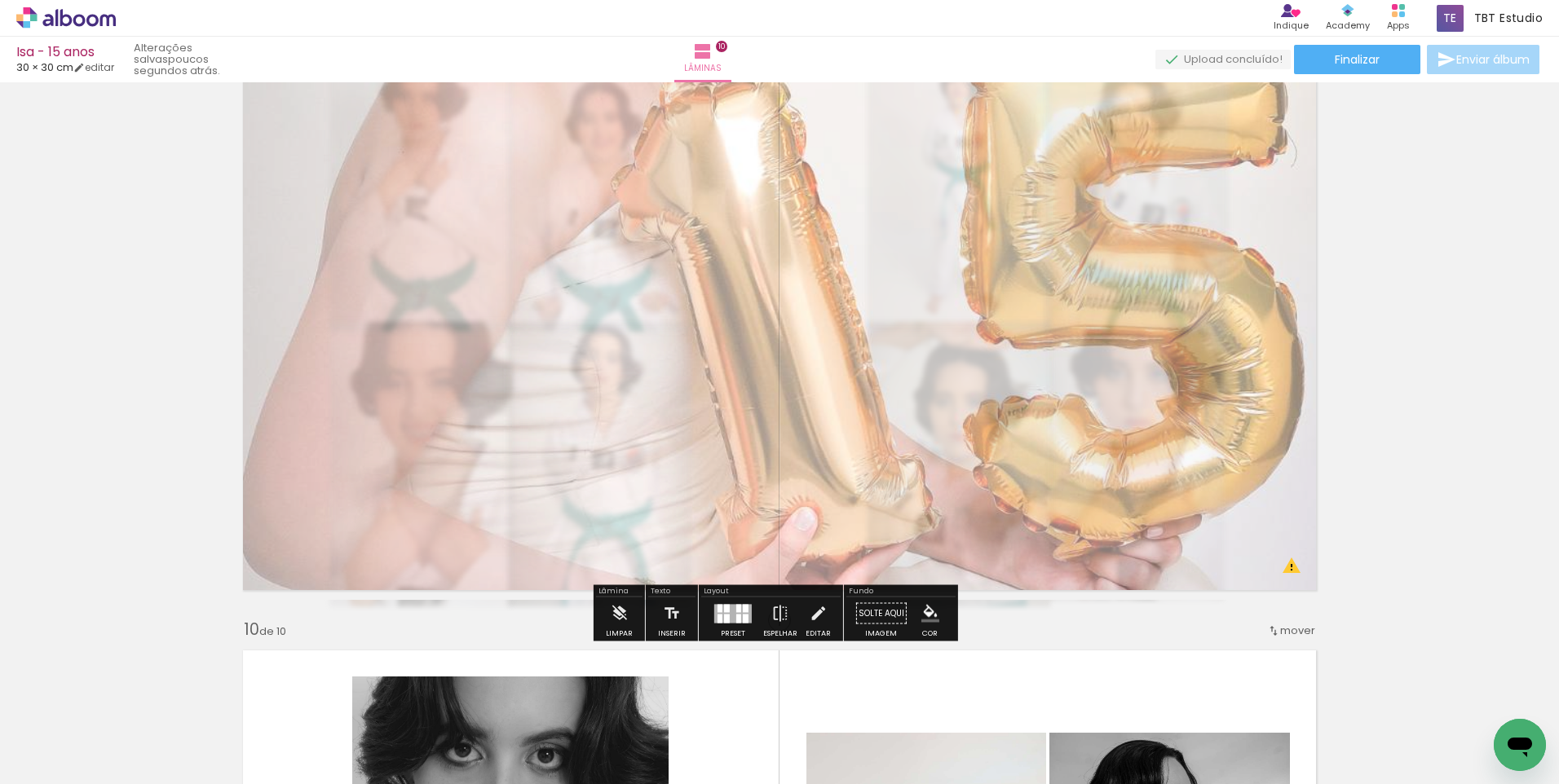
click at [441, 99] on div at bounding box center [445, 95] width 10 height 10
click at [432, 98] on div at bounding box center [444, 95] width 26 height 26
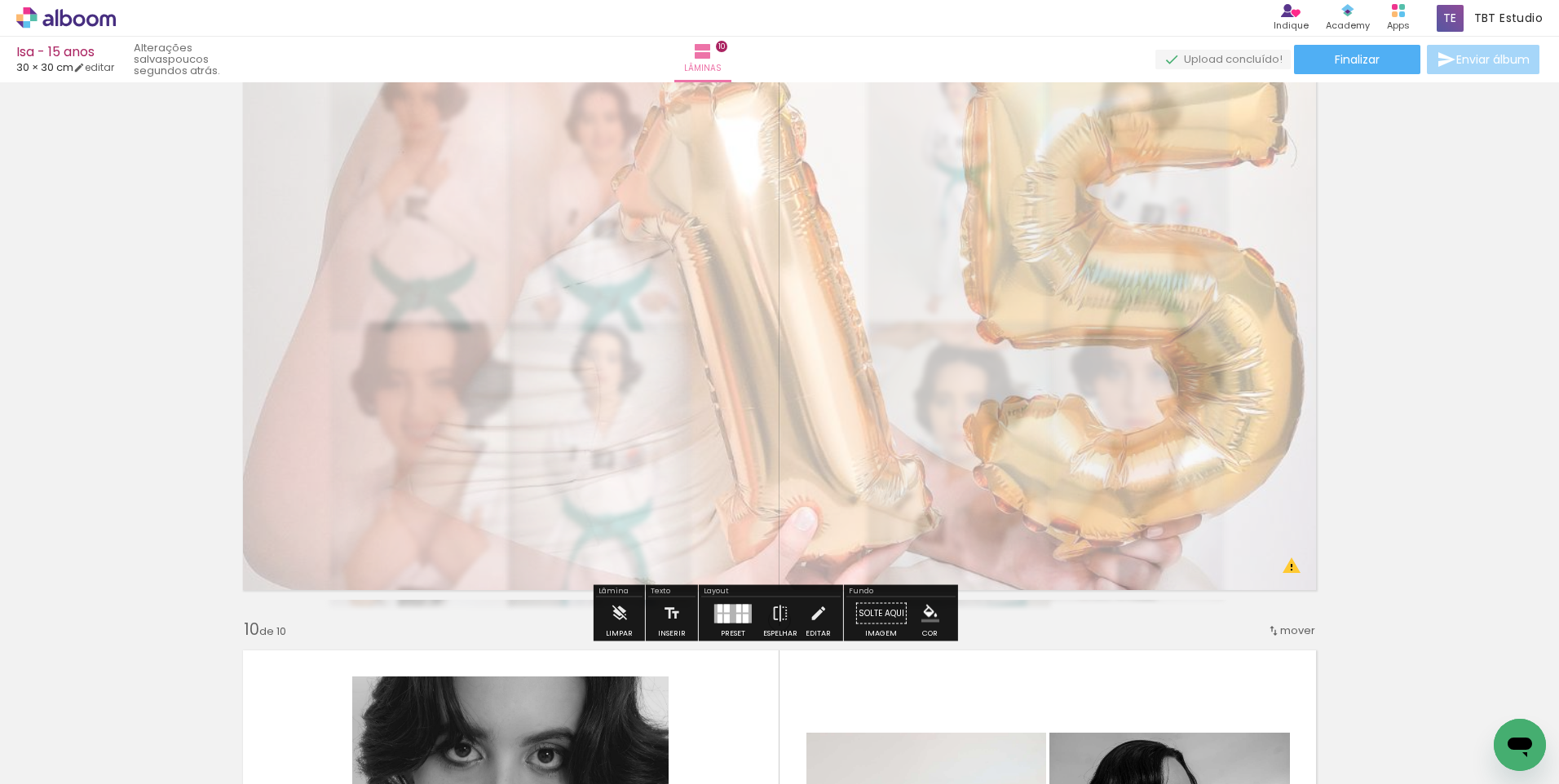
drag, startPoint x: 430, startPoint y: 98, endPoint x: 422, endPoint y: 95, distance: 8.5
type paper-slider "40"
click at [423, 95] on div at bounding box center [435, 95] width 26 height 26
click at [0, 0] on slot "P&B" at bounding box center [0, 0] width 0 height 0
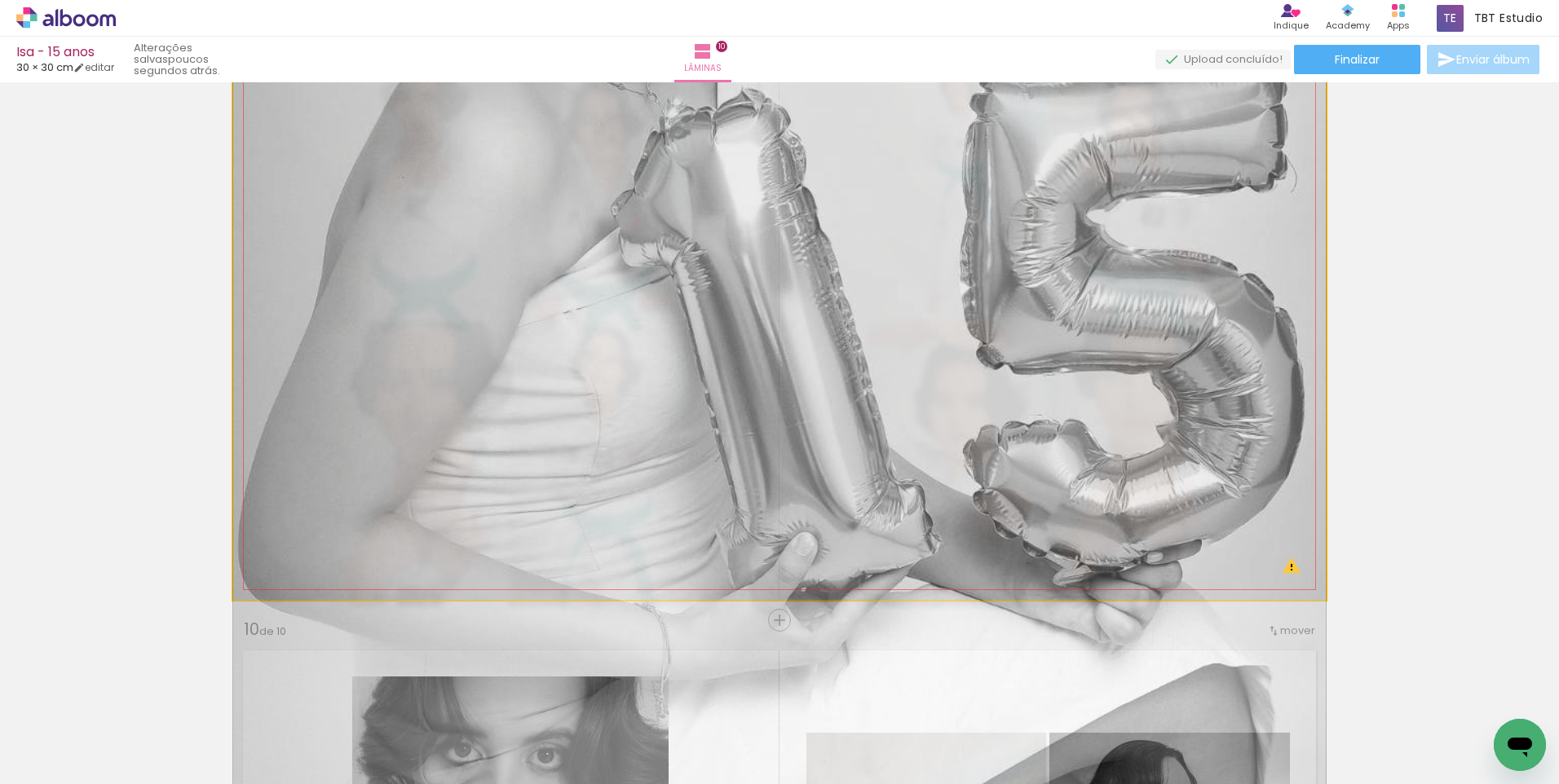
drag, startPoint x: 835, startPoint y: 446, endPoint x: 786, endPoint y: 472, distance: 55.5
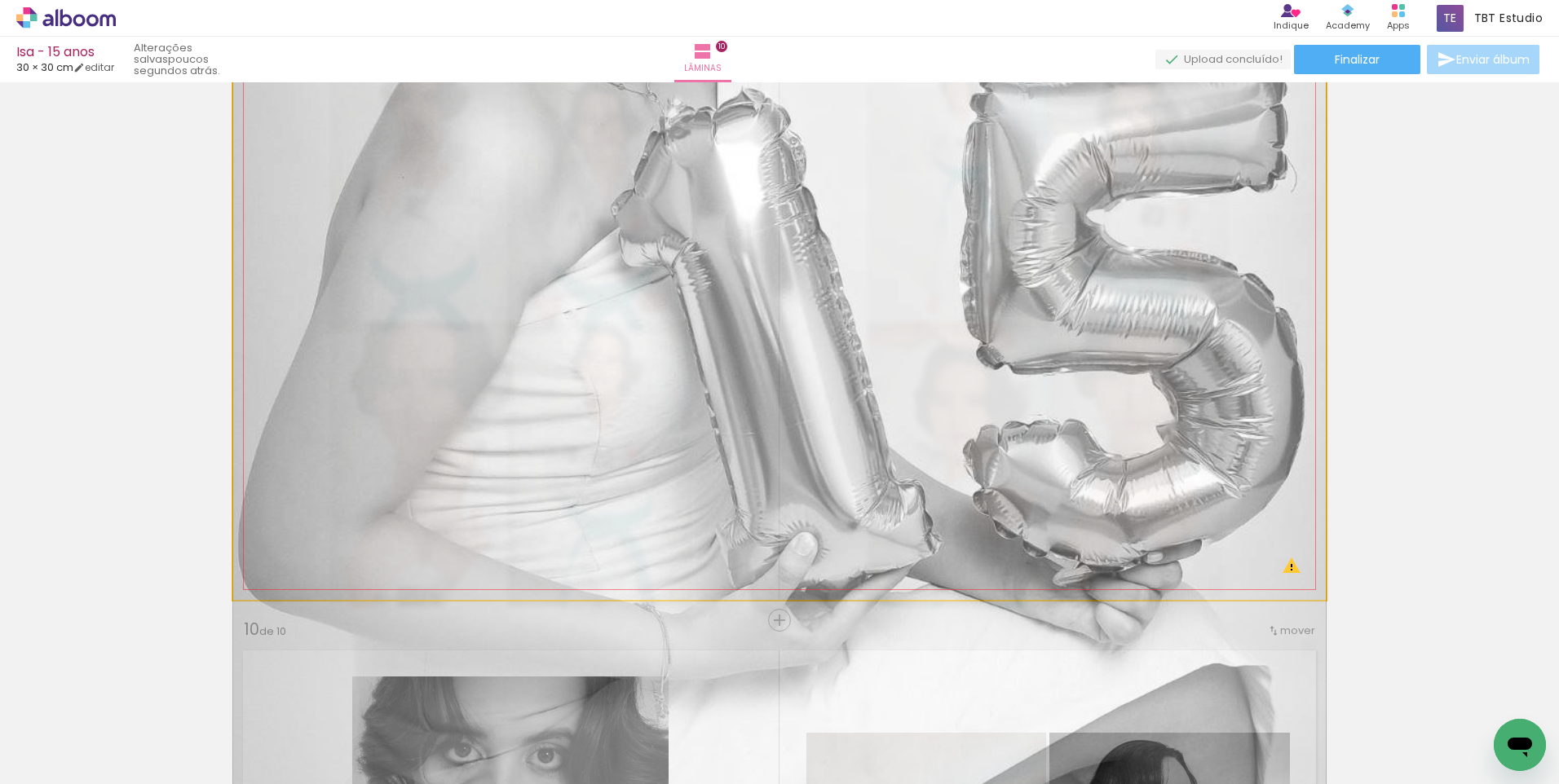
click at [833, 449] on quentale-photo at bounding box center [780, 327] width 1093 height 546
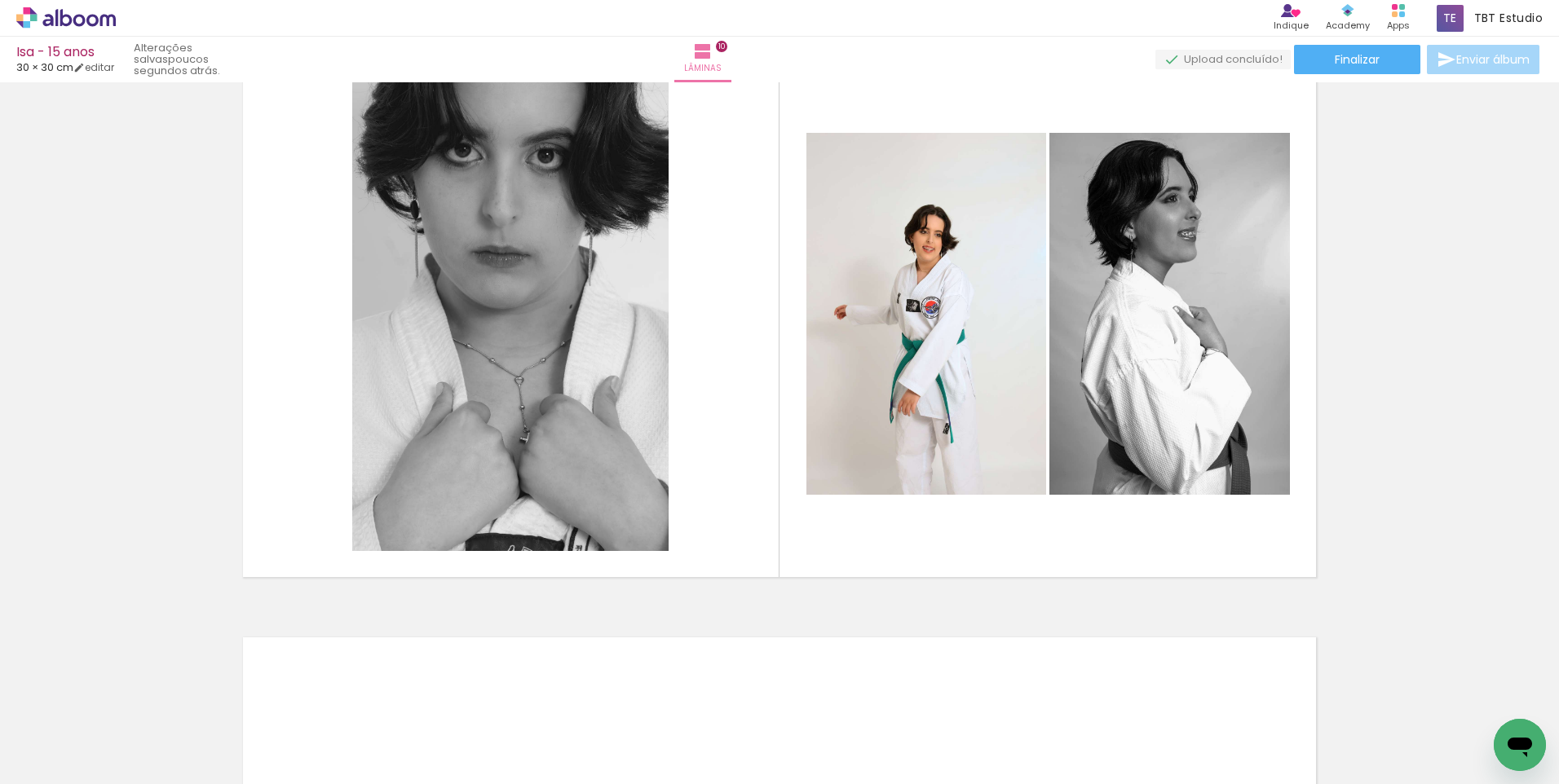
scroll to position [5341, 0]
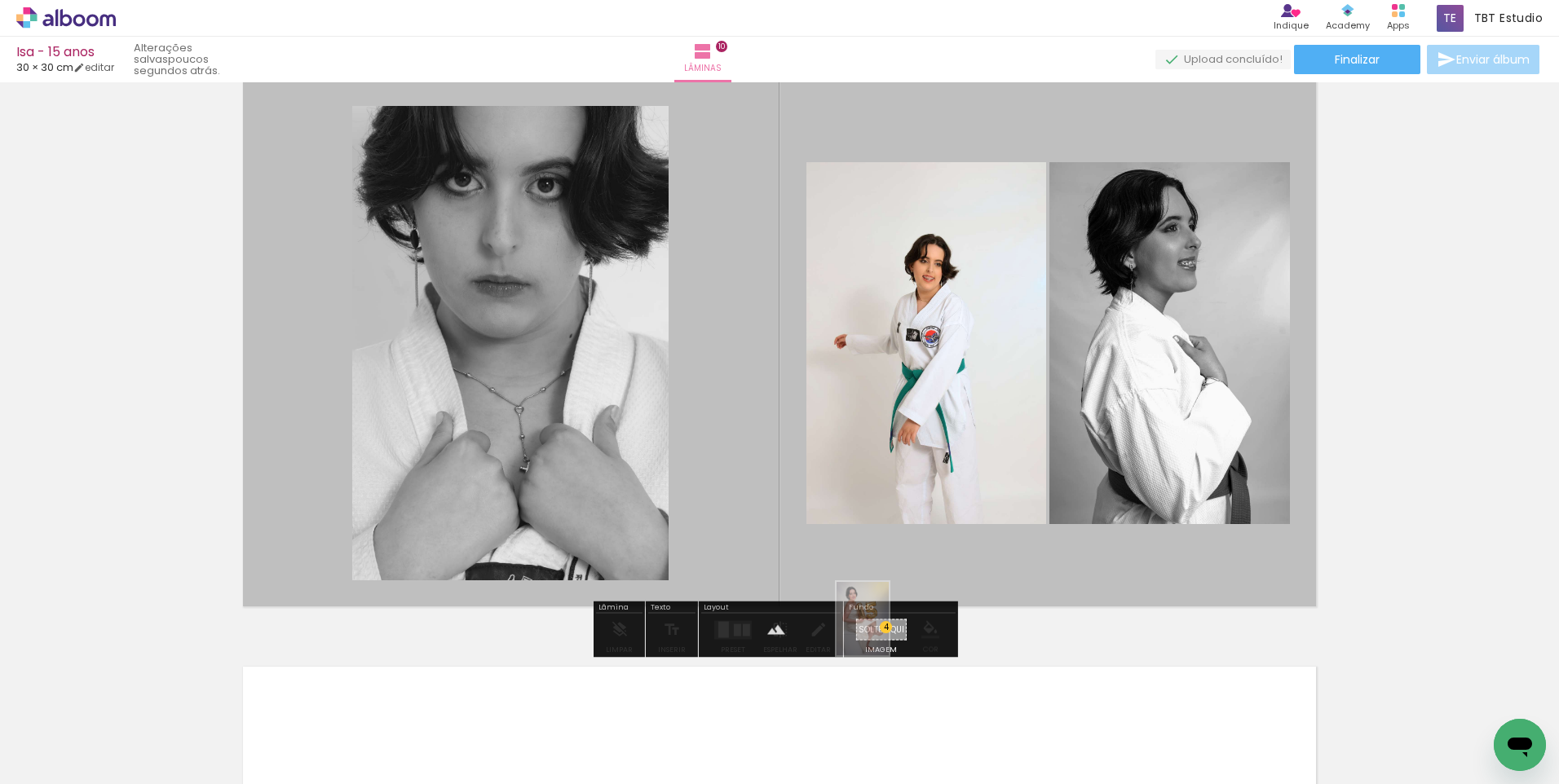
drag, startPoint x: 429, startPoint y: 751, endPoint x: 885, endPoint y: 631, distance: 471.5
click at [885, 631] on quentale-workspace at bounding box center [780, 392] width 1559 height 784
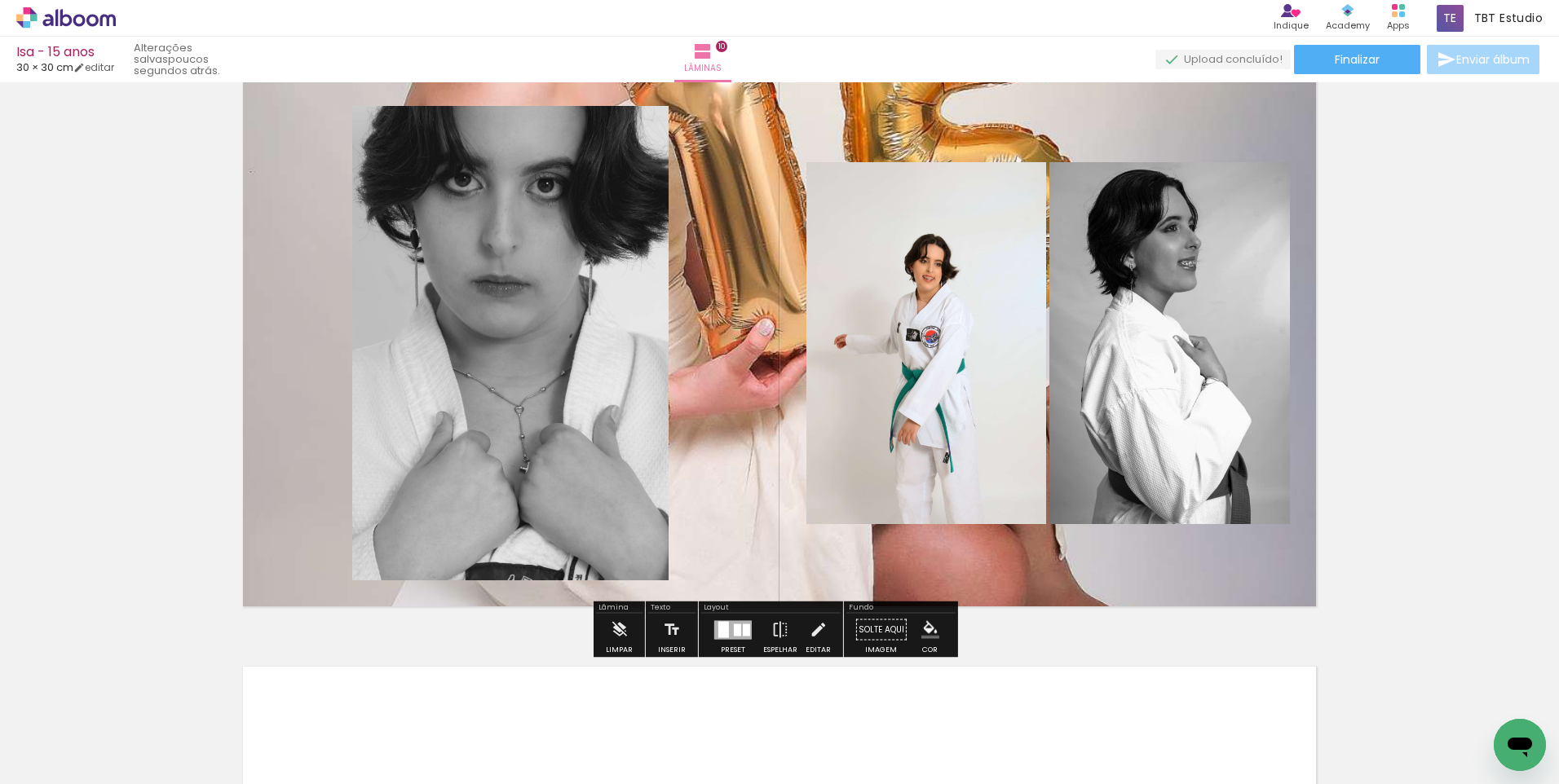
click at [760, 450] on quentale-layouter at bounding box center [780, 343] width 1093 height 546
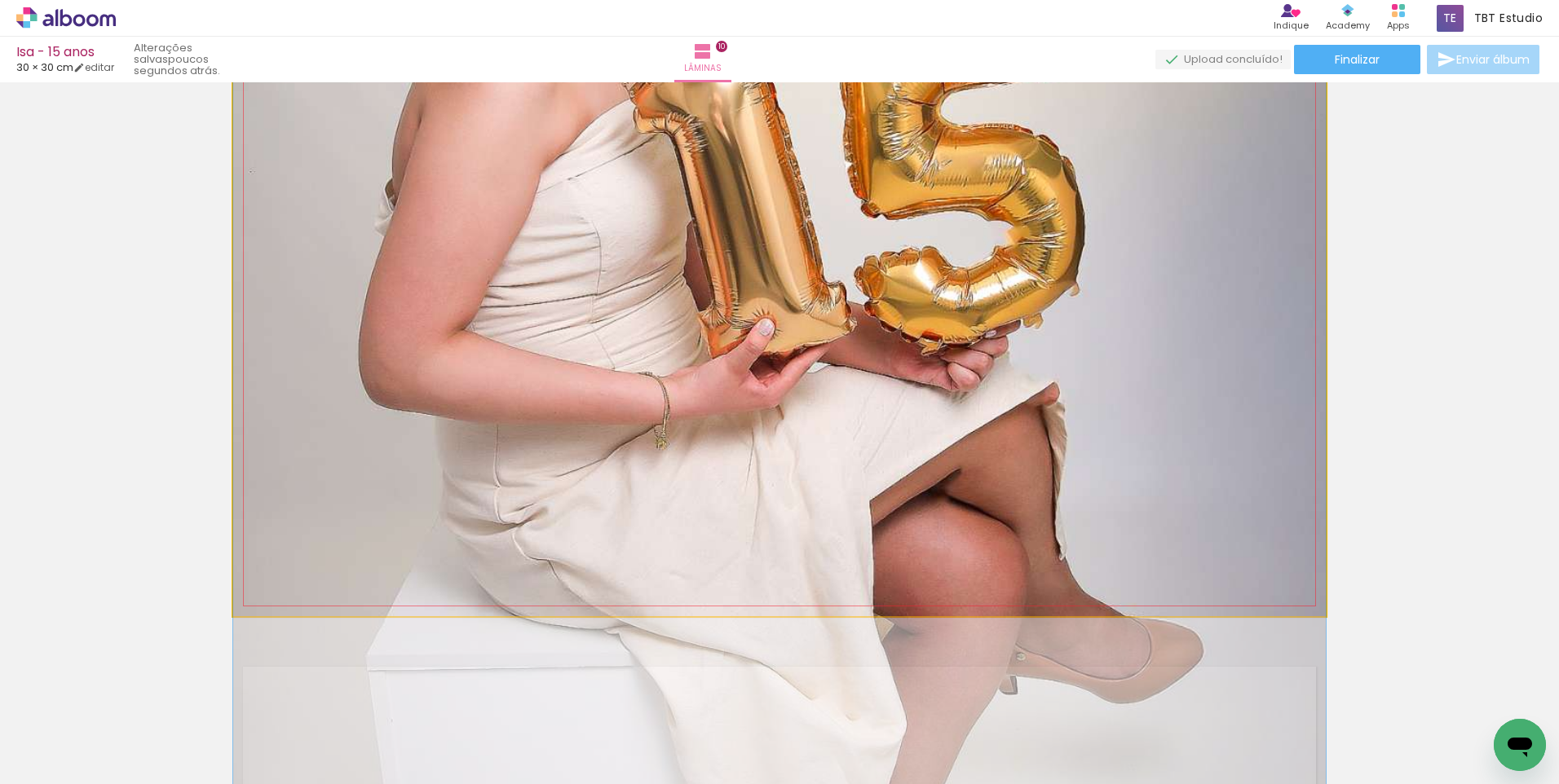
click at [760, 450] on quentale-photo at bounding box center [780, 343] width 1093 height 546
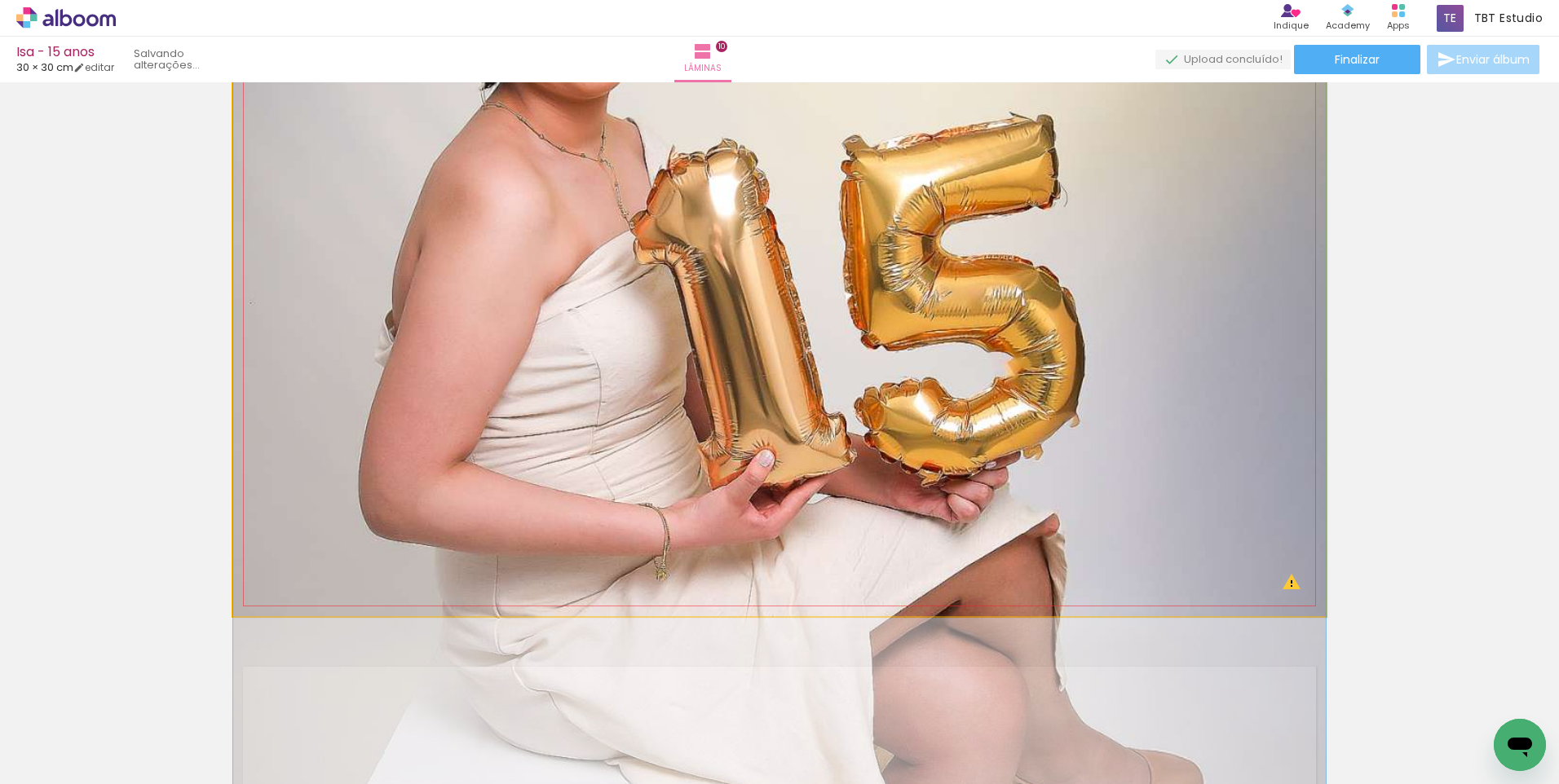
drag, startPoint x: 757, startPoint y: 425, endPoint x: 755, endPoint y: 557, distance: 132.0
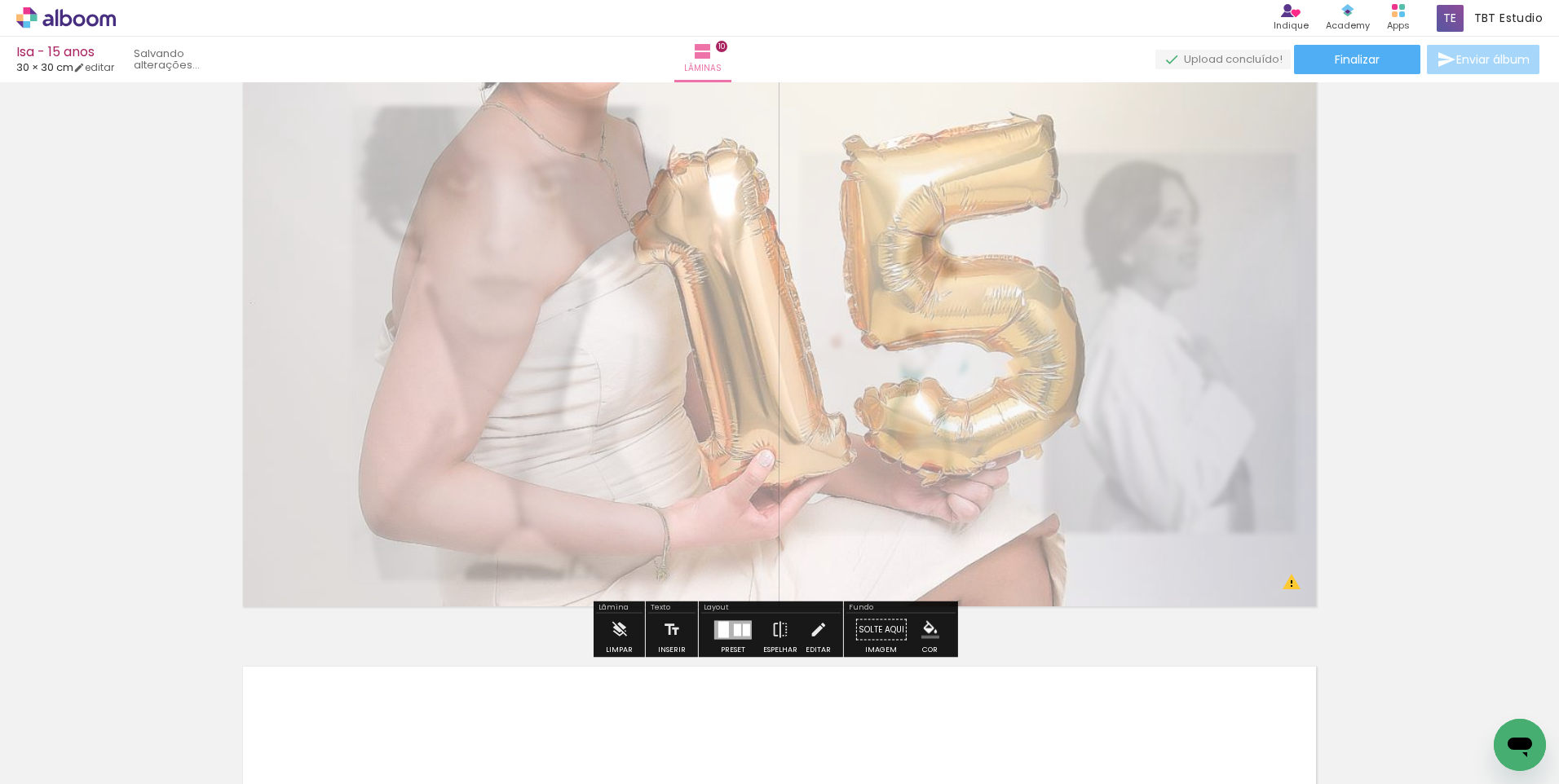
click at [435, 110] on div at bounding box center [442, 111] width 64 height 26
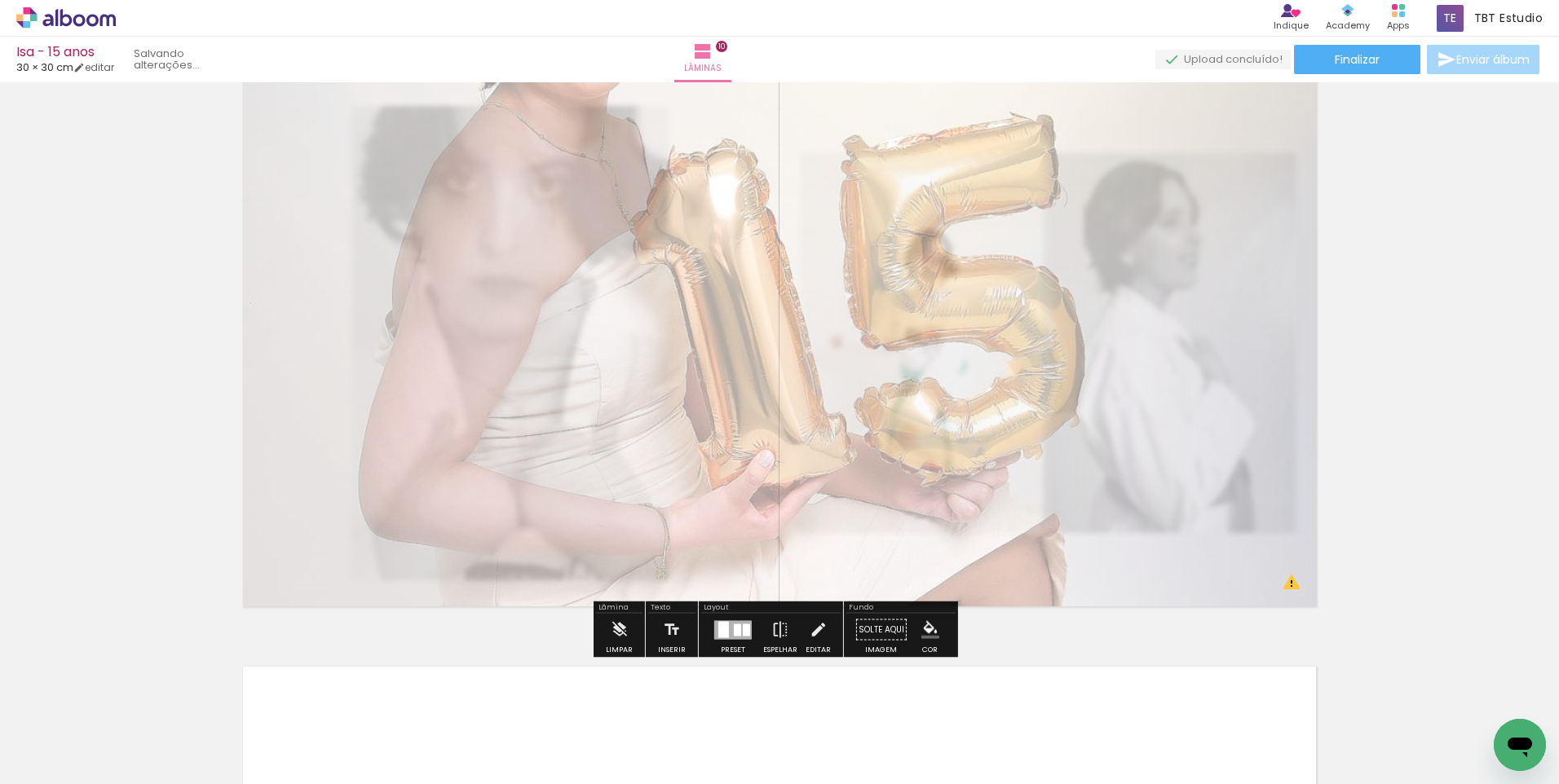
type paper-slider "40"
click at [430, 110] on div at bounding box center [435, 111] width 10 height 10
click at [0, 0] on slot "P&B" at bounding box center [0, 0] width 0 height 0
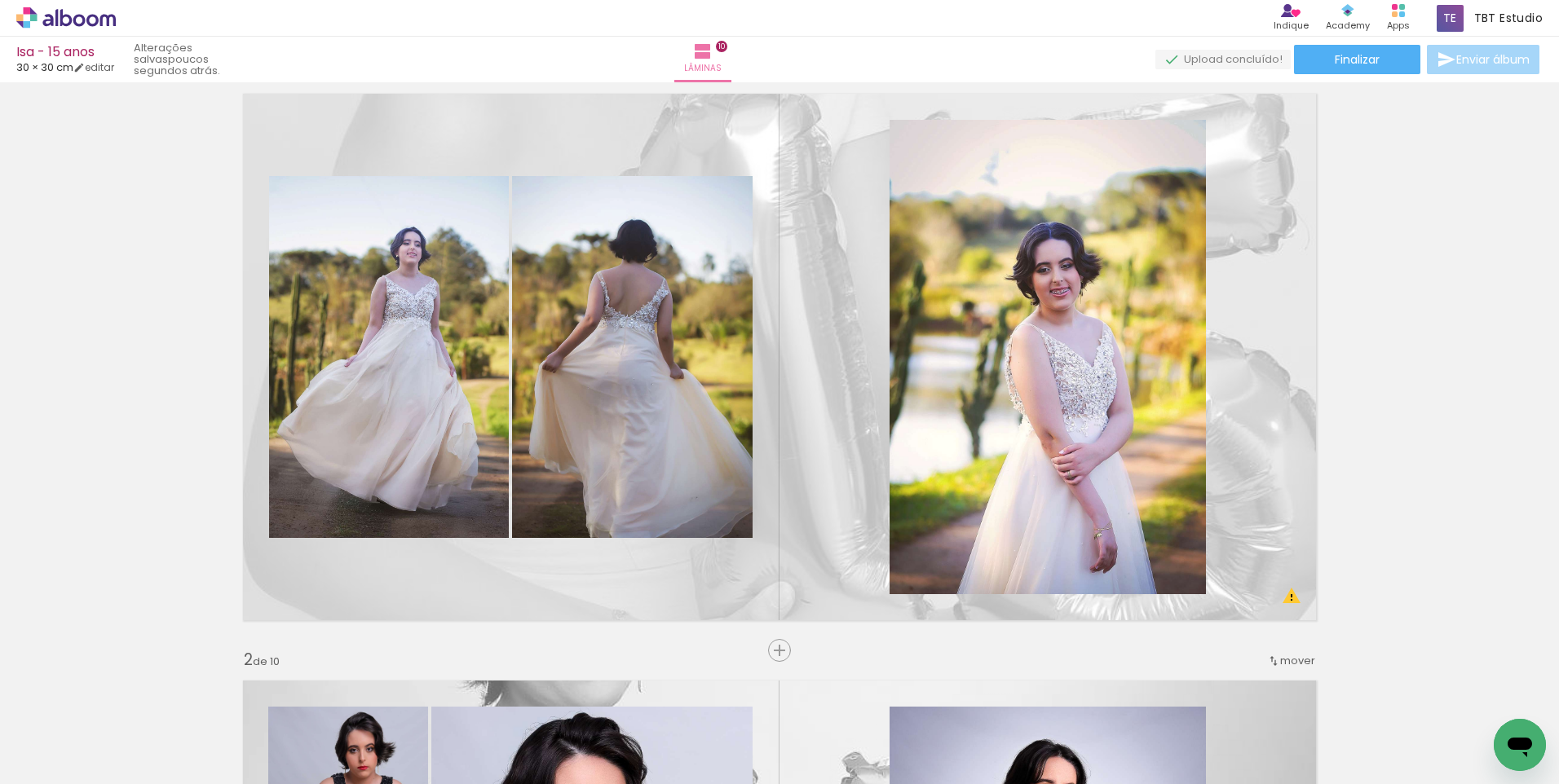
scroll to position [0, 0]
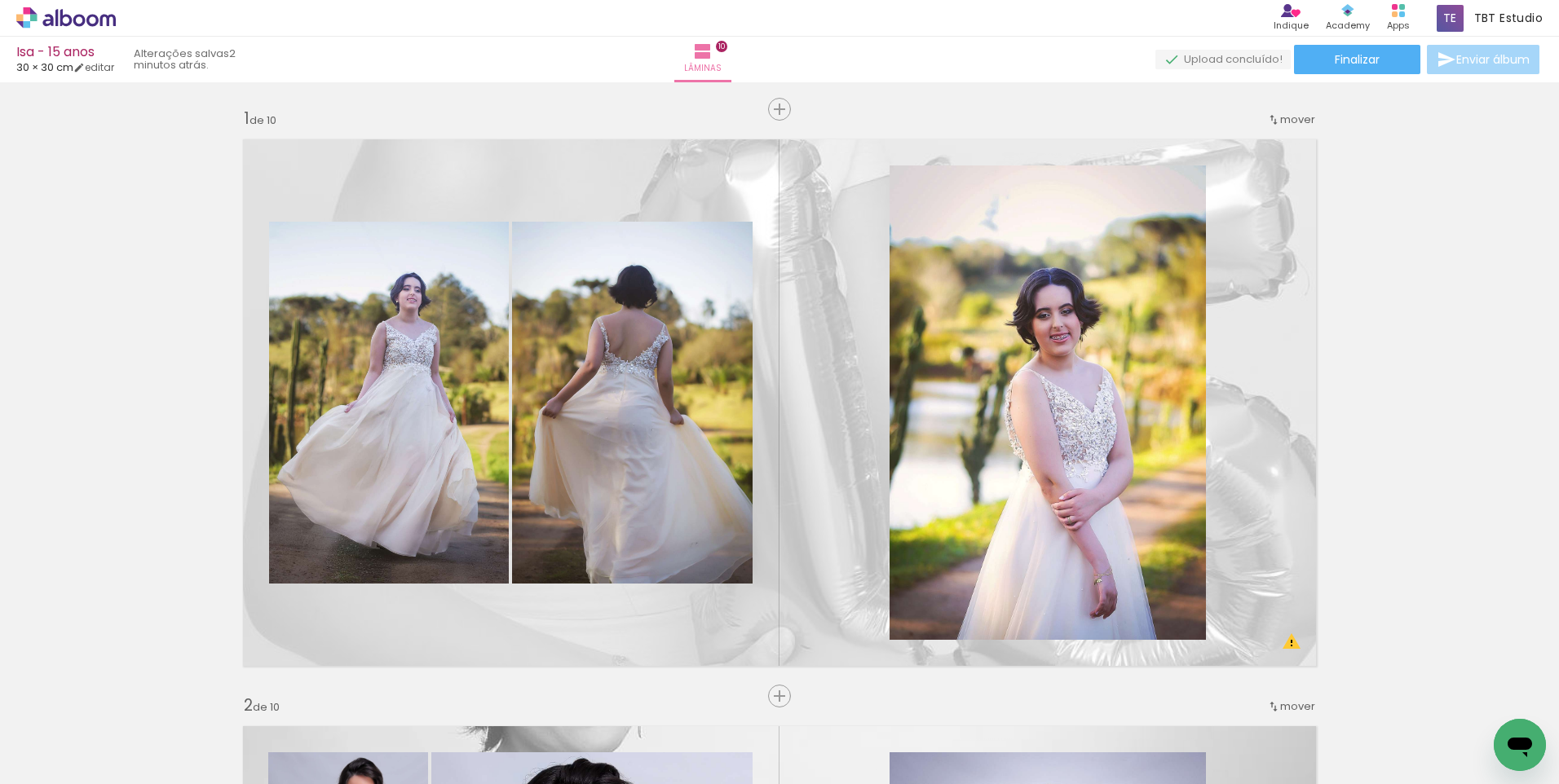
scroll to position [0, 301]
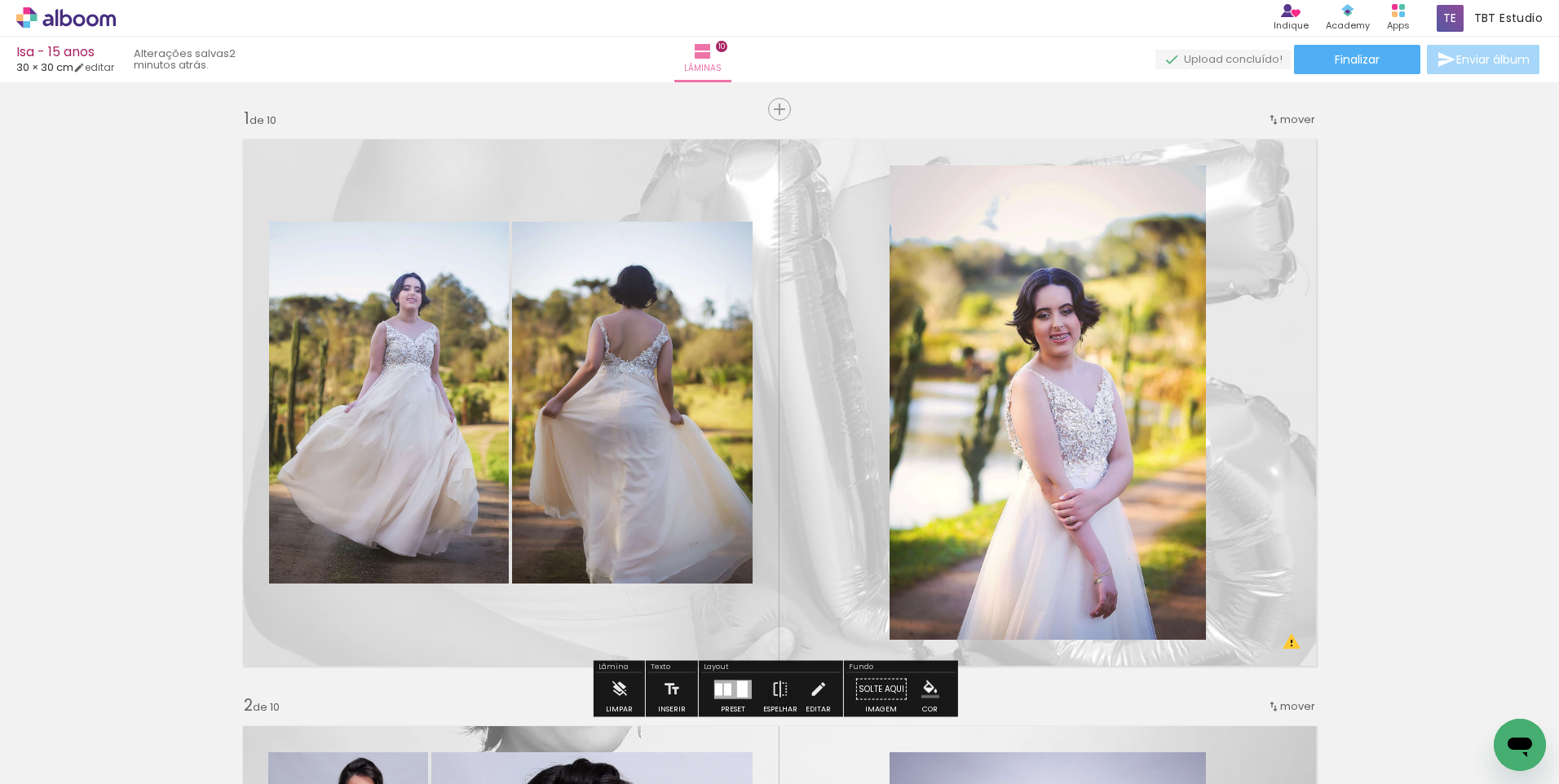
click at [1313, 265] on quentale-layouter at bounding box center [780, 402] width 1093 height 546
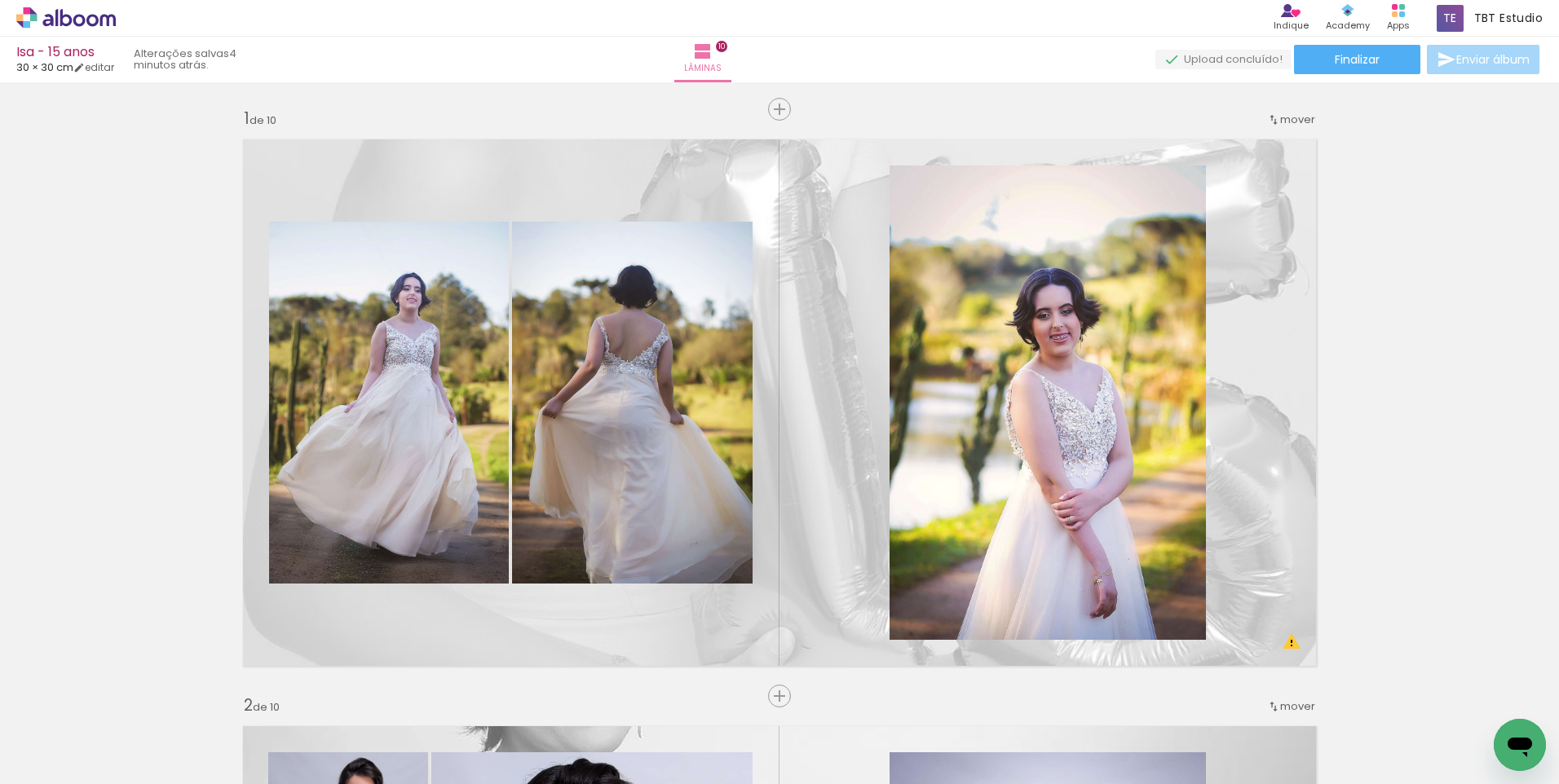
scroll to position [0, 301]
